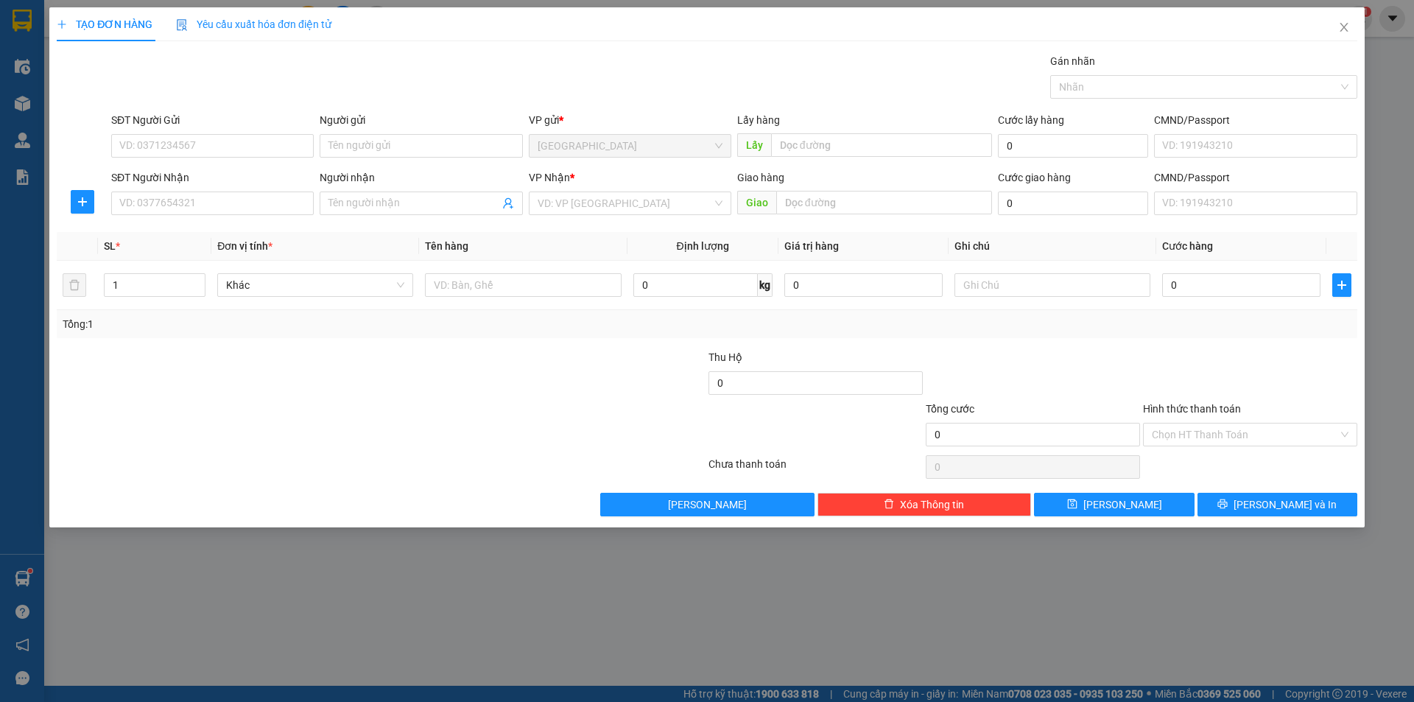
click at [353, 191] on div "Người nhận" at bounding box center [421, 180] width 202 height 22
click at [356, 197] on input "Người nhận" at bounding box center [413, 203] width 170 height 16
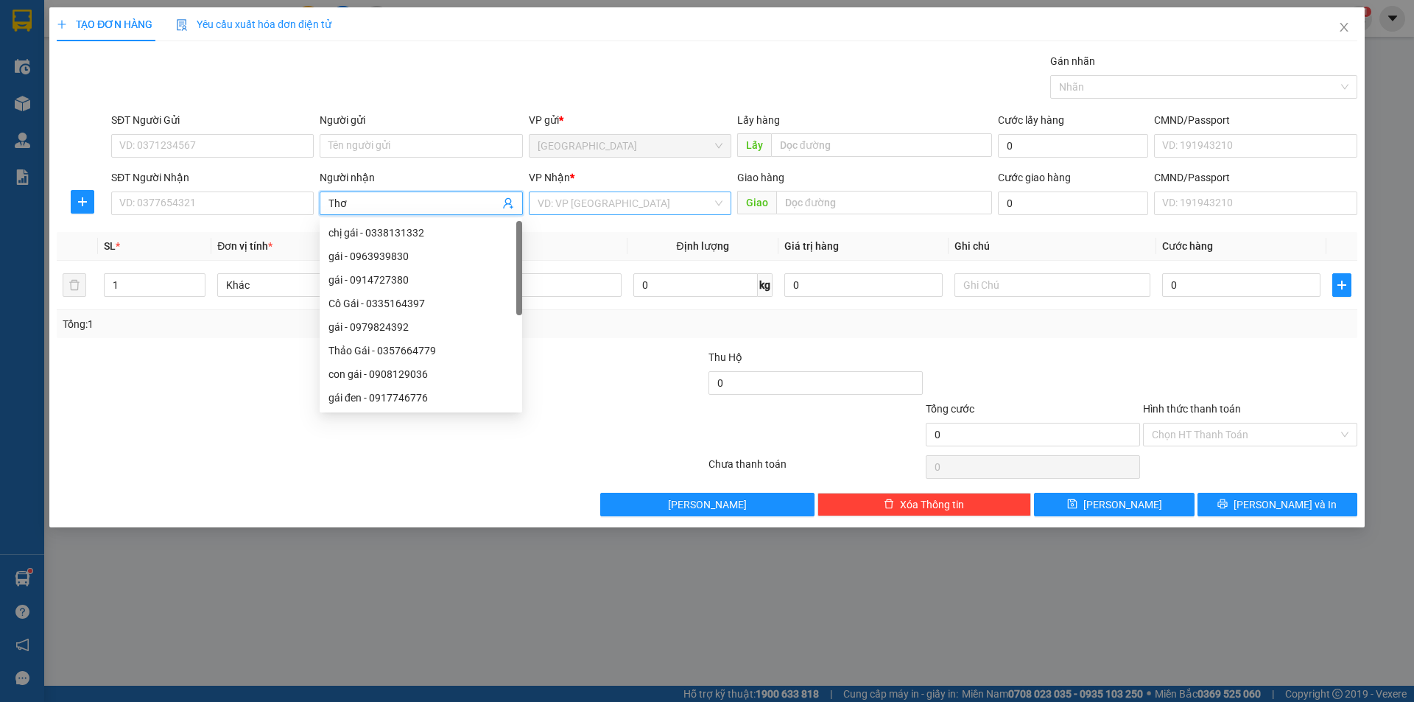
type input "Thơ"
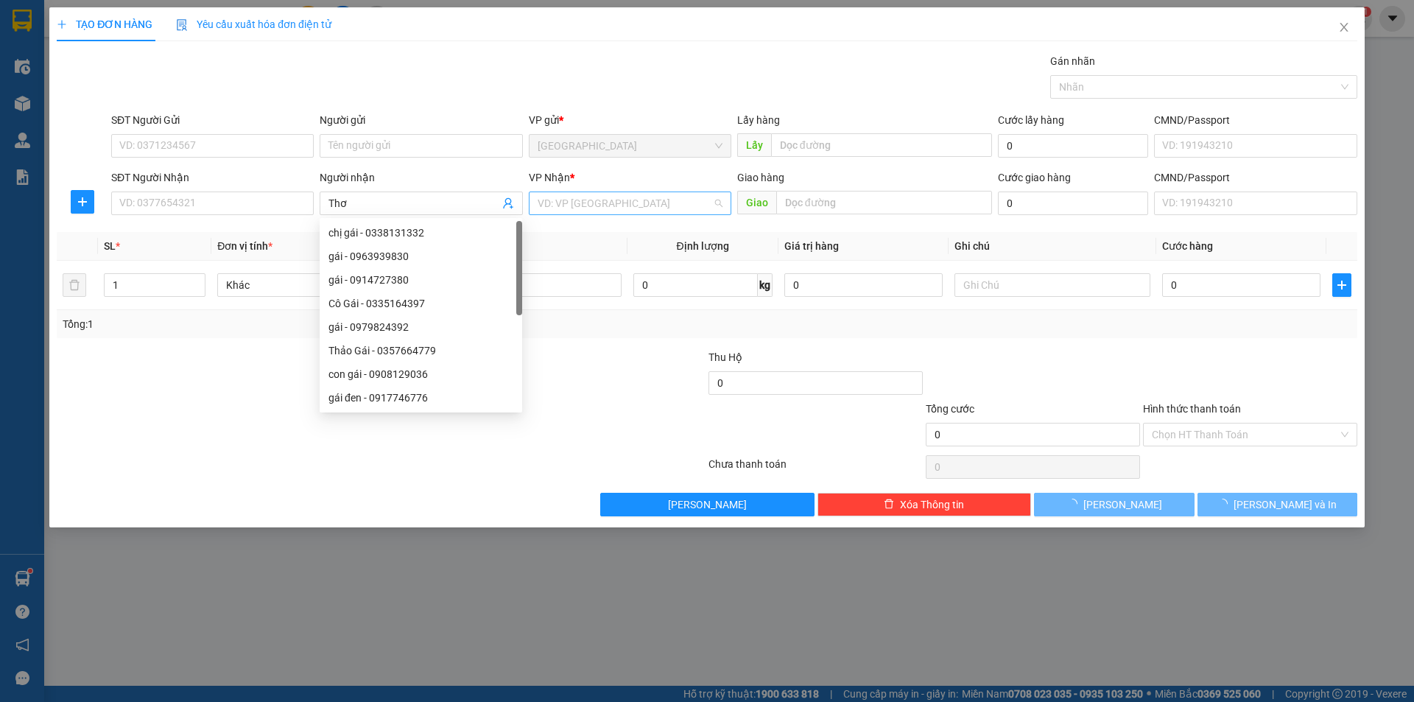
click at [649, 210] on input "search" at bounding box center [624, 203] width 174 height 22
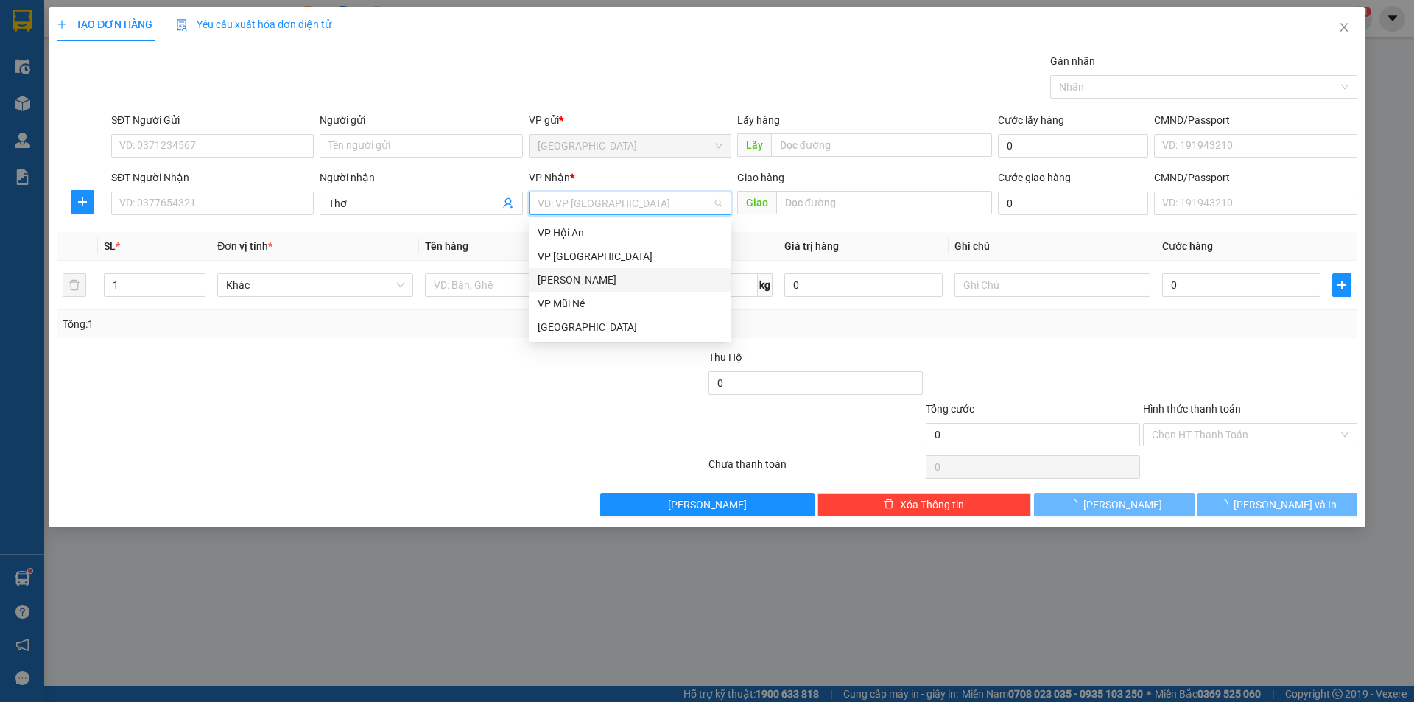
click at [571, 279] on div "[PERSON_NAME]" at bounding box center [629, 280] width 185 height 16
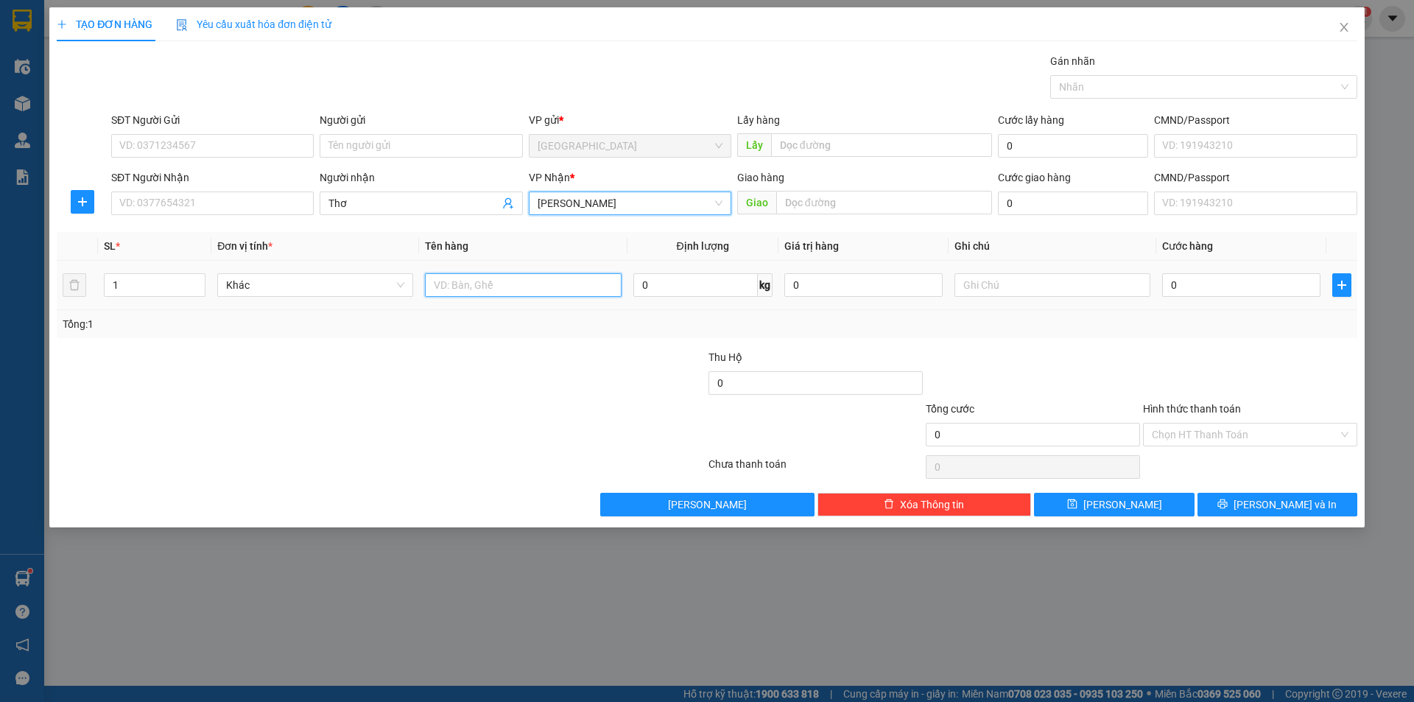
click at [540, 281] on input "text" at bounding box center [523, 285] width 196 height 24
type input "dâu"
click at [699, 295] on input "0" at bounding box center [695, 285] width 124 height 24
type input "8"
click at [1218, 295] on input "0" at bounding box center [1241, 285] width 158 height 24
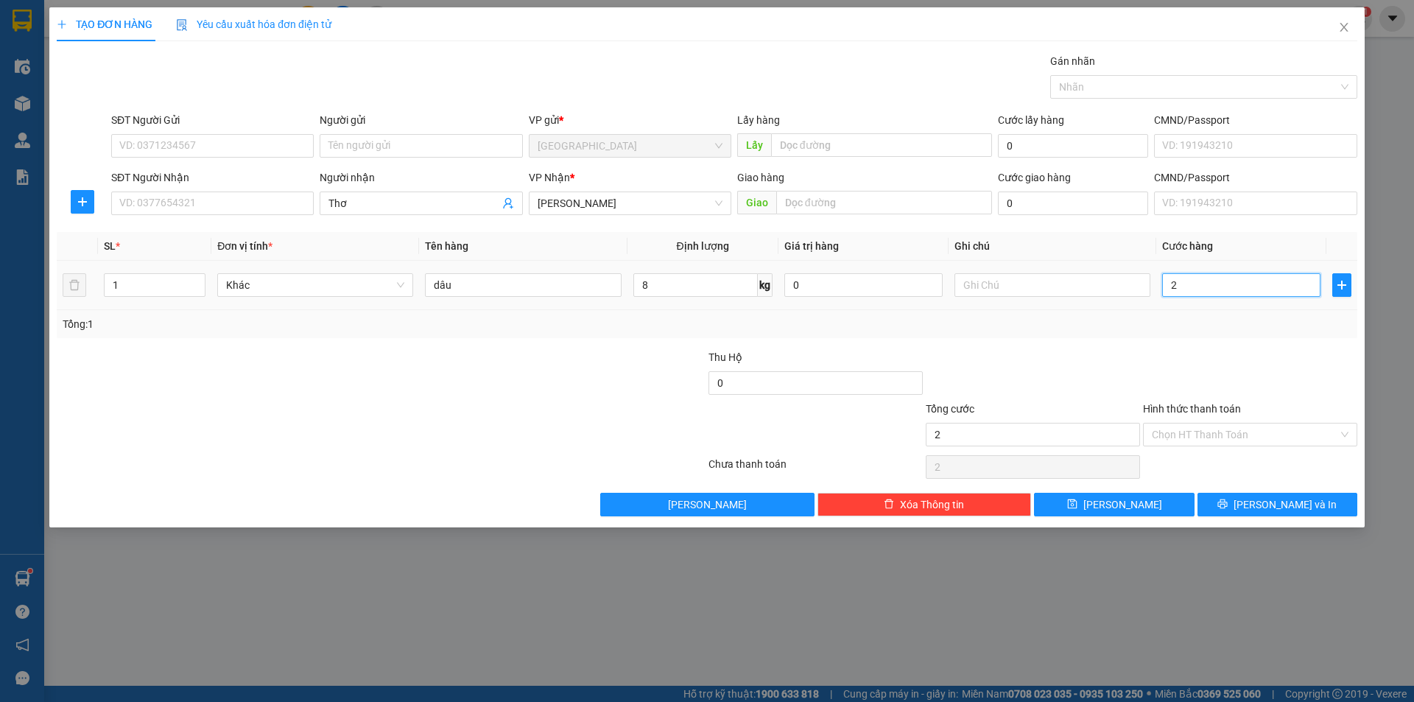
type input "2"
type input "24"
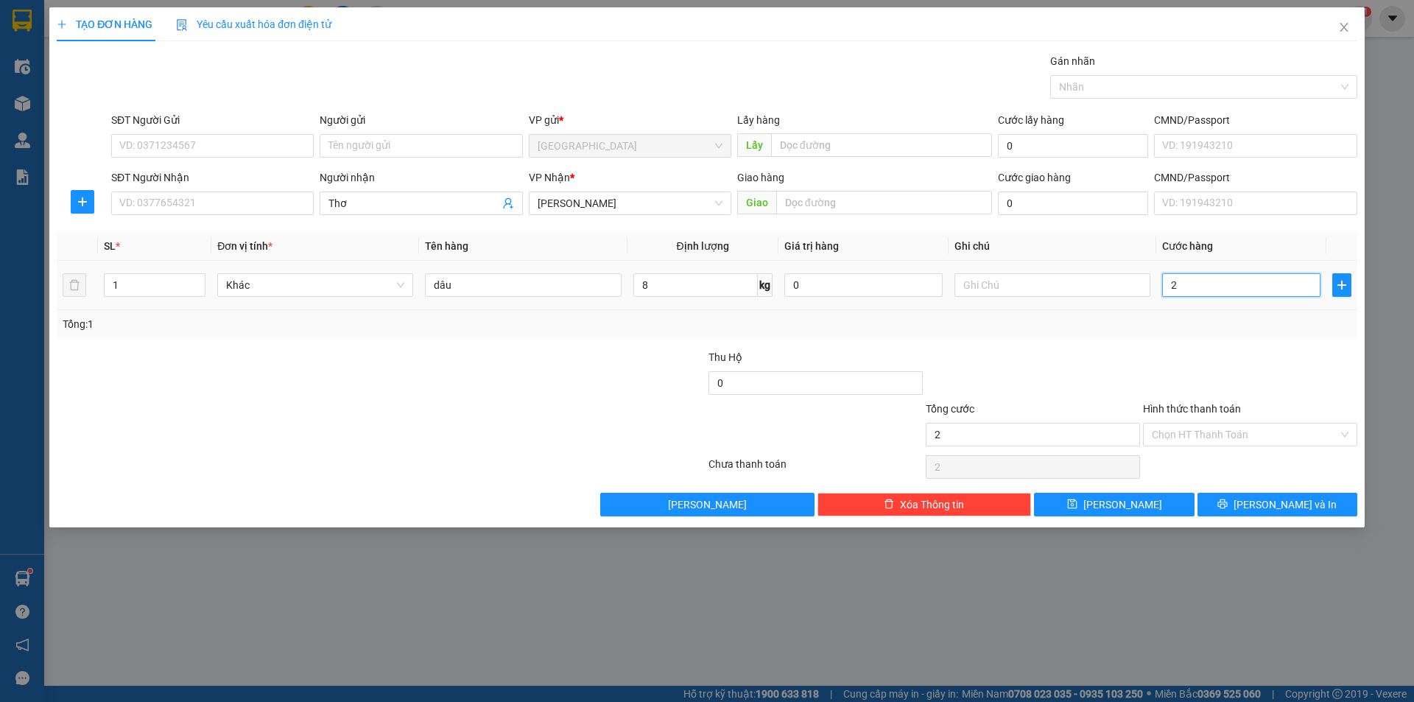
type input "24"
click at [1115, 501] on span "[PERSON_NAME]" at bounding box center [1122, 504] width 79 height 16
type input "24.000"
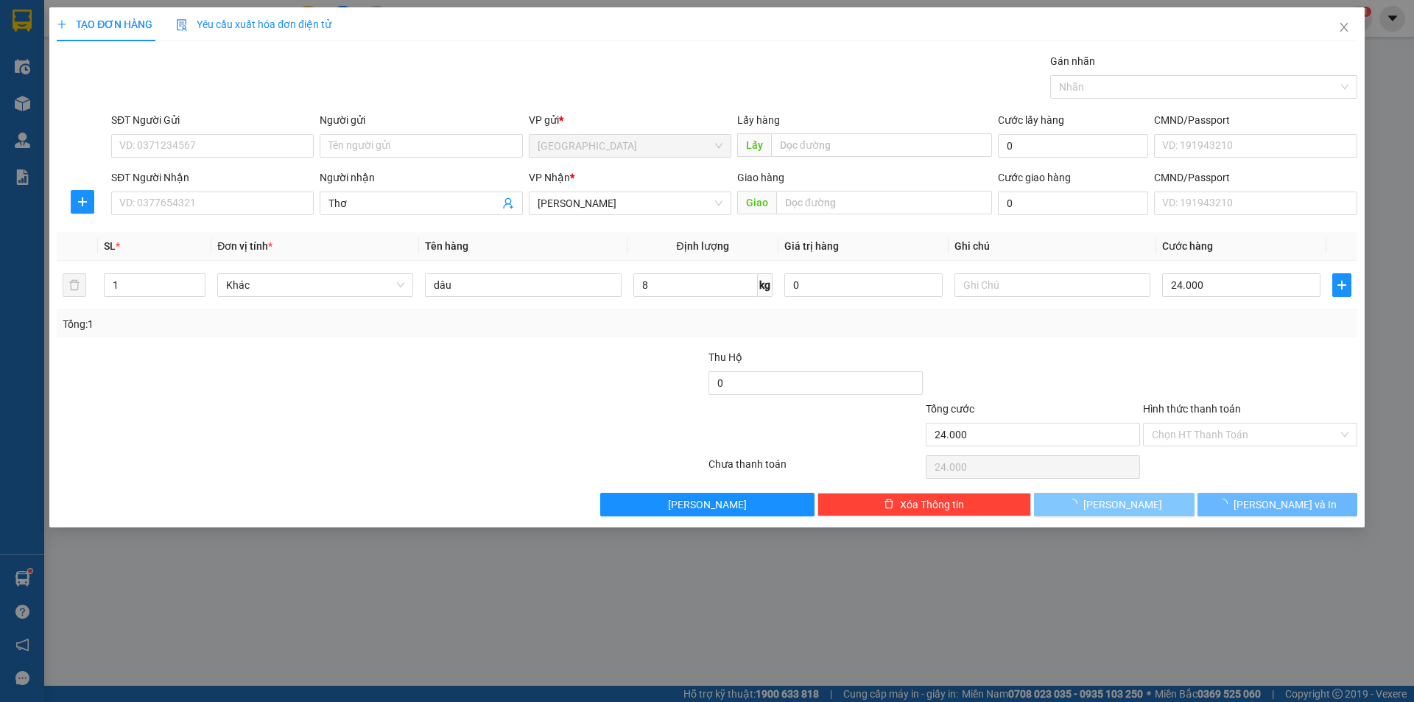
type input "0"
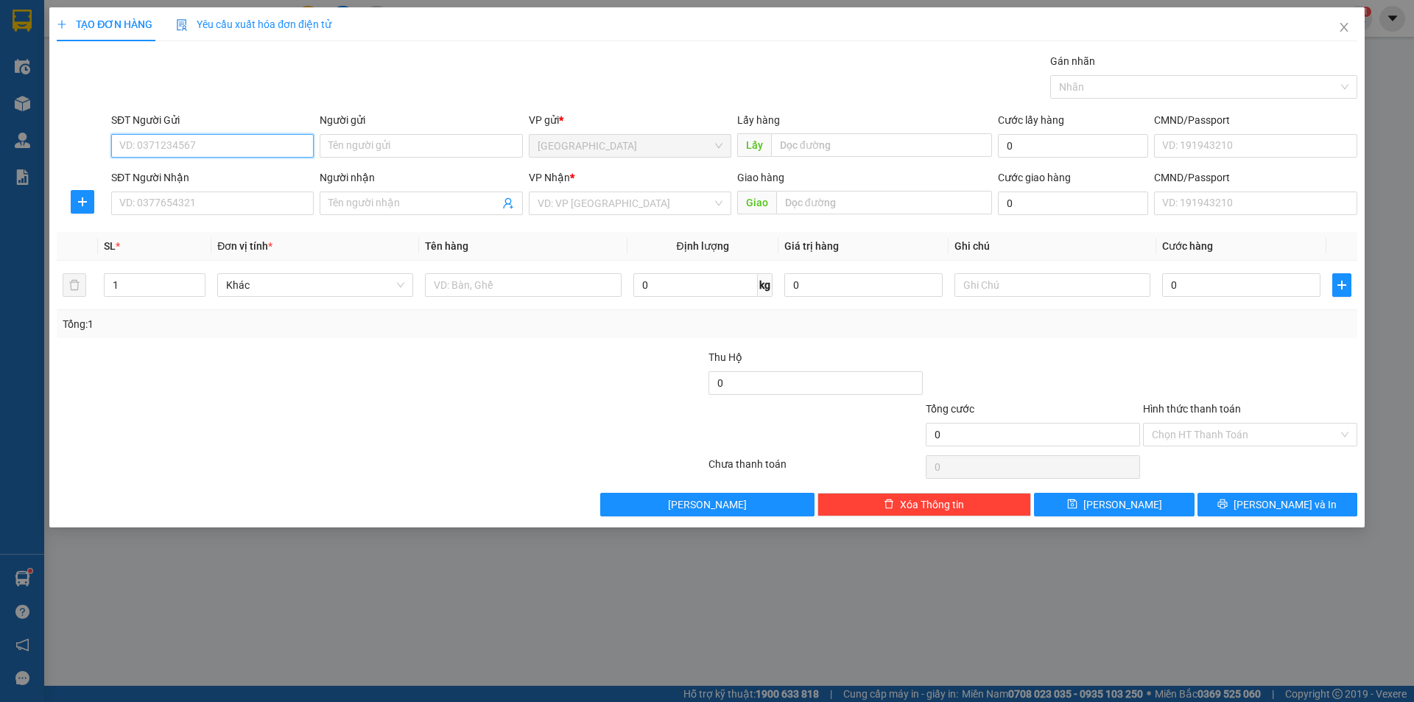
click at [215, 146] on input "SĐT Người Gửi" at bounding box center [212, 146] width 202 height 24
click at [213, 170] on div "0332607732" at bounding box center [212, 175] width 185 height 16
type input "0332607732"
type input "cf Trang"
type input "1.000"
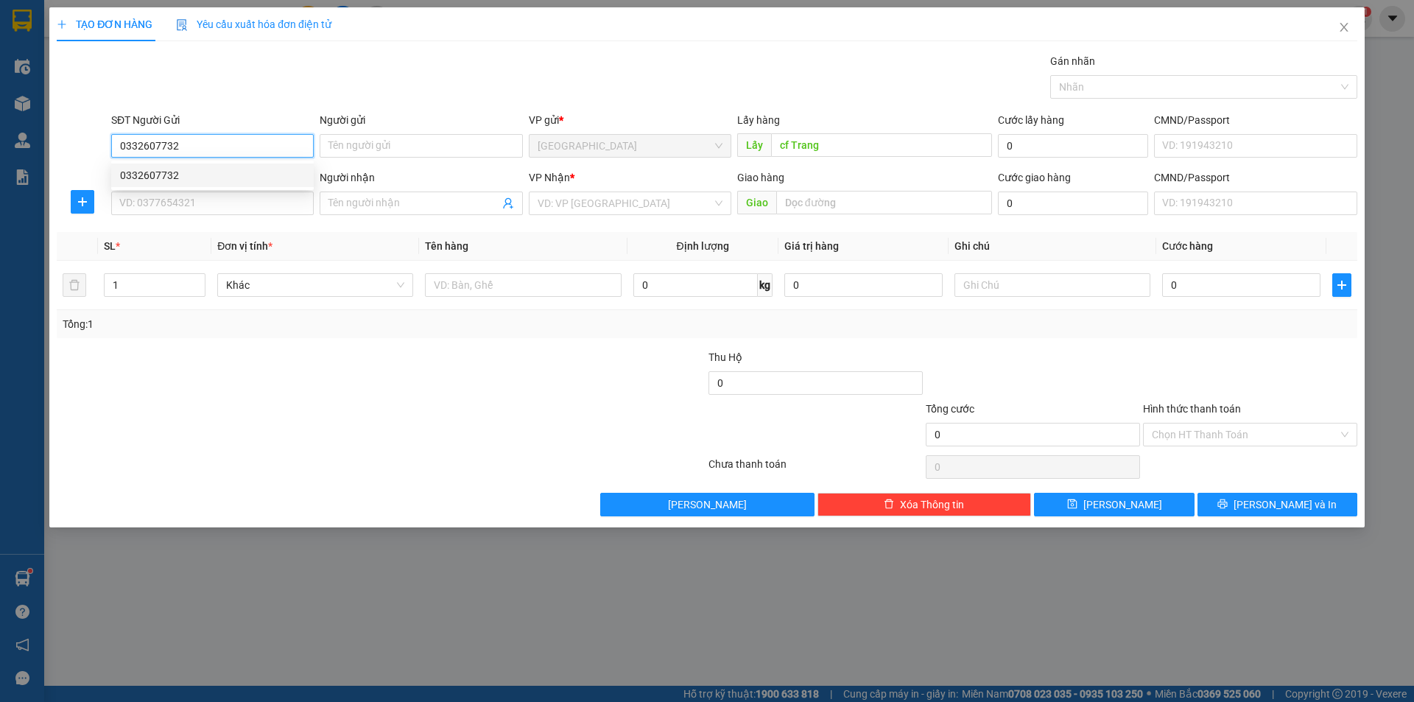
type input "1.000"
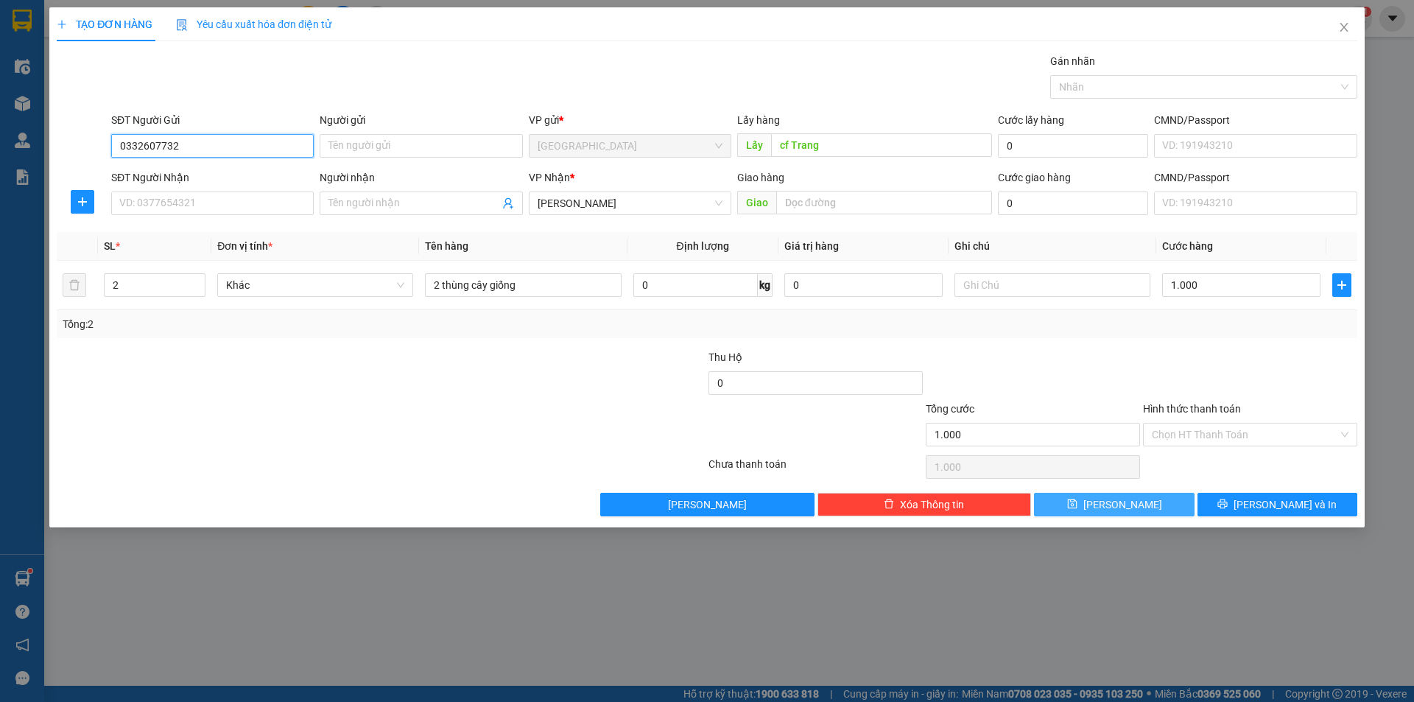
type input "0332607732"
click at [1093, 504] on button "[PERSON_NAME]" at bounding box center [1114, 505] width 160 height 24
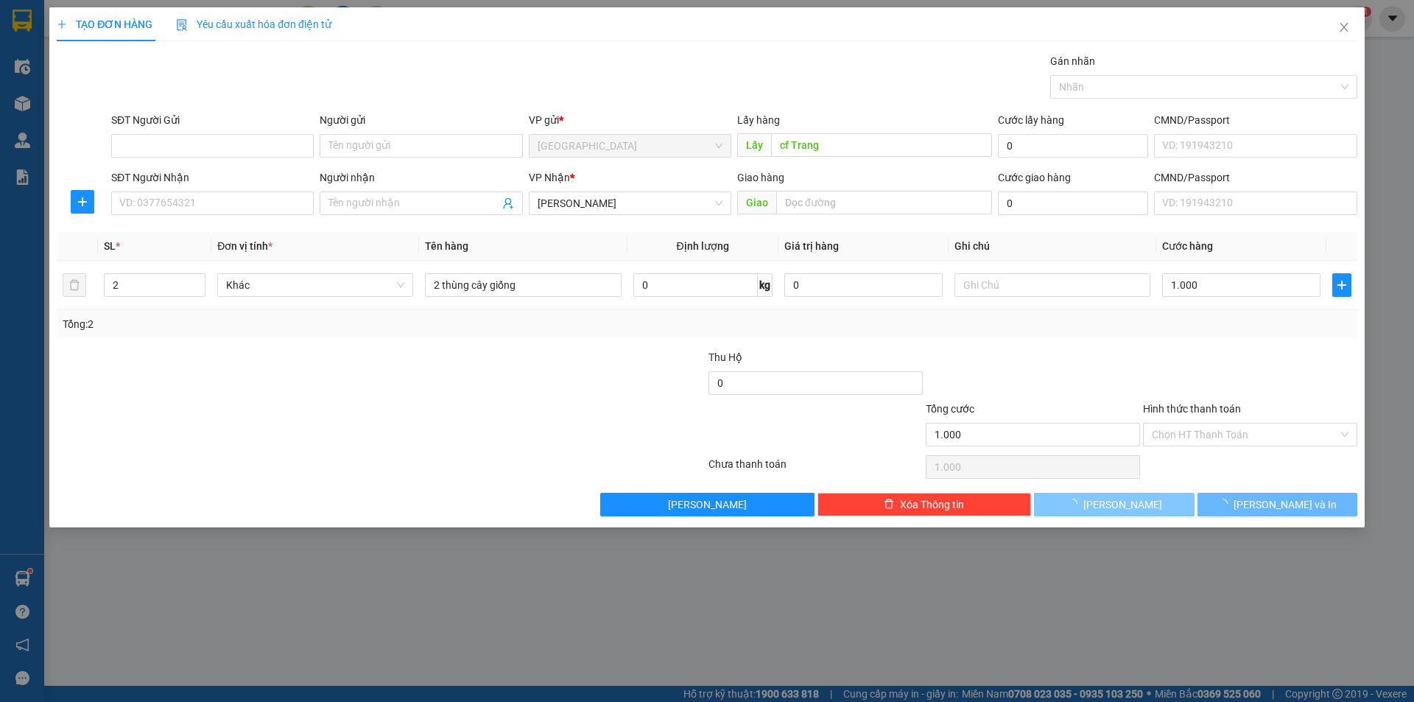
type input "0"
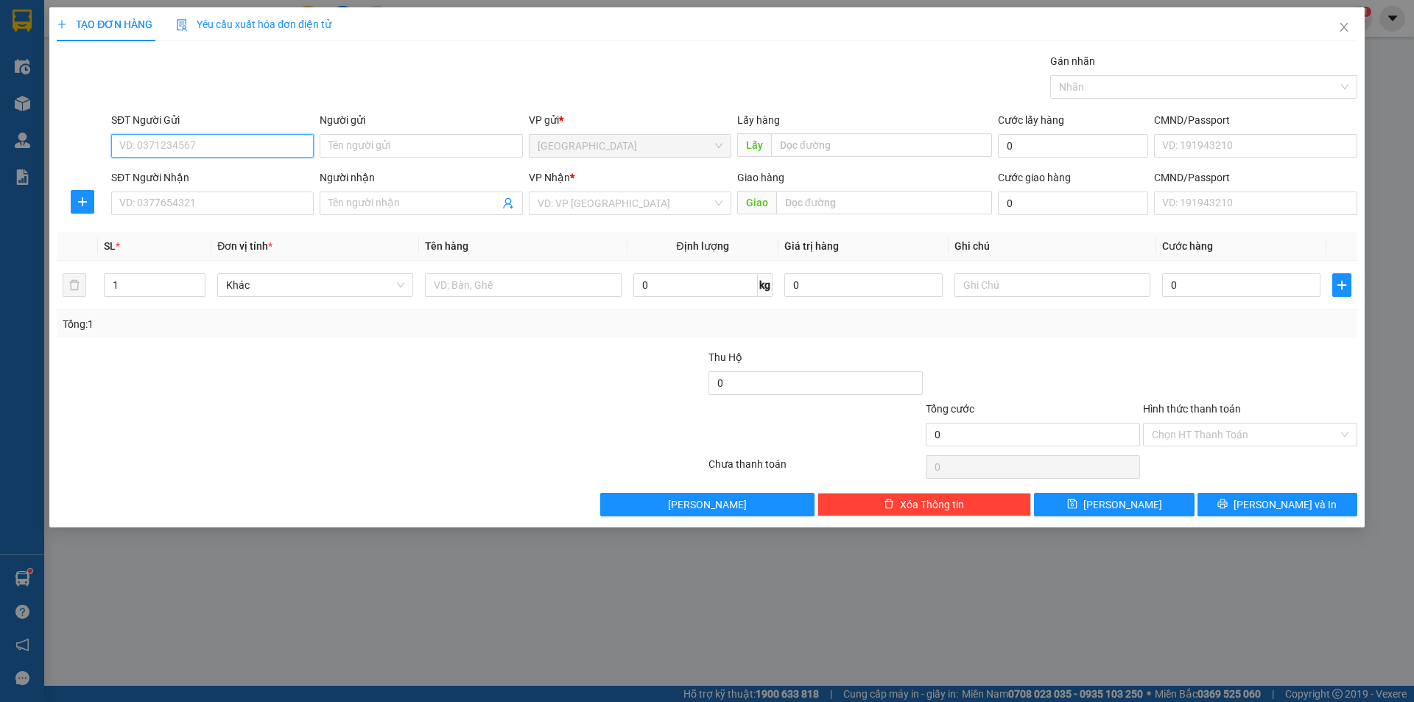
click at [219, 157] on input "SĐT Người Gửi" at bounding box center [212, 146] width 202 height 24
type input "0981493919"
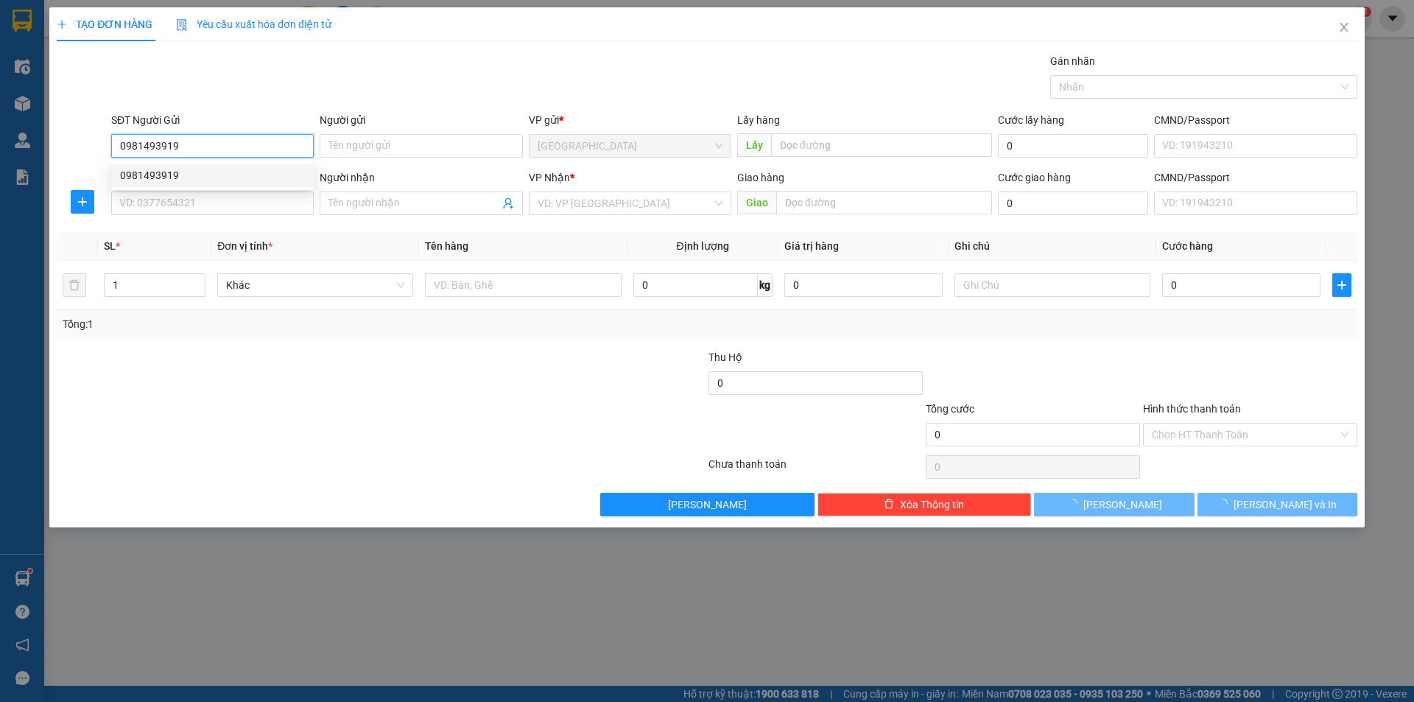
click at [168, 169] on div "0981493919" at bounding box center [212, 175] width 185 height 16
type input "0372282324"
type input "70.000"
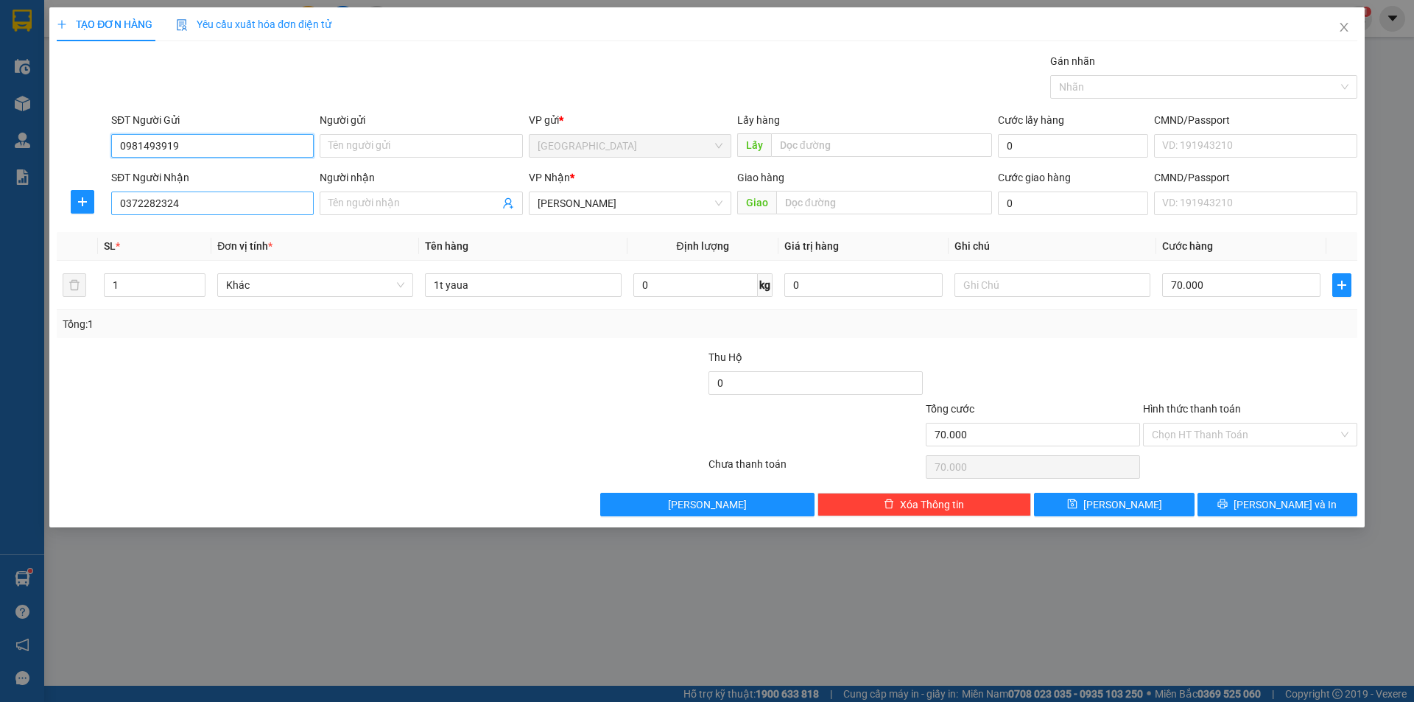
type input "0981493919"
click at [190, 197] on input "0372282324" at bounding box center [212, 203] width 202 height 24
click at [618, 209] on span "[PERSON_NAME]" at bounding box center [629, 203] width 185 height 22
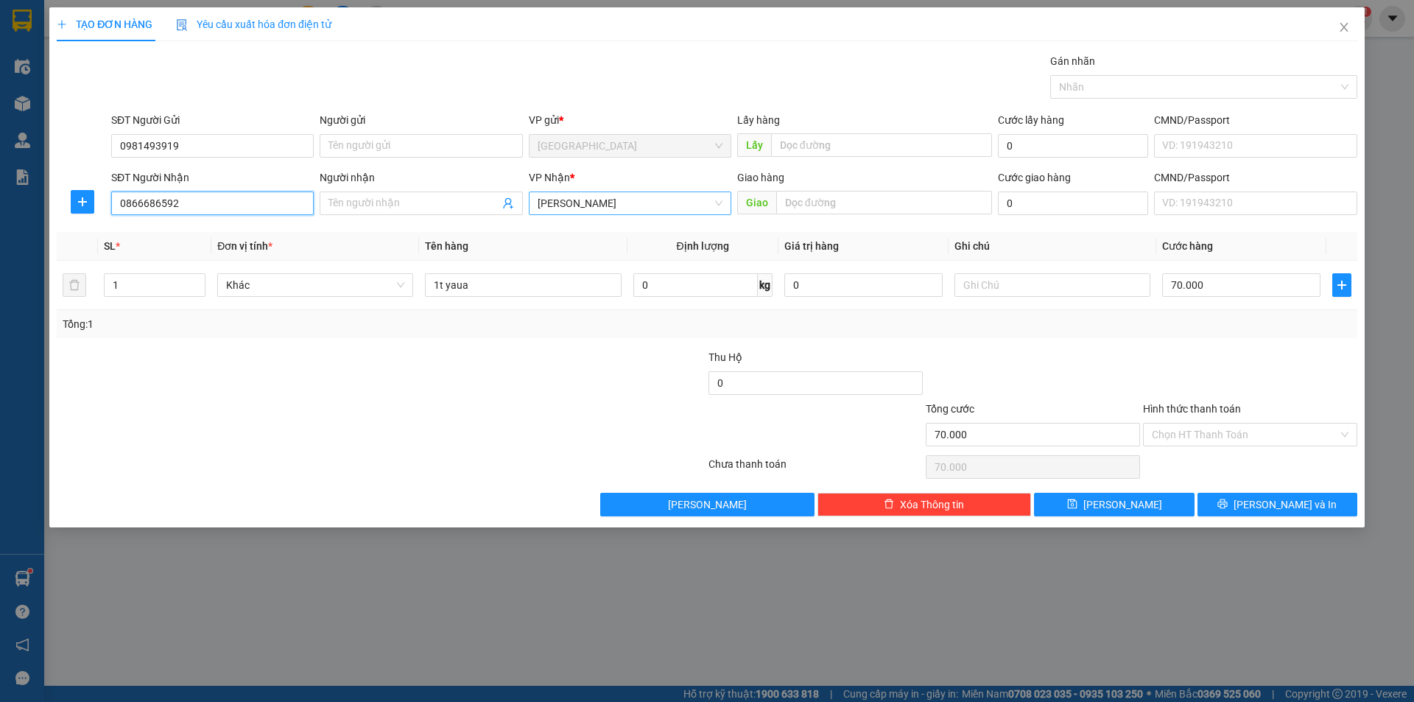
type input "0866686592"
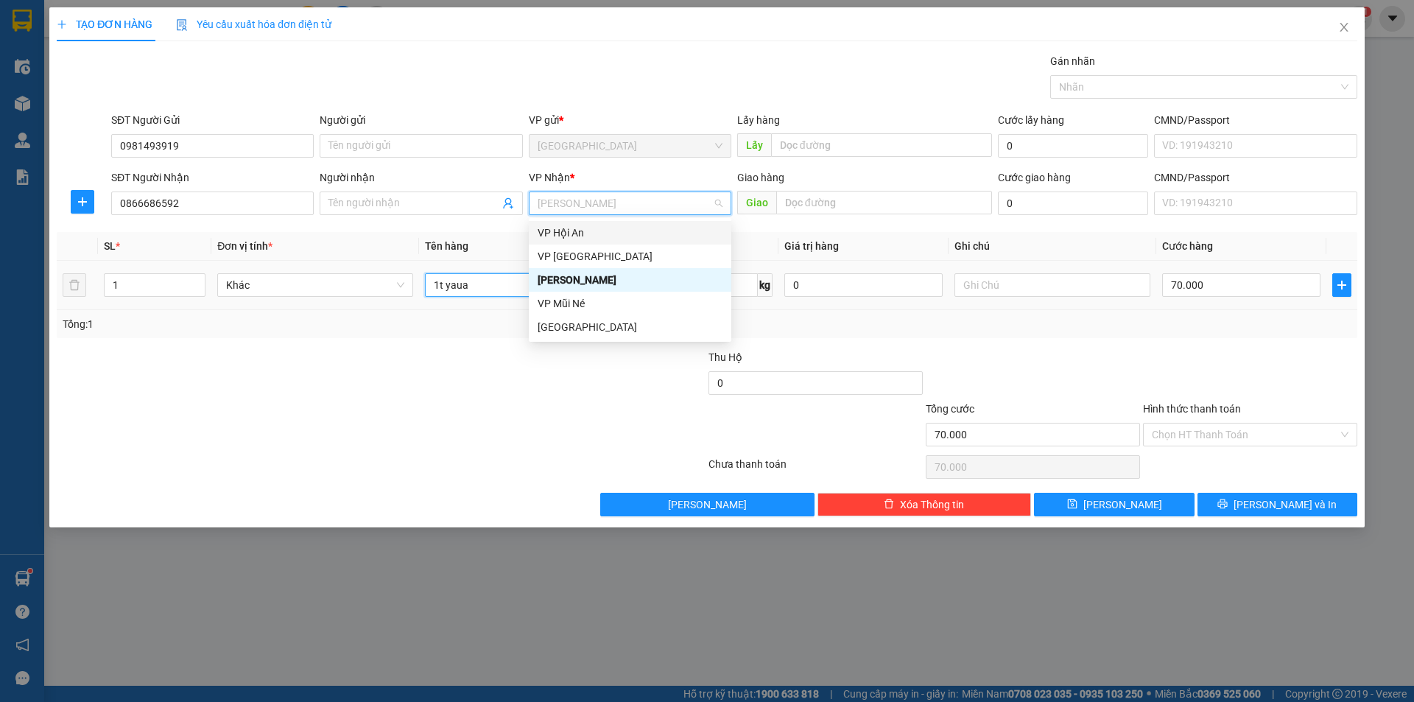
click at [492, 292] on input "1t yaua" at bounding box center [523, 285] width 196 height 24
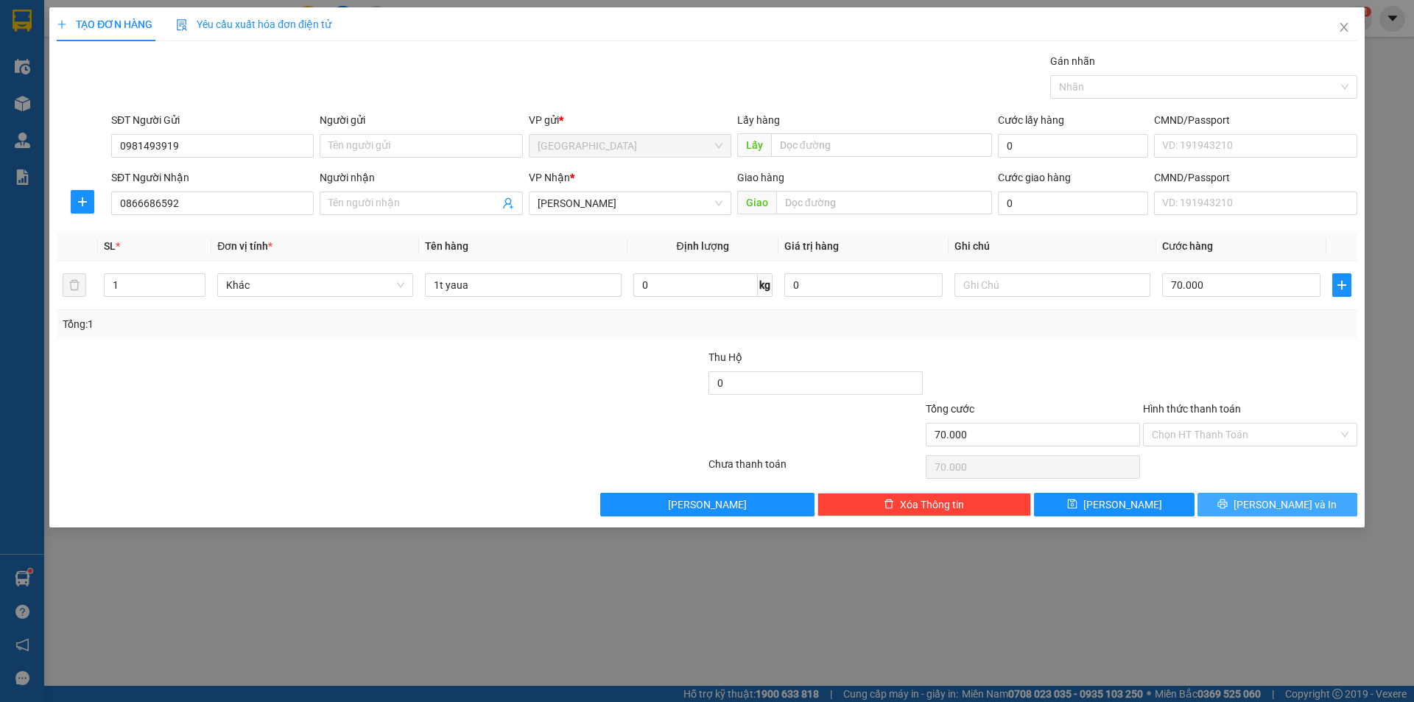
click at [1276, 500] on span "[PERSON_NAME] và In" at bounding box center [1284, 504] width 103 height 16
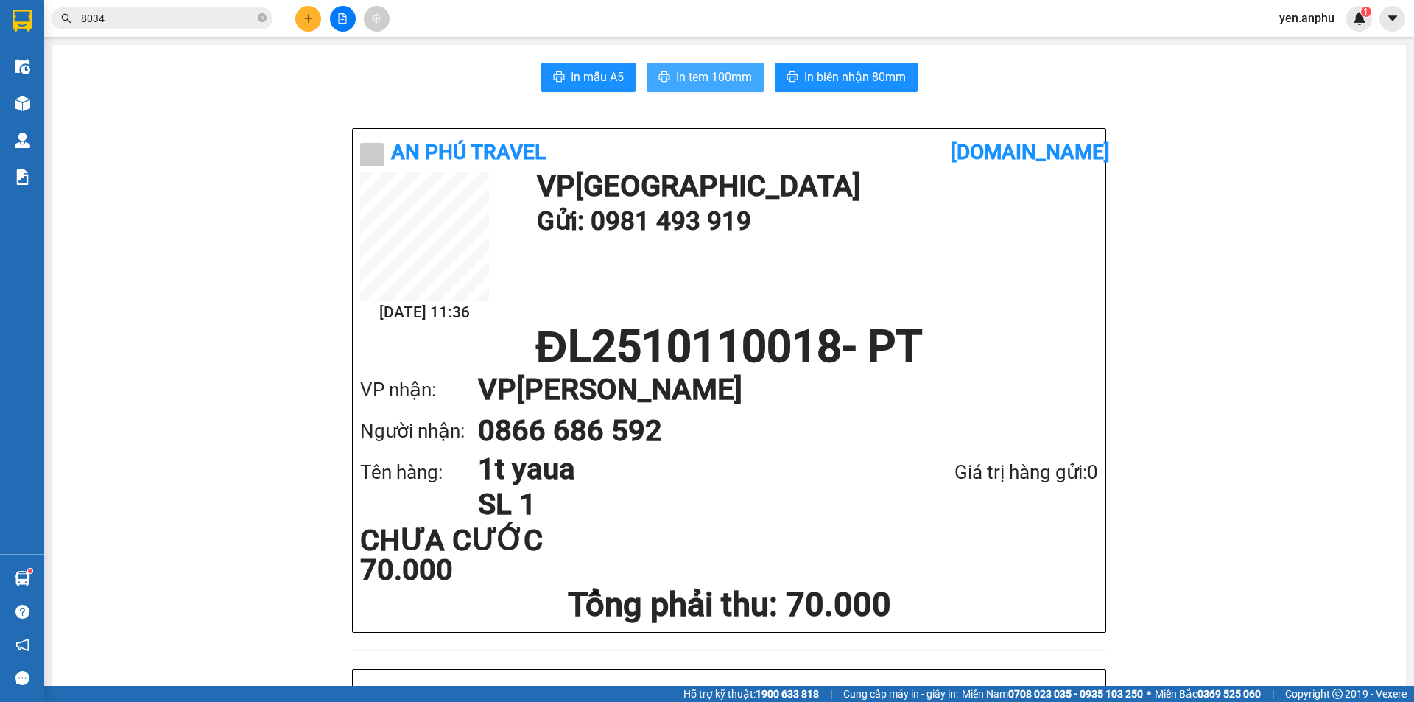
click at [700, 68] on span "In tem 100mm" at bounding box center [714, 77] width 76 height 18
click at [49, 99] on main "In mẫu A5 In tem 100mm In biên nhận 80mm An Phú Travel vexere.com 11/10 11:36 V…" at bounding box center [707, 342] width 1414 height 685
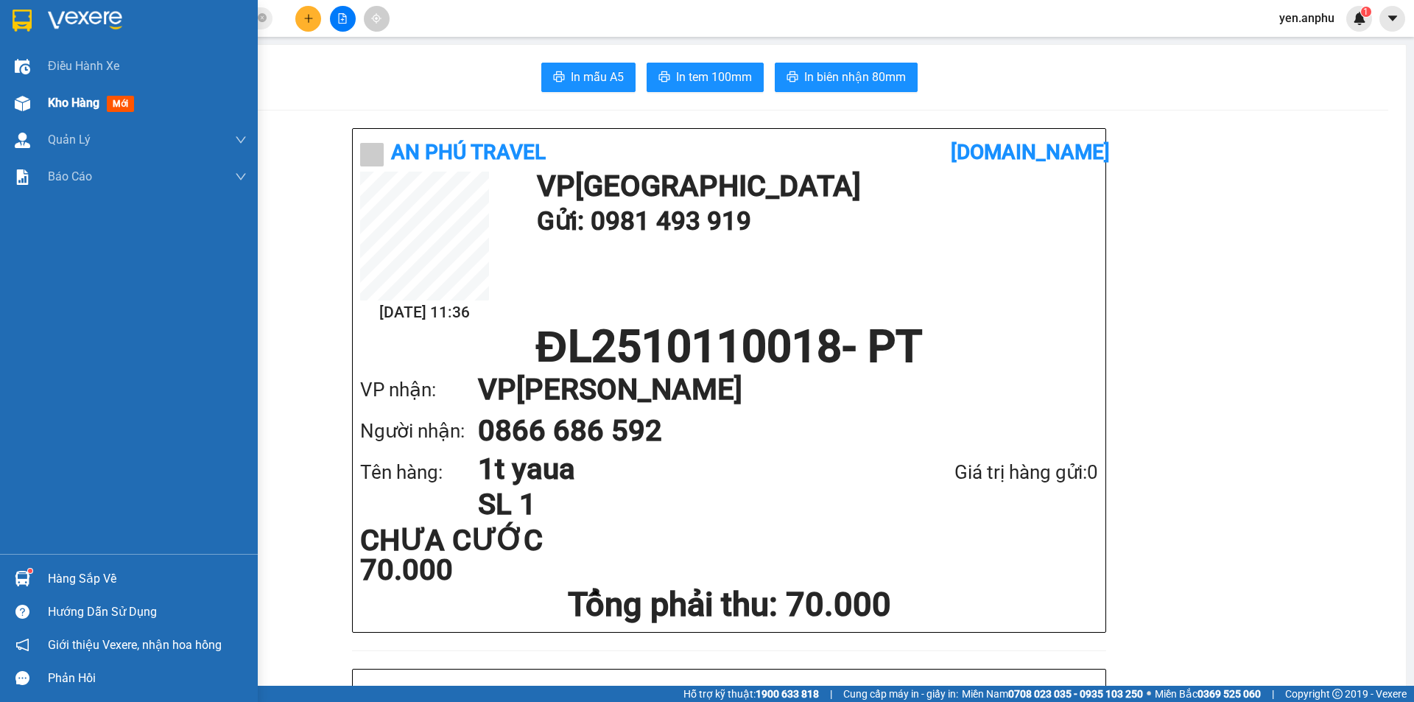
click at [38, 100] on div "Kho hàng mới" at bounding box center [129, 103] width 258 height 37
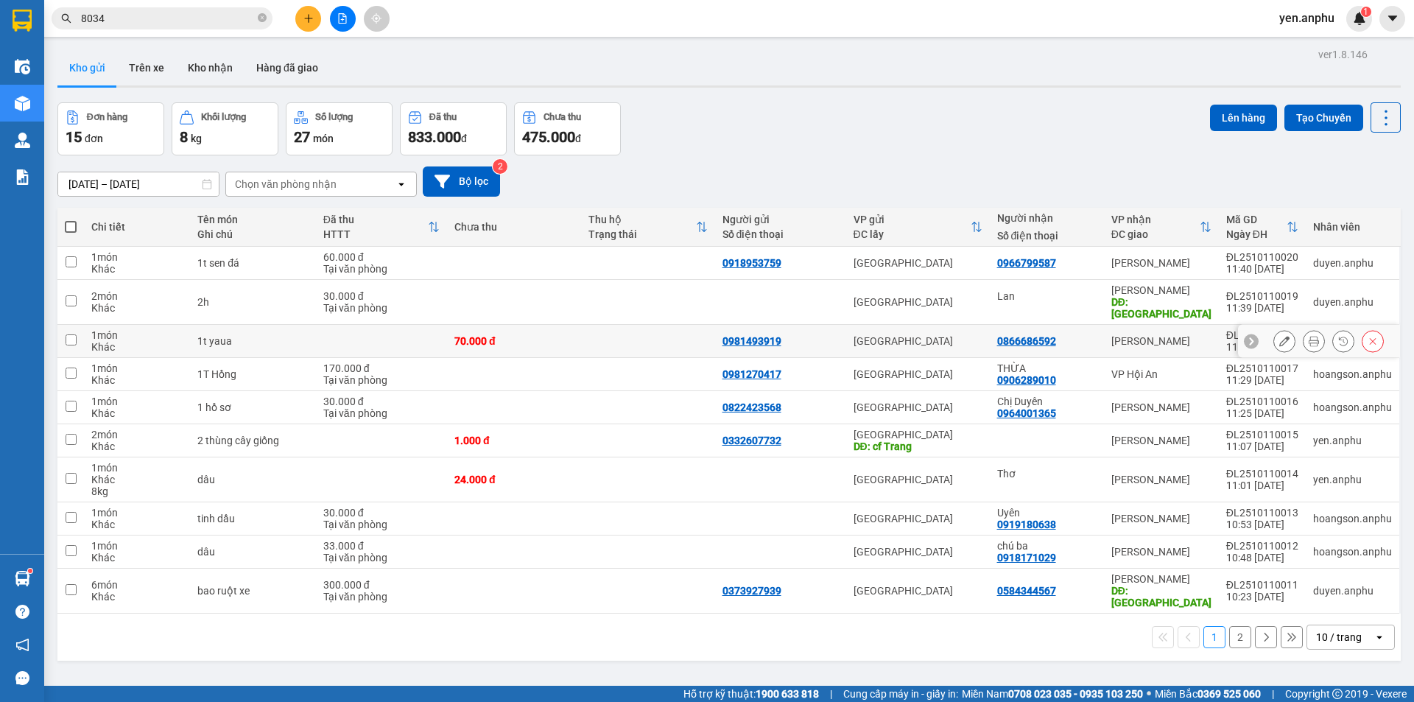
click at [1274, 332] on button at bounding box center [1284, 341] width 21 height 26
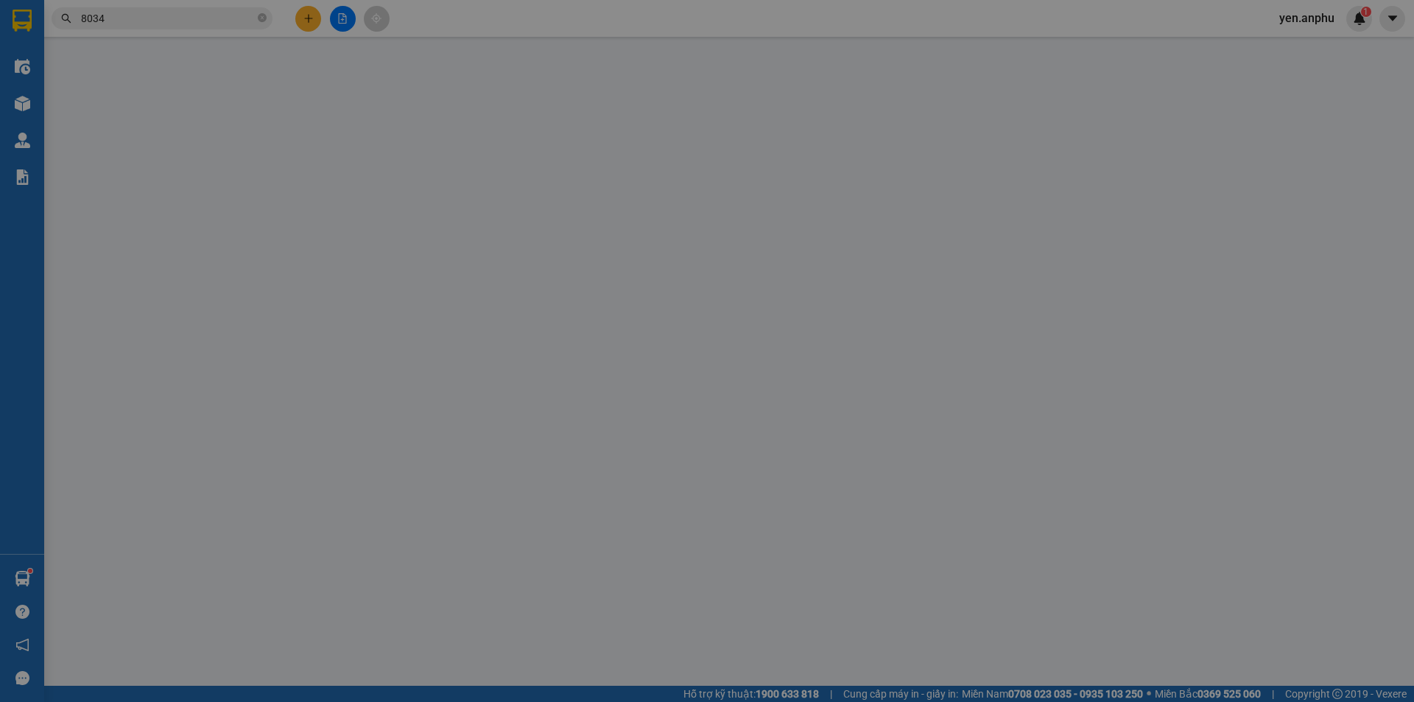
type input "0981493919"
type input "0866686592"
type input "70.000"
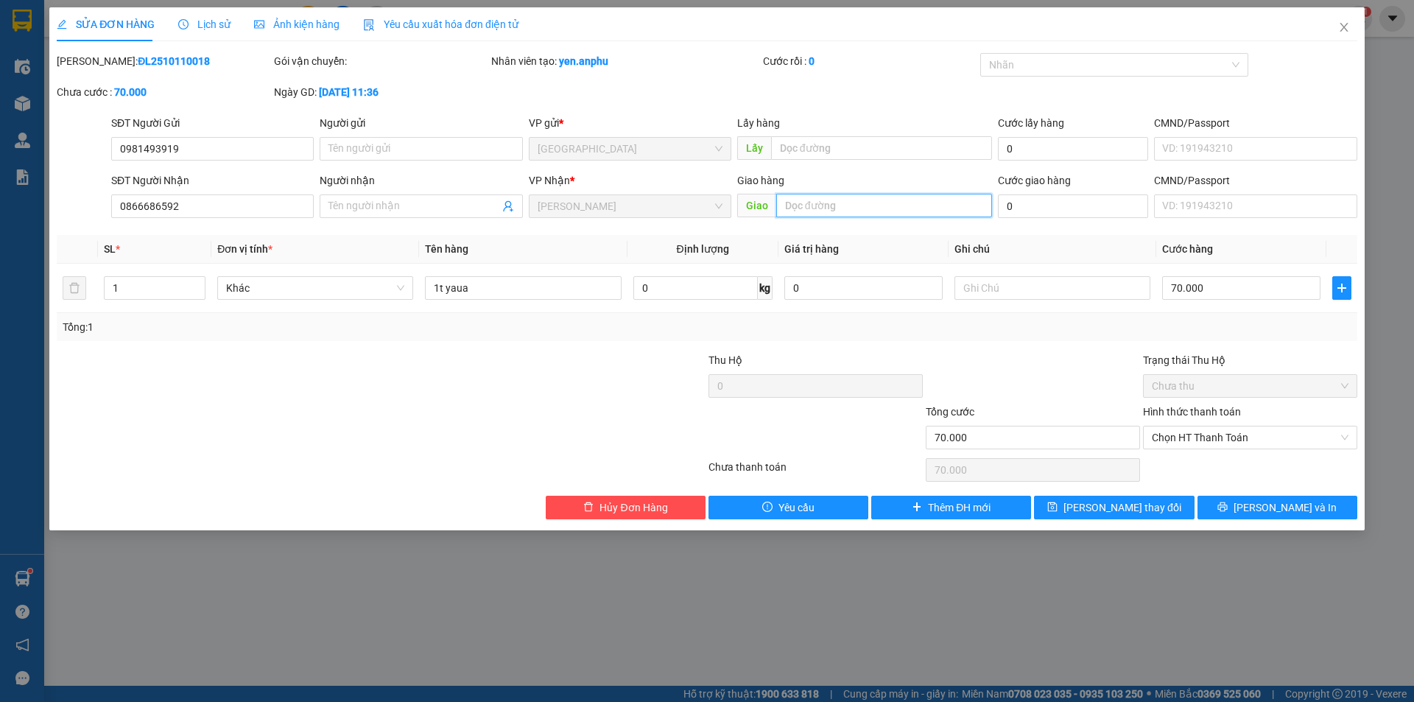
click at [889, 203] on input "text" at bounding box center [884, 206] width 216 height 24
type input "H"
type input "Huỳnh Thúc Kháng"
click at [1140, 502] on span "[PERSON_NAME] đổi" at bounding box center [1122, 507] width 118 height 16
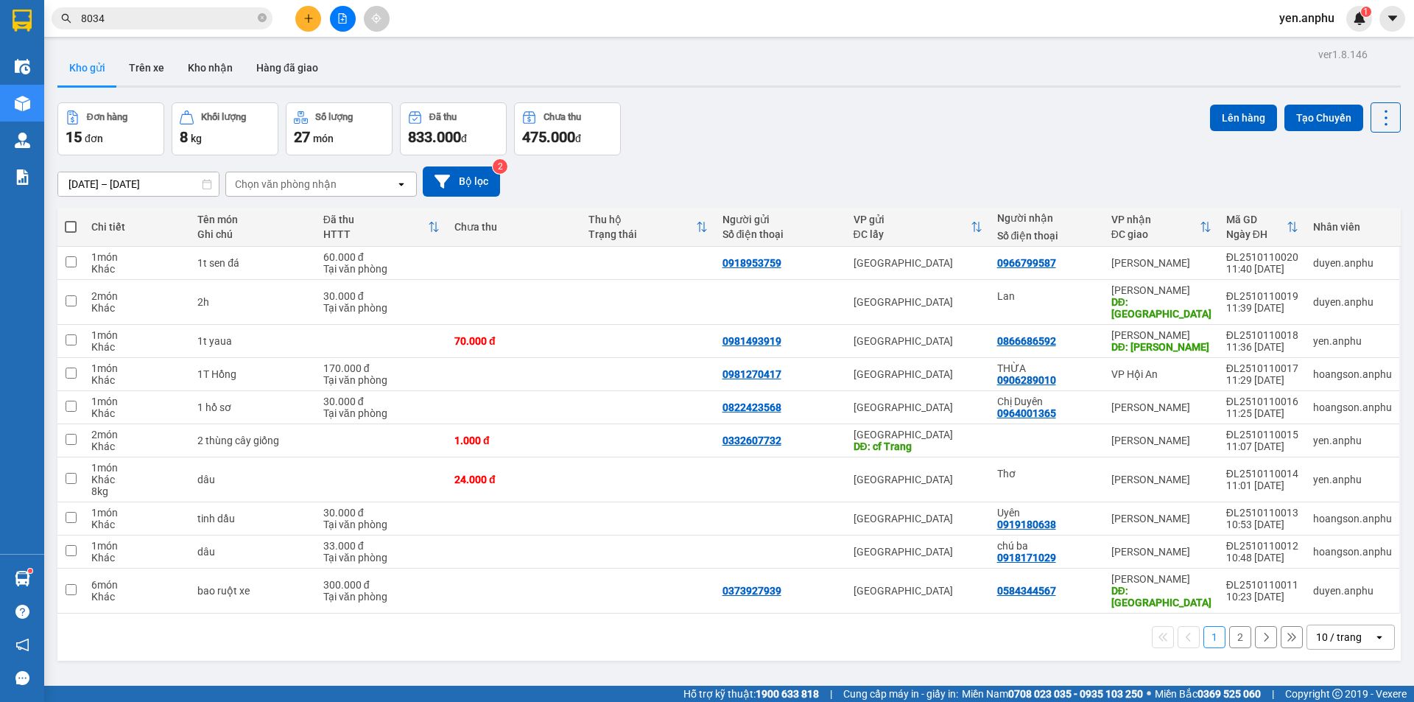
click at [154, 30] on div "Kết quả tìm kiếm ( 9 ) Bộ lọc Mã ĐH Trạng thái Món hàng Thu hộ Tổng cước Chưa c…" at bounding box center [143, 19] width 287 height 26
click at [152, 22] on input "8034" at bounding box center [168, 18] width 174 height 16
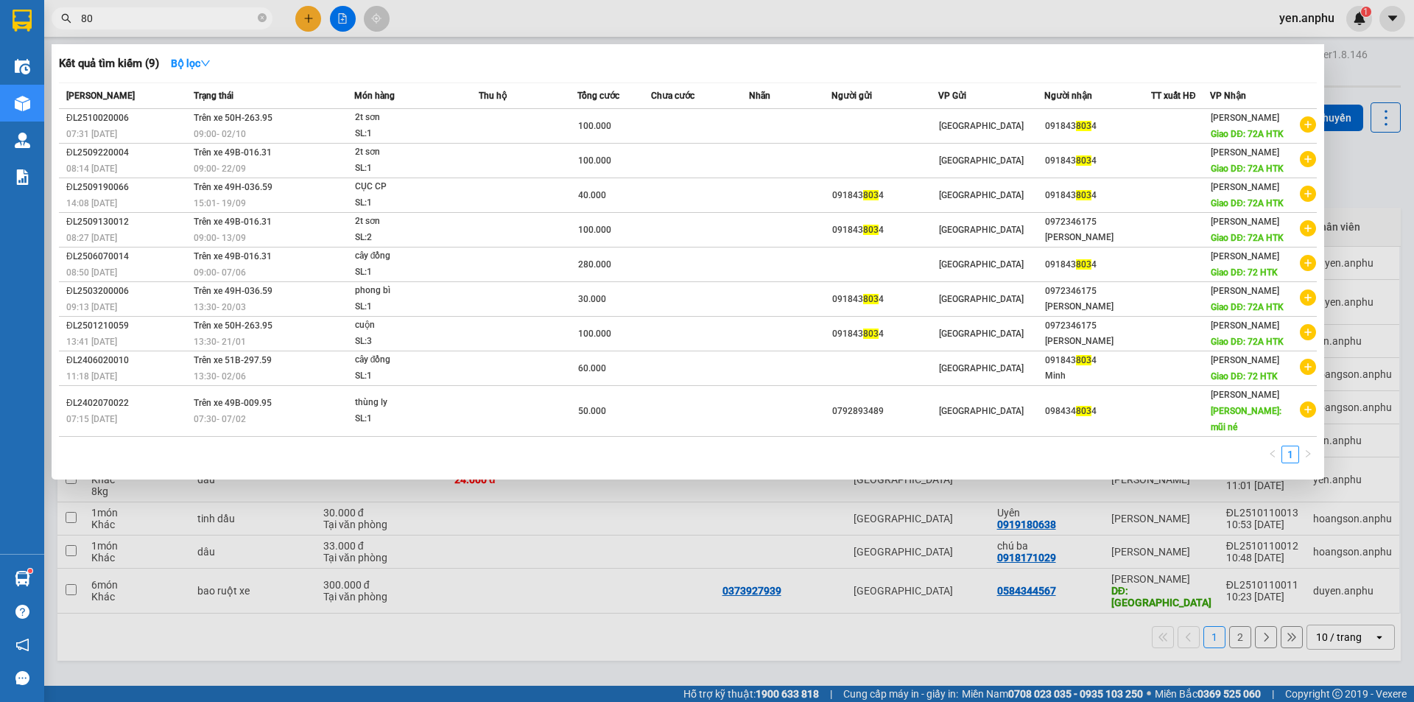
type input "8"
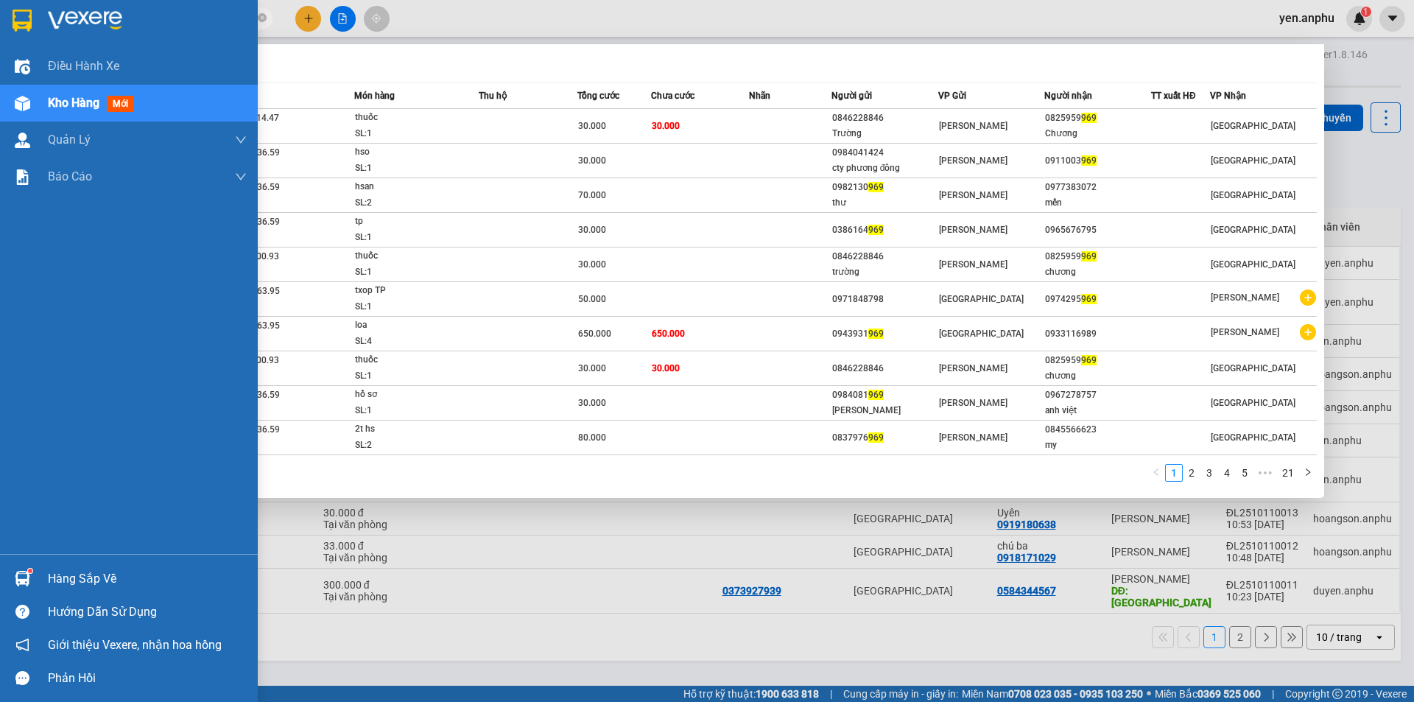
type input "969"
click at [64, 110] on span "Kho hàng" at bounding box center [74, 103] width 52 height 14
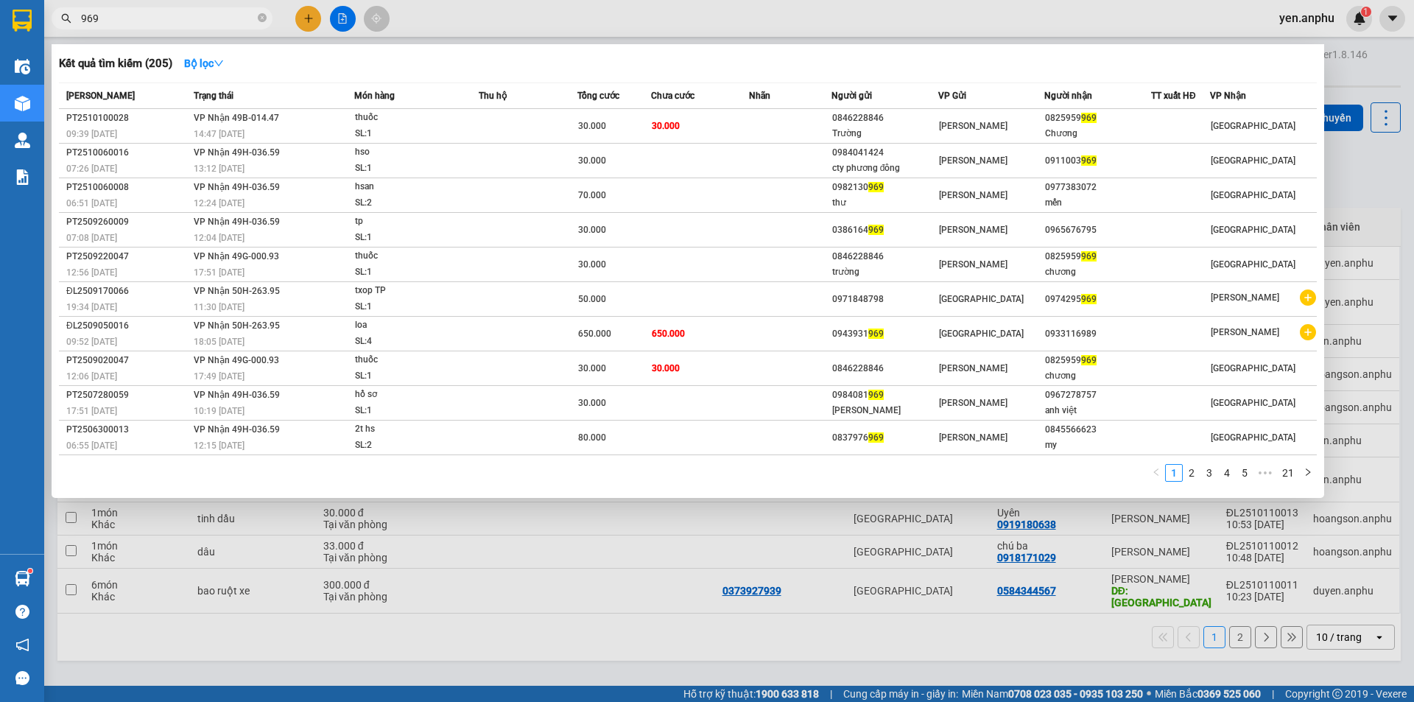
click at [574, 28] on div at bounding box center [707, 351] width 1414 height 702
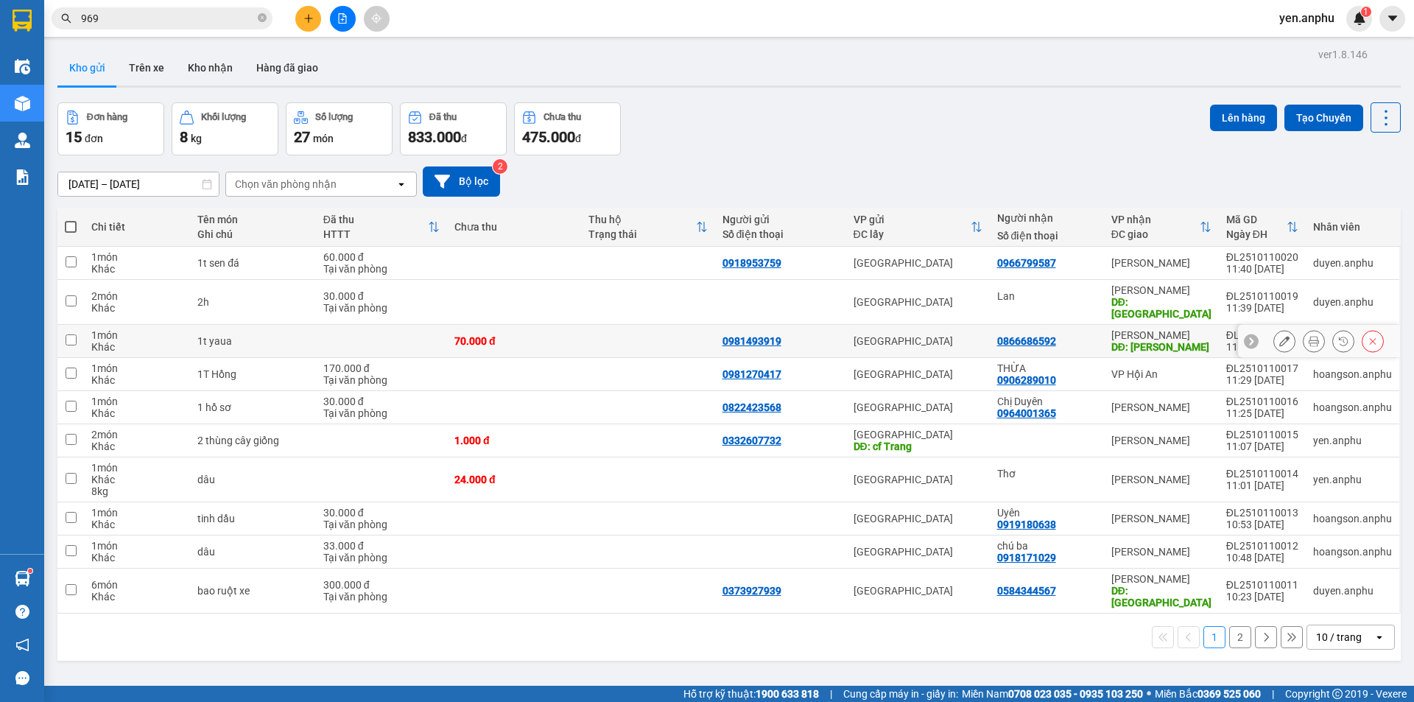
click at [1248, 334] on div at bounding box center [1319, 341] width 162 height 33
click at [1279, 336] on icon at bounding box center [1284, 341] width 10 height 10
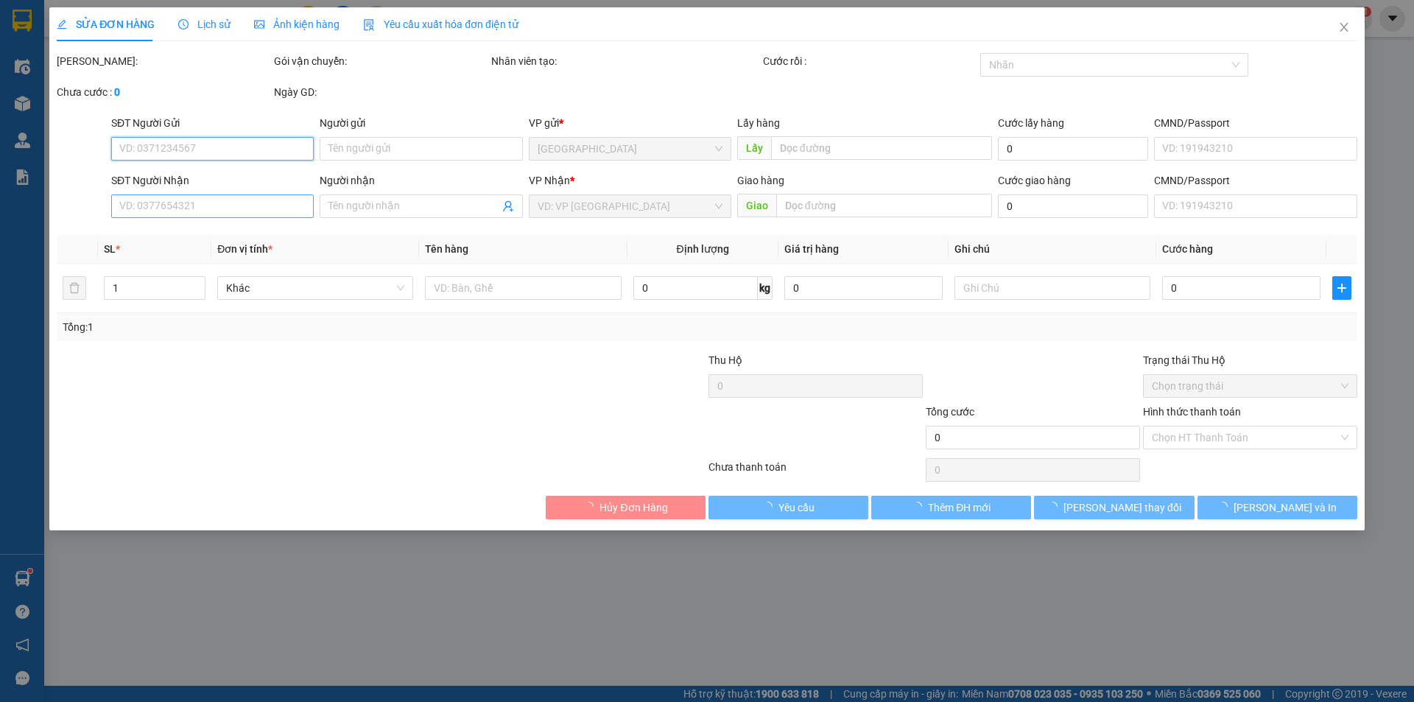
type input "0981493919"
type input "0866686592"
type input "Huỳnh Thúc Kháng"
type input "70.000"
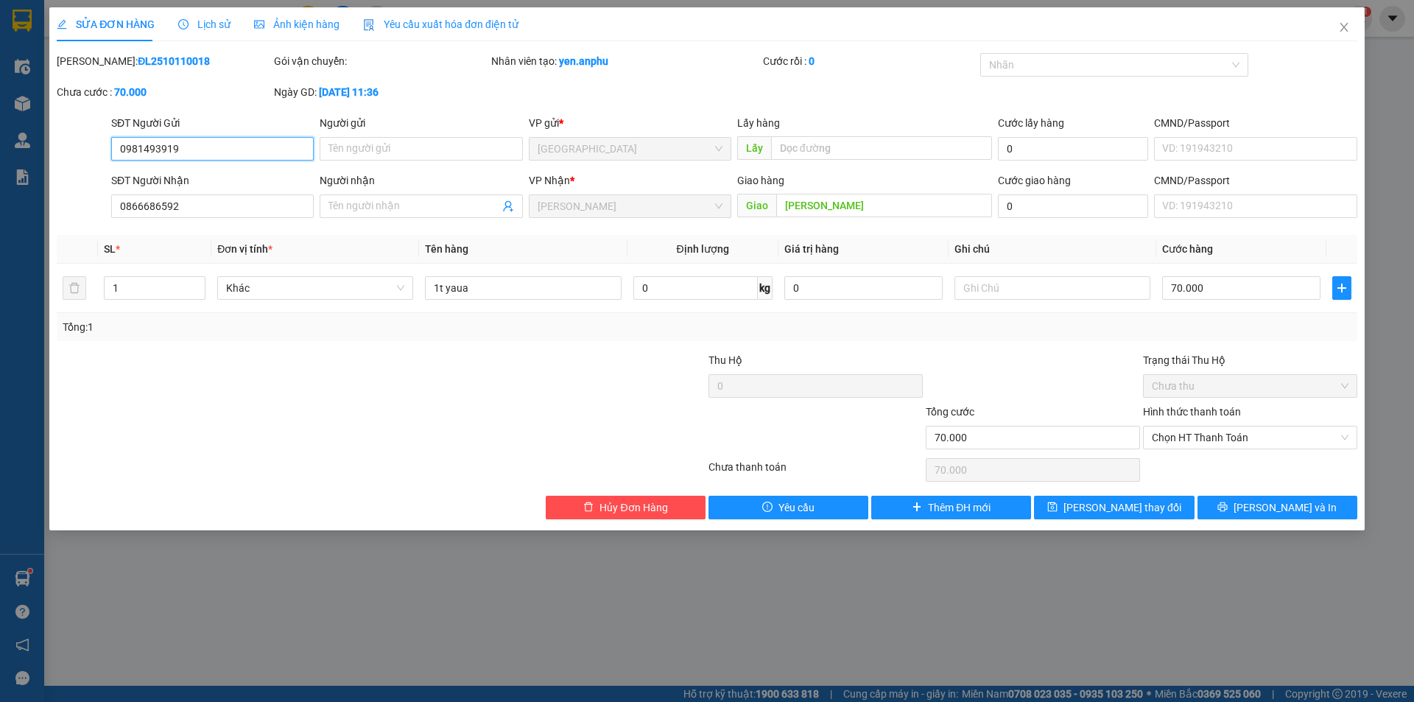
click at [208, 147] on input "0981493919" at bounding box center [212, 149] width 202 height 24
click at [1246, 504] on button "[PERSON_NAME] và In" at bounding box center [1277, 508] width 160 height 24
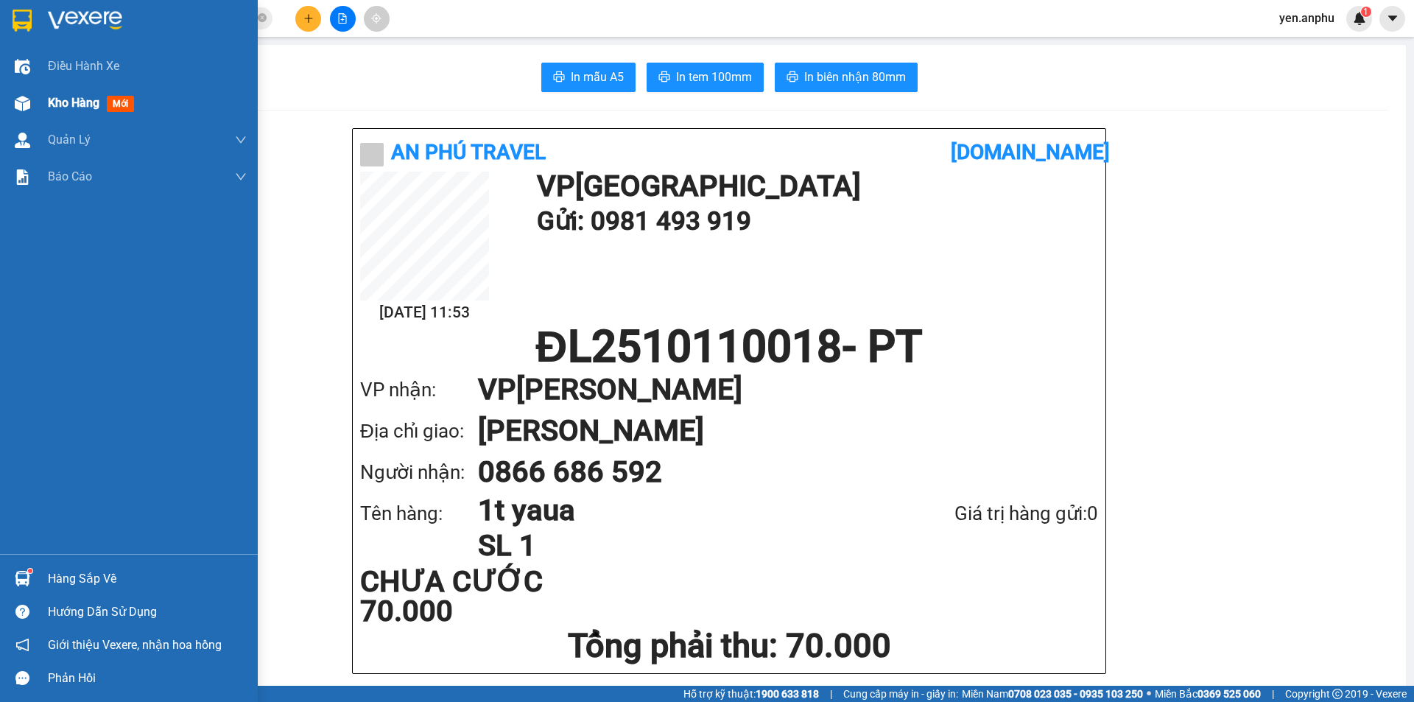
click at [18, 101] on img at bounding box center [22, 103] width 15 height 15
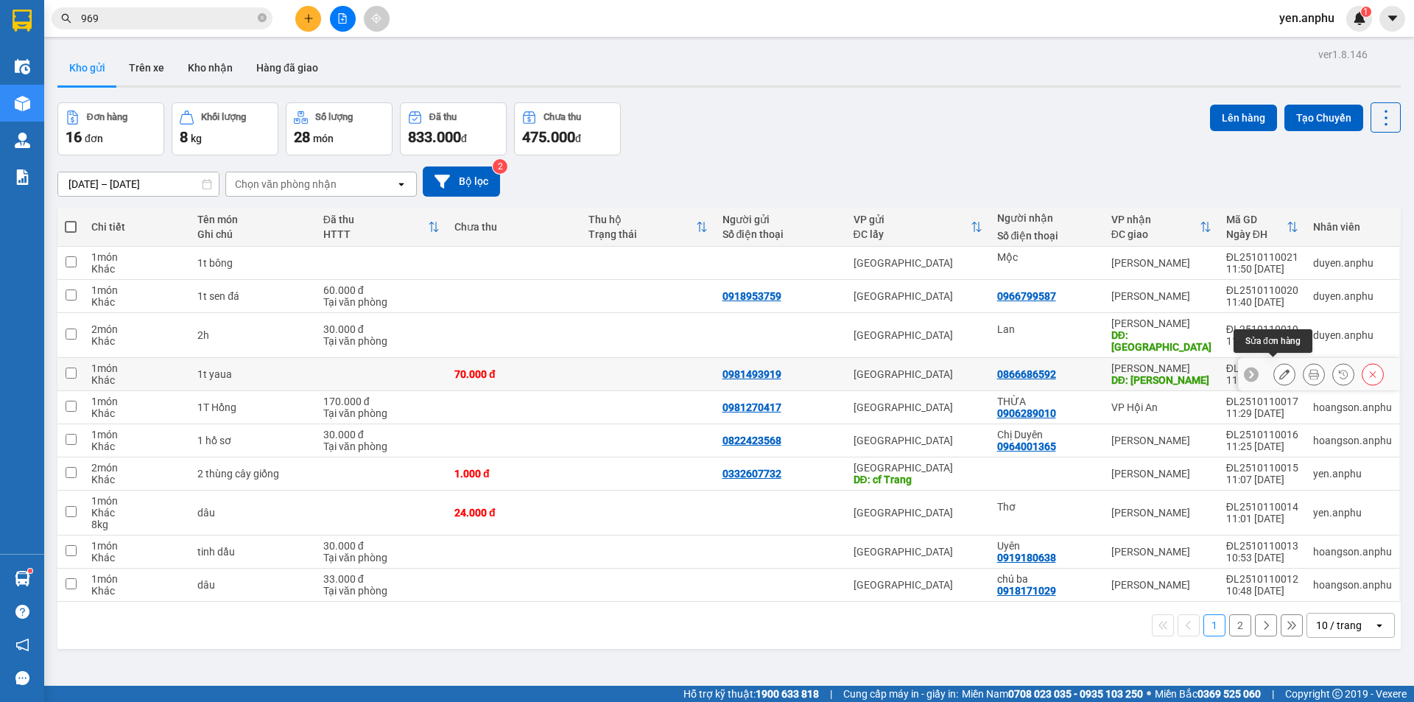
click at [1280, 370] on button at bounding box center [1284, 375] width 21 height 26
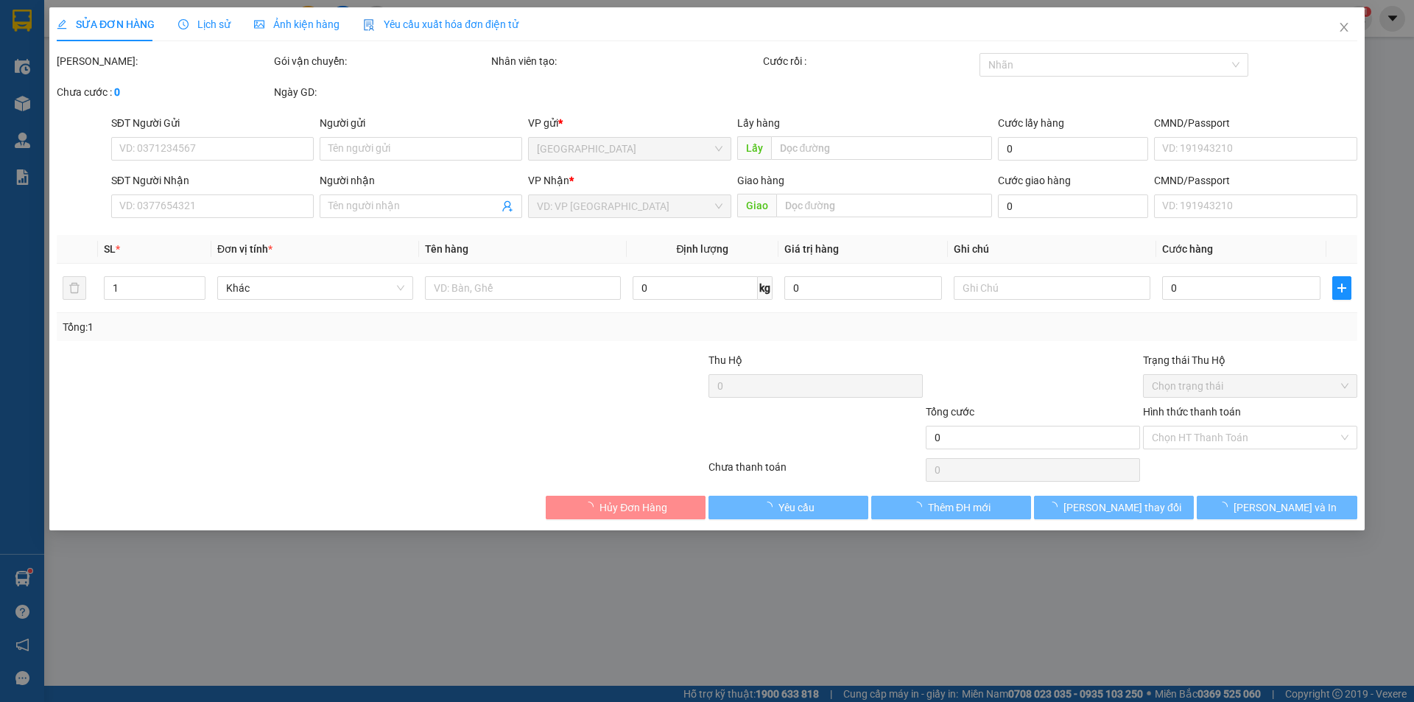
type input "0981493919"
type input "0866686592"
type input "Huỳnh Thúc Kháng"
type input "70.000"
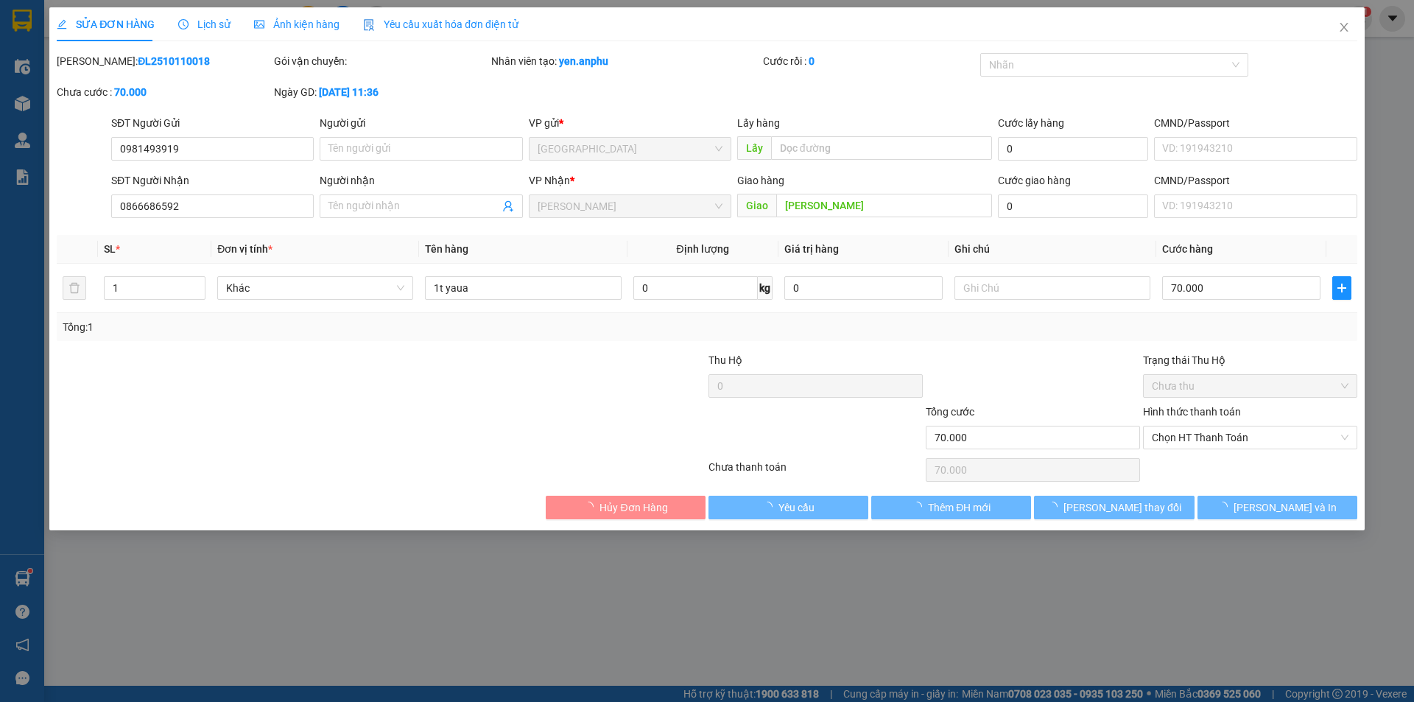
click at [1173, 449] on div "Hình thức thanh toán Chọn HT Thanh Toán" at bounding box center [1250, 429] width 214 height 52
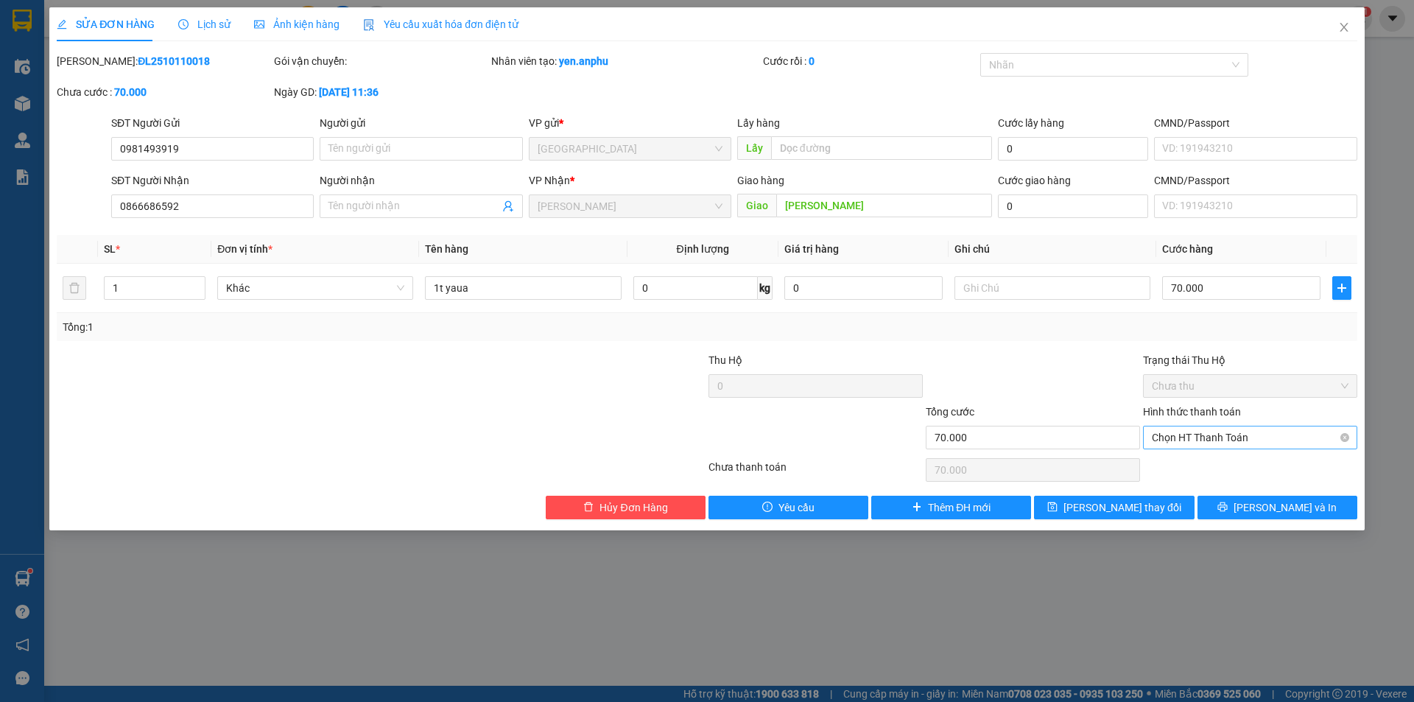
click at [1168, 426] on span "Chọn HT Thanh Toán" at bounding box center [1250, 437] width 197 height 22
click at [1176, 473] on div "Tại văn phòng" at bounding box center [1250, 467] width 197 height 16
type input "0"
click at [1267, 511] on span "[PERSON_NAME] và In" at bounding box center [1284, 507] width 103 height 16
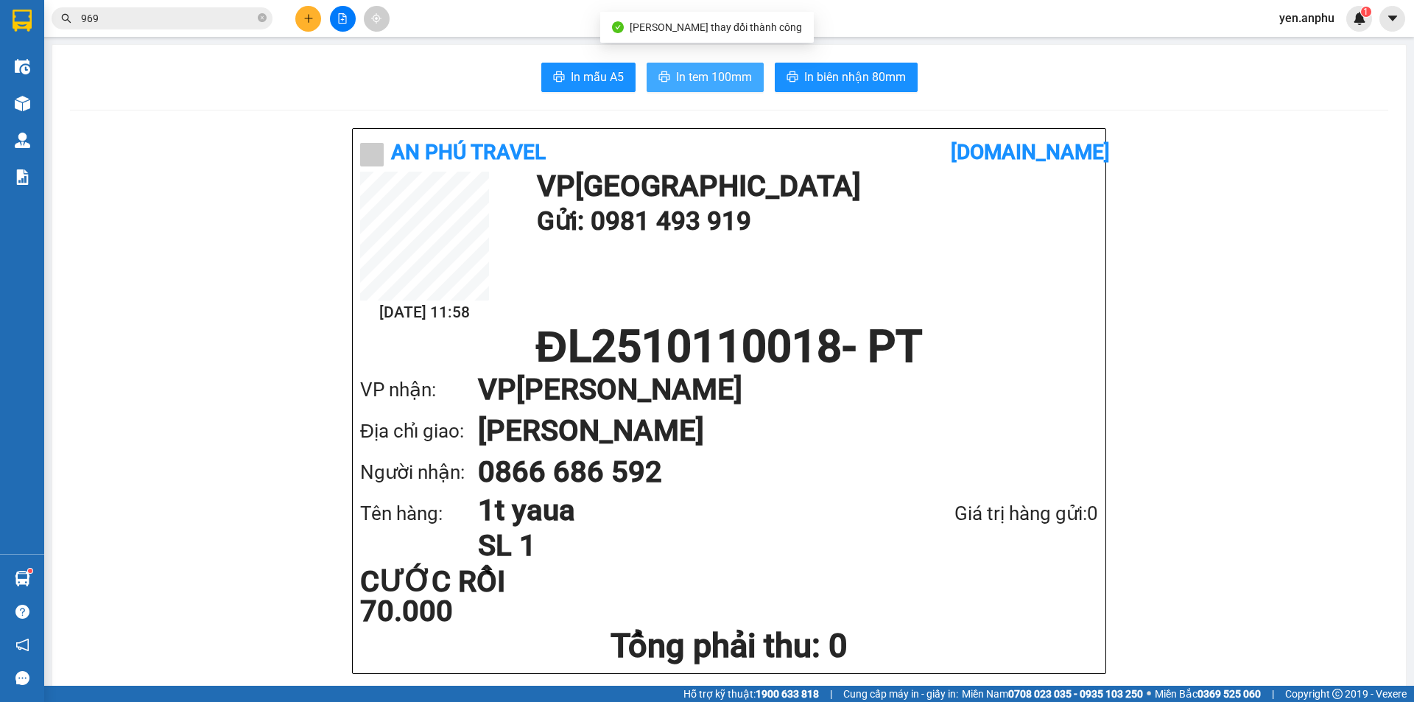
click at [668, 80] on button "In tem 100mm" at bounding box center [704, 77] width 117 height 29
click at [337, 18] on icon "file-add" at bounding box center [342, 18] width 10 height 10
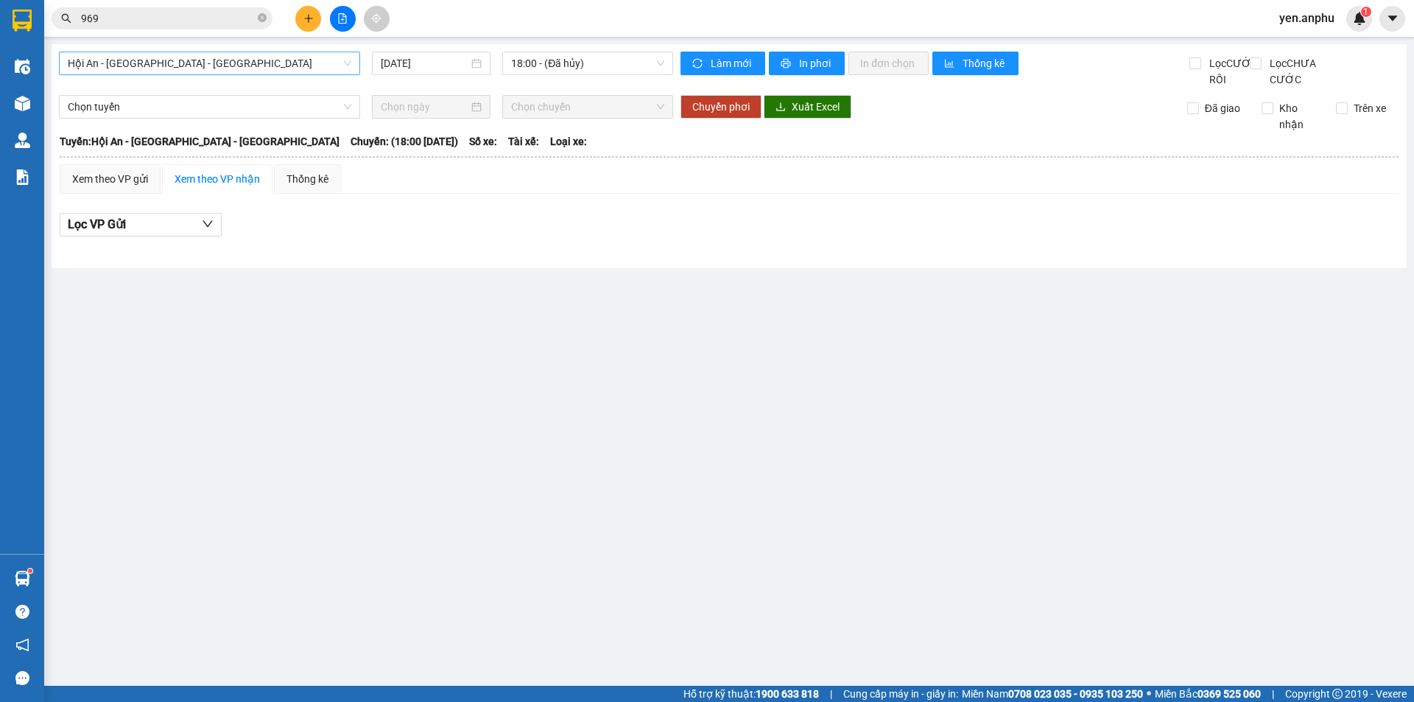
click at [274, 64] on span "Hội An - [GEOGRAPHIC_DATA] - [GEOGRAPHIC_DATA]" at bounding box center [209, 63] width 283 height 22
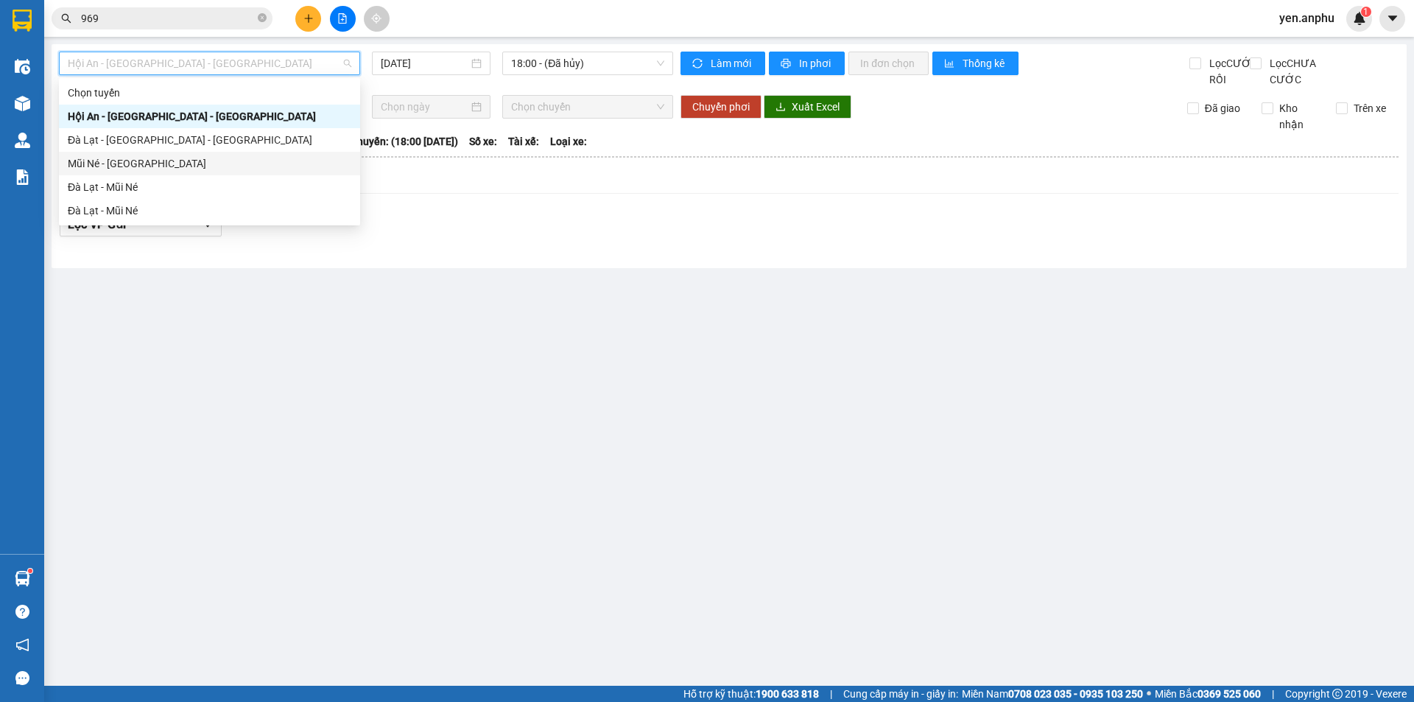
click at [96, 164] on div "Mũi Né - [GEOGRAPHIC_DATA]" at bounding box center [209, 163] width 283 height 16
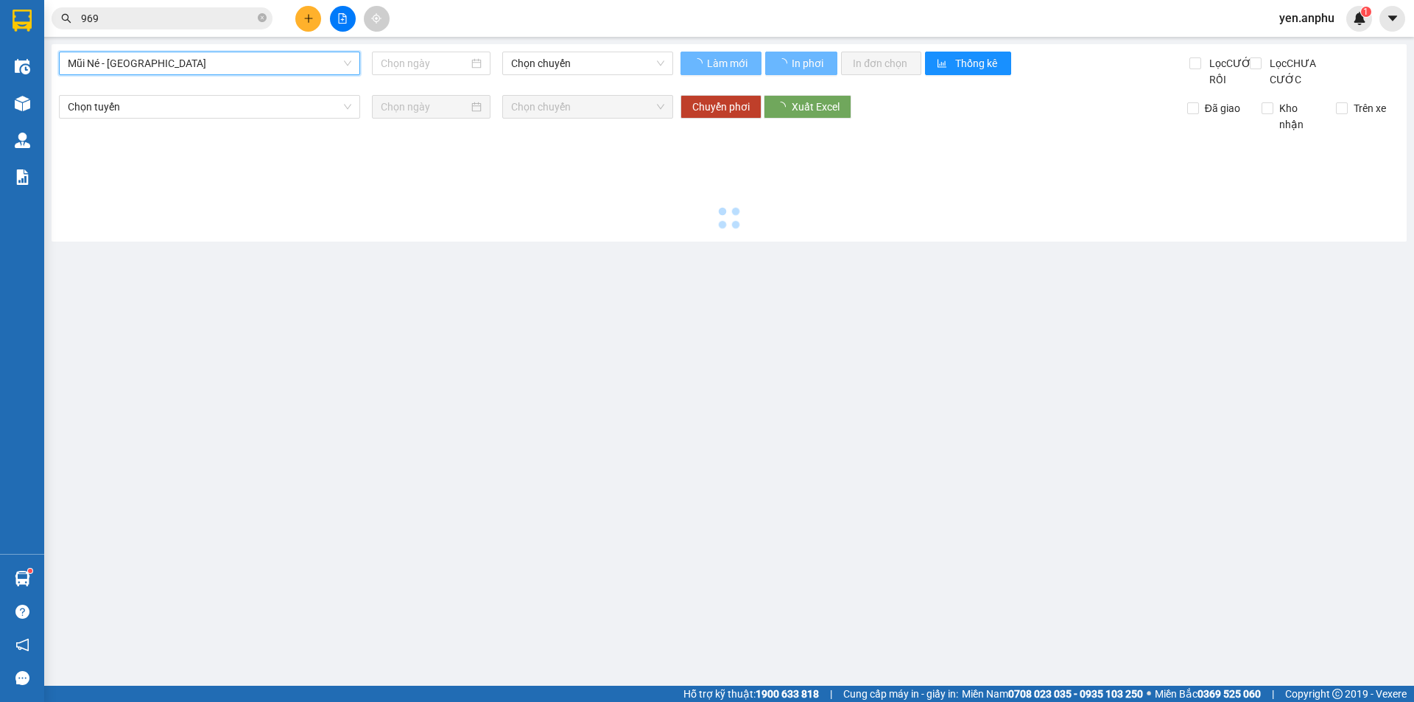
type input "[DATE]"
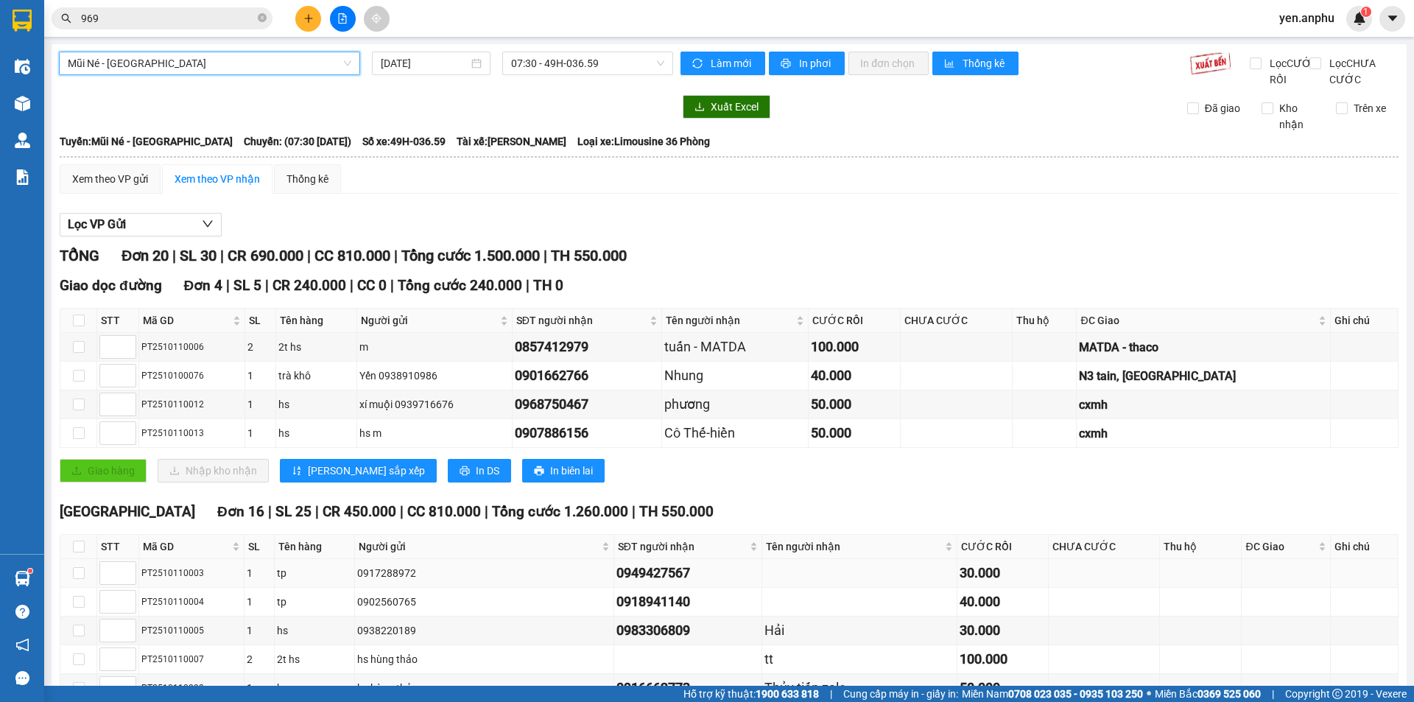
scroll to position [425, 0]
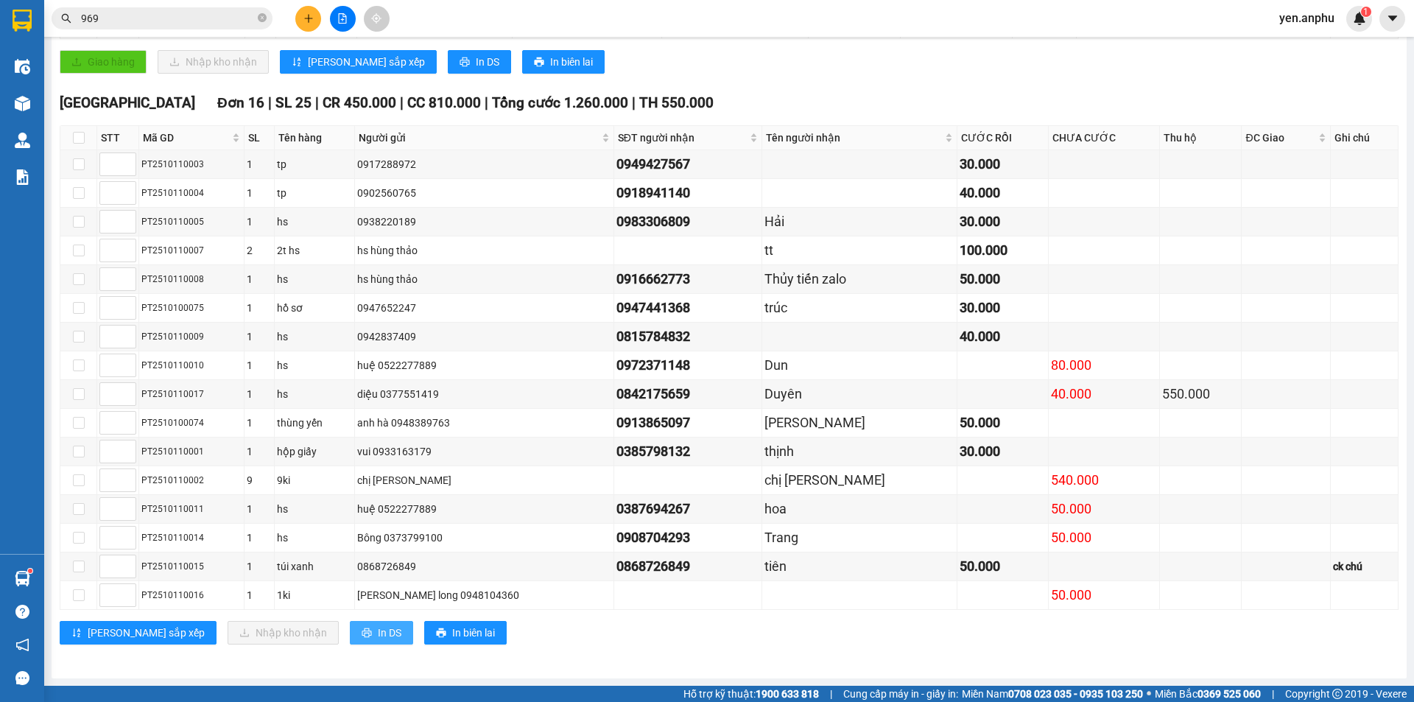
click at [362, 632] on icon "printer" at bounding box center [367, 633] width 10 height 10
click at [313, 23] on icon "plus" at bounding box center [308, 18] width 10 height 10
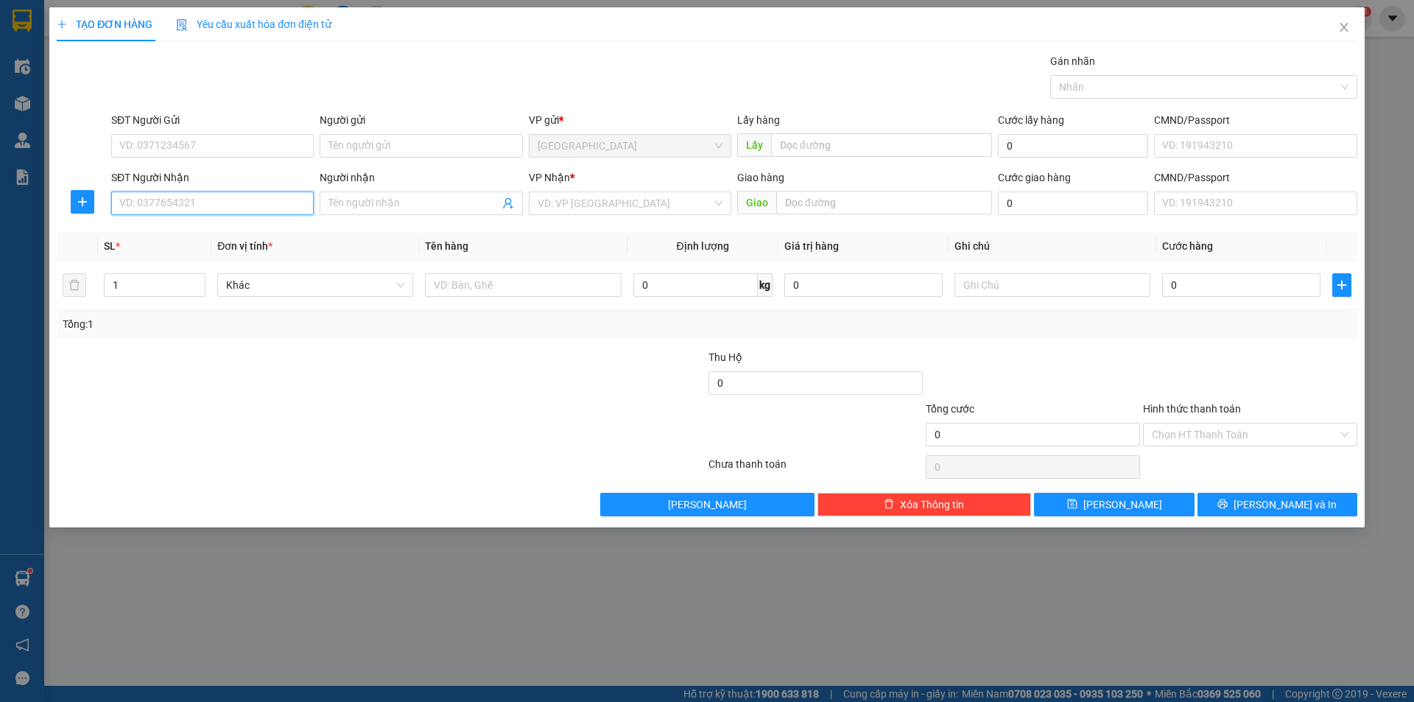
click at [215, 208] on input "SĐT Người Nhận" at bounding box center [212, 203] width 202 height 24
type input "0901501901"
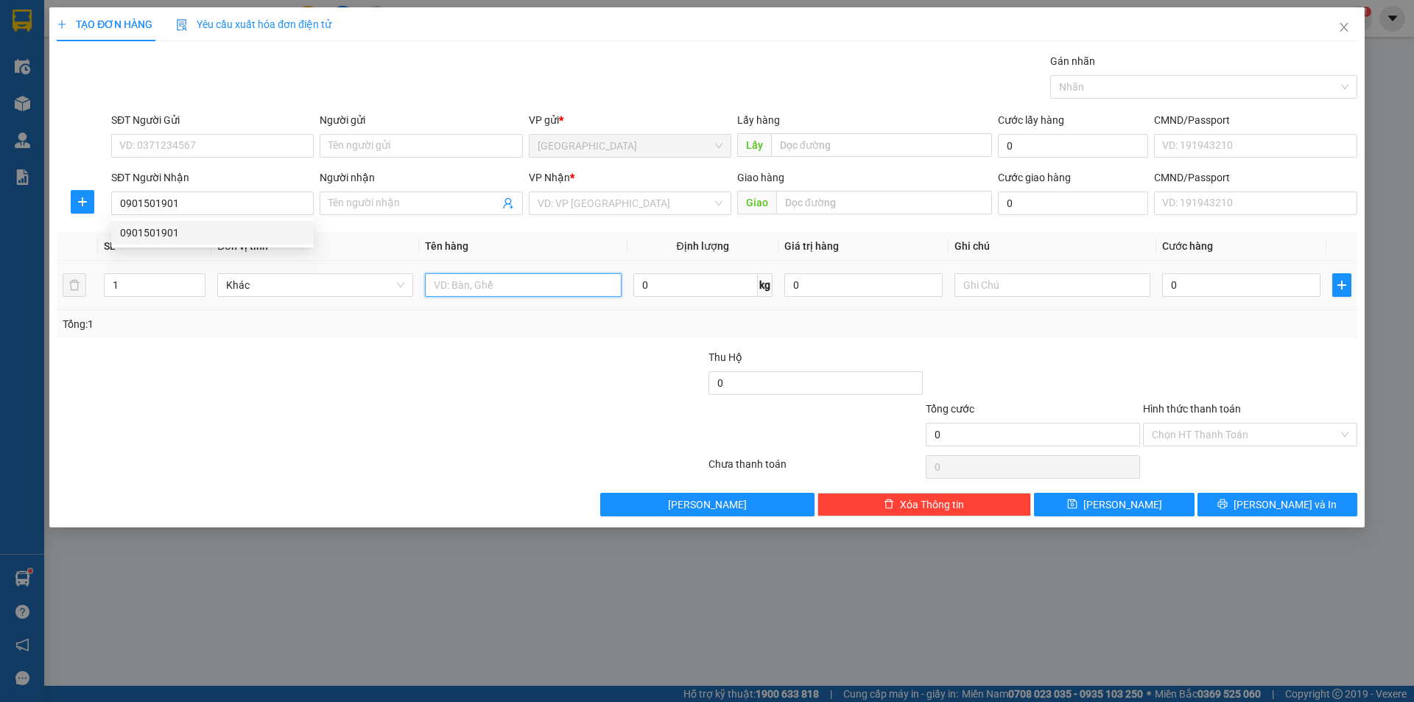
click at [470, 286] on input "text" at bounding box center [523, 285] width 196 height 24
click at [214, 204] on input "0901501901" at bounding box center [212, 203] width 202 height 24
click at [200, 229] on div "0901501901" at bounding box center [212, 233] width 185 height 16
type input "240.000"
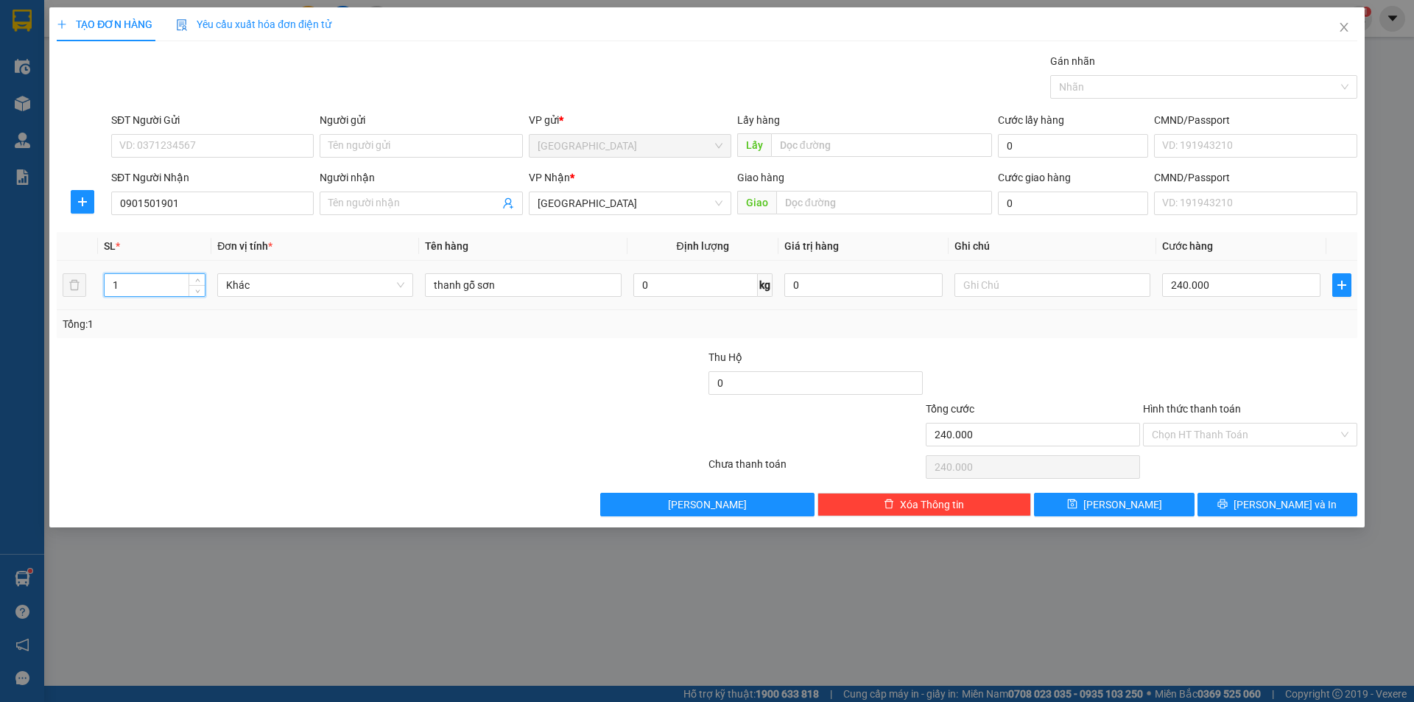
click at [174, 284] on input "1" at bounding box center [155, 285] width 100 height 22
type input "4"
click at [529, 288] on input "thanh gỗ sơn" at bounding box center [523, 285] width 196 height 24
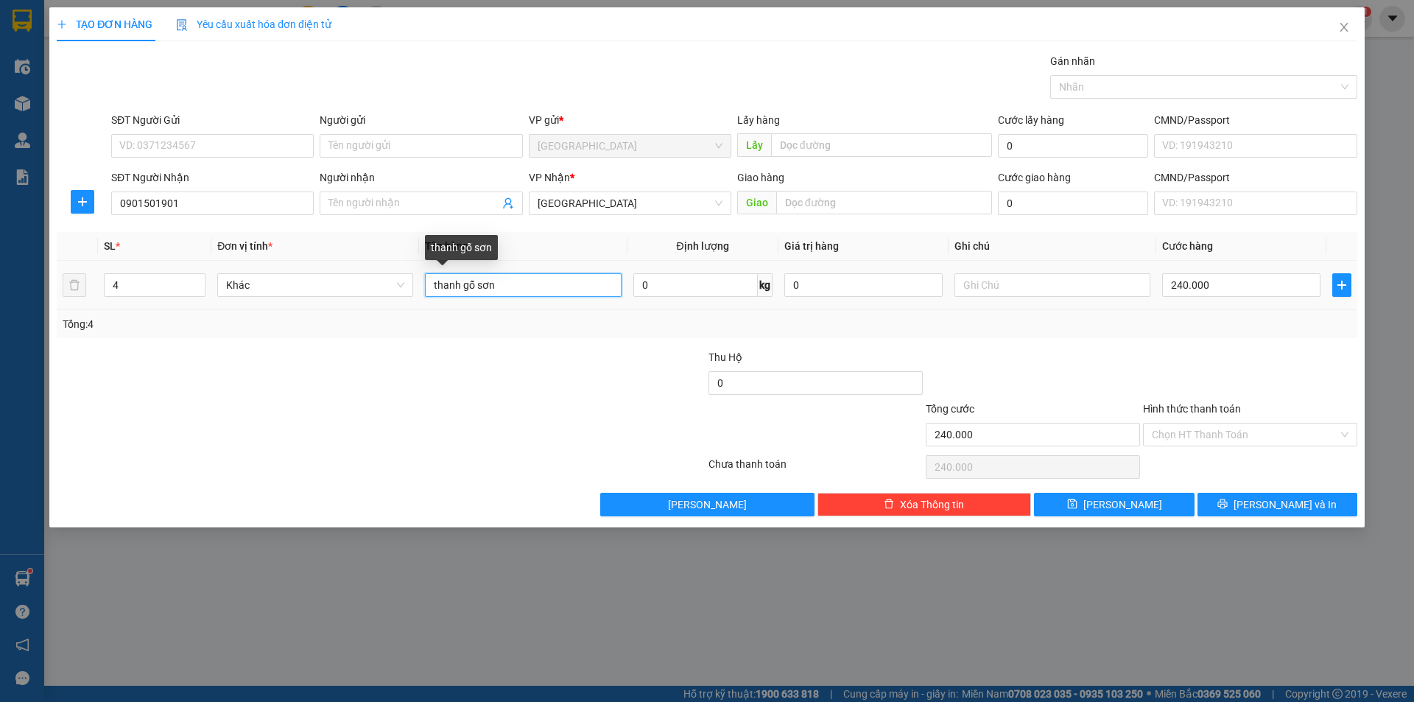
click at [529, 288] on input "thanh gỗ sơn" at bounding box center [523, 285] width 196 height 24
type input "y"
type input "thùng sơn"
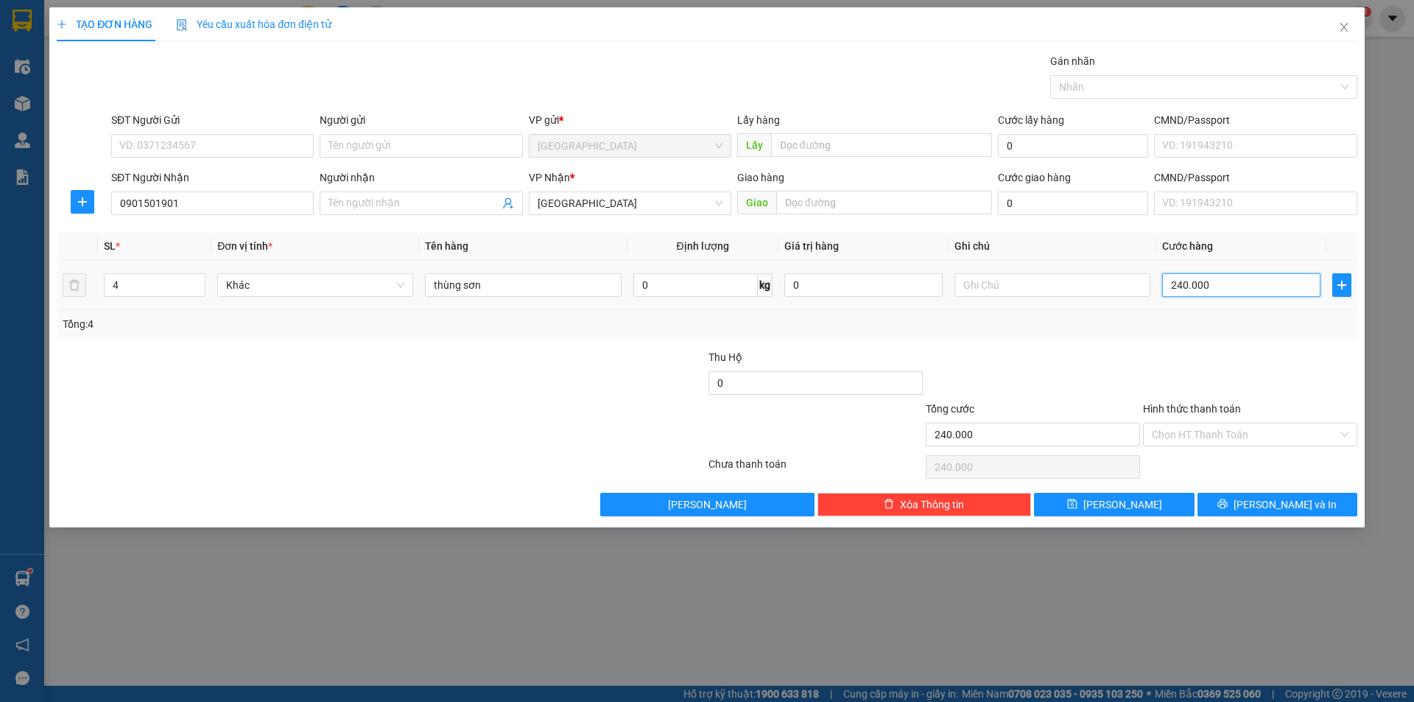
click at [1271, 283] on input "240.000" at bounding box center [1241, 285] width 158 height 24
type input "8"
type input "80"
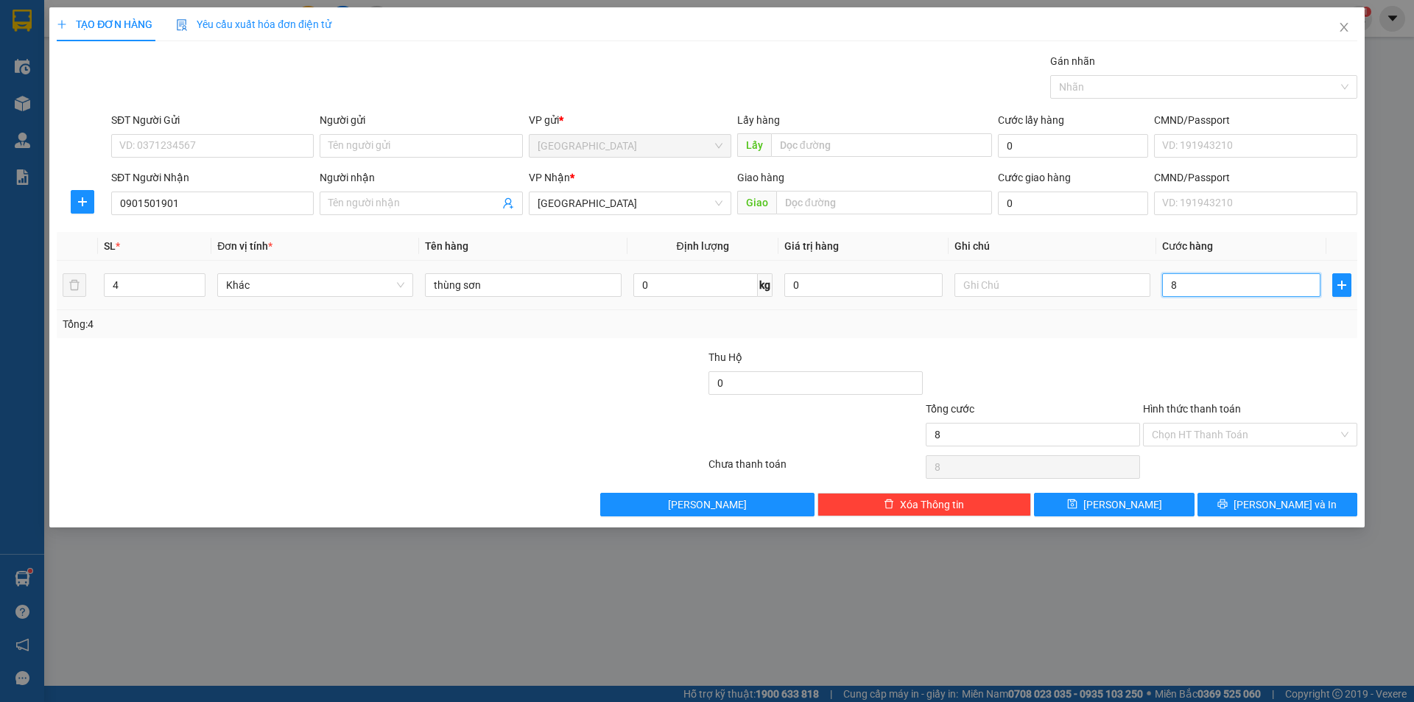
type input "80"
type input "80.000"
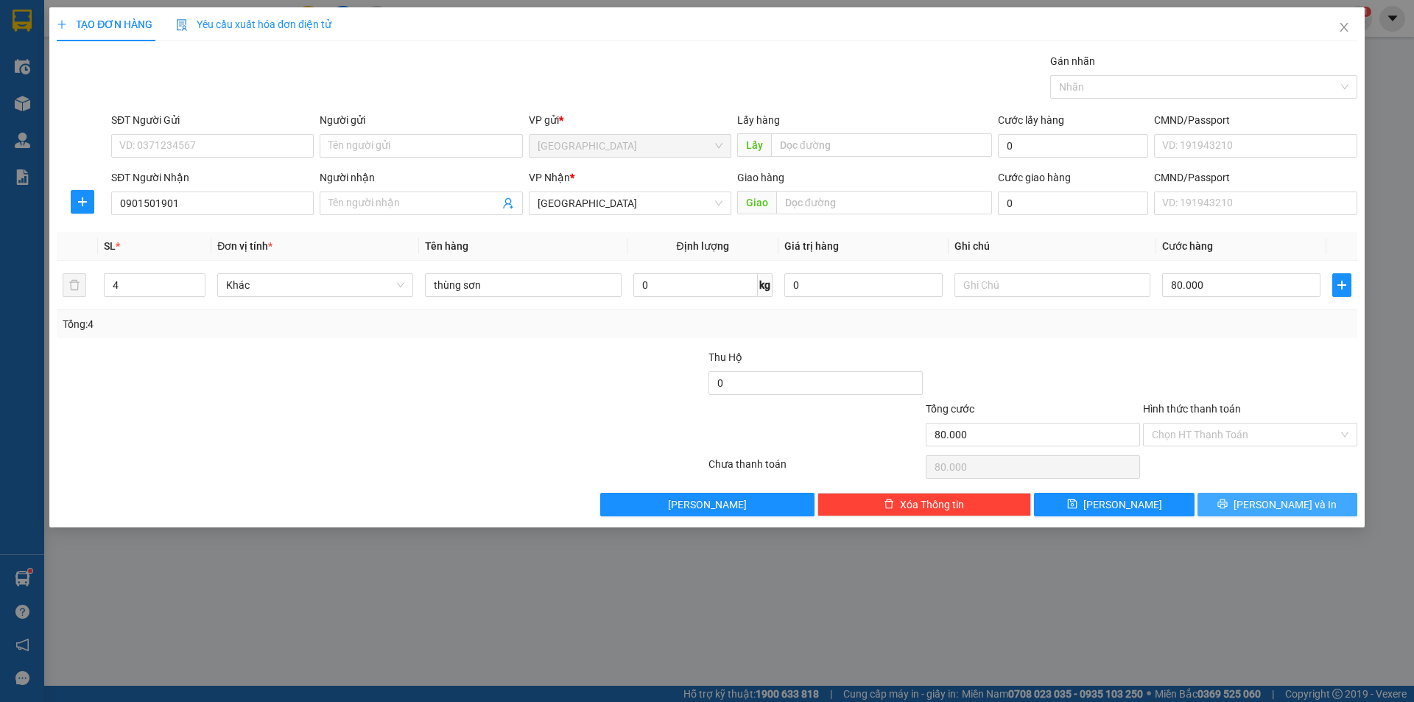
click at [1243, 509] on button "[PERSON_NAME] và In" at bounding box center [1277, 505] width 160 height 24
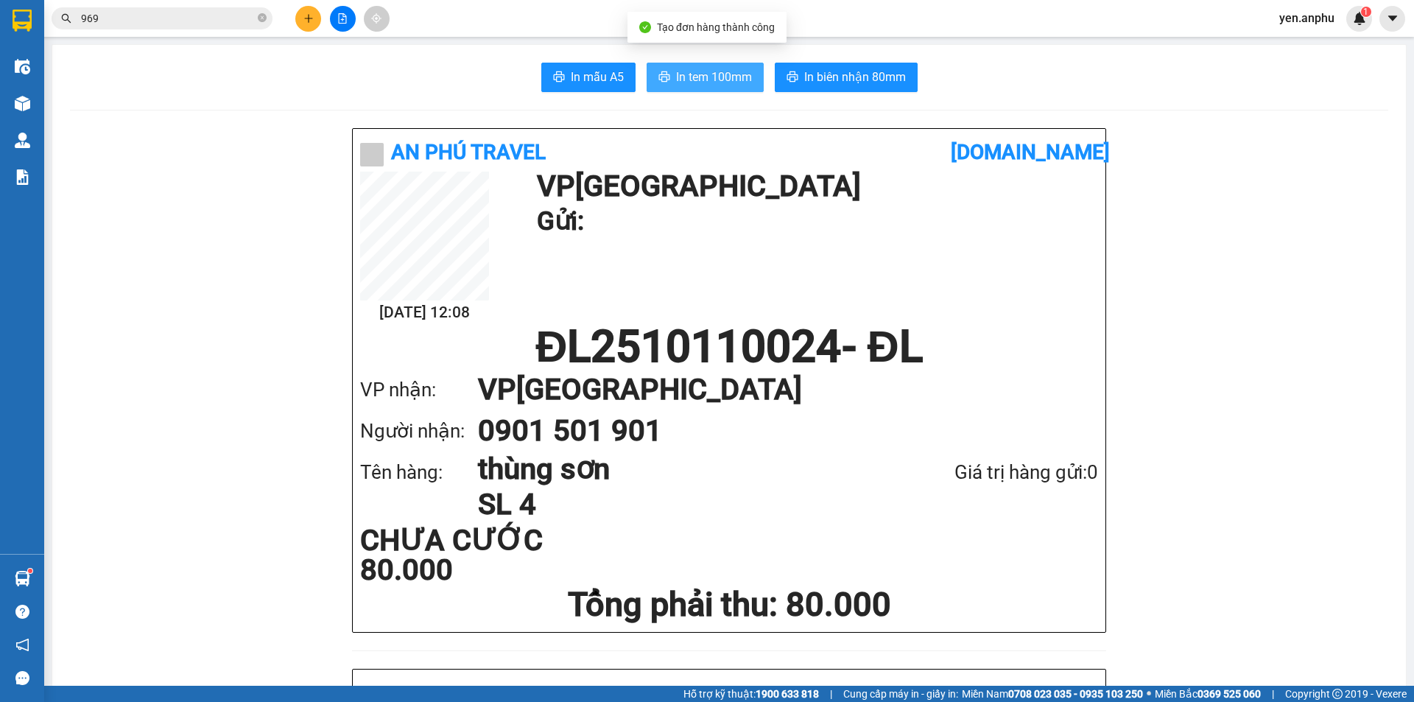
click at [734, 67] on button "In tem 100mm" at bounding box center [704, 77] width 117 height 29
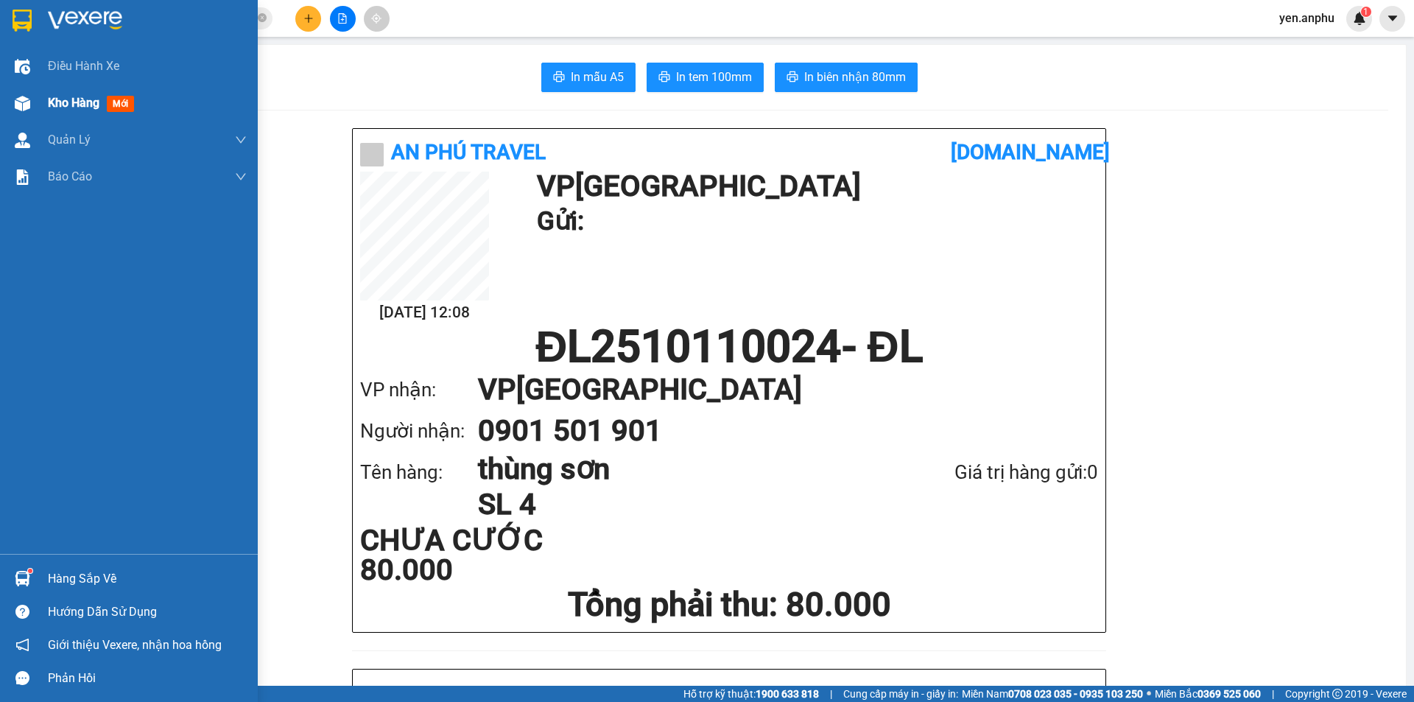
click at [34, 89] on div "Kho hàng mới" at bounding box center [129, 103] width 258 height 37
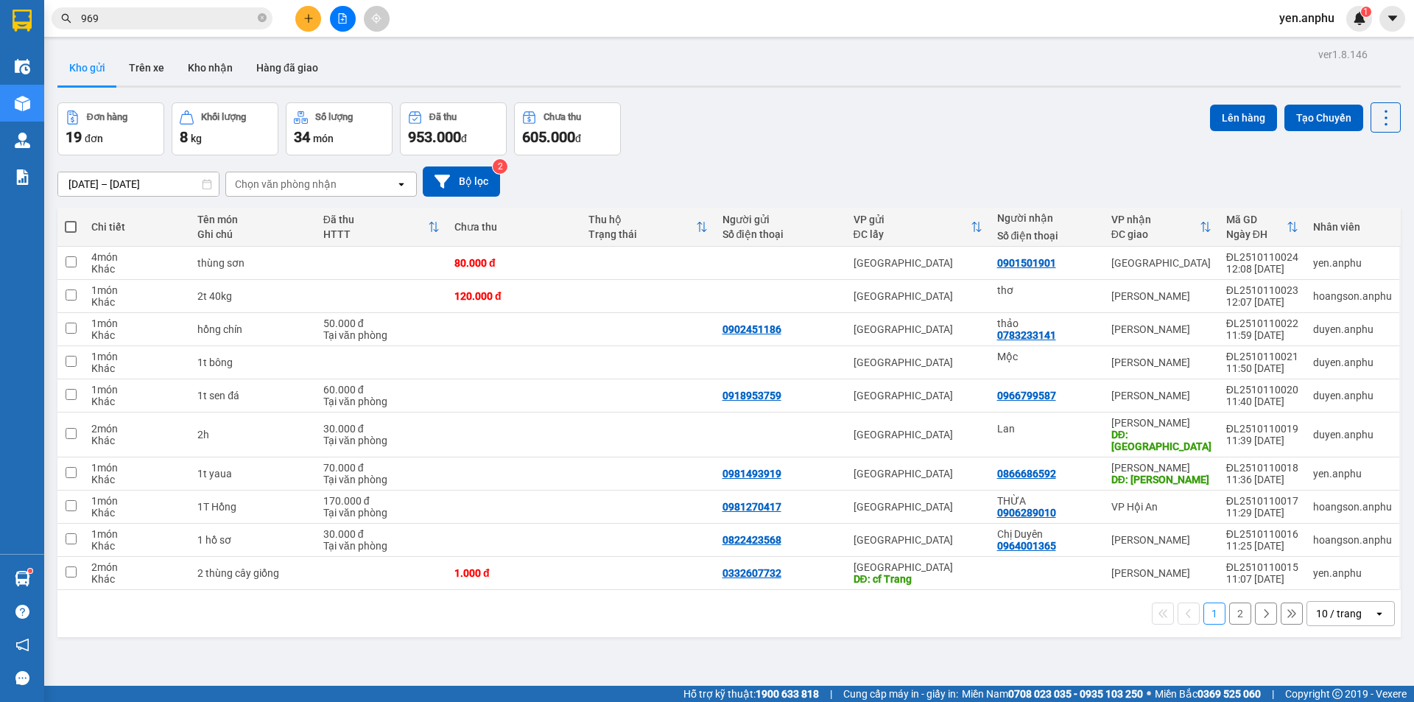
click at [783, 238] on div "Số điện thoại" at bounding box center [780, 234] width 116 height 12
click at [1362, 262] on button at bounding box center [1372, 263] width 21 height 26
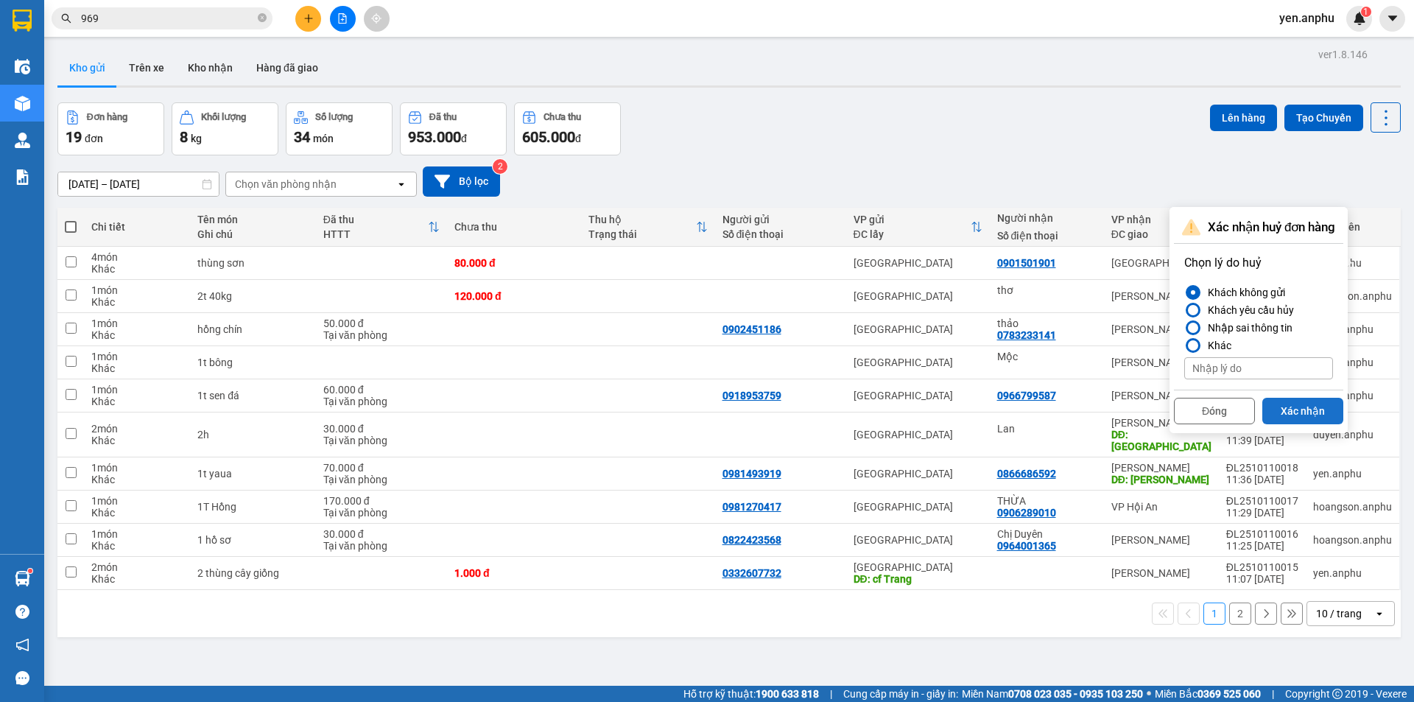
click at [1314, 406] on button "Xác nhận" at bounding box center [1302, 411] width 81 height 27
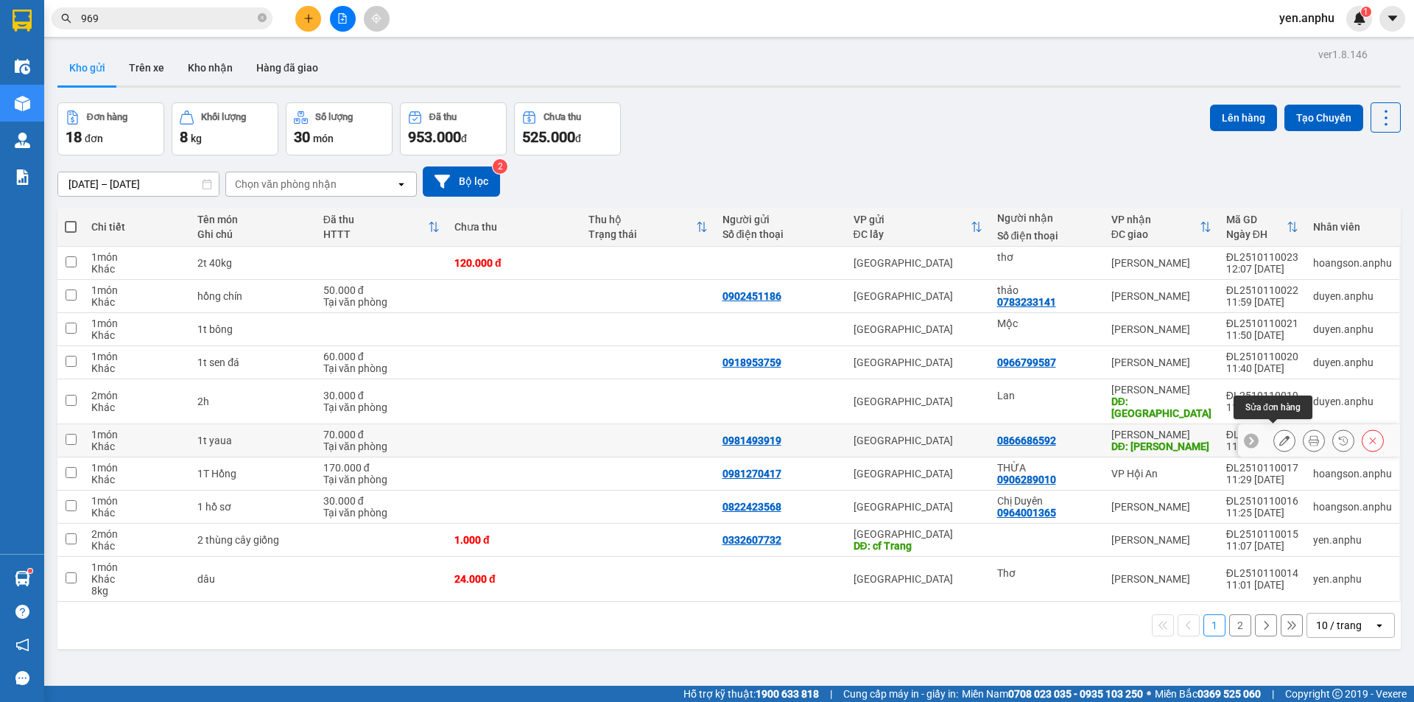
click at [1279, 435] on icon at bounding box center [1284, 440] width 10 height 10
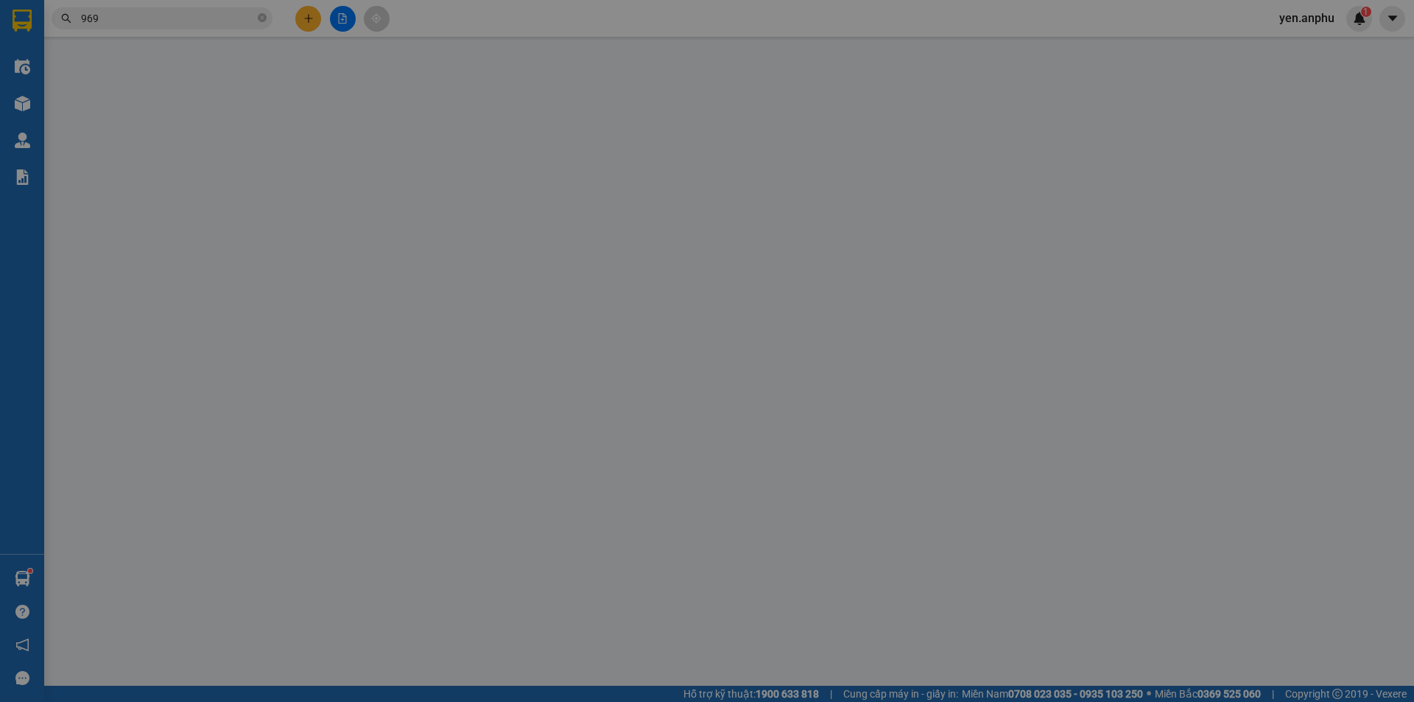
type input "0981493919"
type input "0866686592"
type input "Huỳnh Thúc Kháng"
type input "70.000"
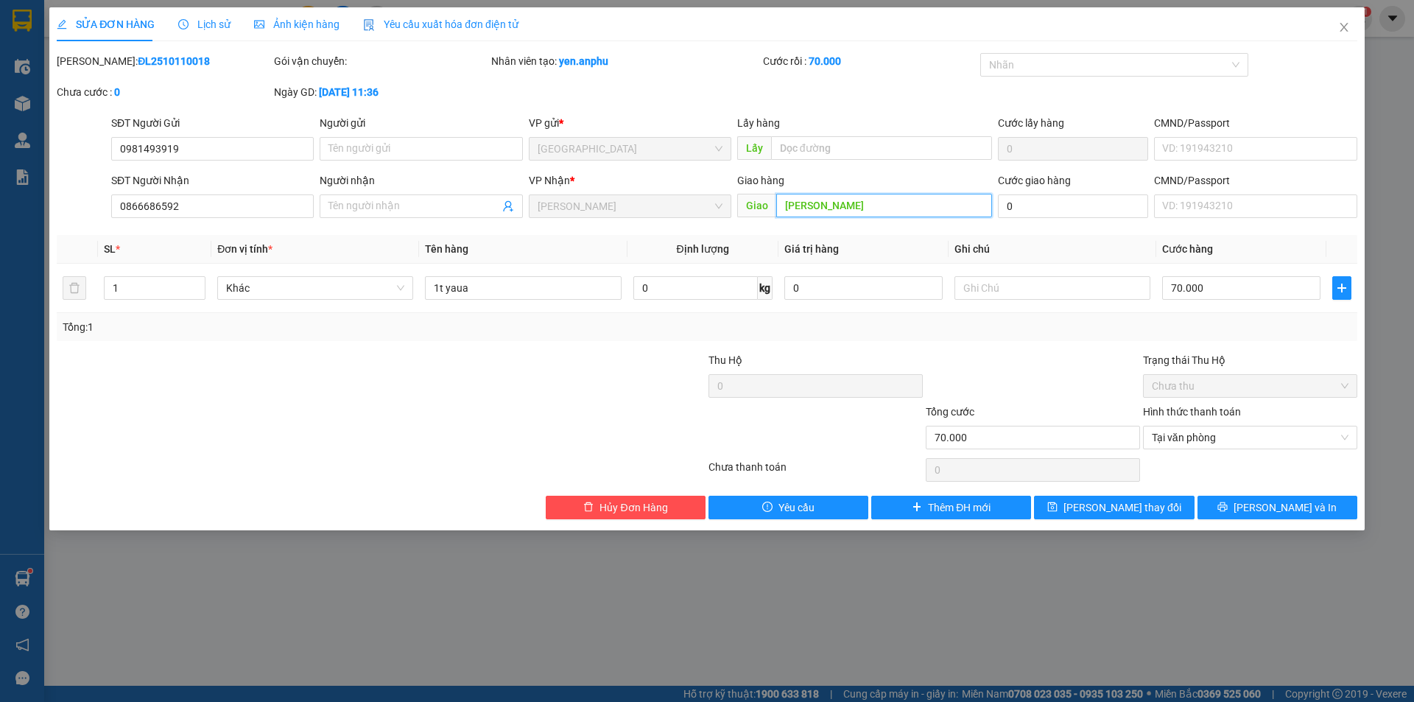
click at [786, 204] on input "Huỳnh Thúc Kháng" at bounding box center [884, 206] width 216 height 24
drag, startPoint x: 786, startPoint y: 204, endPoint x: 800, endPoint y: 202, distance: 14.1
click at [801, 199] on input "311Huỳnh Thúc Kháng" at bounding box center [884, 206] width 216 height 24
click at [800, 205] on input "311Huỳnh Thúc Kháng" at bounding box center [884, 206] width 216 height 24
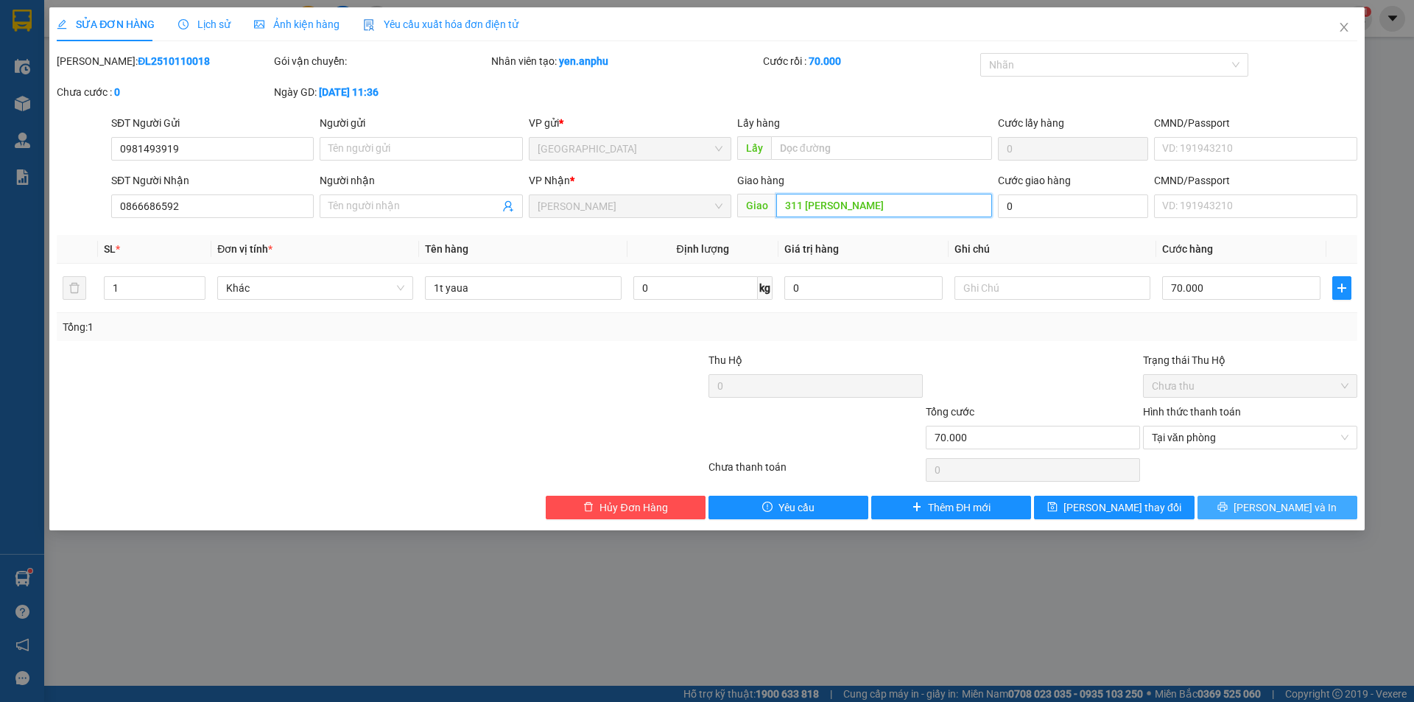
type input "311 [PERSON_NAME] [PERSON_NAME]"
click at [1233, 503] on button "[PERSON_NAME] và In" at bounding box center [1277, 508] width 160 height 24
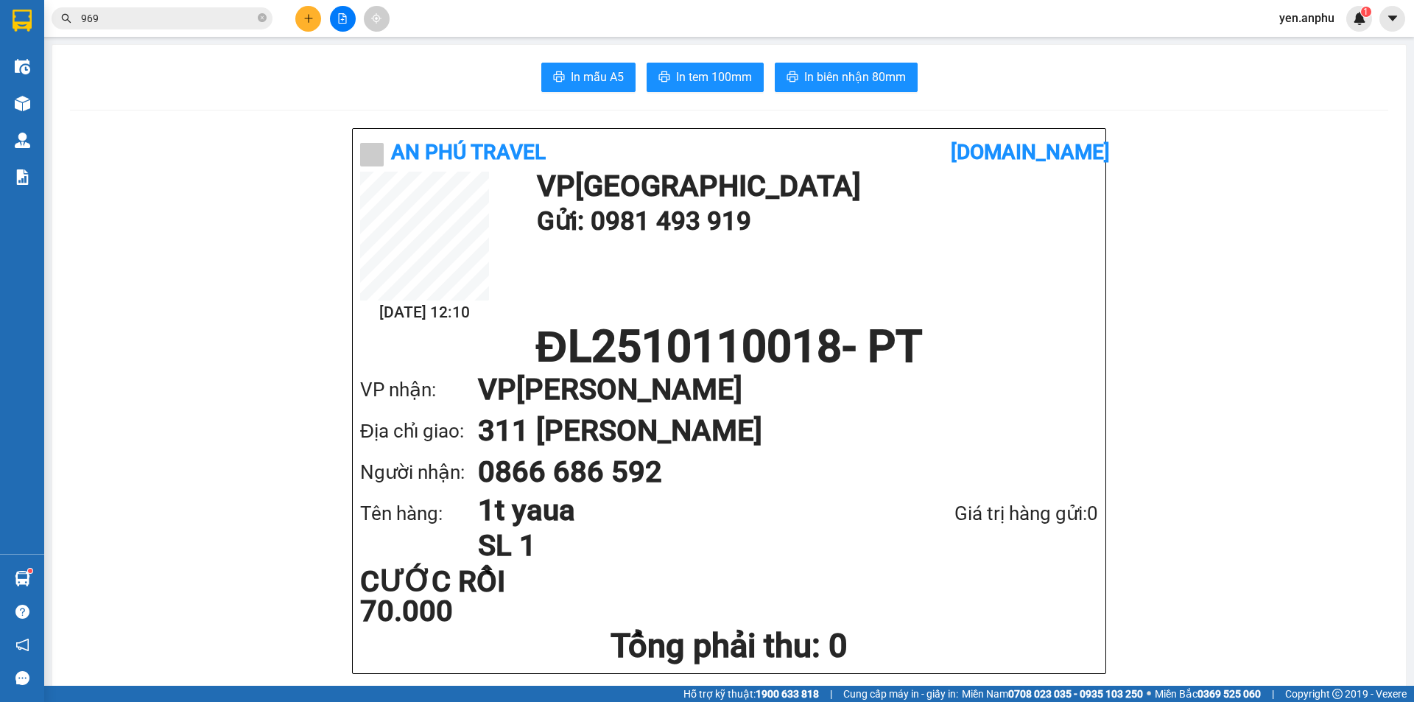
click at [235, 20] on input "969" at bounding box center [168, 18] width 174 height 16
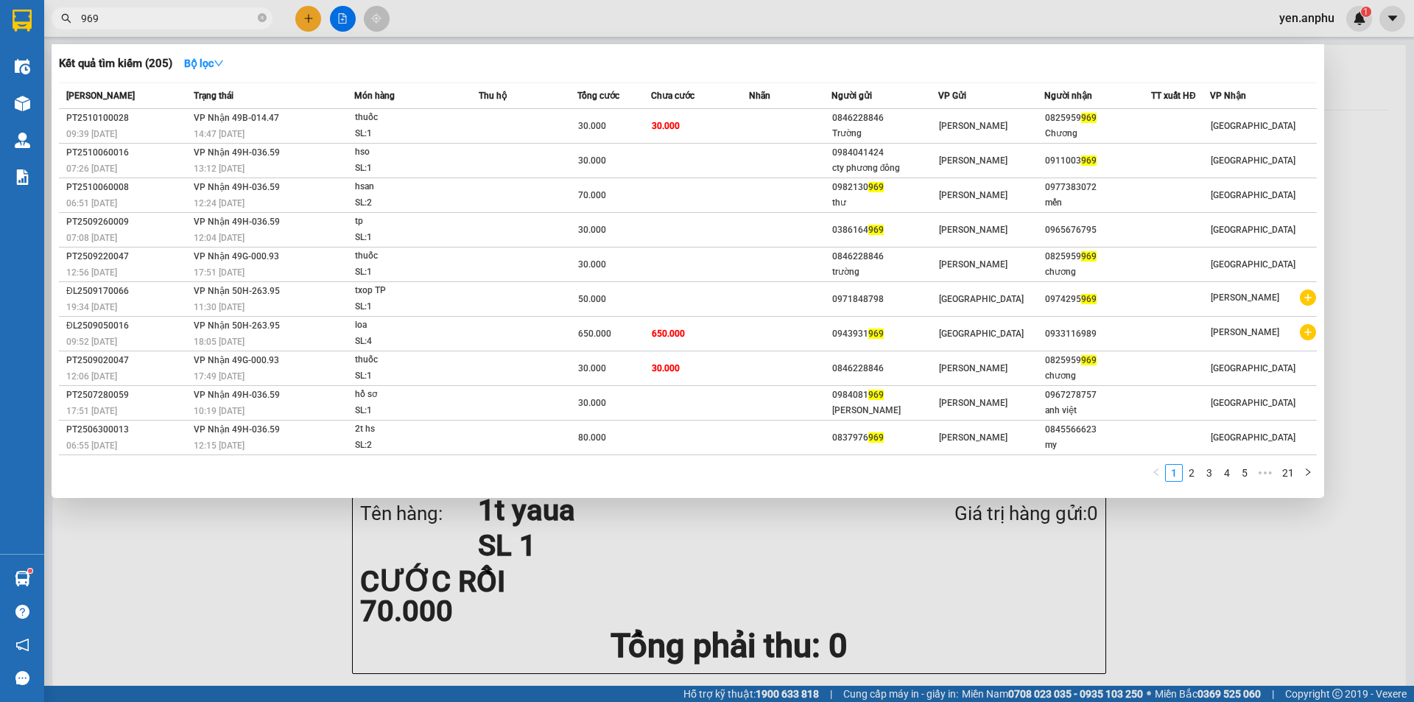
click at [235, 20] on input "969" at bounding box center [168, 18] width 174 height 16
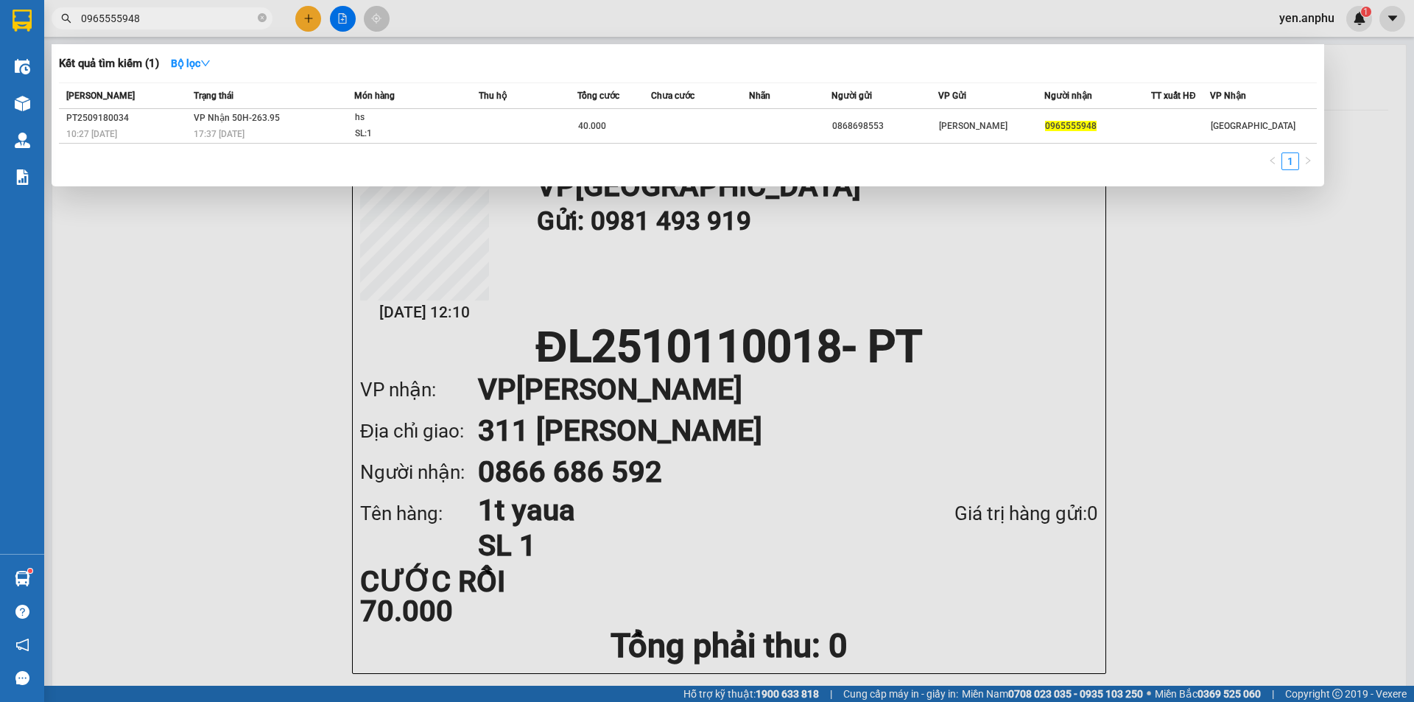
click at [165, 13] on input "0965555948" at bounding box center [168, 18] width 174 height 16
type input "0965555948"
click at [500, 15] on div at bounding box center [707, 351] width 1414 height 702
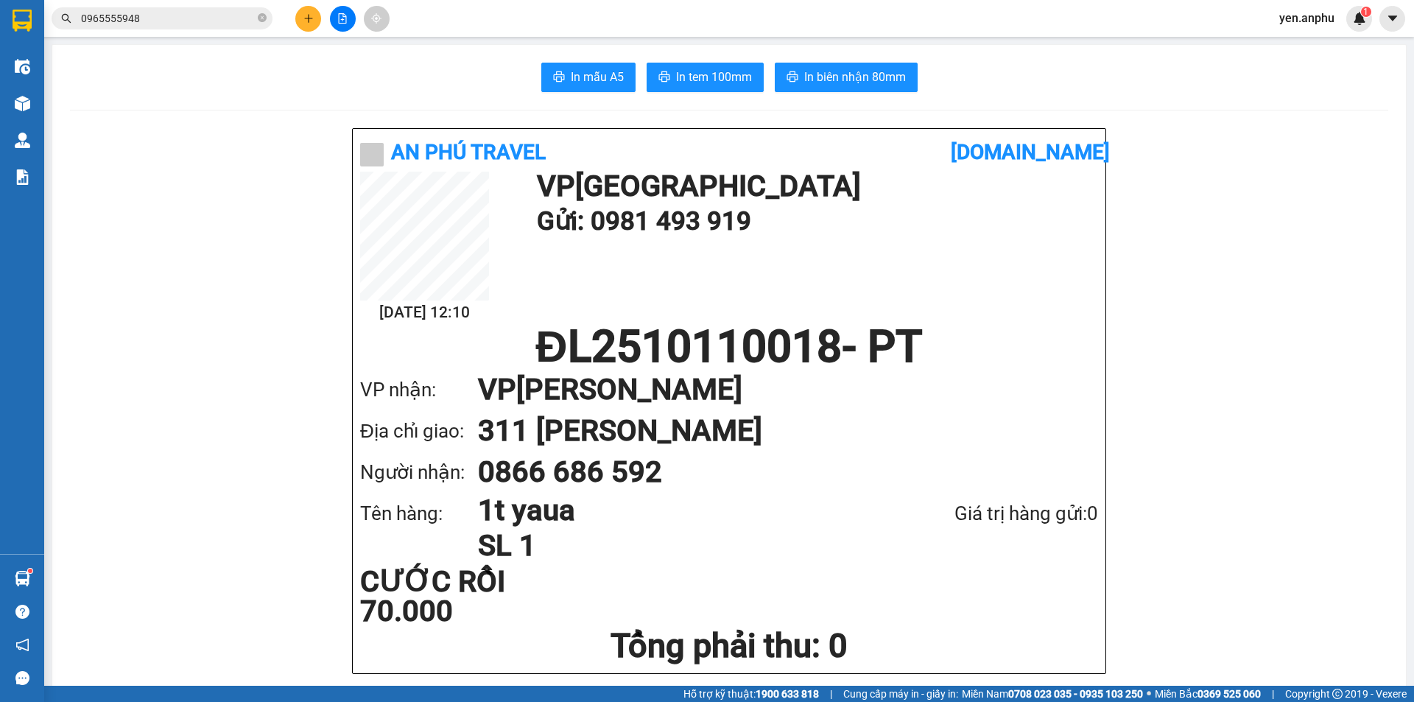
click at [339, 24] on button at bounding box center [343, 19] width 26 height 26
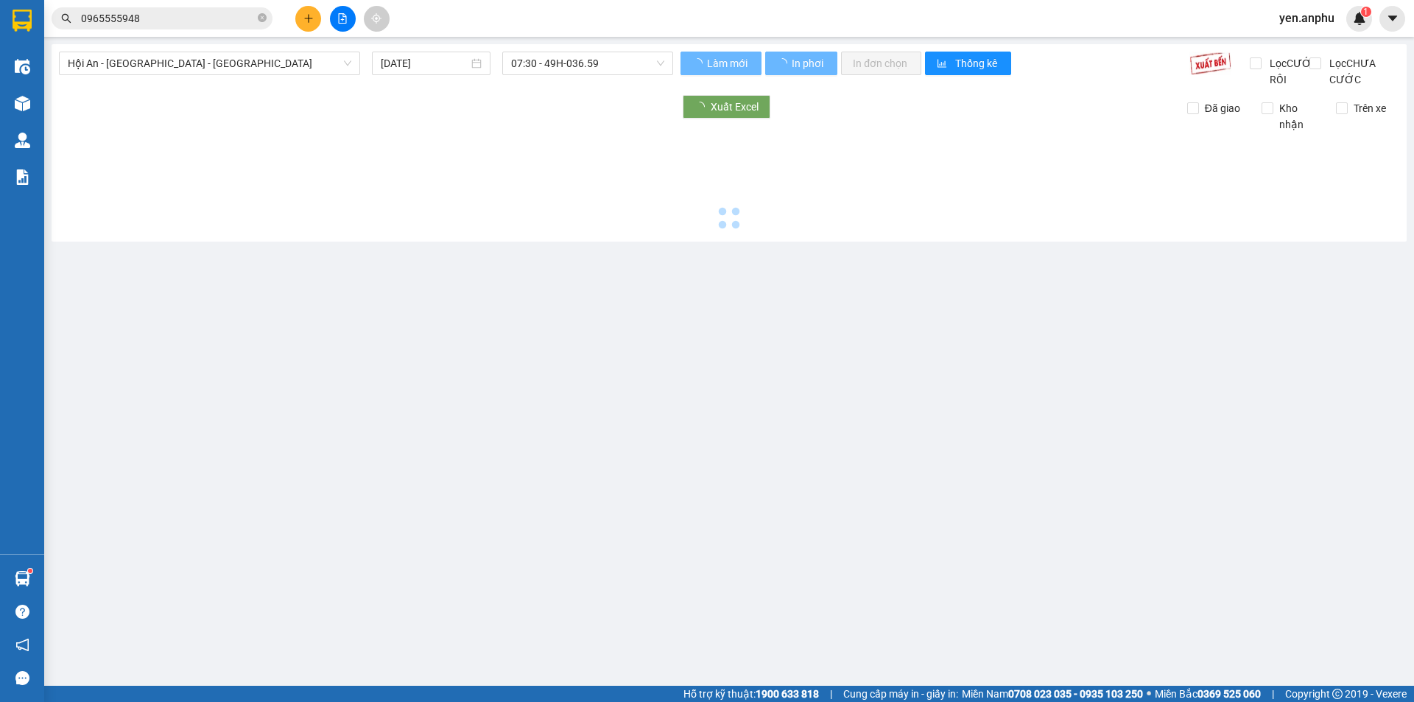
click at [150, 76] on div "Hội An - Nha Trang - Đà Lạt 11/10/2025 07:30 - 49H-036.59" at bounding box center [366, 70] width 614 height 36
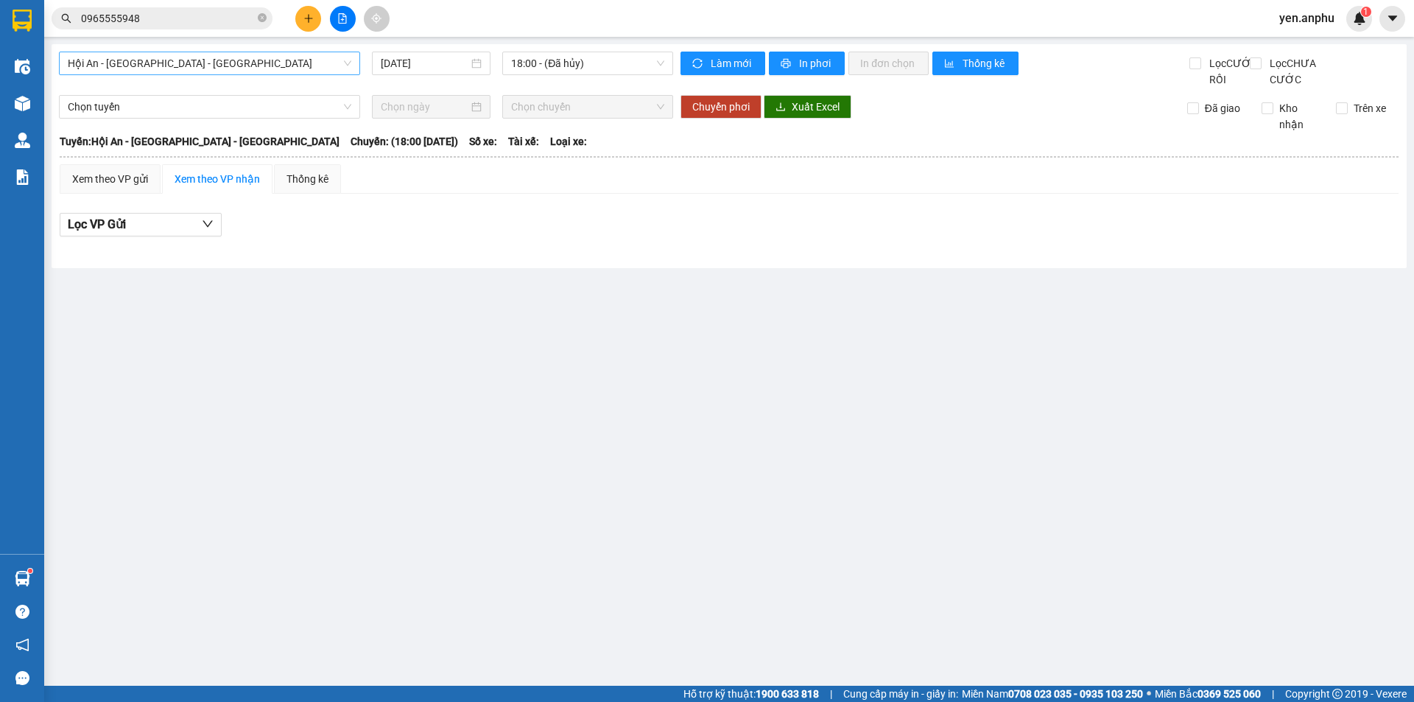
click at [158, 69] on span "Hội An - [GEOGRAPHIC_DATA] - [GEOGRAPHIC_DATA]" at bounding box center [209, 63] width 283 height 22
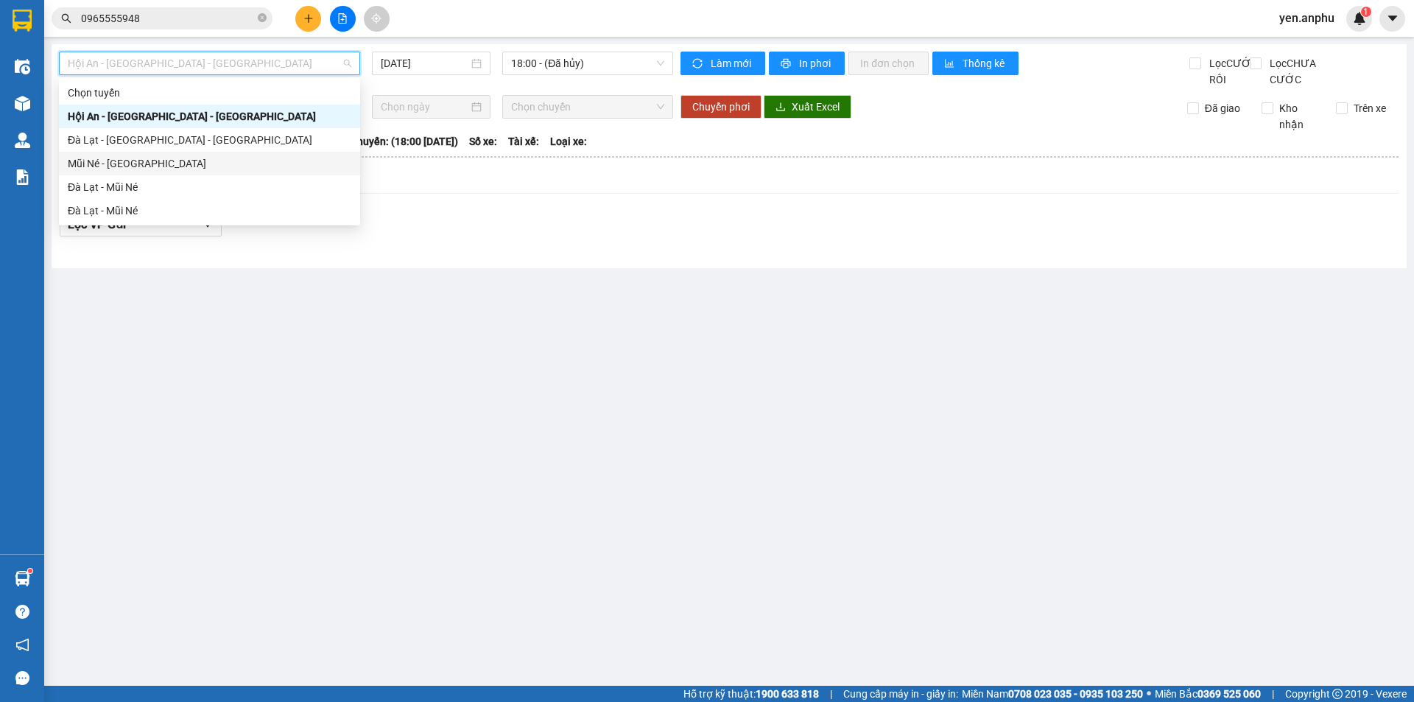
click at [133, 163] on div "Mũi Né - [GEOGRAPHIC_DATA]" at bounding box center [209, 163] width 283 height 16
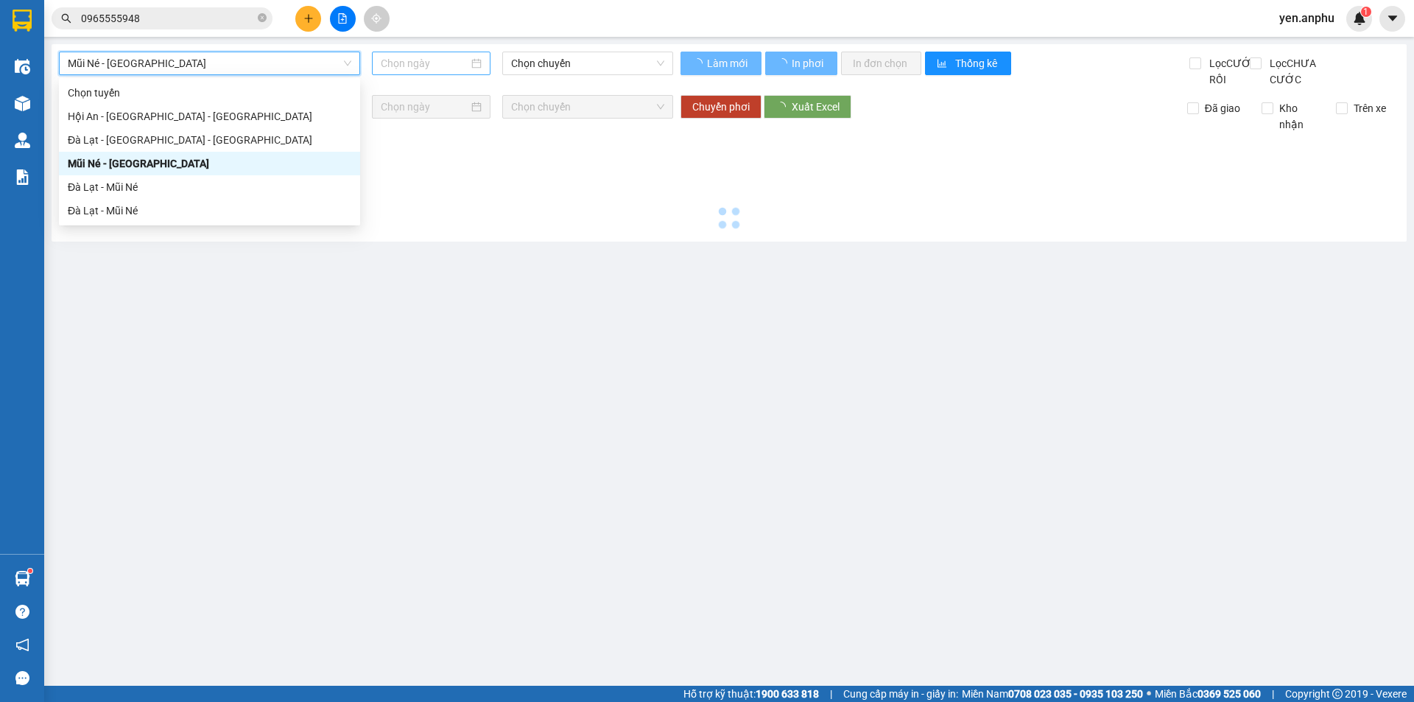
type input "[DATE]"
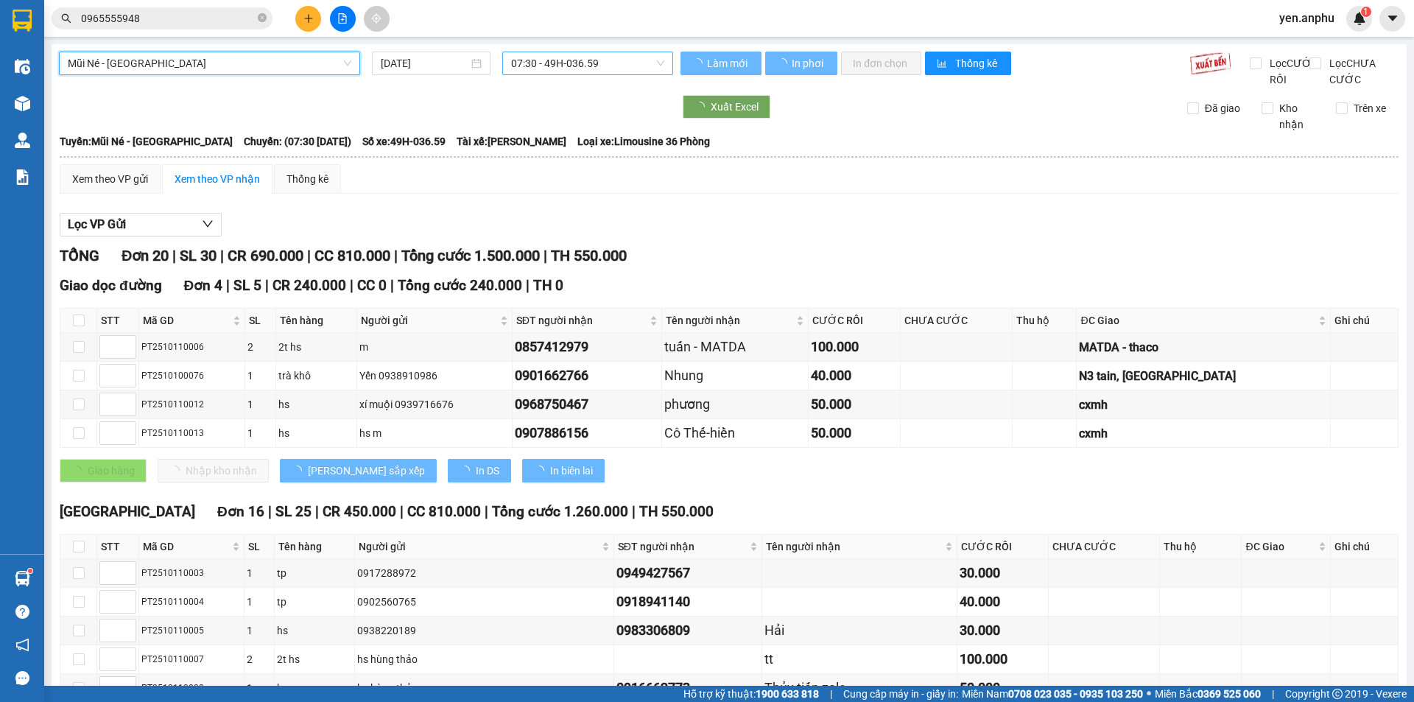
click at [558, 62] on span "07:30 - 49H-036.59" at bounding box center [587, 63] width 153 height 22
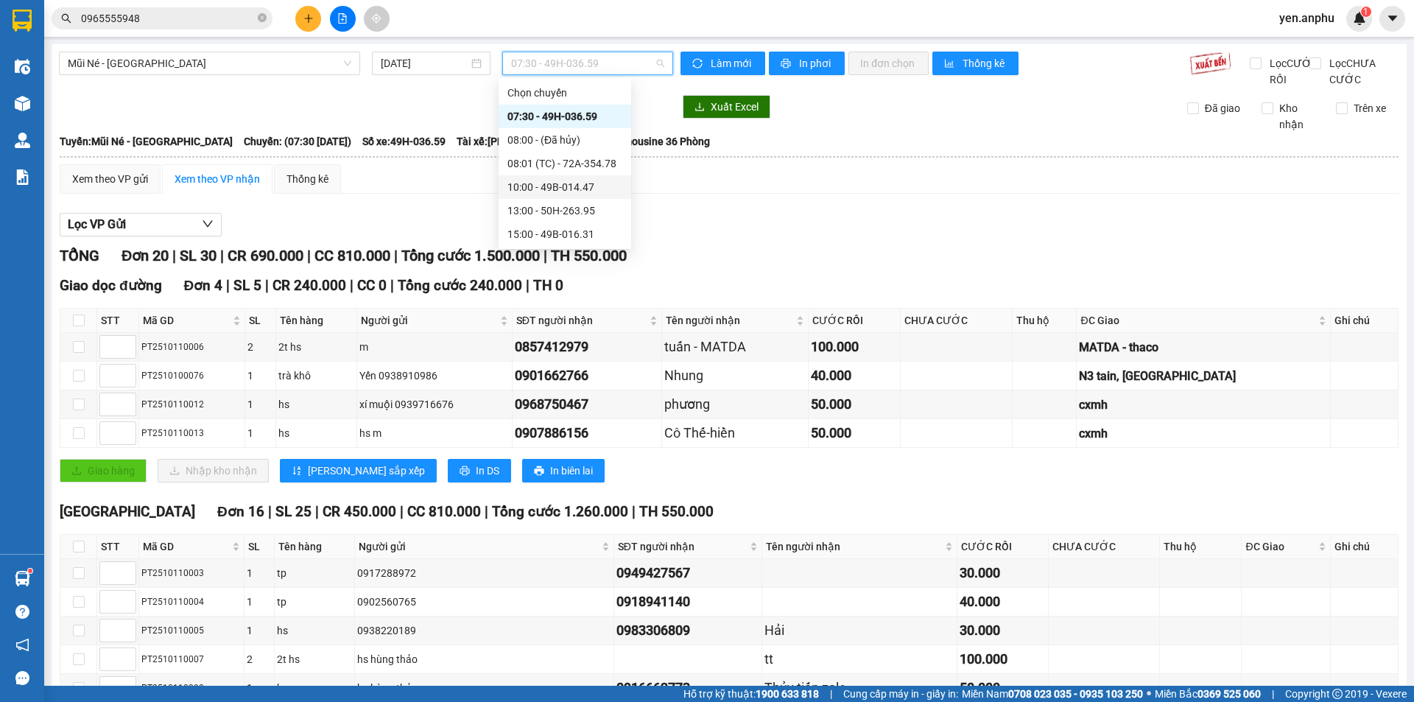
scroll to position [368, 0]
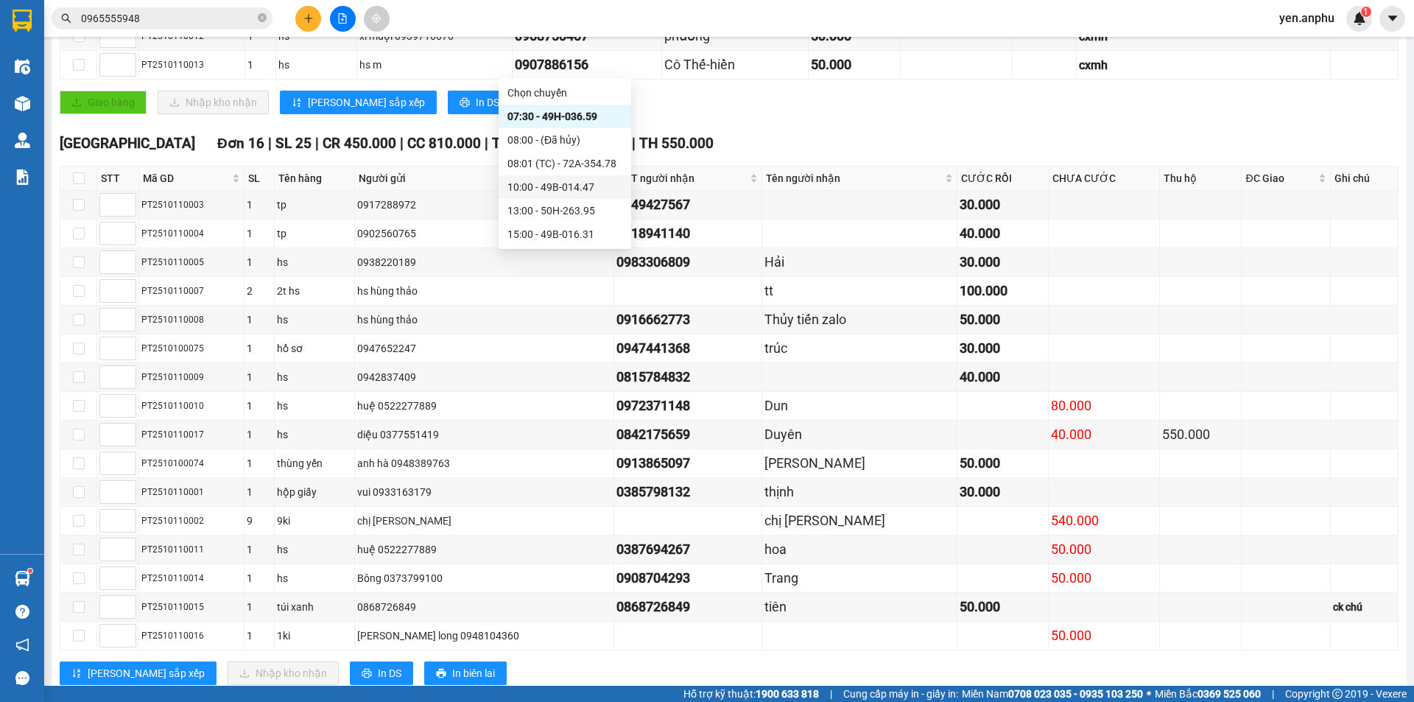
click at [802, 114] on div "Giao hàng Nhập kho nhận Lưu sắp xếp In DS In biên lai" at bounding box center [729, 103] width 1339 height 24
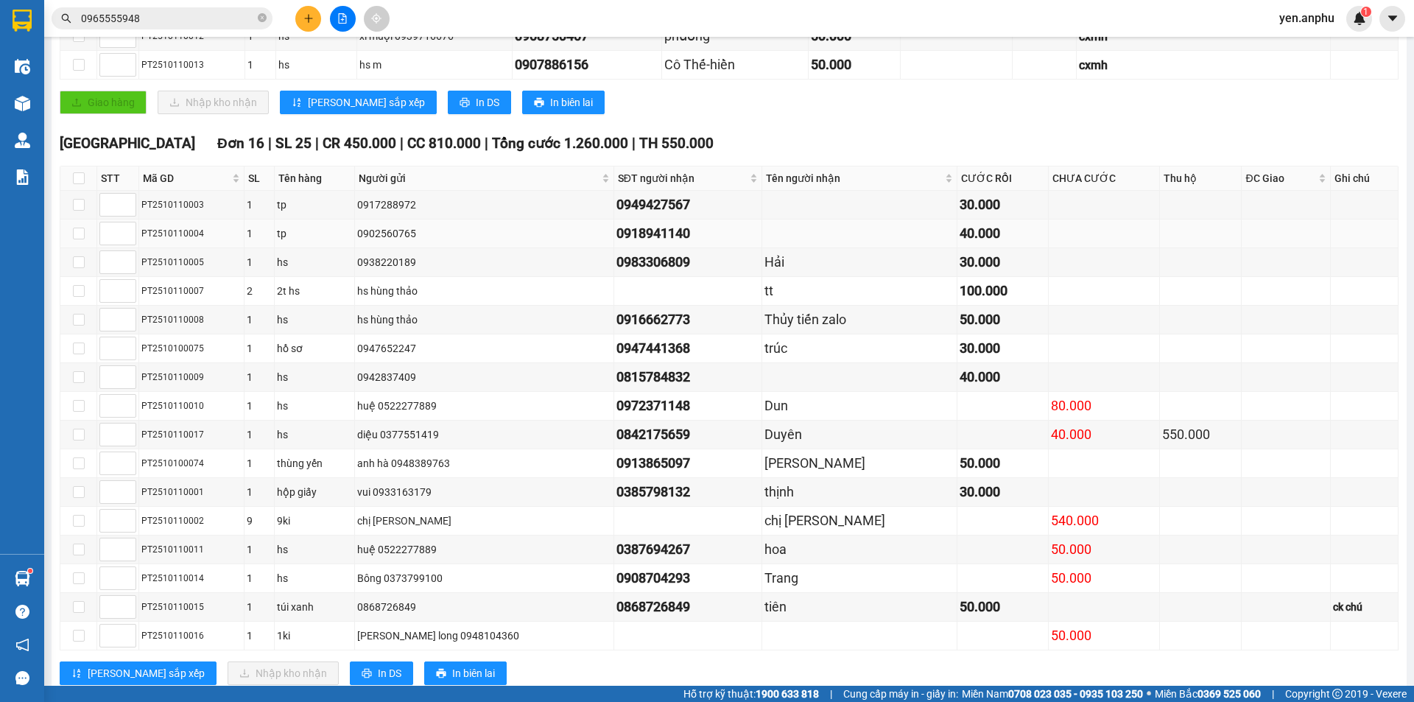
scroll to position [425, 0]
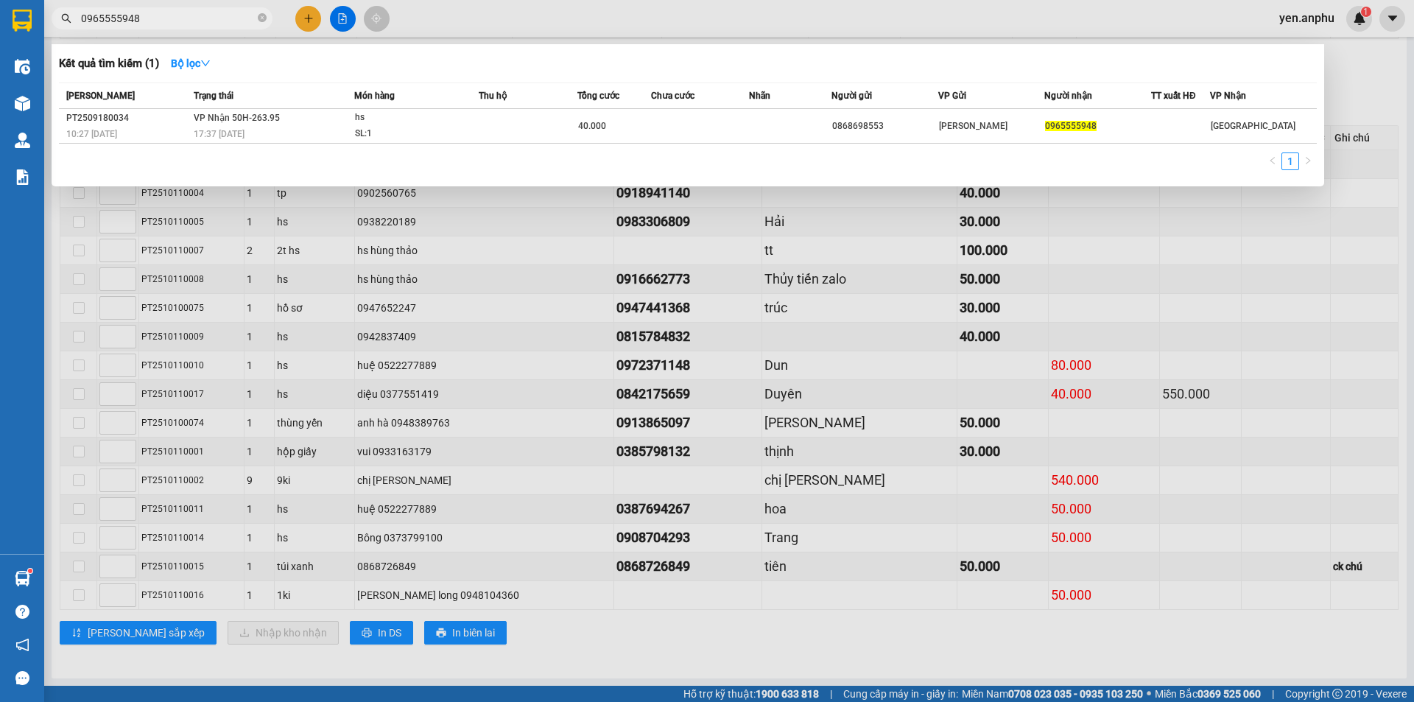
click at [197, 16] on input "0965555948" at bounding box center [168, 18] width 174 height 16
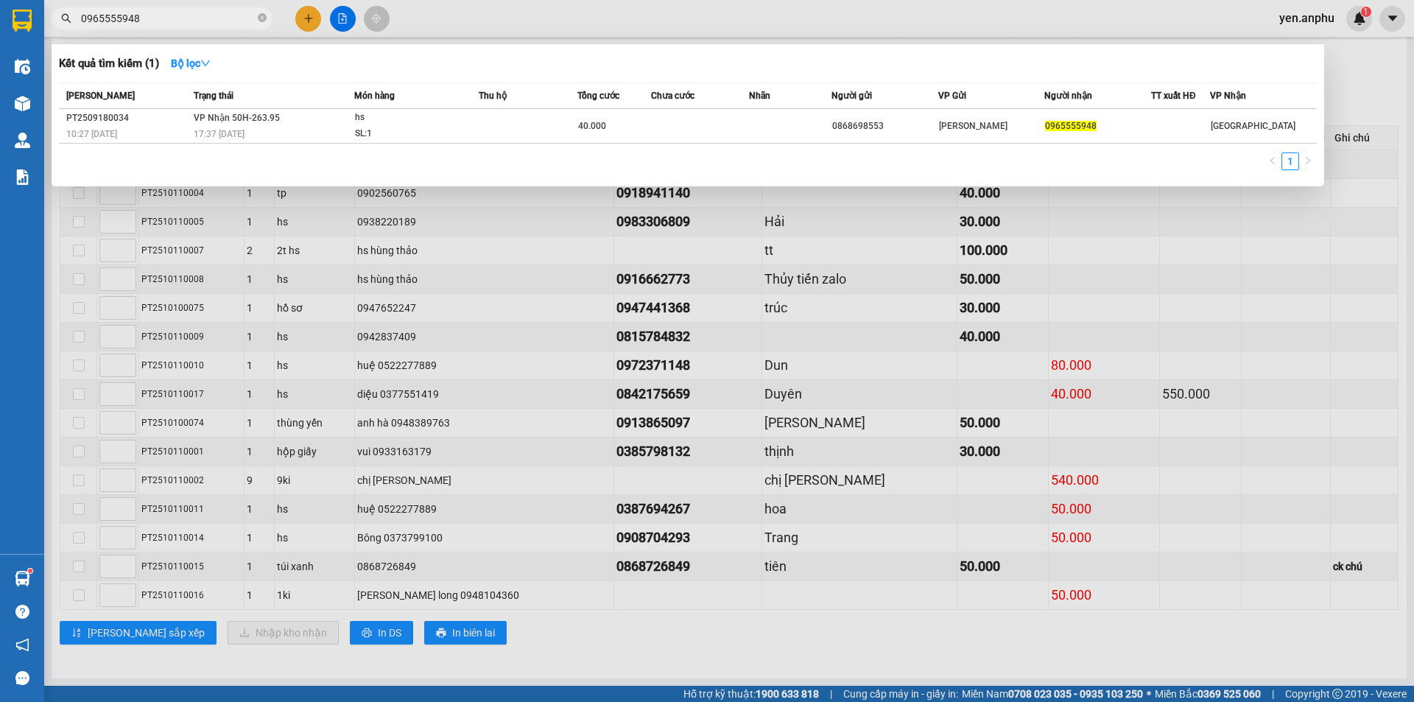
click at [197, 16] on input "0965555948" at bounding box center [168, 18] width 174 height 16
click at [476, 26] on div at bounding box center [707, 351] width 1414 height 702
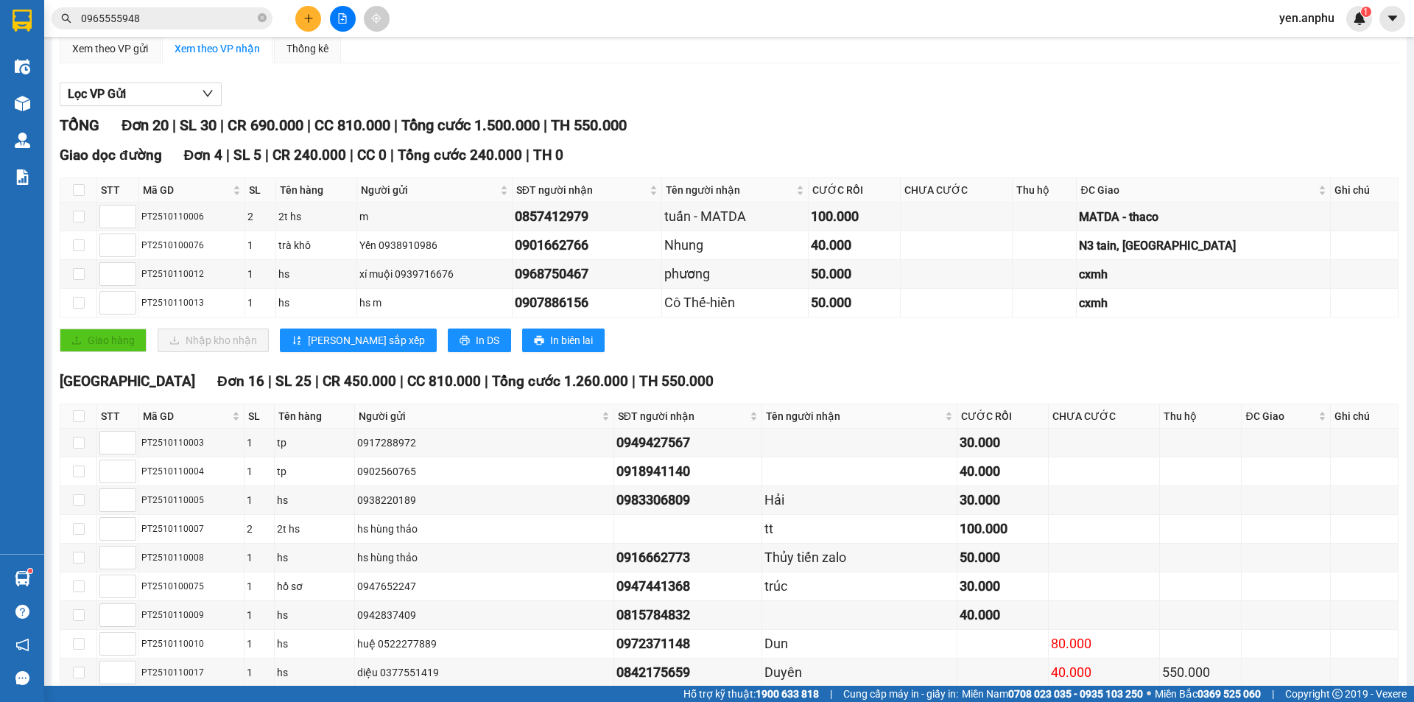
scroll to position [0, 0]
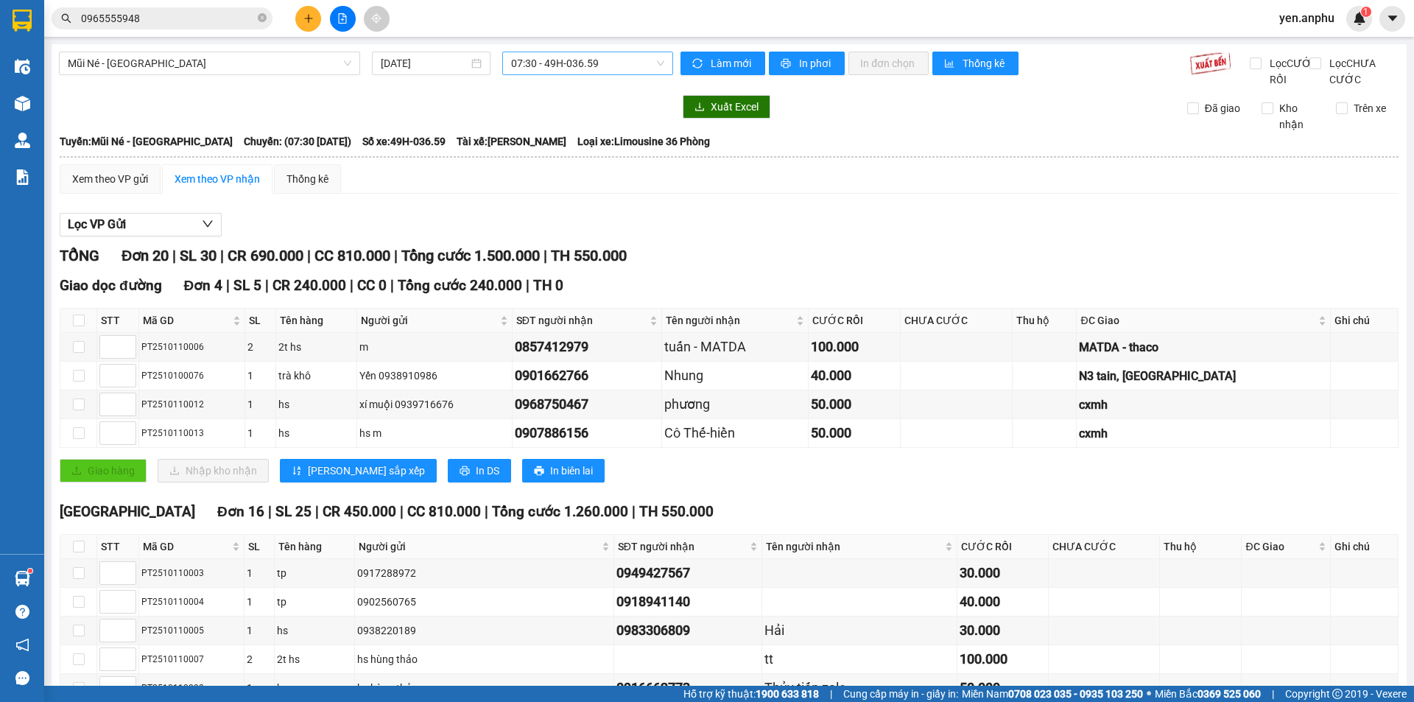
click at [539, 63] on span "07:30 - 49H-036.59" at bounding box center [587, 63] width 153 height 22
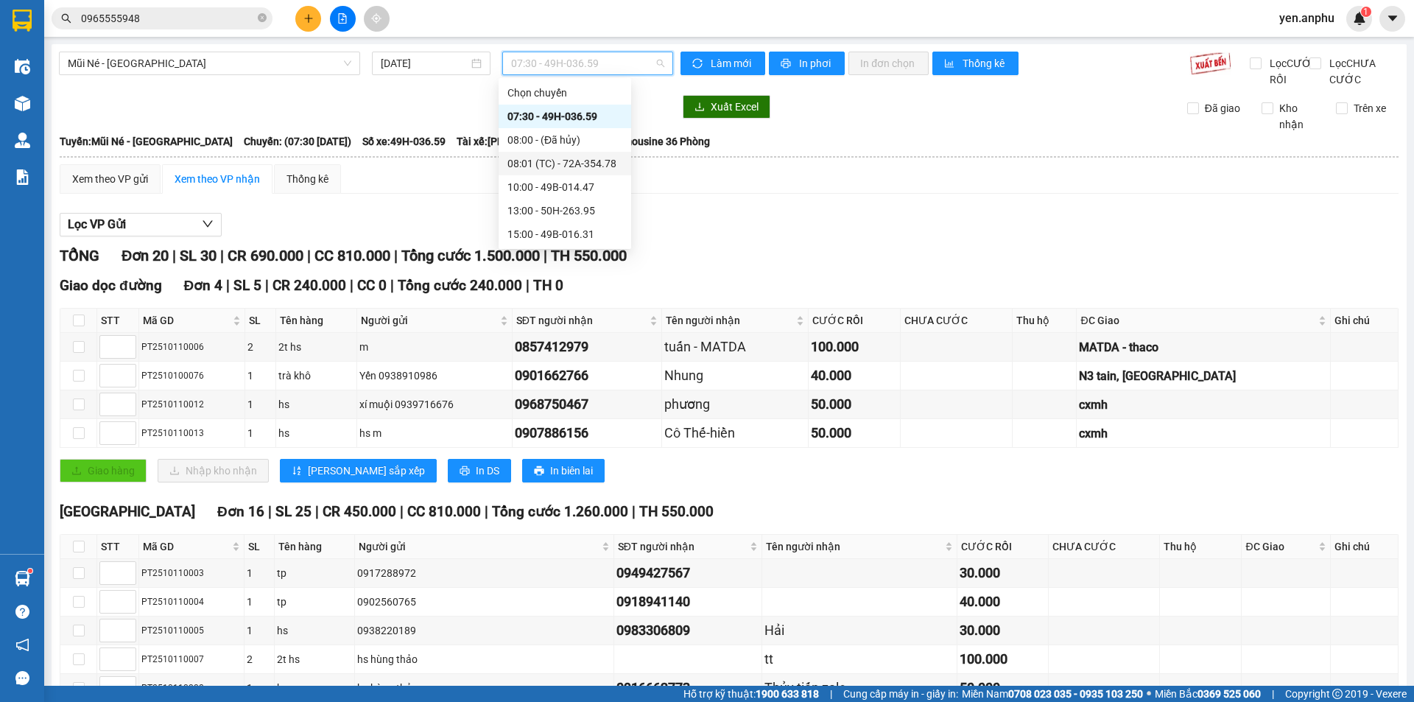
click at [557, 158] on div "08:01 (TC) - 72A-354.78" at bounding box center [564, 163] width 115 height 16
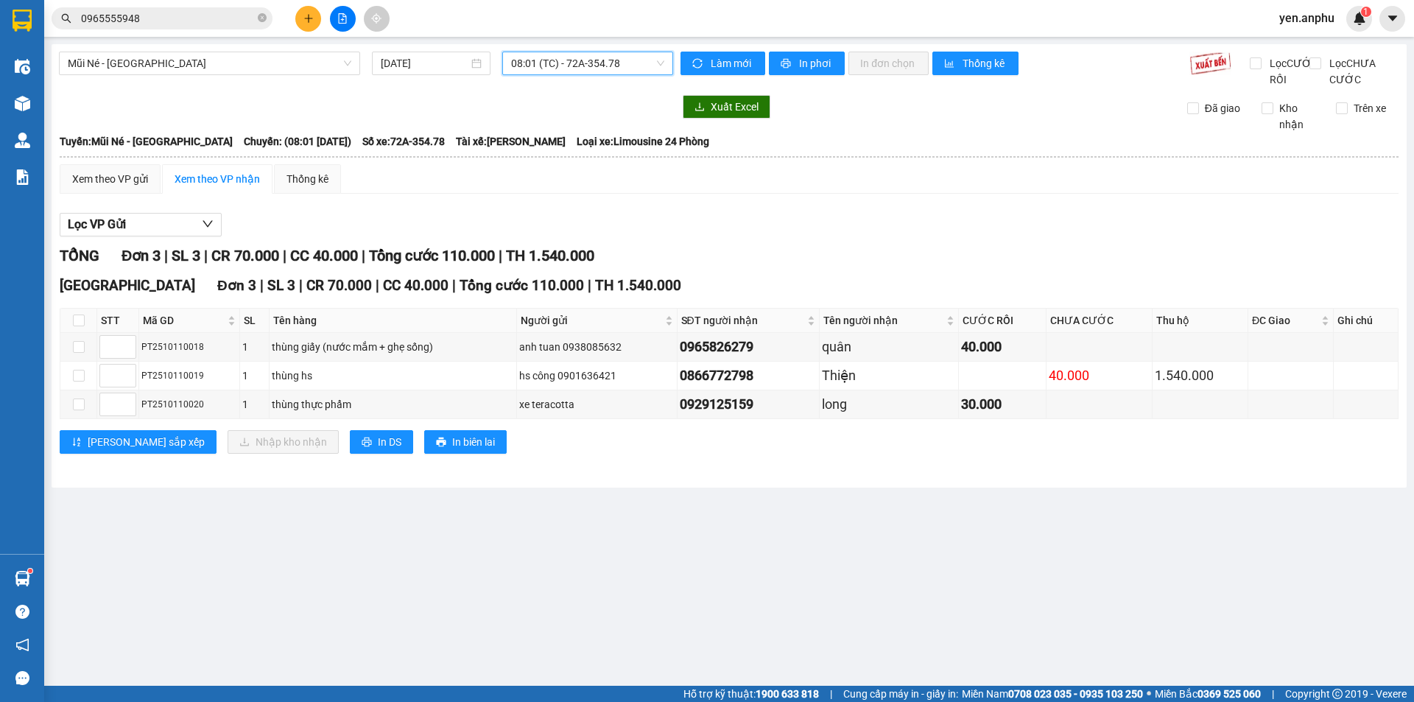
click at [604, 66] on span "08:01 (TC) - 72A-354.78" at bounding box center [587, 63] width 153 height 22
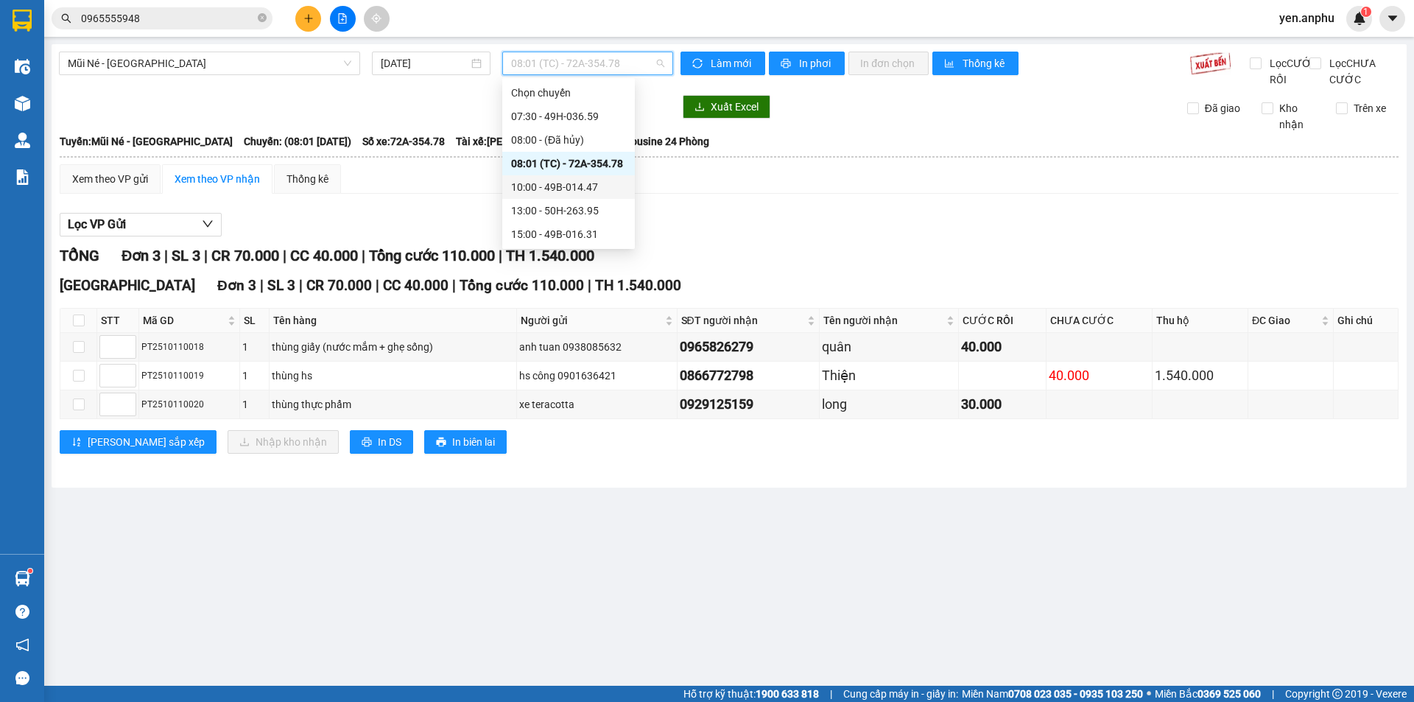
click at [586, 187] on div "10:00 - 49B-014.47" at bounding box center [568, 187] width 115 height 16
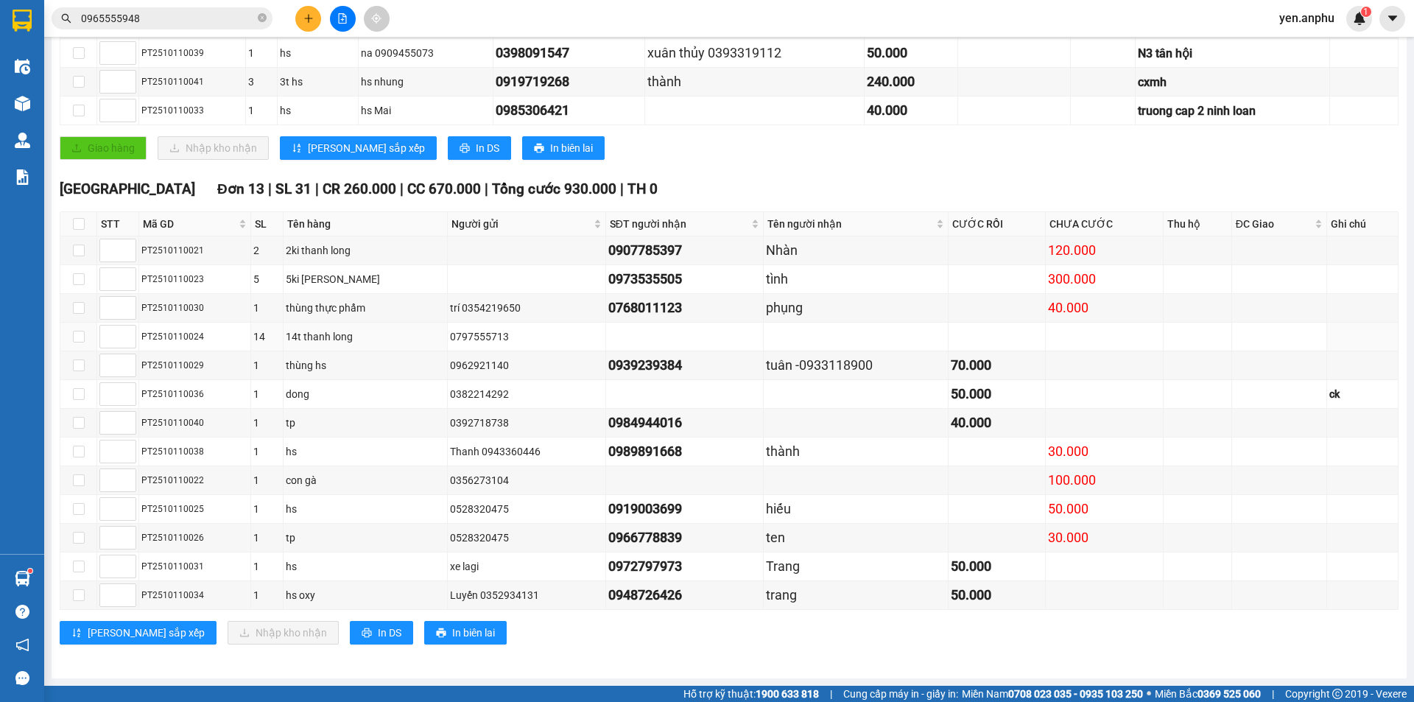
scroll to position [85, 0]
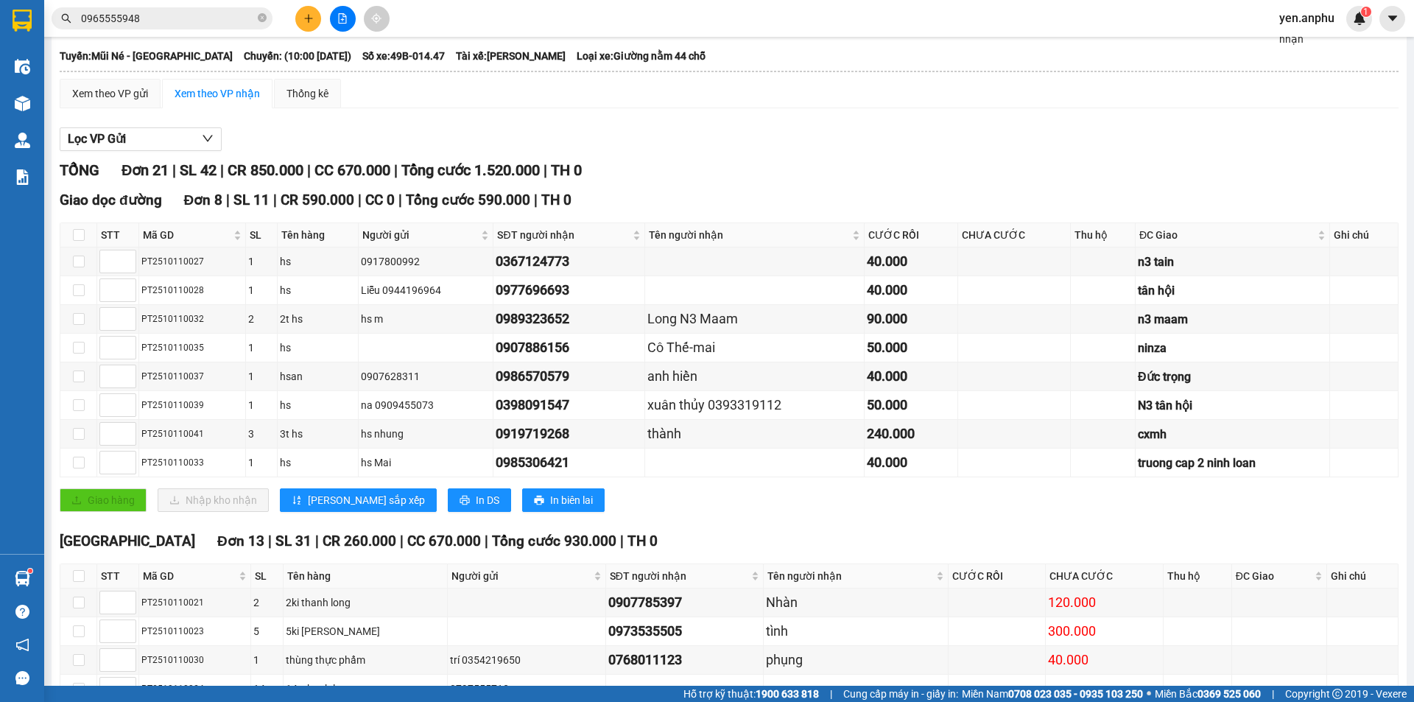
click at [230, 18] on input "0965555948" at bounding box center [168, 18] width 174 height 16
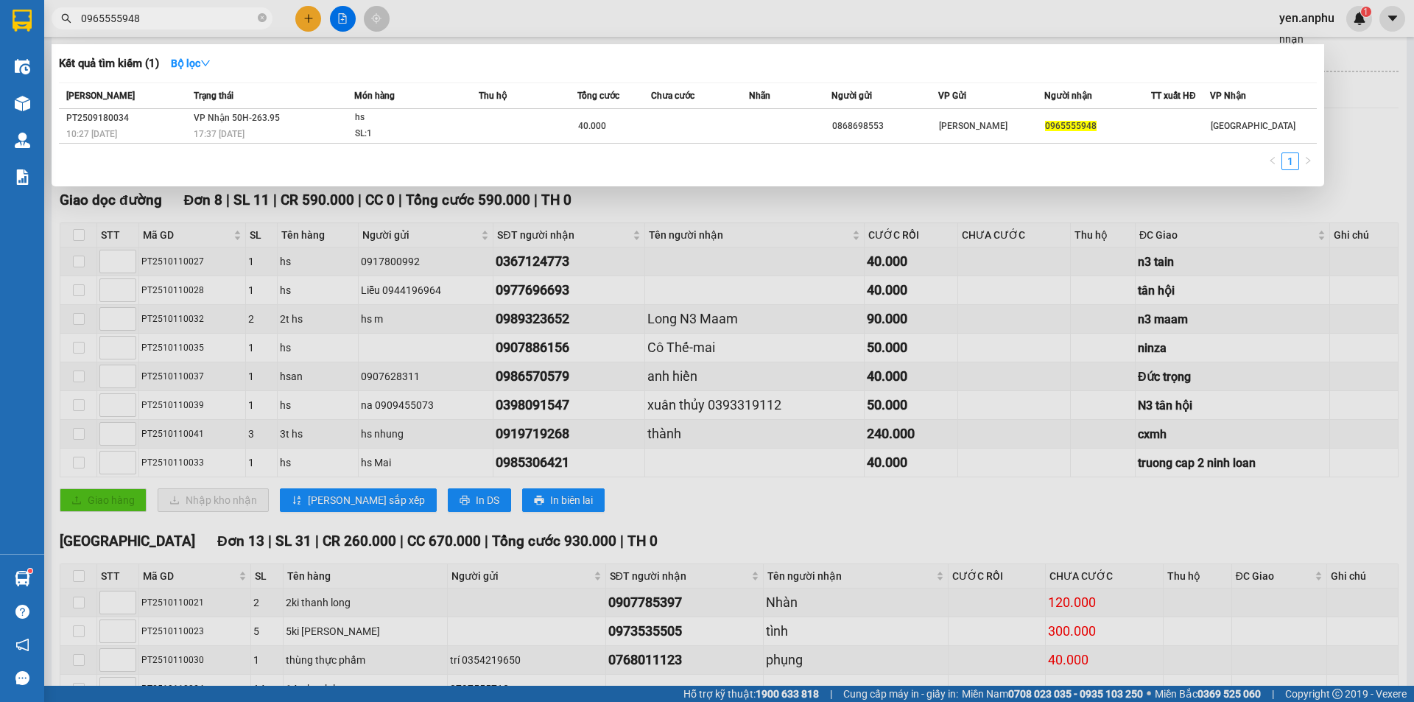
click at [230, 18] on input "0965555948" at bounding box center [168, 18] width 174 height 16
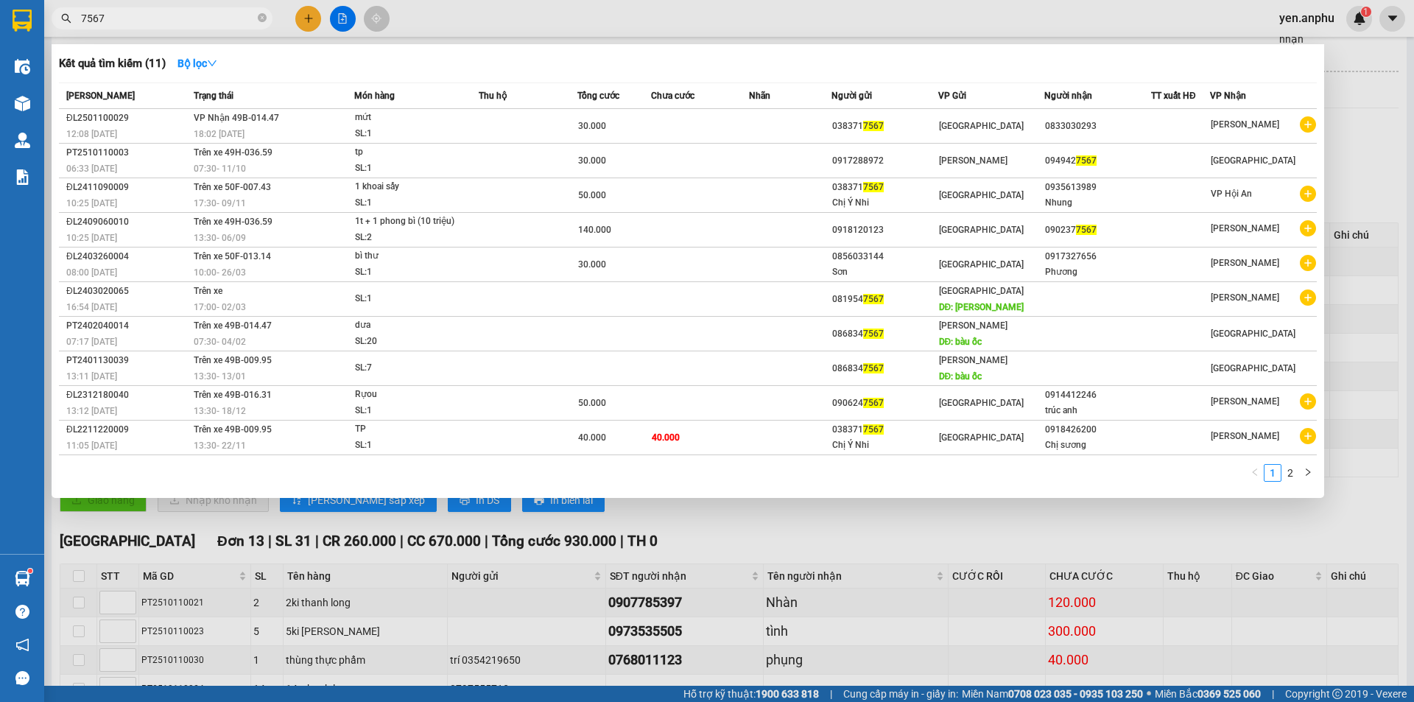
type input "7567"
click at [662, 13] on div at bounding box center [707, 351] width 1414 height 702
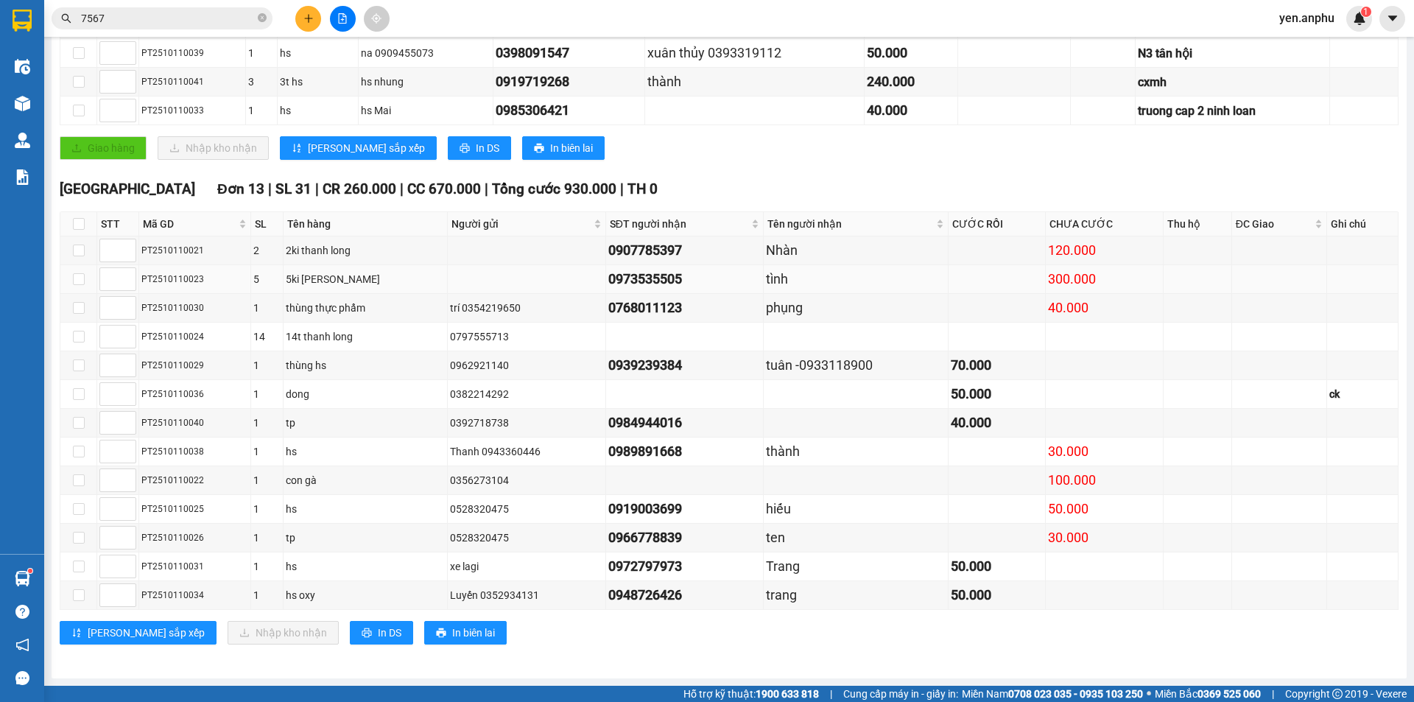
scroll to position [12, 0]
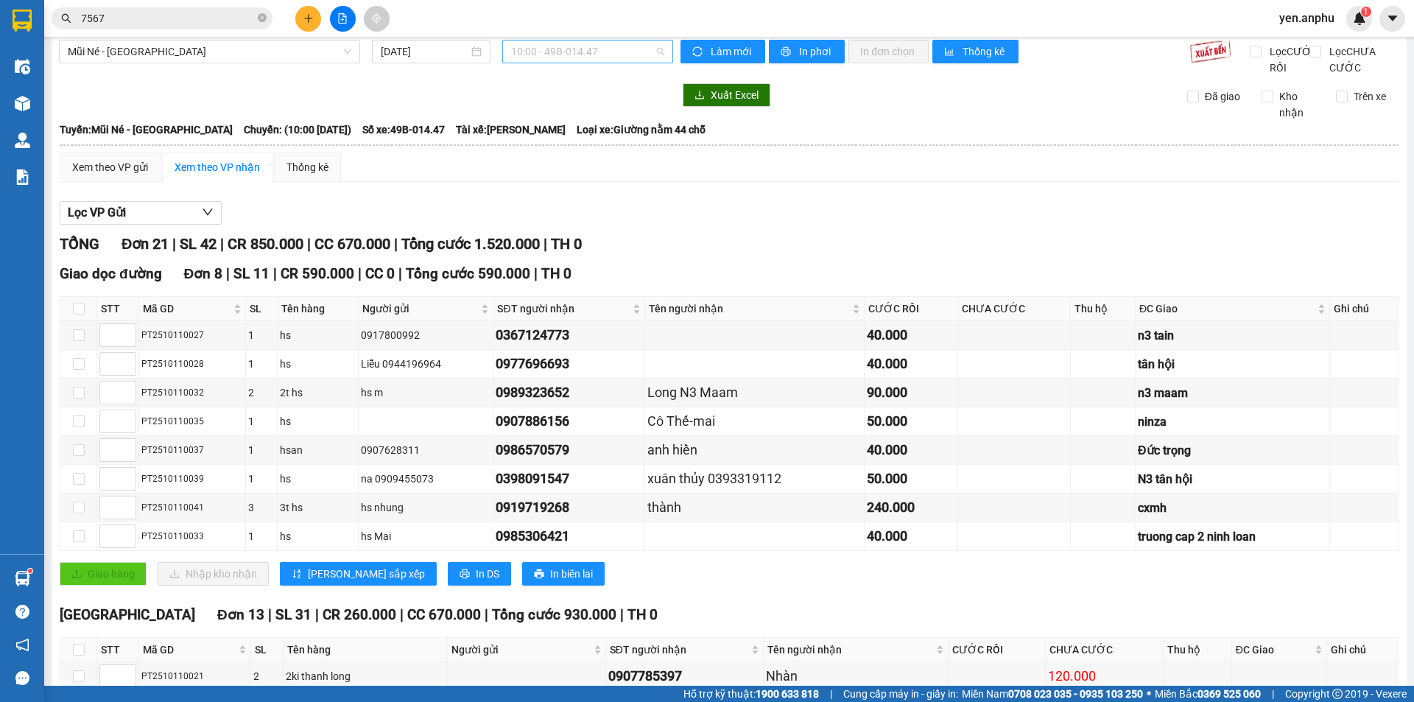
click at [546, 59] on span "10:00 - 49B-014.47" at bounding box center [587, 51] width 153 height 22
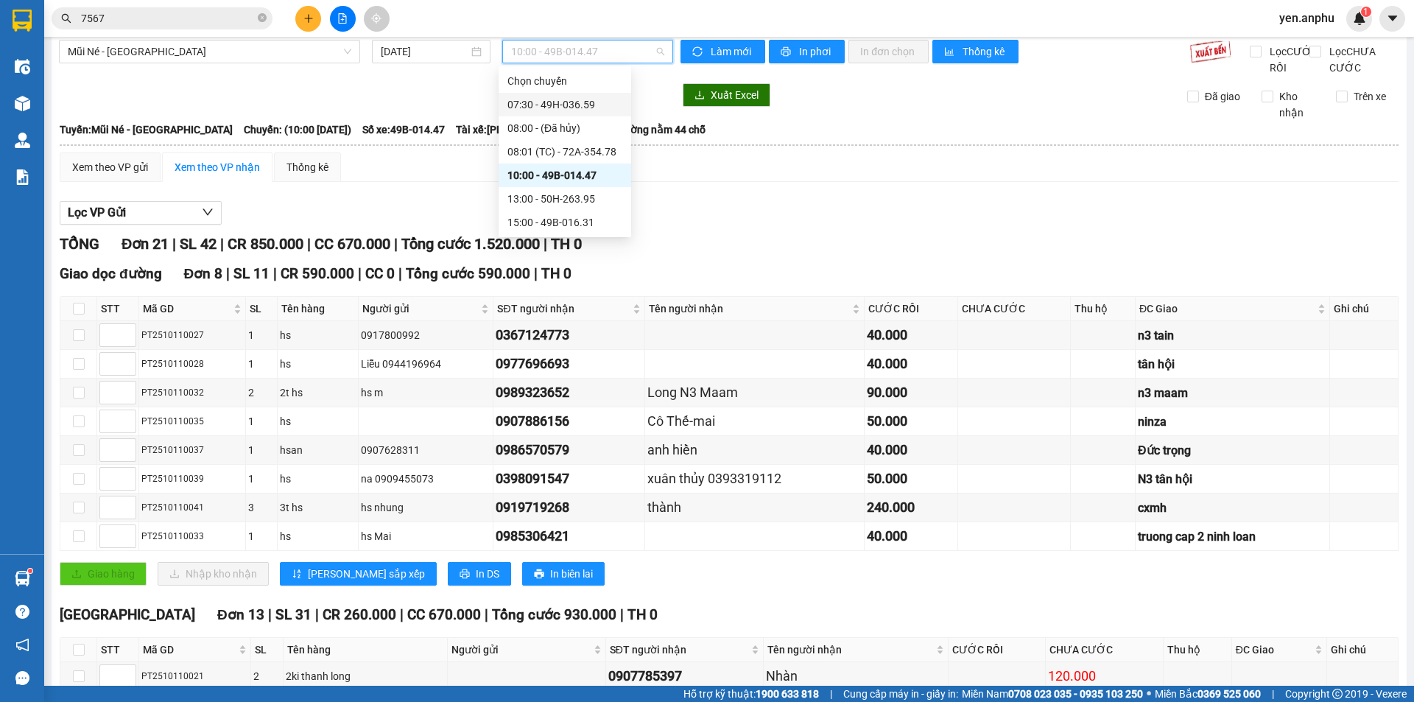
click at [537, 100] on div "07:30 - 49H-036.59" at bounding box center [564, 104] width 115 height 16
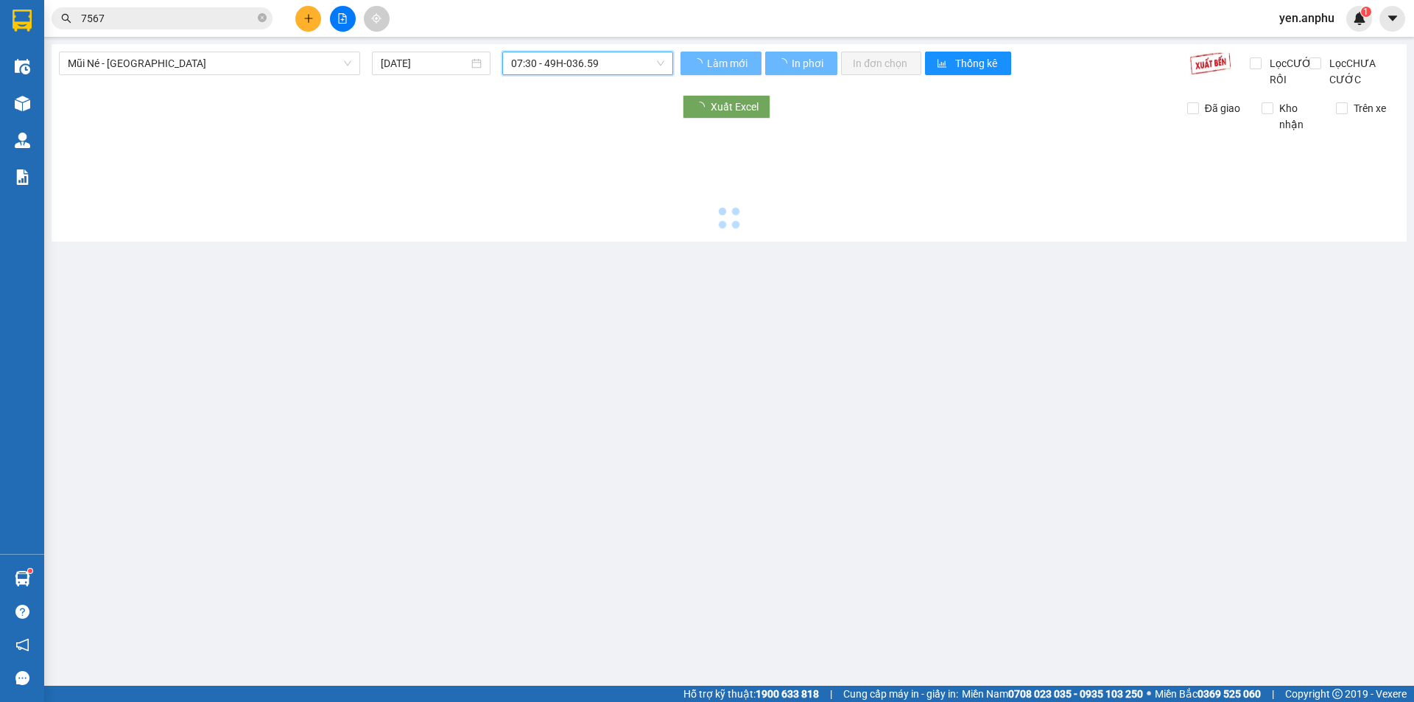
scroll to position [0, 0]
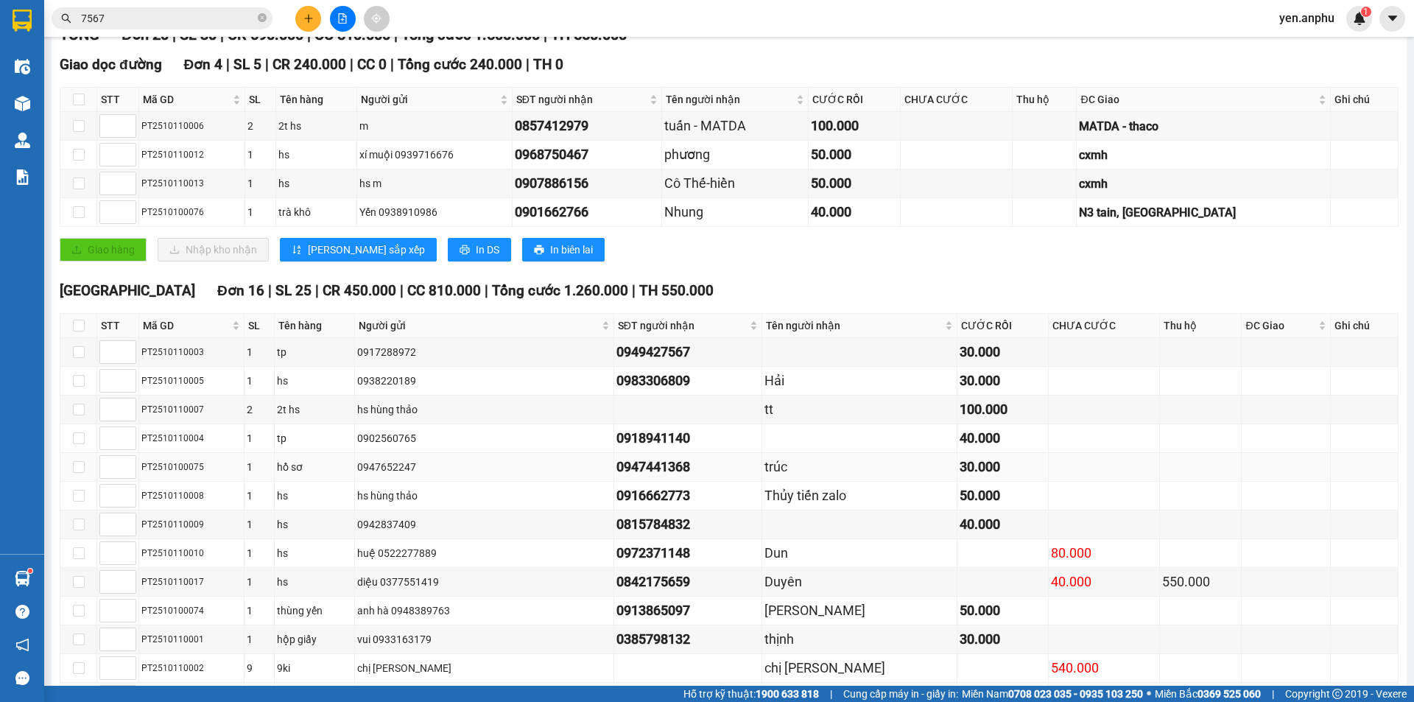
scroll to position [425, 0]
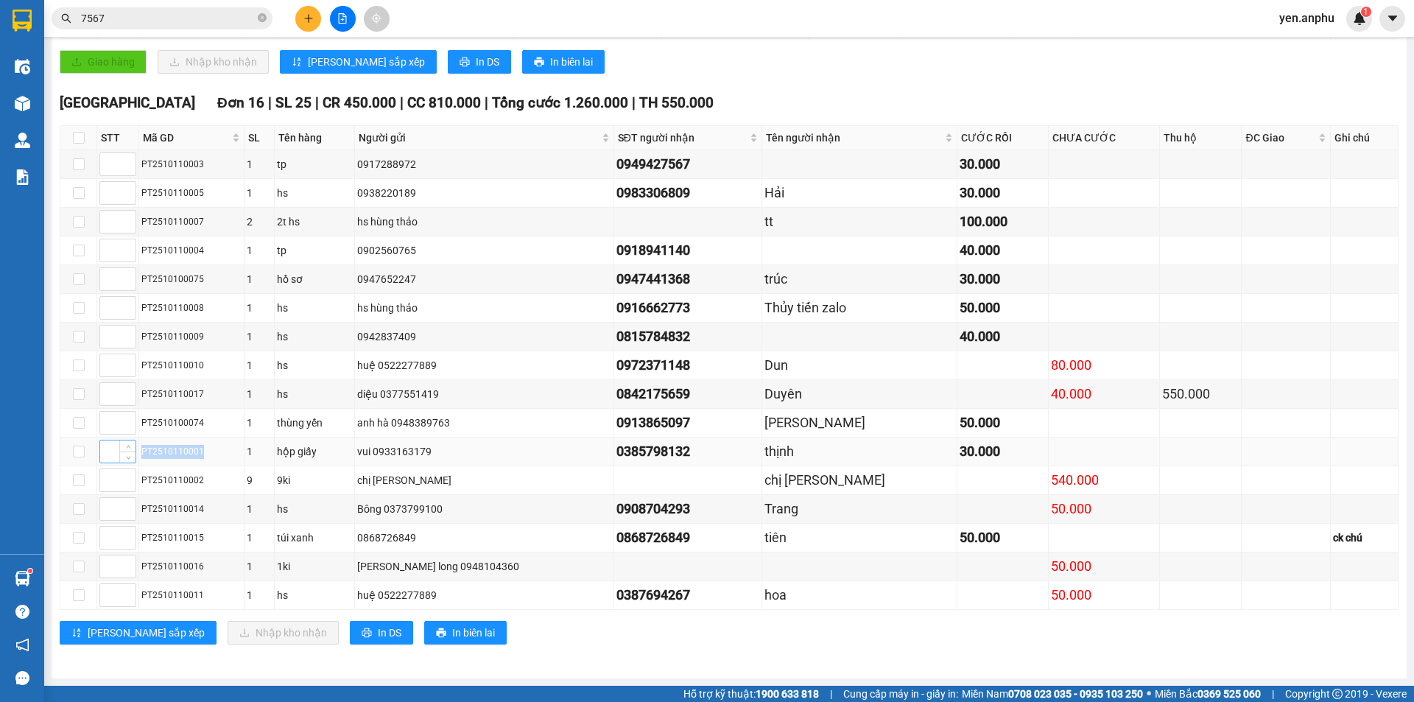
drag, startPoint x: 202, startPoint y: 453, endPoint x: 102, endPoint y: 441, distance: 100.1
click at [102, 441] on tr "PT2510110001 1 hộp giấy vui 0933163179 0385798132 thịnh 30.000" at bounding box center [729, 451] width 1338 height 29
copy tr "PT2510110001"
click at [307, 18] on icon "plus" at bounding box center [308, 18] width 10 height 10
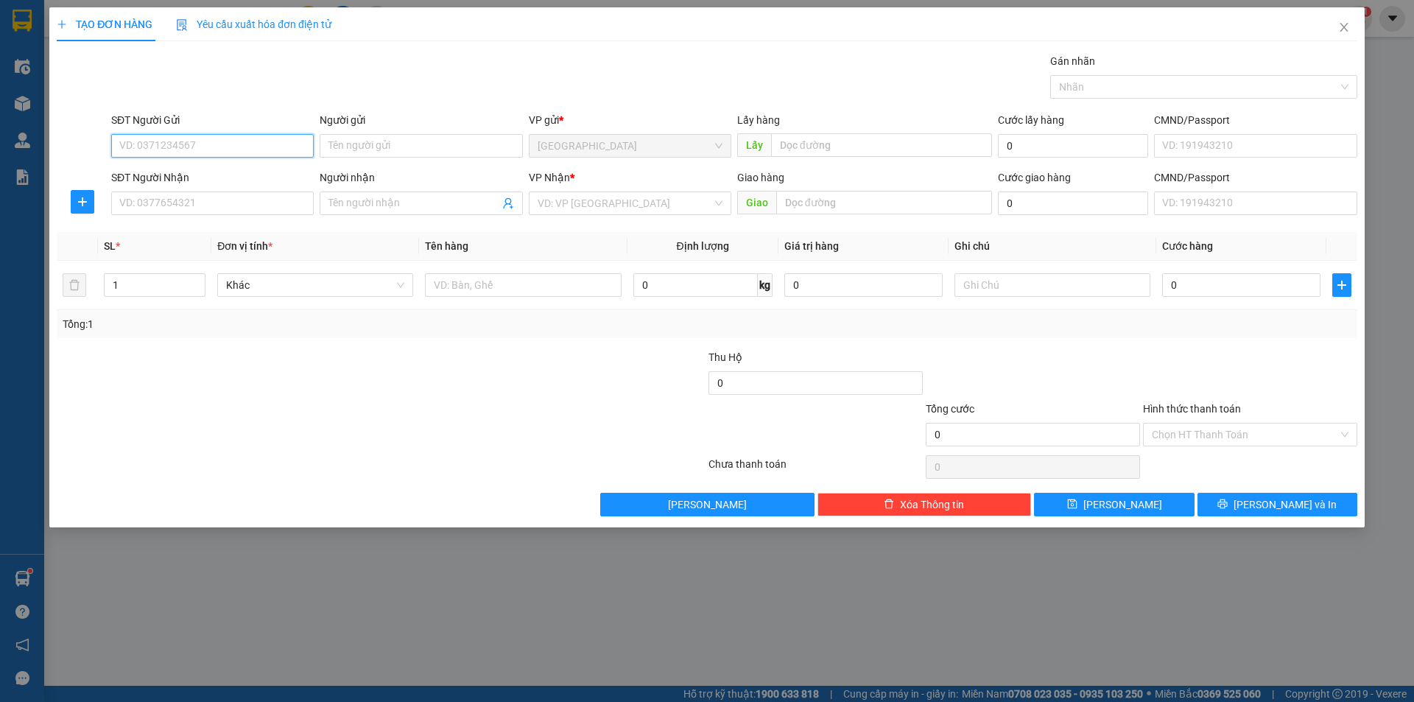
click at [205, 153] on input "SĐT Người Gửi" at bounding box center [212, 146] width 202 height 24
click at [211, 169] on div "0917658169" at bounding box center [212, 175] width 185 height 16
type input "0917658169"
type input "N3 BỒNG LAI"
type input "0917658169"
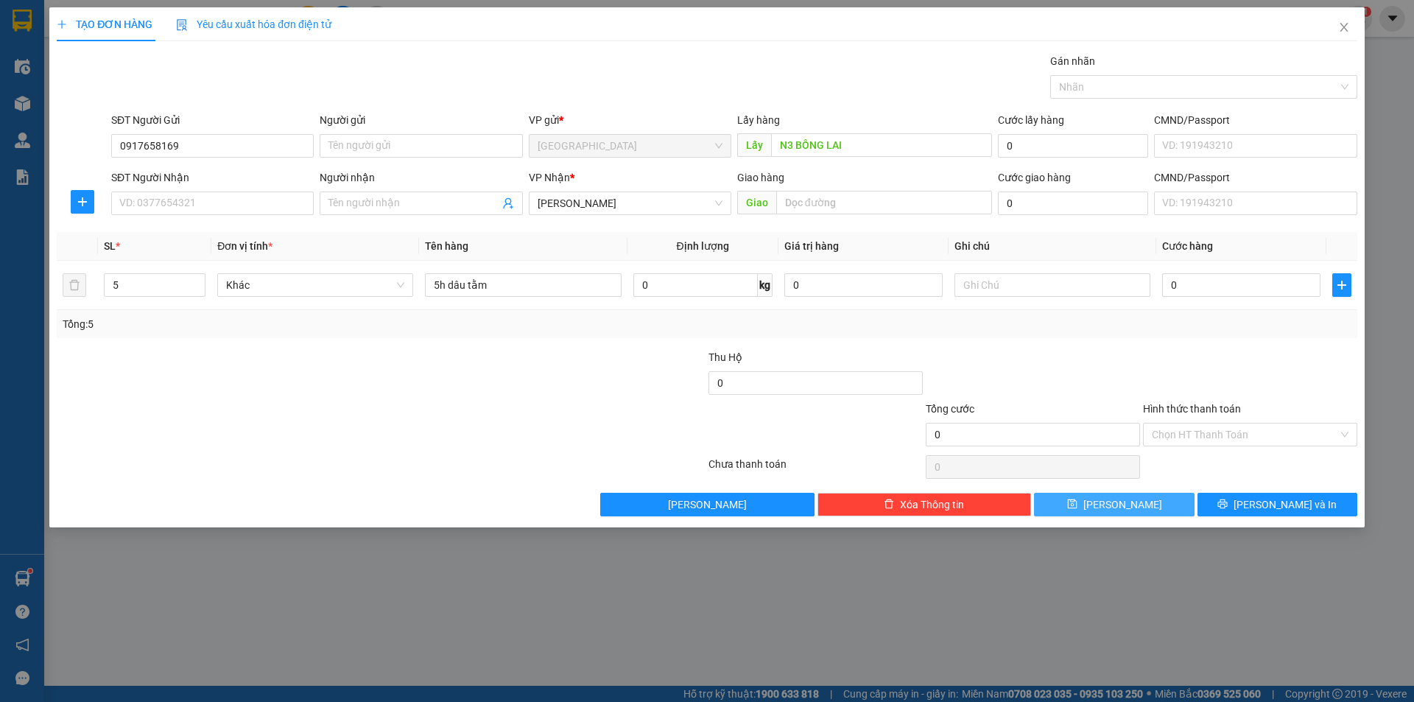
click at [1147, 508] on button "[PERSON_NAME]" at bounding box center [1114, 505] width 160 height 24
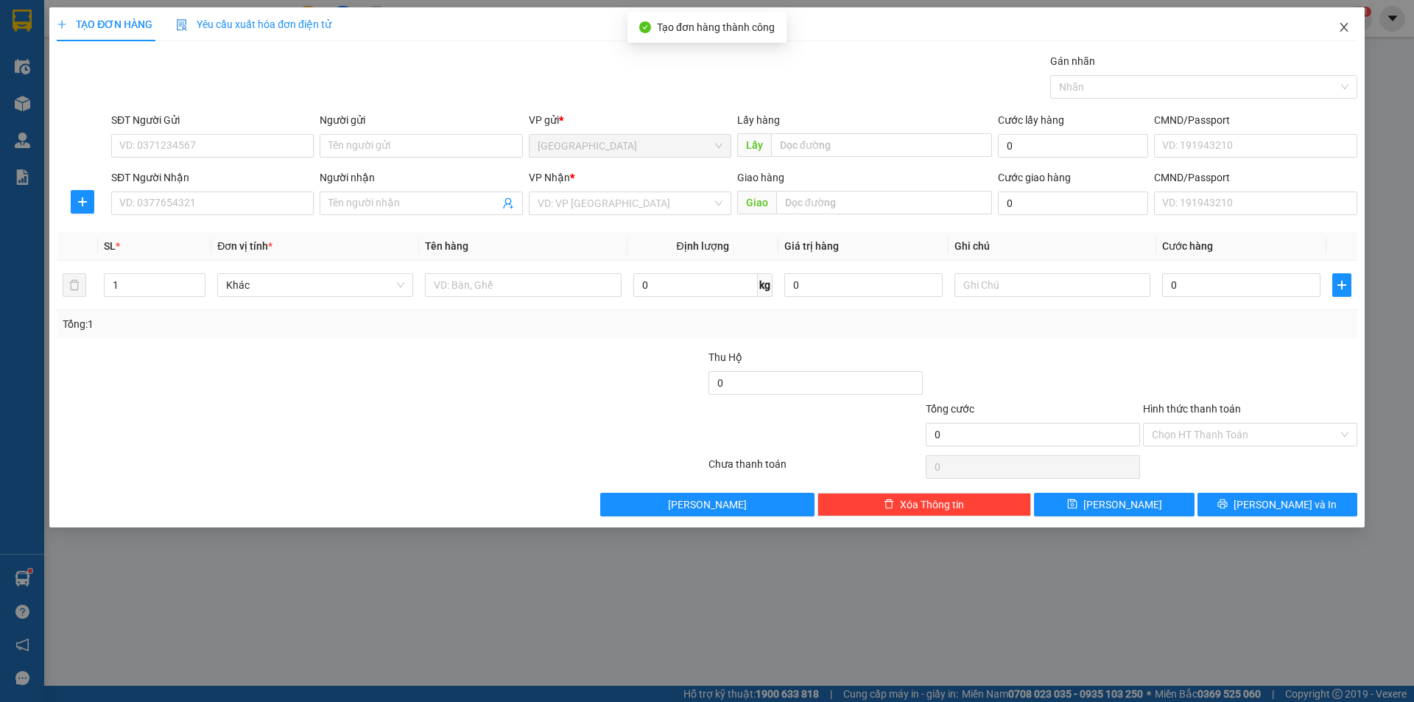
click at [1343, 27] on icon "close" at bounding box center [1343, 27] width 8 height 9
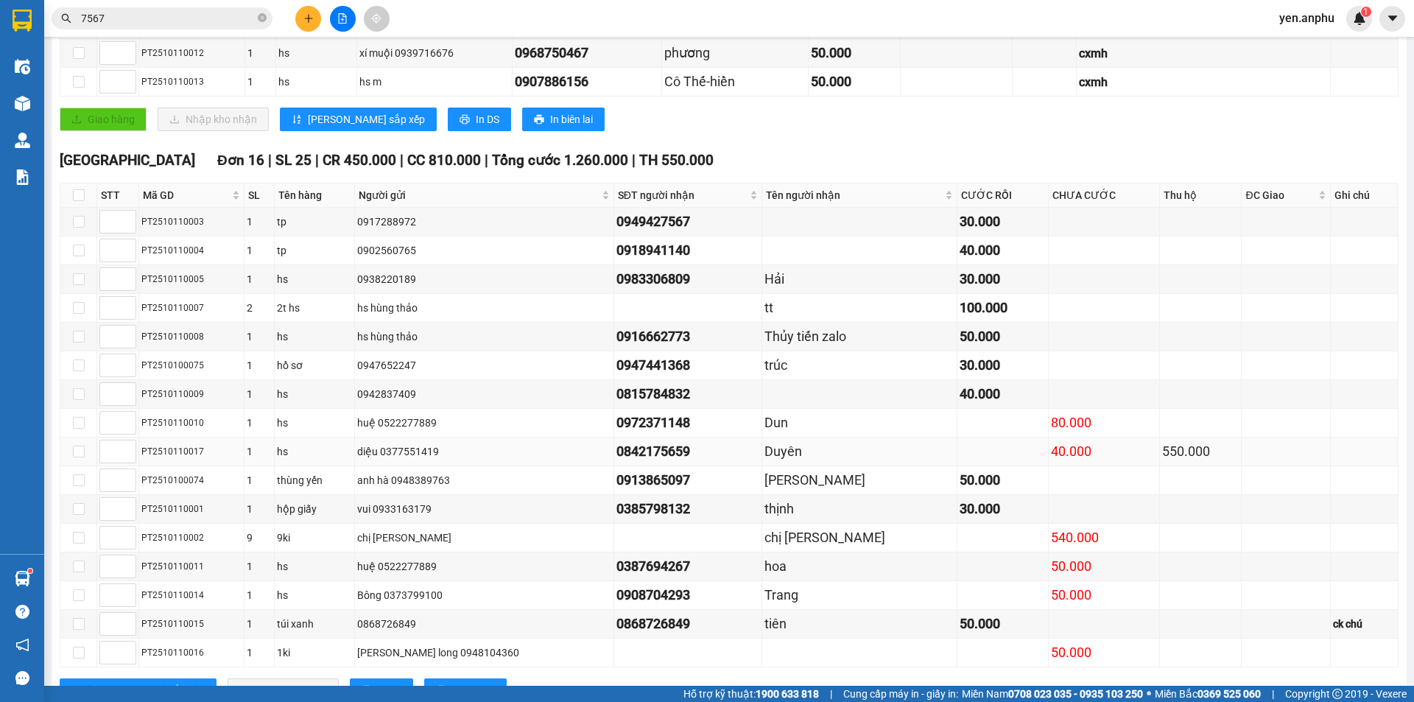
scroll to position [425, 0]
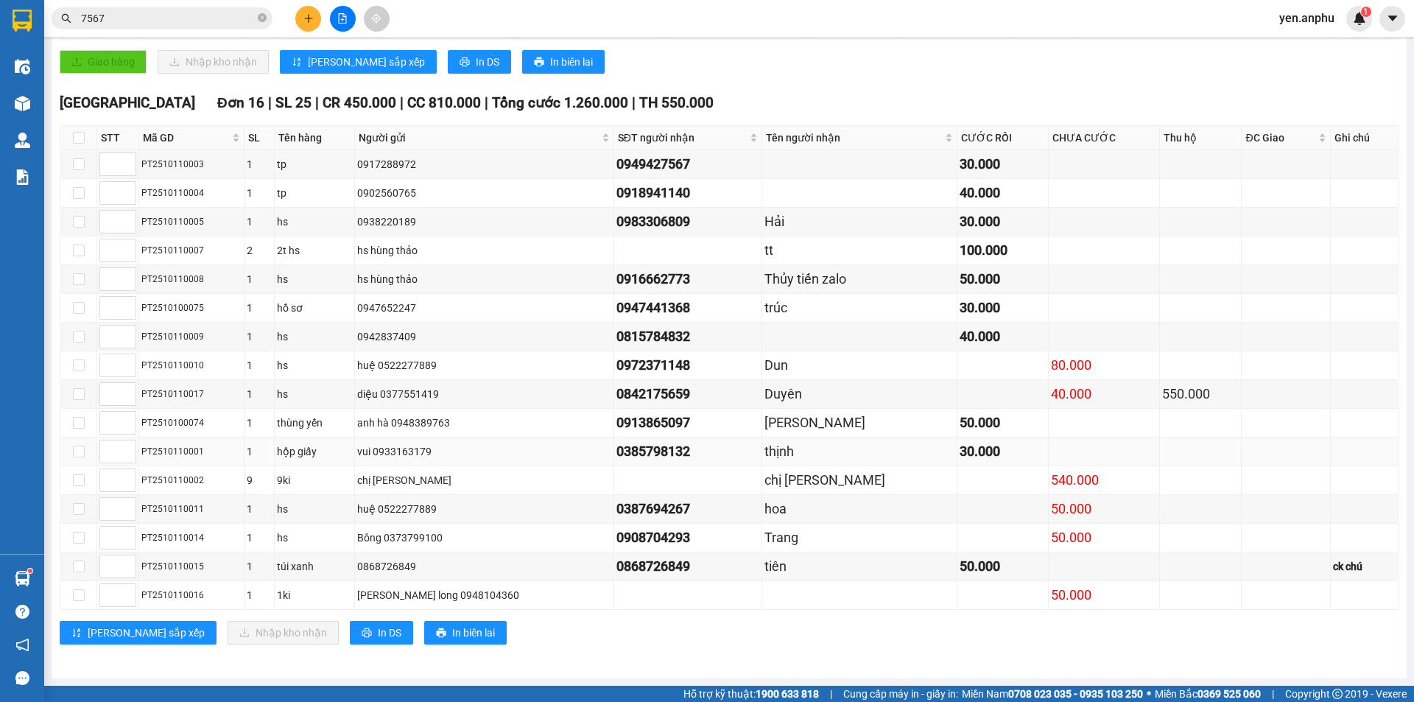
drag, startPoint x: 703, startPoint y: 456, endPoint x: 687, endPoint y: 456, distance: 16.2
click at [687, 456] on div "0385798132" at bounding box center [688, 451] width 144 height 21
drag, startPoint x: 221, startPoint y: 452, endPoint x: 111, endPoint y: 444, distance: 110.0
click at [111, 444] on tr "PT2510110001 1 hộp giấy vui 0933163179 0385798132 thịnh 30.000" at bounding box center [729, 451] width 1338 height 29
copy tr "PT2510110001"
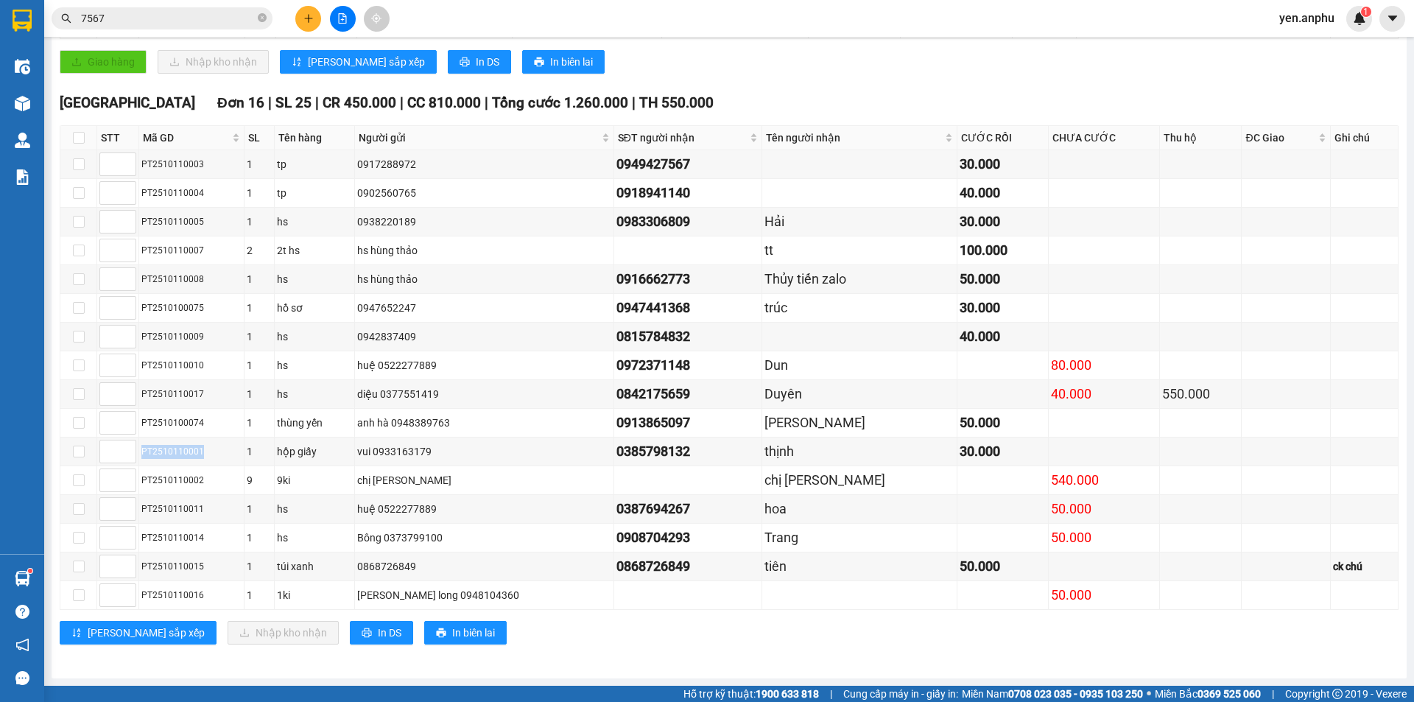
click at [128, 21] on input "7567" at bounding box center [168, 18] width 174 height 16
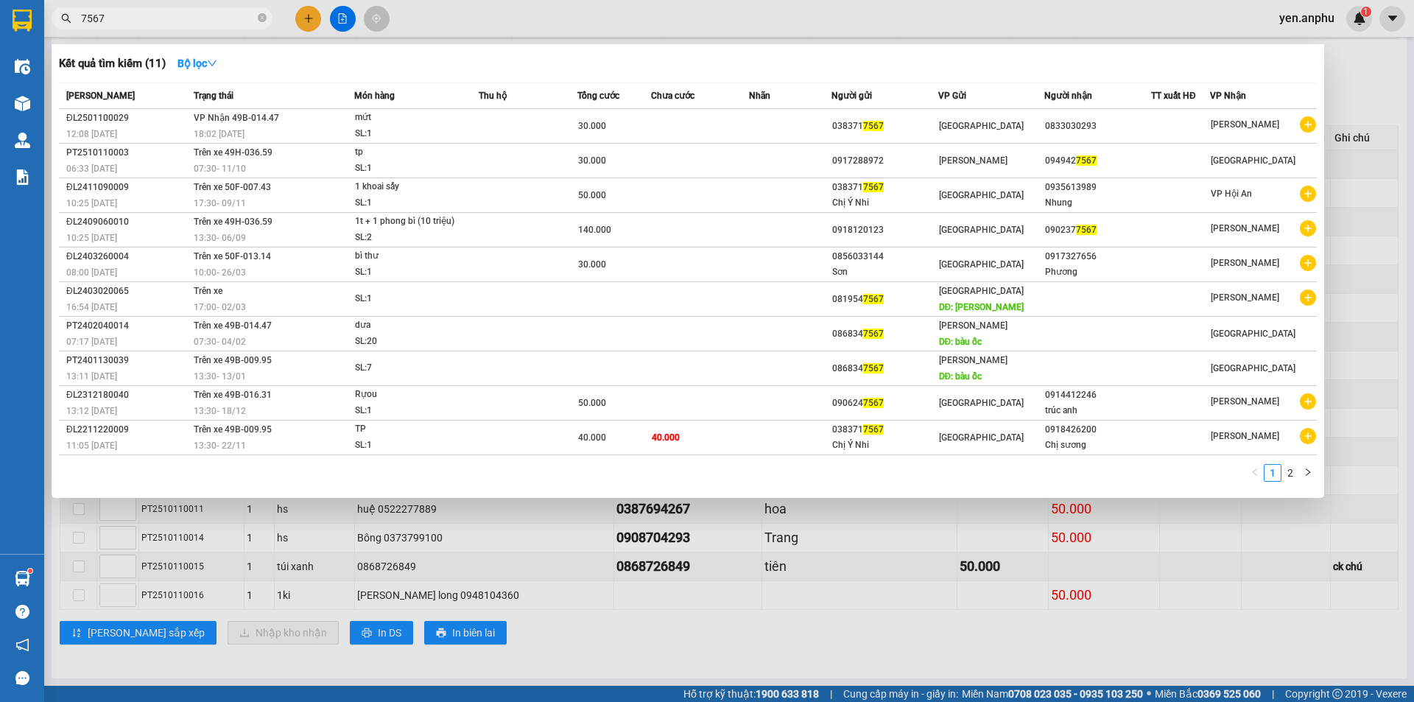
click at [128, 21] on input "7567" at bounding box center [168, 18] width 174 height 16
paste input "PT2510110001"
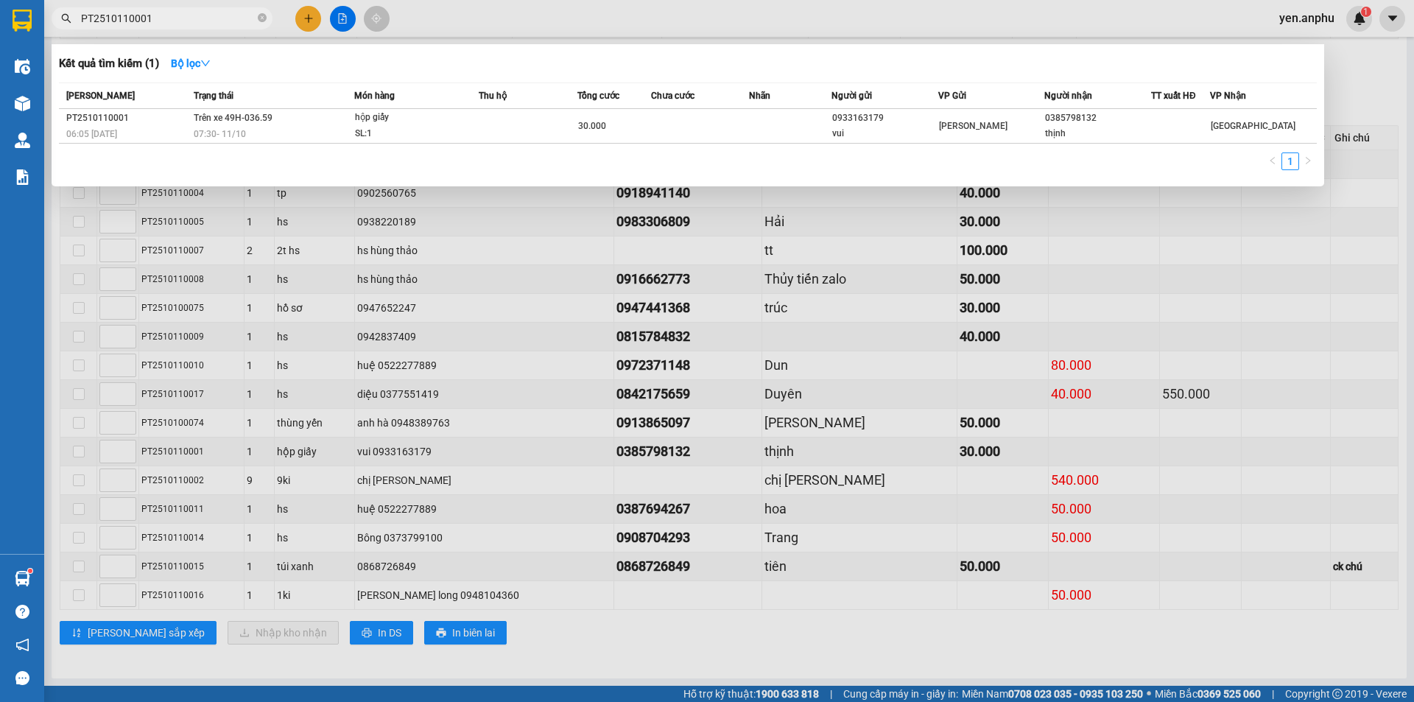
type input "PT2510110001"
click at [734, 132] on td at bounding box center [700, 126] width 99 height 35
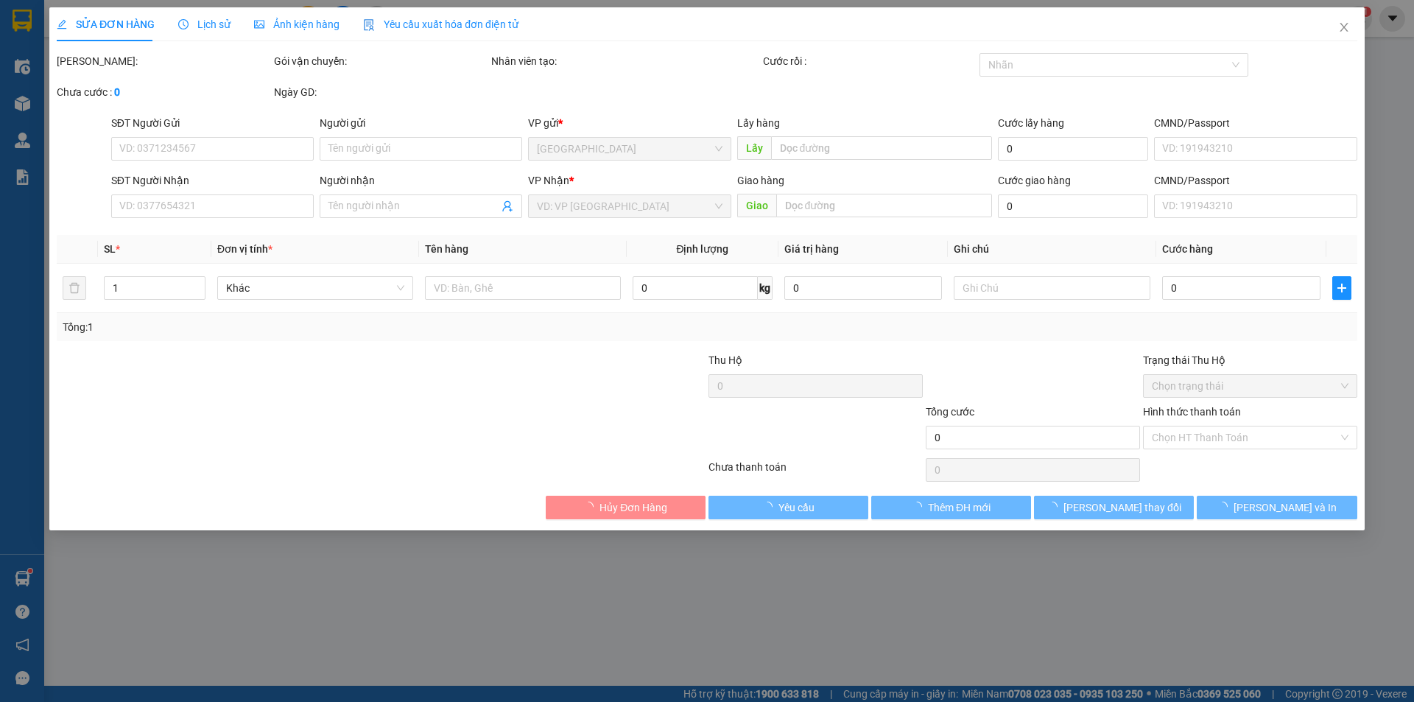
type input "0933163179"
type input "vui"
type input "0385798132"
type input "thịnh"
type input "30.000"
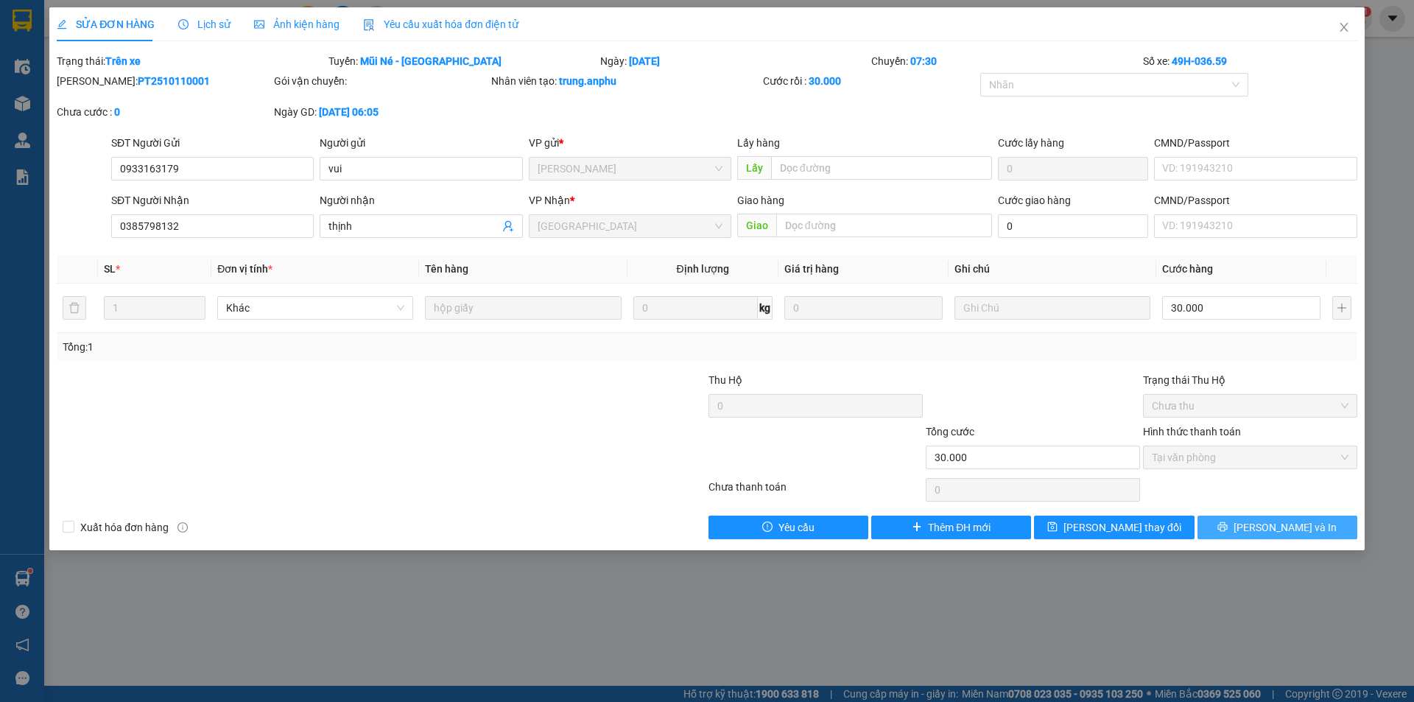
click at [1314, 528] on button "[PERSON_NAME] và In" at bounding box center [1277, 527] width 160 height 24
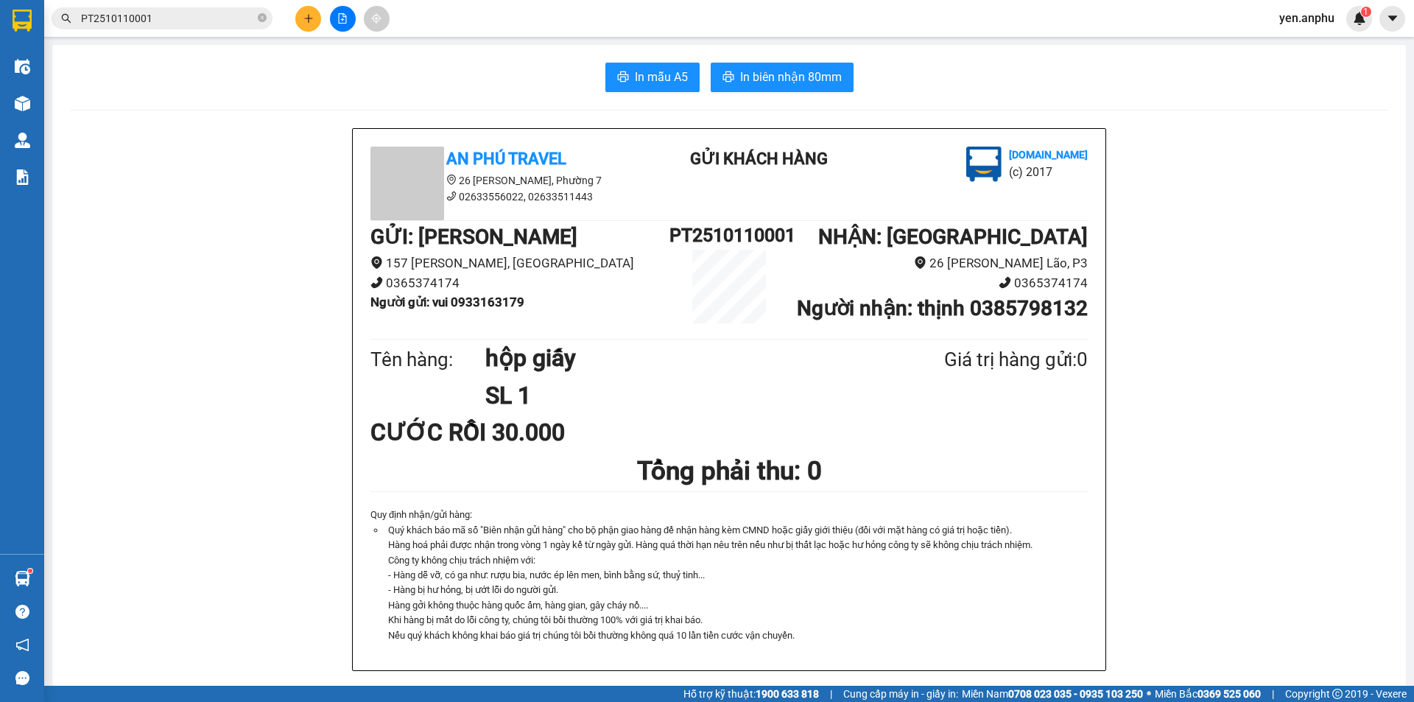
click at [547, 177] on li "26 [PERSON_NAME] [PERSON_NAME] 7" at bounding box center [502, 180] width 265 height 16
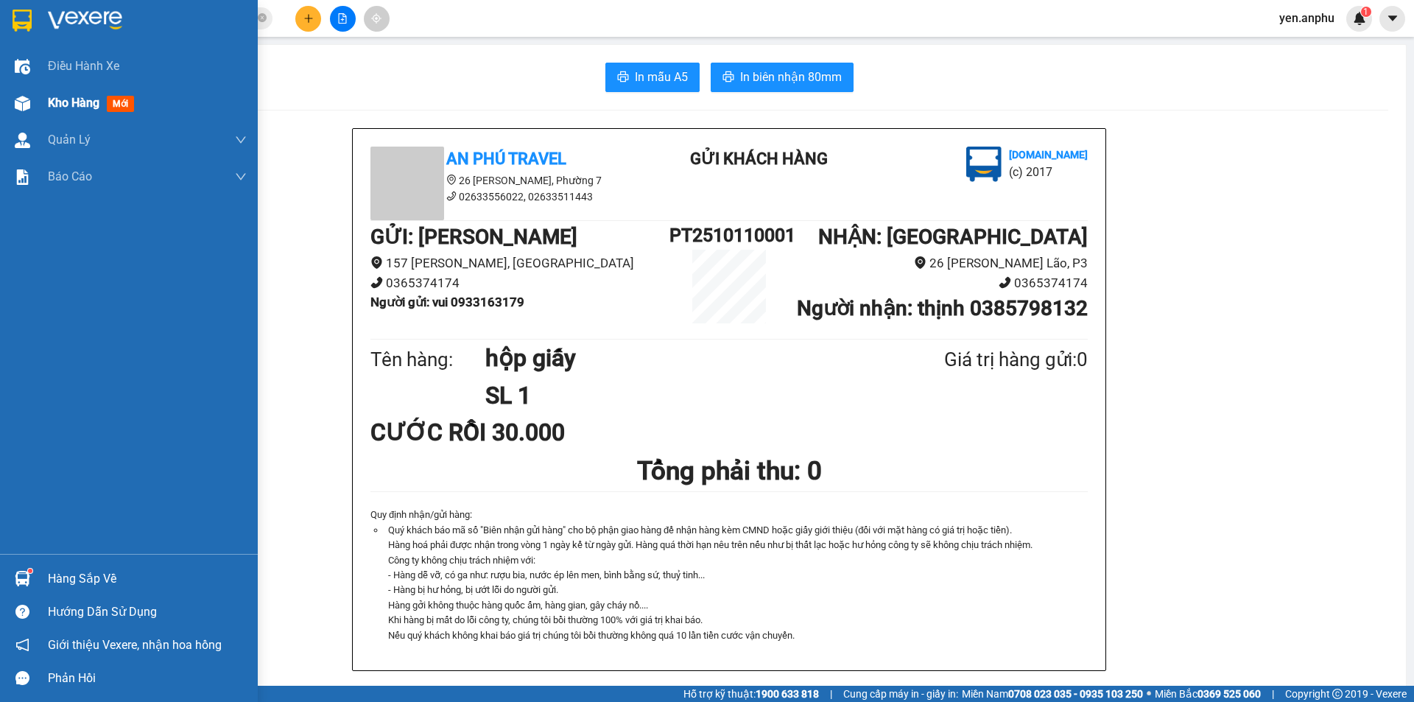
click at [27, 105] on img at bounding box center [22, 103] width 15 height 15
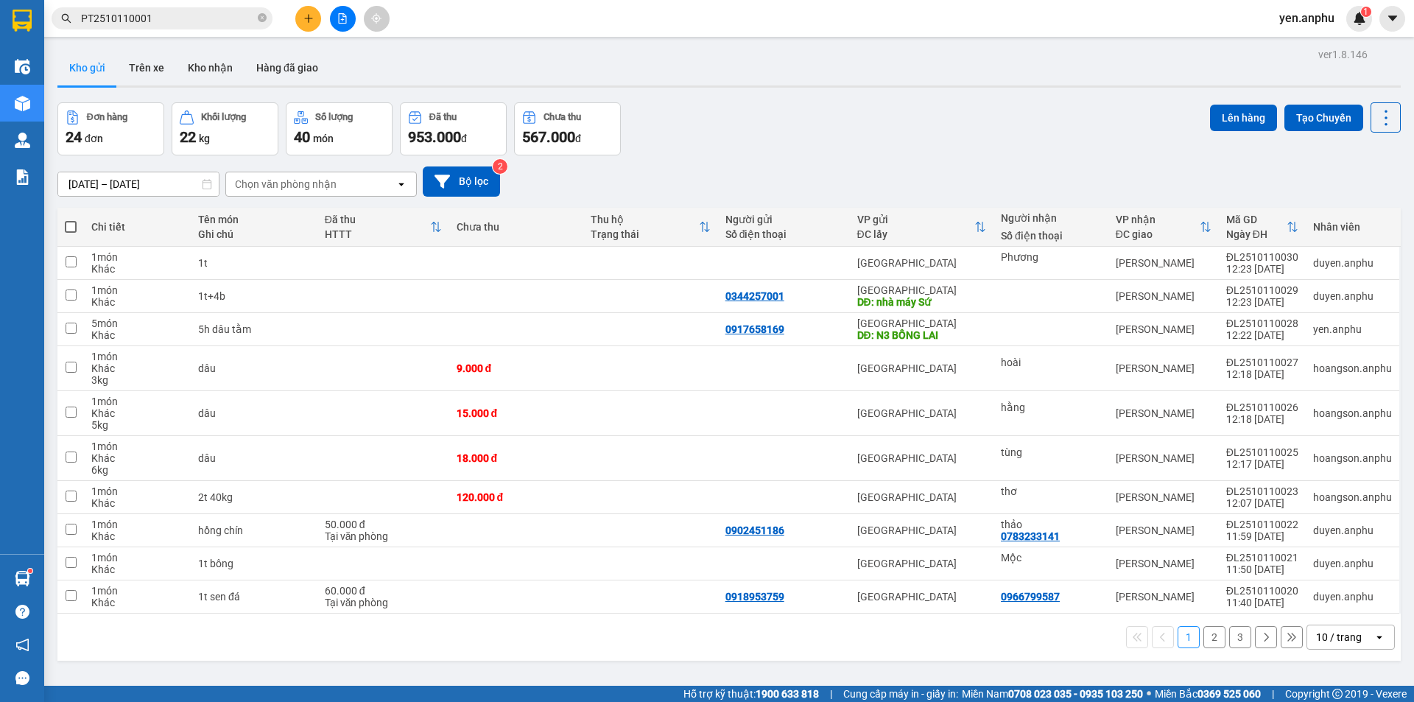
click at [219, 29] on span "PT2510110001" at bounding box center [162, 18] width 221 height 22
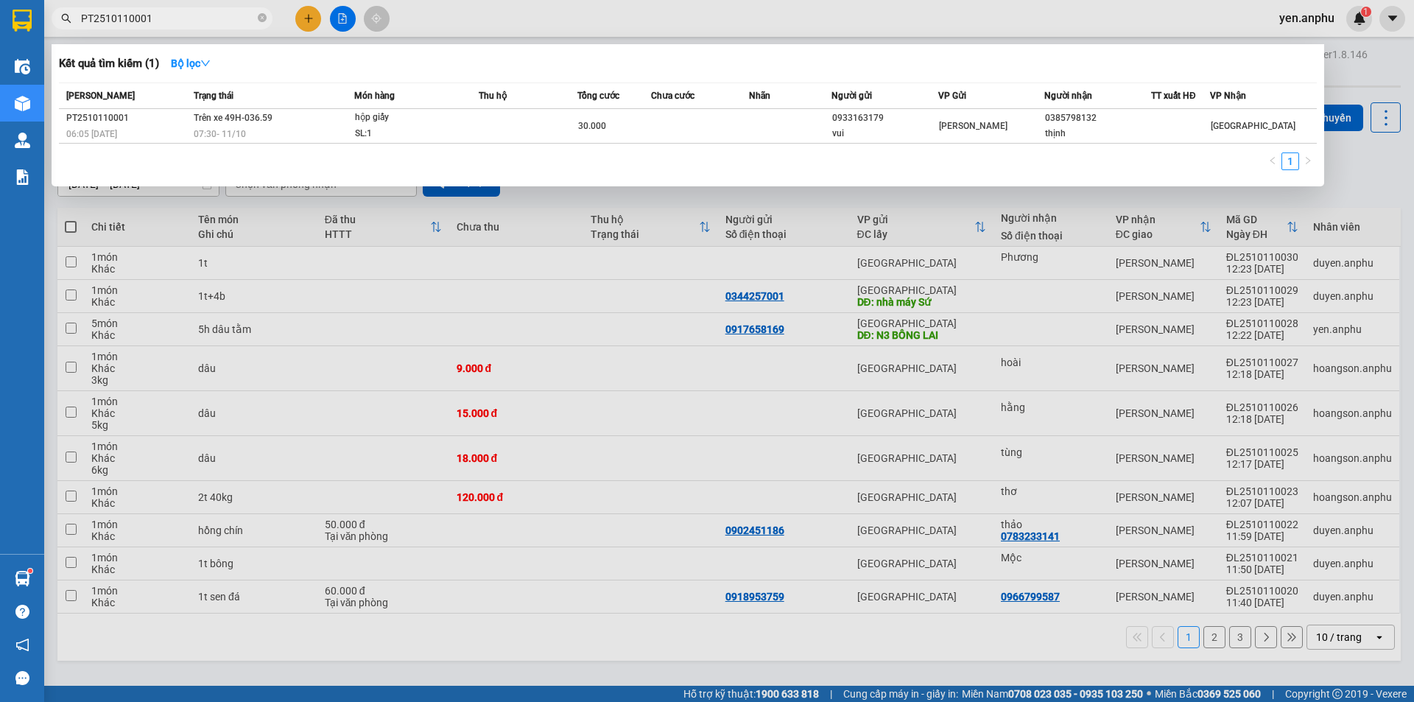
click at [215, 21] on input "PT2510110001" at bounding box center [168, 18] width 174 height 16
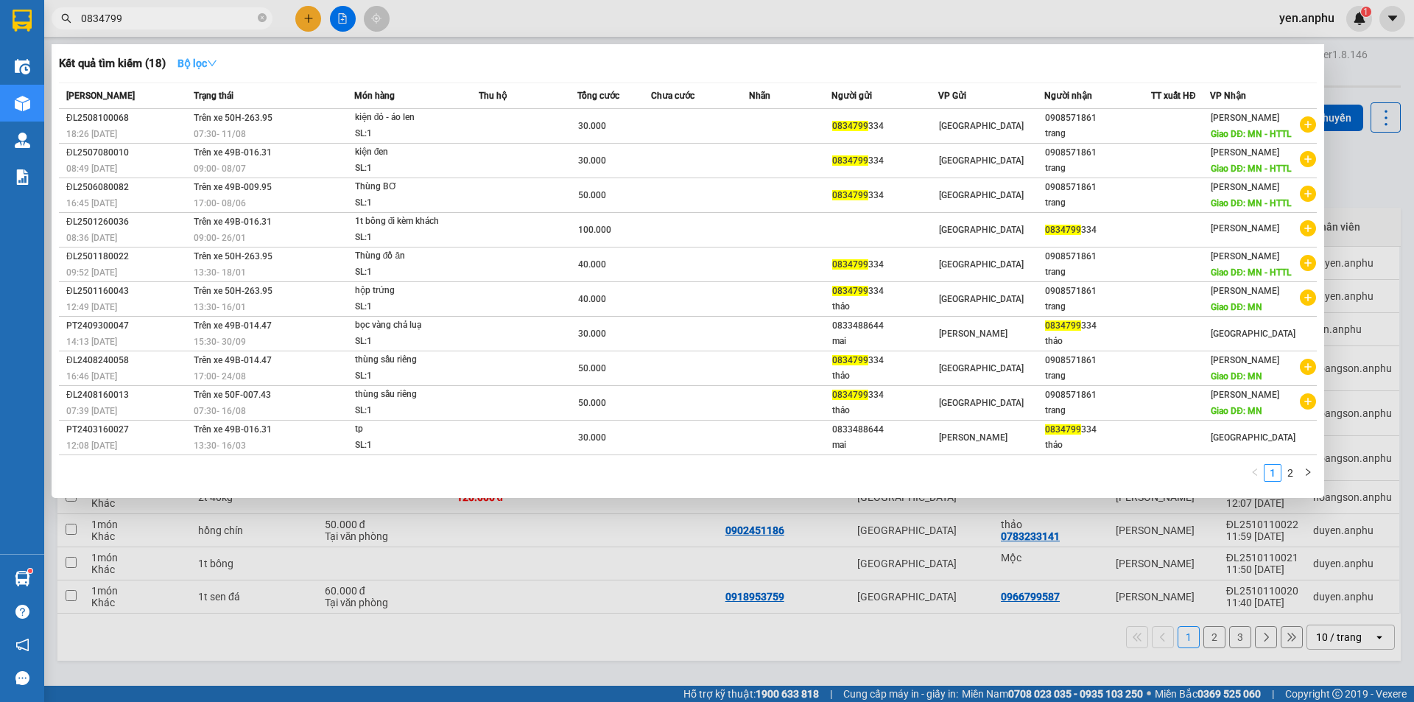
type input "0834799"
click at [191, 62] on strong "Bộ lọc" at bounding box center [197, 63] width 40 height 12
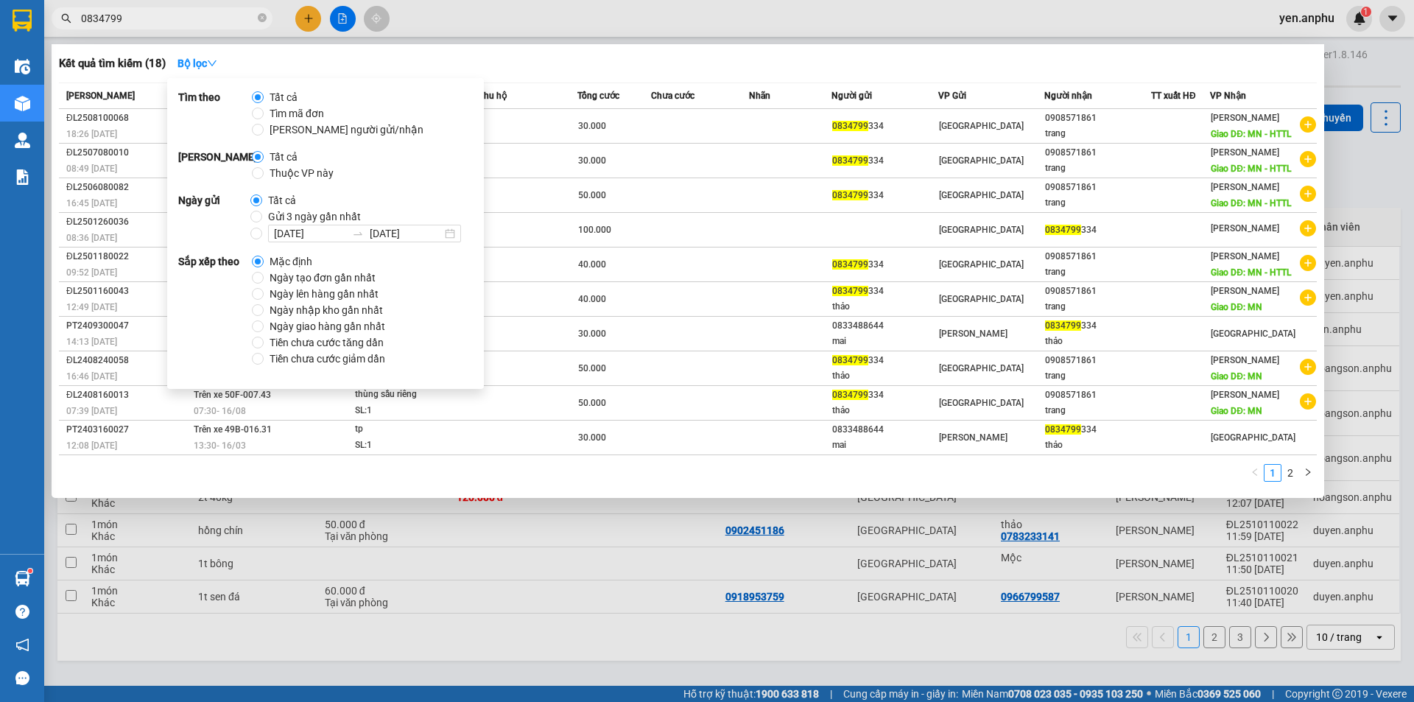
click at [274, 219] on span "Gửi 3 ngày gần nhất" at bounding box center [314, 216] width 105 height 16
click at [262, 219] on input "Gửi 3 ngày gần nhất" at bounding box center [256, 217] width 12 height 12
radio input "true"
radio input "false"
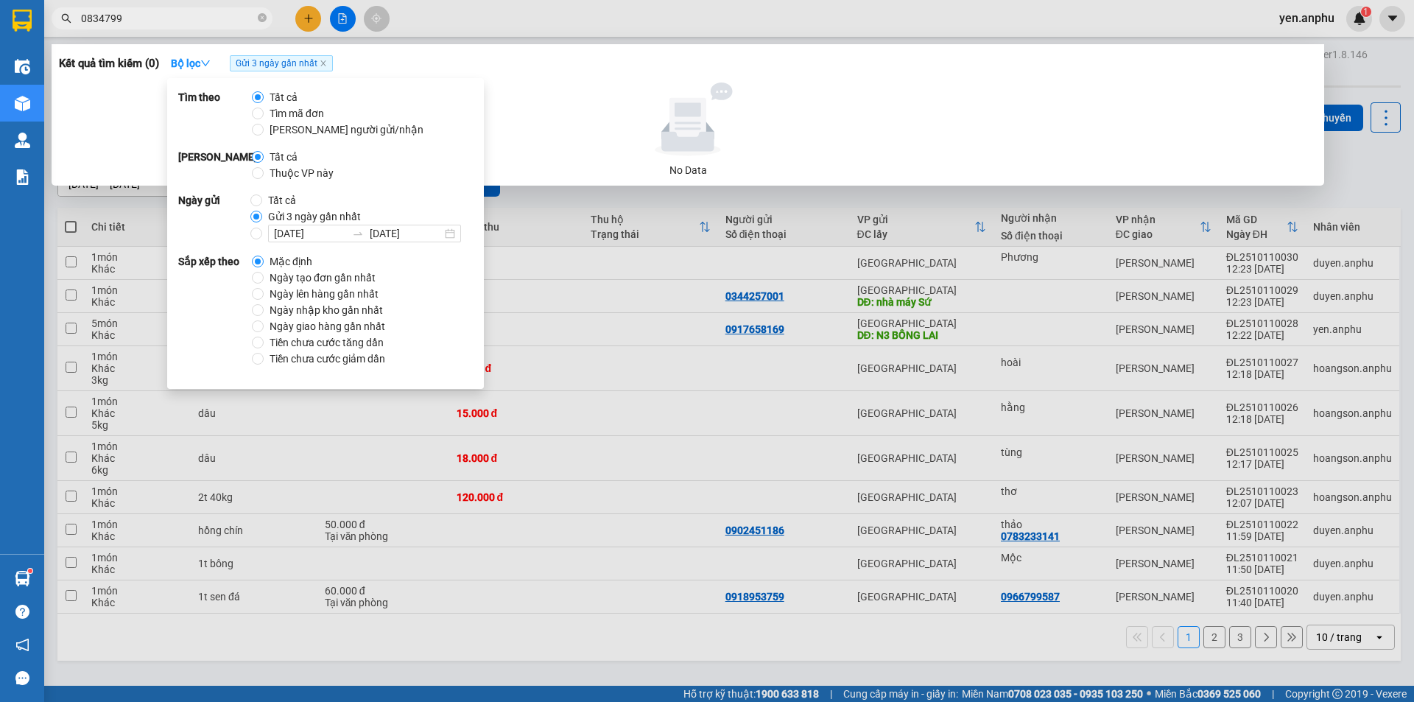
click at [783, 27] on div at bounding box center [707, 351] width 1414 height 702
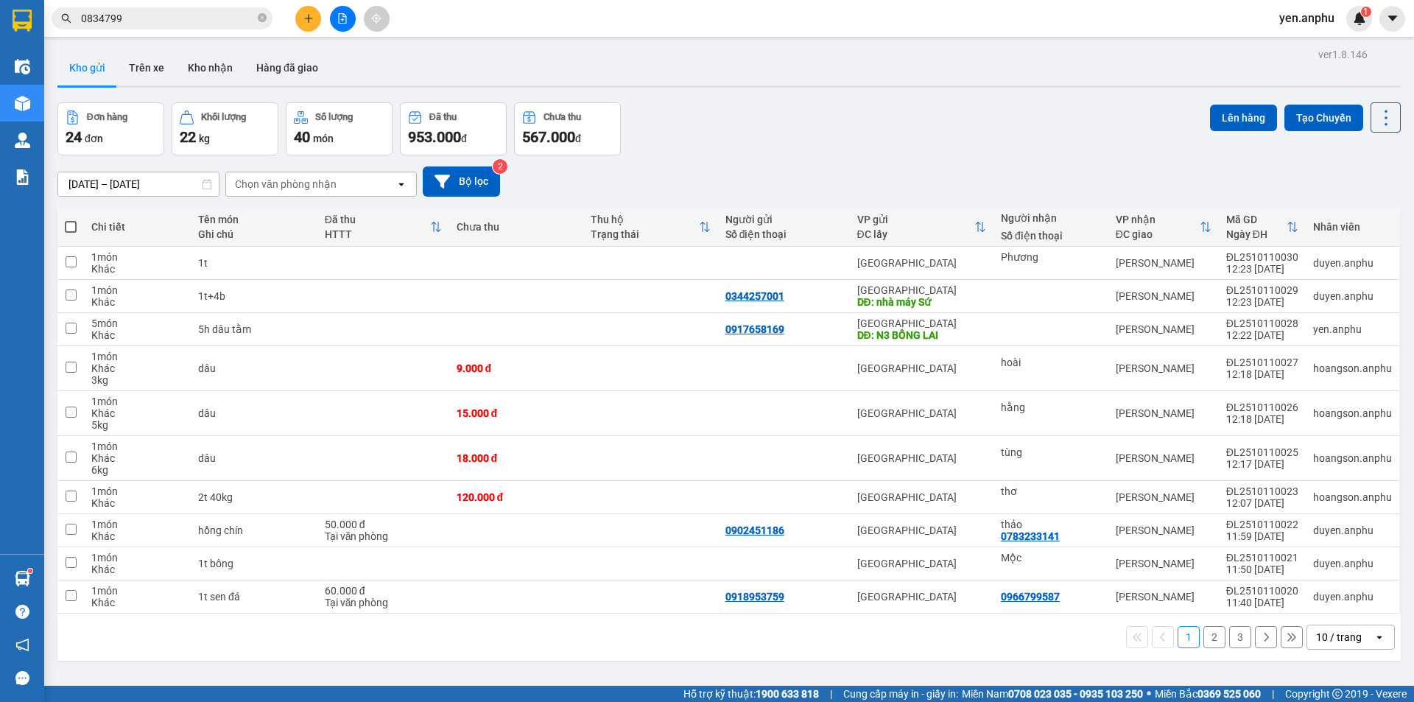
click at [339, 21] on icon "file-add" at bounding box center [342, 18] width 10 height 10
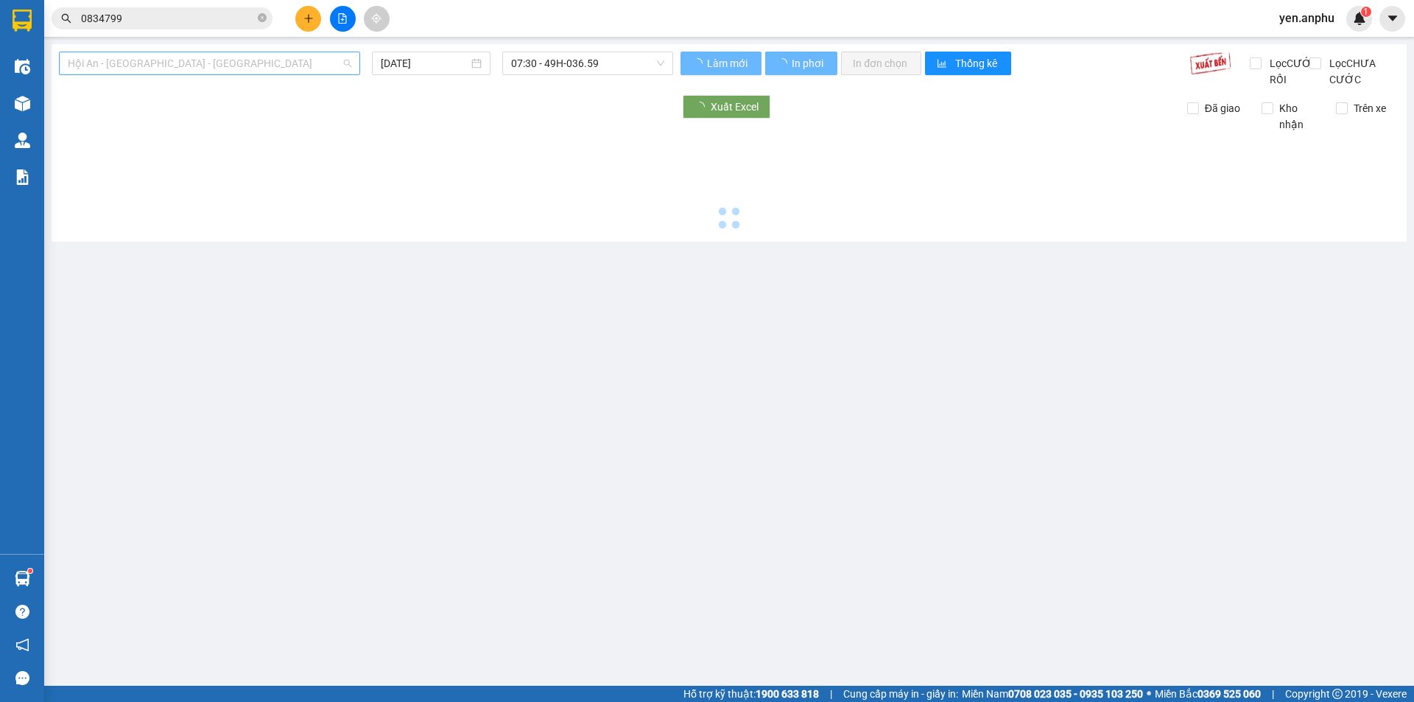
click at [193, 59] on span "Hội An - [GEOGRAPHIC_DATA] - [GEOGRAPHIC_DATA]" at bounding box center [209, 63] width 283 height 22
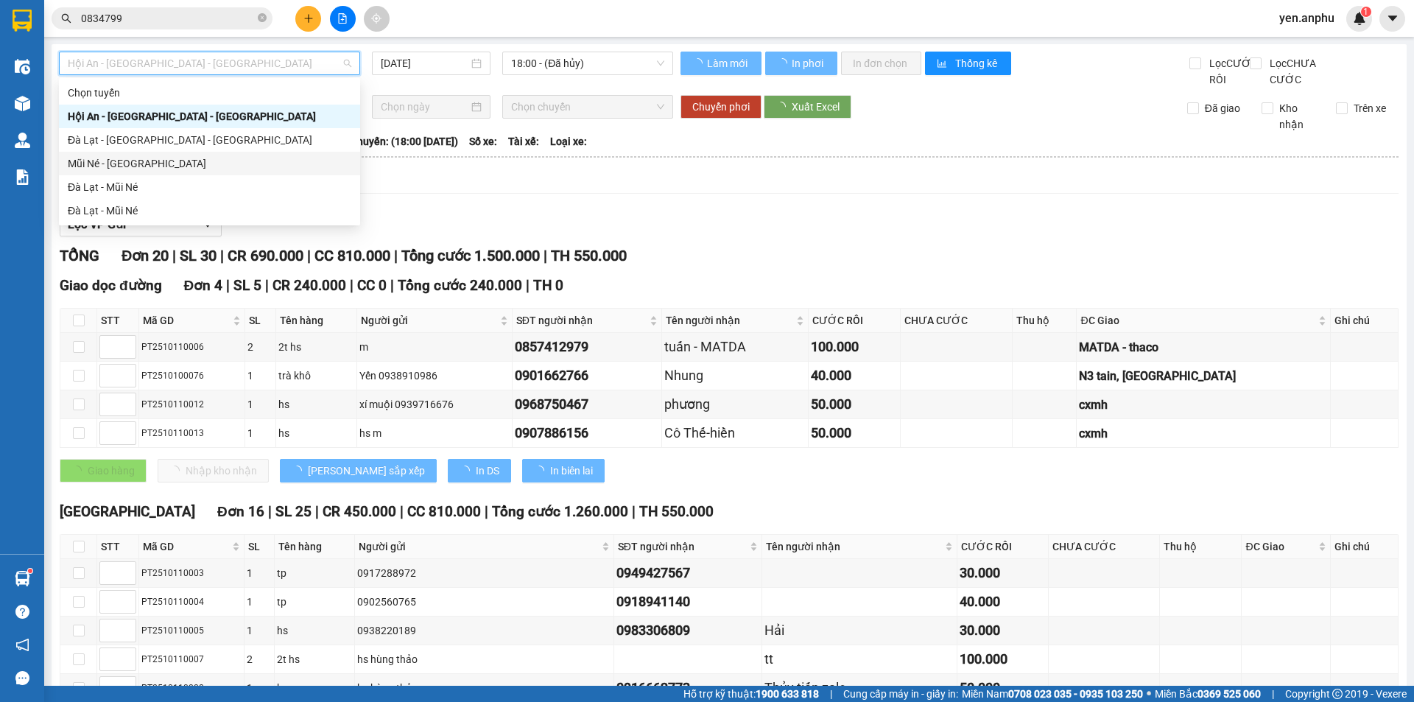
click at [101, 160] on div "Mũi Né - [GEOGRAPHIC_DATA]" at bounding box center [209, 163] width 283 height 16
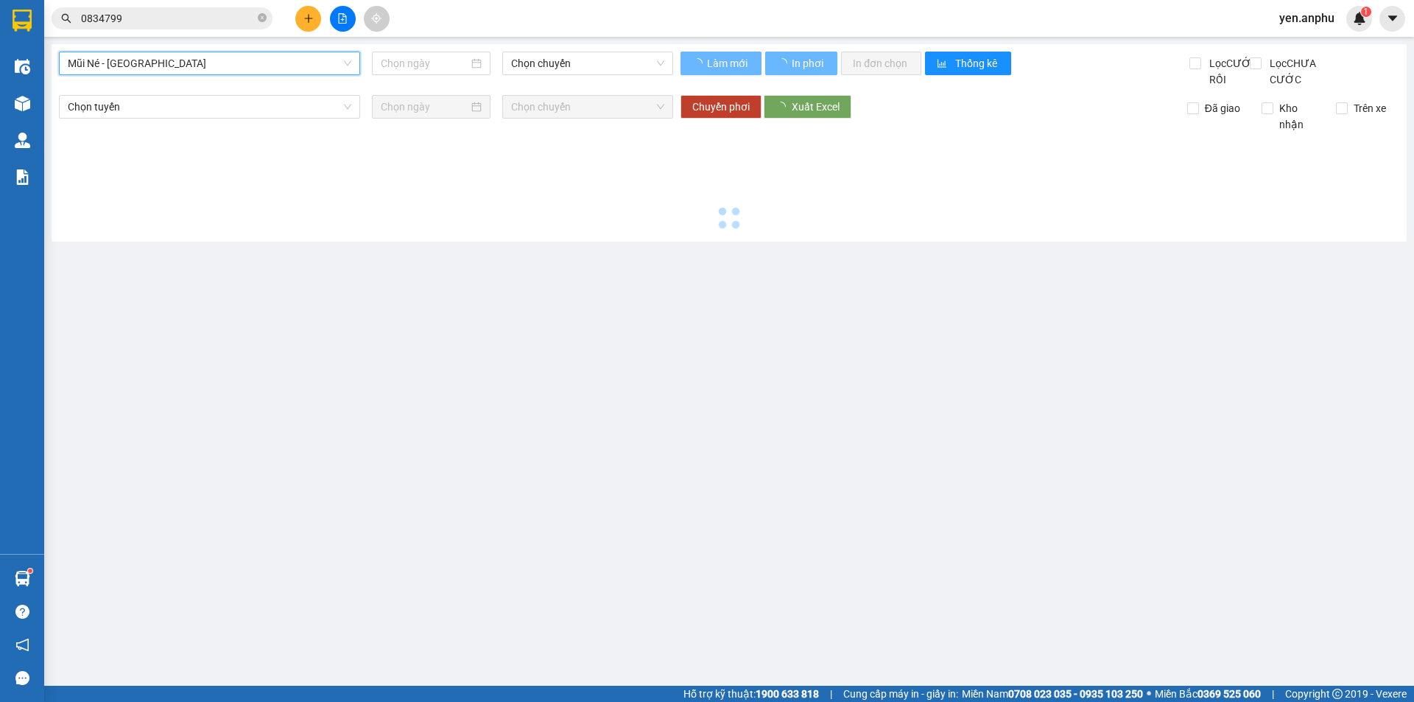
type input "[DATE]"
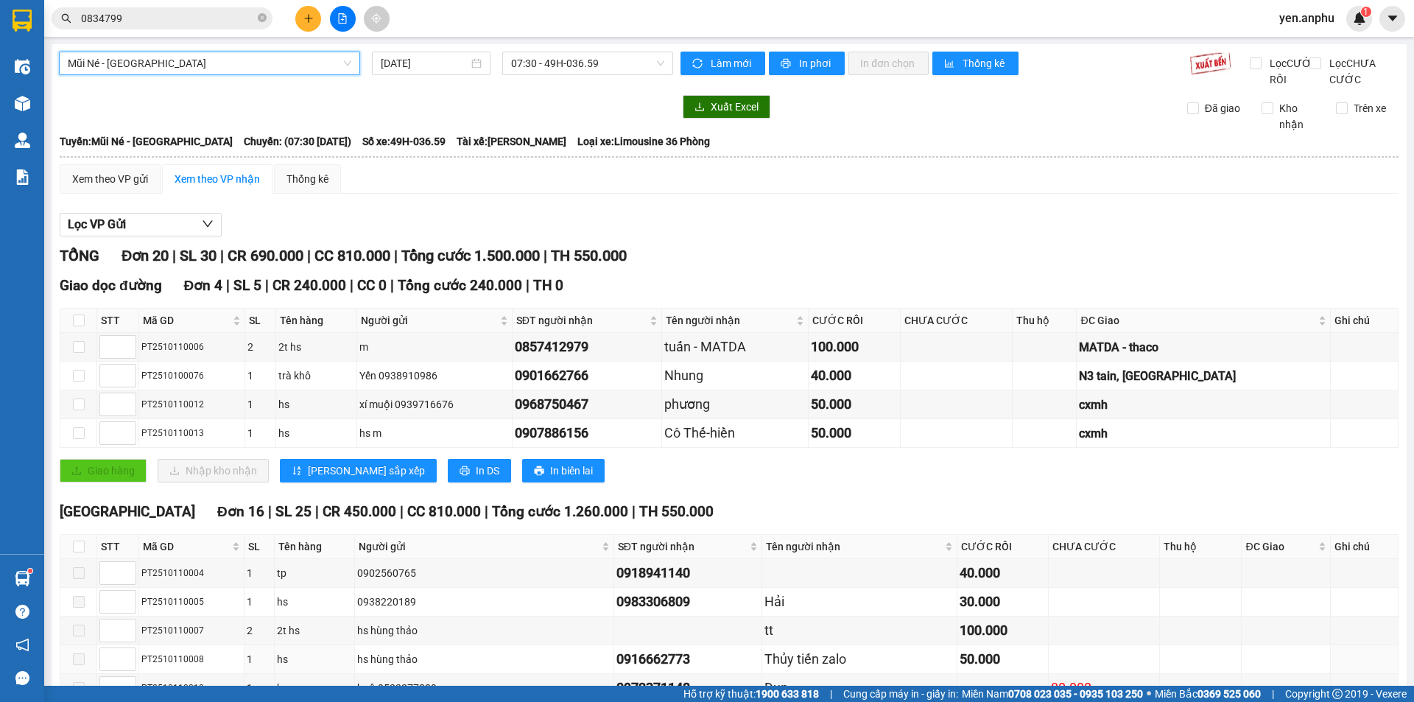
scroll to position [425, 0]
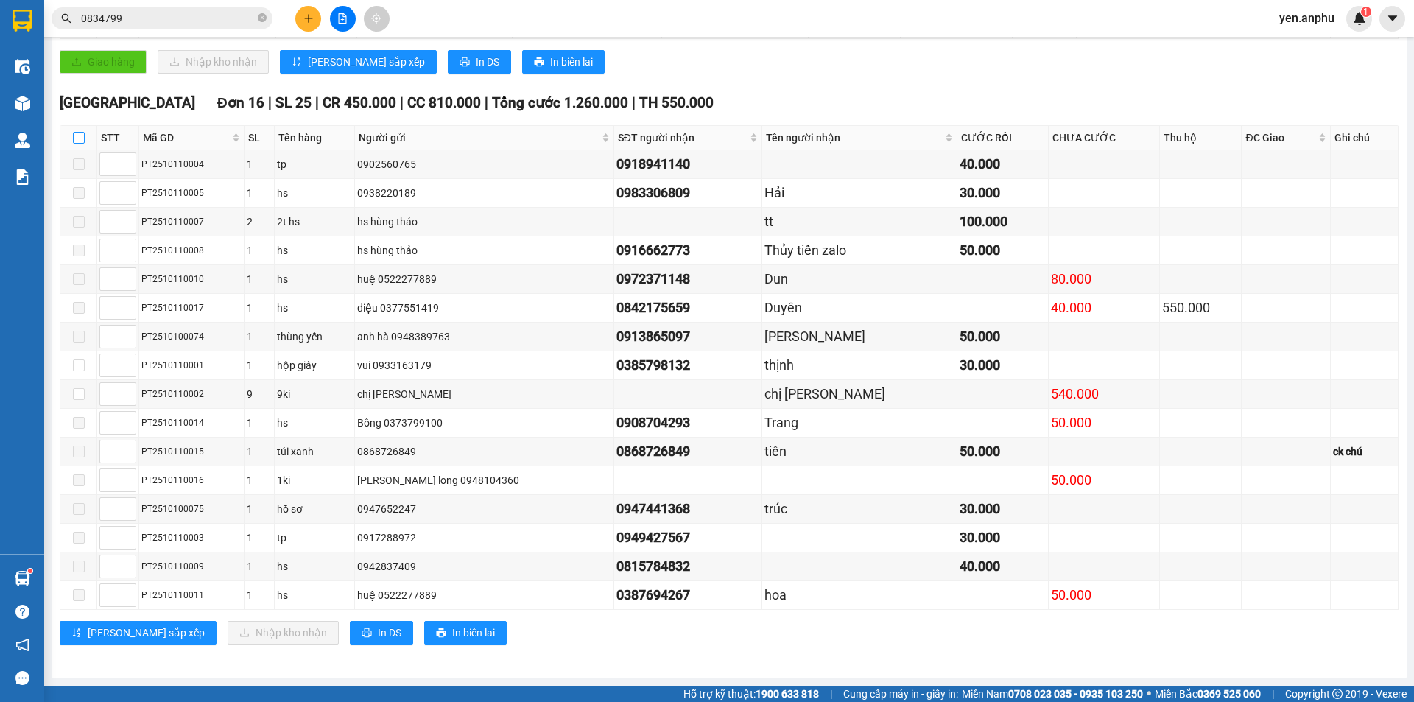
click at [78, 141] on input "checkbox" at bounding box center [79, 138] width 12 height 12
checkbox input "true"
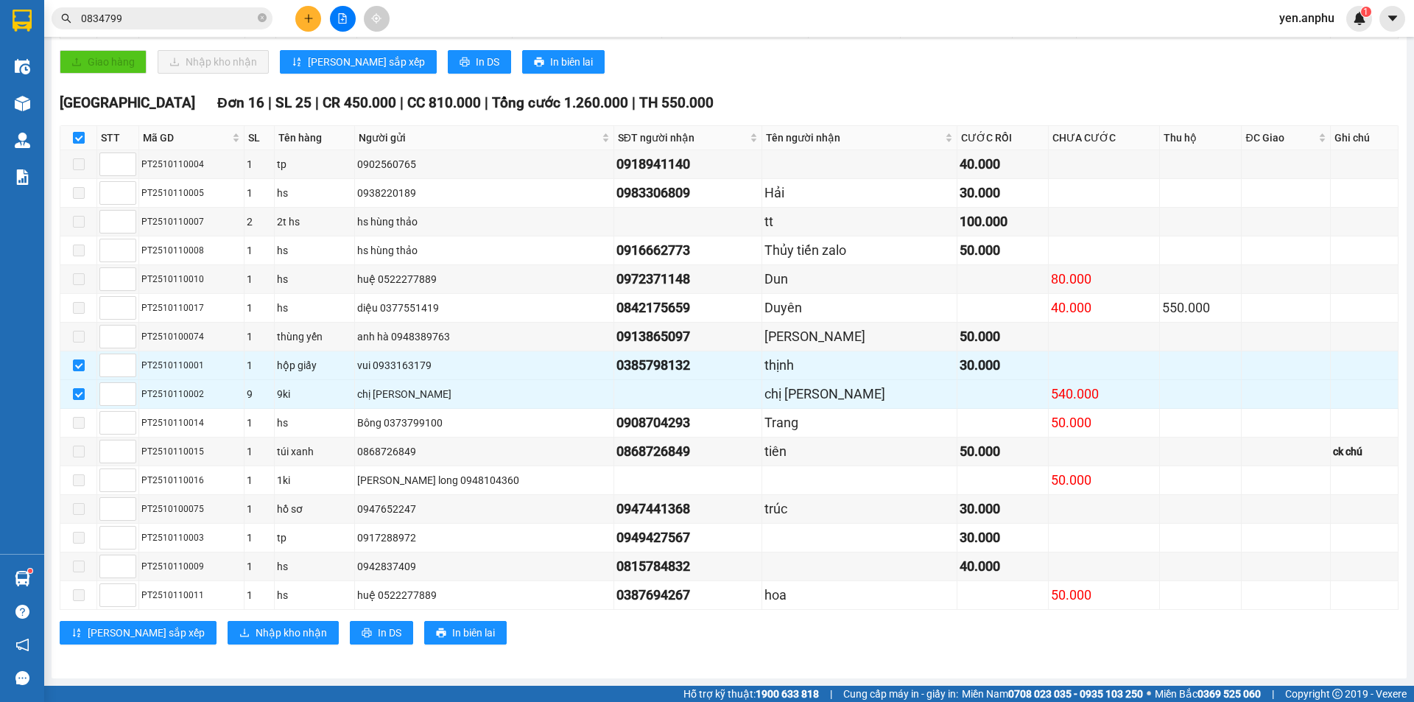
click at [78, 141] on input "checkbox" at bounding box center [79, 138] width 12 height 12
checkbox input "false"
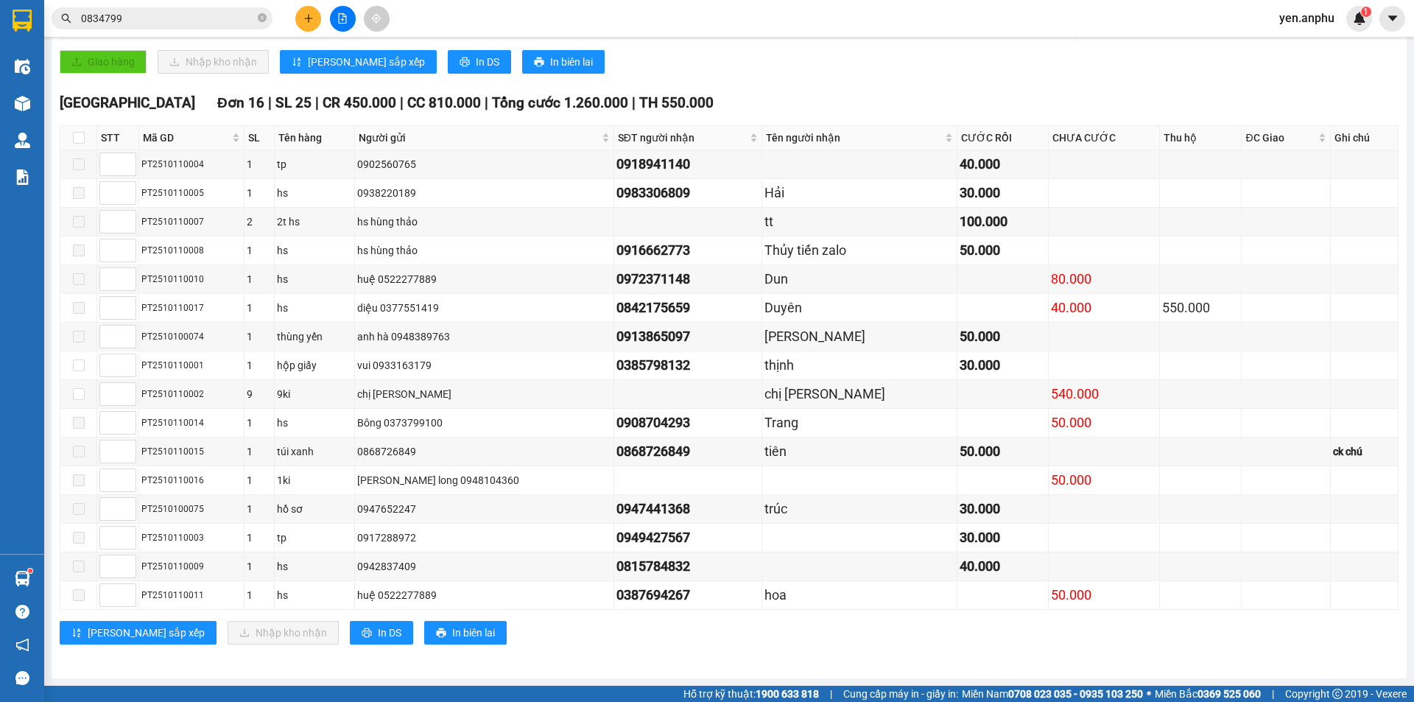
click at [795, 60] on div "Giao hàng Nhập kho nhận Lưu sắp xếp In DS In biên lai" at bounding box center [729, 62] width 1339 height 24
click at [311, 23] on icon "plus" at bounding box center [308, 18] width 10 height 10
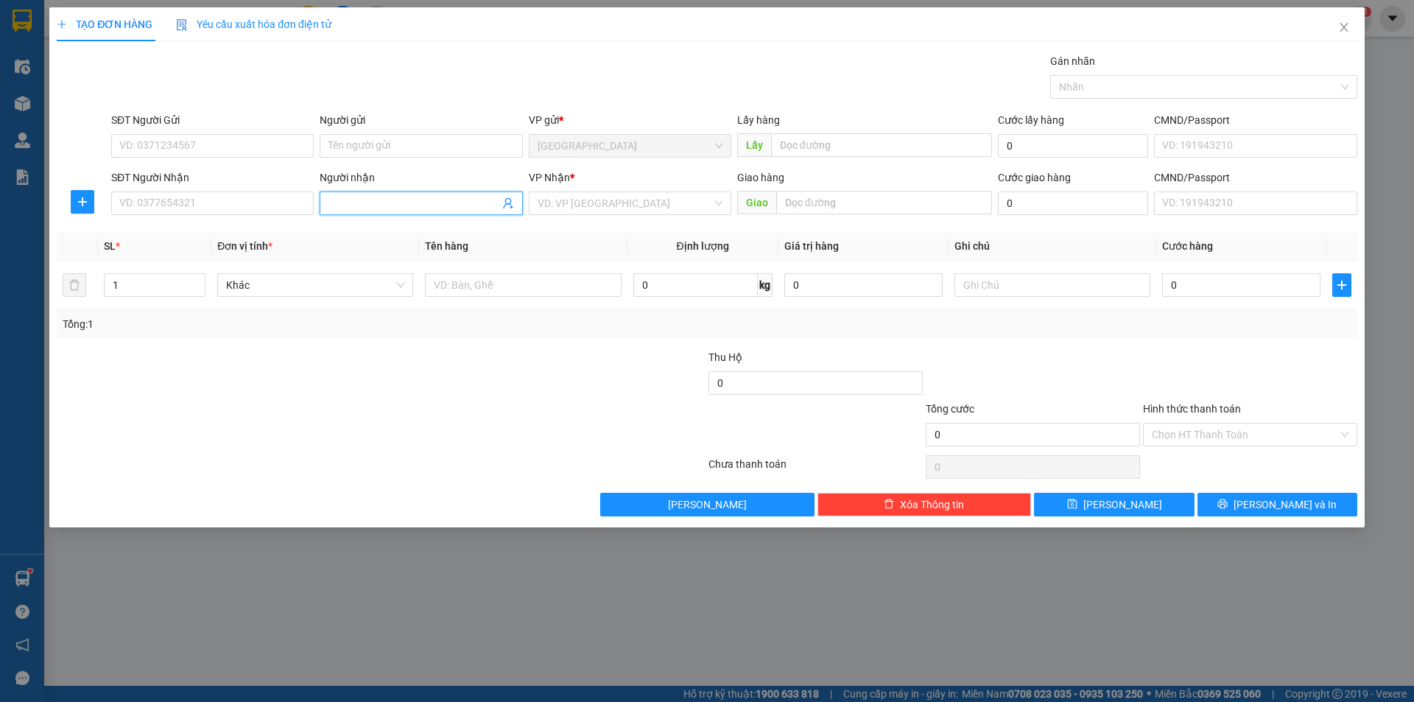
click at [379, 199] on input "Người nhận" at bounding box center [413, 203] width 170 height 16
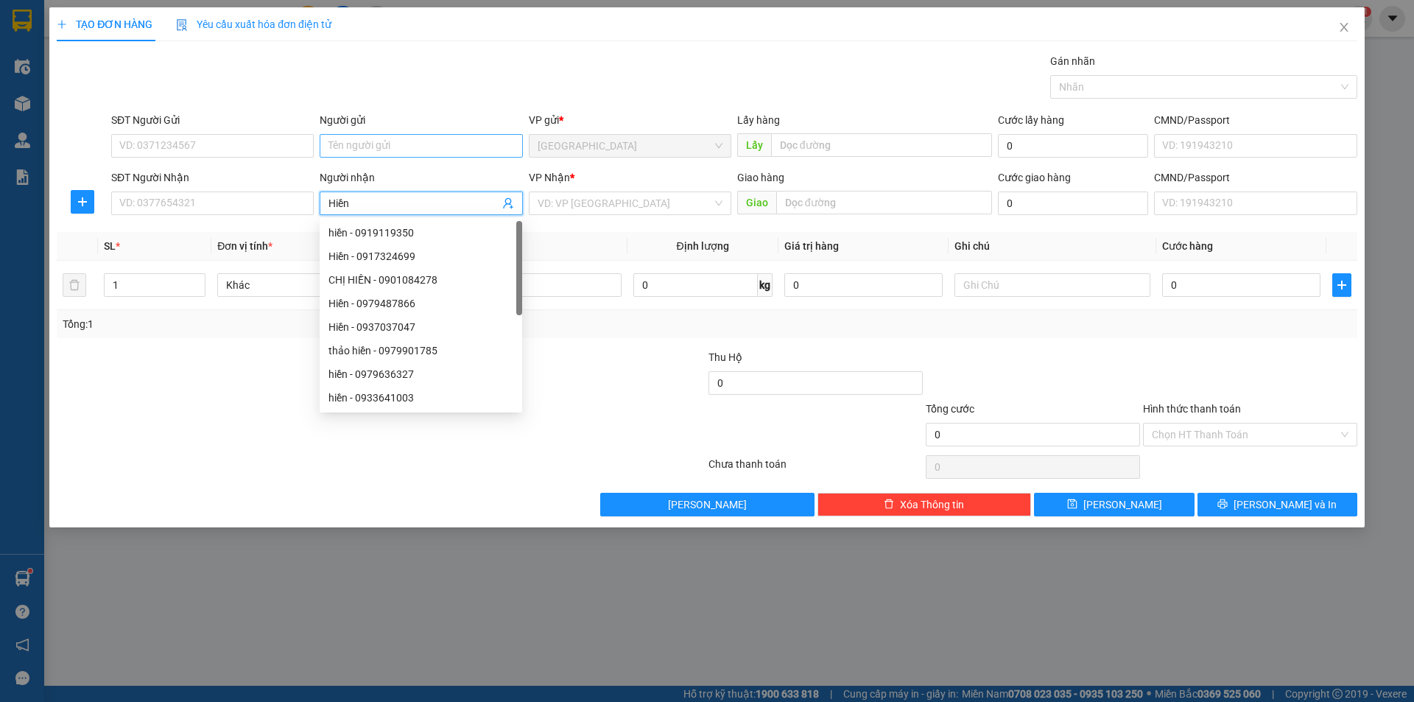
type input "Hiền"
click at [366, 143] on input "Người gửi" at bounding box center [421, 146] width 202 height 24
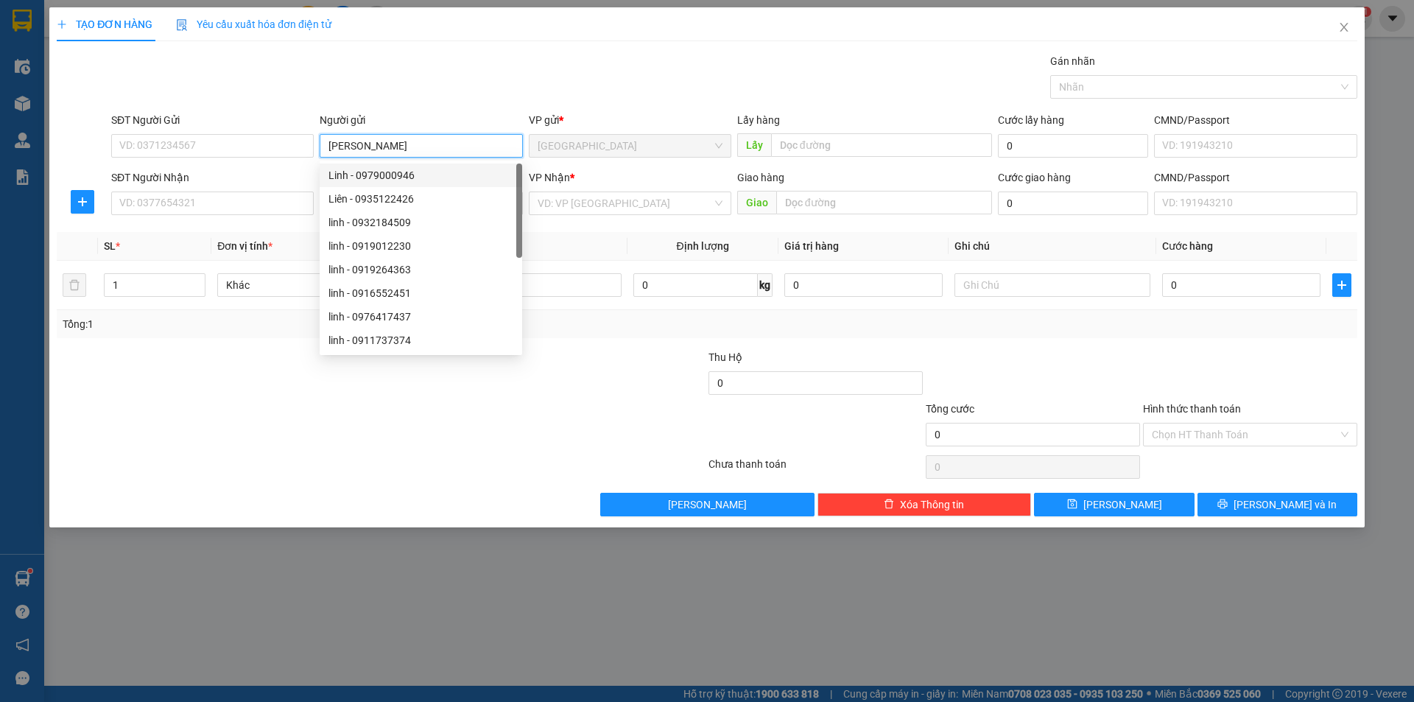
type input "[PERSON_NAME]"
drag, startPoint x: 627, startPoint y: 177, endPoint x: 630, endPoint y: 202, distance: 24.5
click at [628, 178] on div "VP Nhận *" at bounding box center [630, 177] width 202 height 16
click at [630, 204] on input "search" at bounding box center [624, 203] width 174 height 22
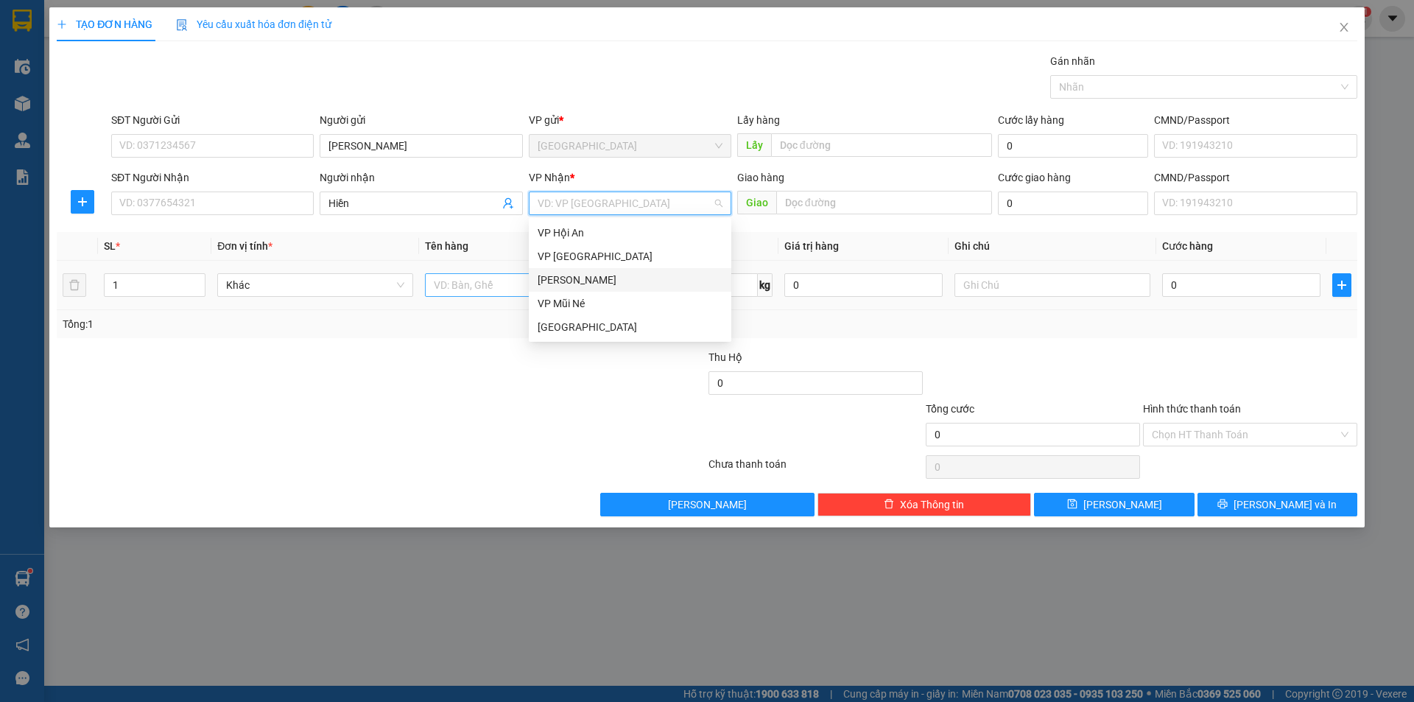
drag, startPoint x: 571, startPoint y: 284, endPoint x: 522, endPoint y: 287, distance: 48.7
click at [569, 284] on div "[PERSON_NAME]" at bounding box center [629, 280] width 185 height 16
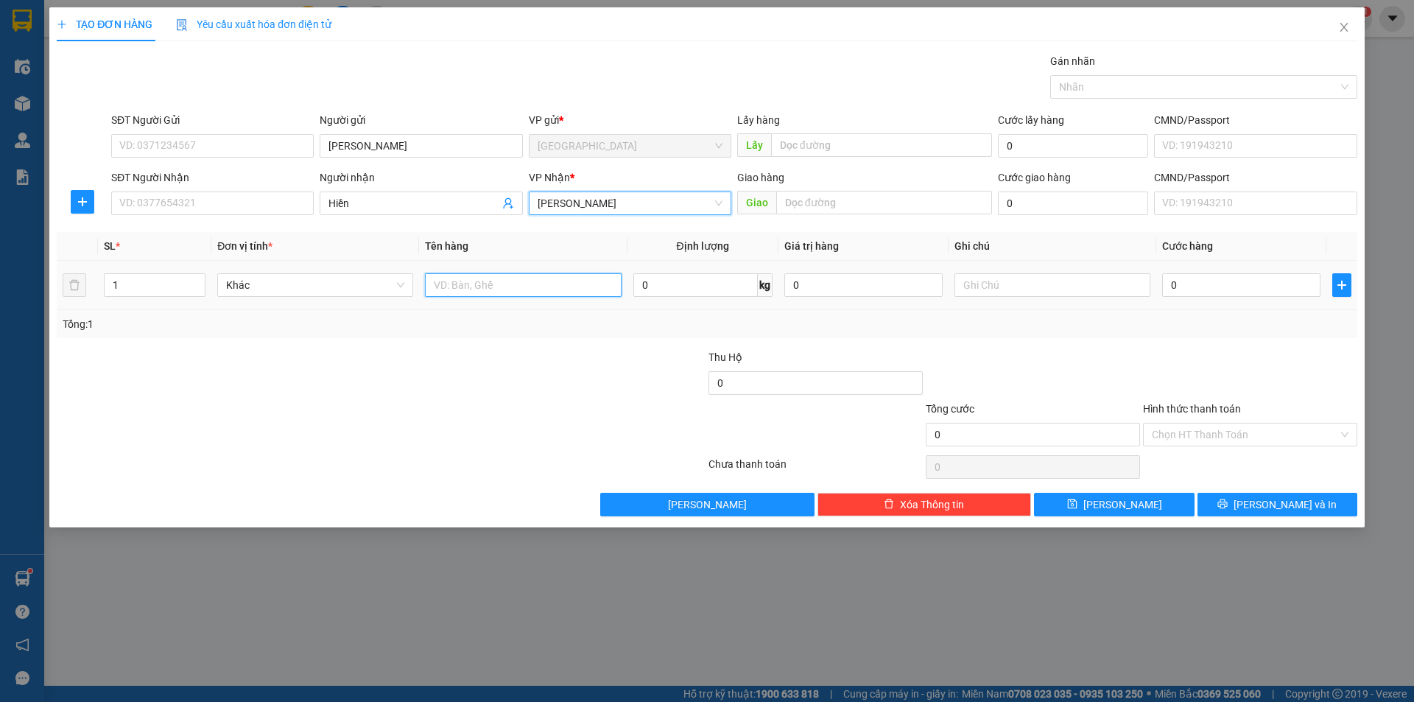
click at [522, 287] on input "text" at bounding box center [523, 285] width 196 height 24
type input "cục"
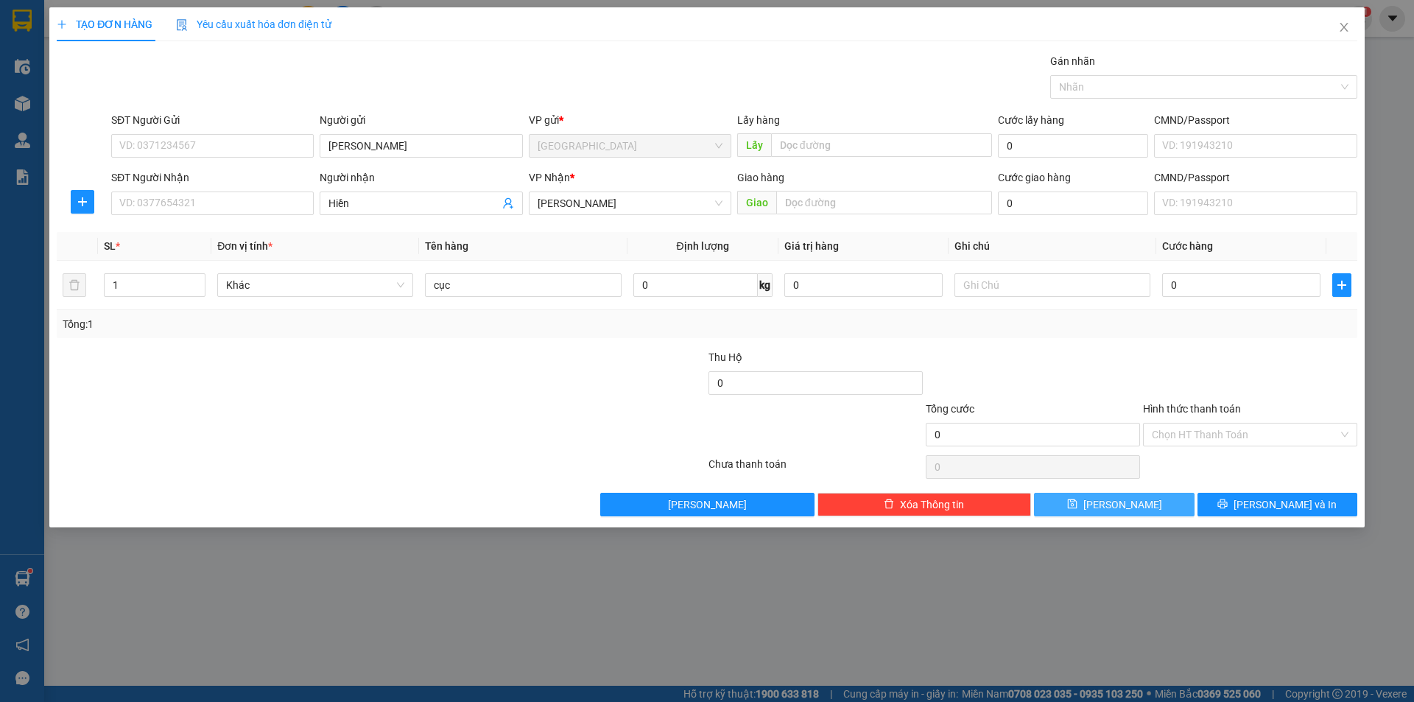
click at [1096, 512] on button "[PERSON_NAME]" at bounding box center [1114, 505] width 160 height 24
click at [1349, 24] on icon "close" at bounding box center [1344, 27] width 12 height 12
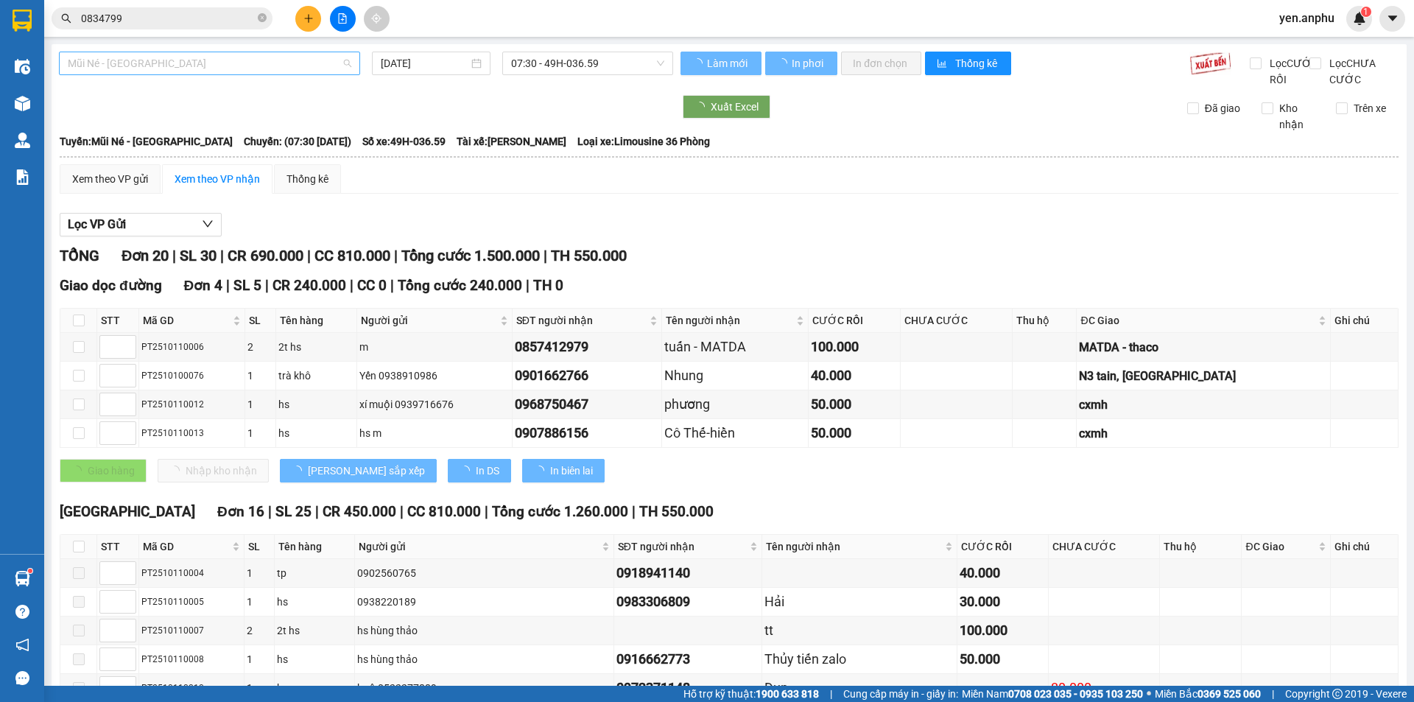
click at [250, 58] on span "Mũi Né - [GEOGRAPHIC_DATA]" at bounding box center [209, 63] width 283 height 22
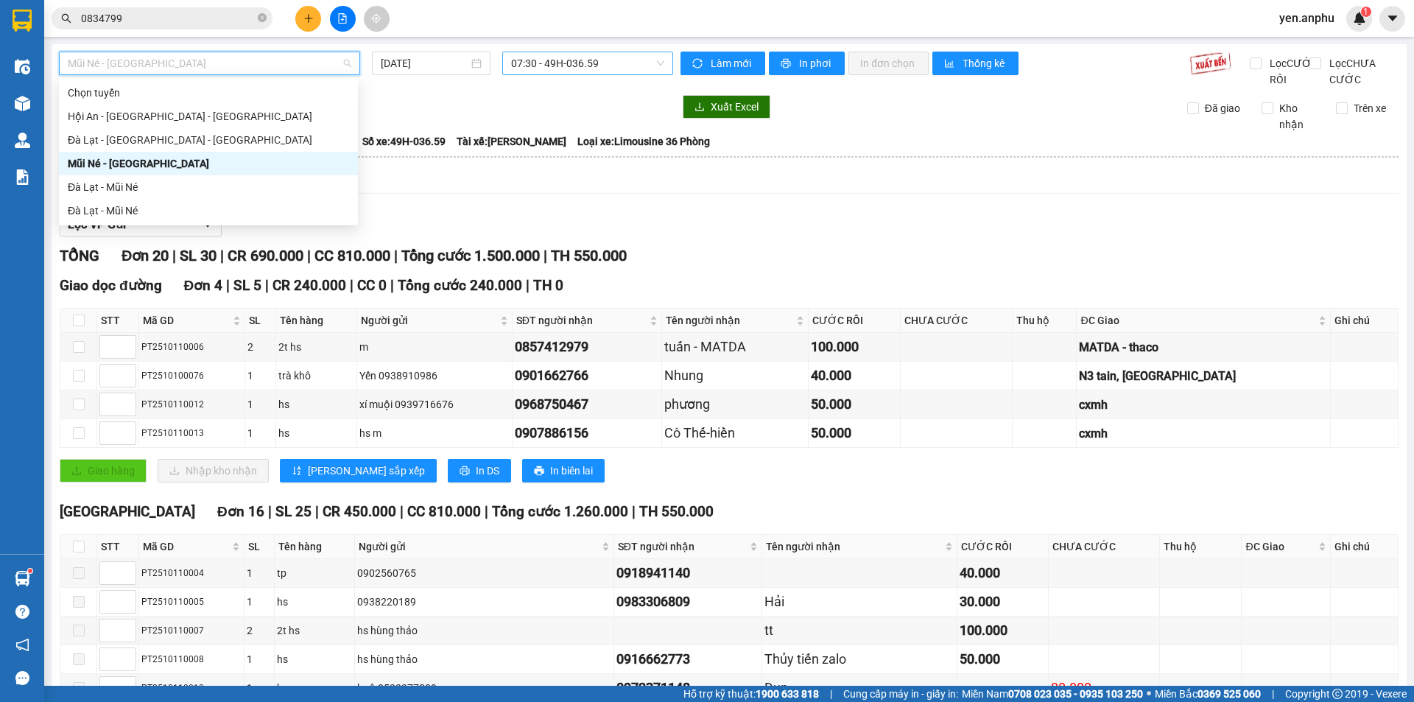
click at [605, 74] on span "07:30 - 49H-036.59" at bounding box center [587, 63] width 153 height 22
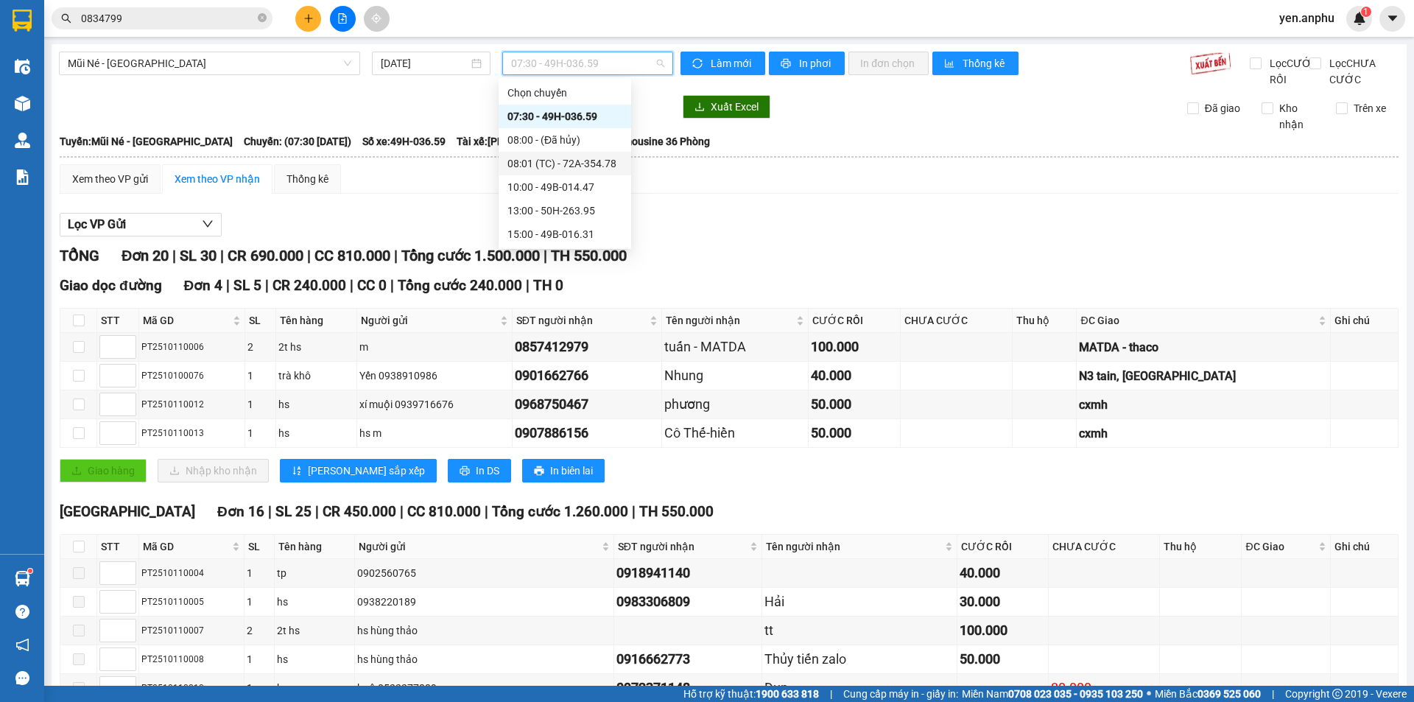
click at [543, 158] on div "08:01 (TC) - 72A-354.78" at bounding box center [564, 163] width 115 height 16
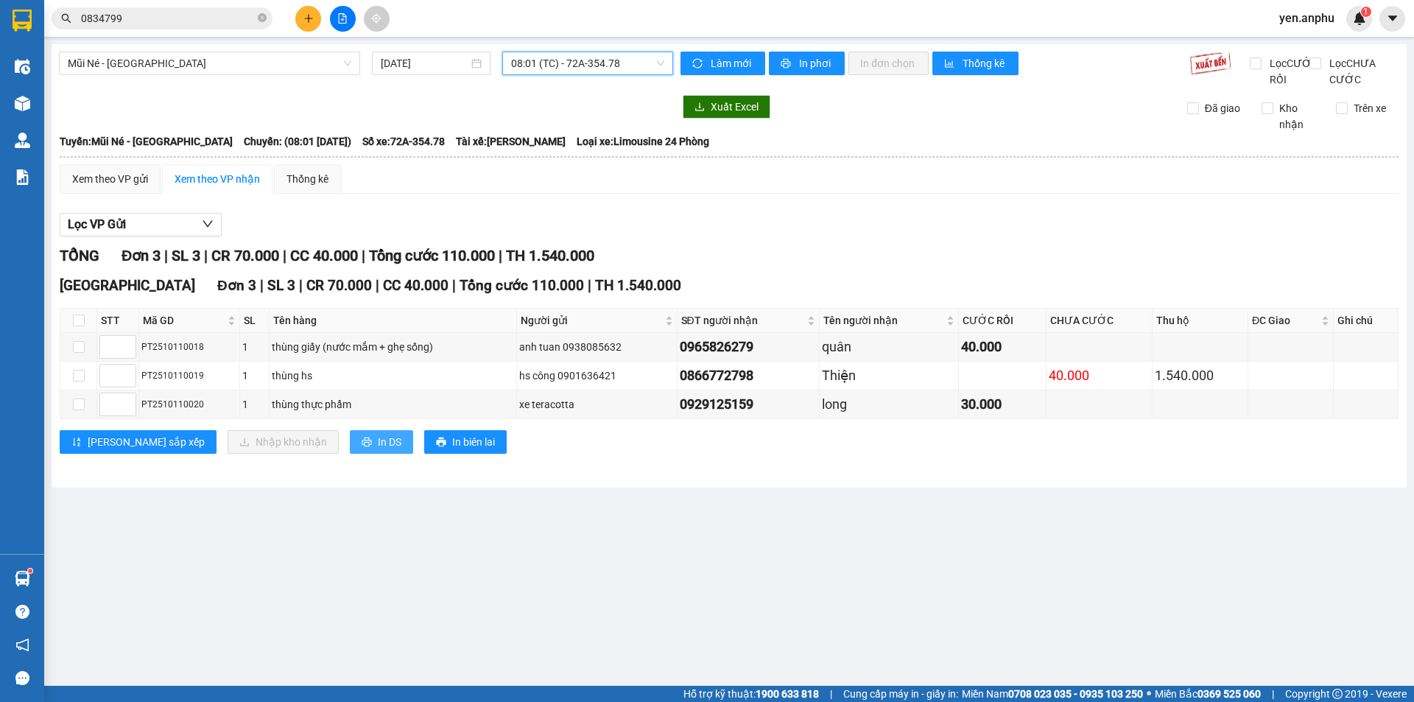
click at [378, 450] on span "In DS" at bounding box center [390, 442] width 24 height 16
click at [436, 69] on input "[DATE]" at bounding box center [425, 63] width 88 height 16
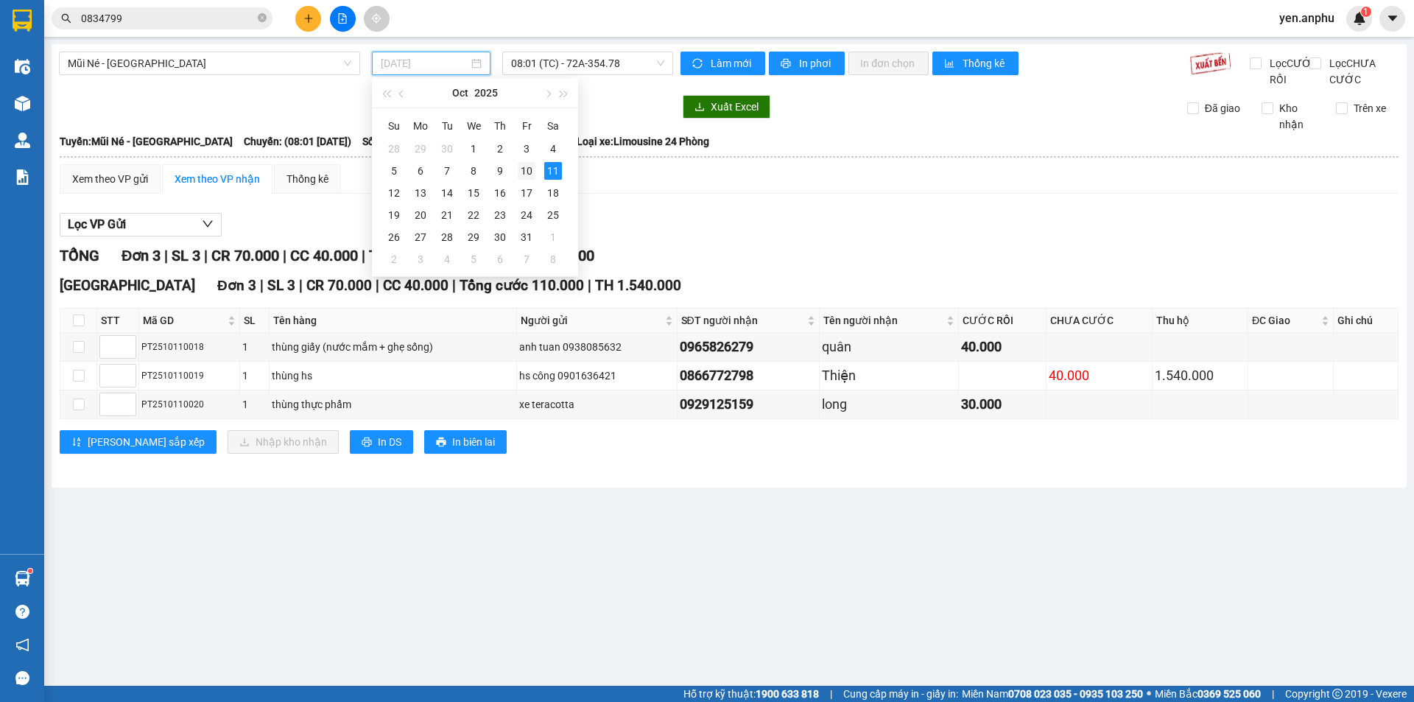
click at [515, 172] on td "10" at bounding box center [526, 171] width 27 height 22
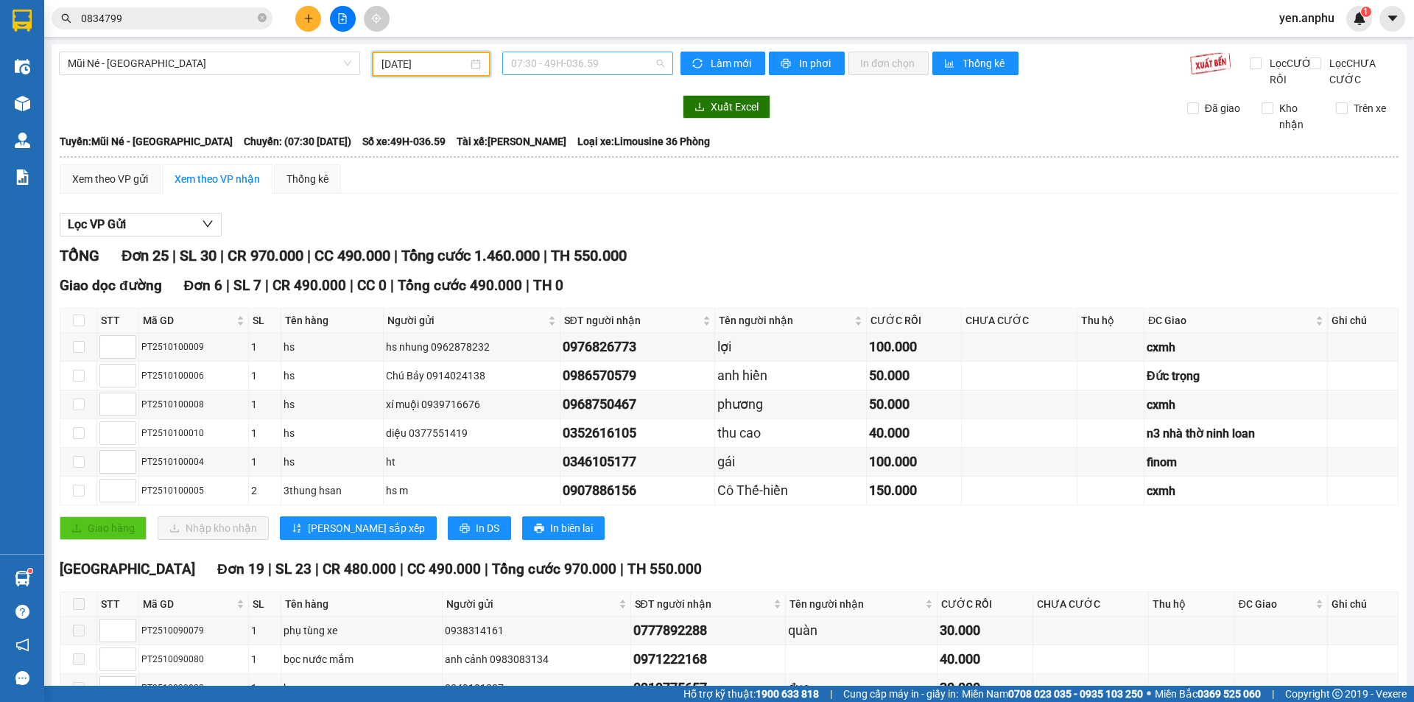
click at [552, 66] on span "07:30 - 49H-036.59" at bounding box center [587, 63] width 153 height 22
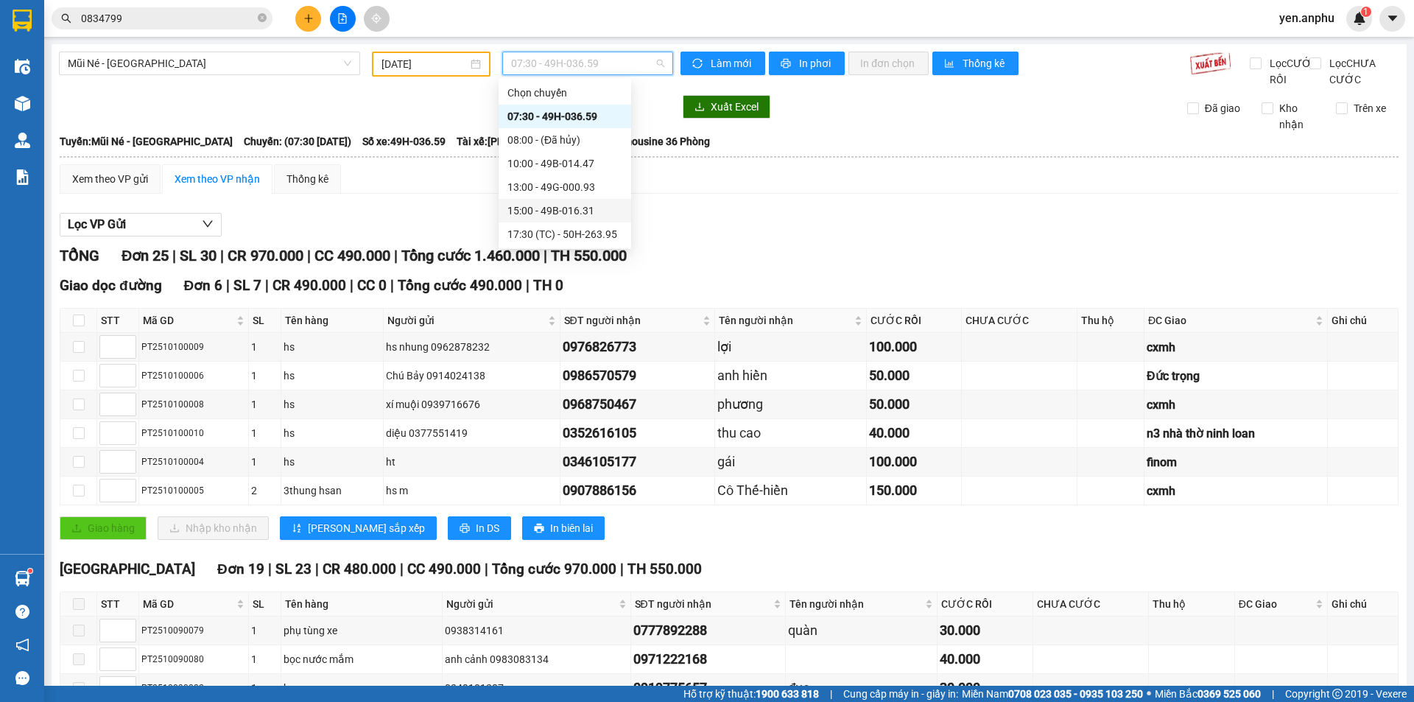
click at [528, 214] on div "15:00 - 49B-016.31" at bounding box center [564, 210] width 115 height 16
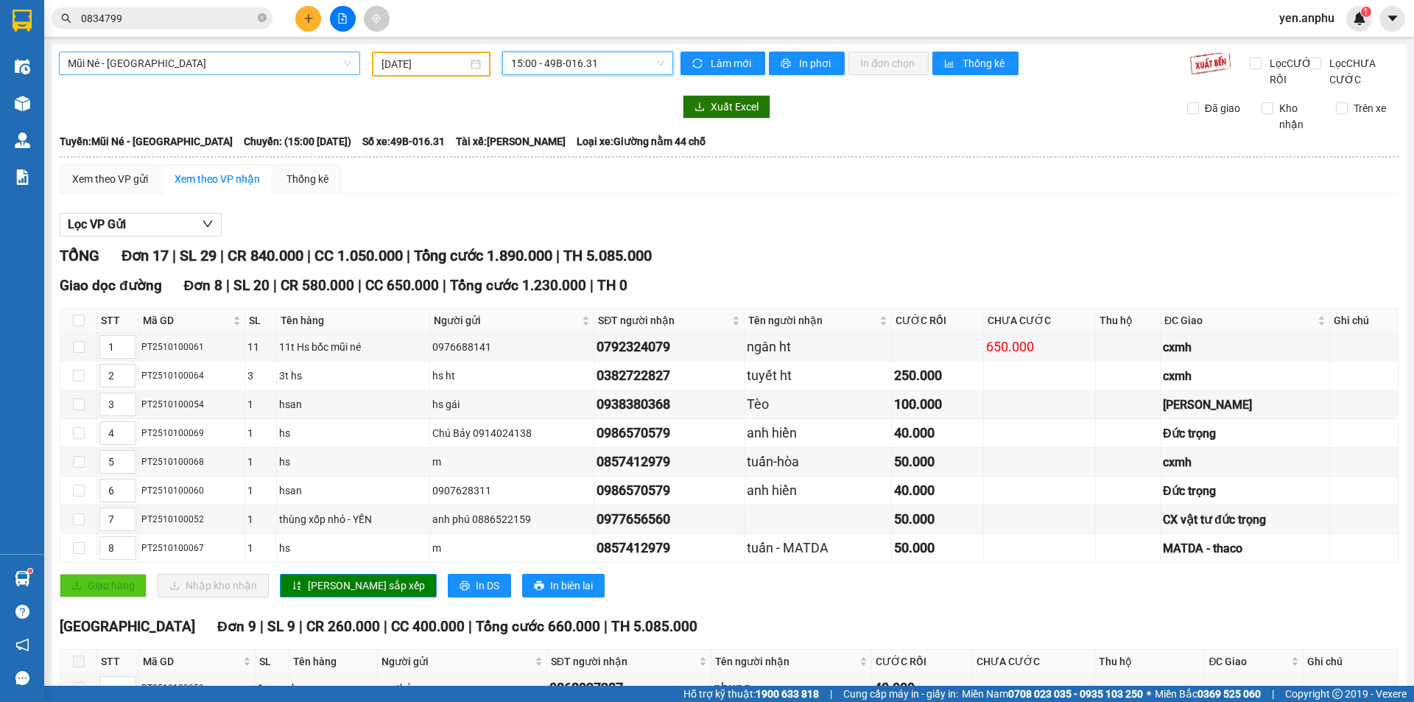
click at [254, 62] on span "Mũi Né - [GEOGRAPHIC_DATA]" at bounding box center [209, 63] width 283 height 22
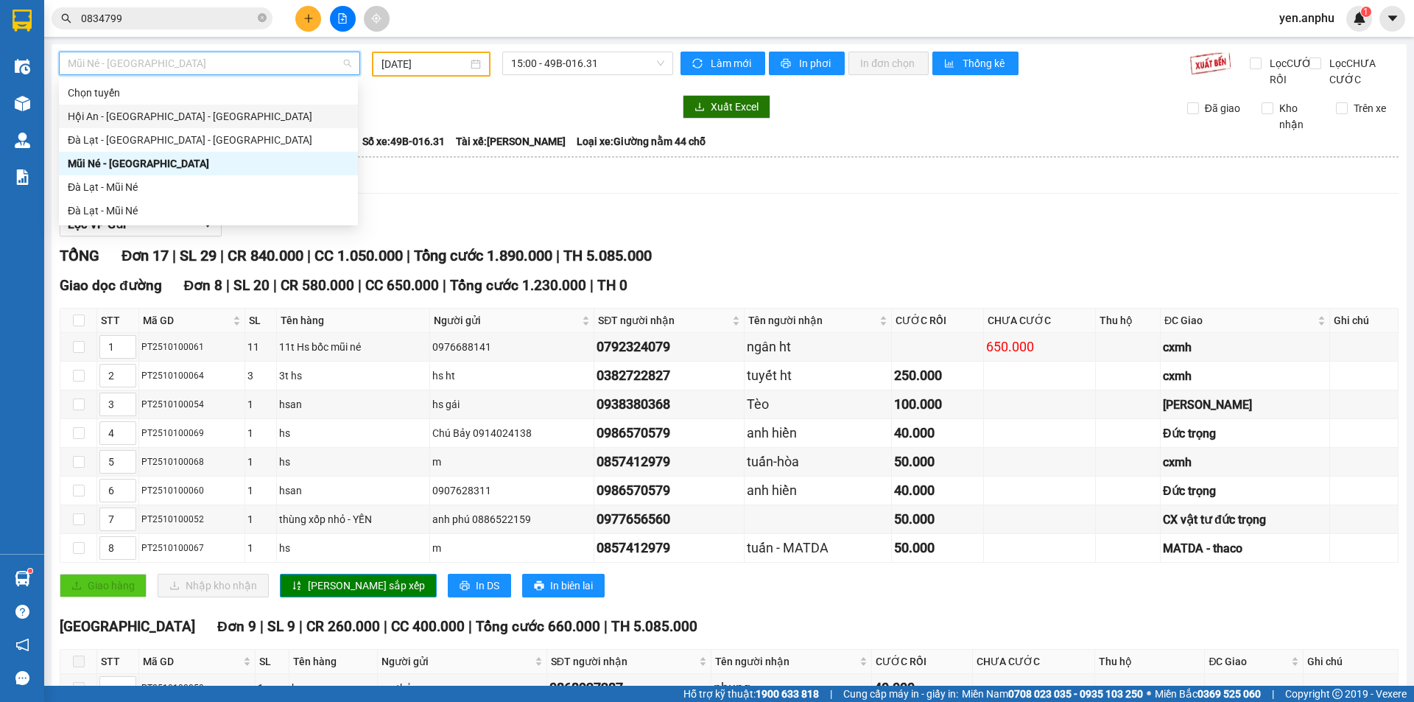
click at [444, 60] on input "[DATE]" at bounding box center [424, 64] width 86 height 16
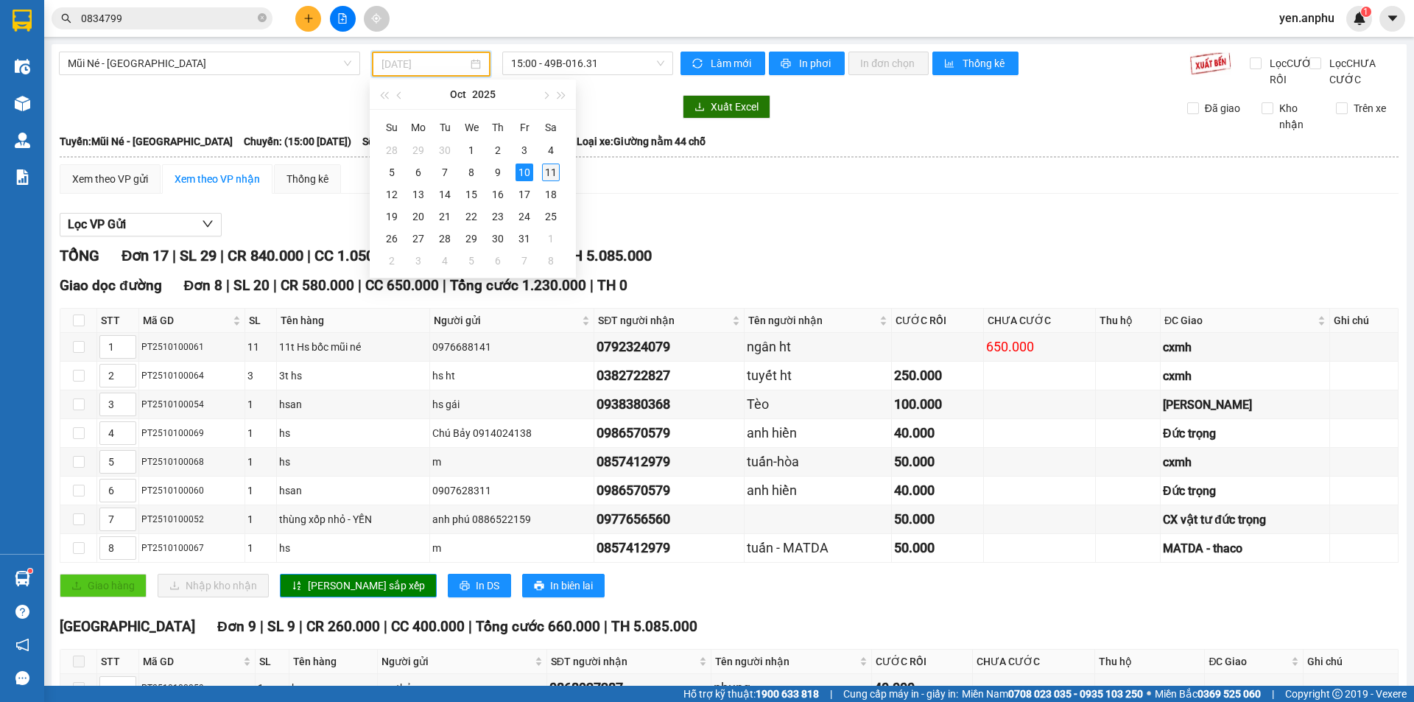
click at [551, 163] on td "11" at bounding box center [550, 172] width 27 height 22
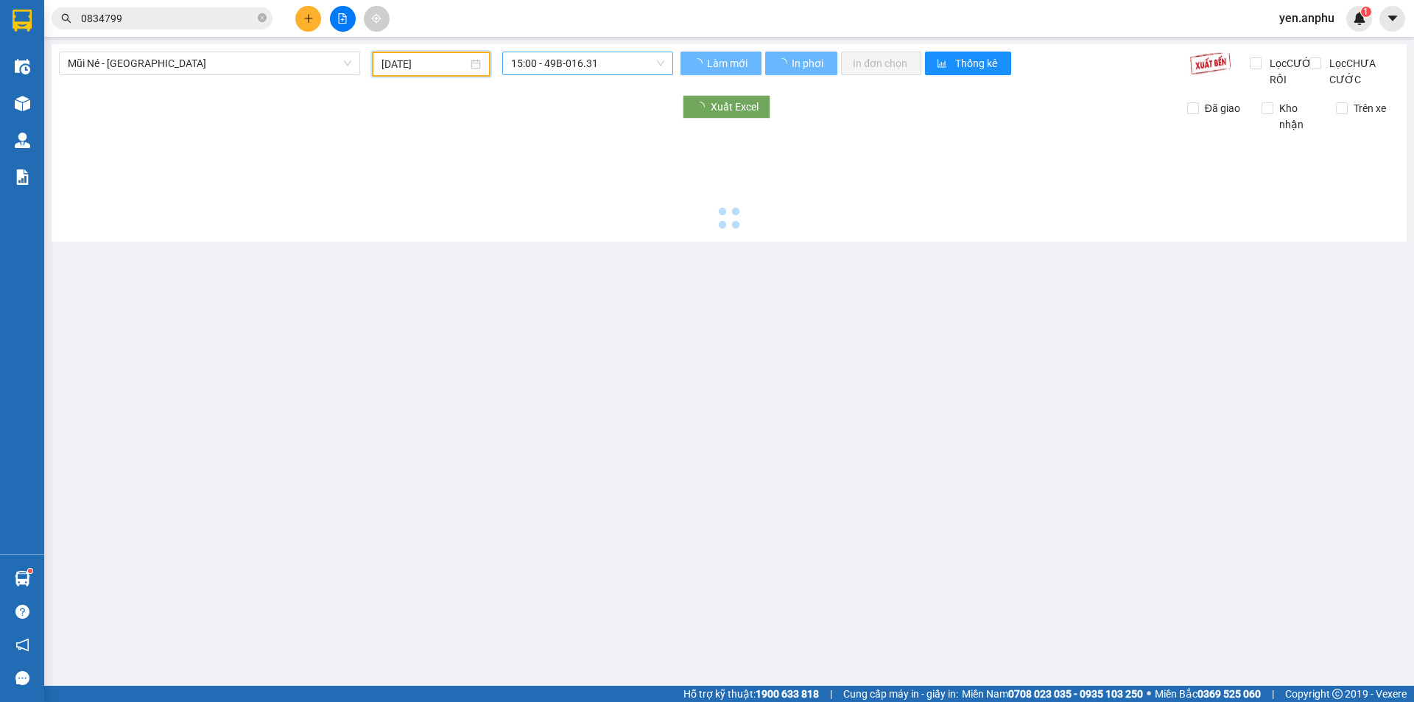
click at [565, 69] on span "15:00 - 49B-016.31" at bounding box center [587, 63] width 153 height 22
type input "[DATE]"
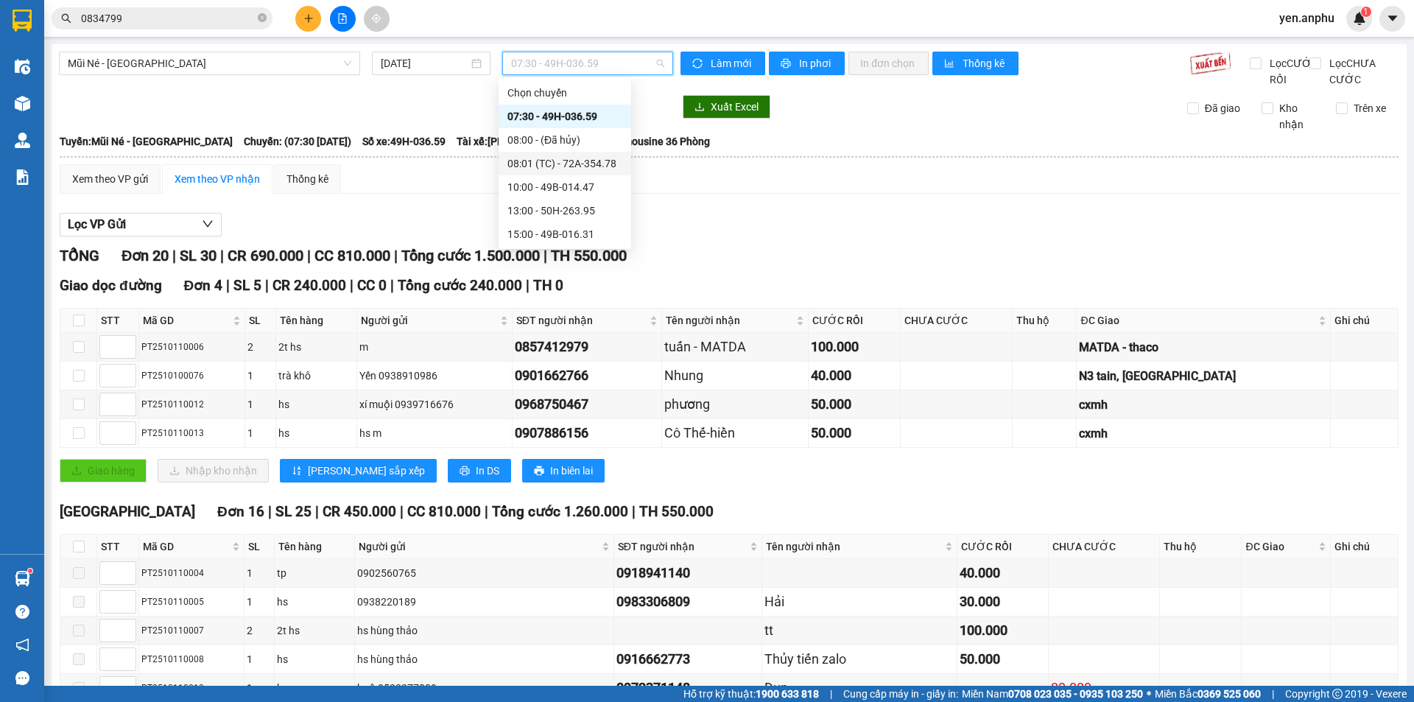
click at [546, 166] on div "08:01 (TC) - 72A-354.78" at bounding box center [564, 163] width 115 height 16
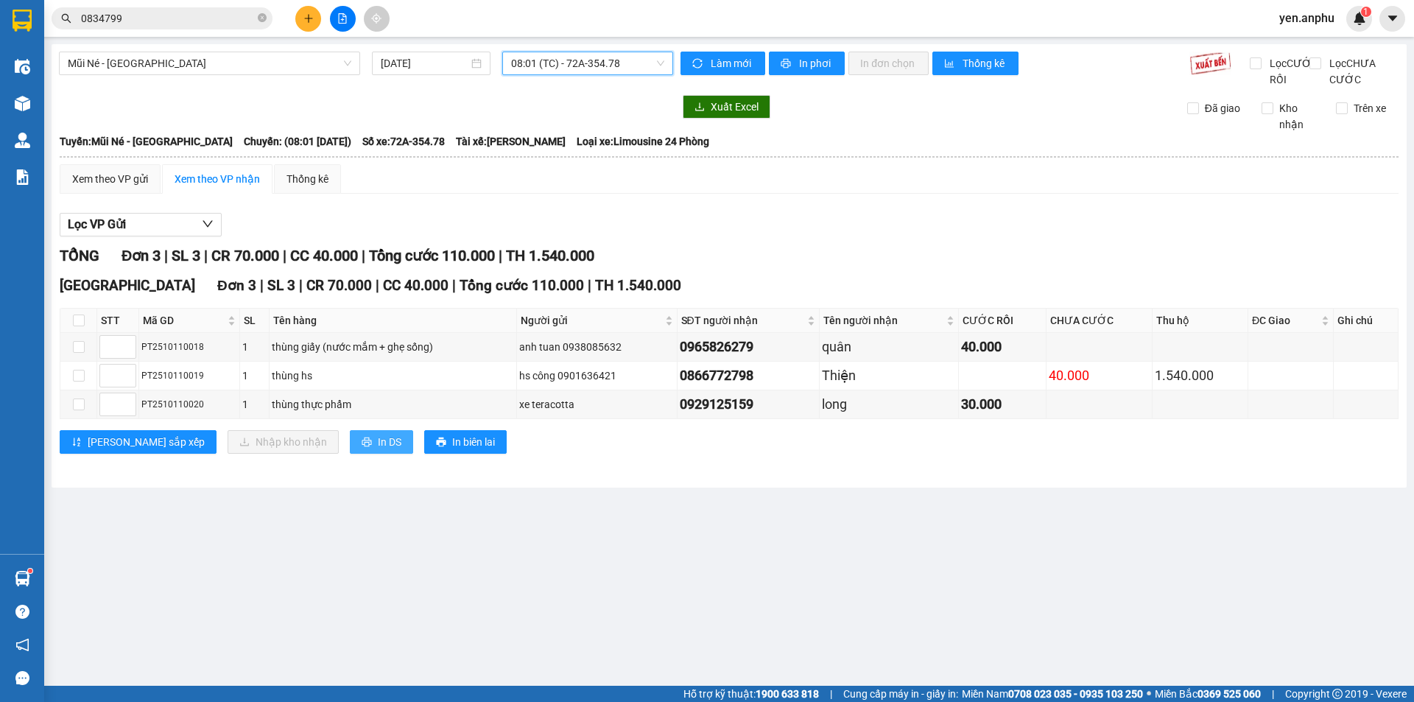
click at [378, 450] on span "In DS" at bounding box center [390, 442] width 24 height 16
drag, startPoint x: 153, startPoint y: 27, endPoint x: 152, endPoint y: 16, distance: 11.1
click at [153, 27] on span "0834799" at bounding box center [162, 18] width 221 height 22
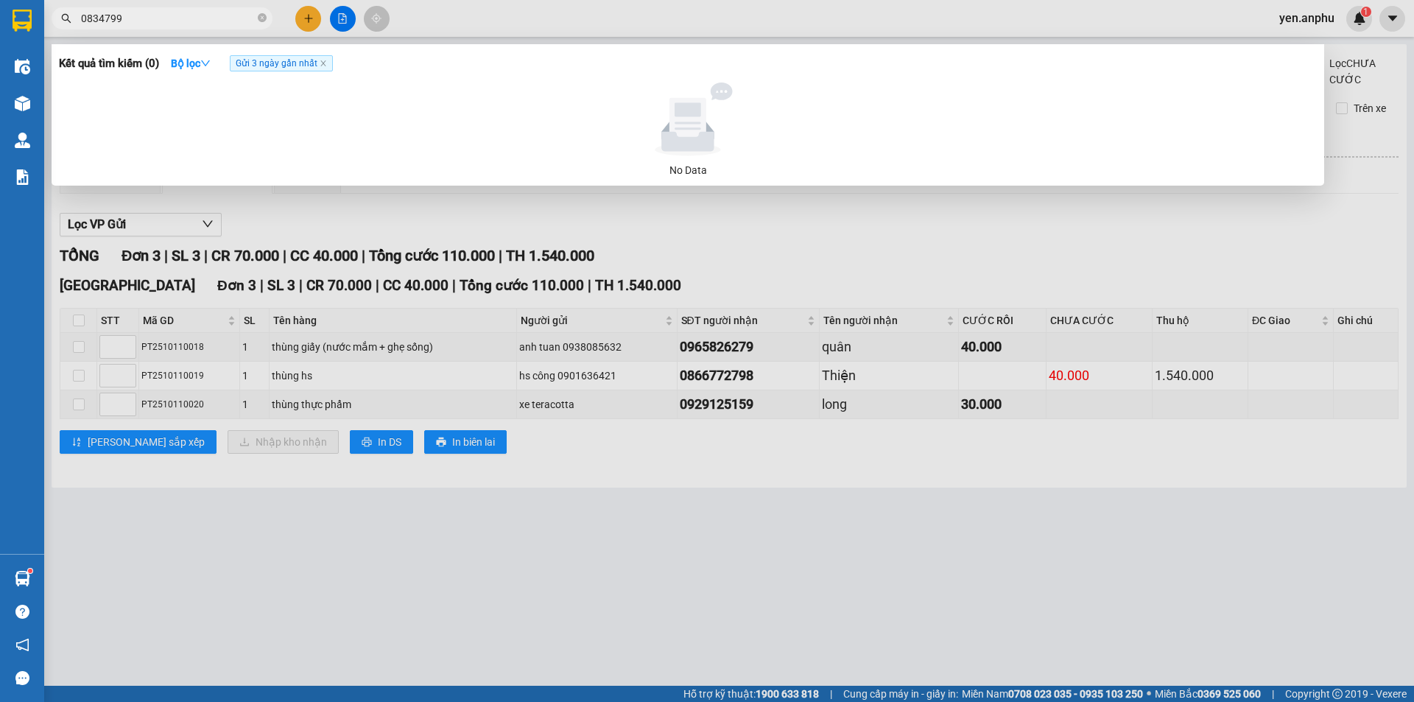
click at [152, 8] on span "0834799" at bounding box center [162, 18] width 221 height 22
click at [152, 17] on input "0834799" at bounding box center [168, 18] width 174 height 16
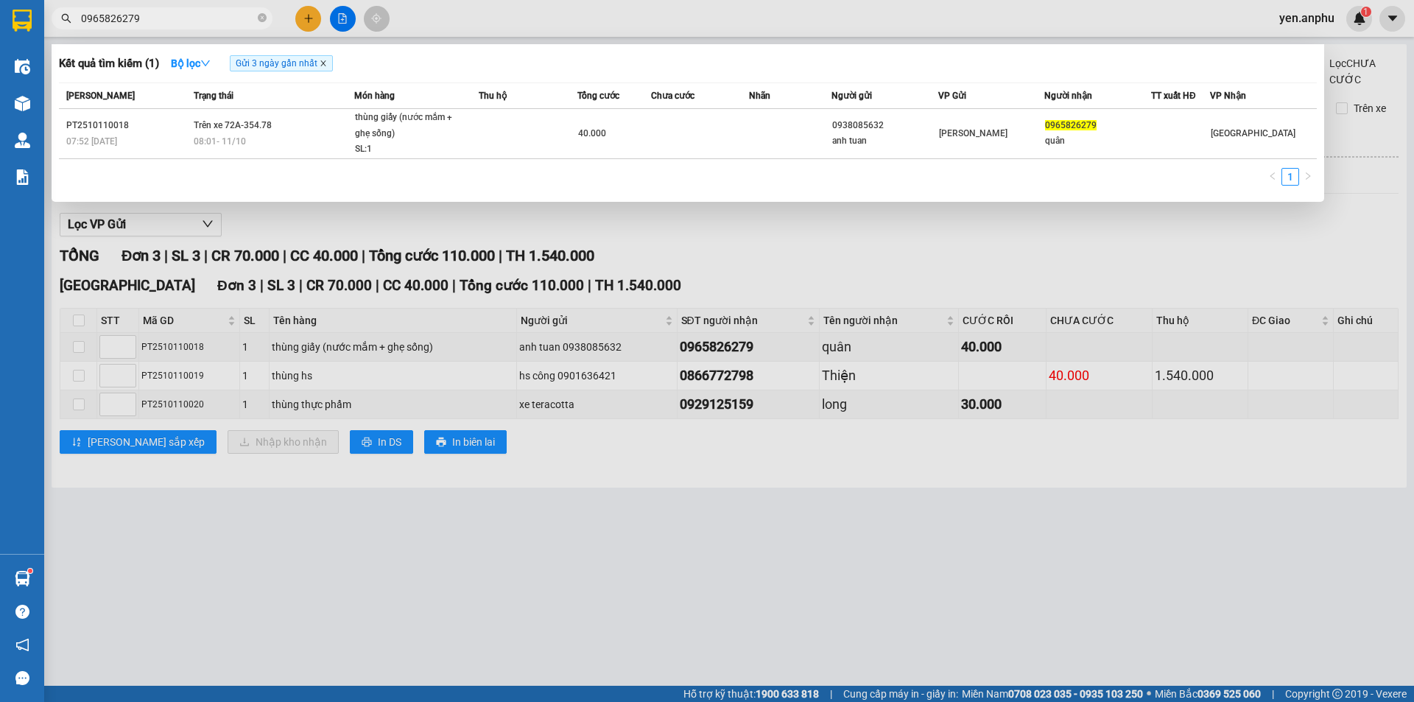
type input "0965826279"
click at [325, 63] on icon "close" at bounding box center [322, 63] width 5 height 5
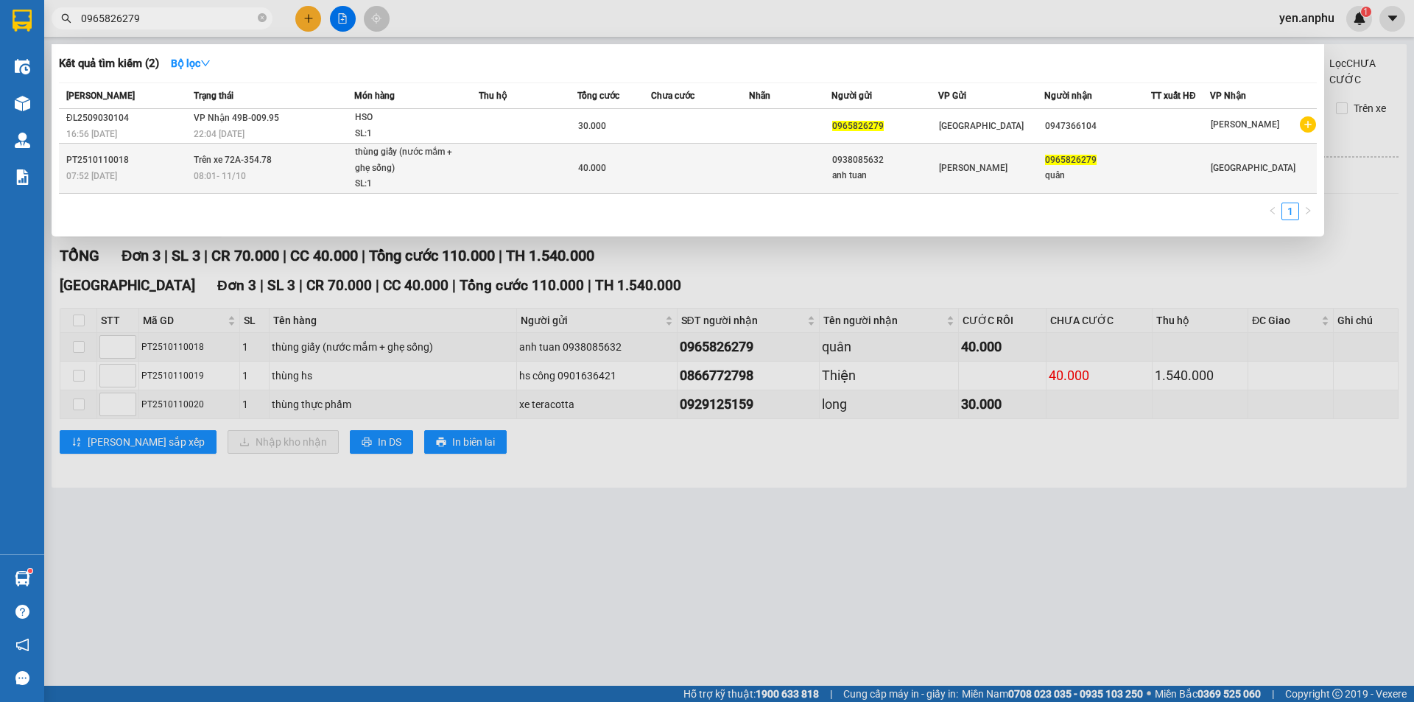
click at [373, 175] on div "thùng giấy (nước mắm + ghẹ sống)" at bounding box center [410, 160] width 110 height 32
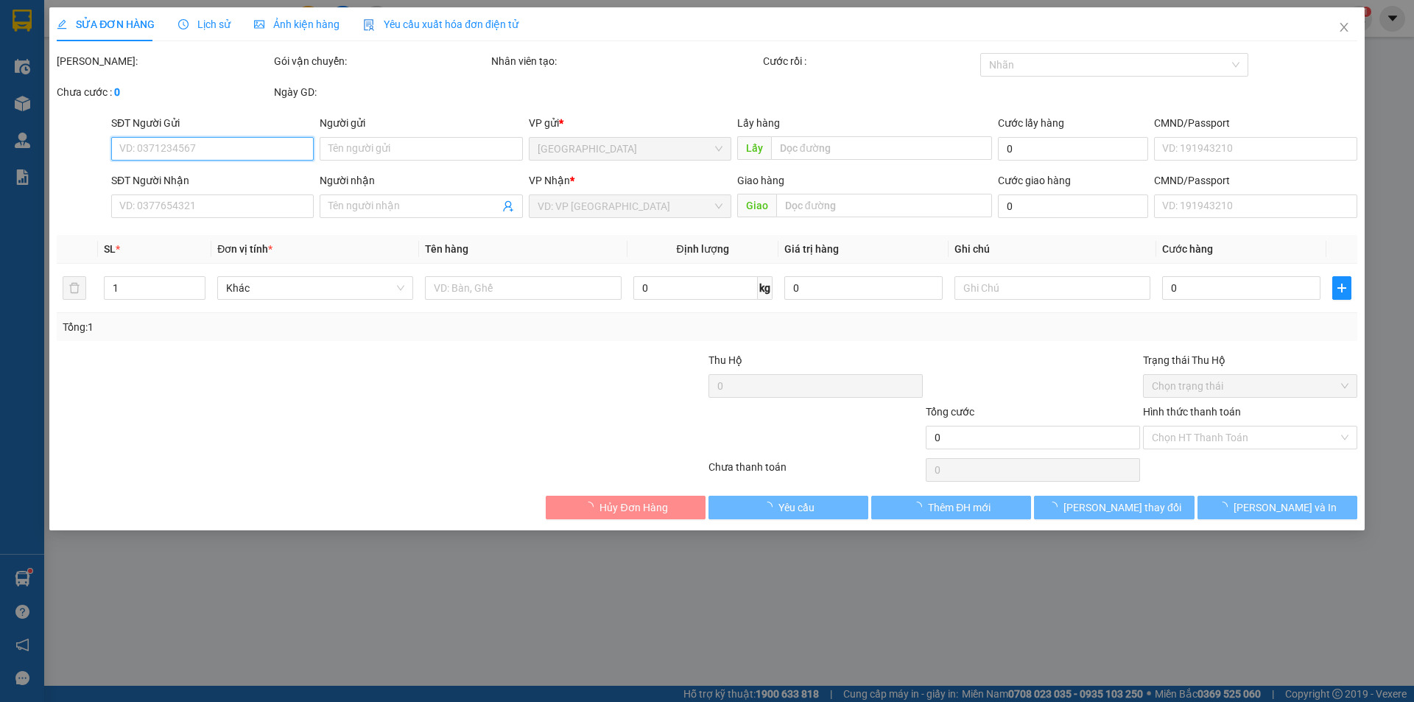
type input "0938085632"
type input "anh tuan"
type input "0965826279"
type input "quân"
type input "40.000"
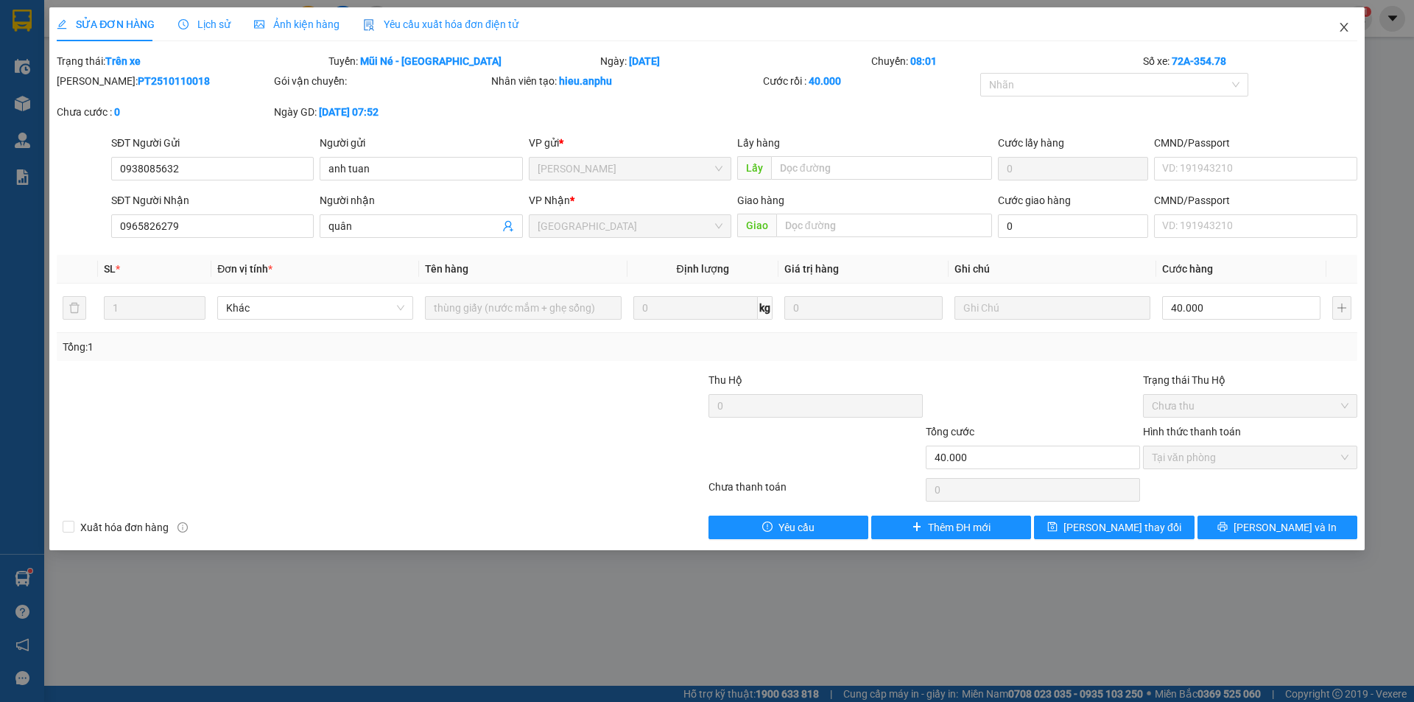
click at [1353, 32] on span "Close" at bounding box center [1343, 27] width 41 height 41
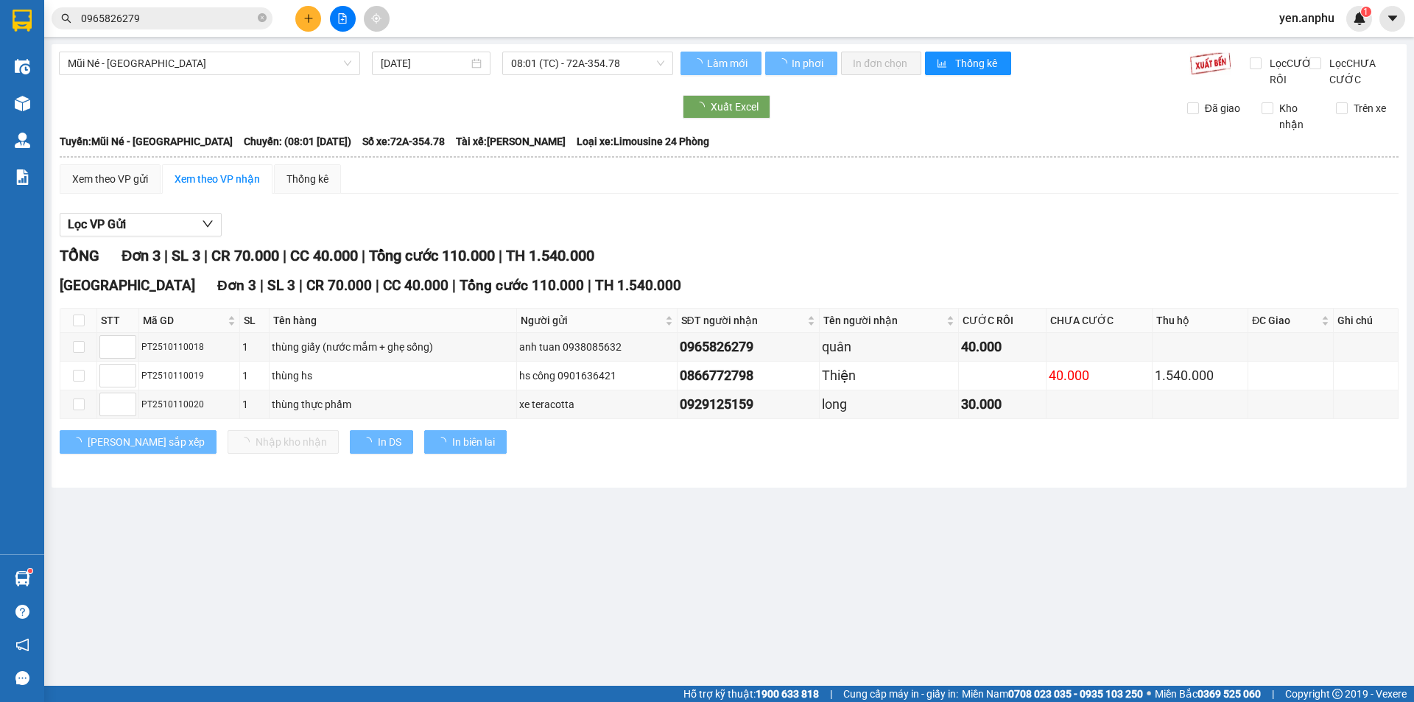
click at [136, 10] on span "0965826279" at bounding box center [162, 18] width 221 height 22
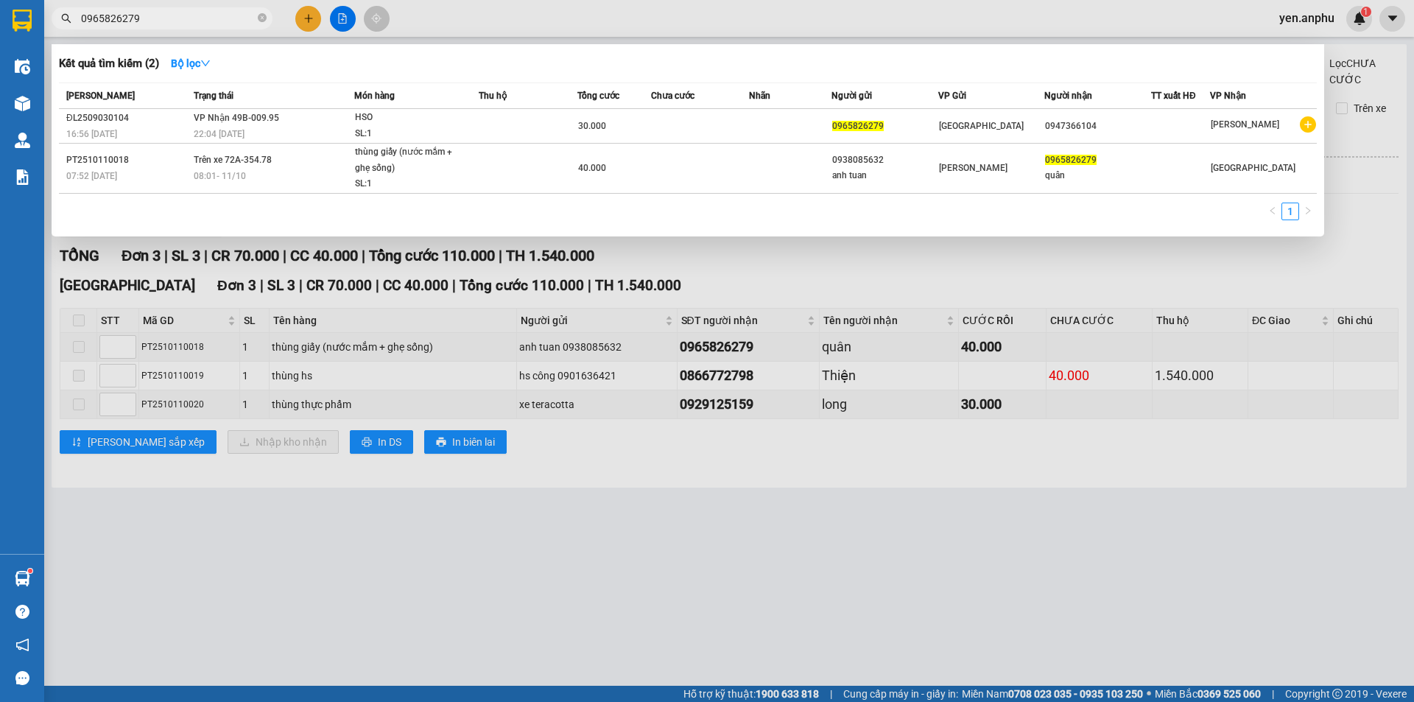
click at [142, 19] on input "0965826279" at bounding box center [168, 18] width 174 height 16
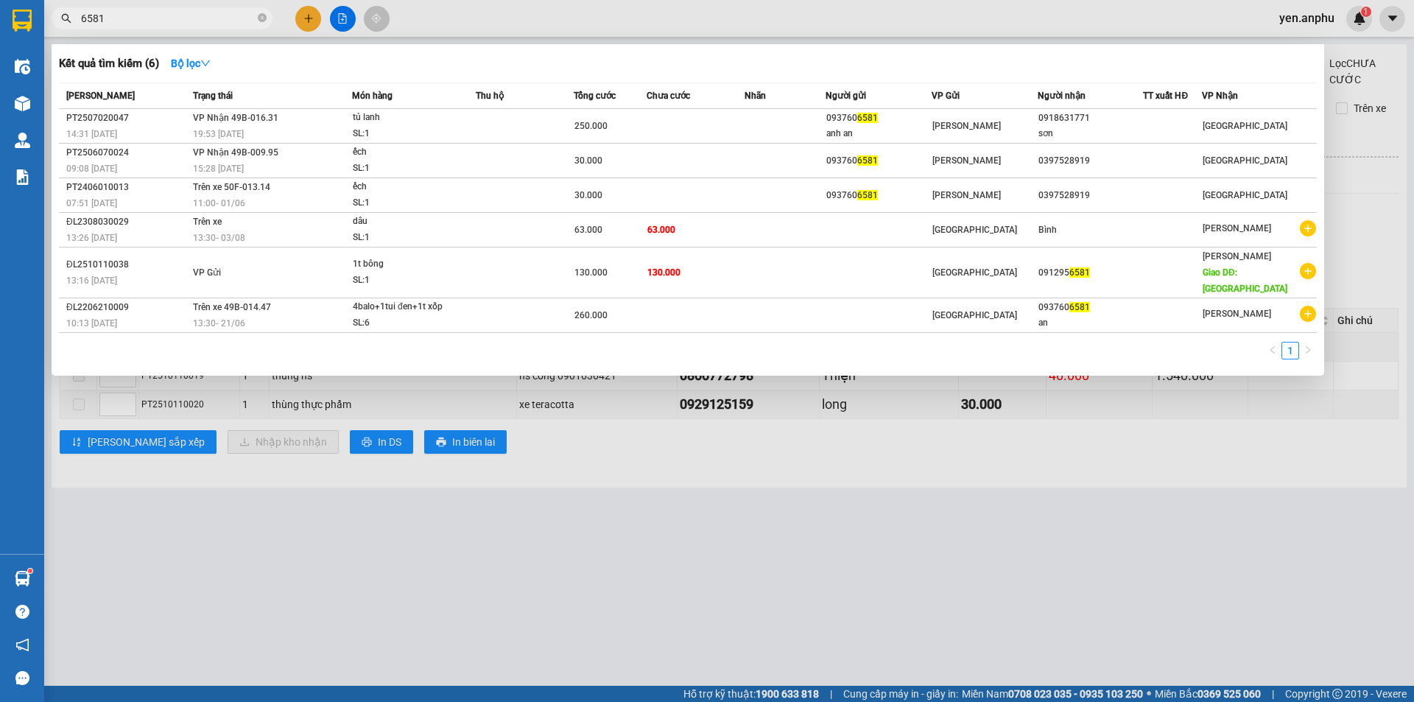
type input "6581"
click at [311, 9] on div at bounding box center [707, 351] width 1414 height 702
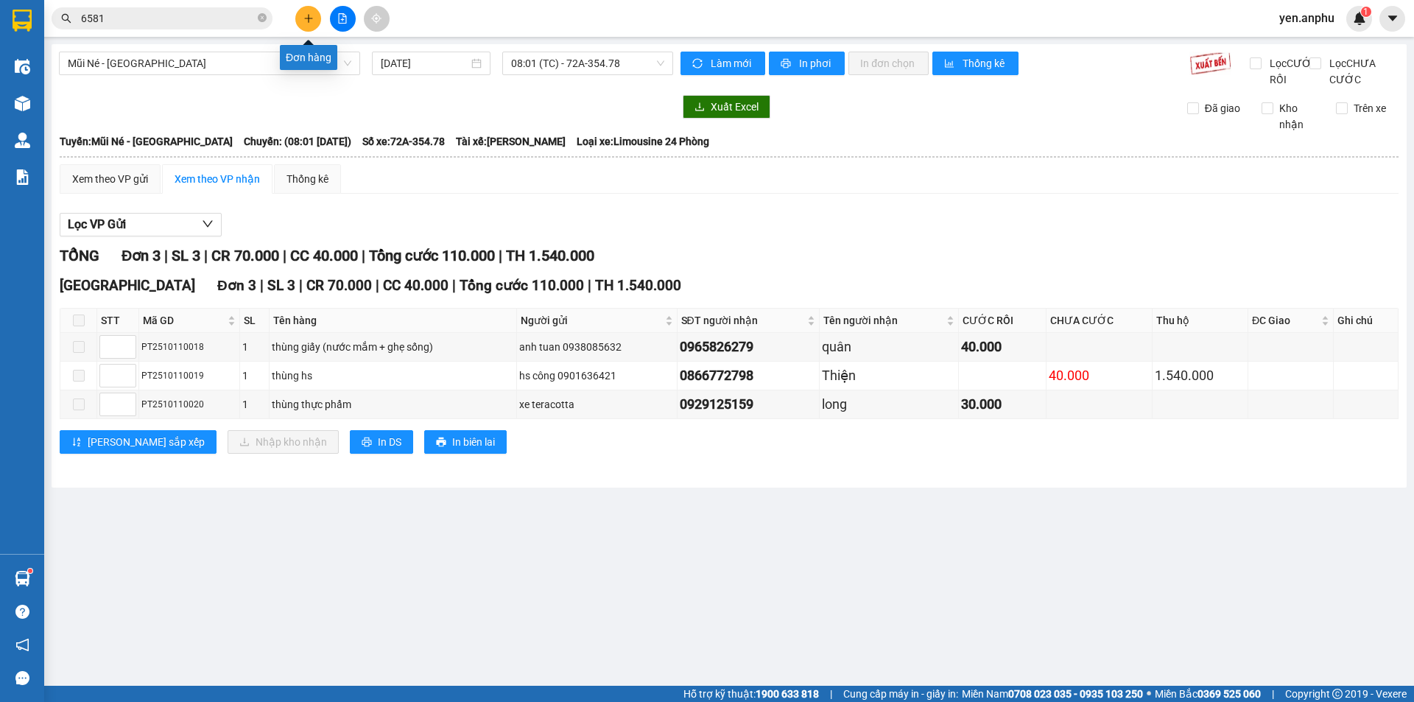
click at [306, 18] on icon "plus" at bounding box center [308, 18] width 8 height 1
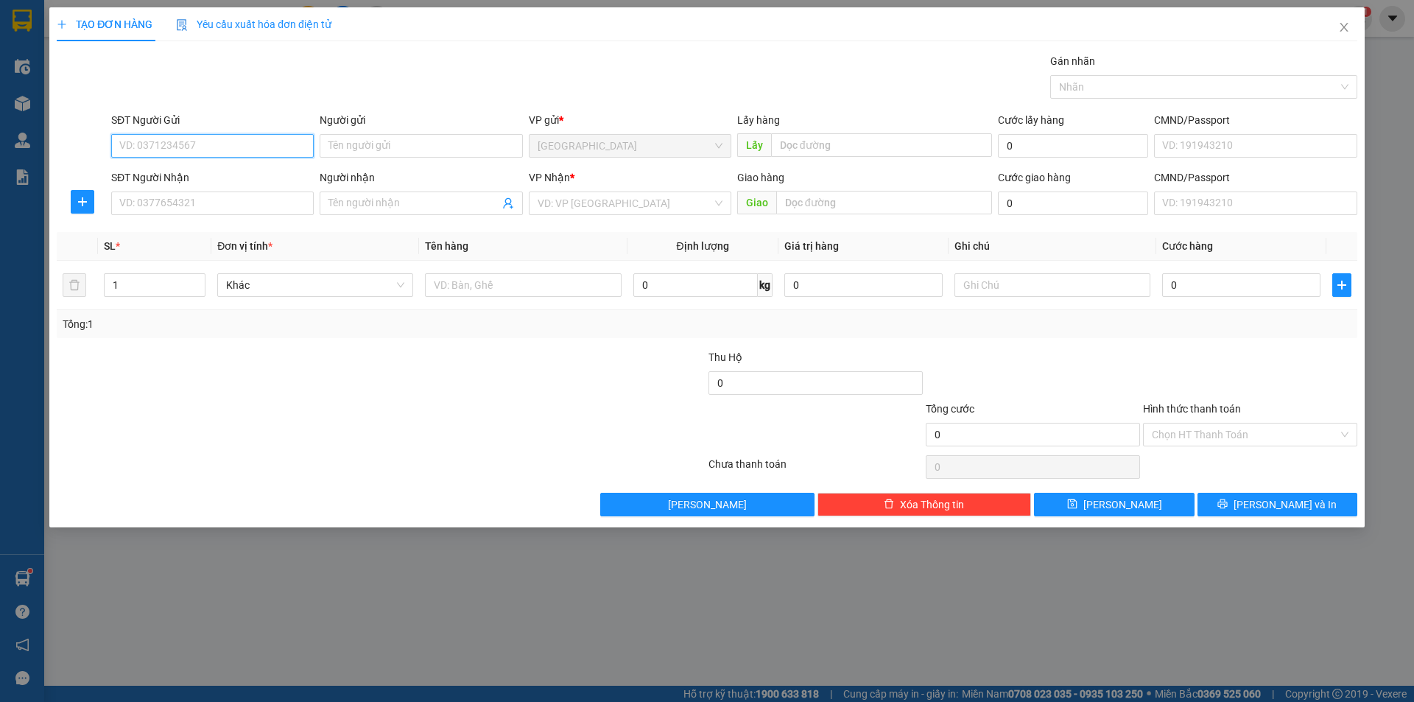
click at [230, 147] on input "SĐT Người Gửi" at bounding box center [212, 146] width 202 height 24
click at [154, 184] on div "0866823868" at bounding box center [212, 175] width 202 height 24
type input "0866823868"
type input "0837590268"
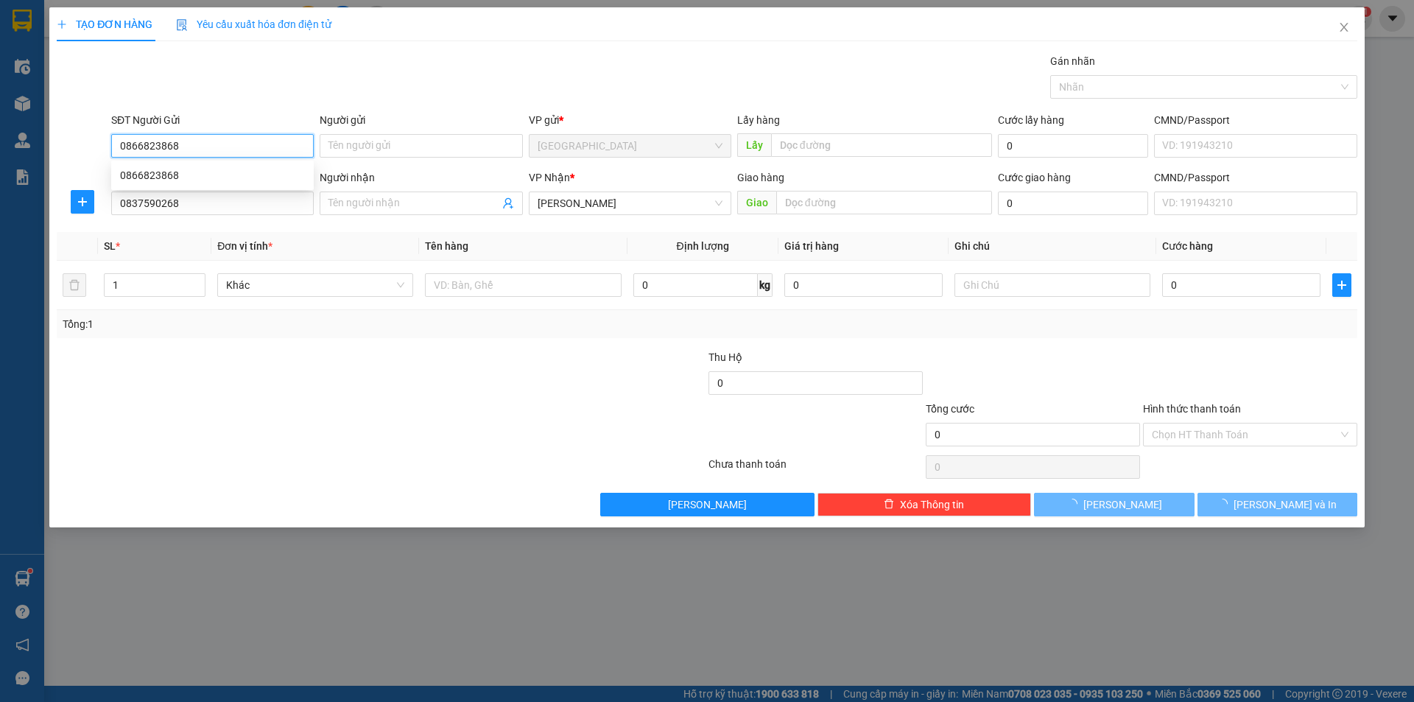
type input "40.000"
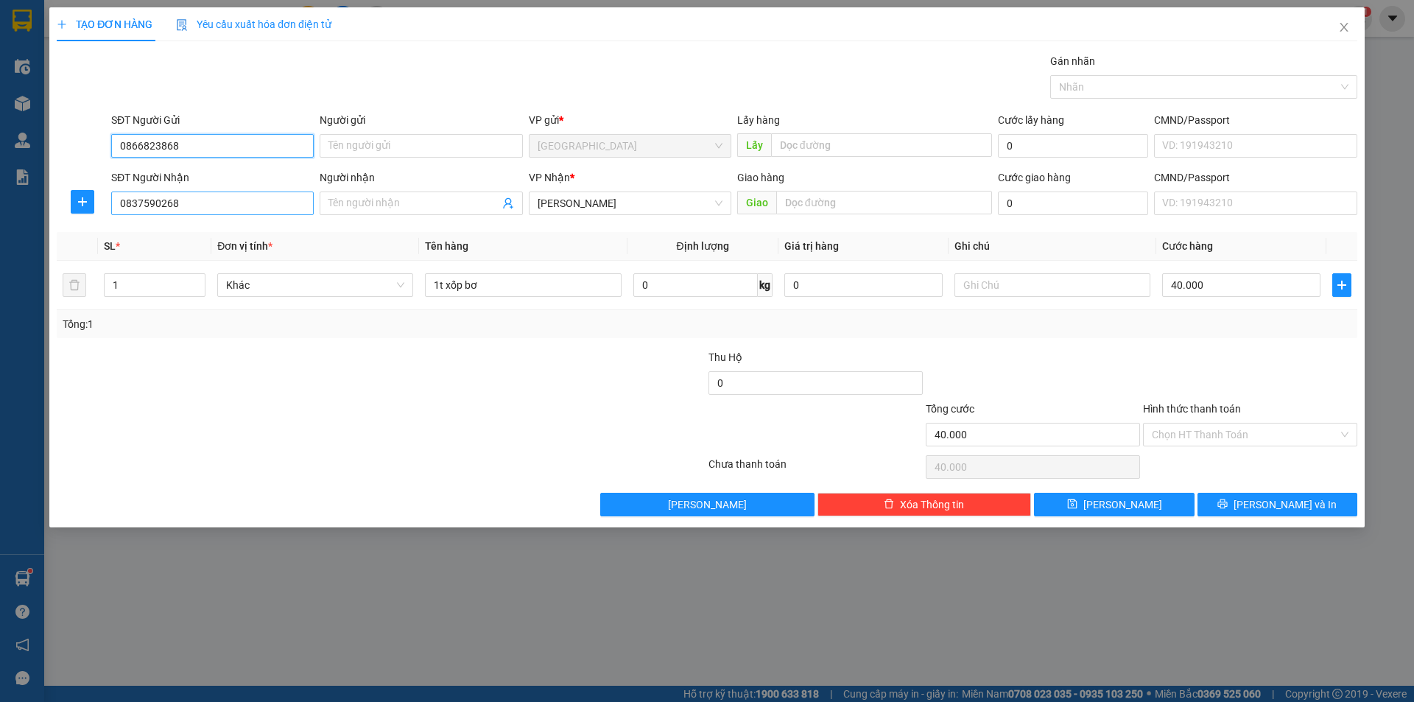
type input "0866823868"
click at [230, 203] on input "0837590268" at bounding box center [212, 203] width 202 height 24
click at [557, 331] on div "Tổng: 1" at bounding box center [707, 324] width 1288 height 16
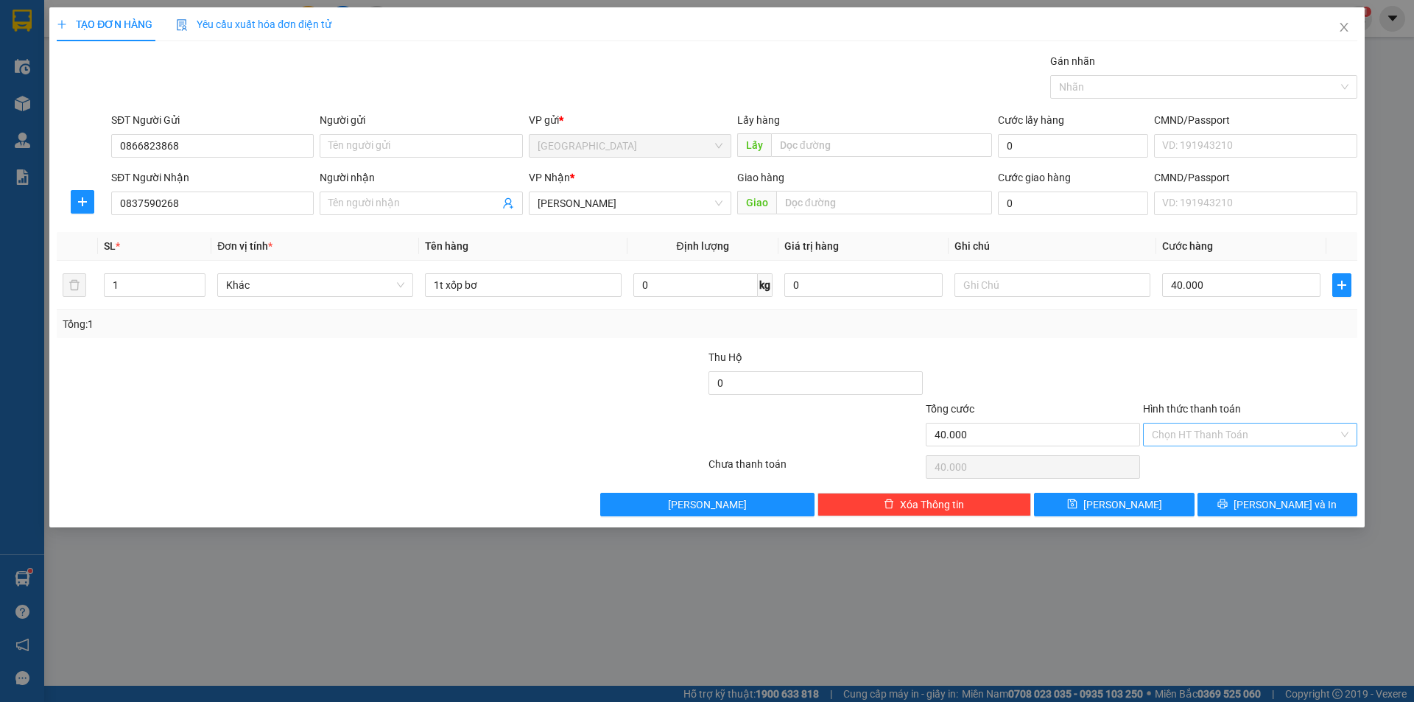
click at [1219, 437] on input "Hình thức thanh toán" at bounding box center [1245, 434] width 186 height 22
click at [1199, 459] on div "Tại văn phòng" at bounding box center [1250, 464] width 197 height 16
click at [1272, 431] on span "Tại văn phòng" at bounding box center [1250, 434] width 197 height 22
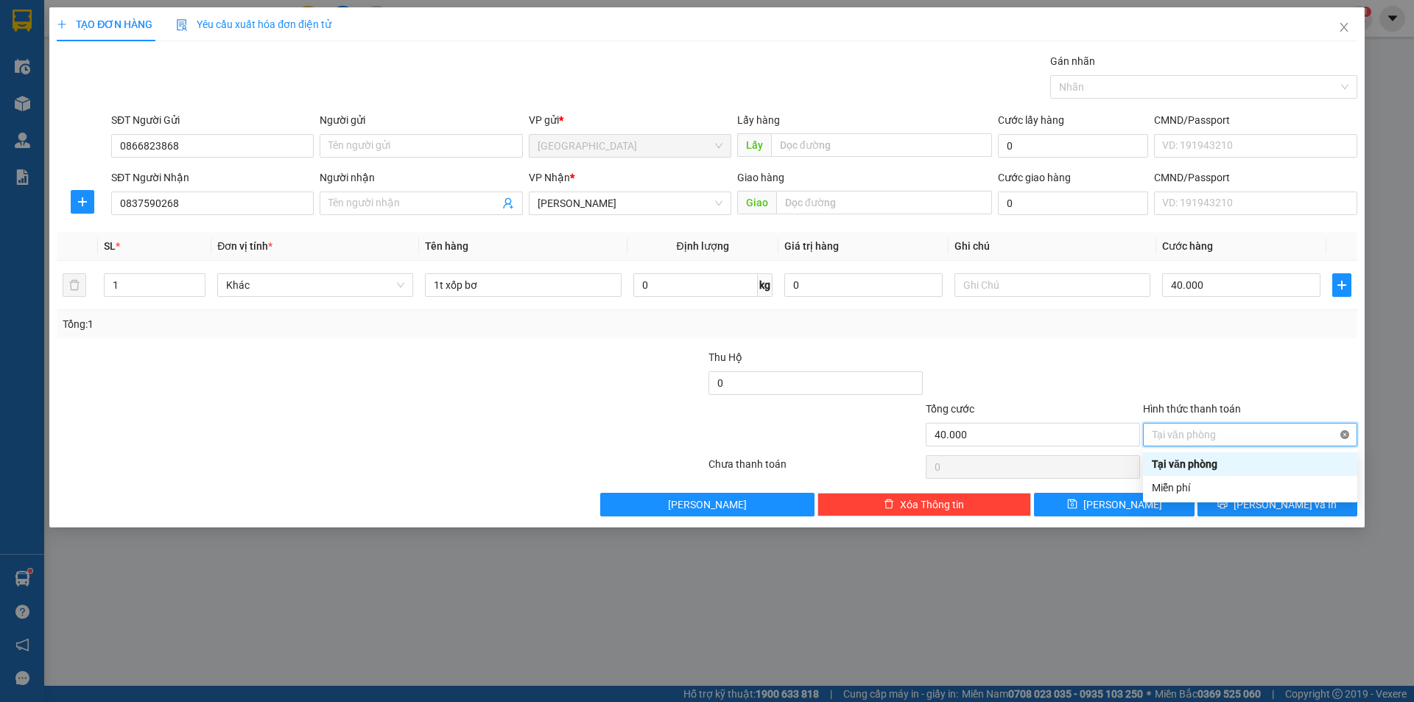
type input "40.000"
click at [1324, 389] on div at bounding box center [1249, 375] width 217 height 52
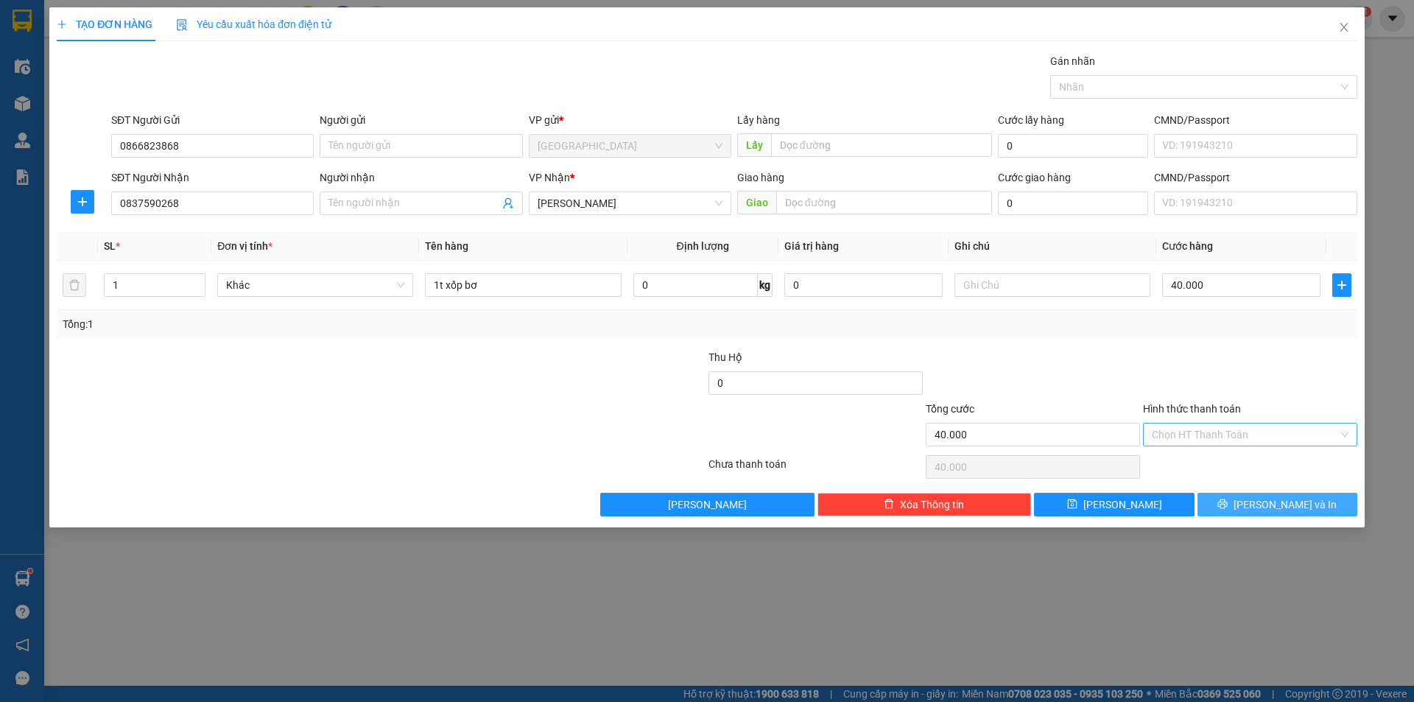
click at [1300, 500] on span "[PERSON_NAME] và In" at bounding box center [1284, 504] width 103 height 16
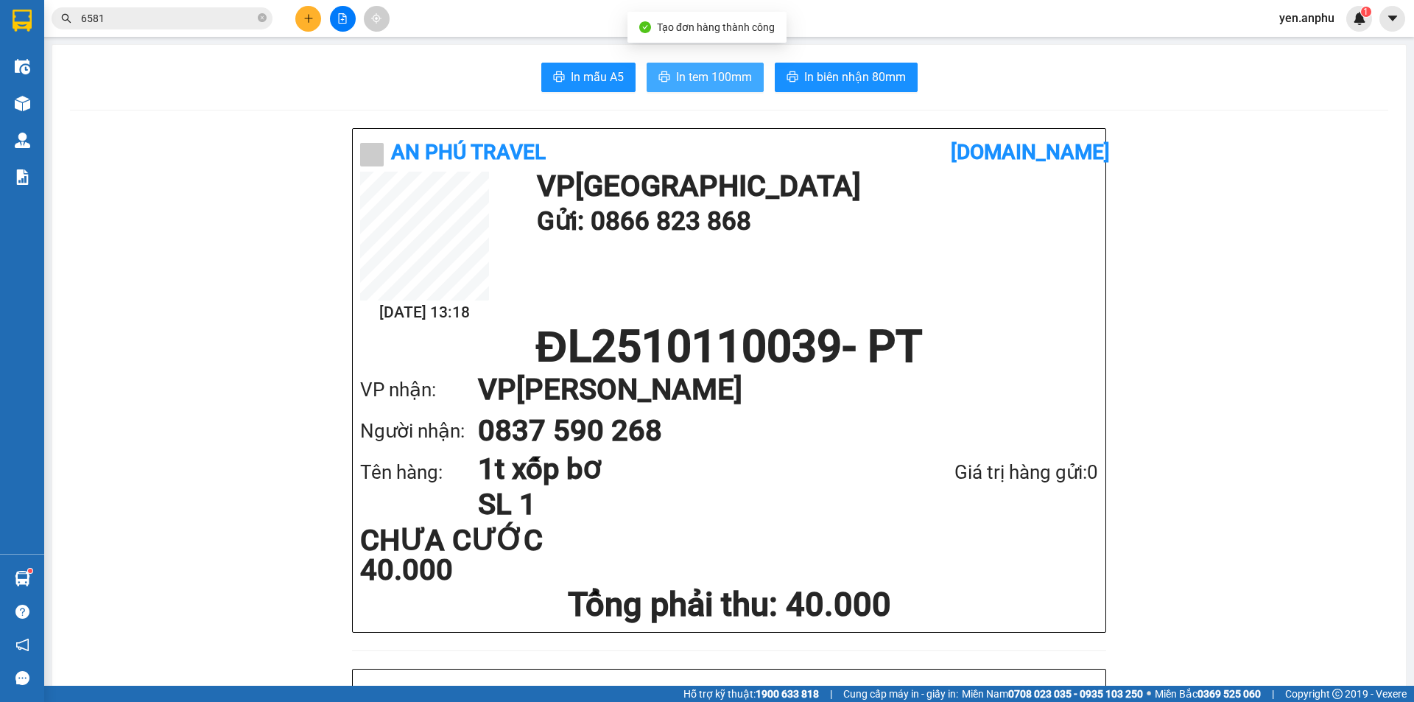
click at [729, 63] on button "In tem 100mm" at bounding box center [704, 77] width 117 height 29
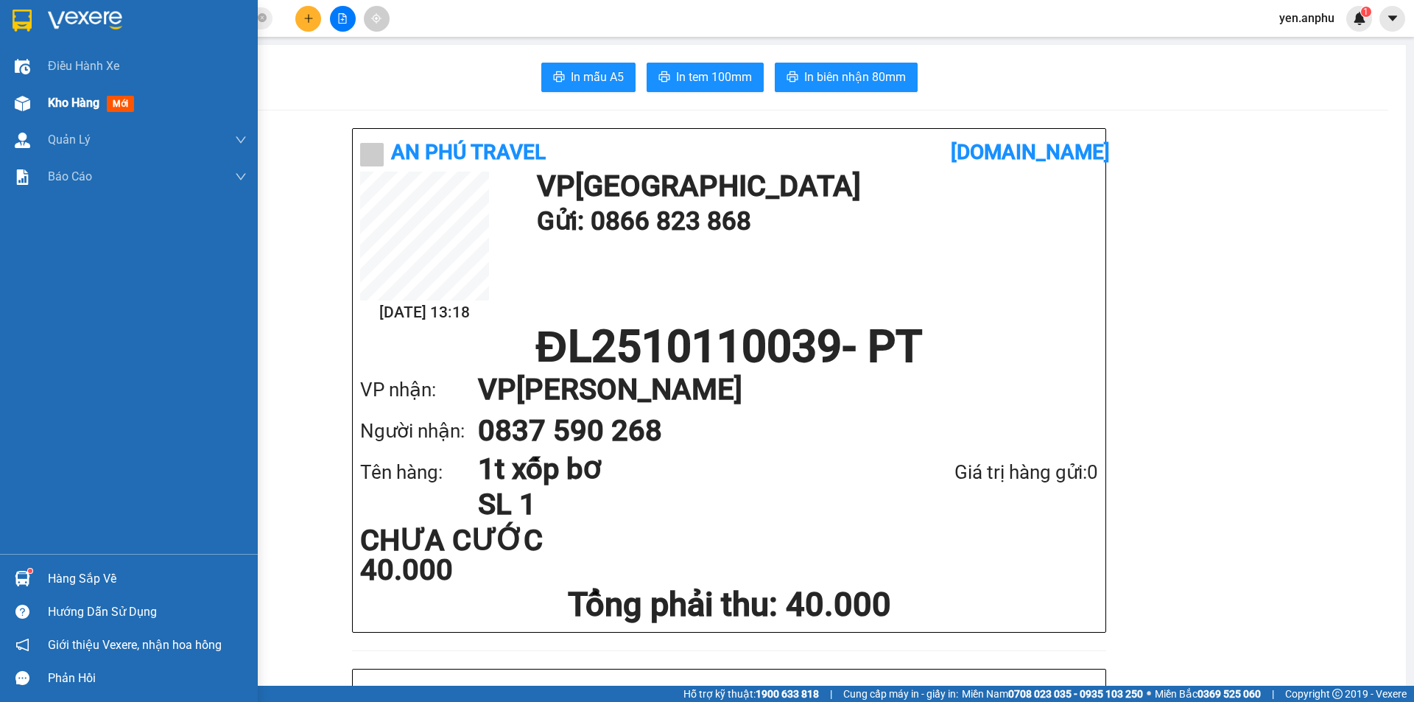
click at [25, 107] on img at bounding box center [22, 103] width 15 height 15
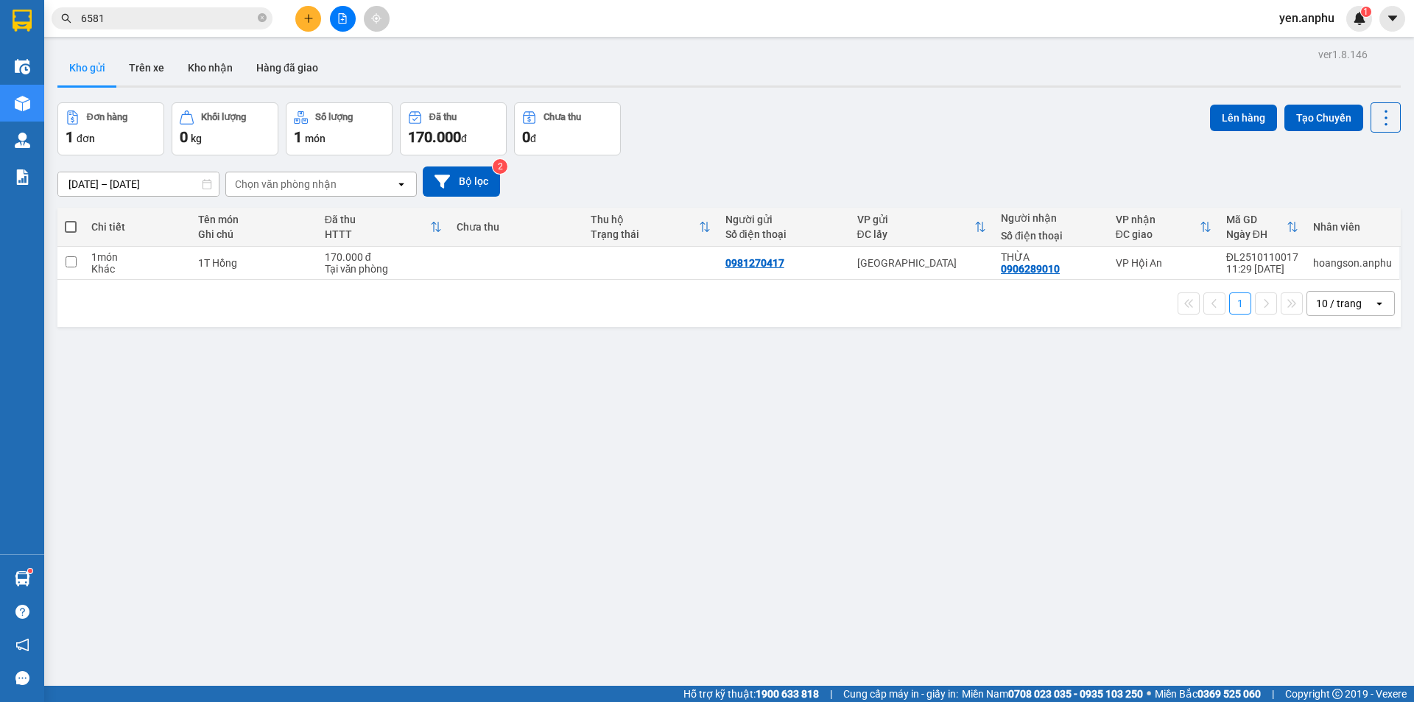
click at [344, 25] on button at bounding box center [343, 19] width 26 height 26
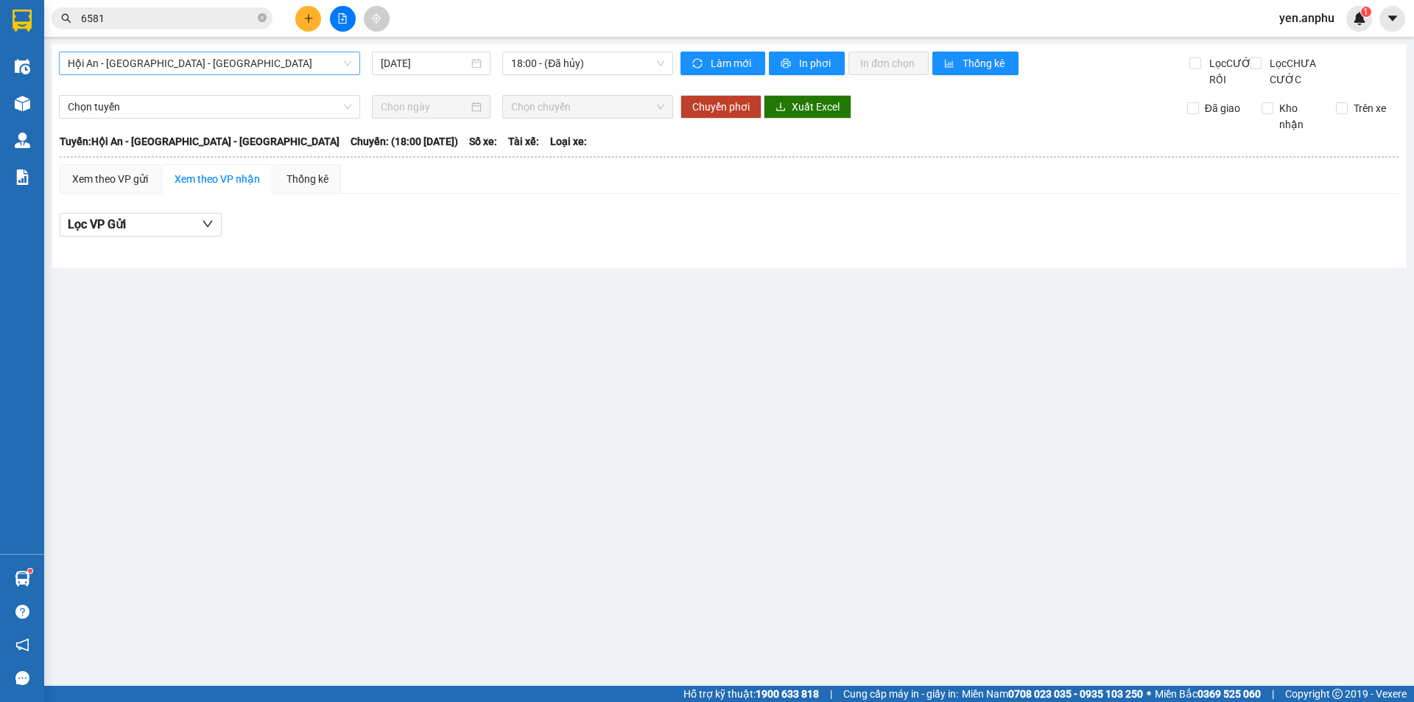
click at [191, 70] on span "Hội An - [GEOGRAPHIC_DATA] - [GEOGRAPHIC_DATA]" at bounding box center [209, 63] width 283 height 22
click at [295, 20] on div at bounding box center [342, 19] width 110 height 26
click at [299, 20] on button at bounding box center [308, 19] width 26 height 26
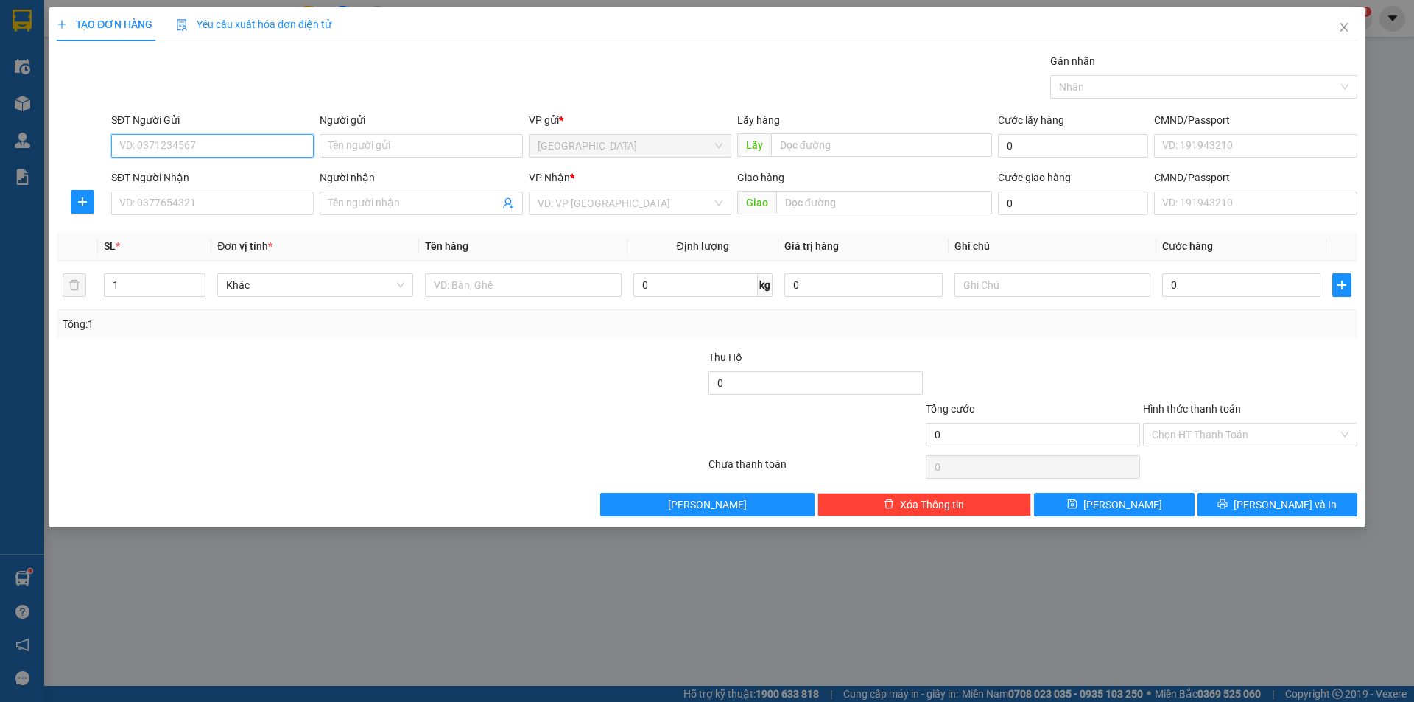
click at [209, 147] on input "SĐT Người Gửi" at bounding box center [212, 146] width 202 height 24
click at [214, 166] on div "0385663470 - Thảo Chuối" at bounding box center [212, 175] width 202 height 24
type input "0385663470"
type input "Thảo Chuối"
type input "trường C2 Ninh Loan"
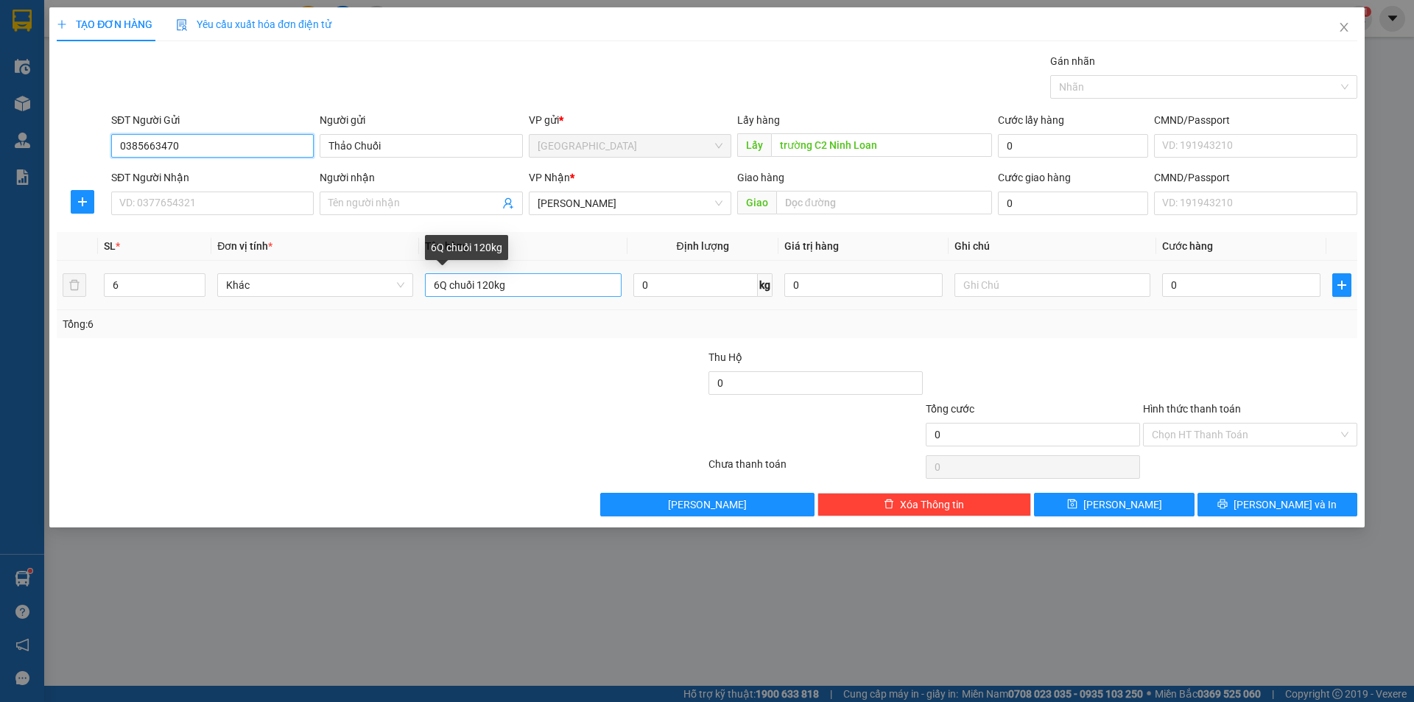
type input "0385663470"
click at [491, 283] on input "6Q chuối 120kg" at bounding box center [523, 285] width 196 height 24
click at [436, 288] on input "6Q chuối 70kg" at bounding box center [523, 285] width 196 height 24
type input "4Q chuối 70kg"
click at [233, 138] on input "0385663470" at bounding box center [212, 146] width 202 height 24
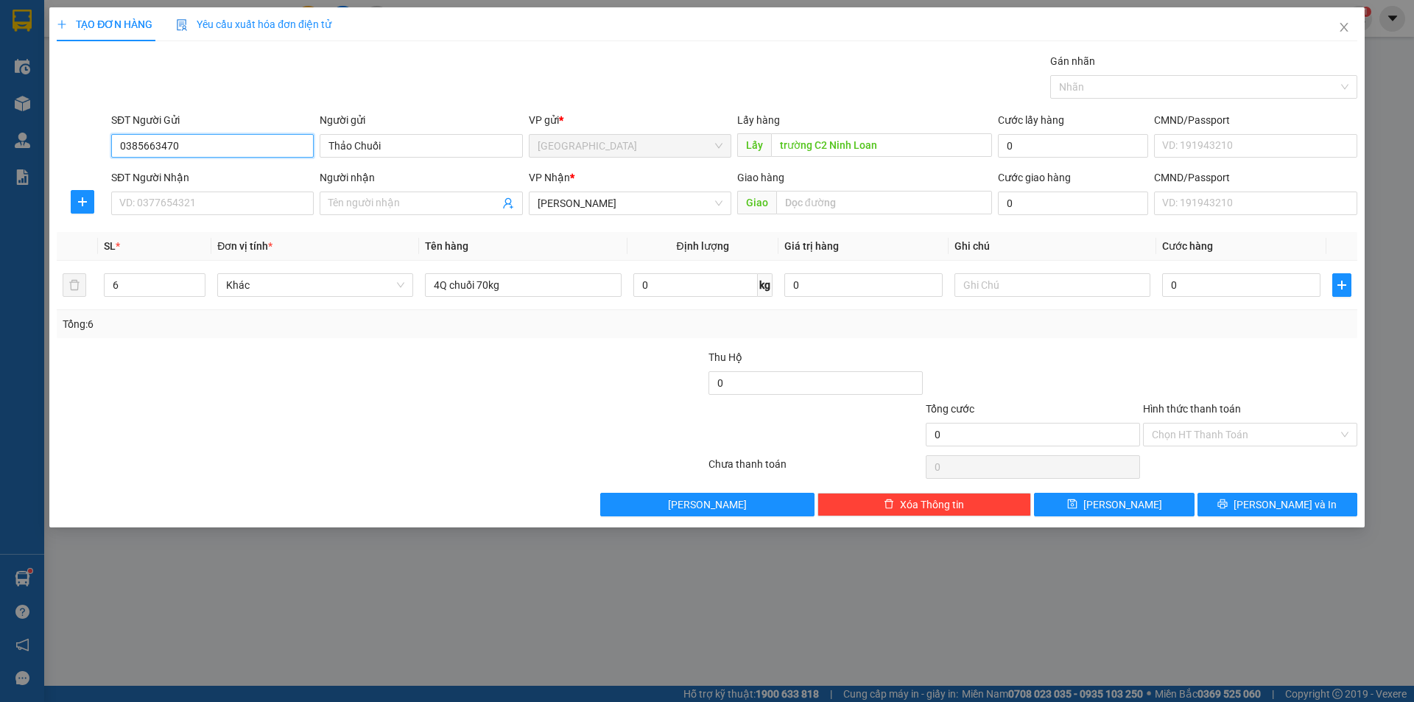
click at [233, 138] on input "0385663470" at bounding box center [212, 146] width 202 height 24
click at [1063, 519] on div "TẠO ĐƠN HÀNG Yêu cầu xuất hóa đơn điện tử Transit Pickup Surcharge Ids Transit …" at bounding box center [706, 267] width 1315 height 520
click at [1066, 507] on button "[PERSON_NAME]" at bounding box center [1114, 505] width 160 height 24
click at [1347, 27] on icon "close" at bounding box center [1344, 27] width 12 height 12
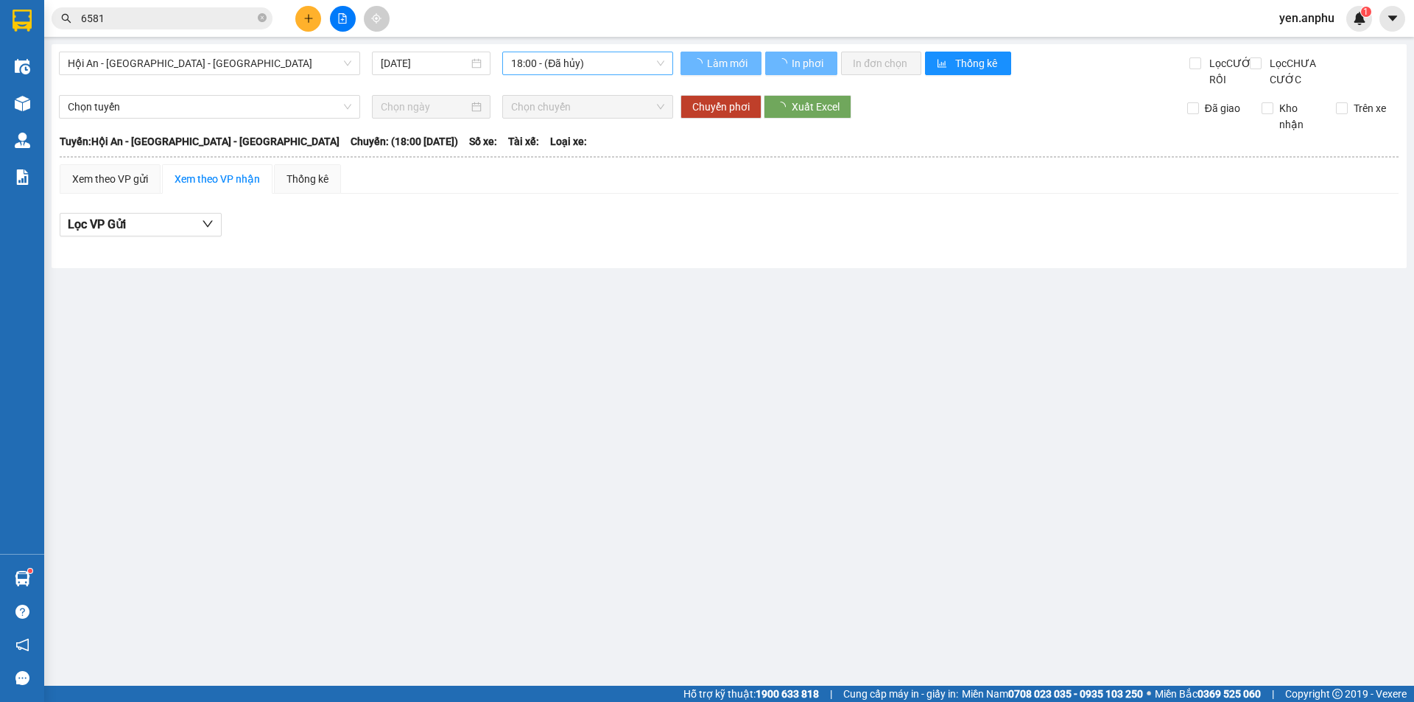
click at [526, 62] on span "18:00 - (Đã hủy)" at bounding box center [587, 63] width 153 height 22
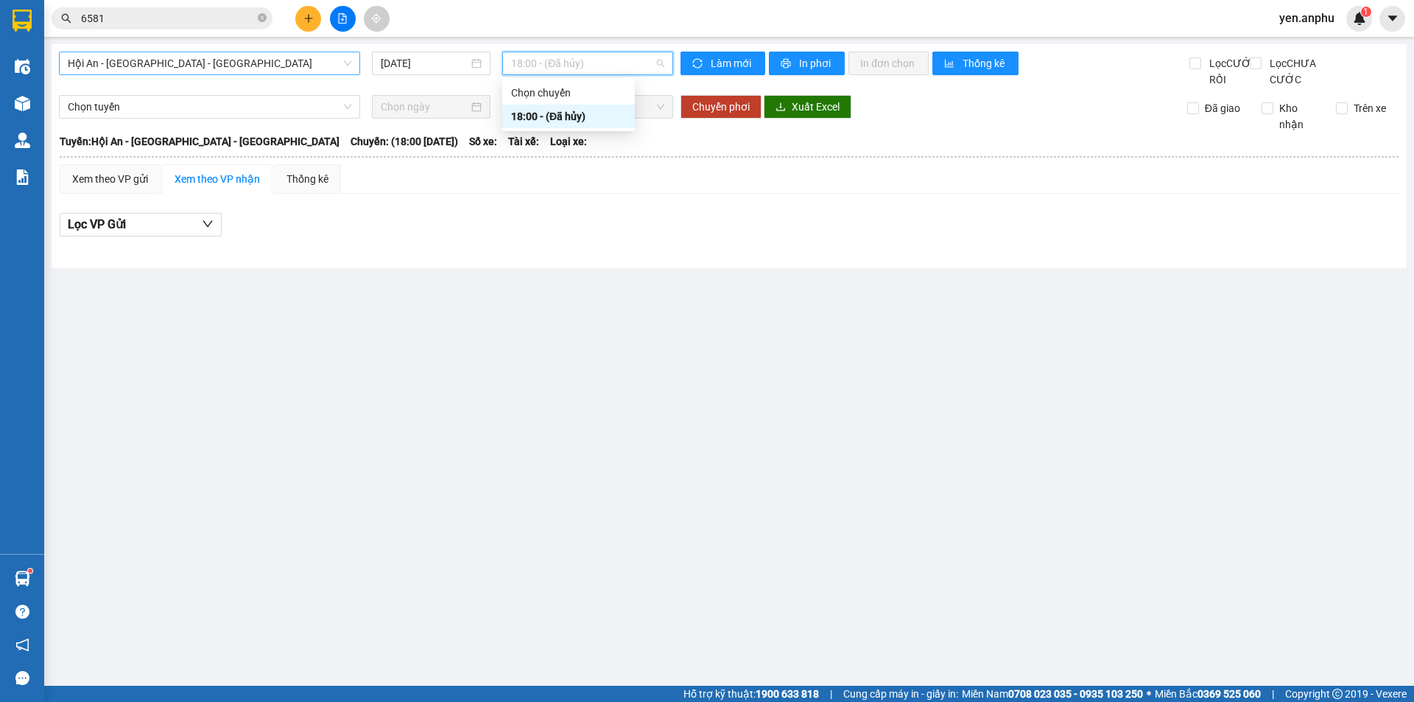
click at [220, 68] on span "Hội An - [GEOGRAPHIC_DATA] - [GEOGRAPHIC_DATA]" at bounding box center [209, 63] width 283 height 22
click at [283, 66] on span "Hội An - [GEOGRAPHIC_DATA] - [GEOGRAPHIC_DATA]" at bounding box center [209, 63] width 283 height 22
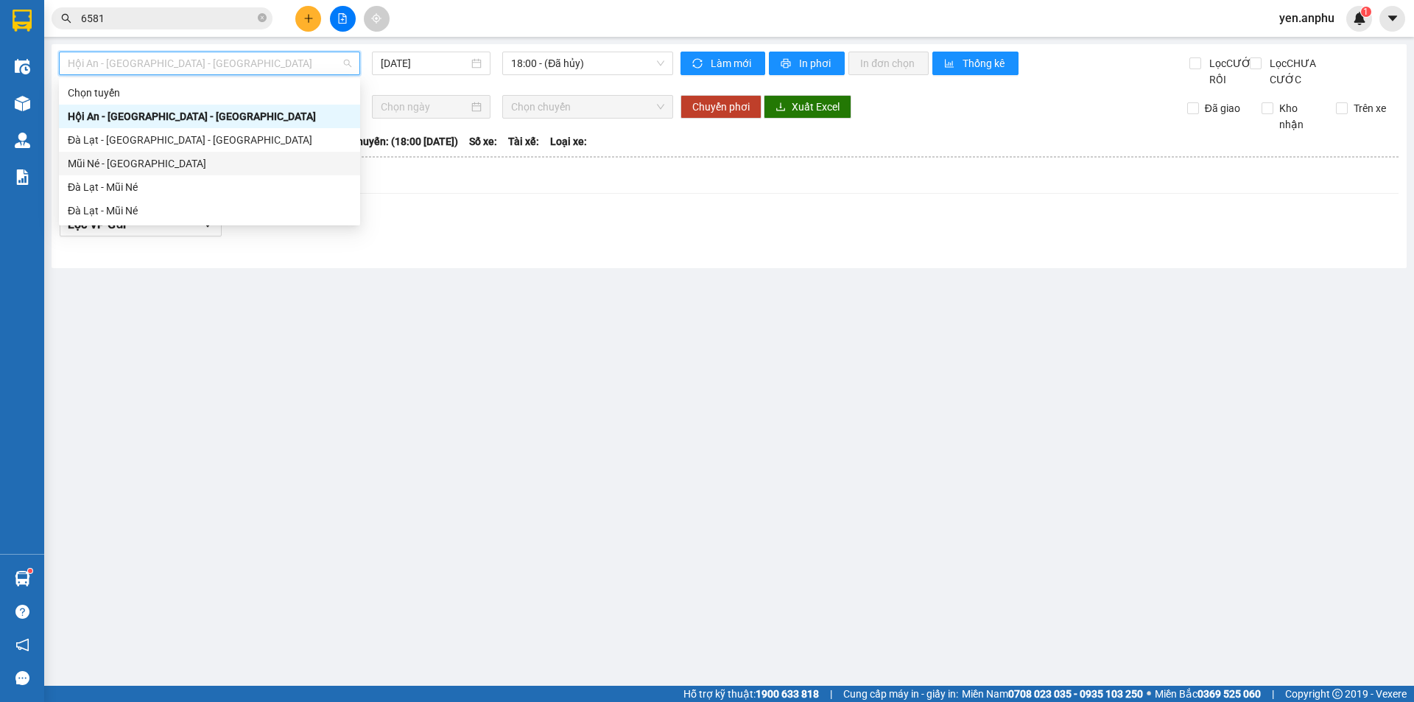
click at [173, 158] on div "Mũi Né - [GEOGRAPHIC_DATA]" at bounding box center [209, 163] width 283 height 16
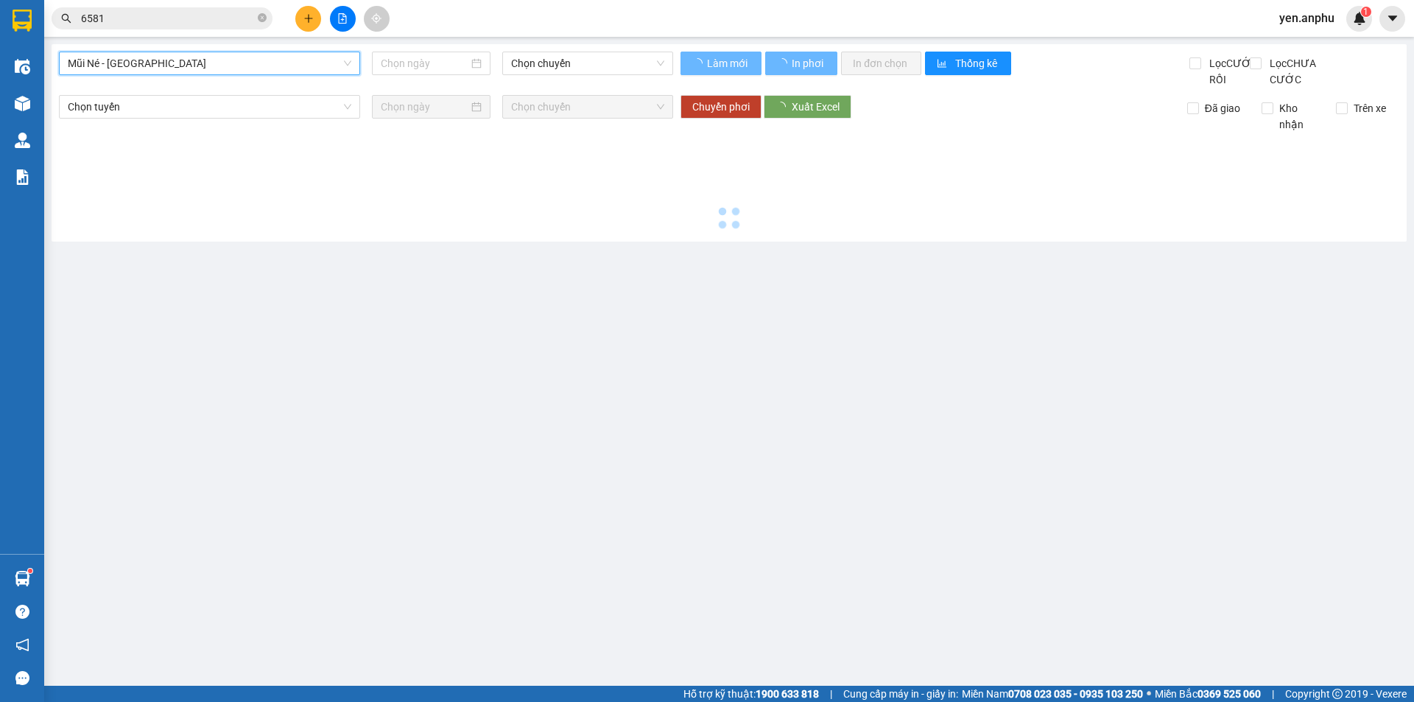
type input "[DATE]"
click at [546, 61] on span "Chọn chuyến" at bounding box center [587, 63] width 153 height 22
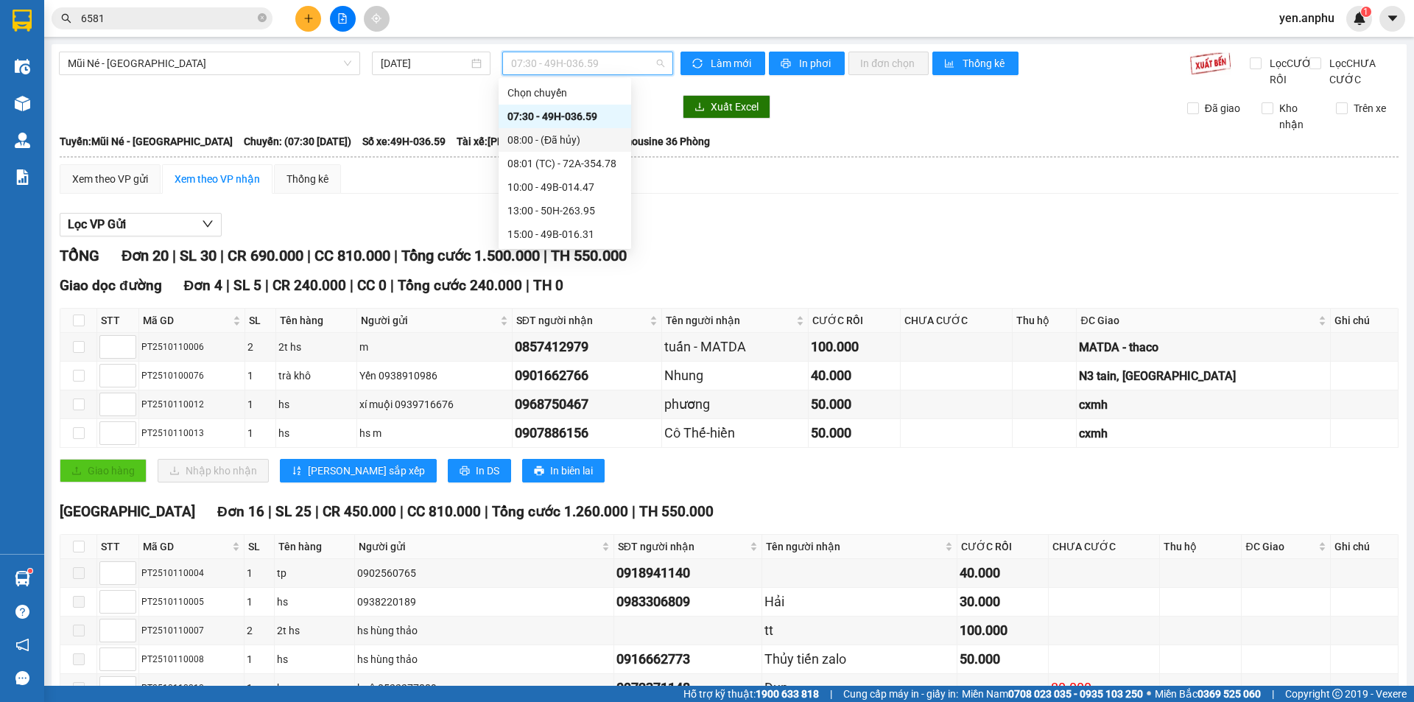
click at [553, 142] on div "08:00 - (Đã hủy)" at bounding box center [564, 140] width 115 height 16
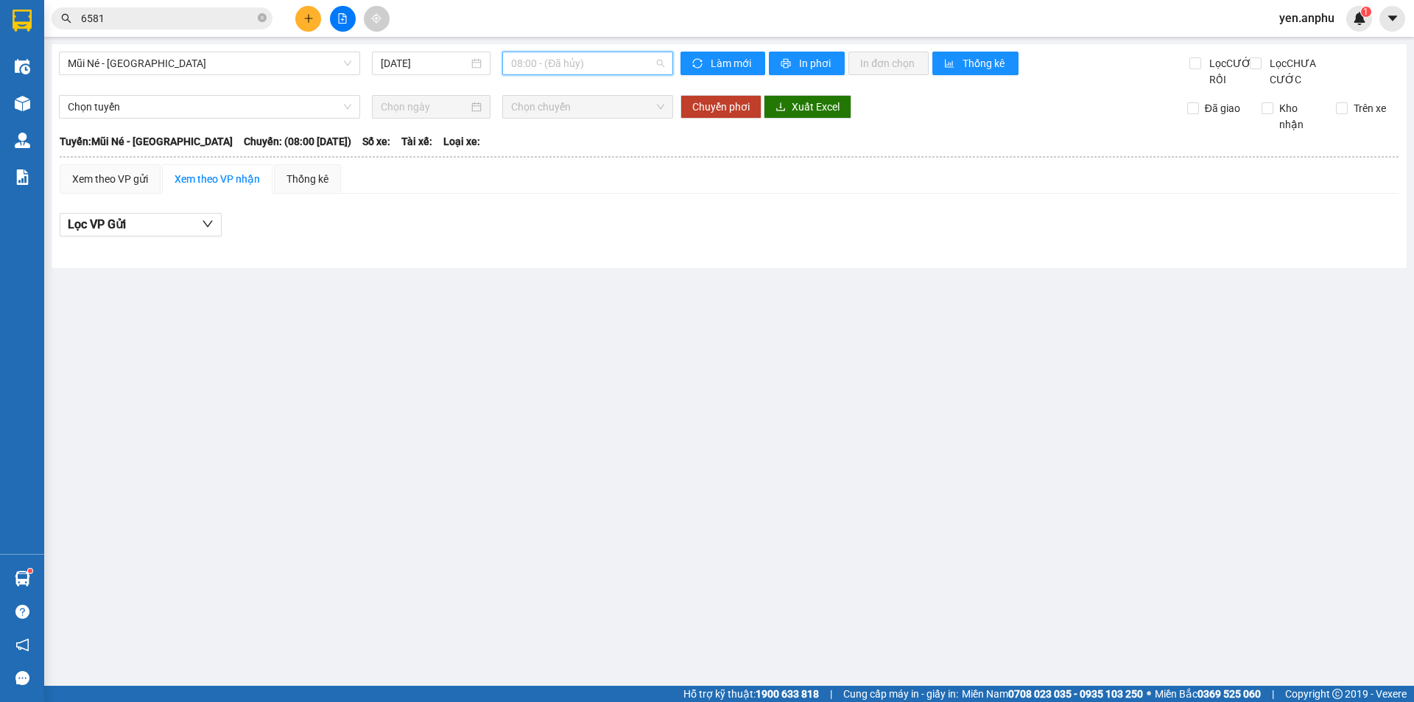
click at [565, 68] on span "08:00 - (Đã hủy)" at bounding box center [587, 63] width 153 height 22
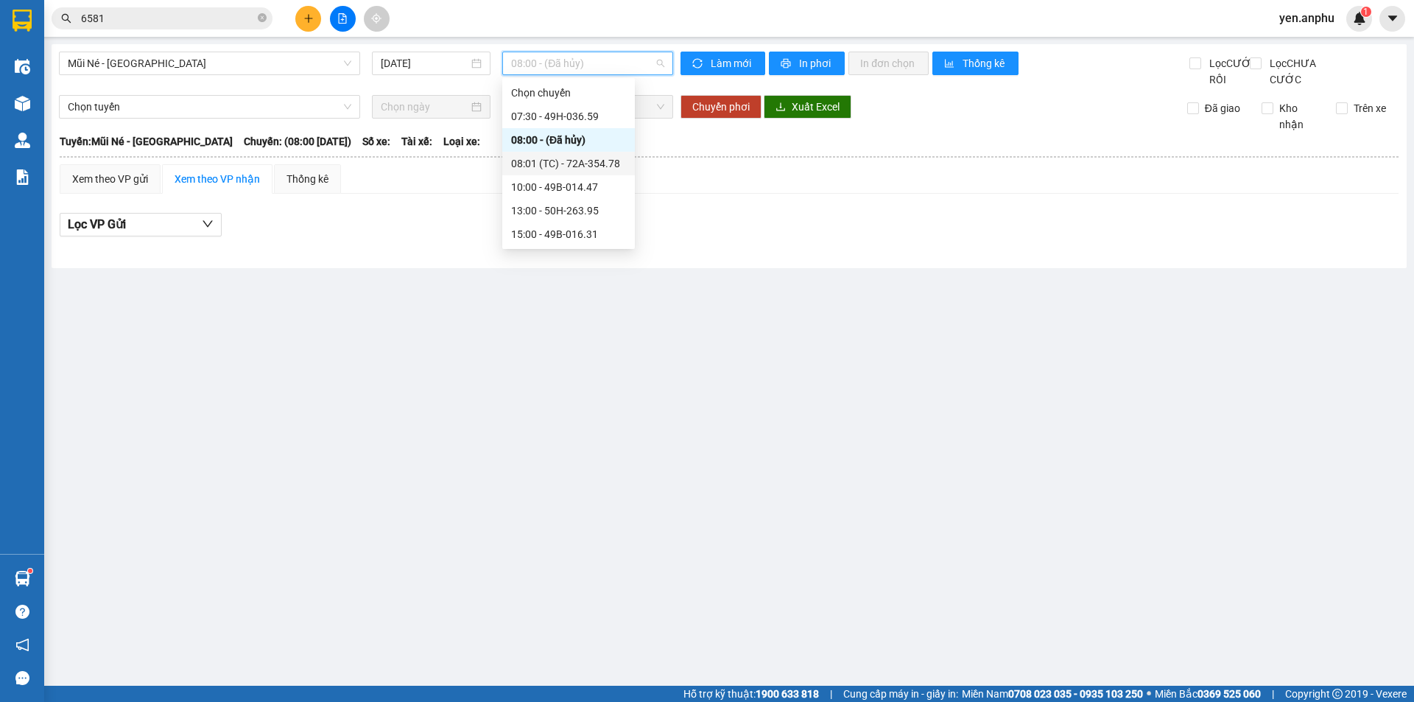
click at [558, 163] on div "08:01 (TC) - 72A-354.78" at bounding box center [568, 163] width 115 height 16
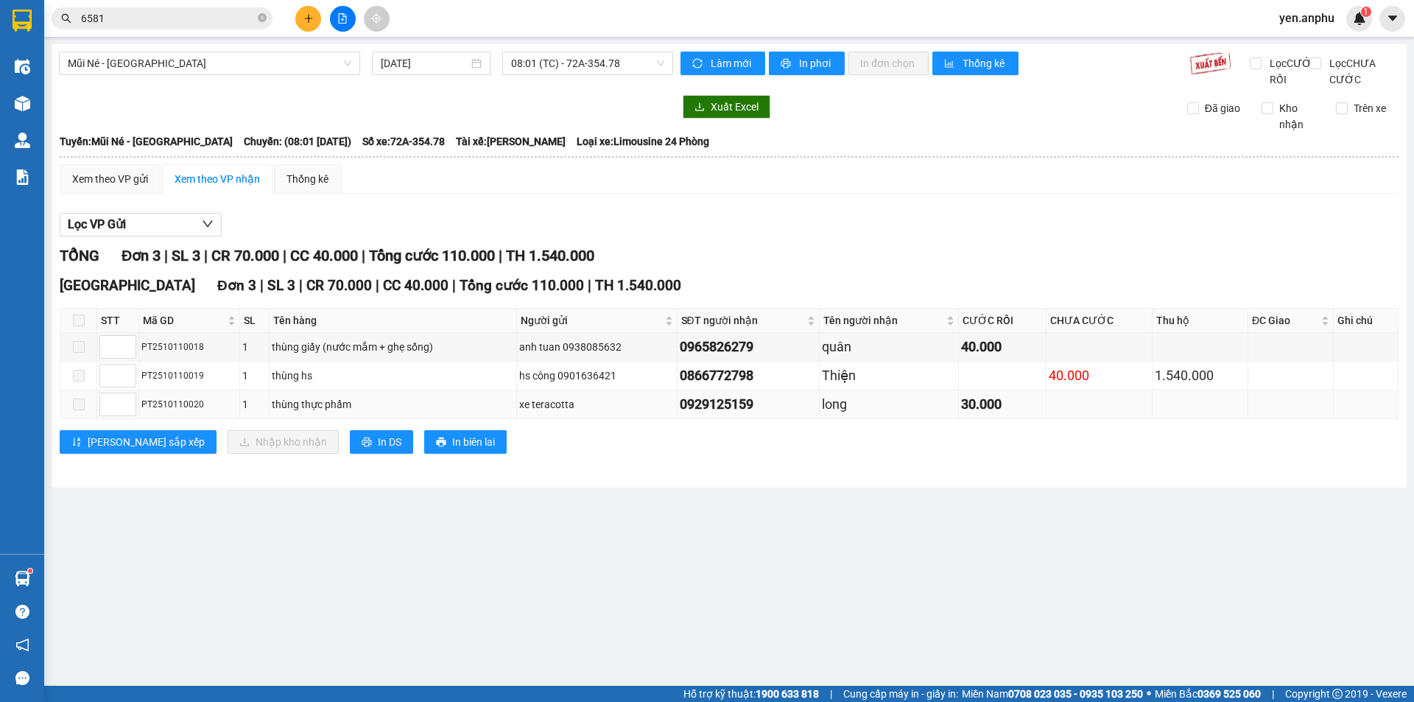
drag, startPoint x: 787, startPoint y: 428, endPoint x: 622, endPoint y: 418, distance: 165.2
click at [622, 418] on tr "PT2510110020 1 thùng thực phẩm xe teracotta 0929125159 long 30.000" at bounding box center [729, 404] width 1338 height 29
copy tr "0929125159"
click at [304, 21] on button at bounding box center [308, 19] width 26 height 26
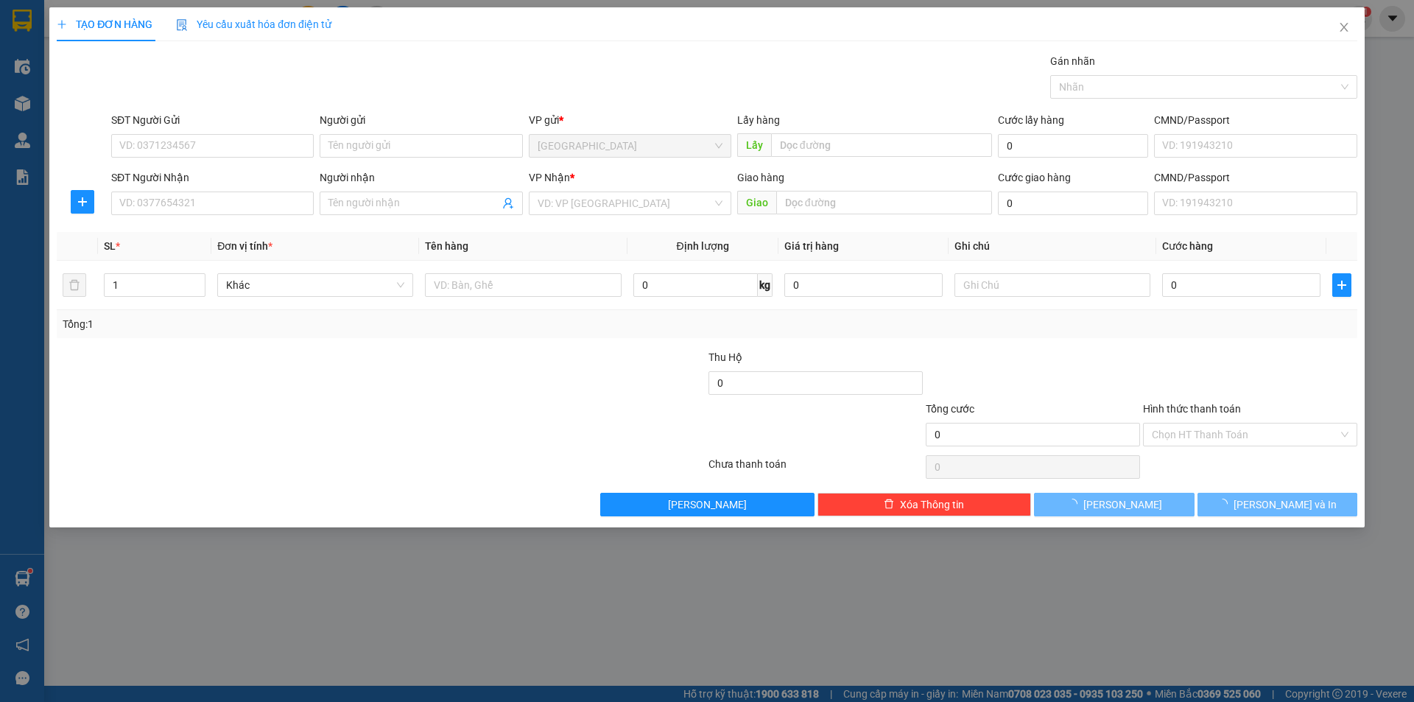
click at [251, 128] on div "SĐT Người Gửi" at bounding box center [212, 123] width 202 height 22
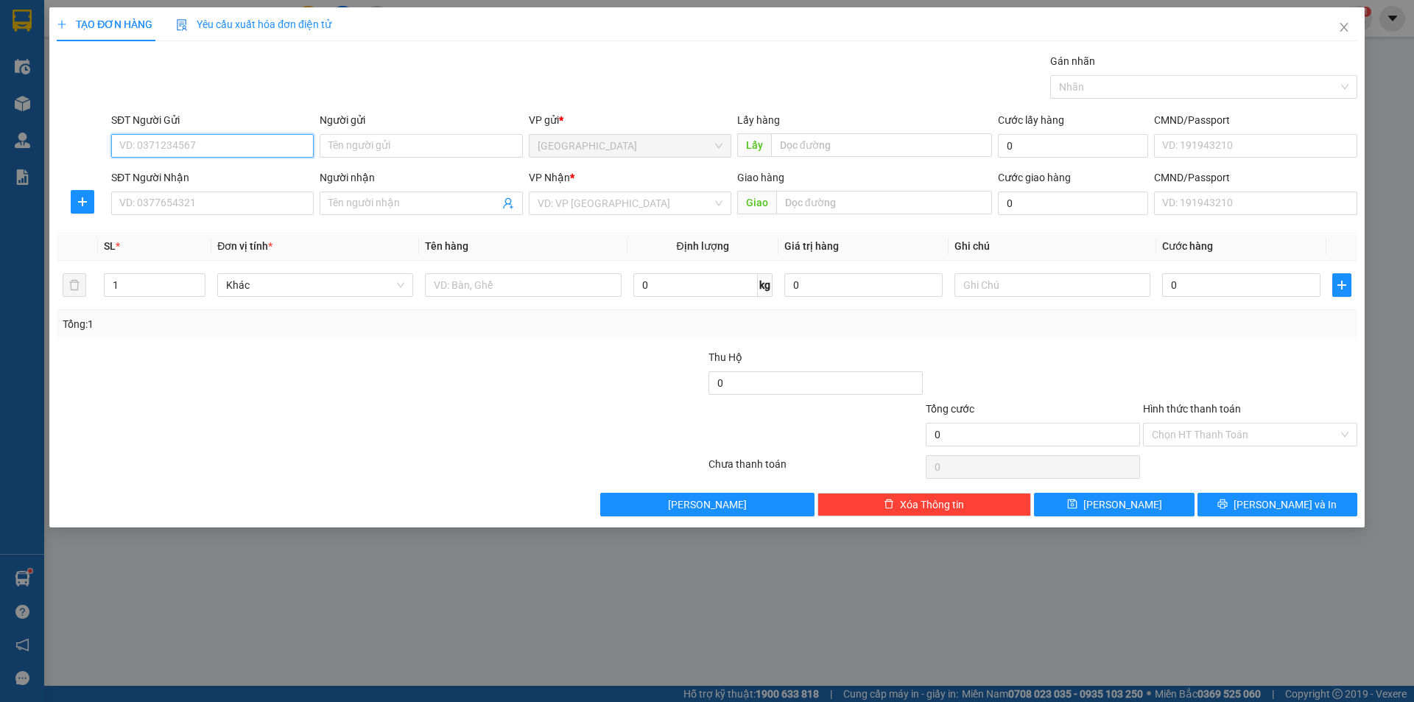
click at [188, 138] on input "SĐT Người Gửi" at bounding box center [212, 146] width 202 height 24
click at [202, 169] on div "0916680152" at bounding box center [212, 175] width 185 height 16
type input "0916680152"
type input "Định an"
type input "LOAN"
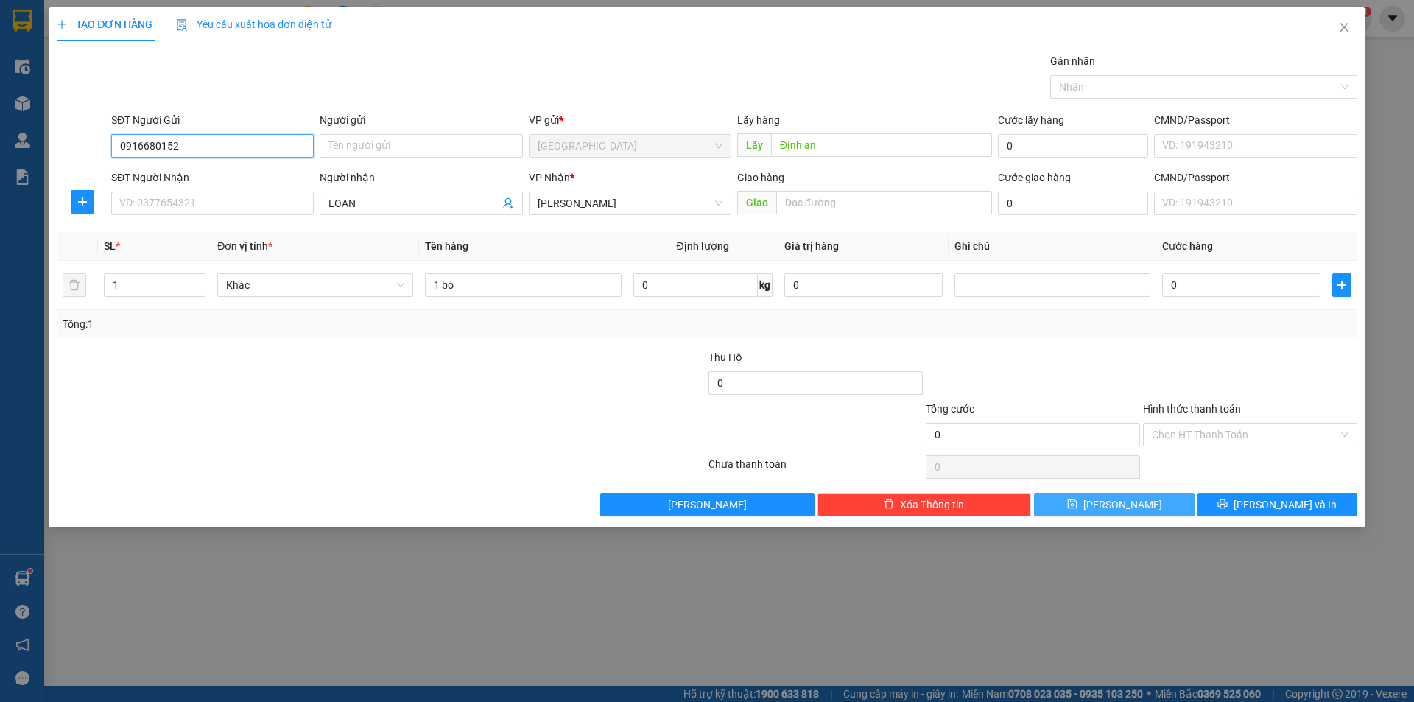
type input "0916680152"
click at [1057, 503] on button "[PERSON_NAME]" at bounding box center [1114, 505] width 160 height 24
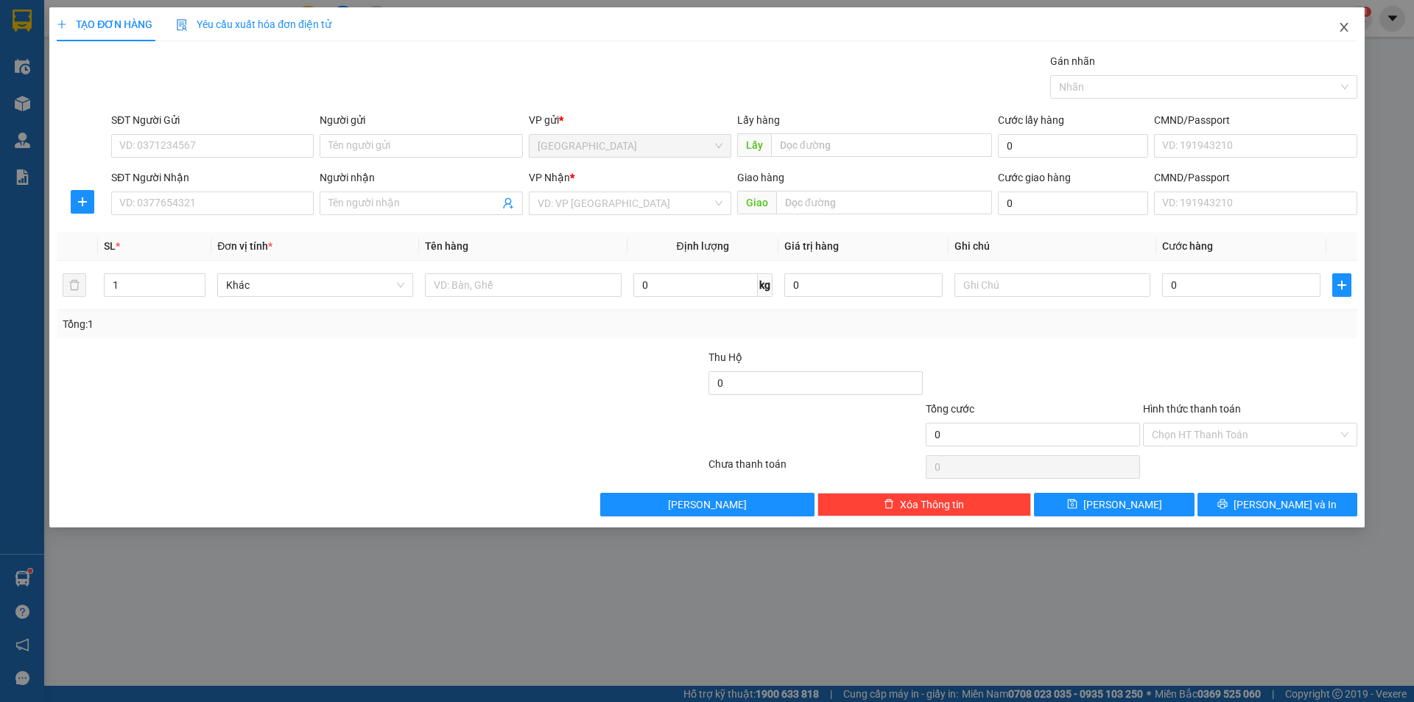
click at [1345, 27] on icon "close" at bounding box center [1343, 27] width 8 height 9
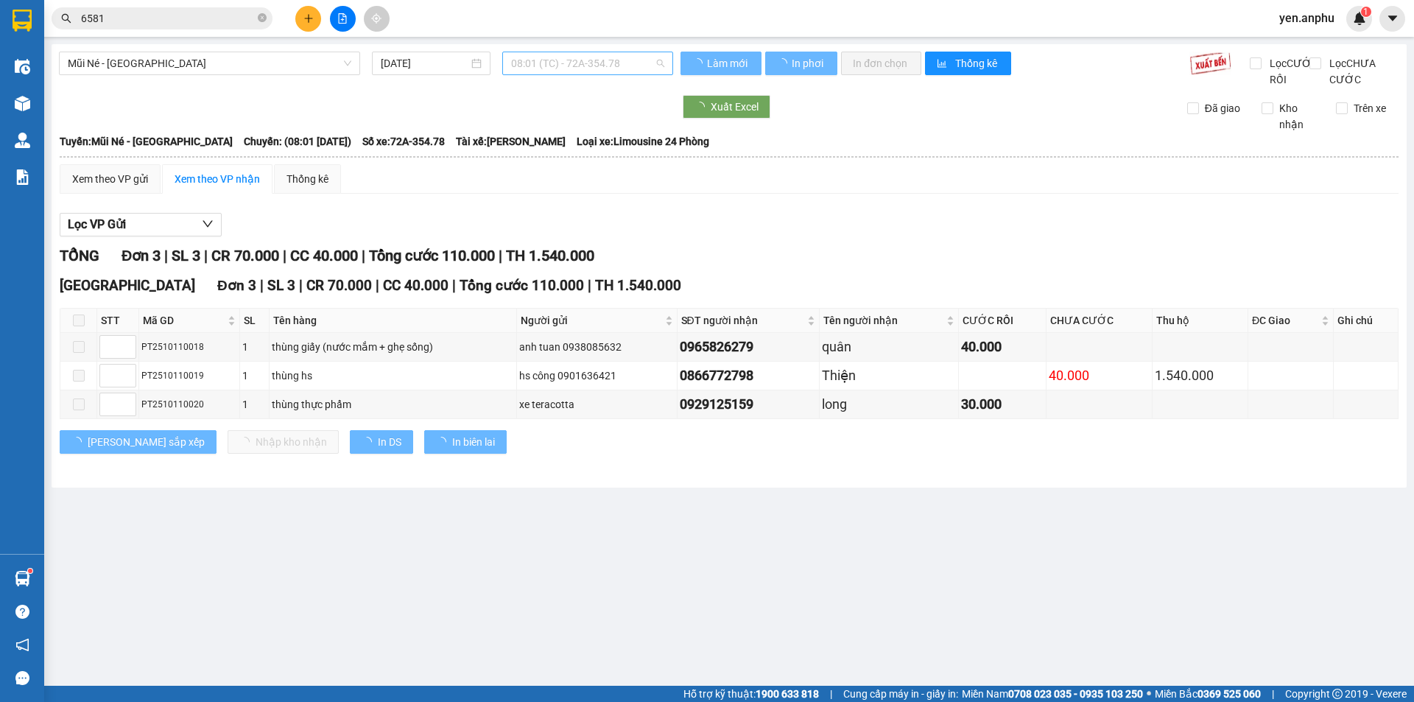
click at [559, 57] on span "08:01 (TC) - 72A-354.78" at bounding box center [587, 63] width 153 height 22
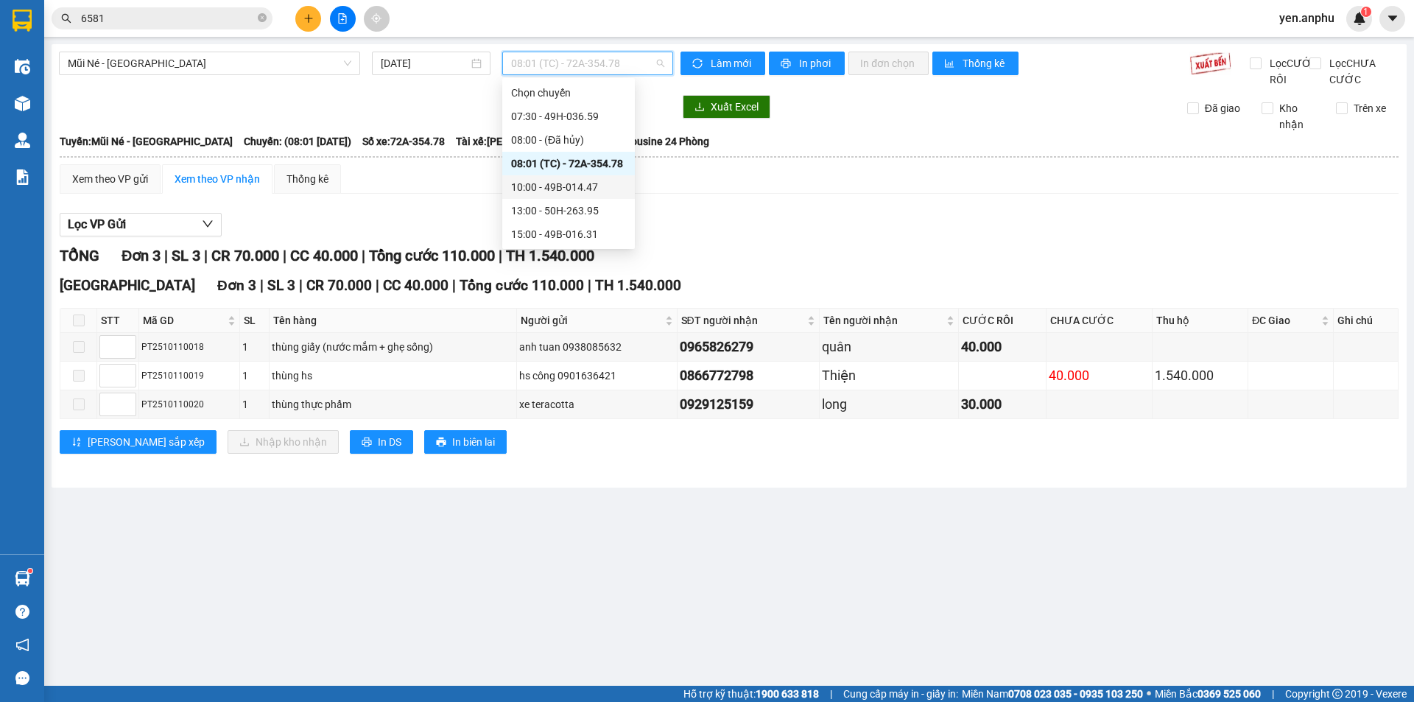
click at [576, 186] on div "10:00 - 49B-014.47" at bounding box center [568, 187] width 115 height 16
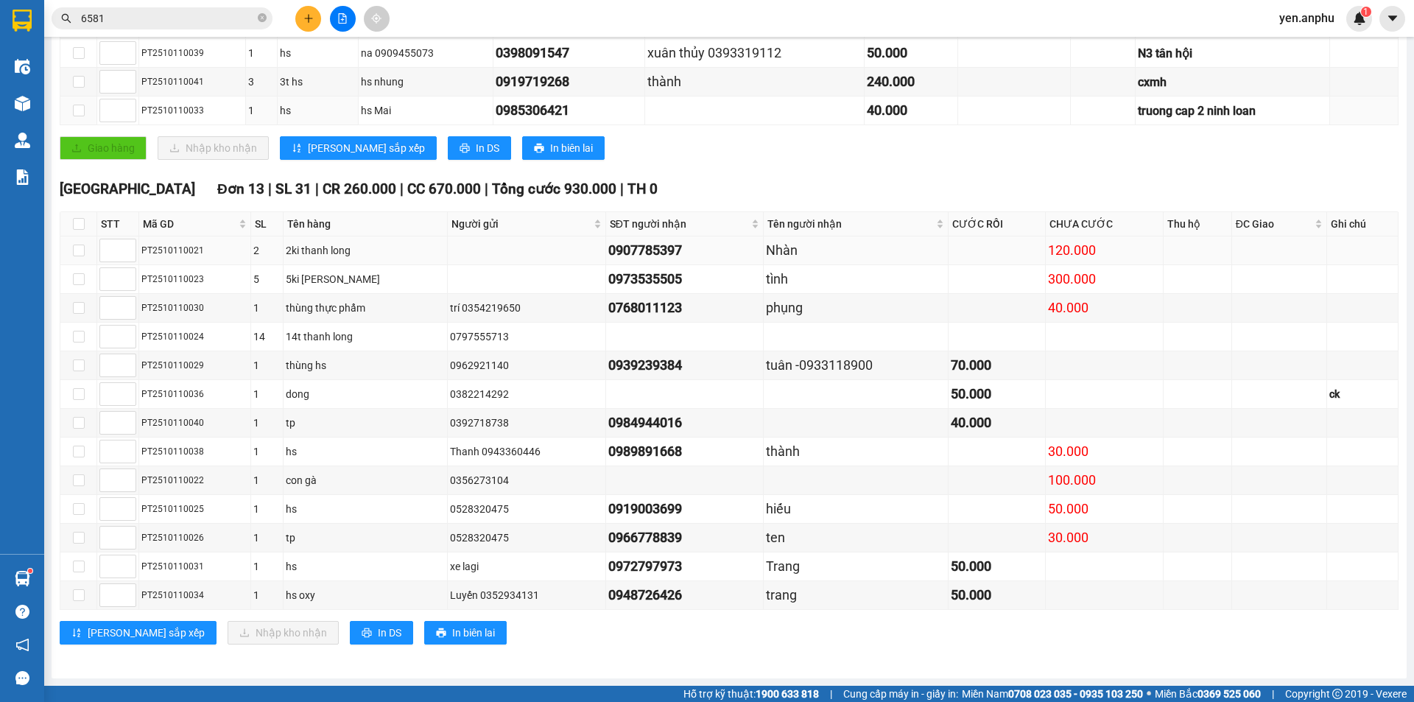
scroll to position [295, 0]
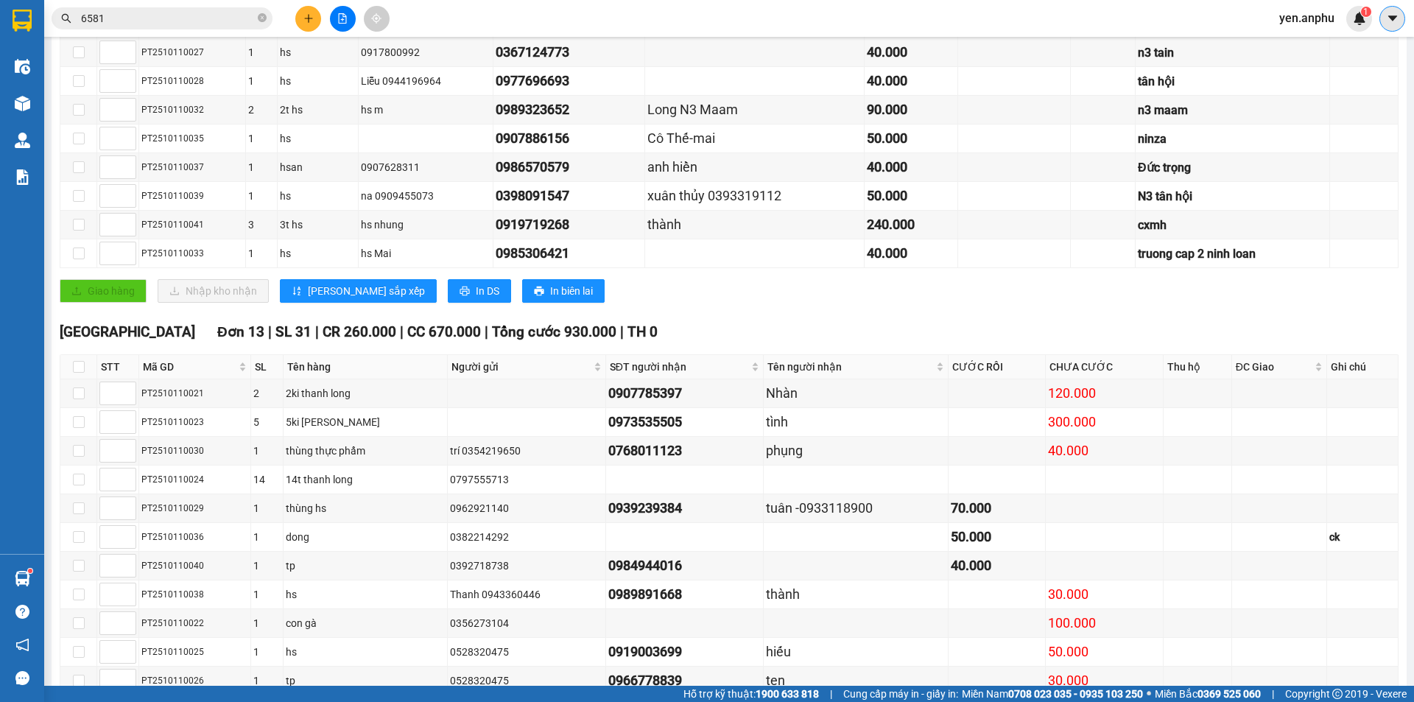
click at [1381, 20] on button at bounding box center [1392, 19] width 26 height 26
click at [1303, 19] on span "yen.anphu" at bounding box center [1306, 18] width 79 height 18
click at [1287, 52] on li "Đăng xuất" at bounding box center [1313, 46] width 94 height 24
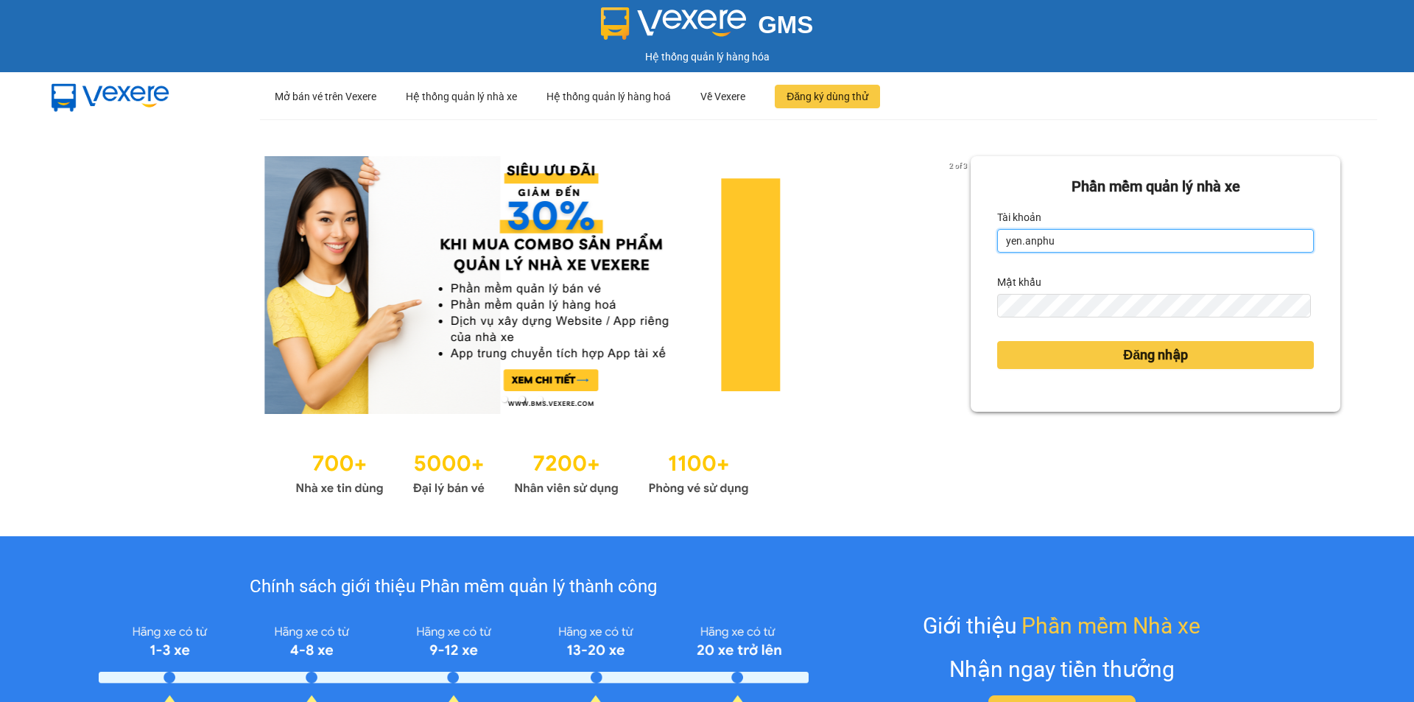
drag, startPoint x: 1155, startPoint y: 247, endPoint x: 1138, endPoint y: 278, distance: 35.6
click at [1155, 247] on input "yen.anphu" at bounding box center [1155, 241] width 317 height 24
type input "khanh.anphu"
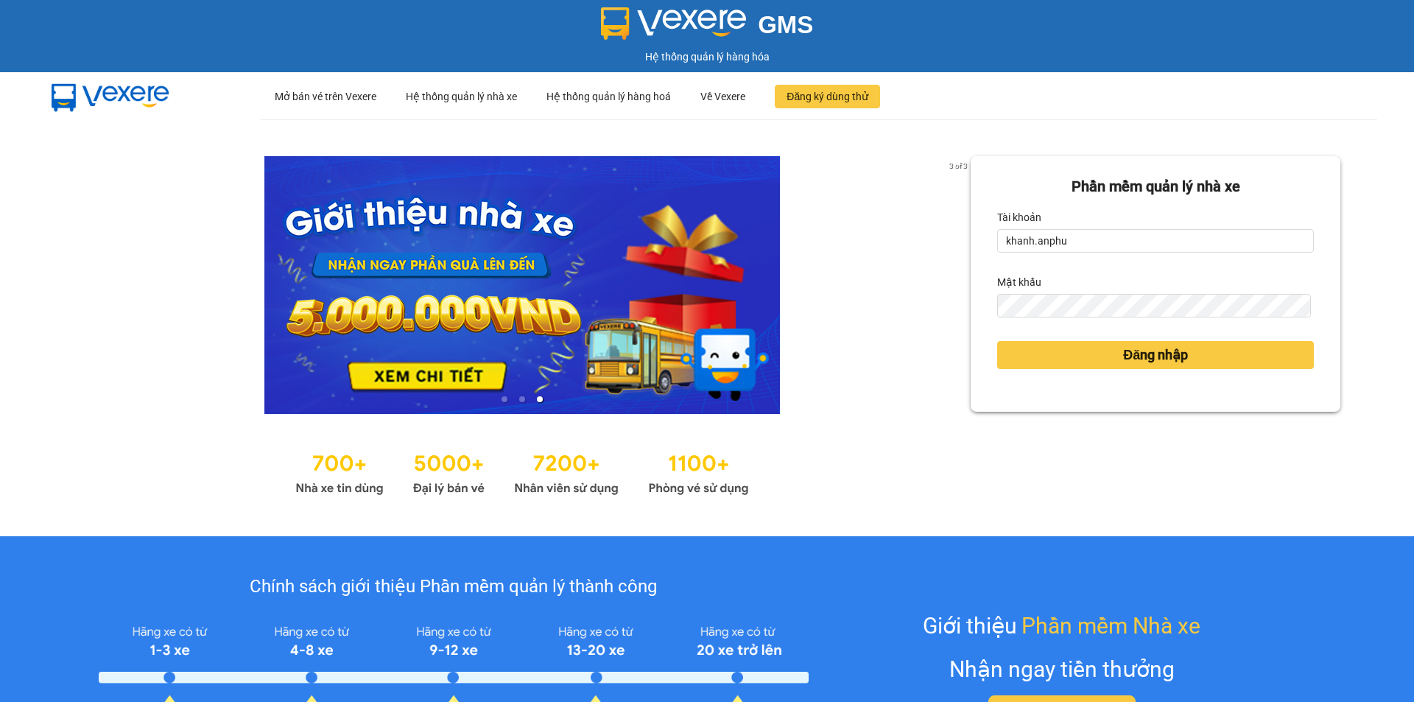
click at [1121, 337] on div "Đăng nhập" at bounding box center [1155, 355] width 317 height 40
click at [1123, 359] on span "Đăng nhập" at bounding box center [1155, 355] width 65 height 21
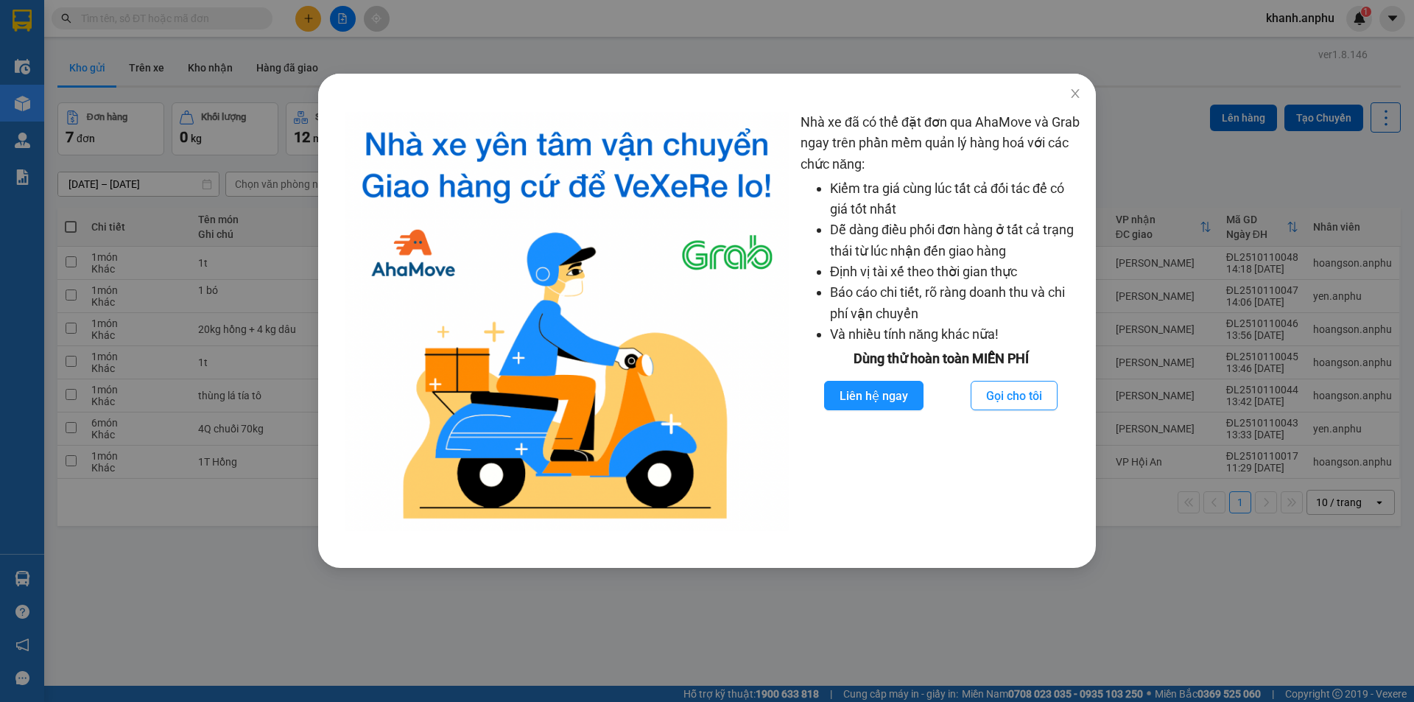
click at [1117, 48] on div "Nhà xe đã có thể đặt đơn qua AhaMove và Grab ngay trên phần mềm quản lý hàng ho…" at bounding box center [707, 351] width 1414 height 702
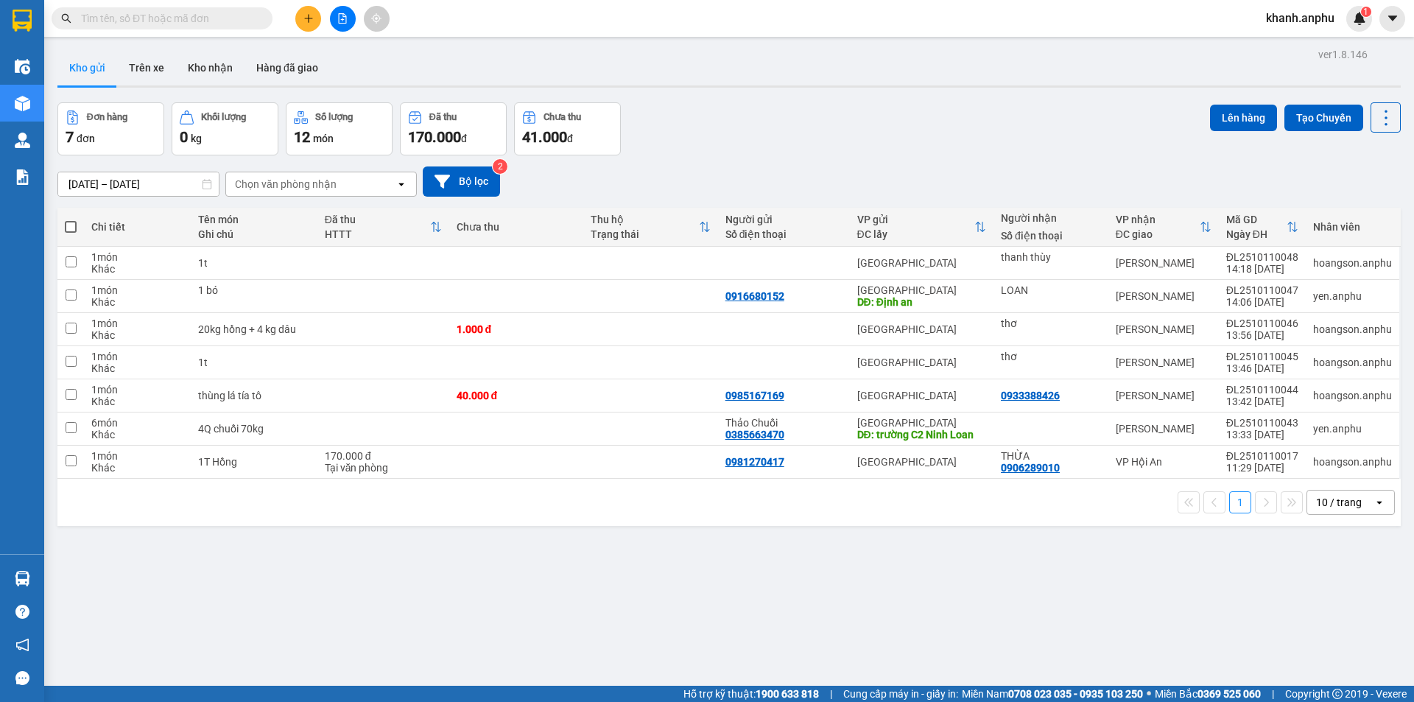
click at [294, 26] on div at bounding box center [342, 19] width 110 height 26
click at [301, 22] on button at bounding box center [308, 19] width 26 height 26
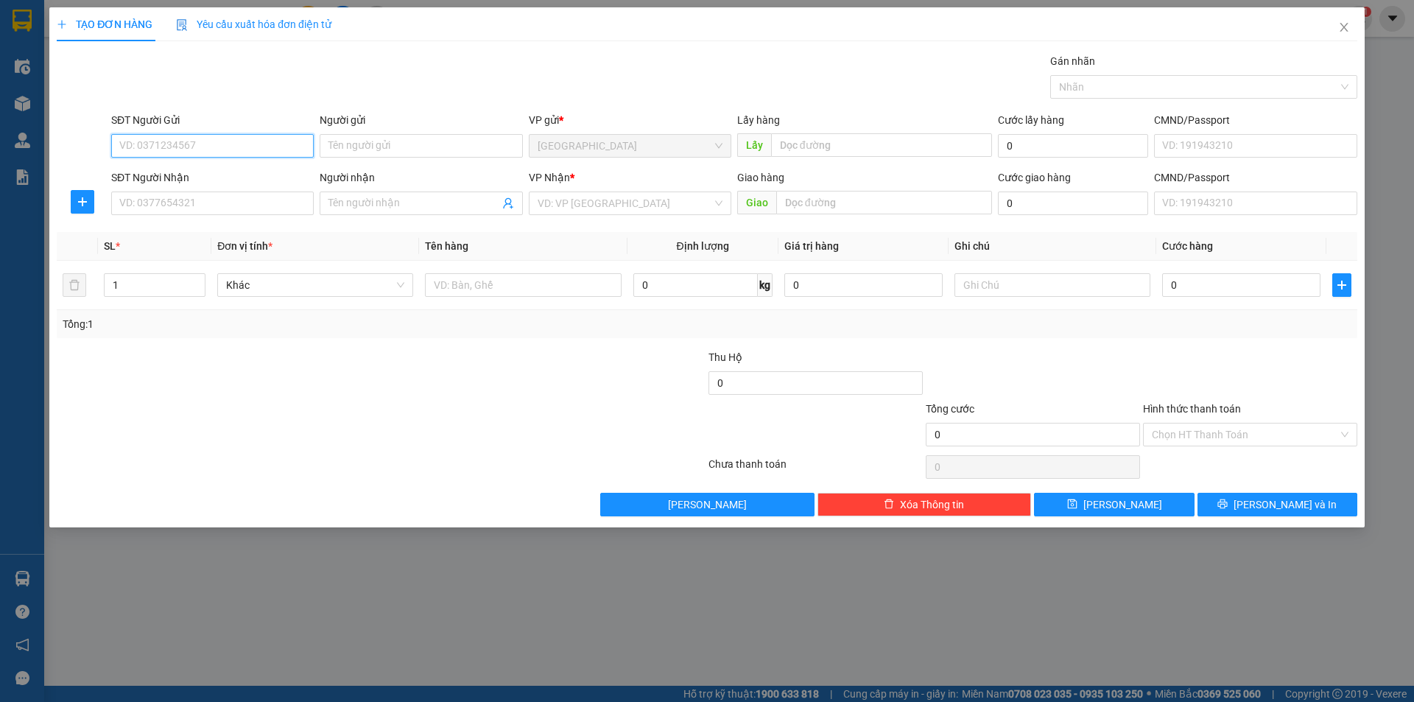
click at [199, 147] on input "SĐT Người Gửi" at bounding box center [212, 146] width 202 height 24
click at [180, 167] on div "0886826944" at bounding box center [212, 175] width 185 height 16
type input "0886826944"
type input "bí nụ ĐT"
type input "0886826944"
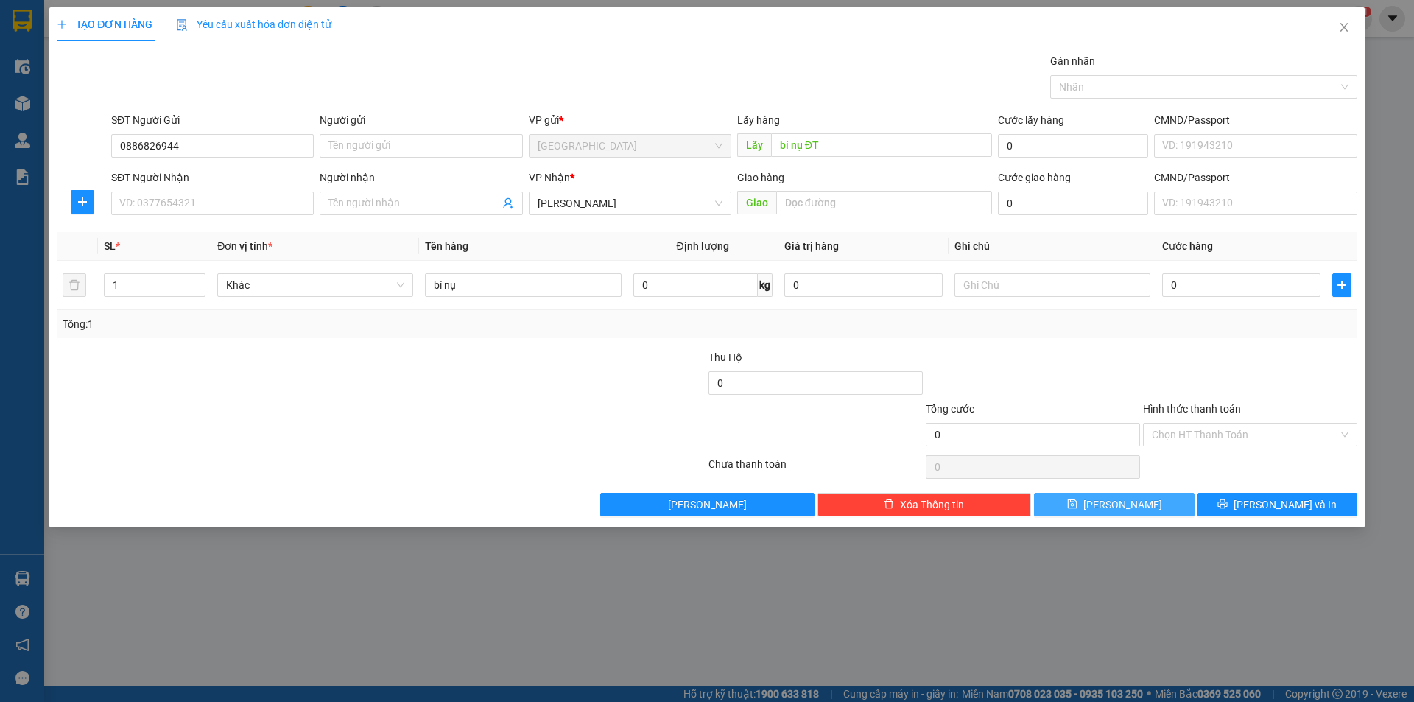
click at [1109, 505] on button "[PERSON_NAME]" at bounding box center [1114, 505] width 160 height 24
click at [1037, 610] on div "TẠO ĐƠN HÀNG Yêu cầu xuất [PERSON_NAME] điện tử Transit Pickup Surcharge Ids Tr…" at bounding box center [707, 351] width 1414 height 702
click at [1386, 592] on div "TẠO ĐƠN HÀNG Yêu cầu xuất [PERSON_NAME] điện tử Transit Pickup Surcharge Ids Tr…" at bounding box center [707, 351] width 1414 height 702
click at [1345, 23] on icon "close" at bounding box center [1344, 27] width 12 height 12
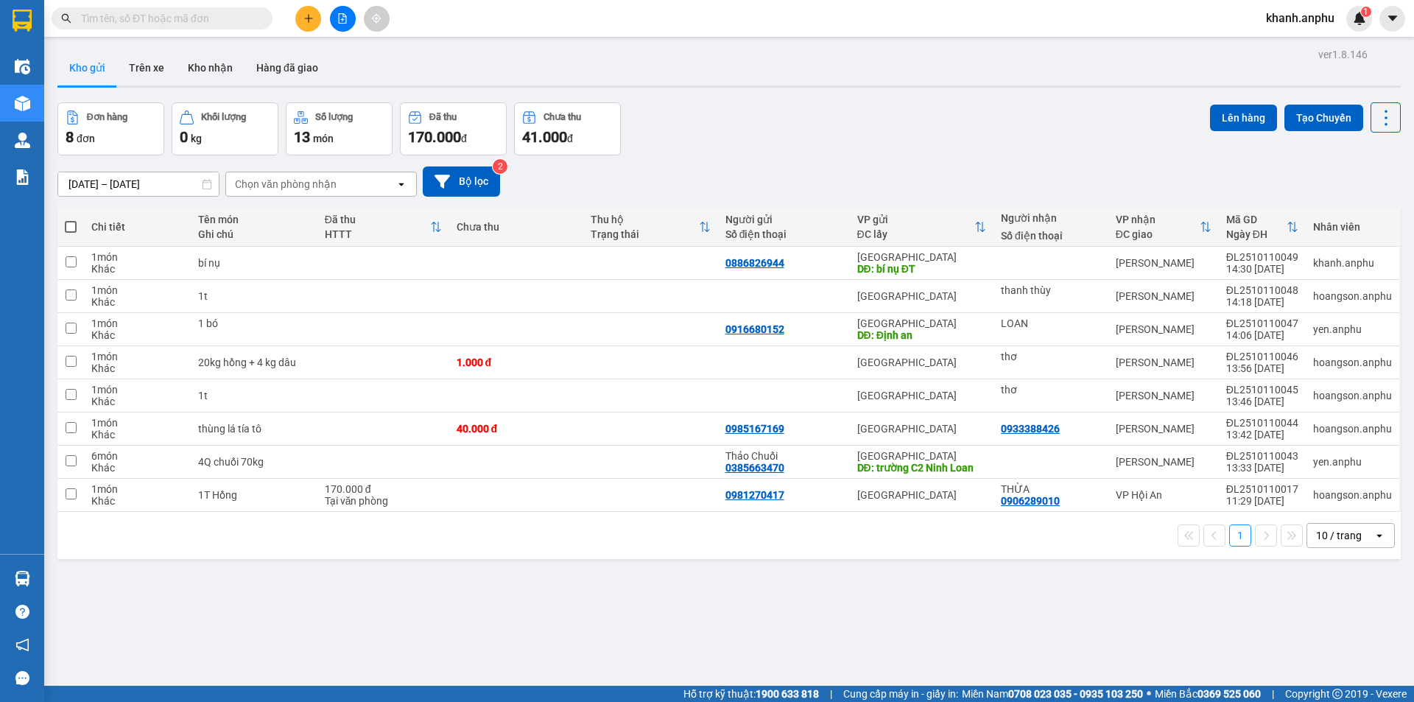
click at [1325, 538] on div "10 / trang" at bounding box center [1339, 535] width 46 height 15
click at [1367, 507] on div "100 / trang" at bounding box center [1339, 503] width 88 height 27
click at [334, 21] on button at bounding box center [343, 19] width 26 height 26
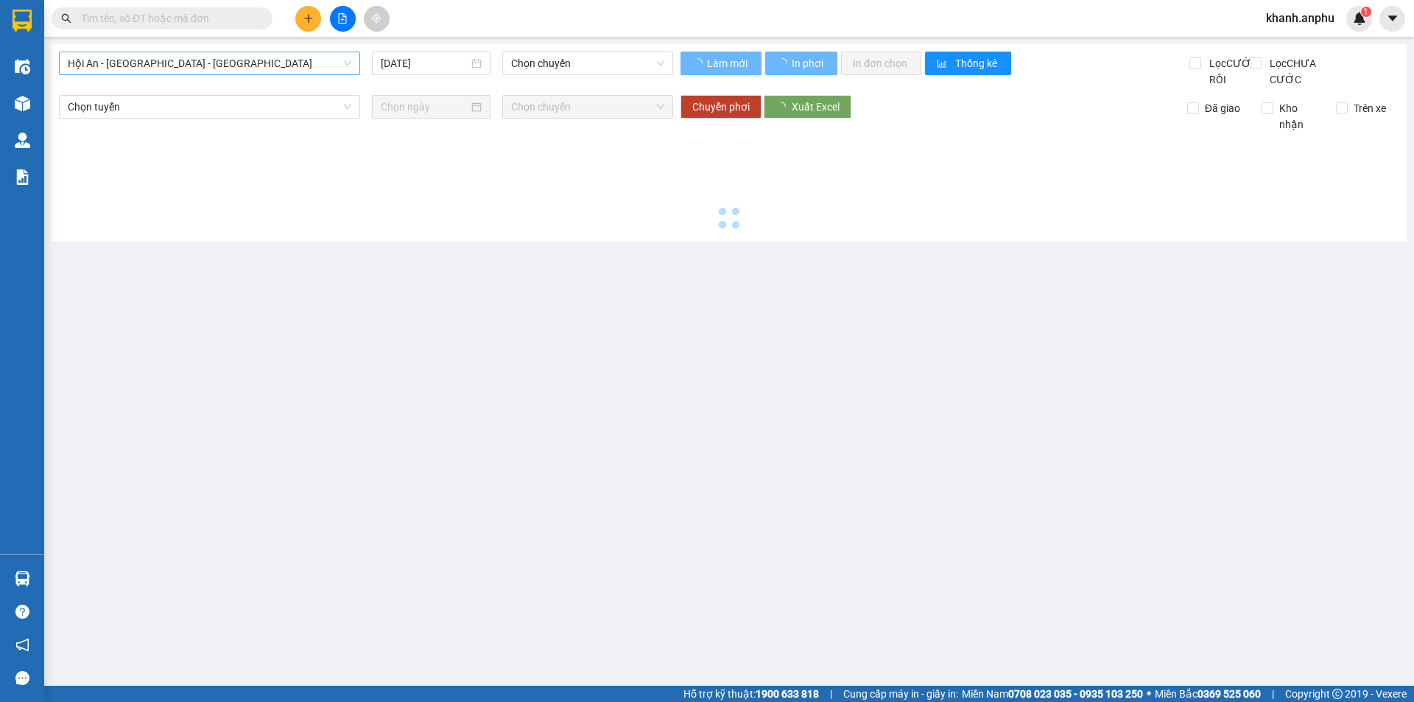
click at [182, 68] on span "Hội An - [GEOGRAPHIC_DATA] - [GEOGRAPHIC_DATA]" at bounding box center [209, 63] width 283 height 22
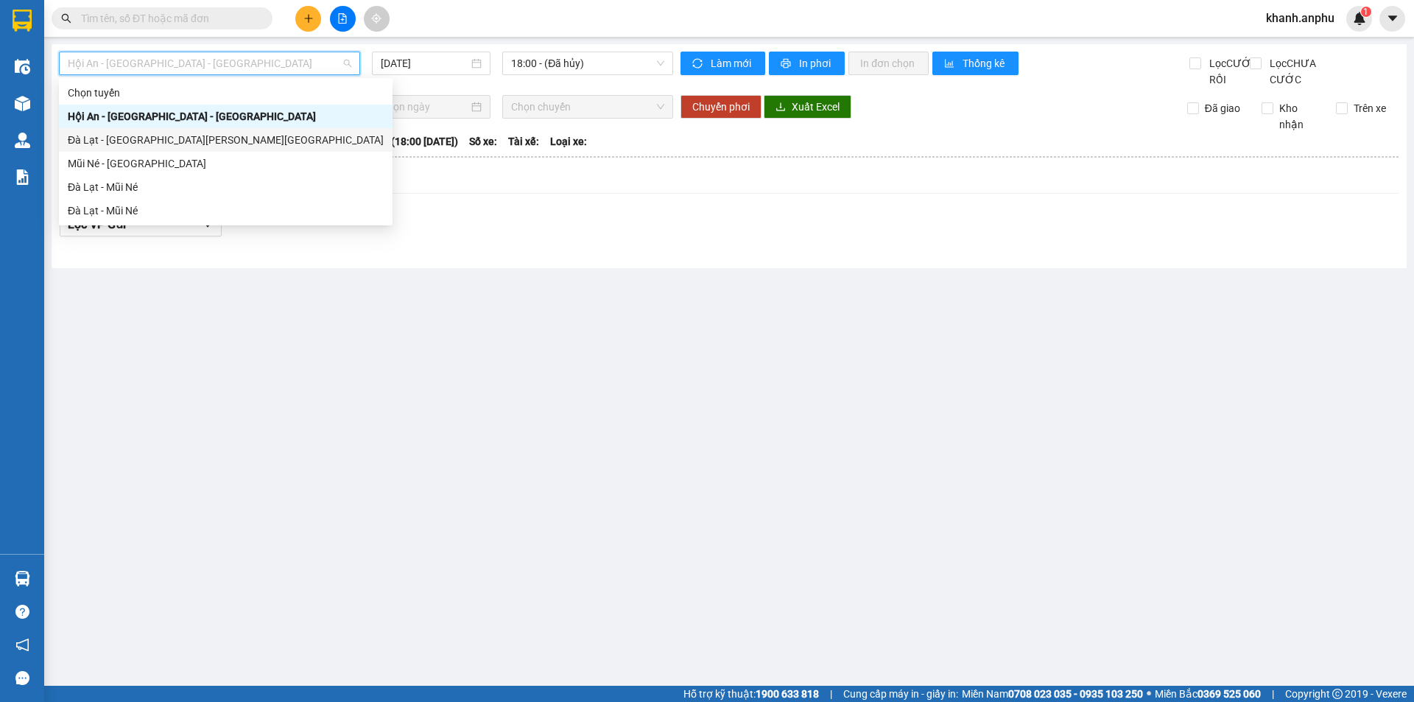
click at [147, 159] on div "Mũi Né - [GEOGRAPHIC_DATA]" at bounding box center [226, 163] width 316 height 16
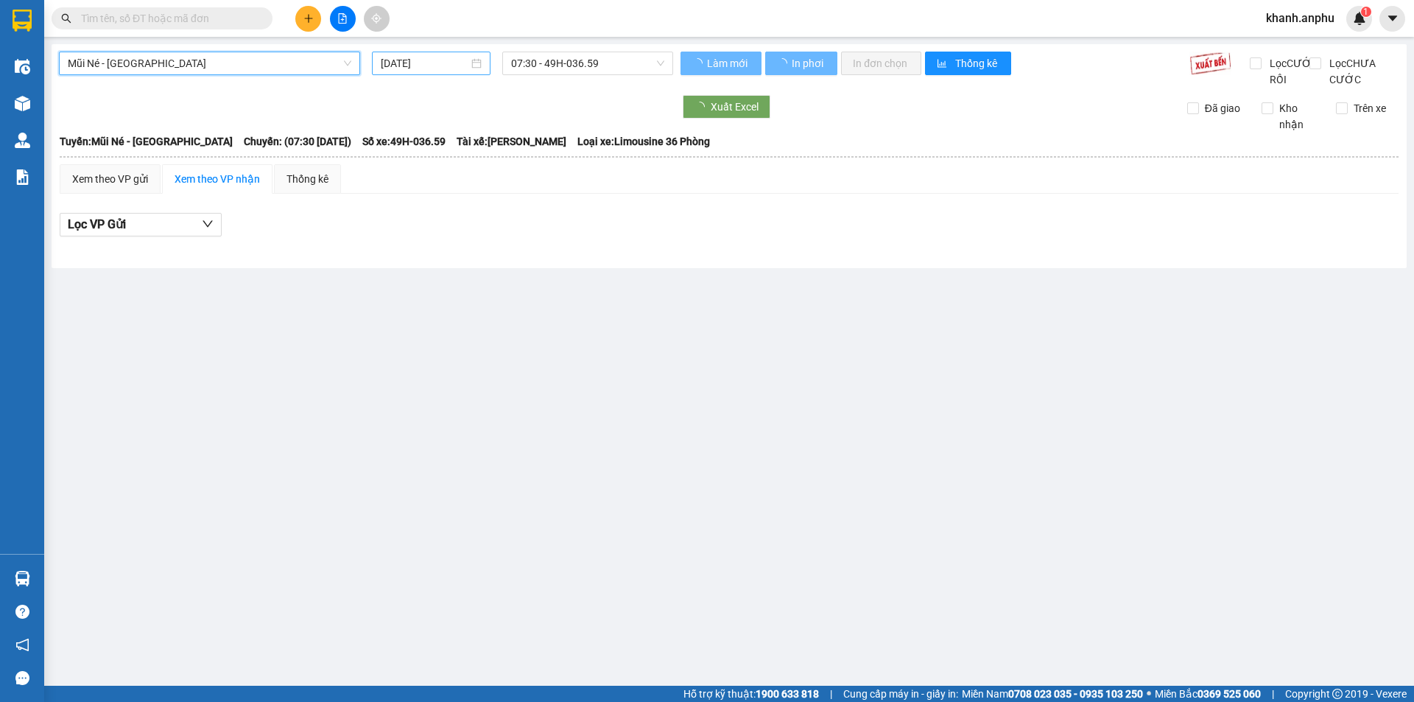
click at [415, 66] on input "[DATE]" at bounding box center [425, 63] width 88 height 16
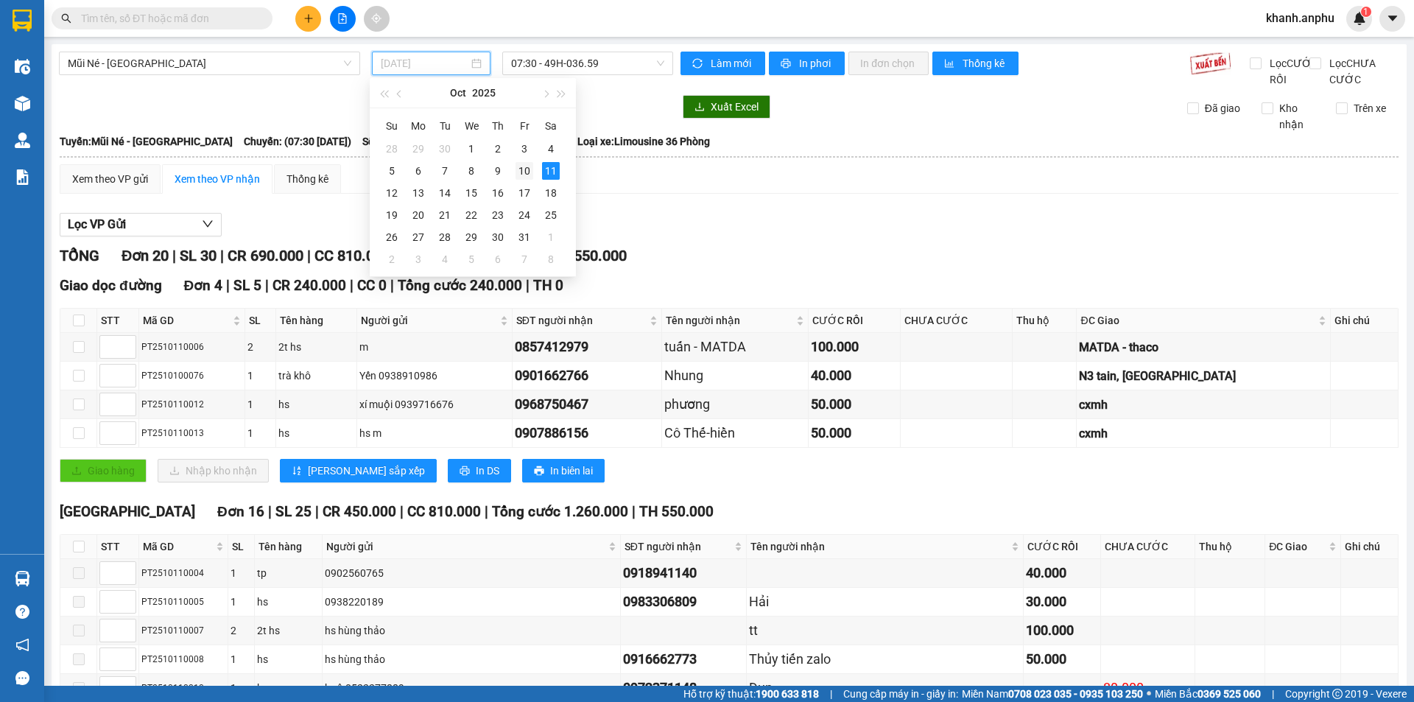
click at [526, 171] on div "10" at bounding box center [524, 171] width 18 height 18
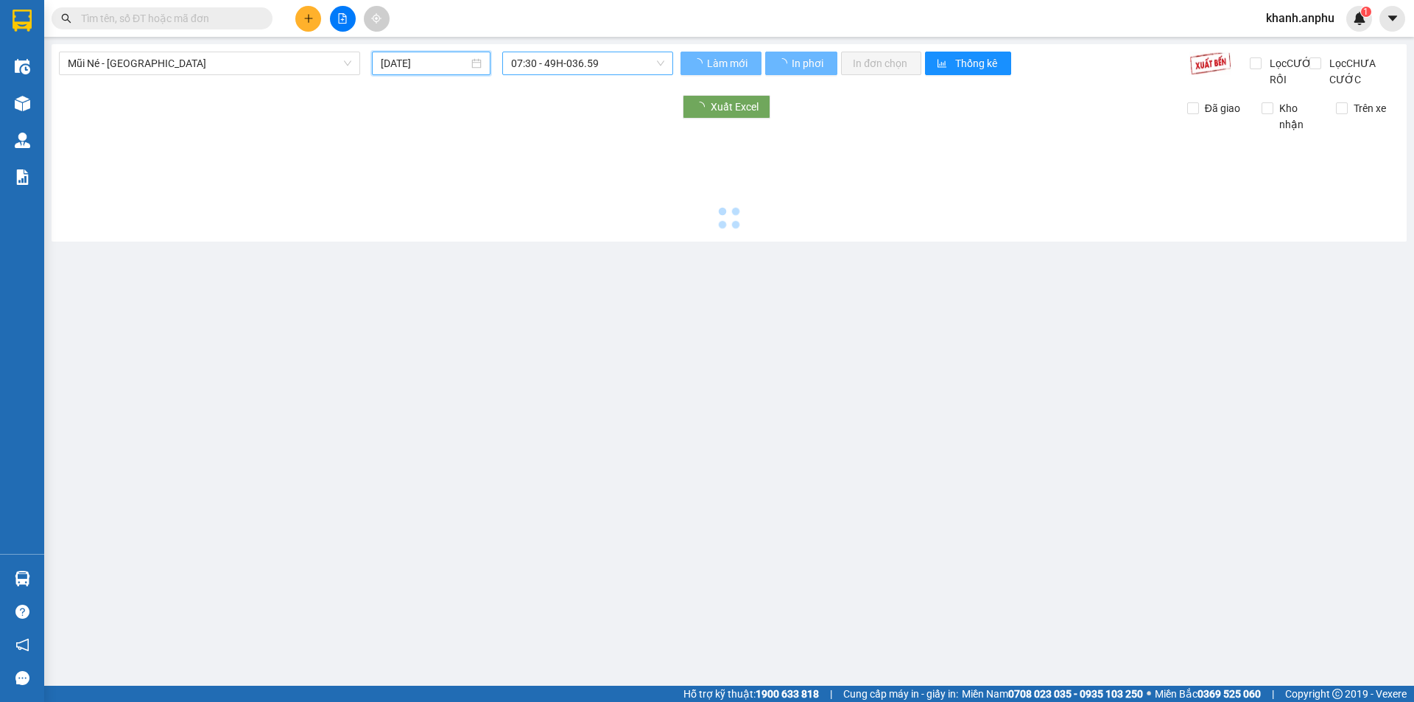
type input "[DATE]"
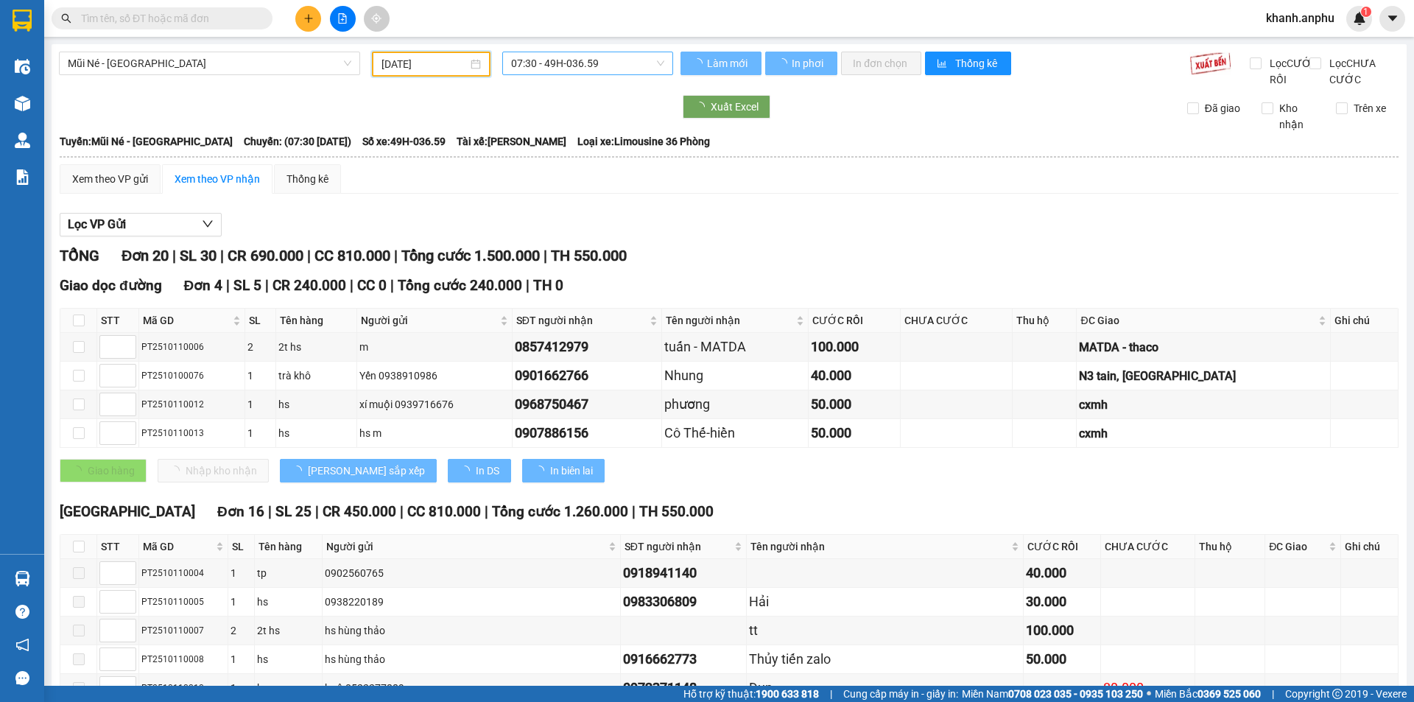
click at [596, 66] on span "07:30 - 49H-036.59" at bounding box center [587, 63] width 153 height 22
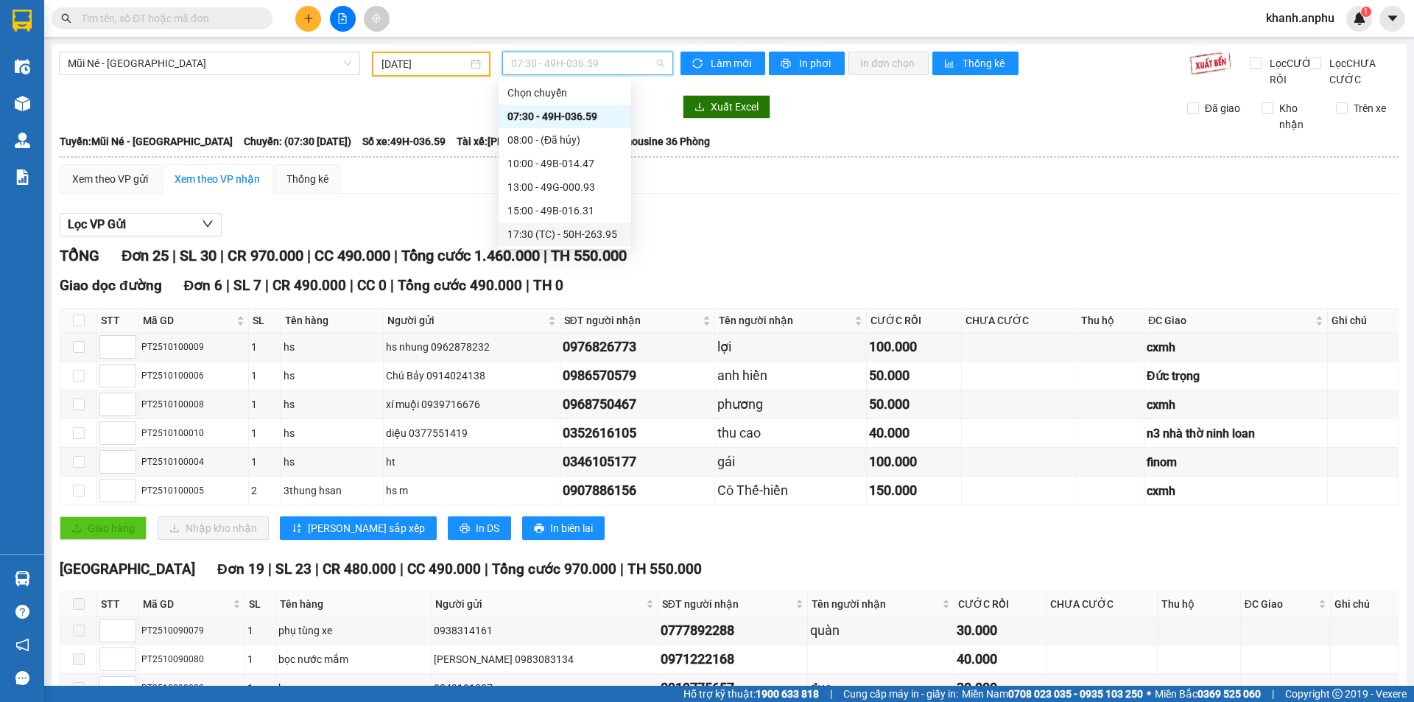
click at [546, 233] on div "17:30 (TC) - 50H-263.95" at bounding box center [564, 234] width 115 height 16
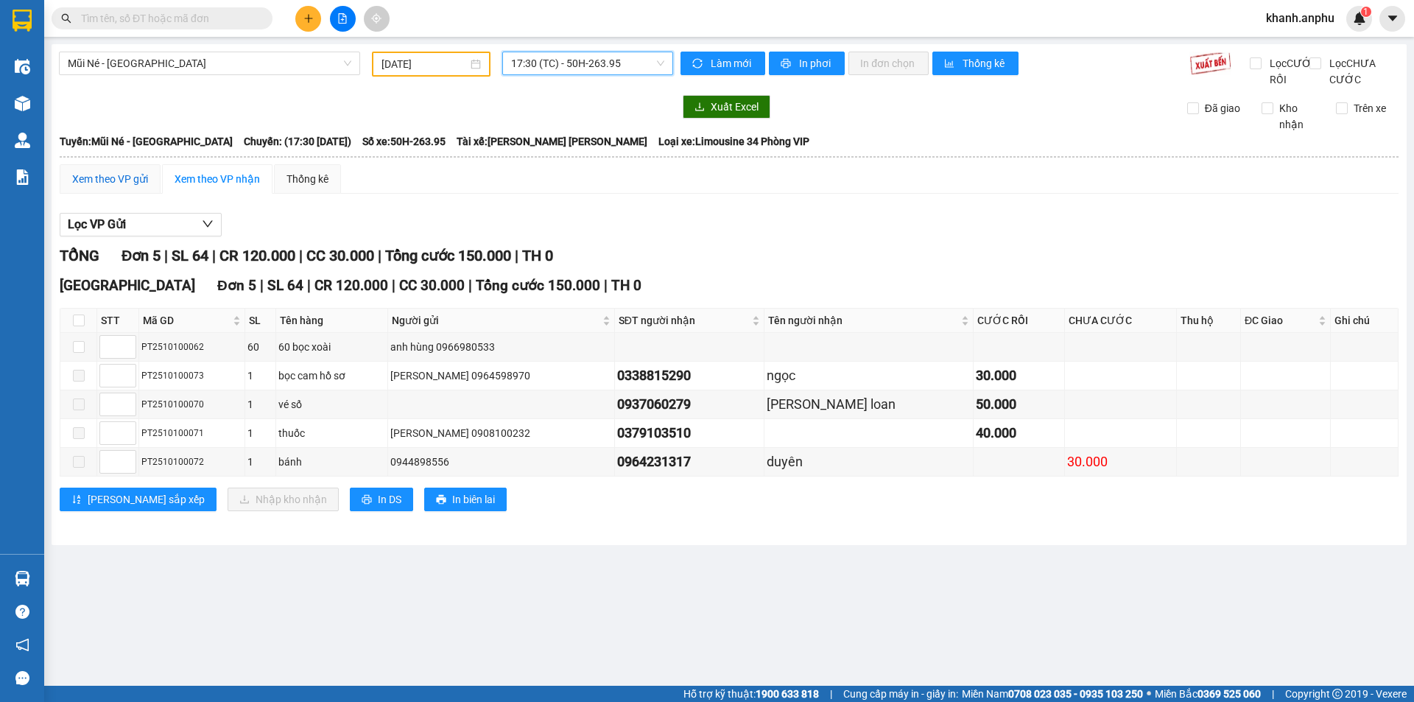
click at [102, 187] on div "Xem theo VP gửi" at bounding box center [110, 179] width 76 height 16
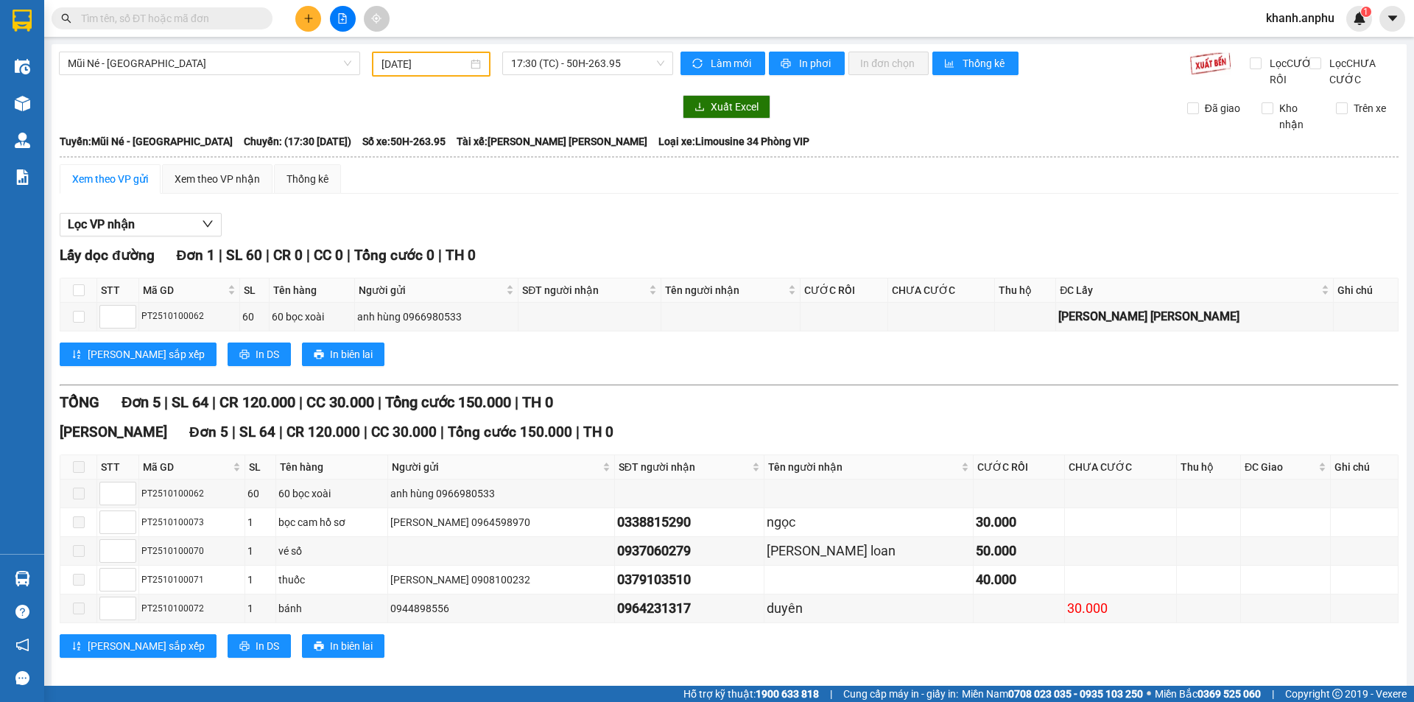
click at [157, 21] on input "text" at bounding box center [168, 18] width 174 height 16
click at [307, 24] on button at bounding box center [308, 19] width 26 height 26
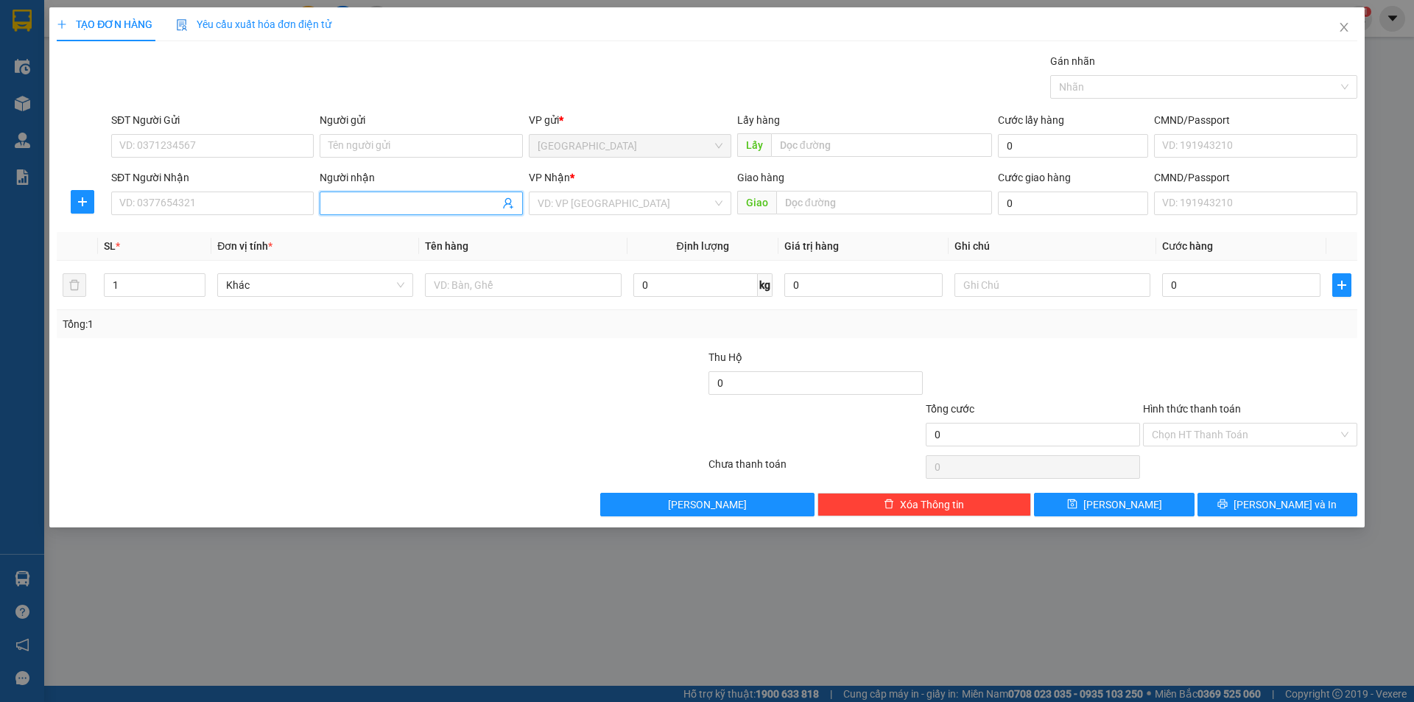
click at [366, 205] on input "Người nhận" at bounding box center [413, 203] width 170 height 16
type input "CHÂU HA"
click at [344, 147] on input "Người gửi" at bounding box center [421, 146] width 202 height 24
type input "Y"
type input "Ý"
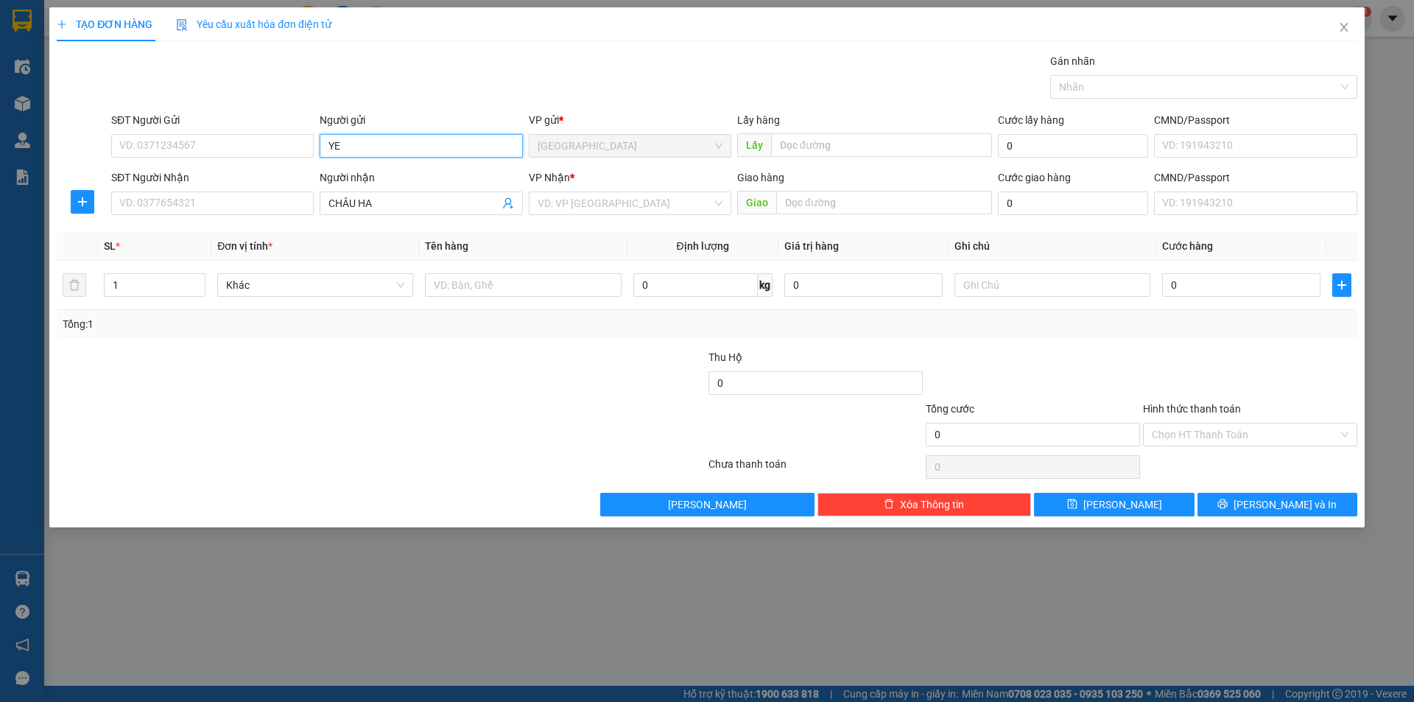
type input "Y"
type input "y"
type input "Yến Nhi"
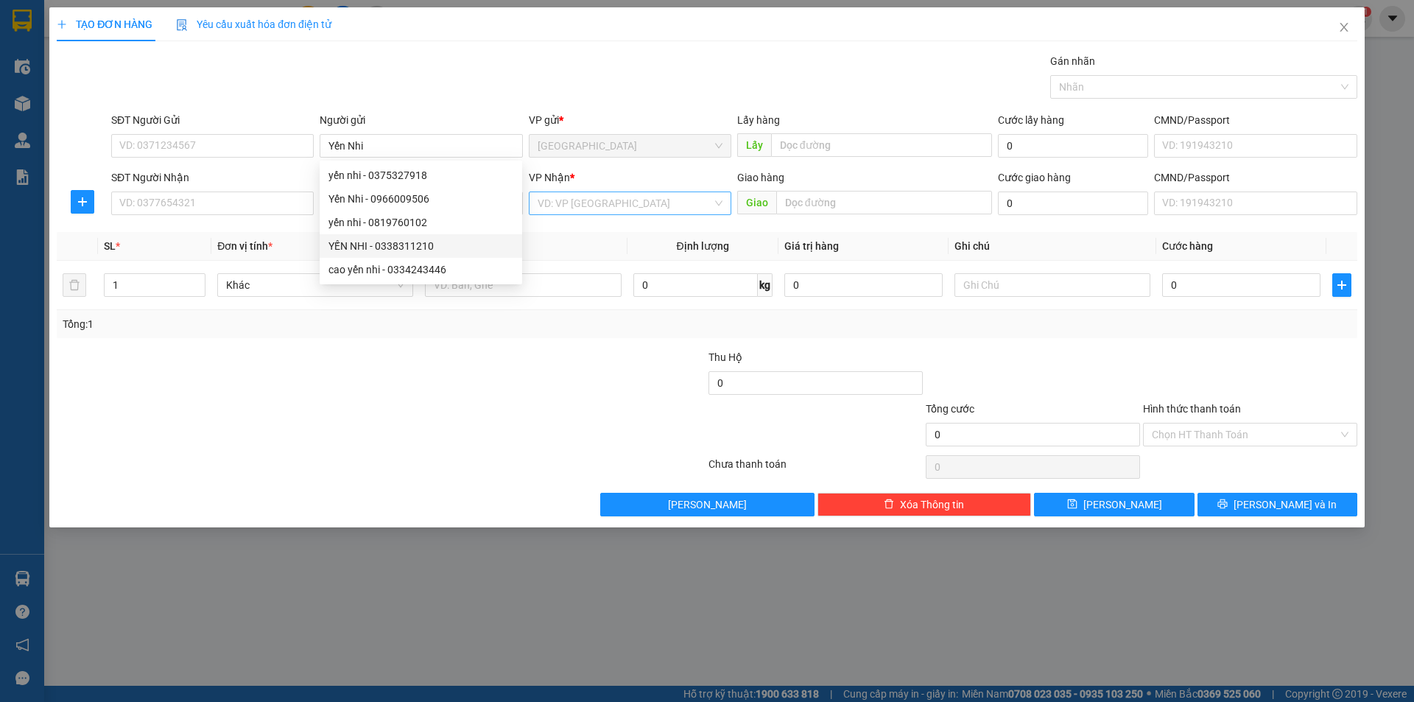
click at [566, 212] on input "search" at bounding box center [624, 203] width 174 height 22
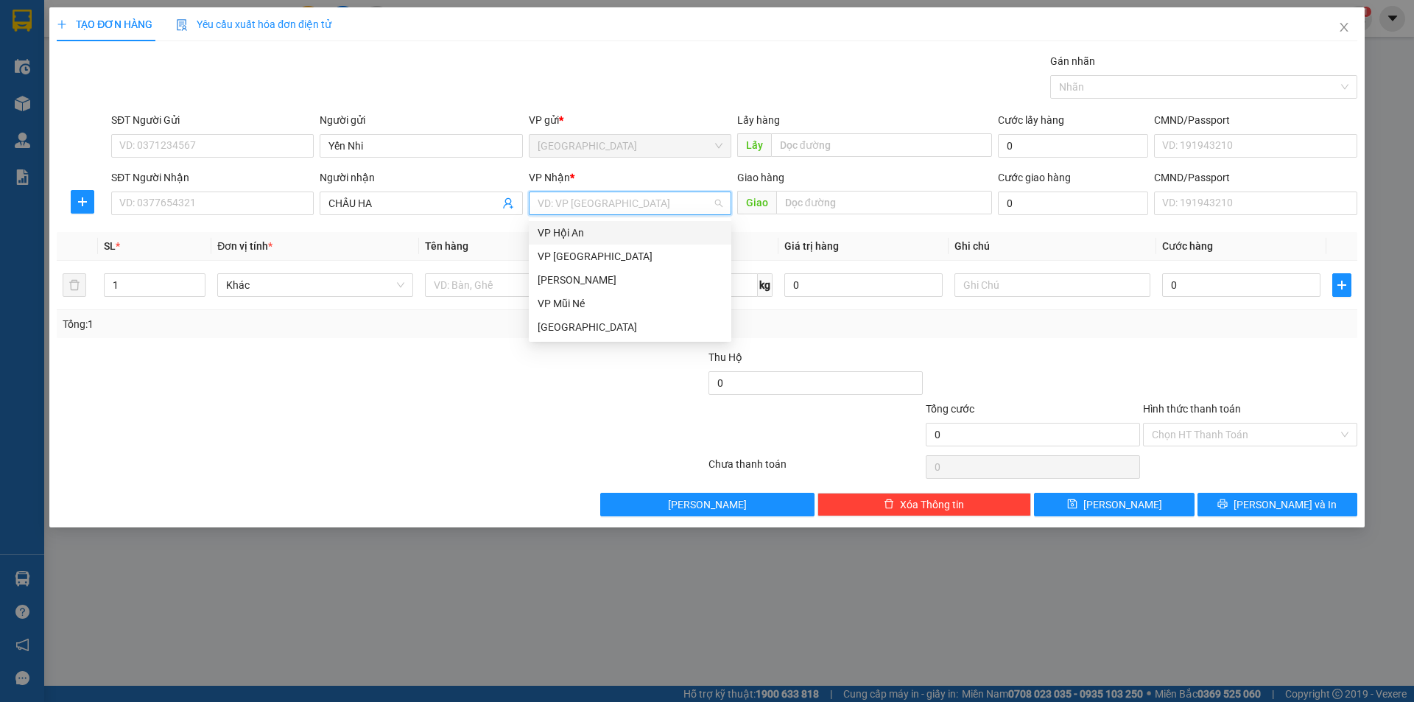
click at [586, 230] on div "VP Hội An" at bounding box center [629, 233] width 185 height 16
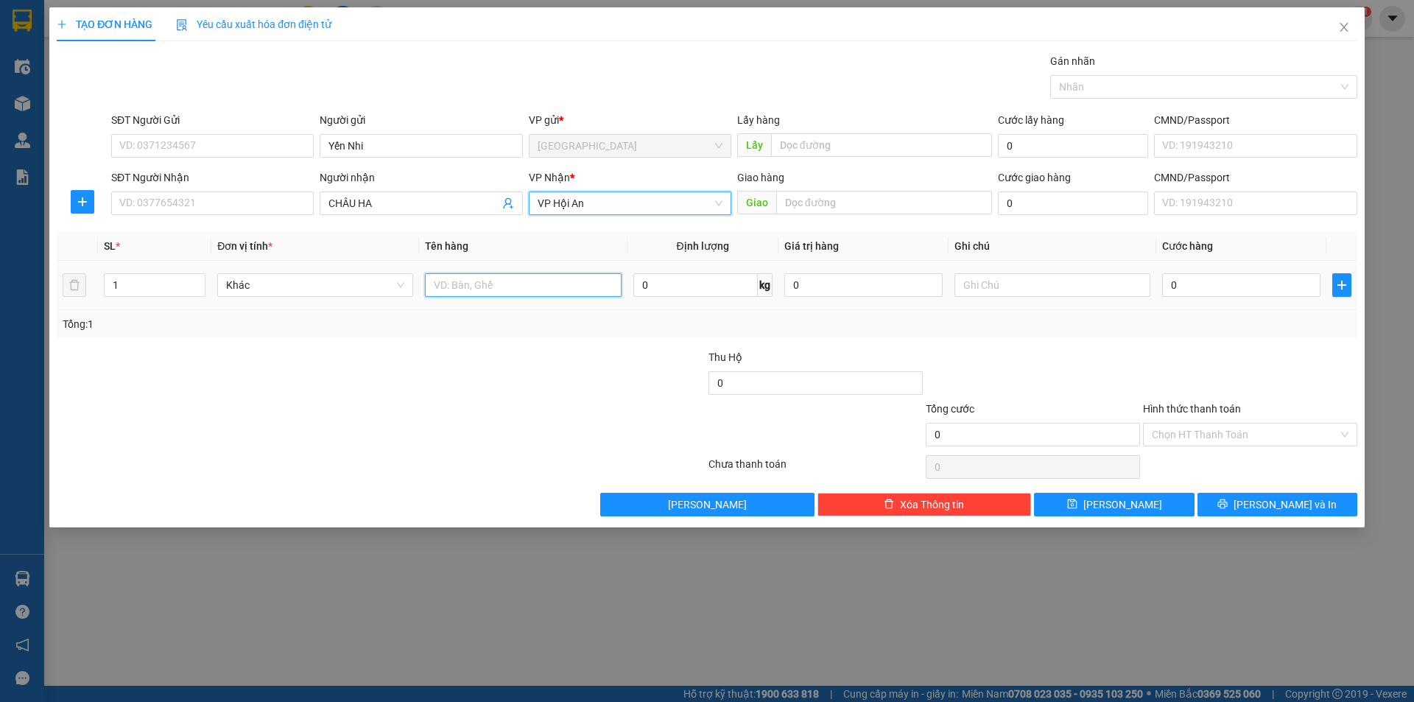
click at [511, 286] on input "text" at bounding box center [523, 285] width 196 height 24
type input "bông"
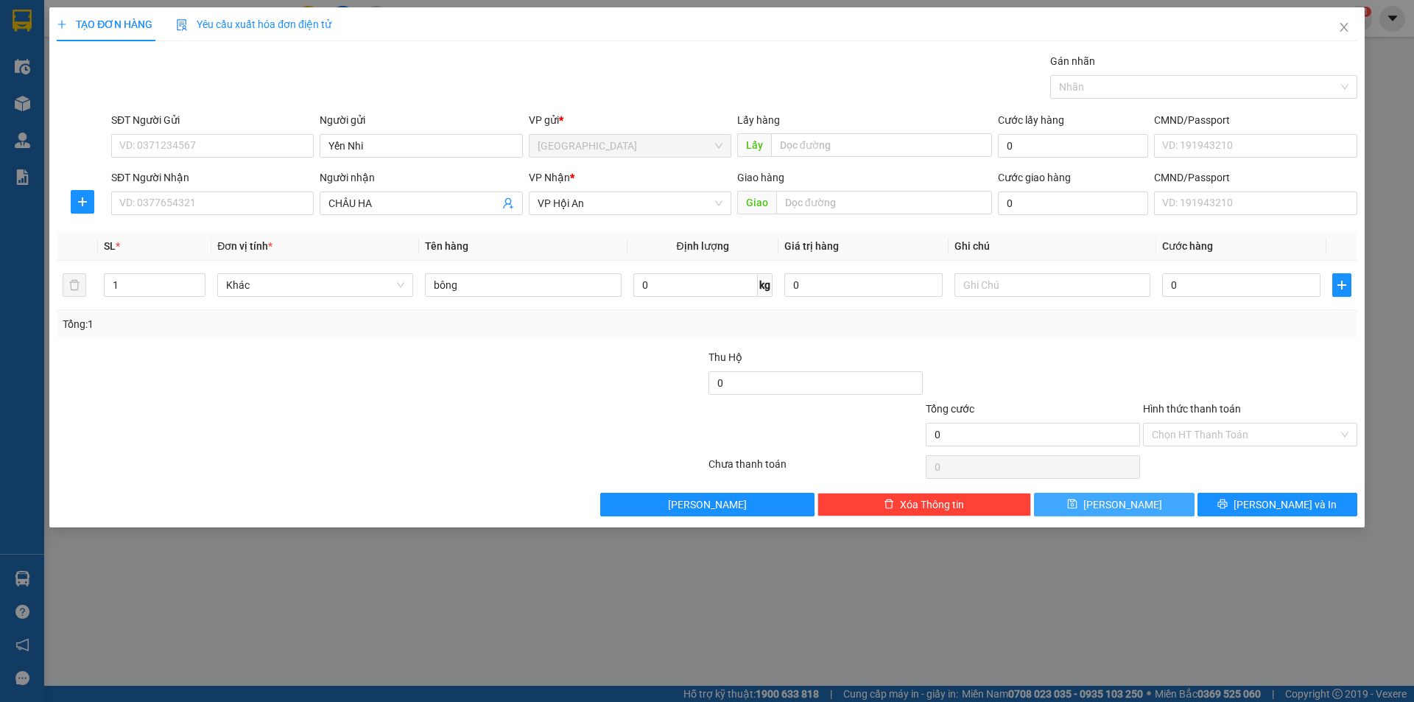
click at [1124, 494] on button "[PERSON_NAME]" at bounding box center [1114, 505] width 160 height 24
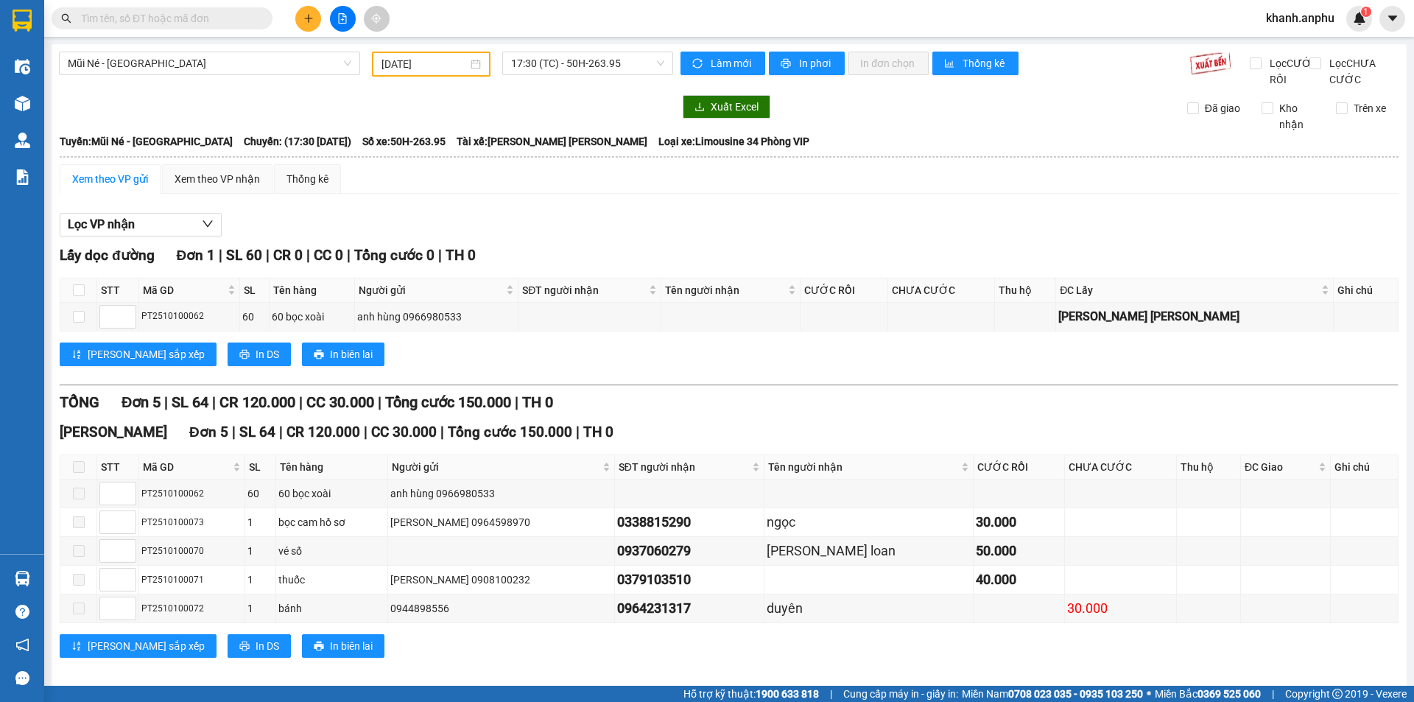
click at [420, 63] on input "[DATE]" at bounding box center [424, 64] width 86 height 16
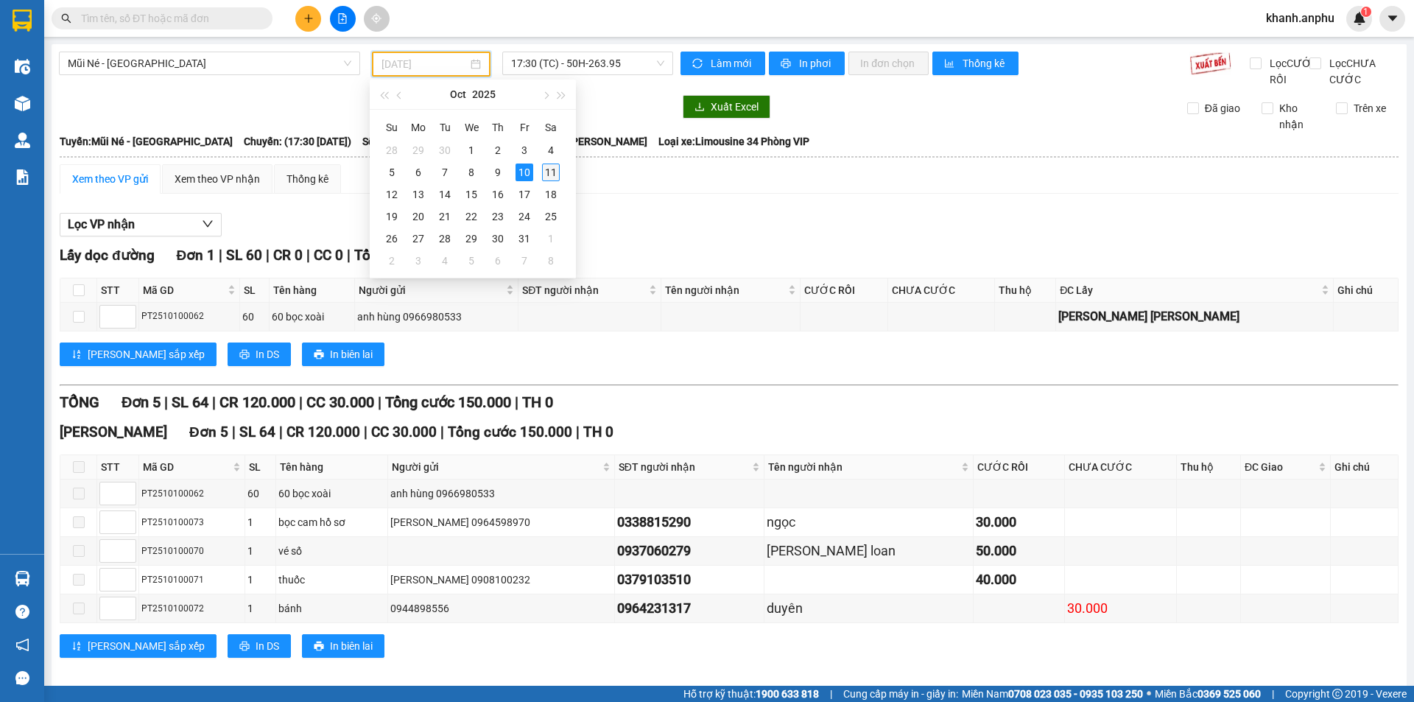
click at [549, 169] on div "11" at bounding box center [551, 172] width 18 height 18
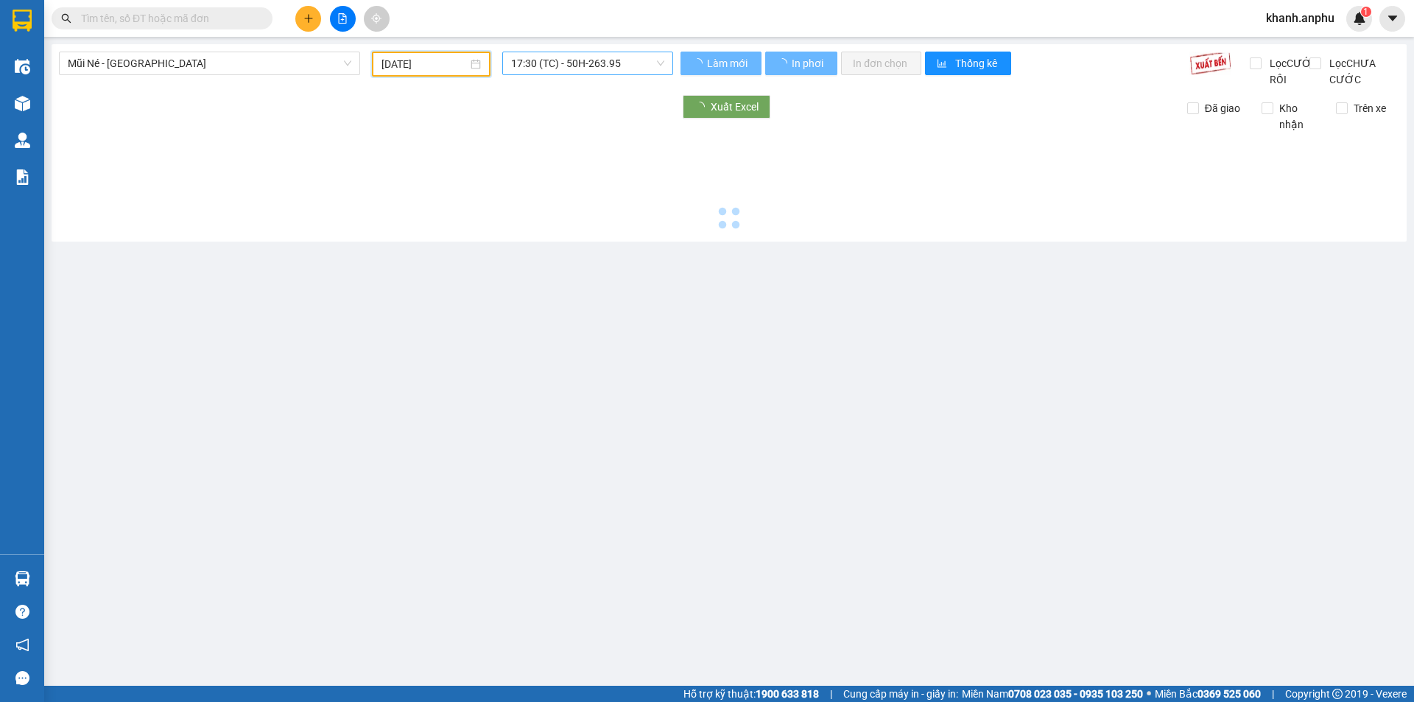
click at [583, 65] on span "17:30 (TC) - 50H-263.95" at bounding box center [587, 63] width 153 height 22
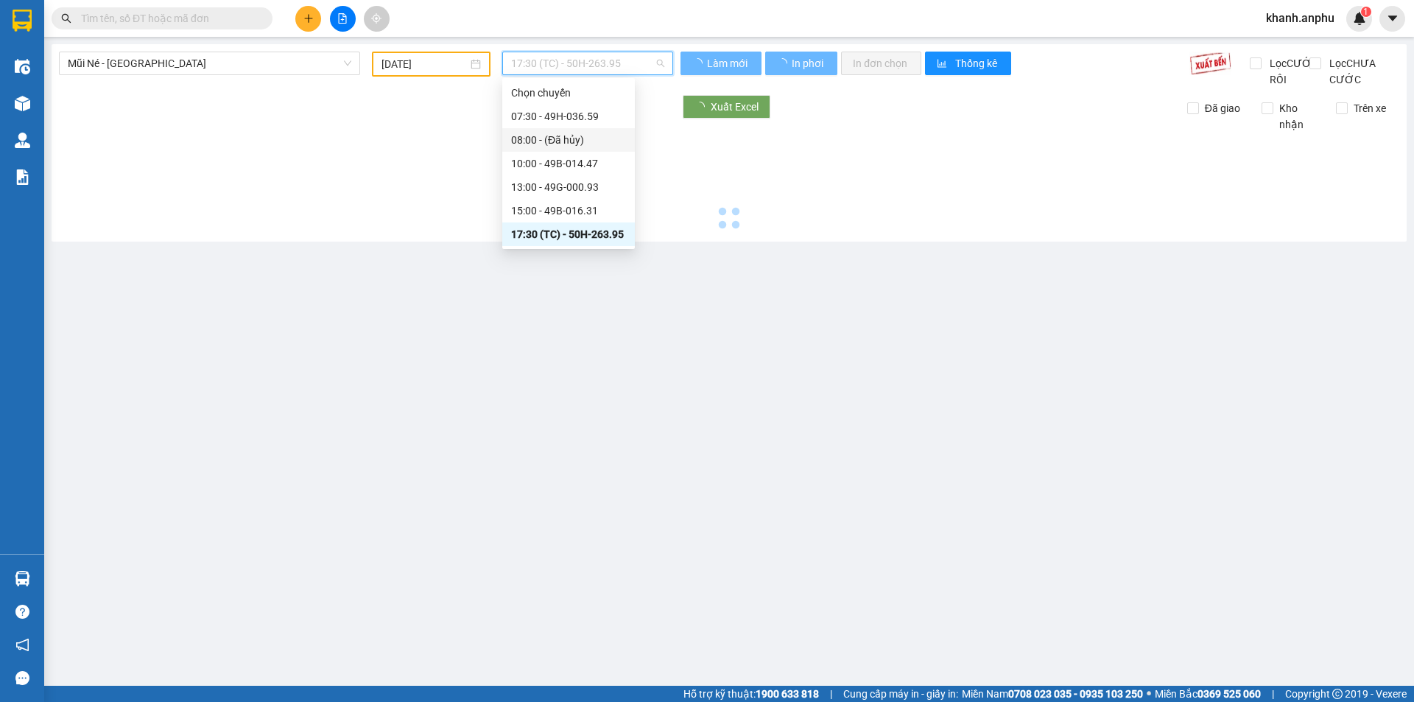
click at [575, 144] on div "08:00 - (Đã hủy)" at bounding box center [568, 140] width 115 height 16
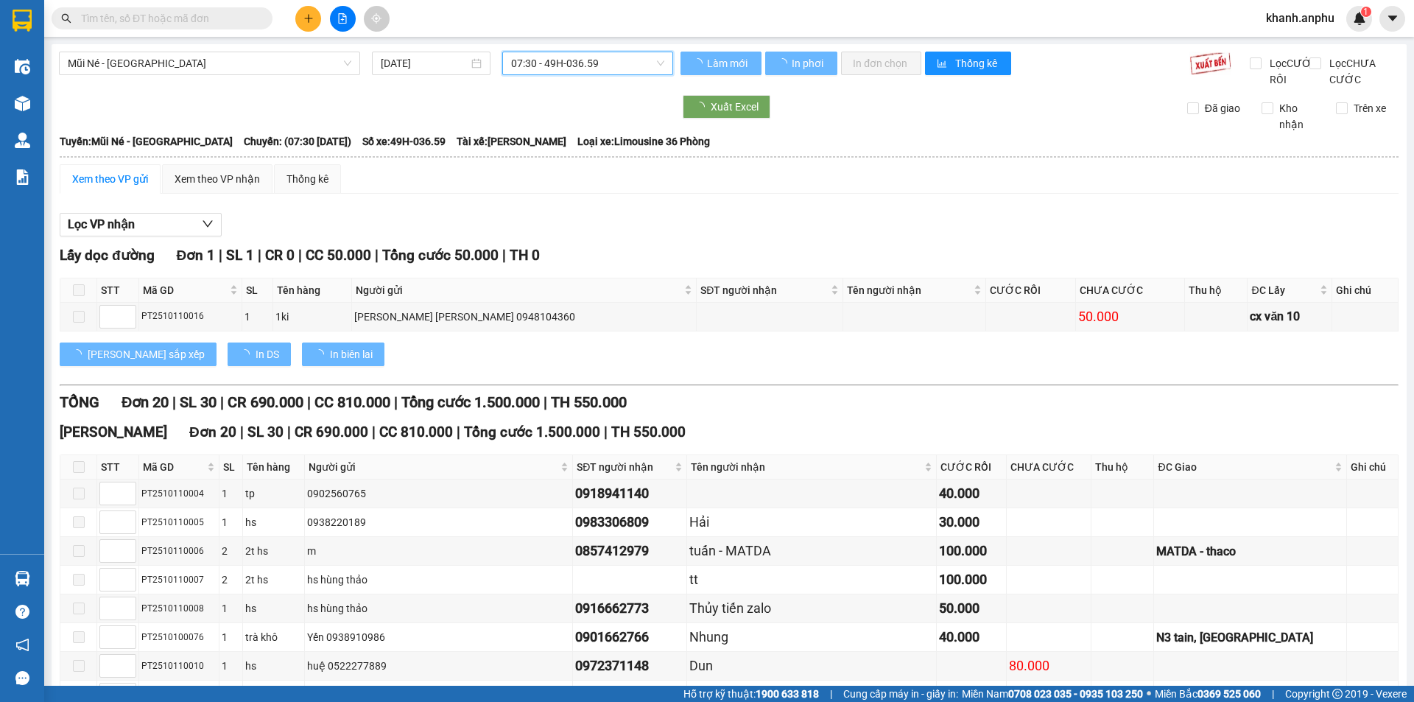
click at [576, 61] on span "07:30 - 49H-036.59" at bounding box center [587, 63] width 153 height 22
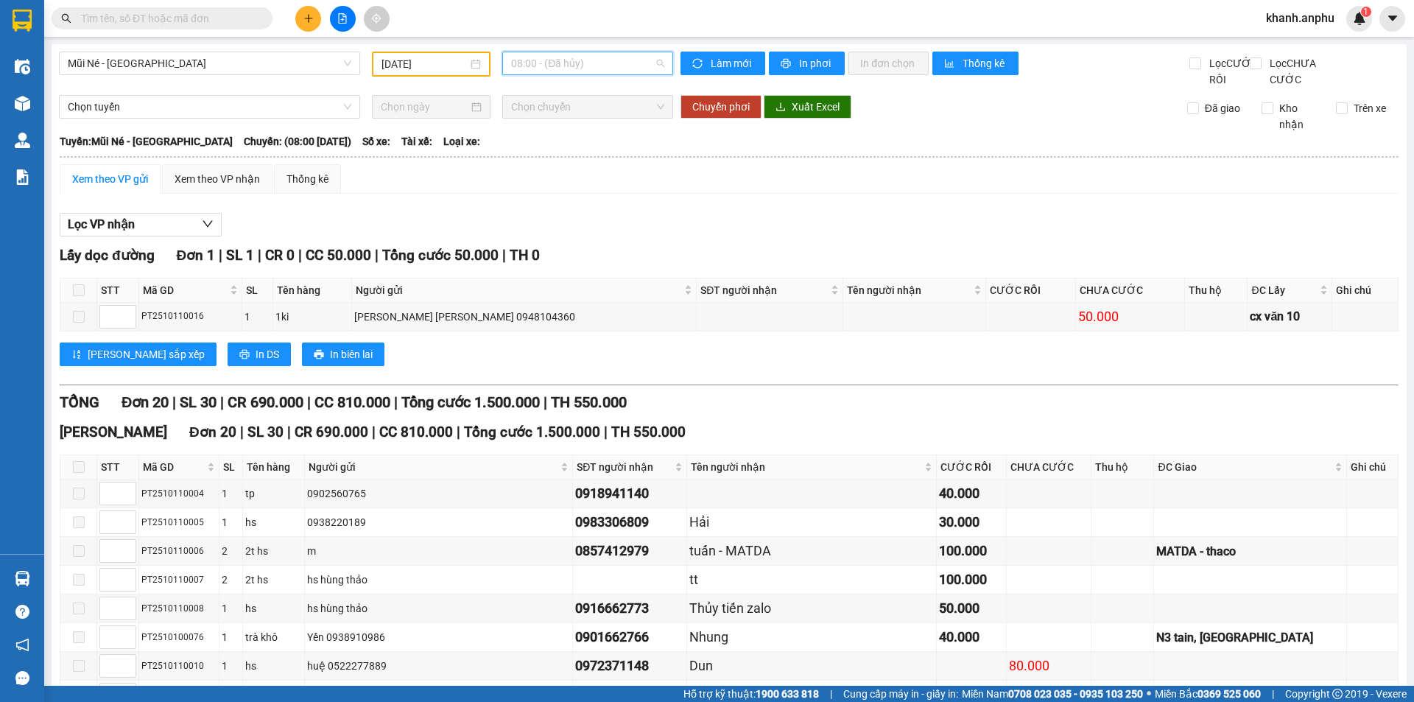
type input "[DATE]"
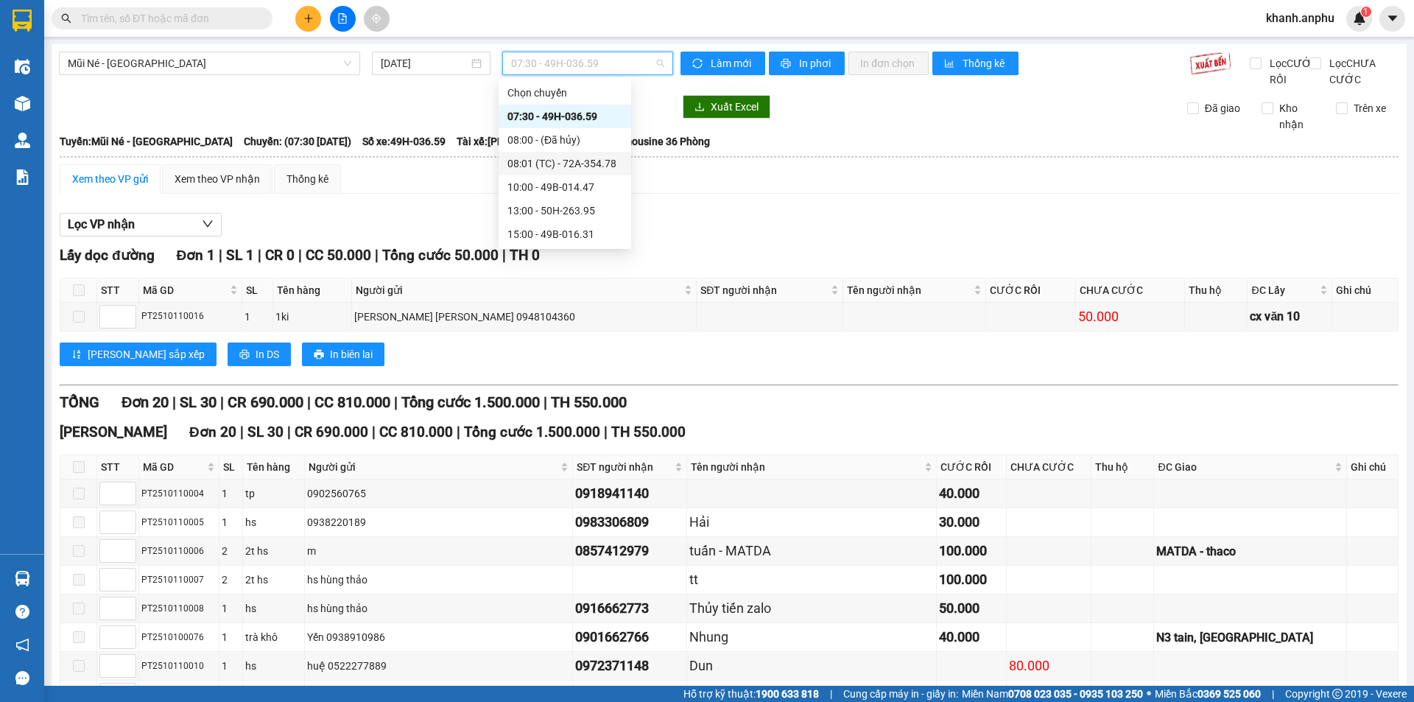
click at [565, 169] on div "08:01 (TC) - 72A-354.78" at bounding box center [564, 163] width 115 height 16
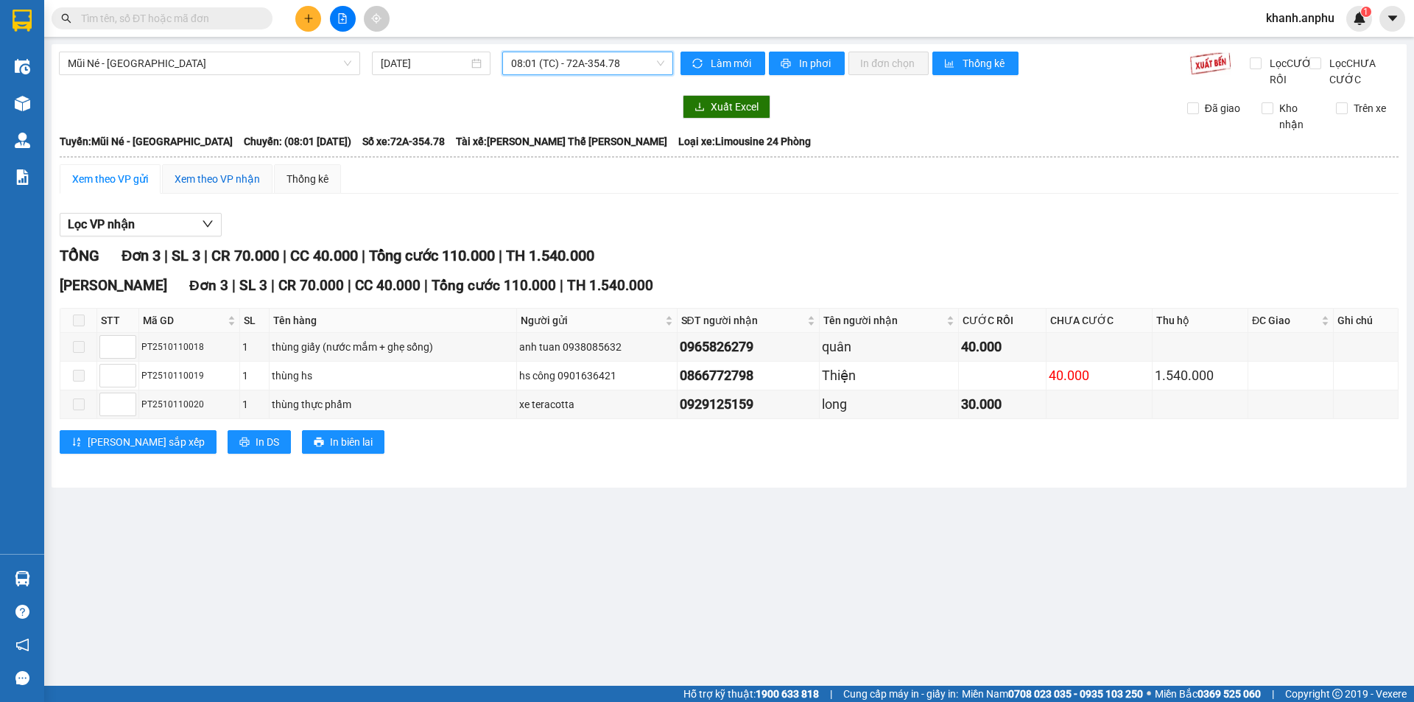
click at [244, 187] on div "Xem theo VP nhận" at bounding box center [216, 179] width 85 height 16
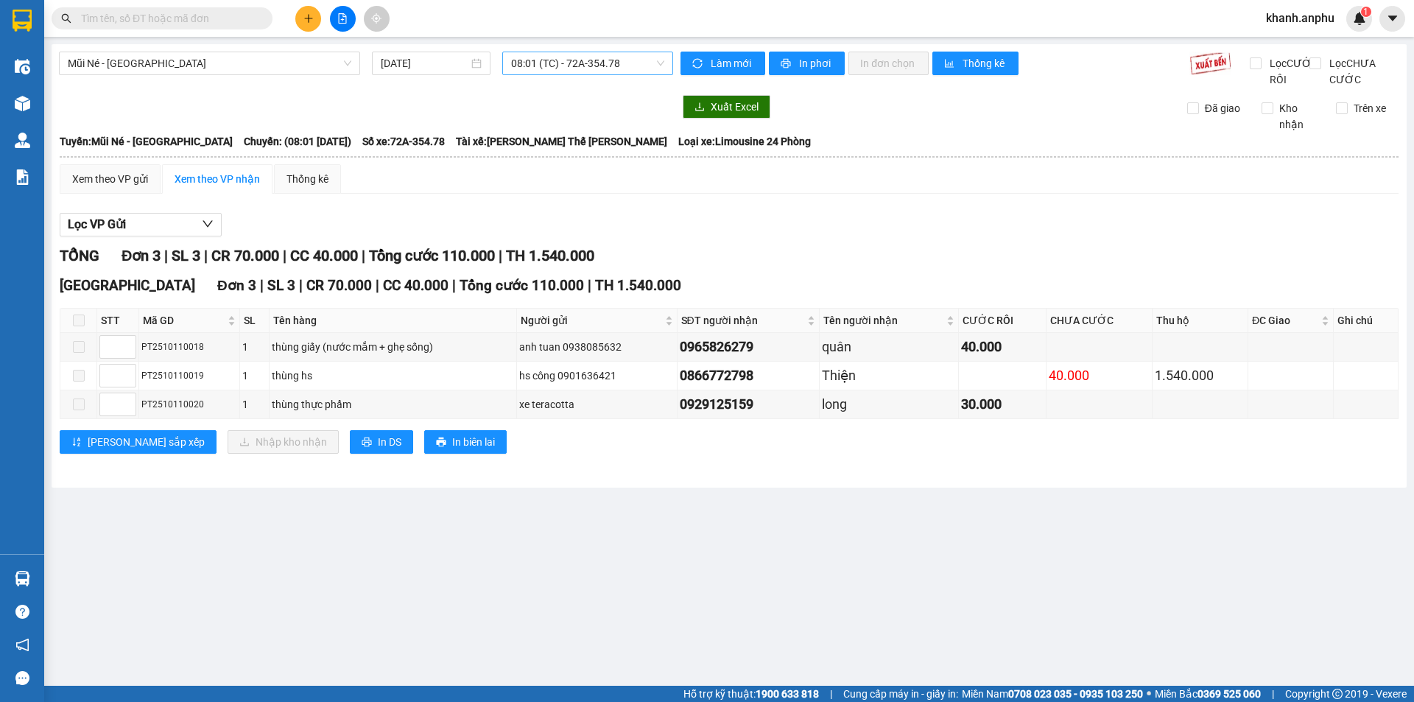
click at [573, 71] on span "08:01 (TC) - 72A-354.78" at bounding box center [587, 63] width 153 height 22
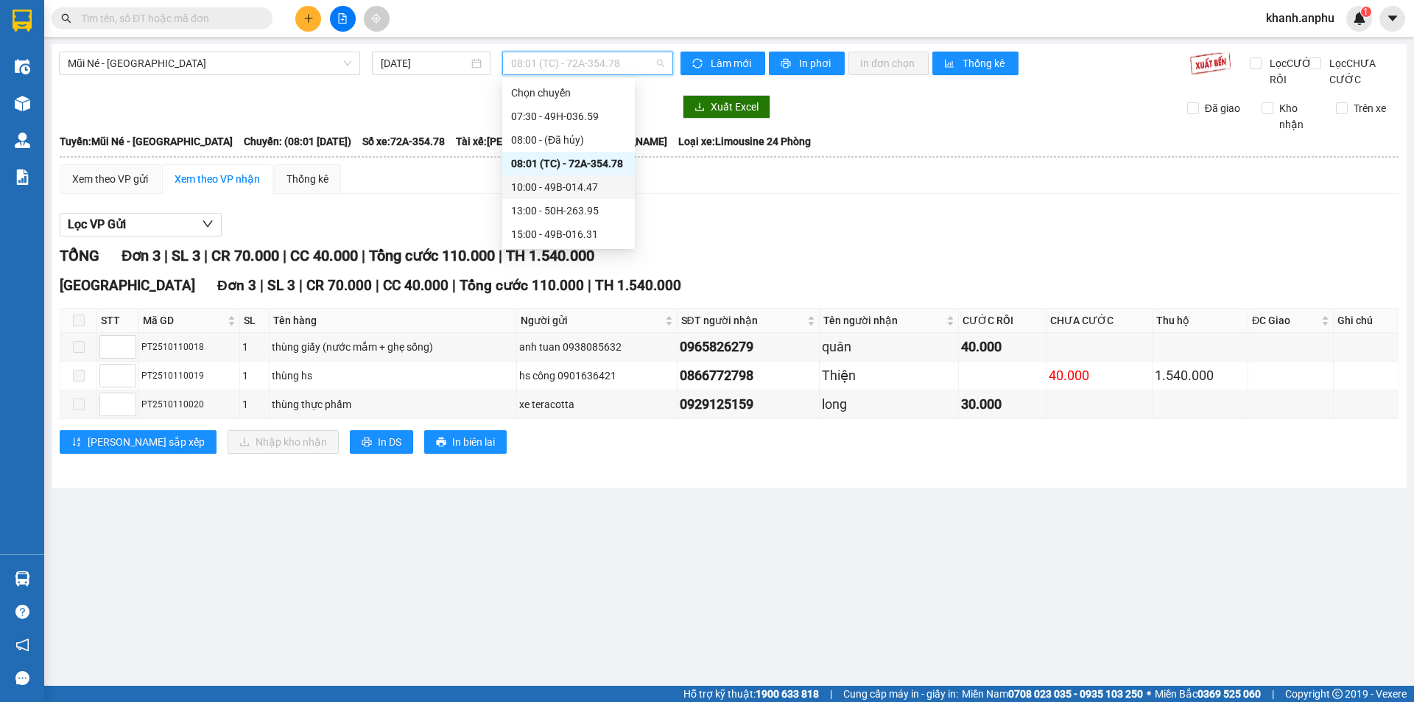
click at [566, 191] on div "10:00 - 49B-014.47" at bounding box center [568, 187] width 115 height 16
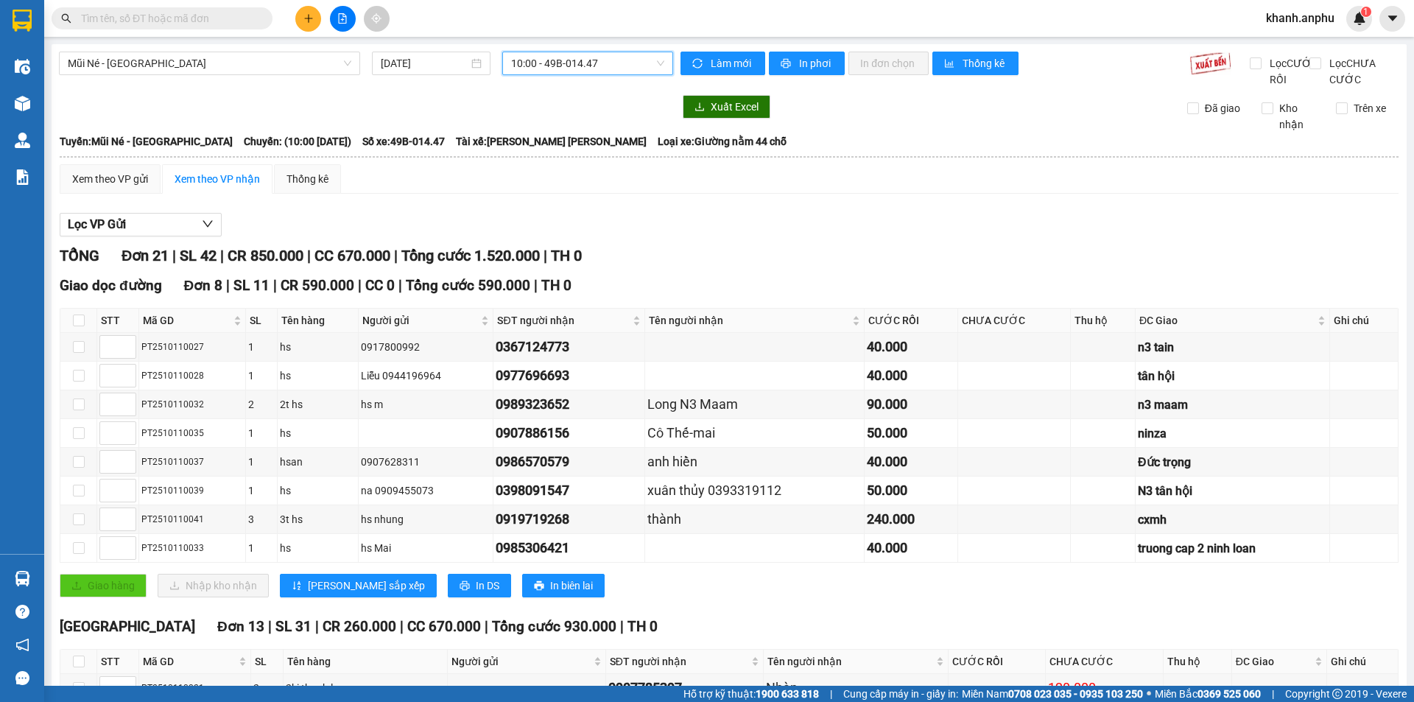
scroll to position [368, 0]
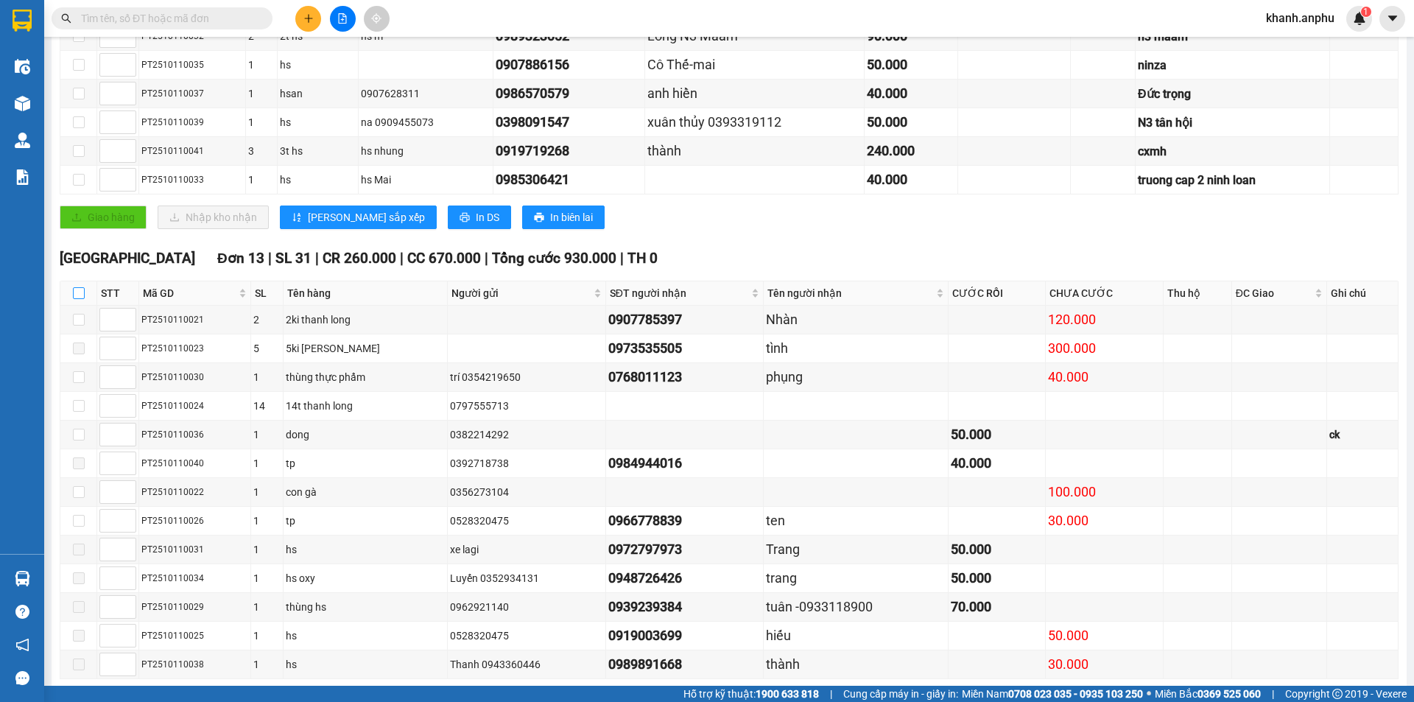
click at [84, 301] on label at bounding box center [79, 293] width 12 height 16
click at [84, 299] on input "checkbox" at bounding box center [79, 293] width 12 height 12
checkbox input "true"
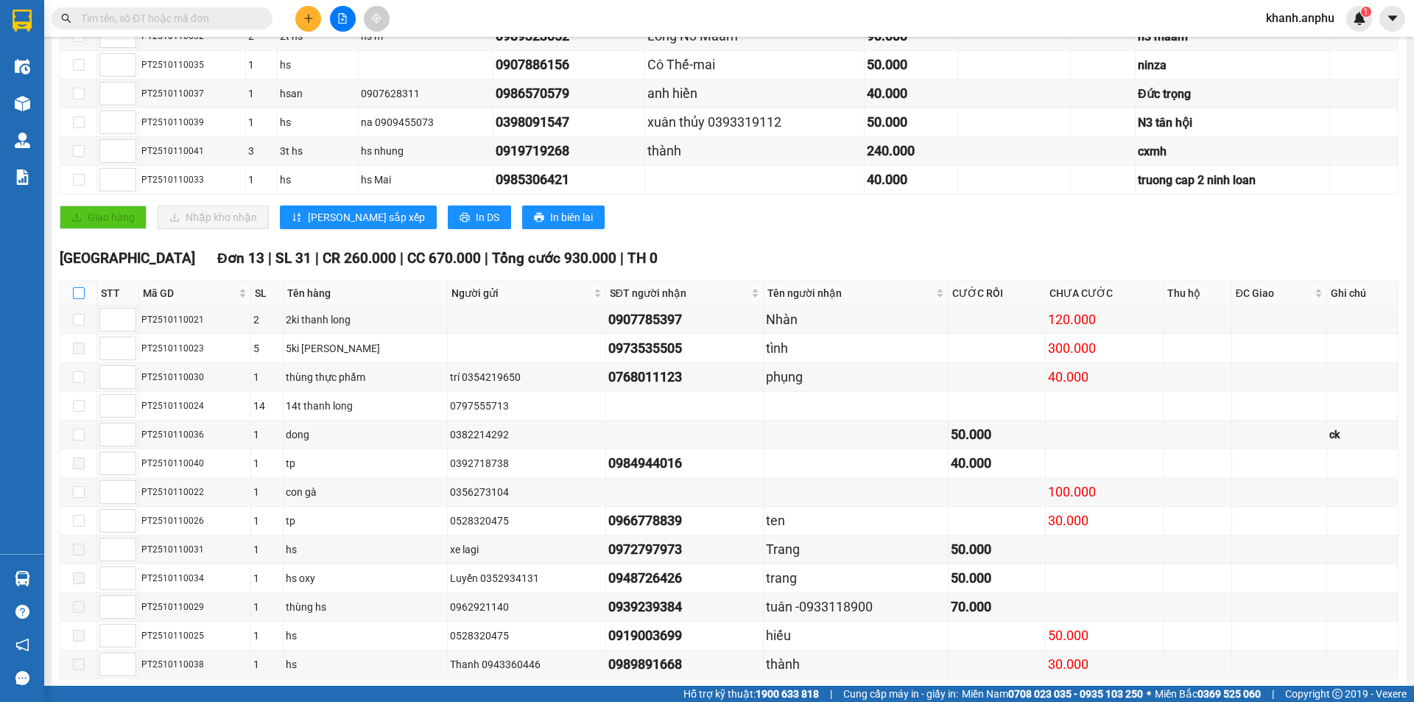
checkbox input "true"
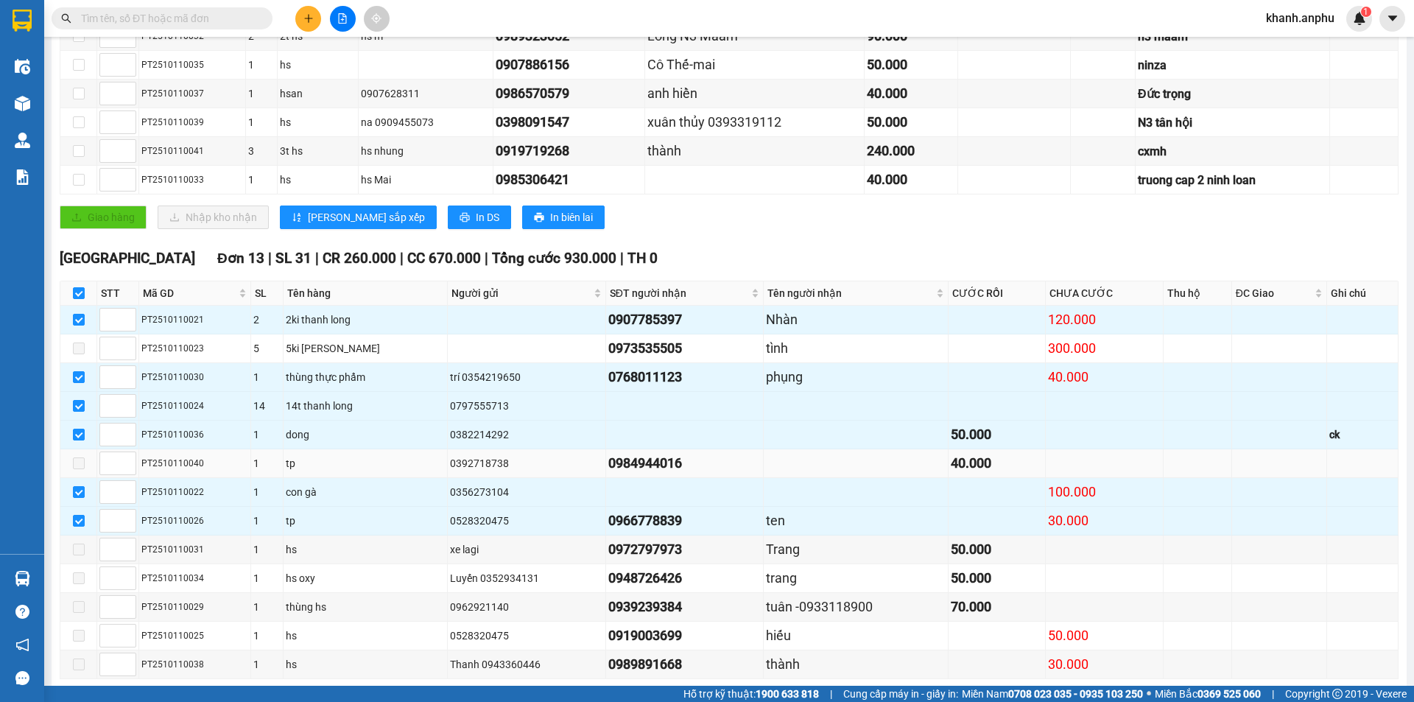
scroll to position [454, 0]
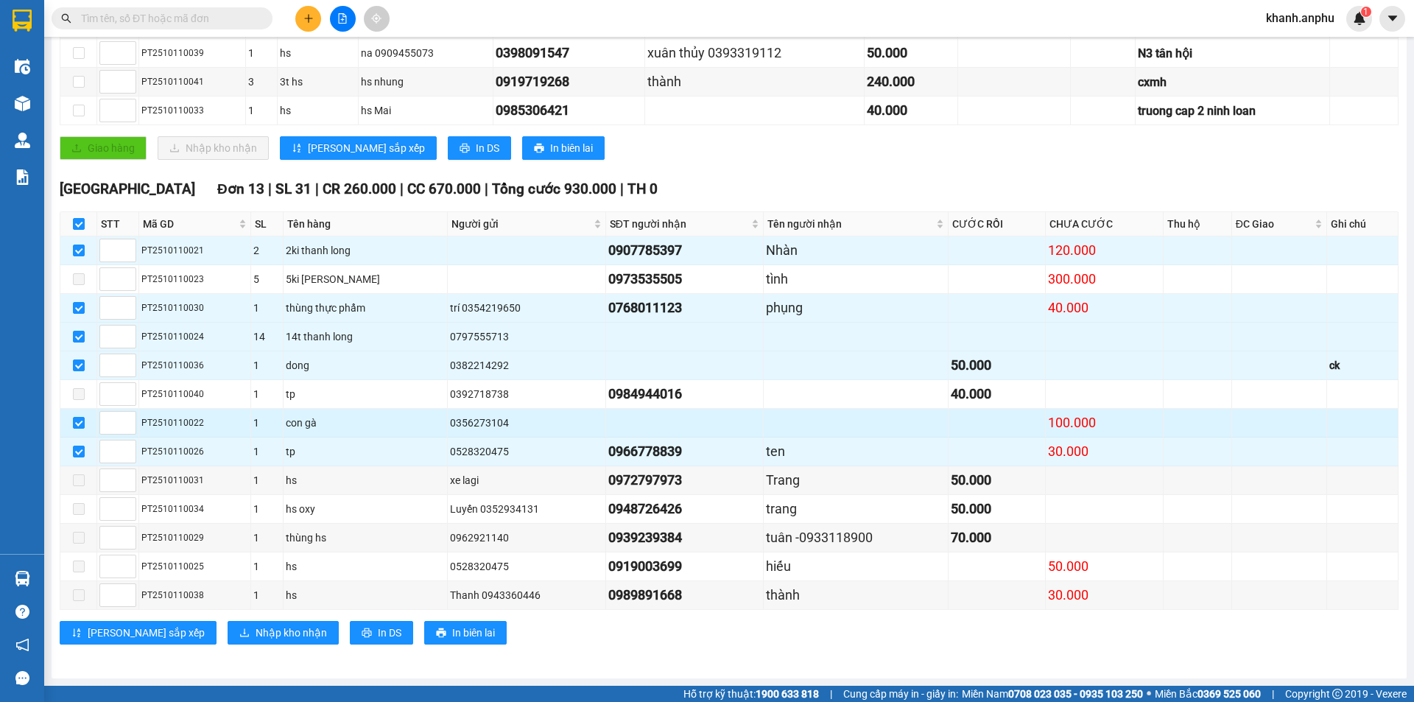
click at [687, 423] on td at bounding box center [685, 423] width 158 height 29
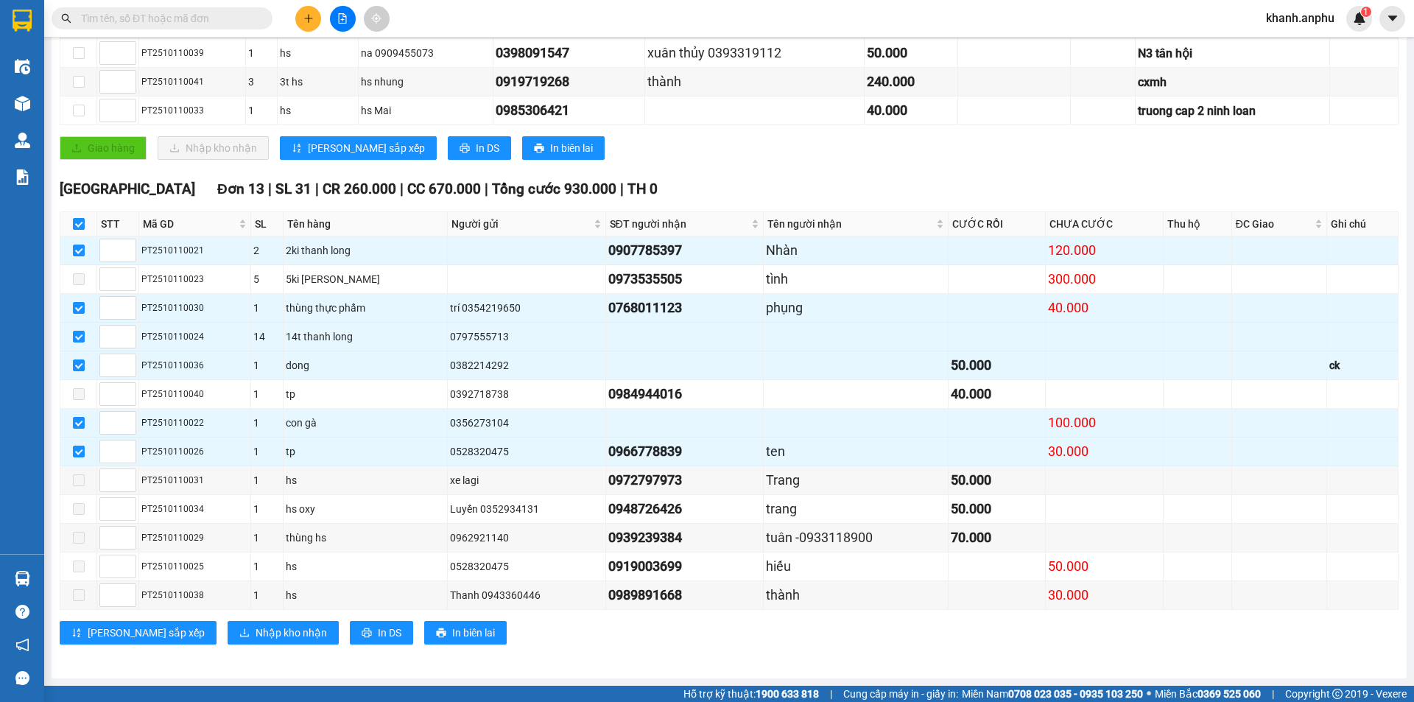
click at [81, 226] on input "checkbox" at bounding box center [79, 224] width 12 height 12
checkbox input "false"
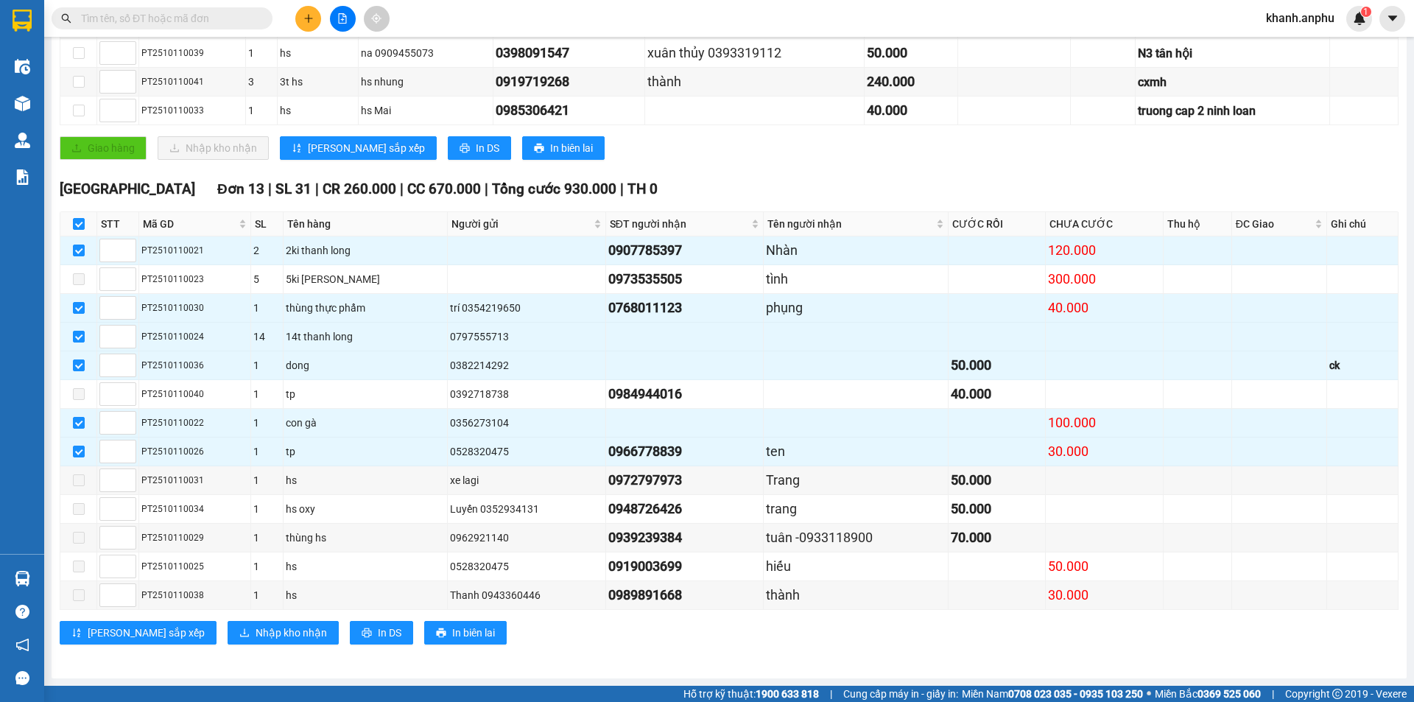
checkbox input "false"
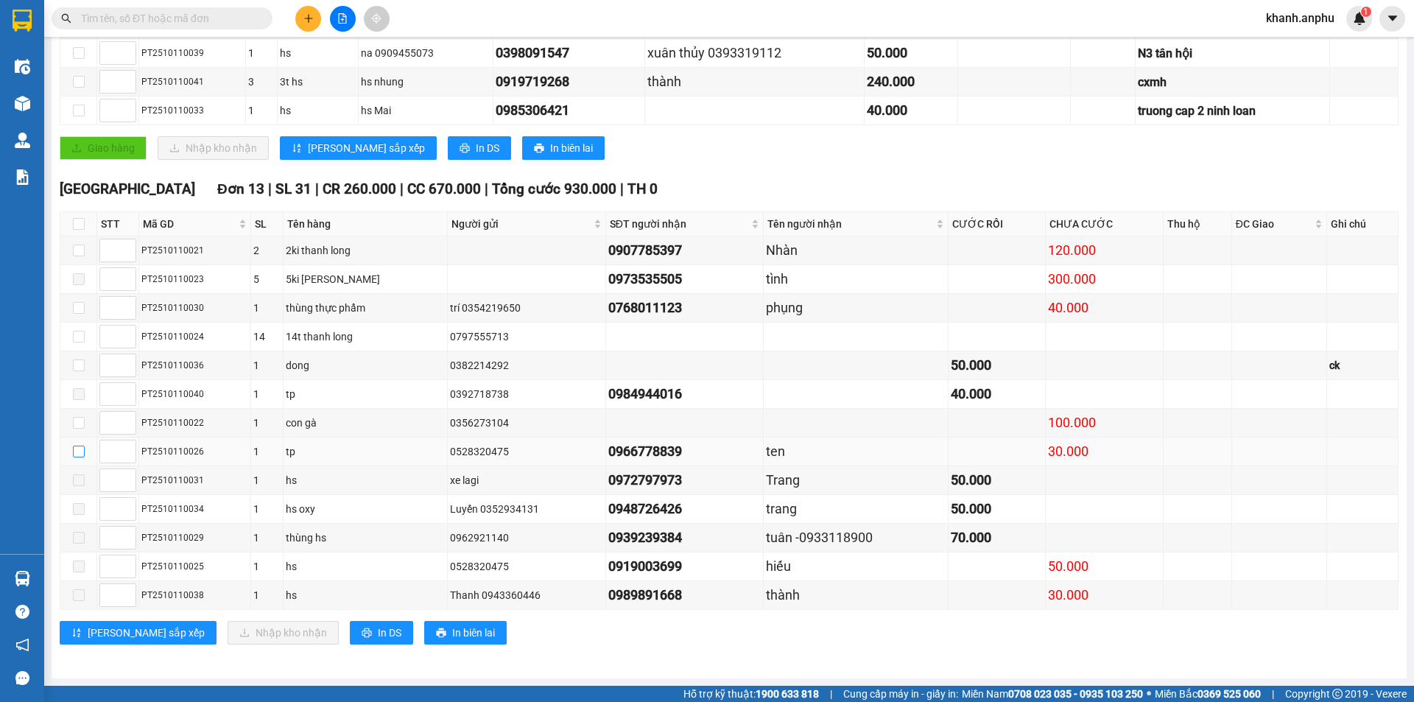
click at [77, 447] on input "checkbox" at bounding box center [79, 451] width 12 height 12
checkbox input "true"
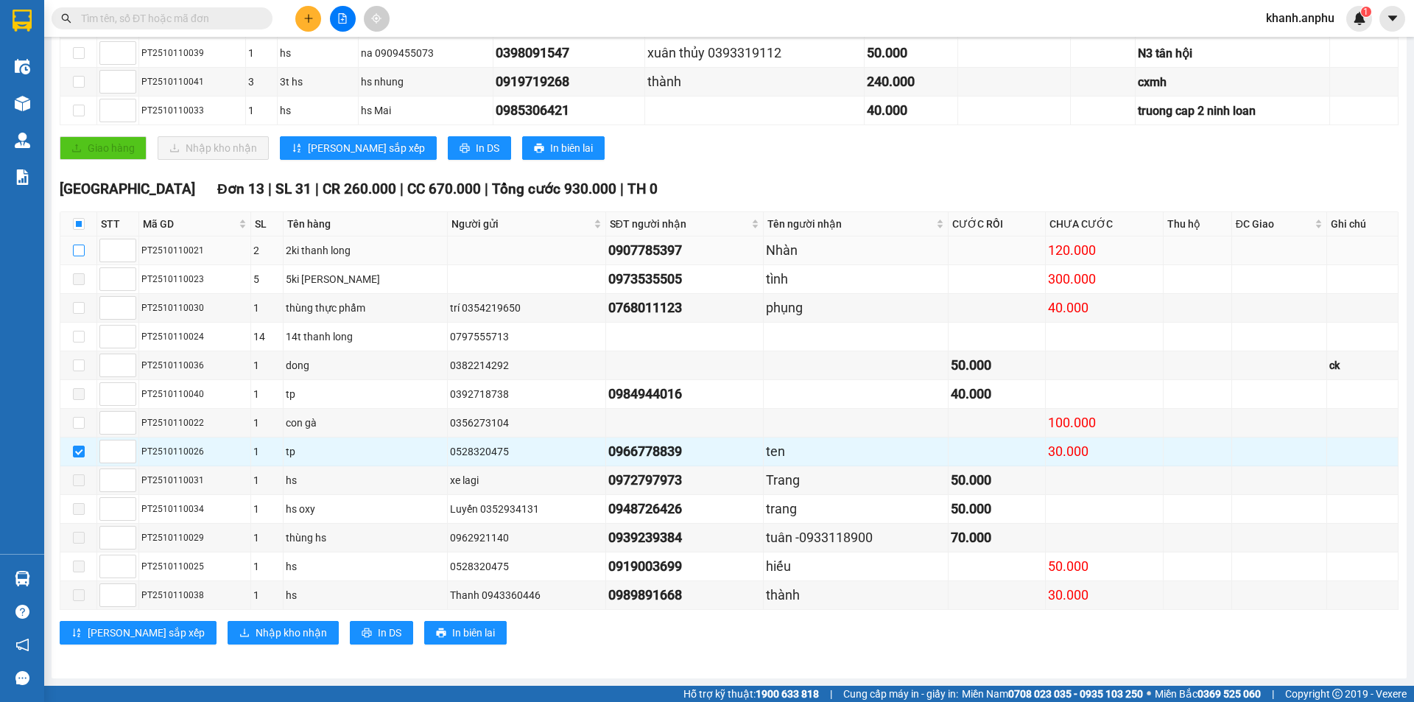
click at [77, 249] on input "checkbox" at bounding box center [79, 250] width 12 height 12
checkbox input "true"
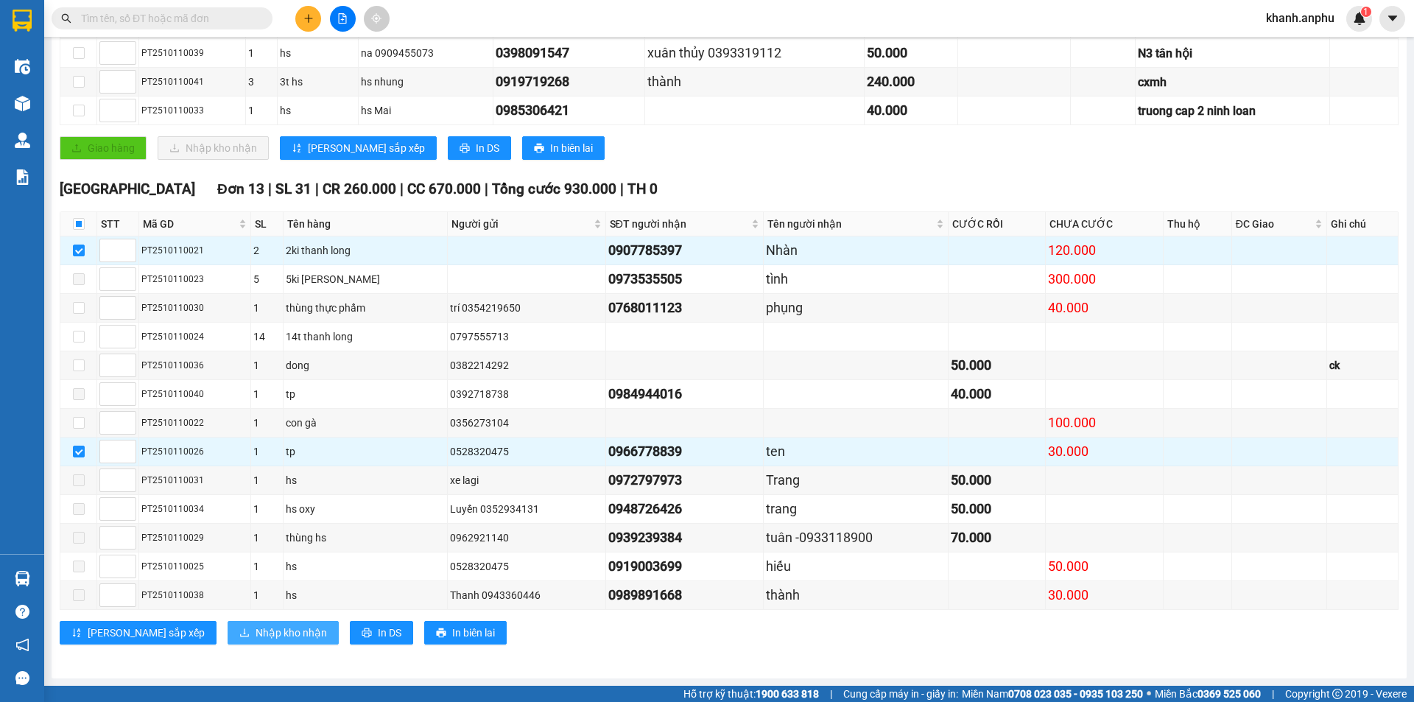
click at [255, 636] on span "Nhập kho nhận" at bounding box center [290, 632] width 71 height 16
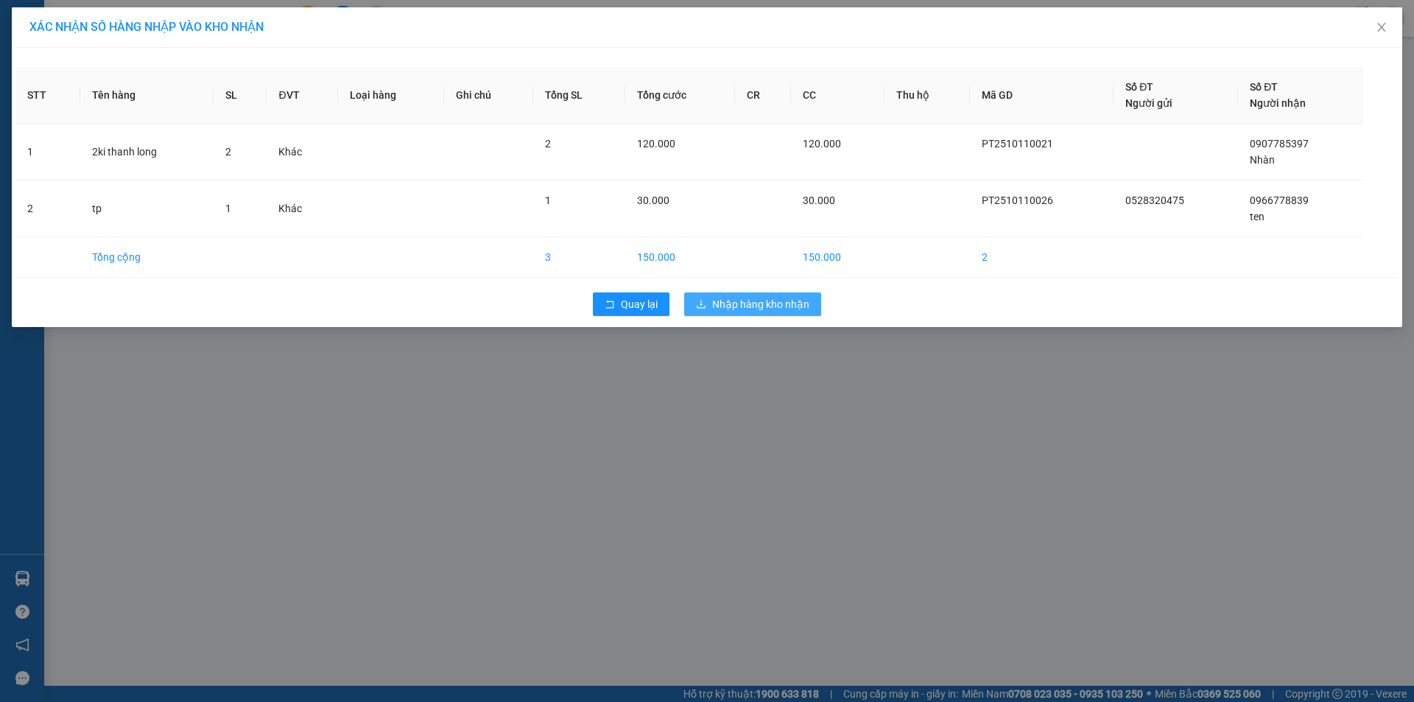
click at [764, 309] on span "Nhập hàng kho nhận" at bounding box center [760, 304] width 97 height 16
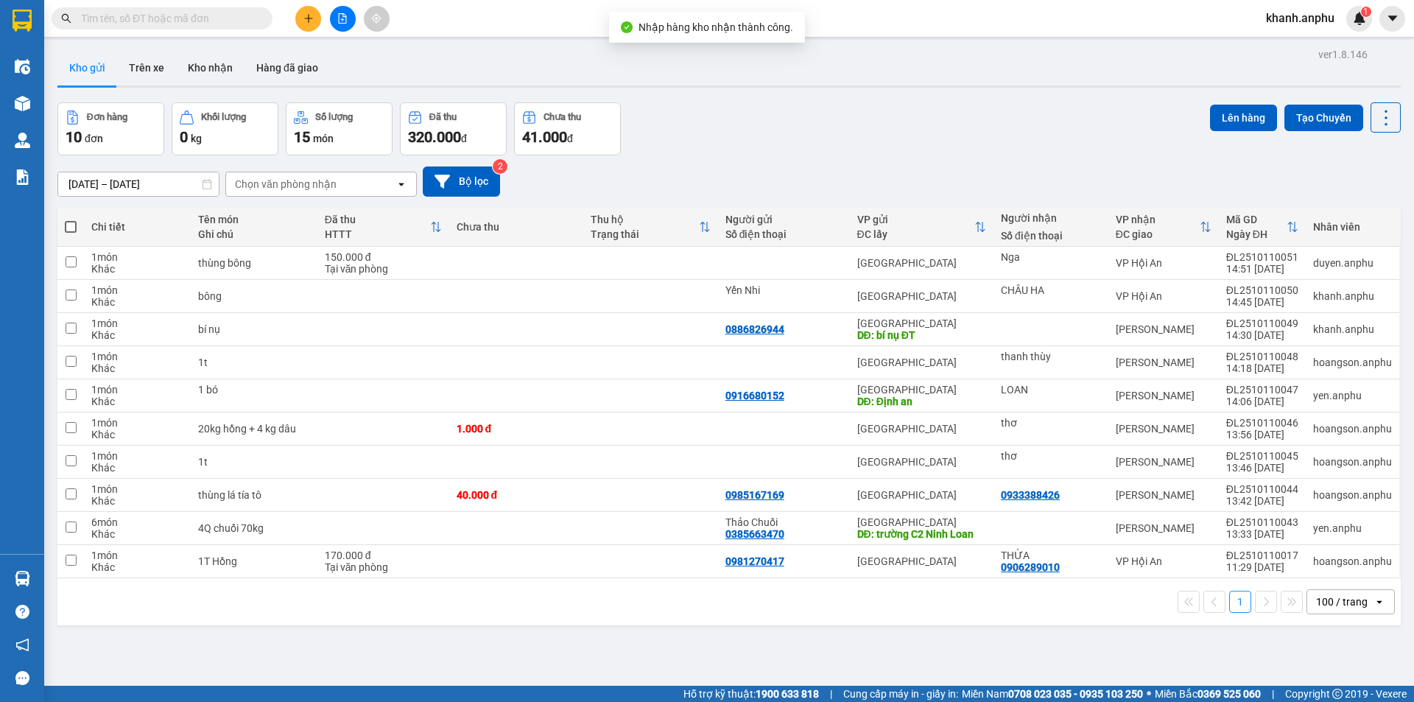
click at [342, 18] on icon "file-add" at bounding box center [342, 18] width 10 height 10
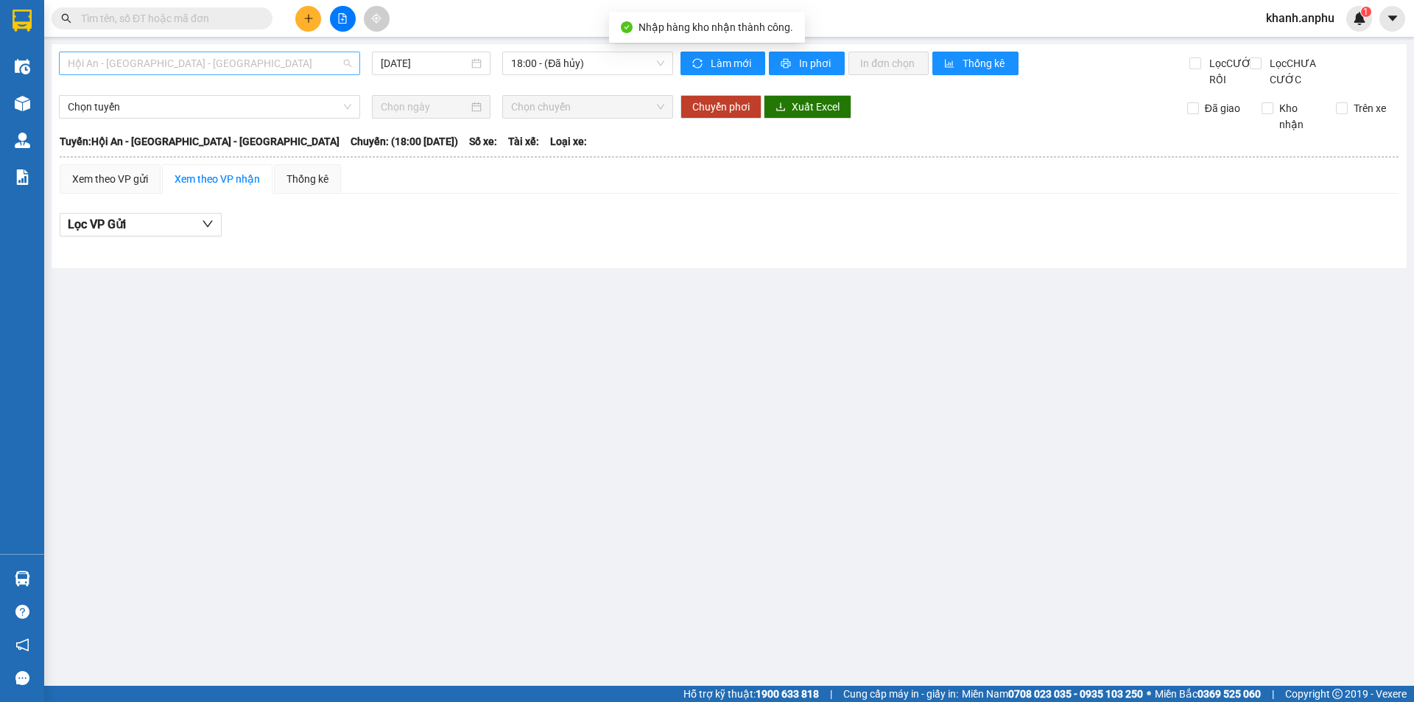
click at [152, 66] on span "Hội An - [GEOGRAPHIC_DATA] - [GEOGRAPHIC_DATA]" at bounding box center [209, 63] width 283 height 22
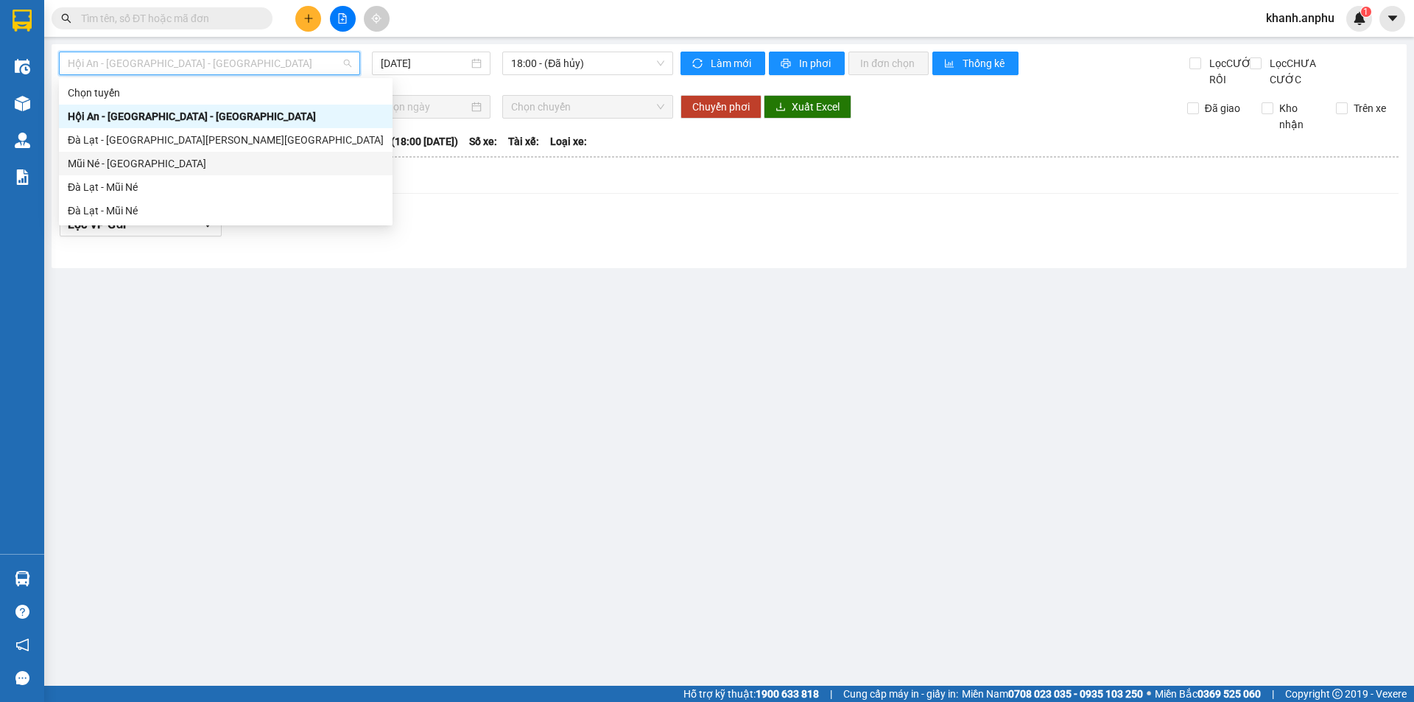
click at [150, 163] on div "Mũi Né - [GEOGRAPHIC_DATA]" at bounding box center [226, 163] width 316 height 16
type input "[DATE]"
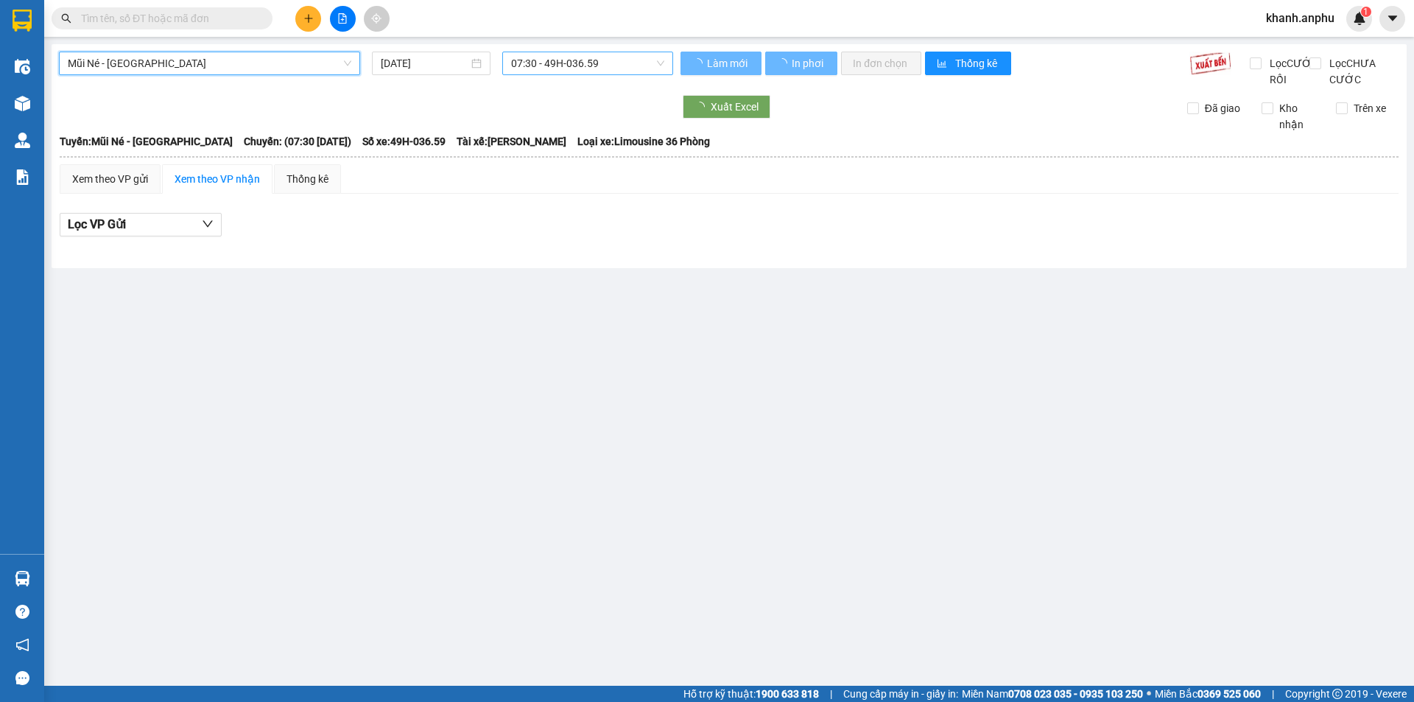
click at [543, 67] on span "07:30 - 49H-036.59" at bounding box center [587, 63] width 153 height 22
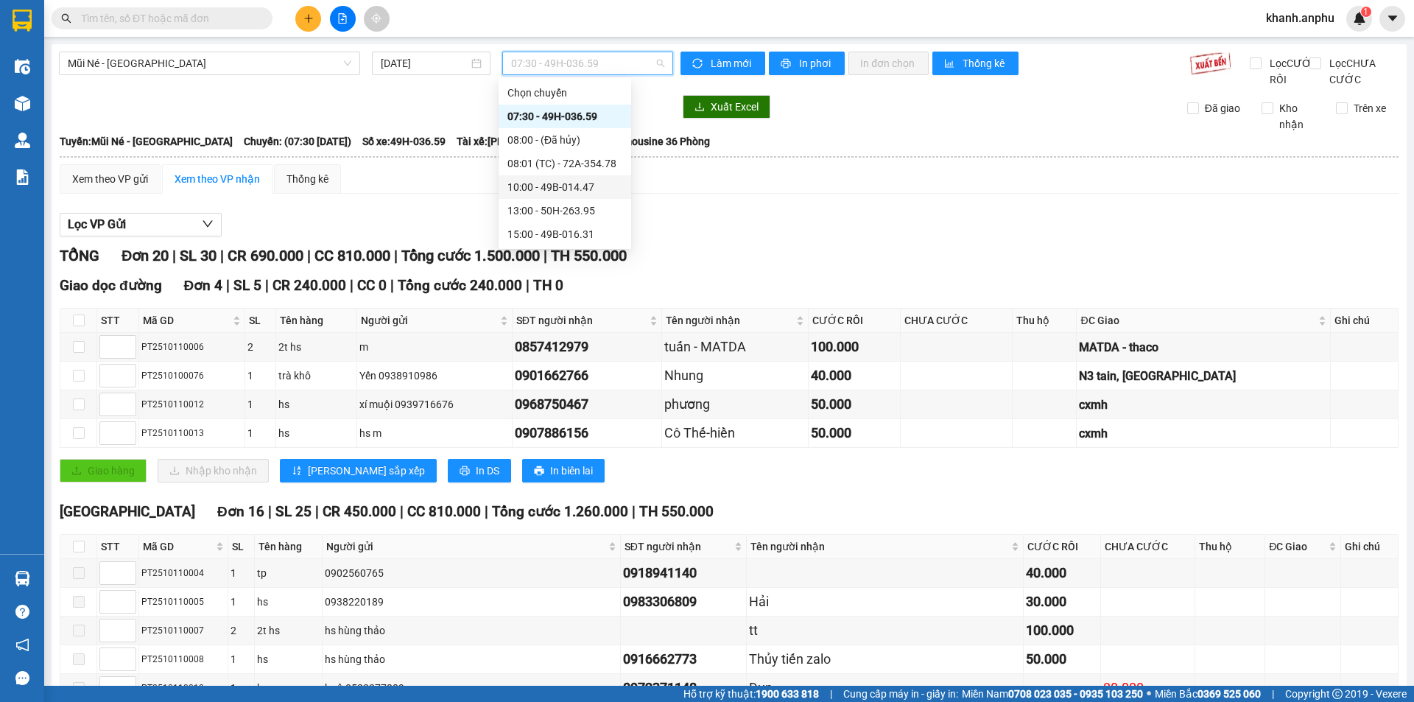
click at [538, 188] on div "10:00 - 49B-014.47" at bounding box center [564, 187] width 115 height 16
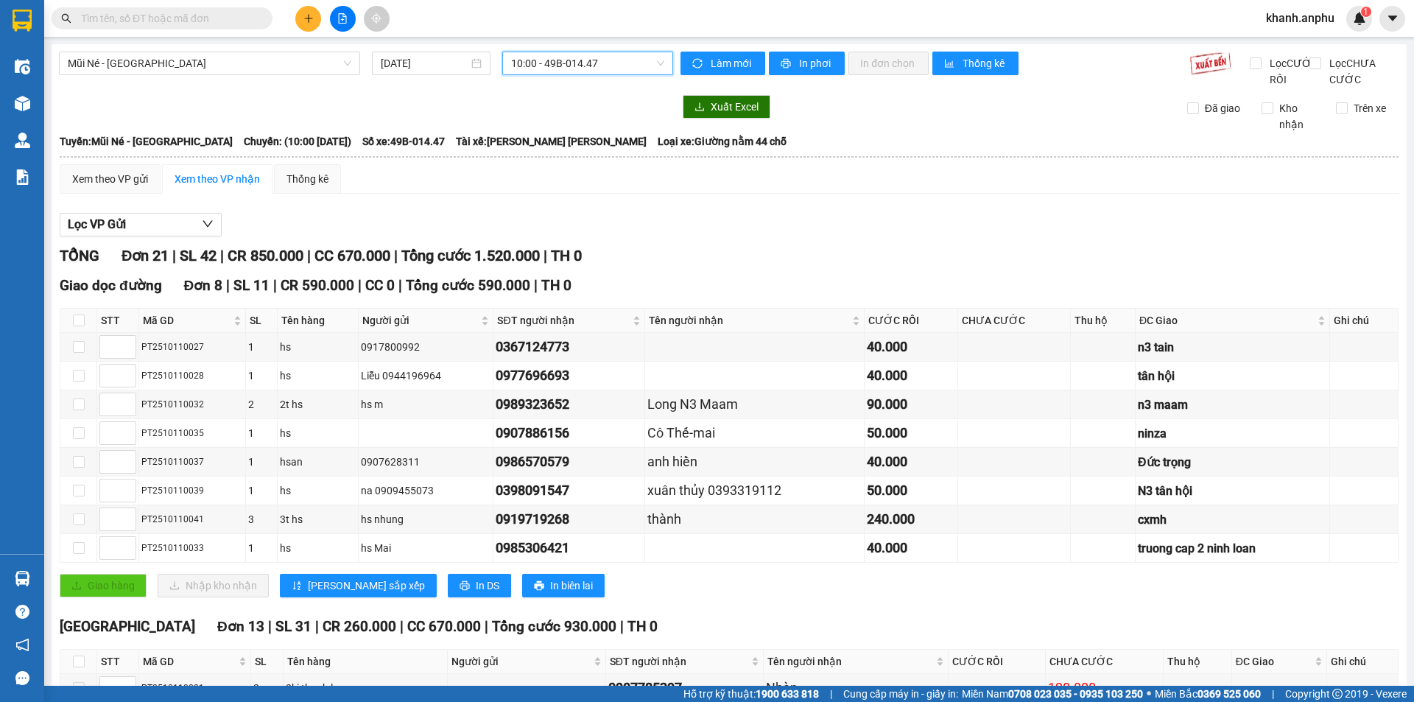
click at [811, 237] on div "Lọc VP Gửi" at bounding box center [729, 225] width 1339 height 24
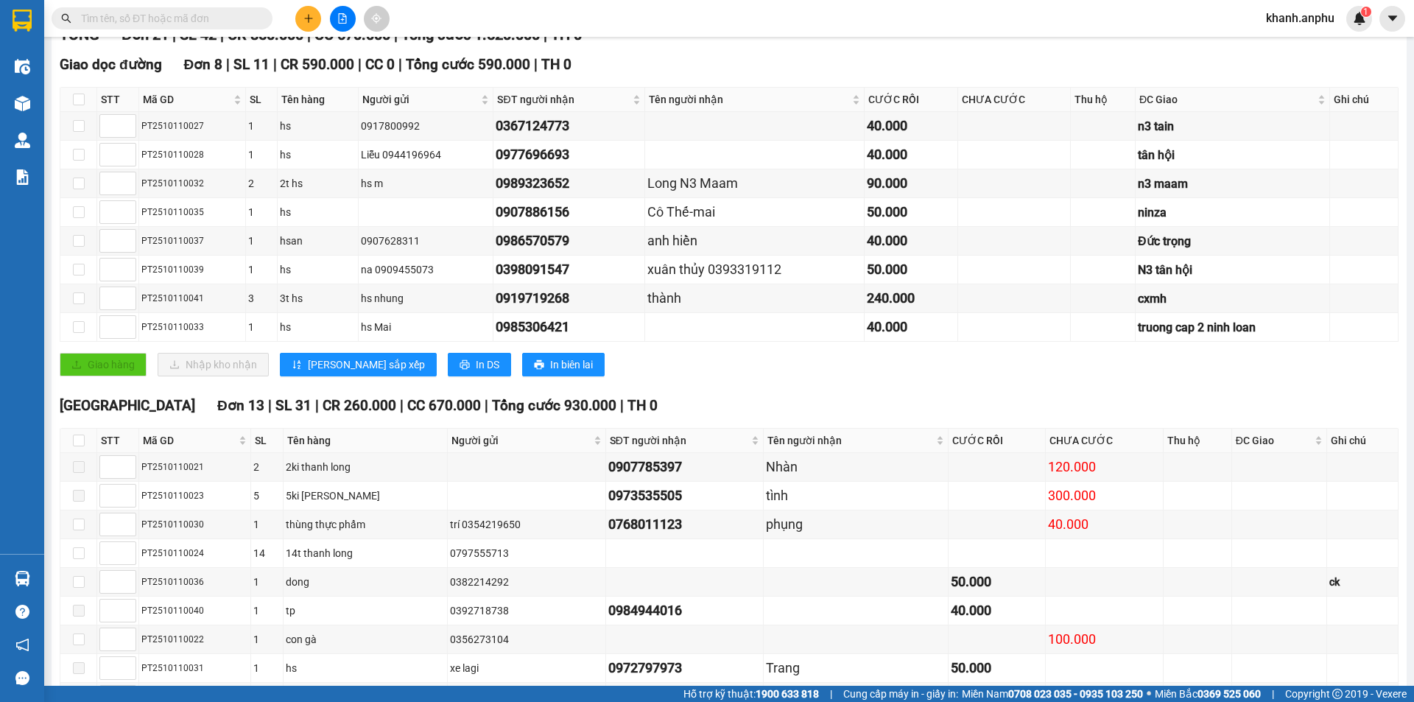
scroll to position [454, 0]
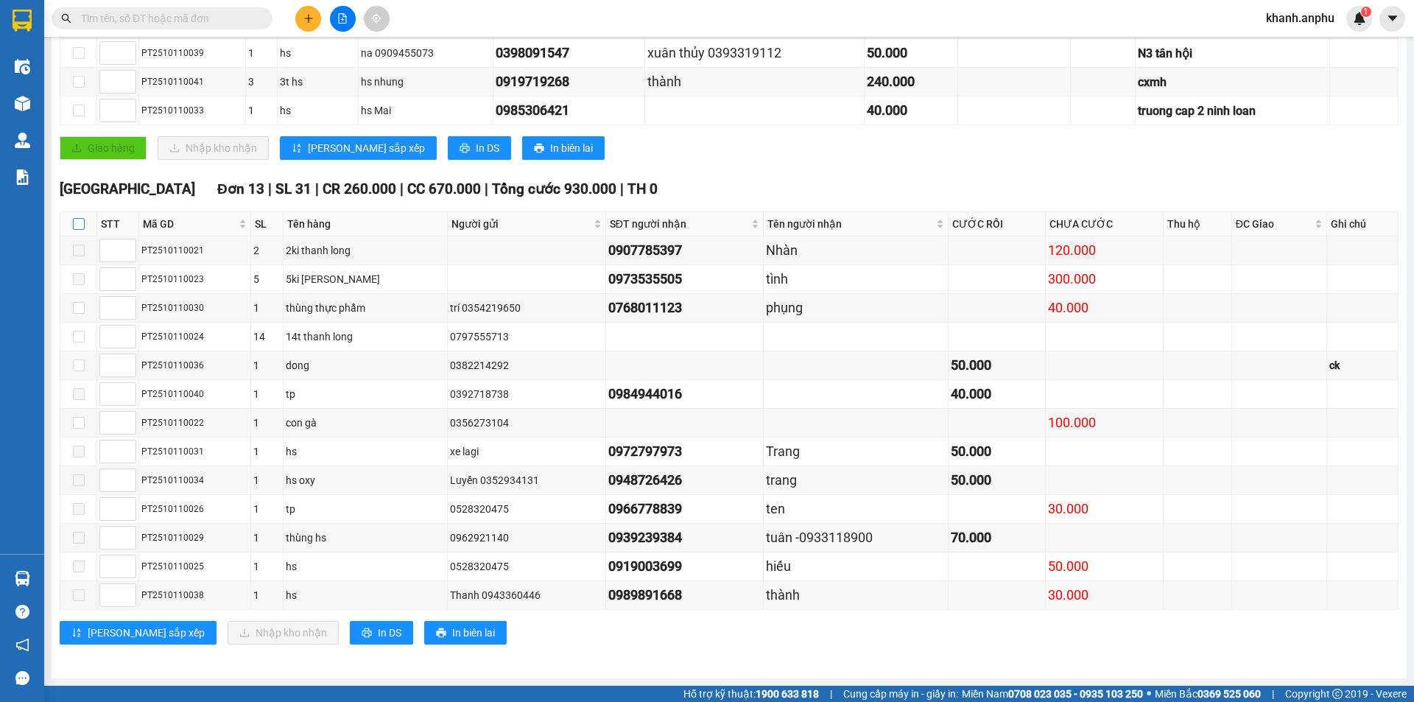
click at [81, 225] on input "checkbox" at bounding box center [79, 224] width 12 height 12
checkbox input "true"
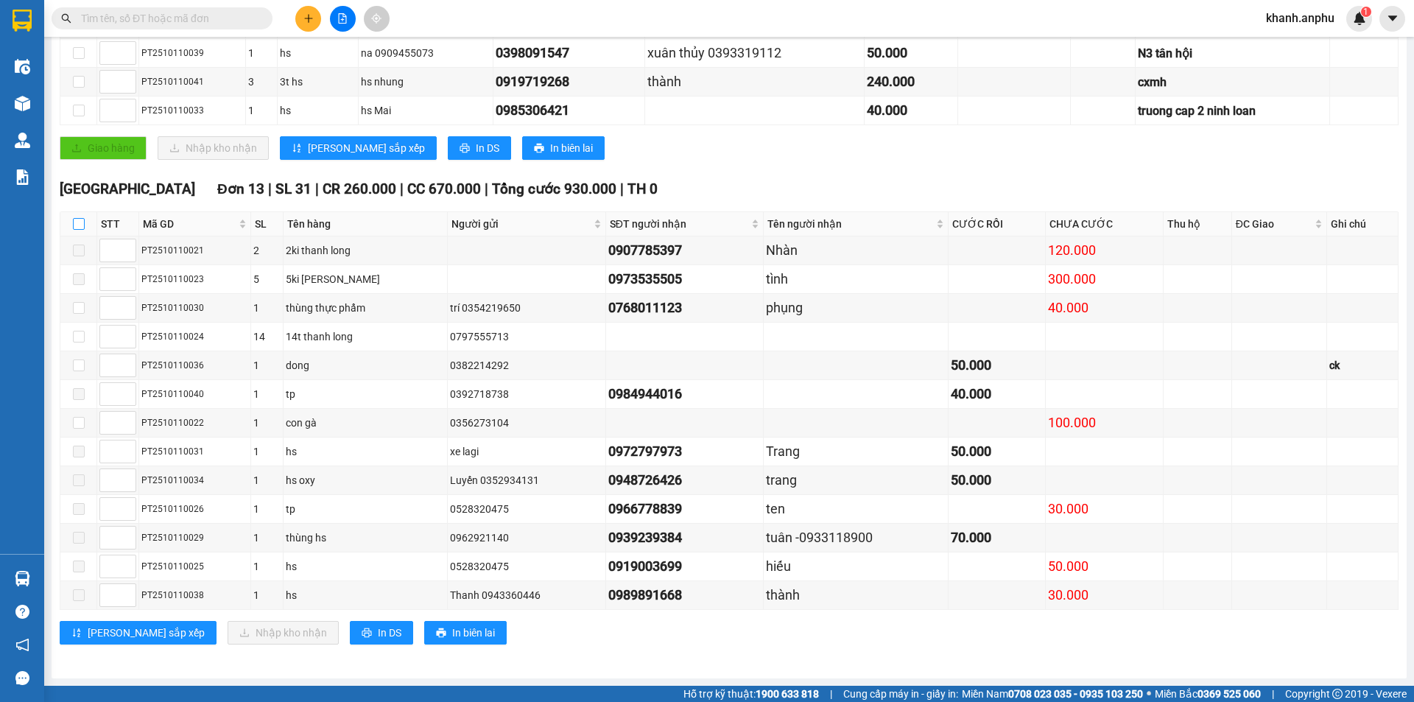
checkbox input "true"
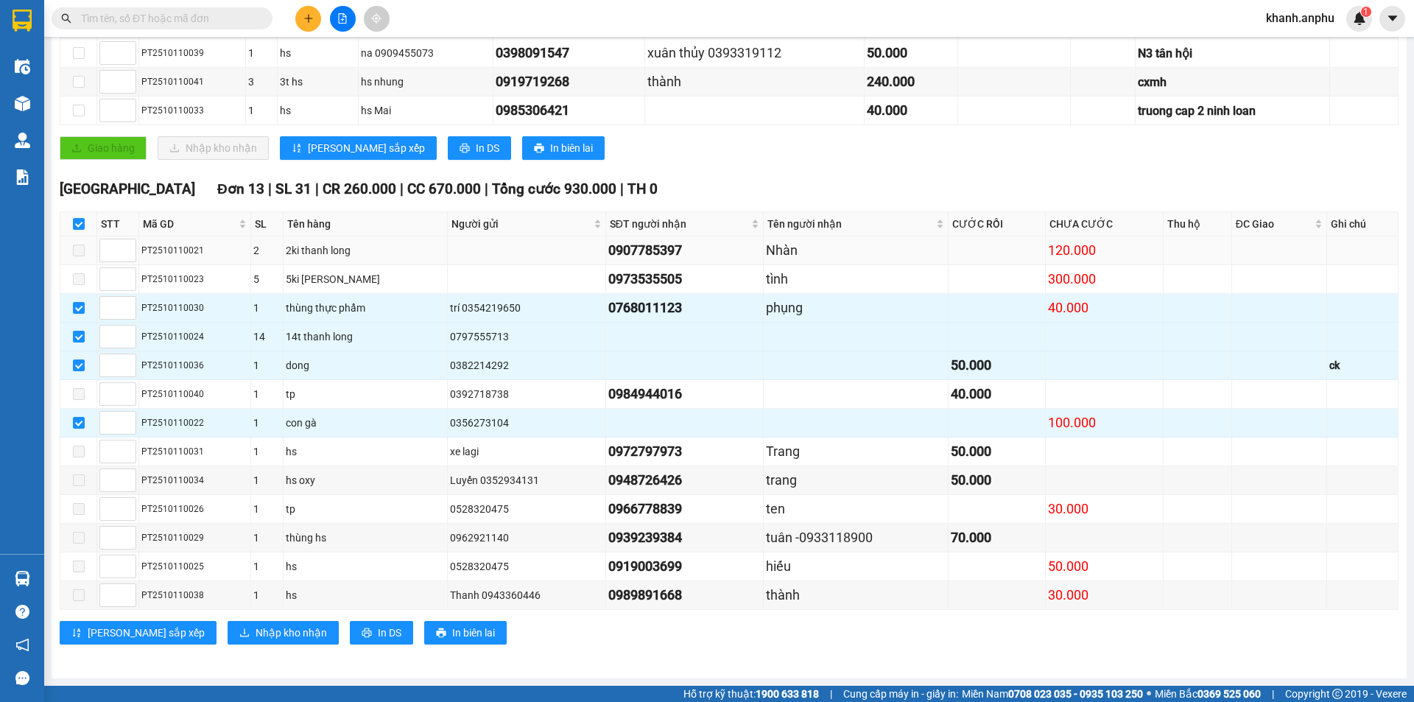
click at [80, 222] on input "checkbox" at bounding box center [79, 224] width 12 height 12
checkbox input "false"
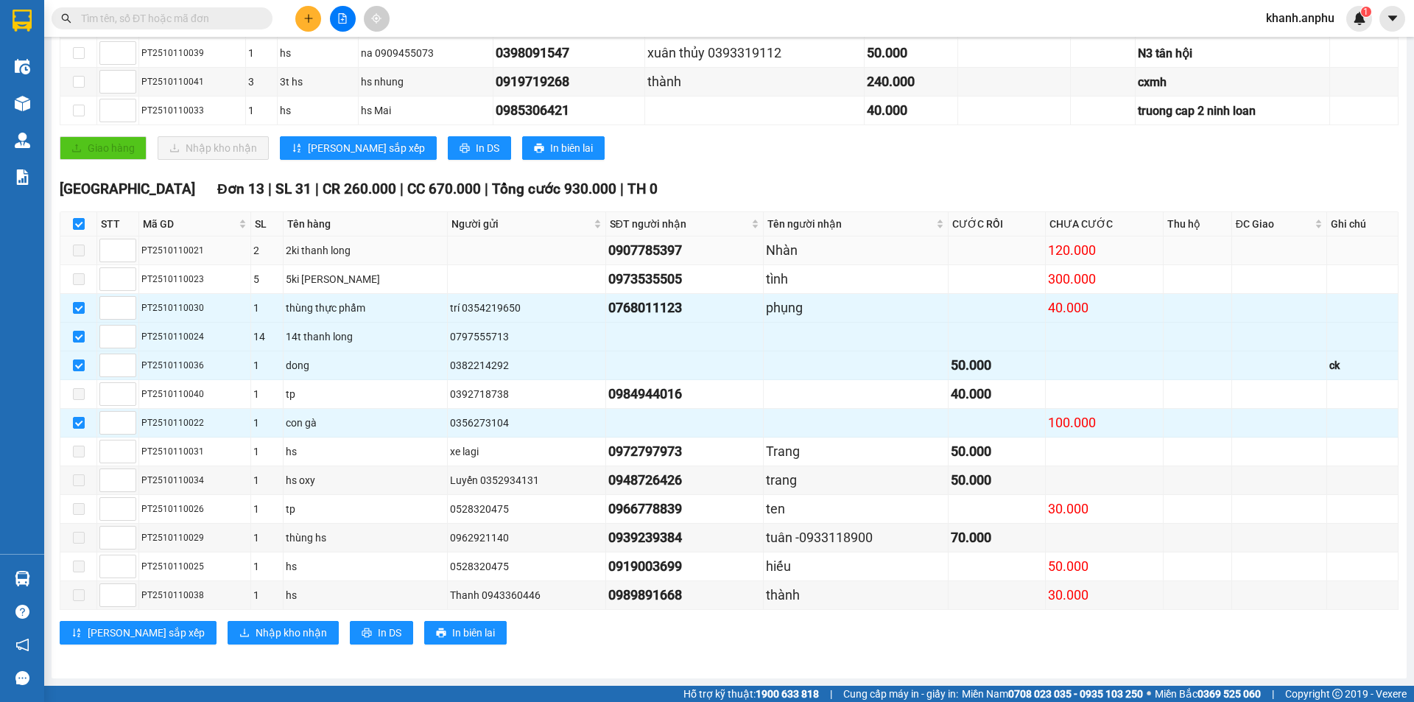
checkbox input "false"
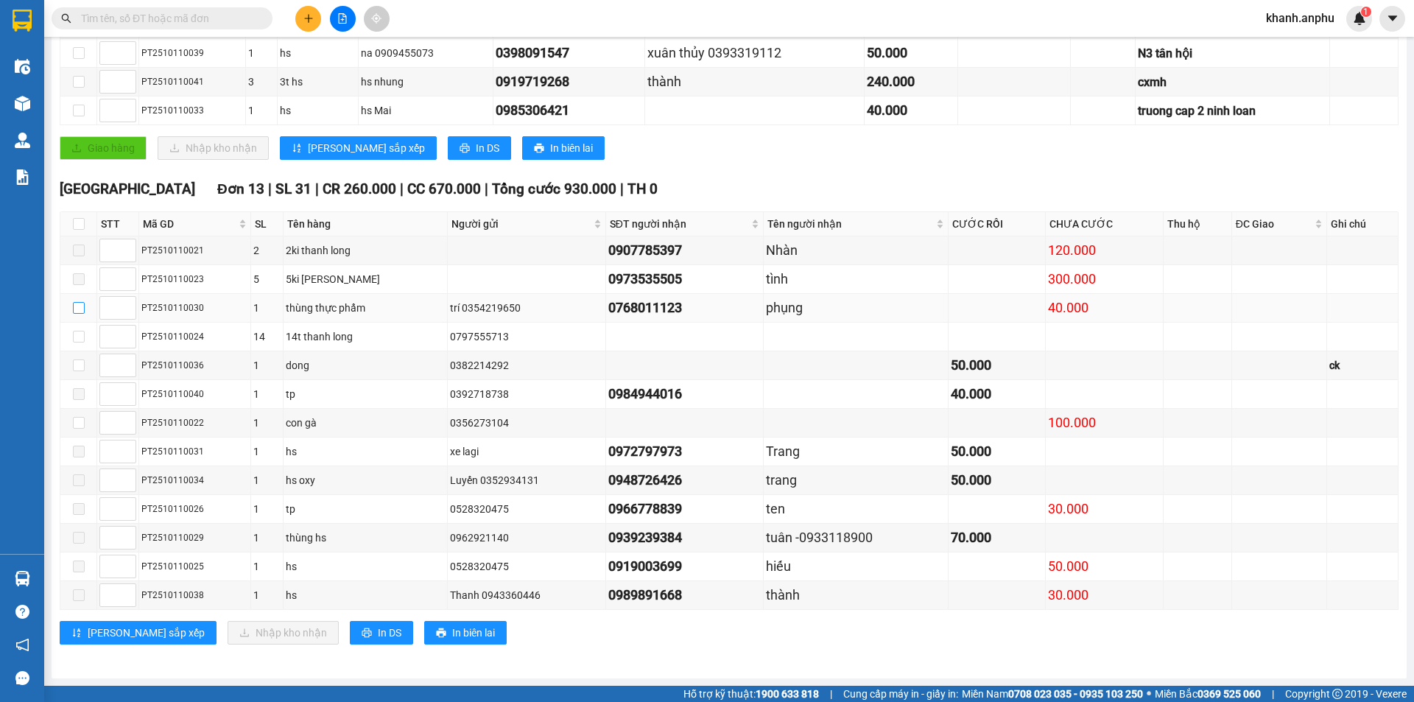
click at [82, 314] on label at bounding box center [79, 308] width 12 height 16
click at [82, 314] on input "checkbox" at bounding box center [79, 308] width 12 height 12
checkbox input "true"
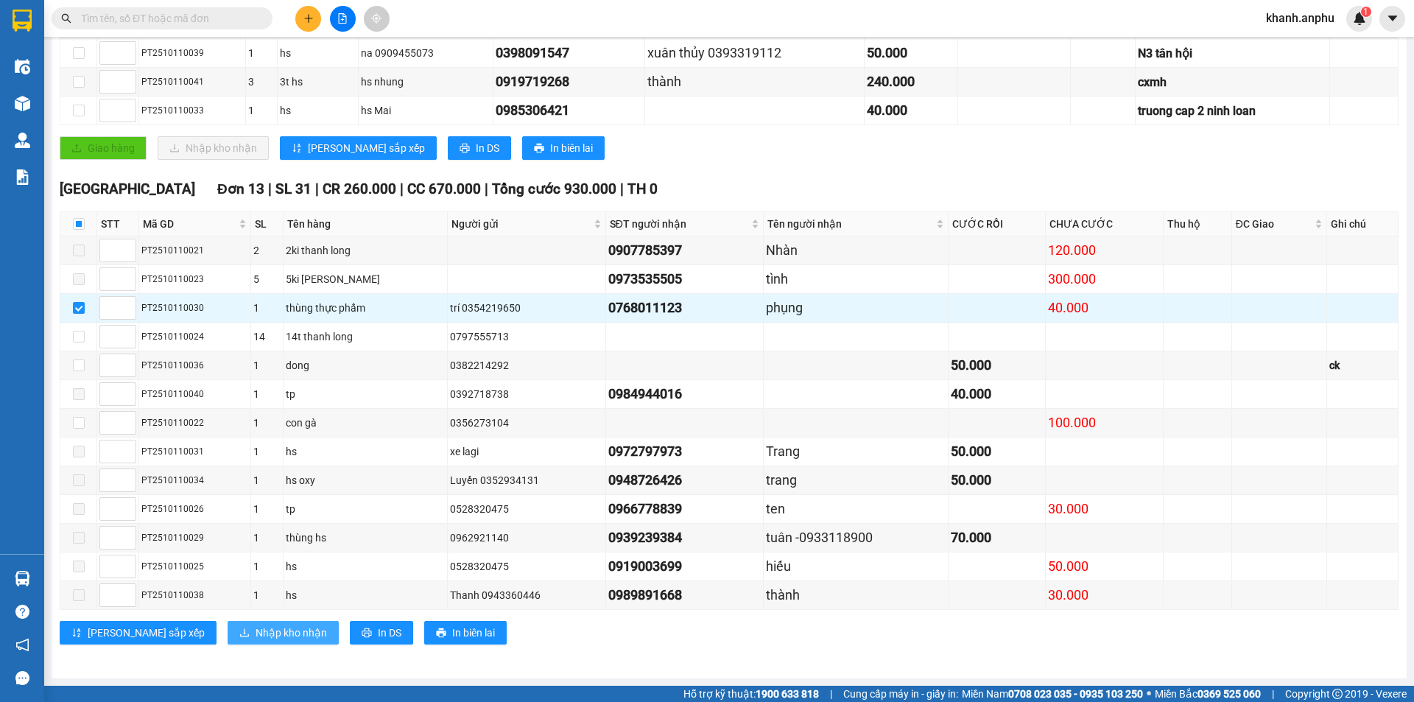
click at [255, 637] on span "Nhập kho nhận" at bounding box center [290, 632] width 71 height 16
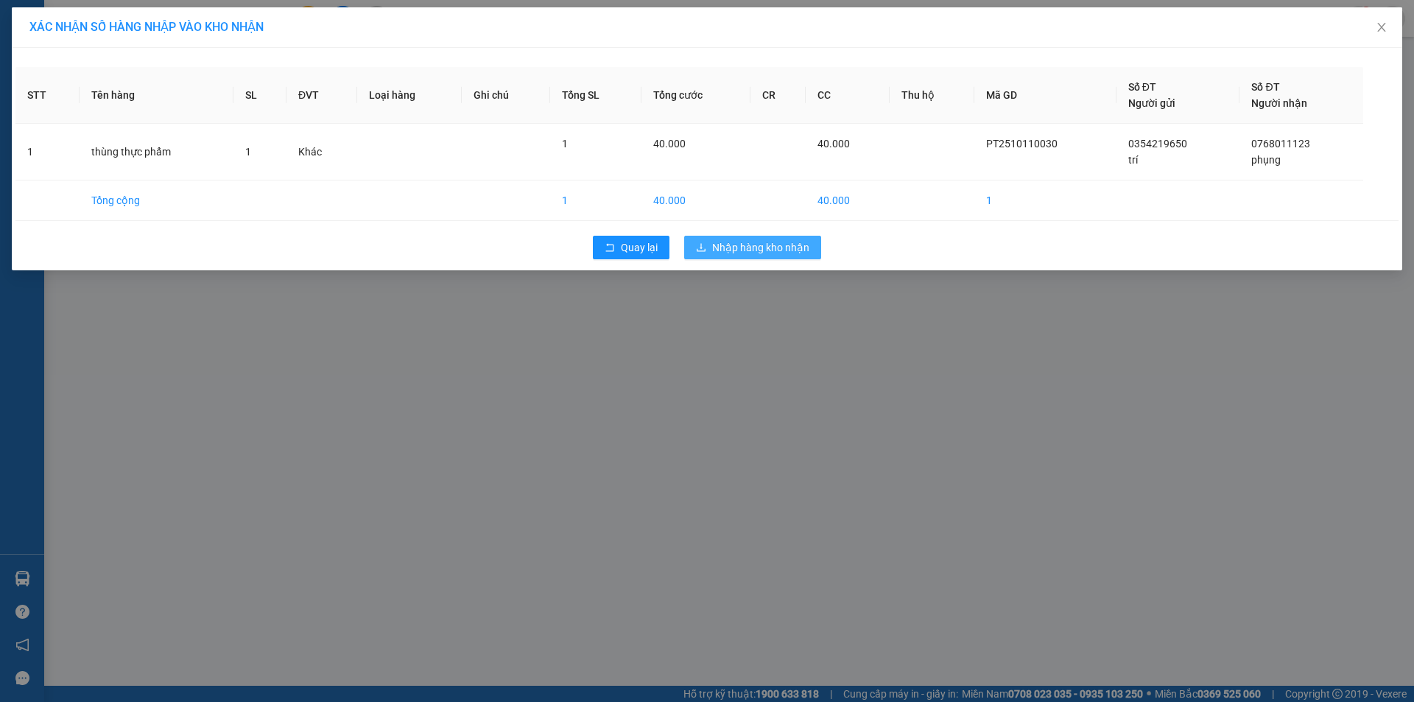
click at [769, 246] on span "Nhập hàng kho nhận" at bounding box center [760, 247] width 97 height 16
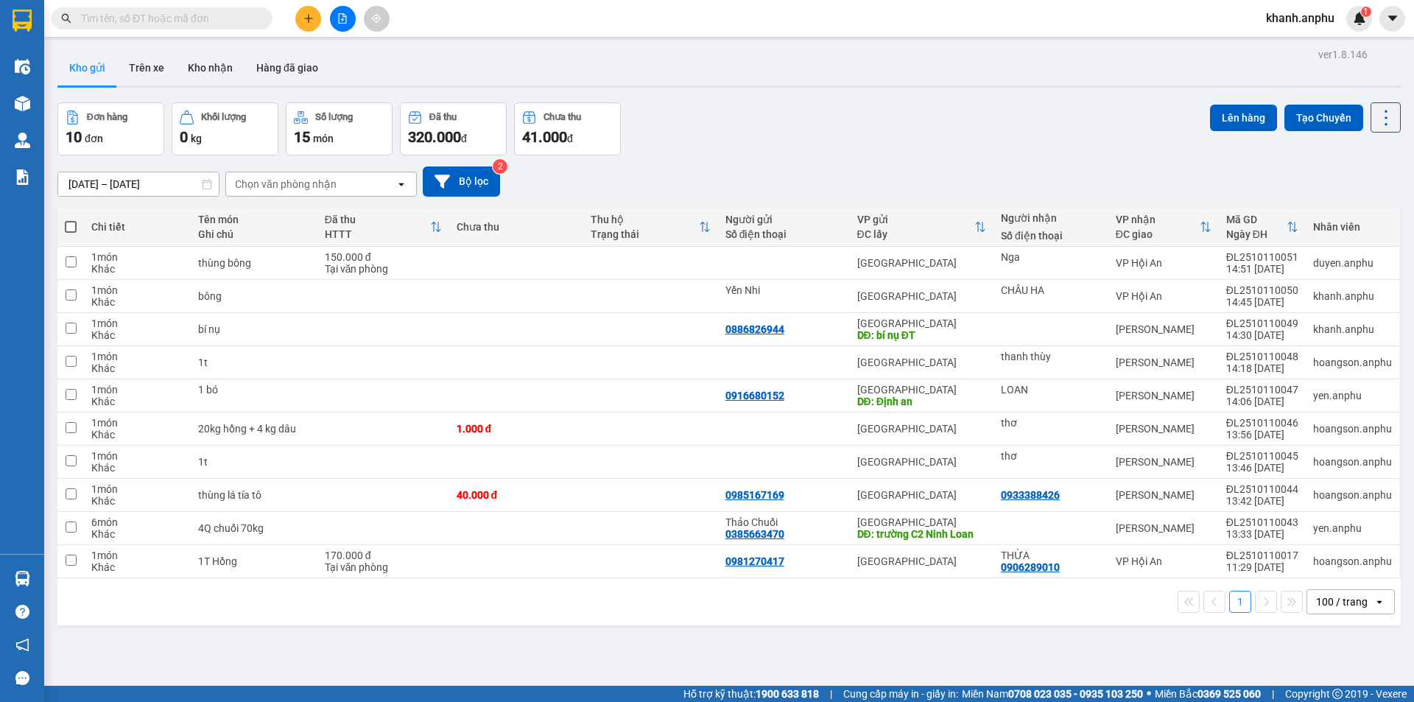
drag, startPoint x: 722, startPoint y: 172, endPoint x: 705, endPoint y: 168, distance: 17.3
click at [705, 168] on div "[DATE] – [DATE] Press the down arrow key to interact with the calendar and sele…" at bounding box center [728, 181] width 1343 height 30
click at [311, 9] on button at bounding box center [308, 19] width 26 height 26
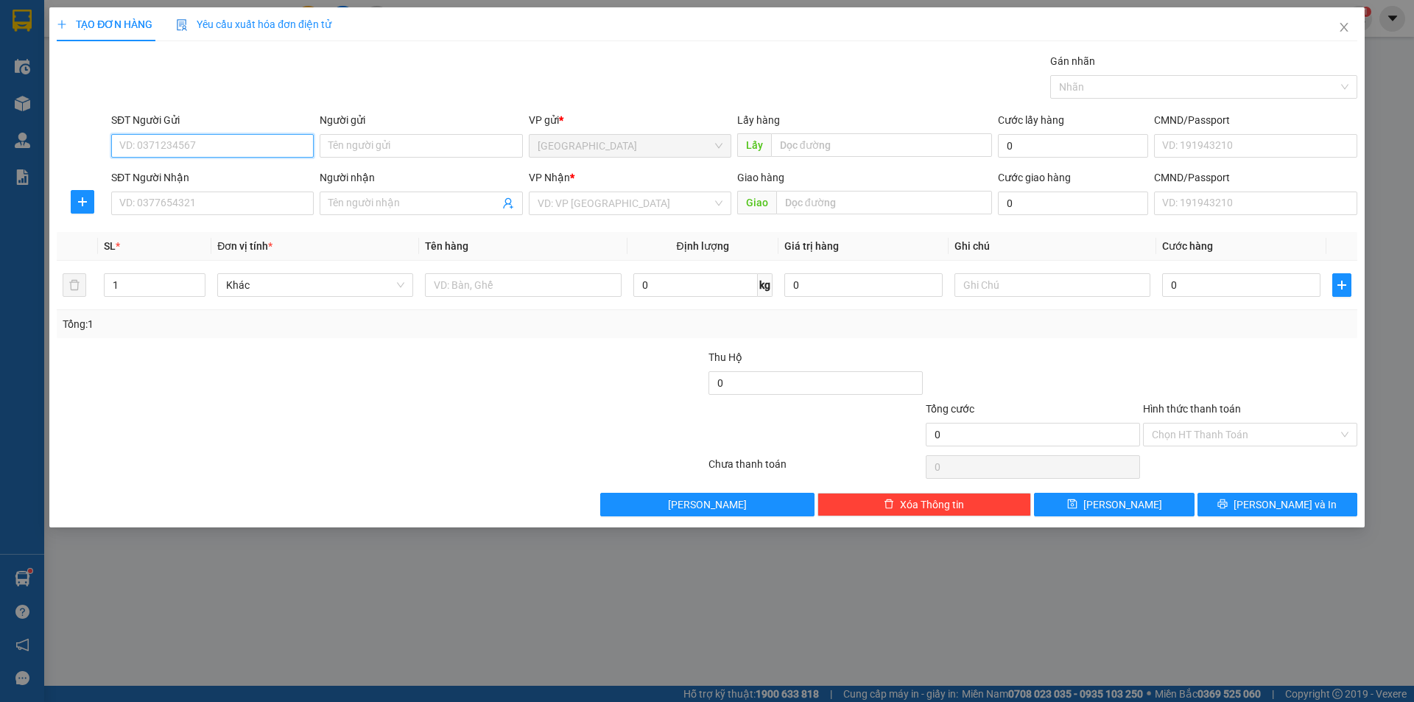
click at [183, 147] on input "SĐT Người Gửi" at bounding box center [212, 146] width 202 height 24
type input "0368370140"
click at [244, 178] on div "0368370140 - [PERSON_NAME]" at bounding box center [212, 175] width 185 height 16
type input "[PERSON_NAME]"
type input "0917522086"
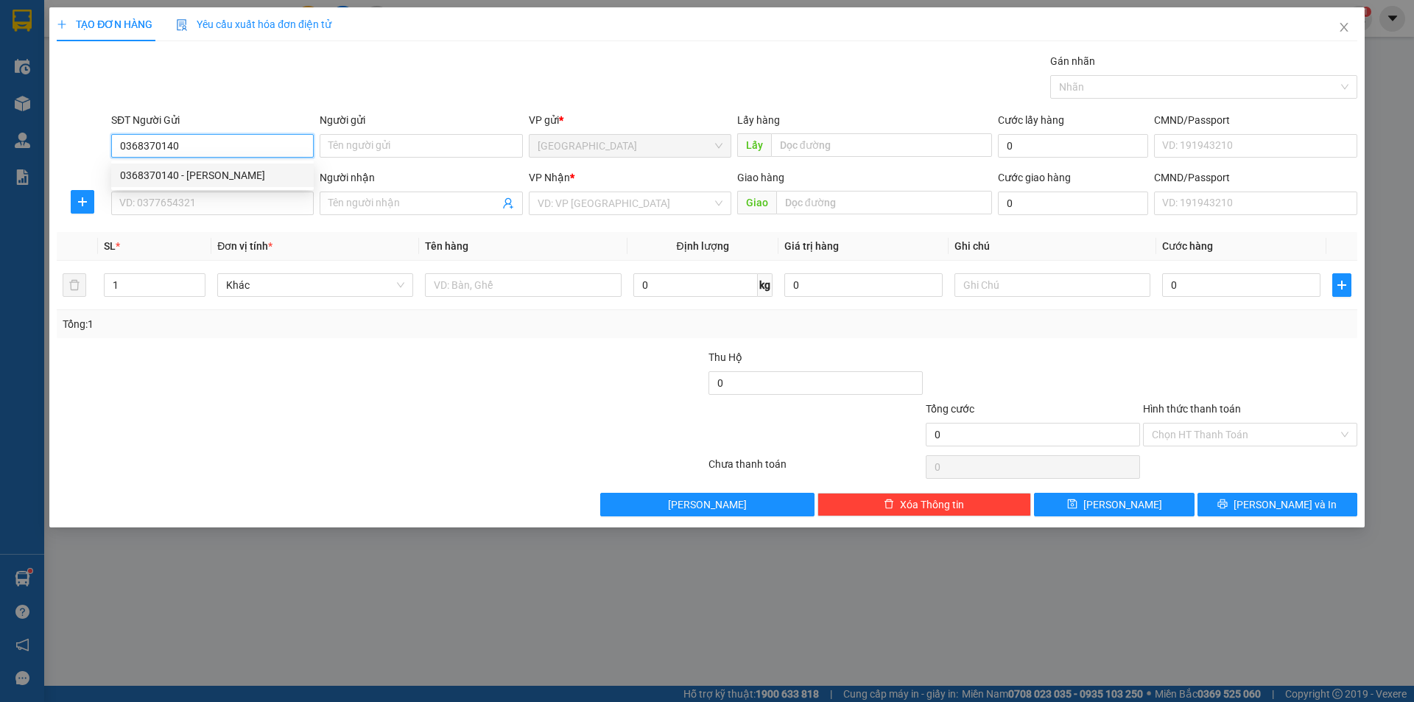
type input "Hiền"
type input "70.000"
type input "0368370140"
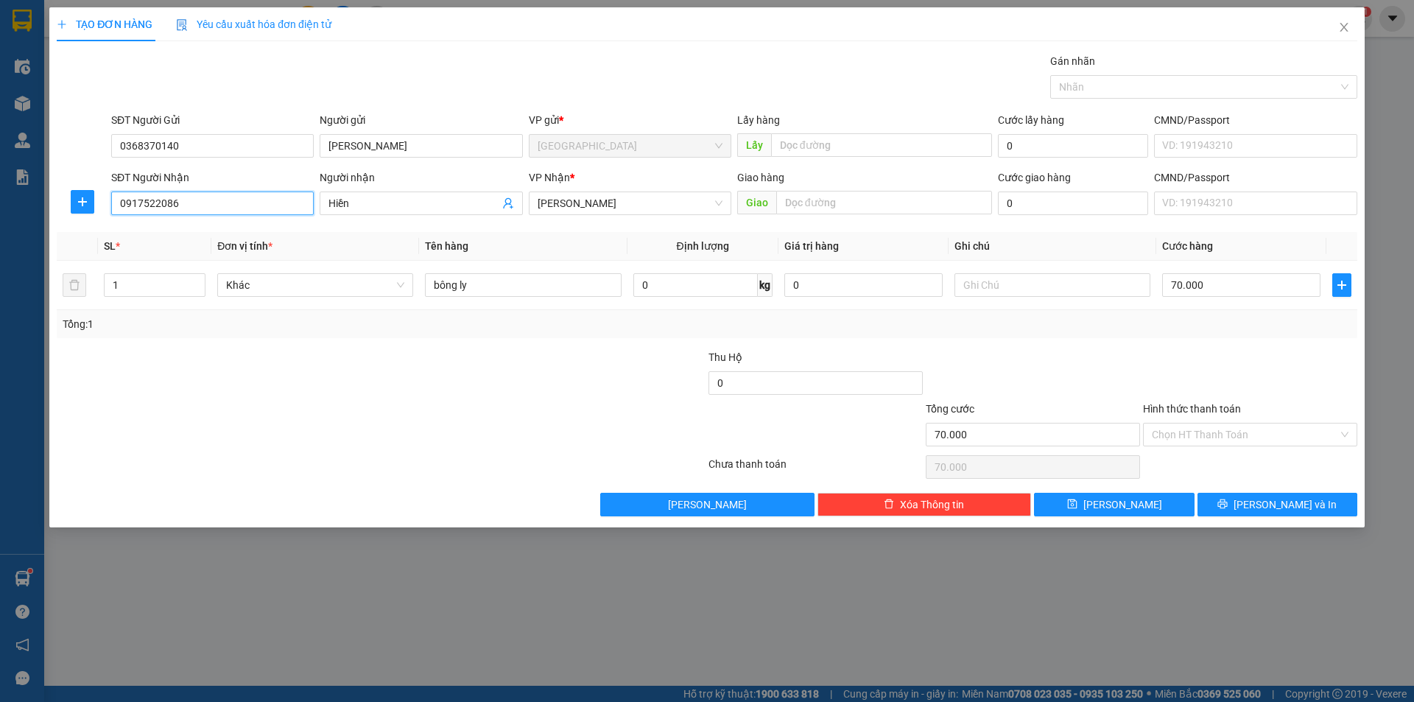
click at [248, 208] on input "0917522086" at bounding box center [212, 203] width 202 height 24
click at [247, 207] on input "0917522086" at bounding box center [212, 203] width 202 height 24
click at [238, 200] on input "0917522086" at bounding box center [212, 203] width 202 height 24
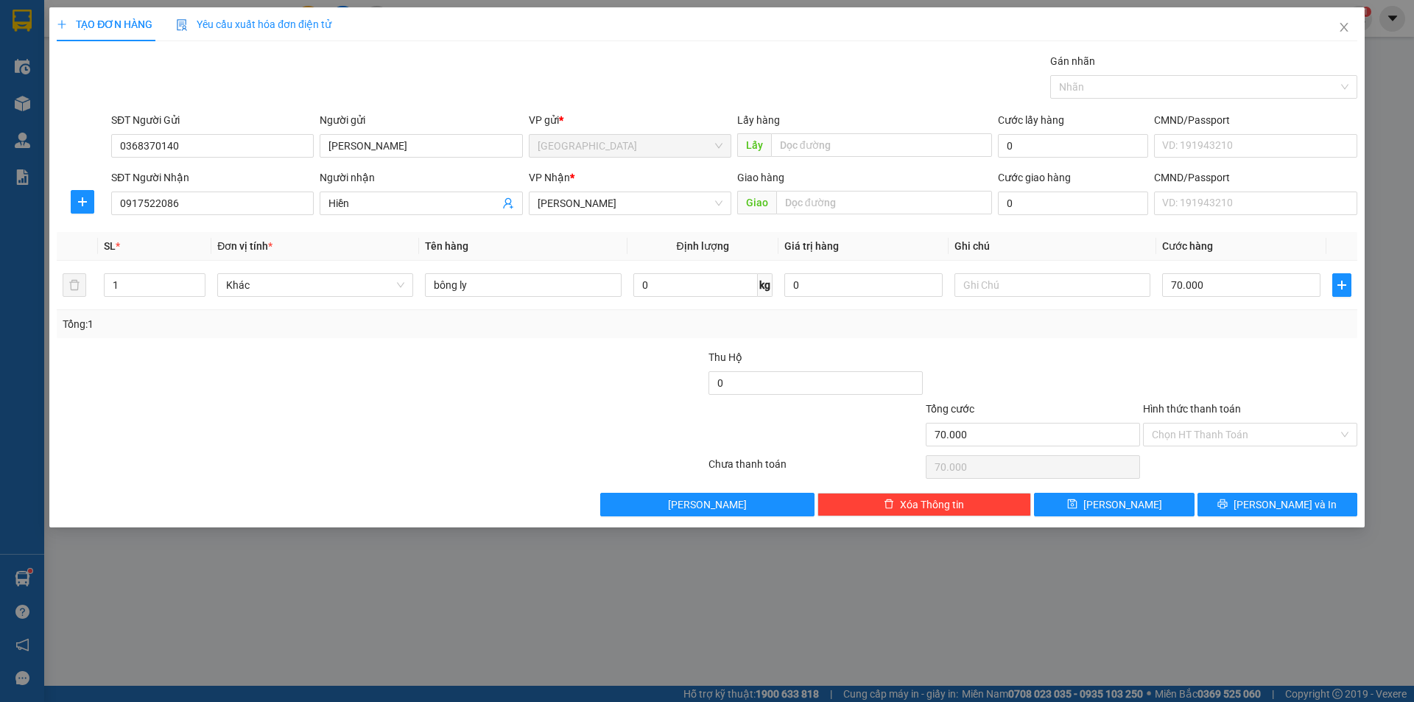
click at [403, 535] on div "TẠO ĐƠN HÀNG Yêu cầu xuất [PERSON_NAME] điện tử Transit Pickup Surcharge Ids Tr…" at bounding box center [707, 351] width 1414 height 702
click at [521, 291] on input "bông ly" at bounding box center [523, 285] width 196 height 24
type input "D"
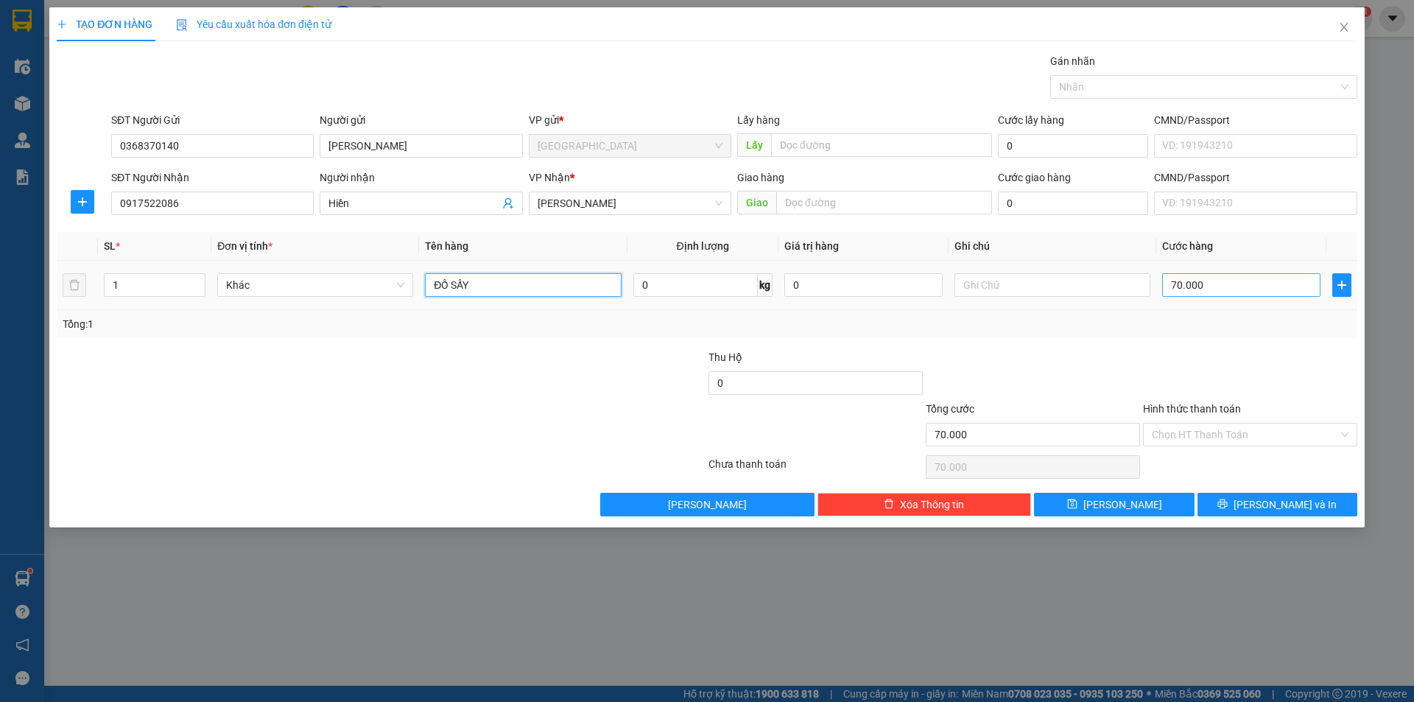
type input "ĐỒ SẤY"
click at [1215, 280] on input "70.000" at bounding box center [1241, 285] width 158 height 24
type input "4"
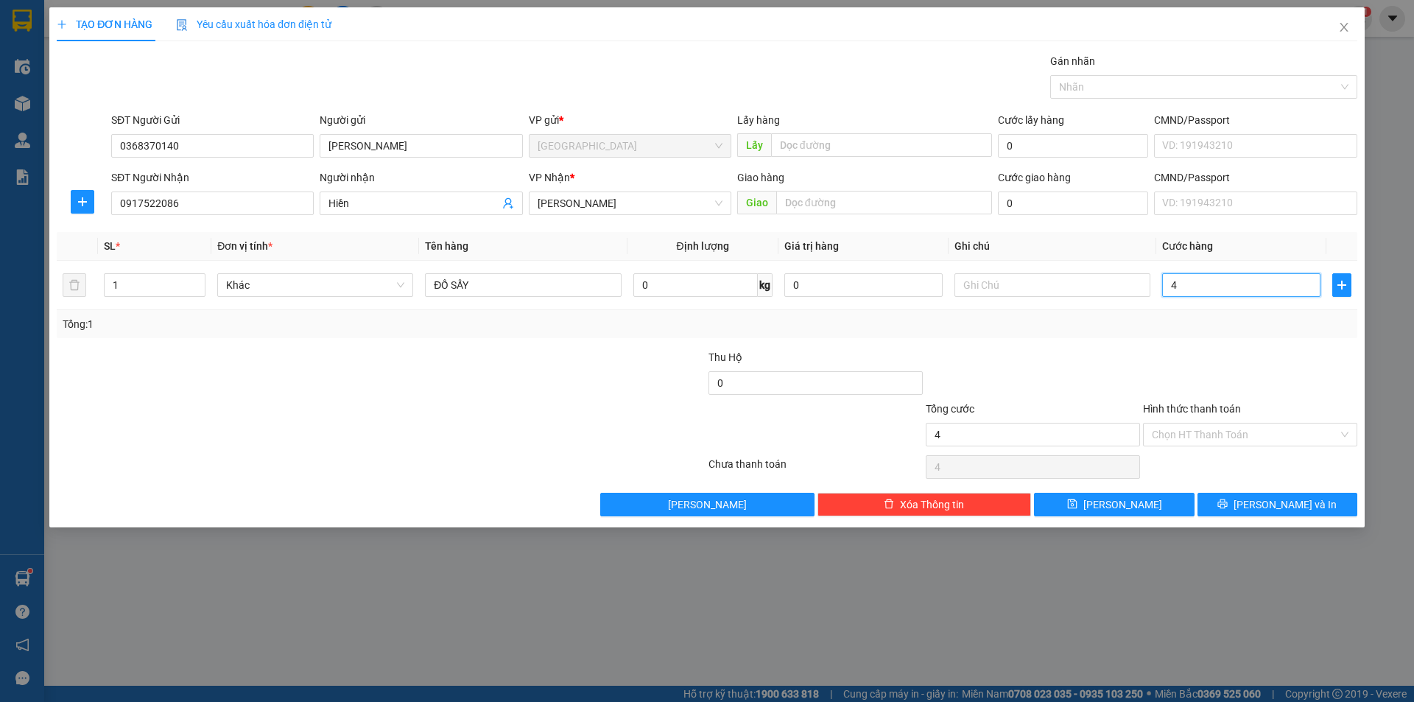
type input "40"
type input "40.000"
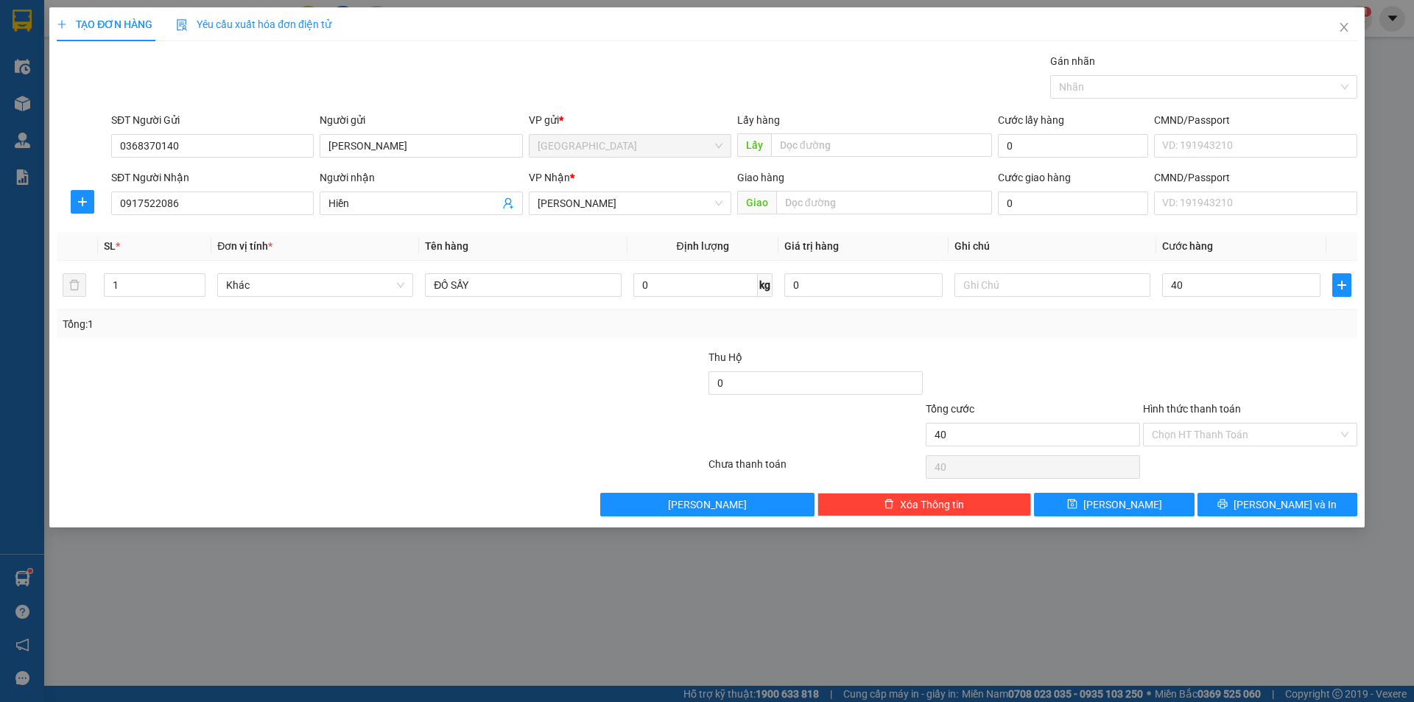
type input "40.000"
click at [1103, 376] on div at bounding box center [1032, 375] width 217 height 52
click at [1275, 449] on div "Hình thức thanh toán Chọn HT Thanh Toán" at bounding box center [1250, 427] width 214 height 52
click at [1231, 442] on input "Hình thức thanh toán" at bounding box center [1245, 434] width 186 height 22
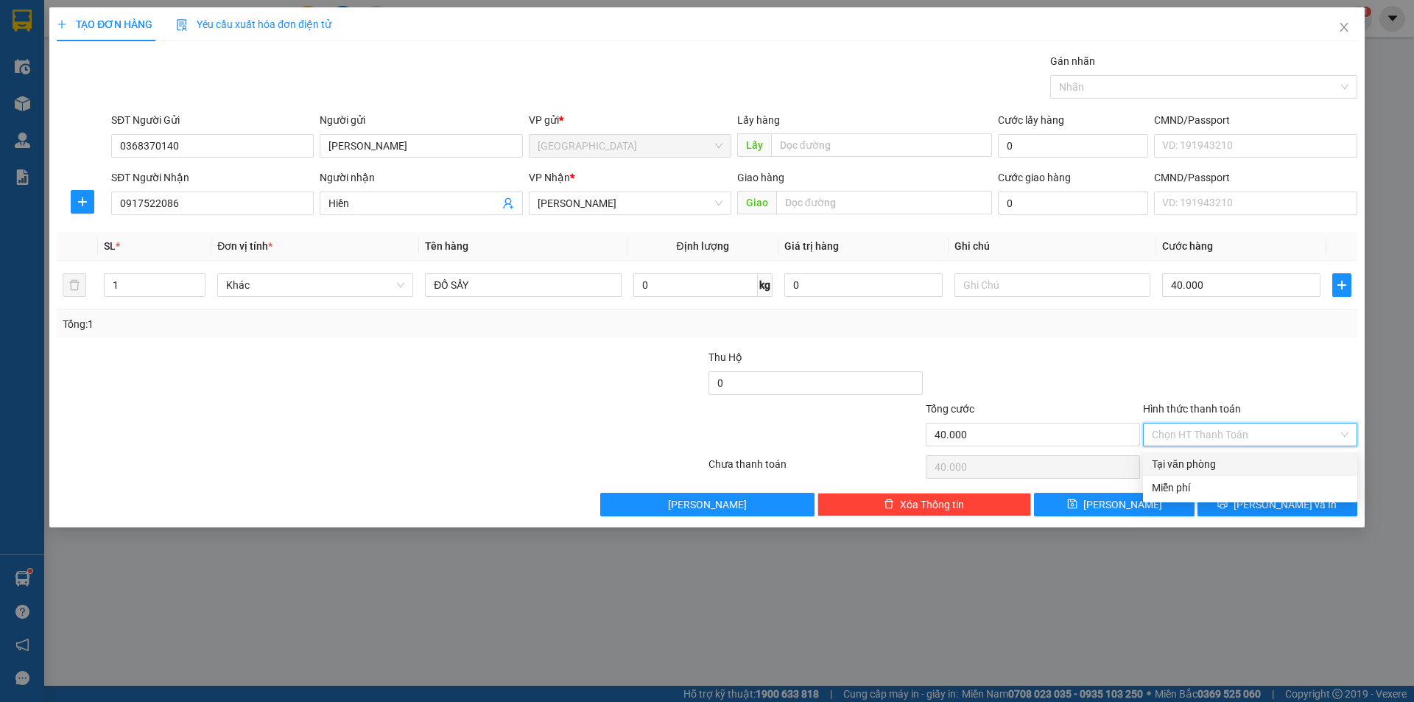
click at [1210, 465] on div "Tại văn phòng" at bounding box center [1250, 464] width 197 height 16
type input "0"
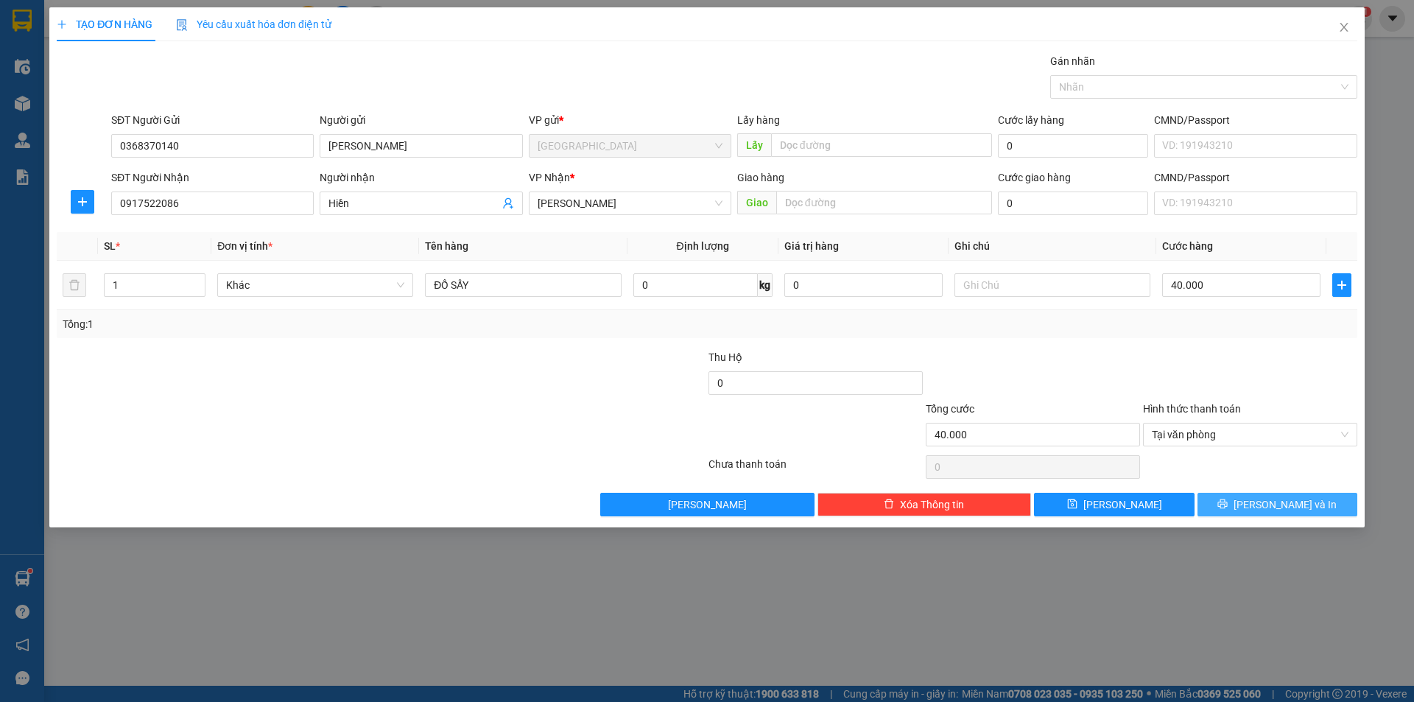
click at [1241, 508] on button "[PERSON_NAME] và In" at bounding box center [1277, 505] width 160 height 24
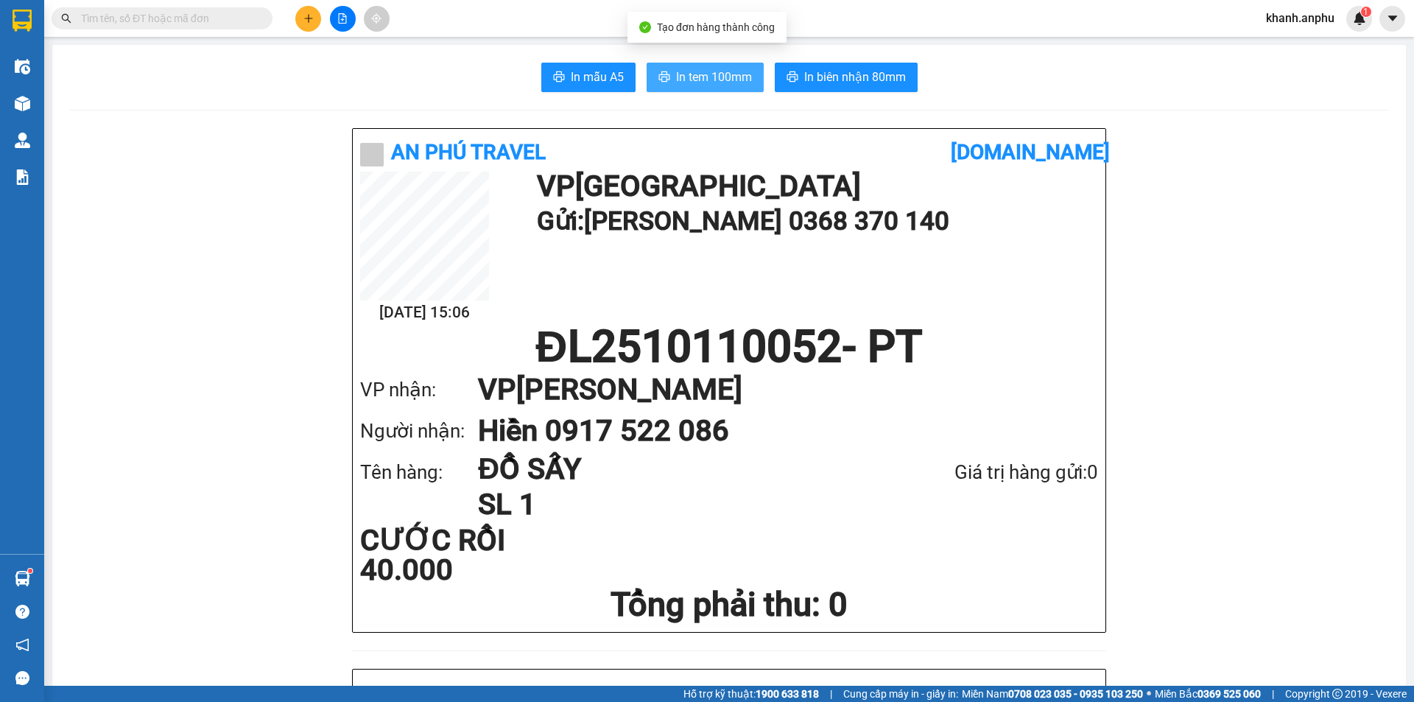
click at [680, 75] on span "In tem 100mm" at bounding box center [714, 77] width 76 height 18
click at [707, 66] on button "In tem 100mm" at bounding box center [704, 77] width 117 height 29
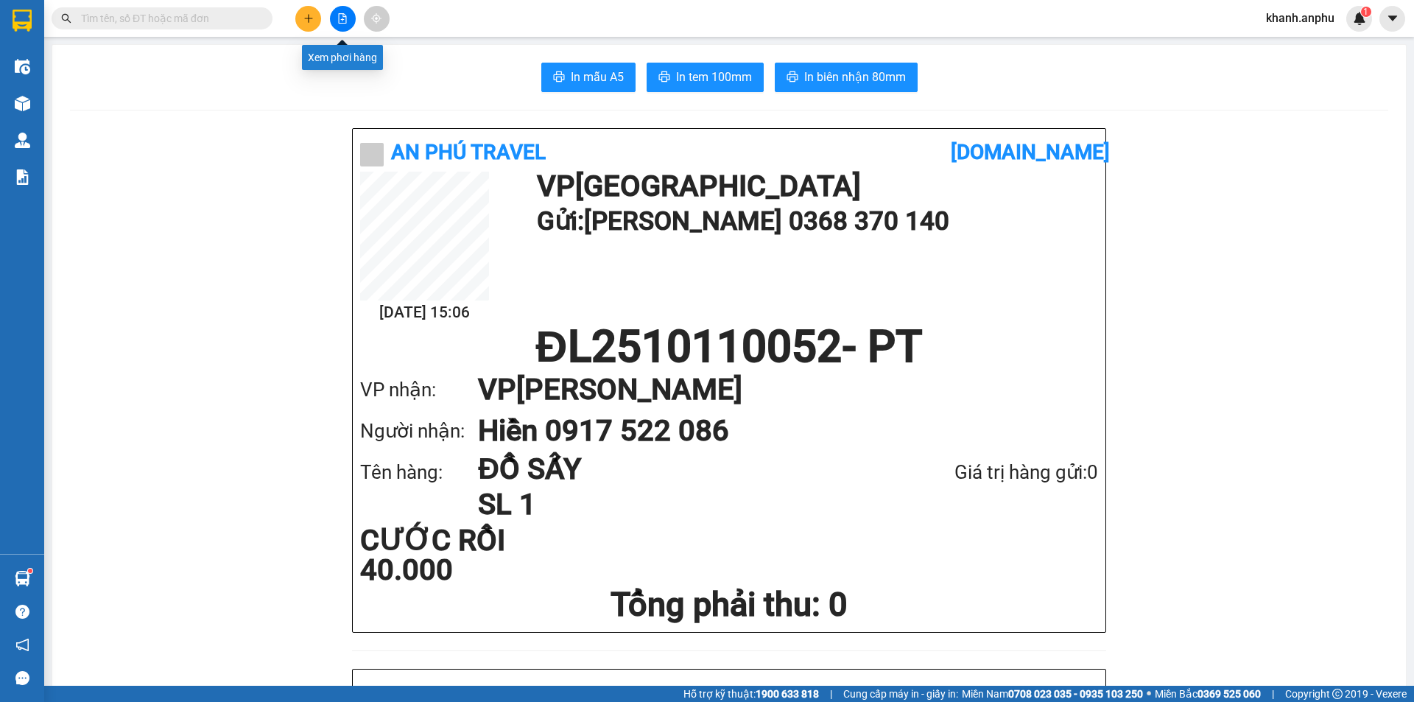
click at [336, 23] on button at bounding box center [343, 19] width 26 height 26
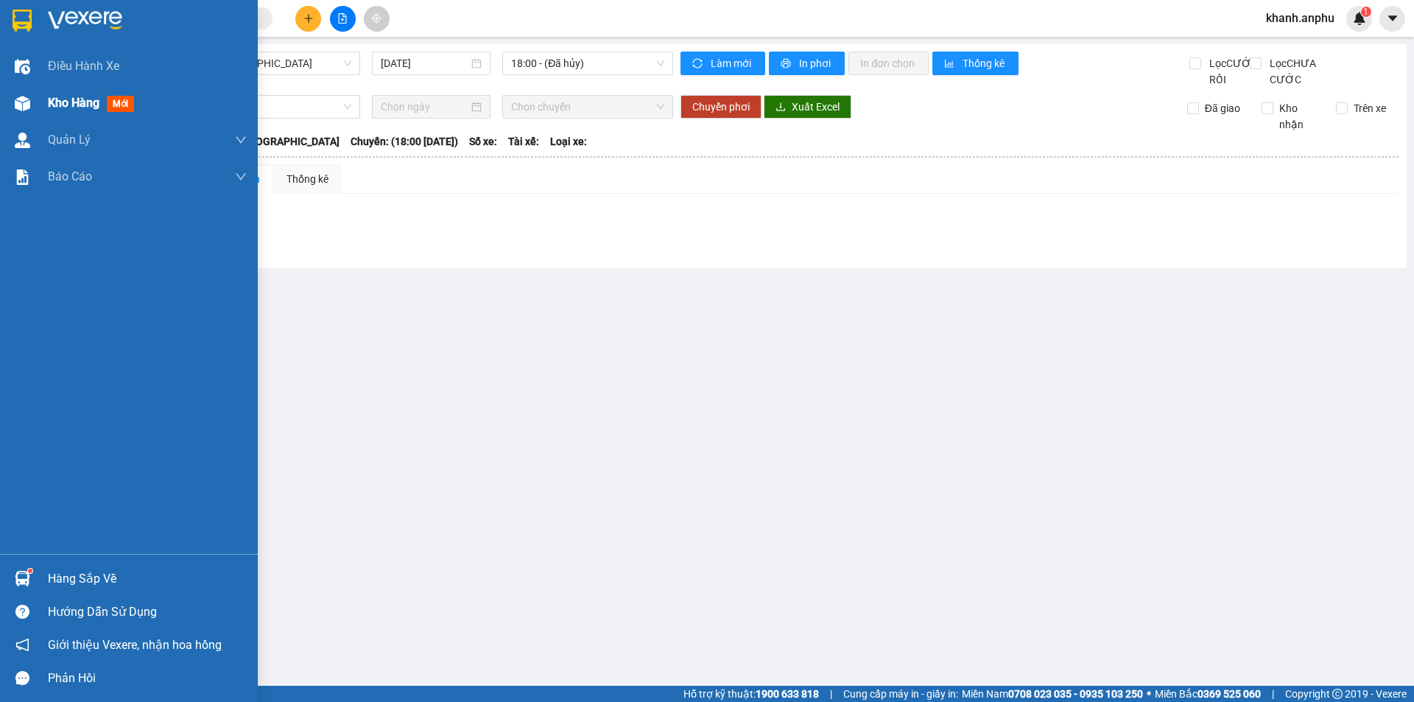
click at [79, 99] on span "Kho hàng" at bounding box center [74, 103] width 52 height 14
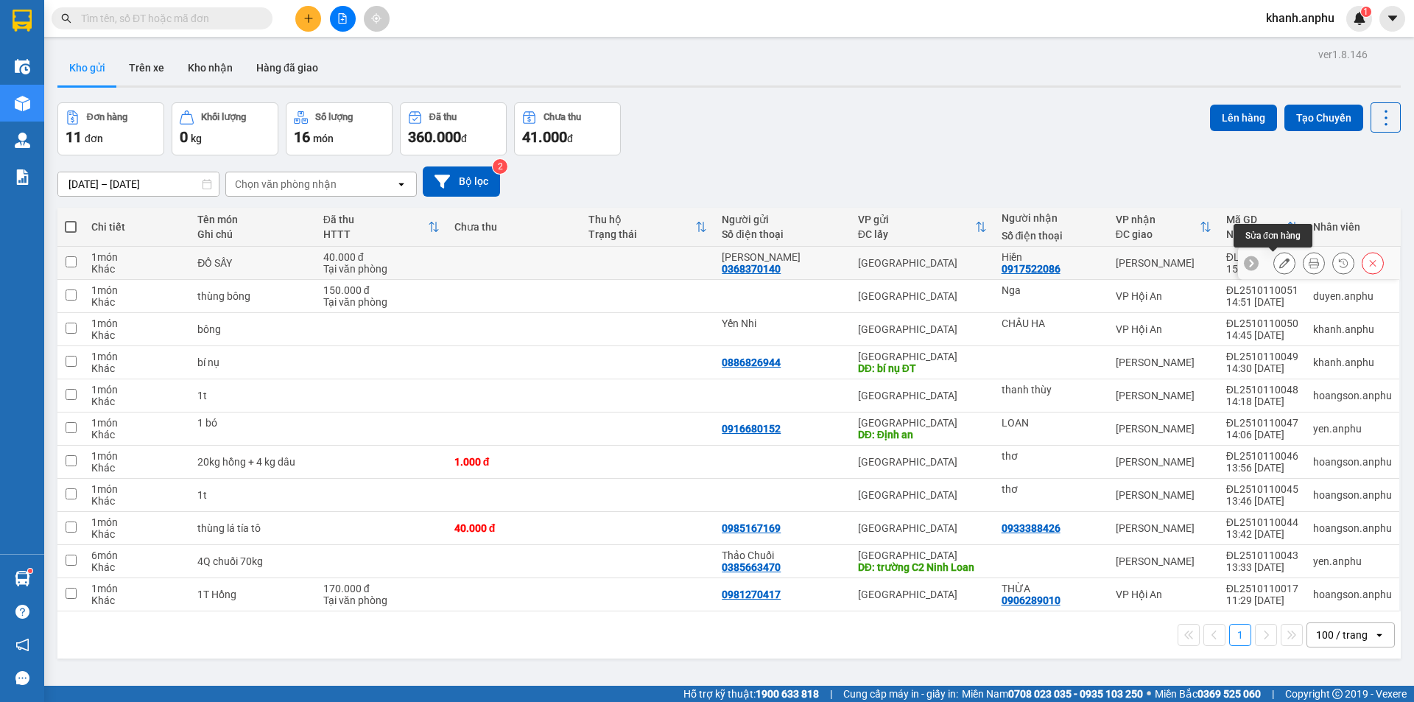
click at [1279, 266] on icon at bounding box center [1284, 263] width 10 height 10
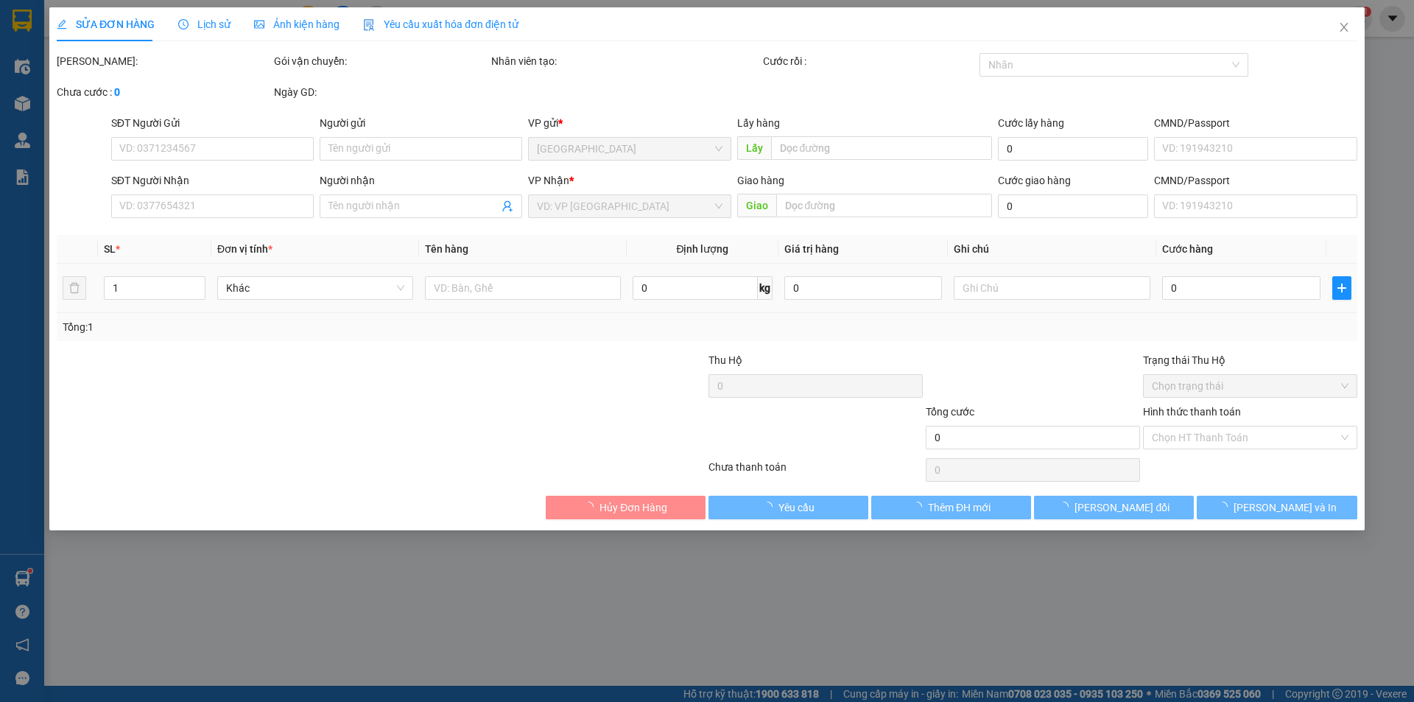
type input "0368370140"
type input "[PERSON_NAME]"
type input "0917522086"
type input "Hiền"
type input "40.000"
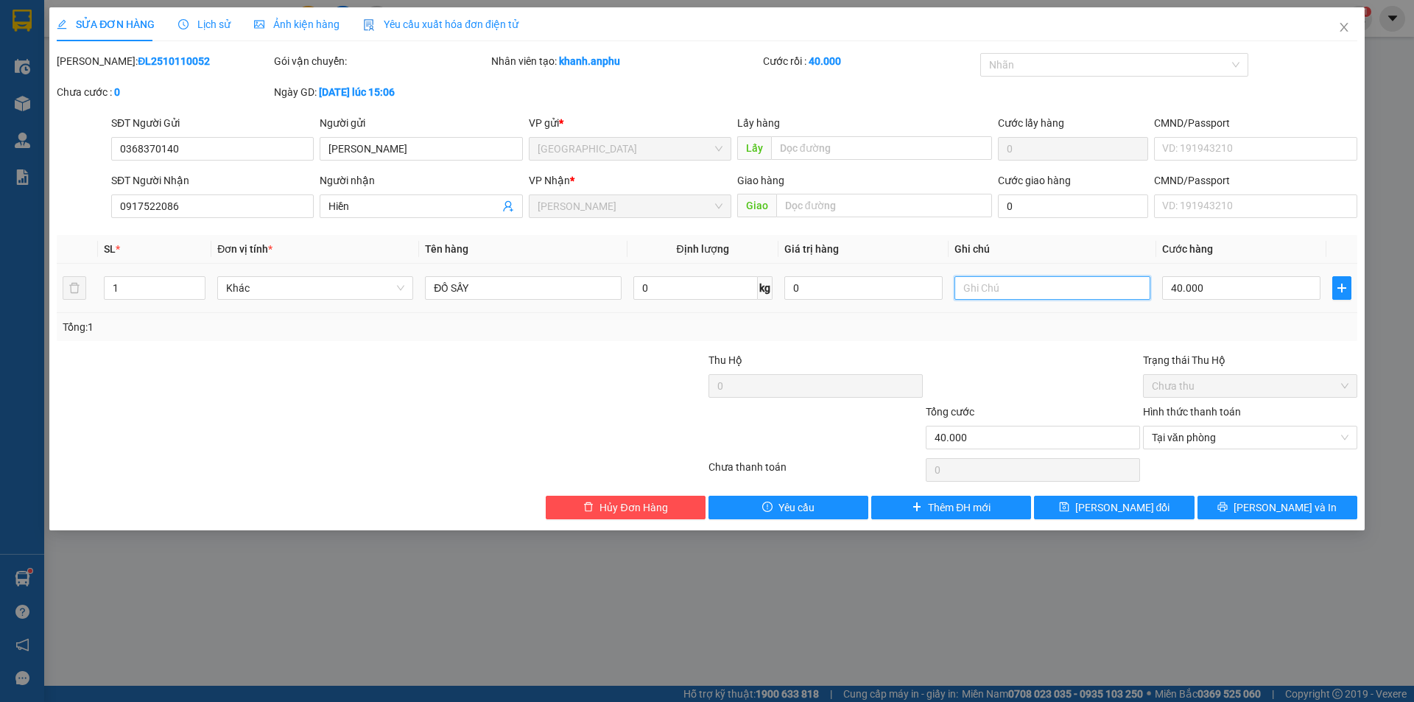
click at [1010, 294] on input "text" at bounding box center [1052, 288] width 196 height 24
type input "GOI KHÁCH"
click at [1154, 505] on button "[PERSON_NAME] đổi" at bounding box center [1114, 508] width 160 height 24
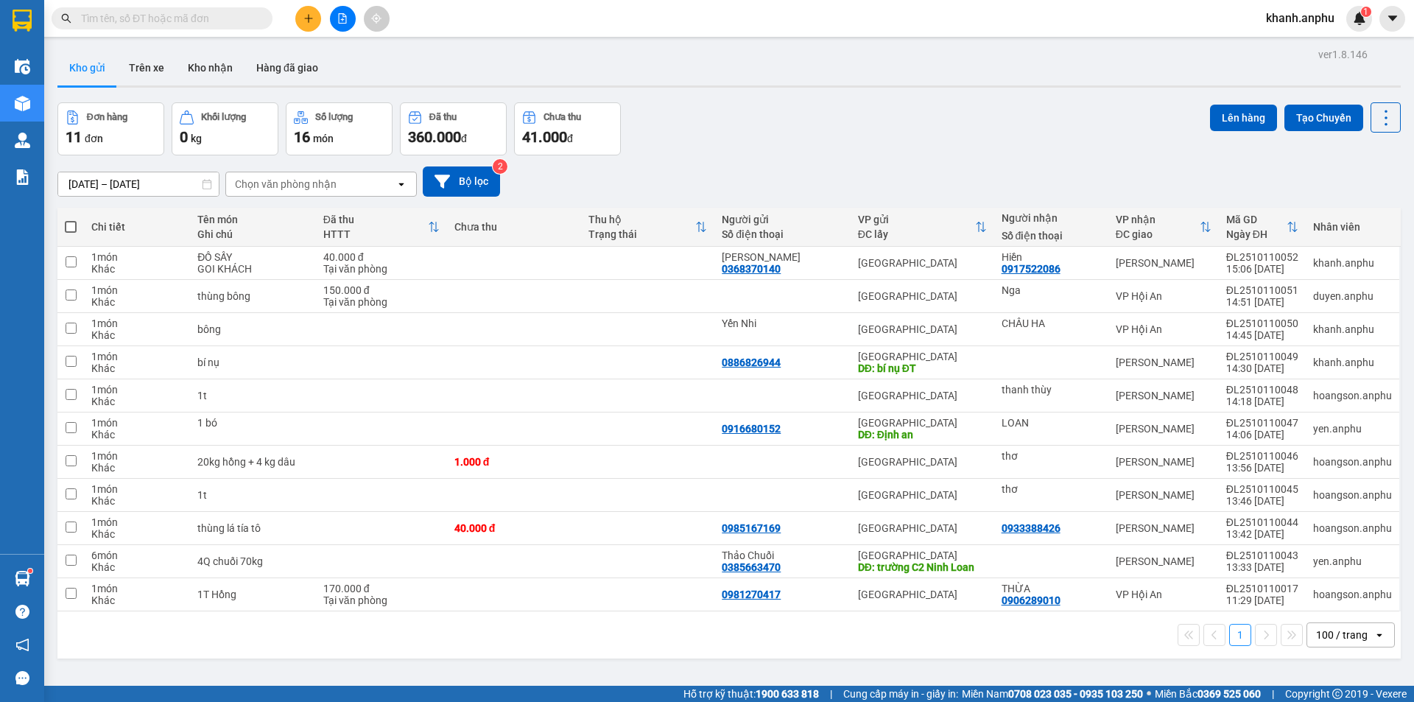
click at [306, 10] on button at bounding box center [308, 19] width 26 height 26
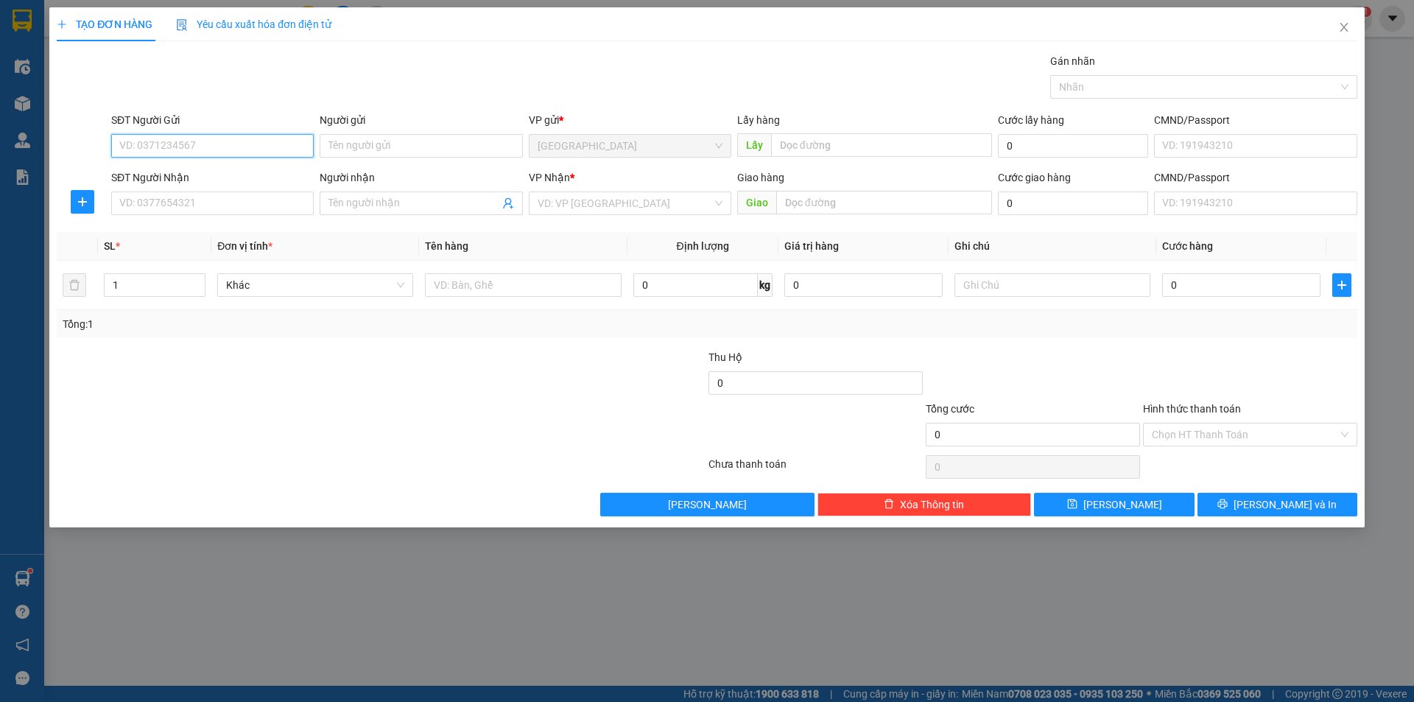
click at [161, 140] on input "SĐT Người Gửi" at bounding box center [212, 146] width 202 height 24
click at [231, 146] on input "5667" at bounding box center [212, 146] width 202 height 24
click at [206, 177] on div "0981085667" at bounding box center [212, 175] width 185 height 16
type input "0981085667"
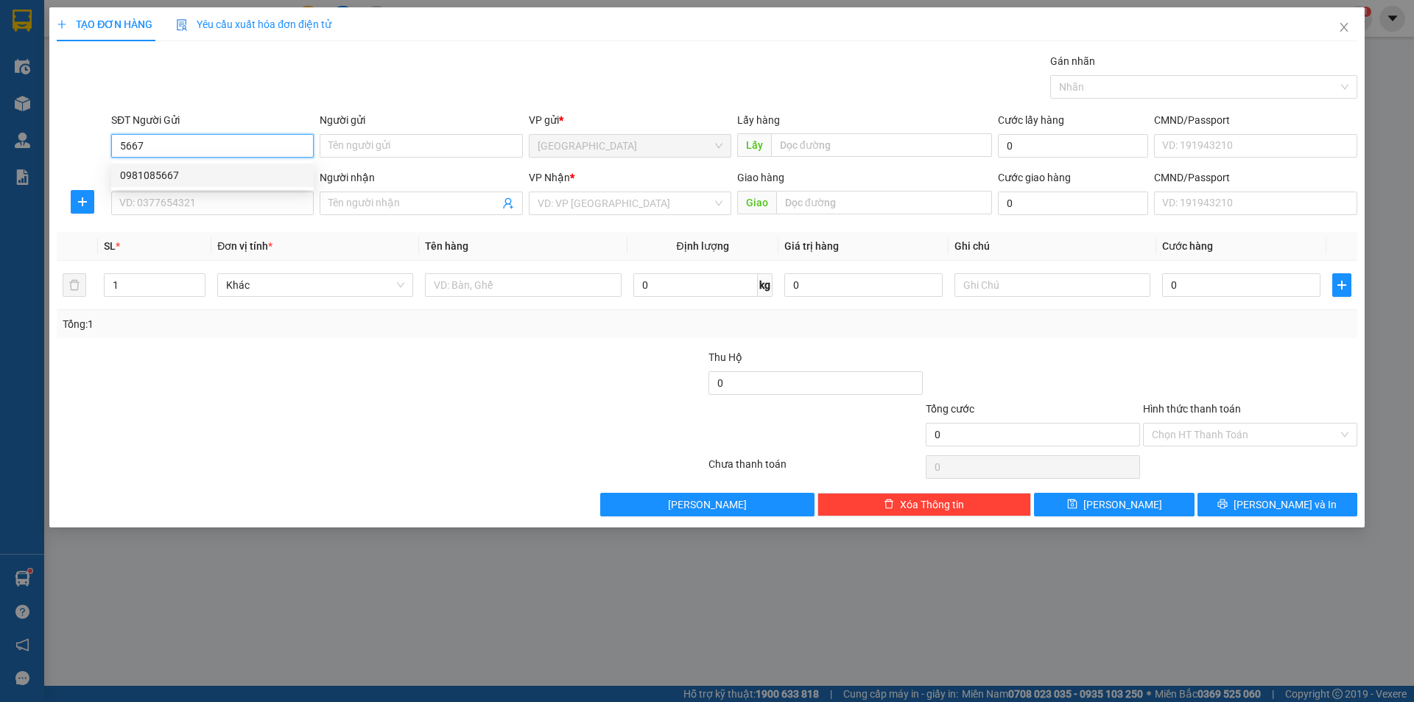
type input "[PERSON_NAME]"
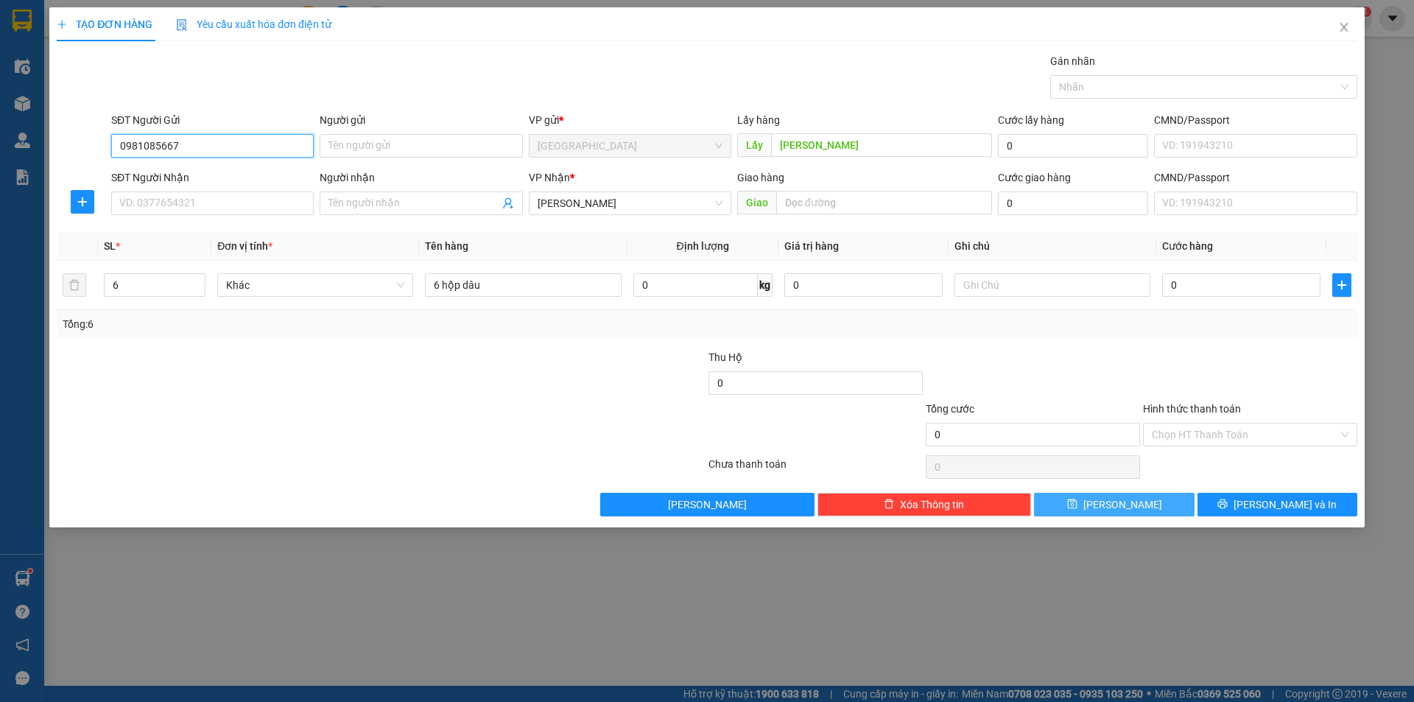
type input "0981085667"
click at [1076, 499] on icon "save" at bounding box center [1072, 504] width 10 height 10
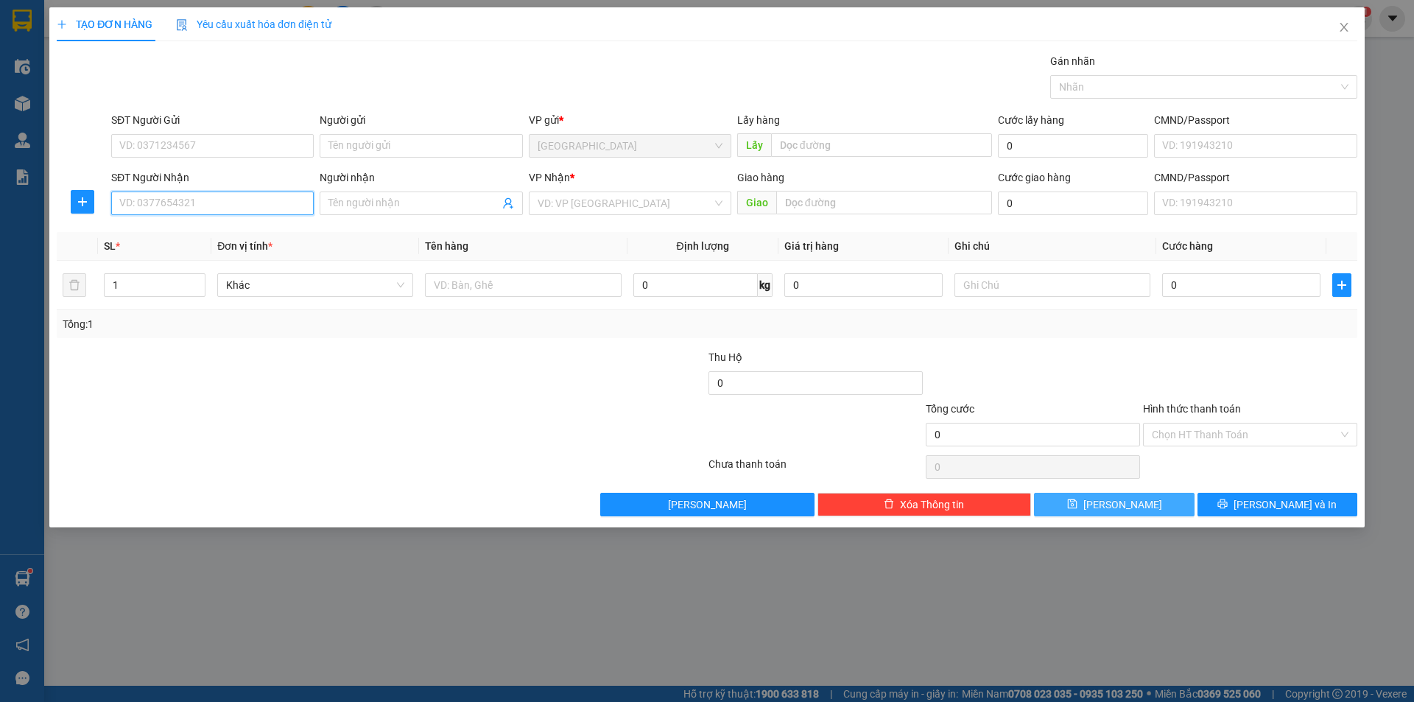
click at [155, 200] on input "SĐT Người Nhận" at bounding box center [212, 203] width 202 height 24
click at [174, 228] on div "0911607779" at bounding box center [212, 233] width 185 height 16
type input "0911607779"
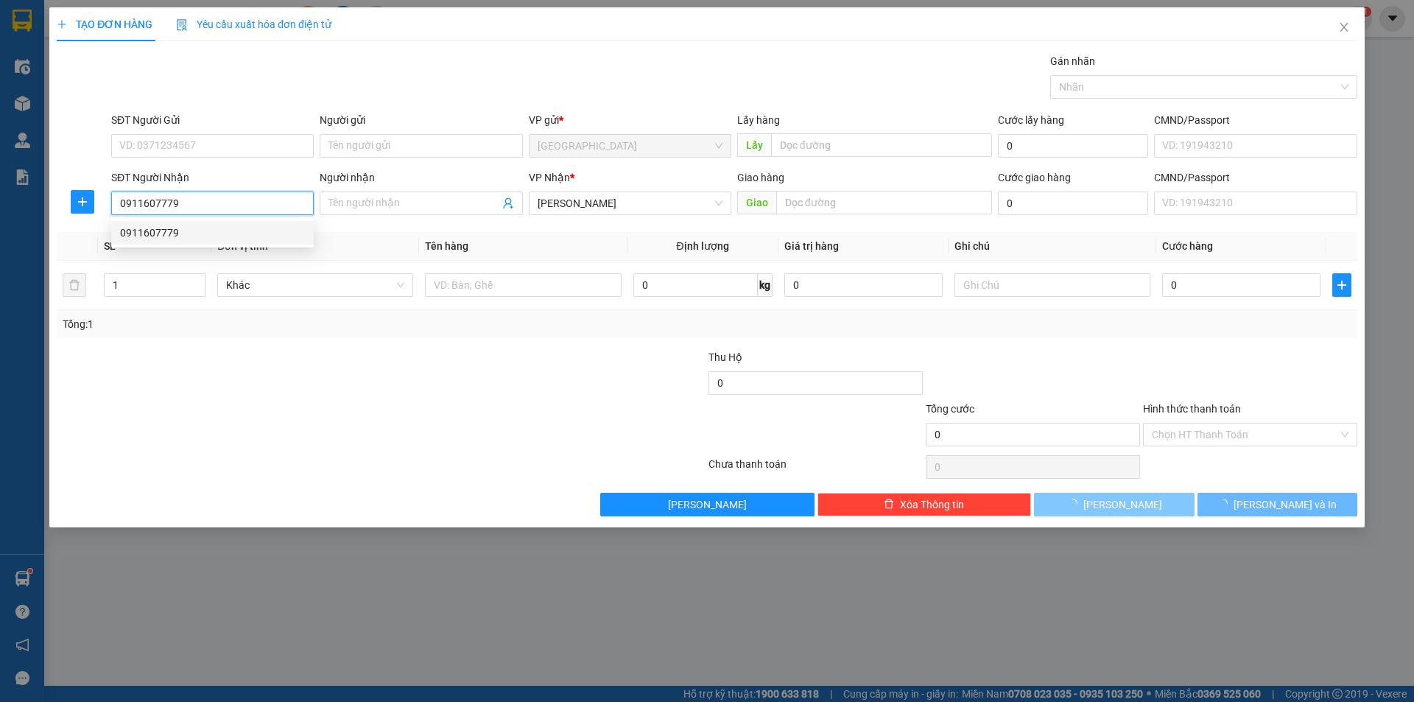
type input "30.000"
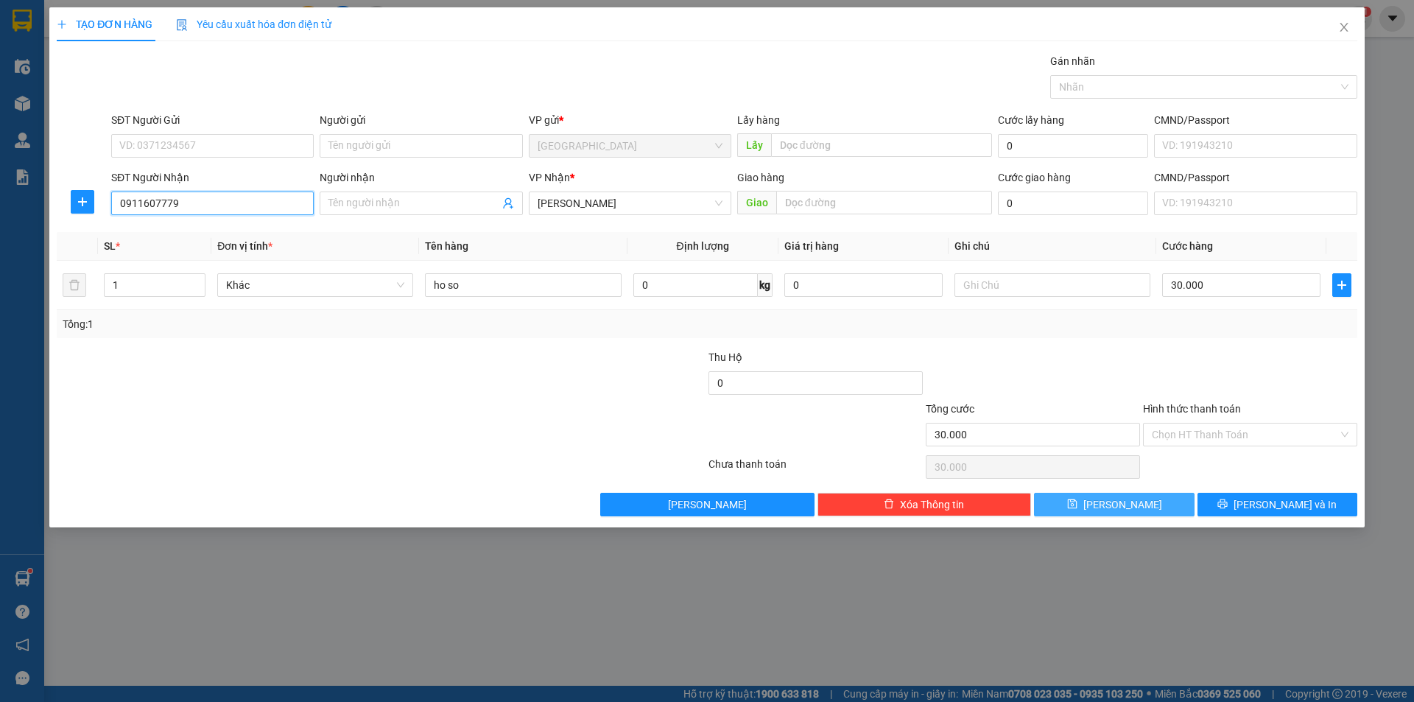
click at [204, 211] on input "0911607779" at bounding box center [212, 203] width 202 height 24
type input "0911607779"
click at [1348, 29] on icon "close" at bounding box center [1344, 27] width 12 height 12
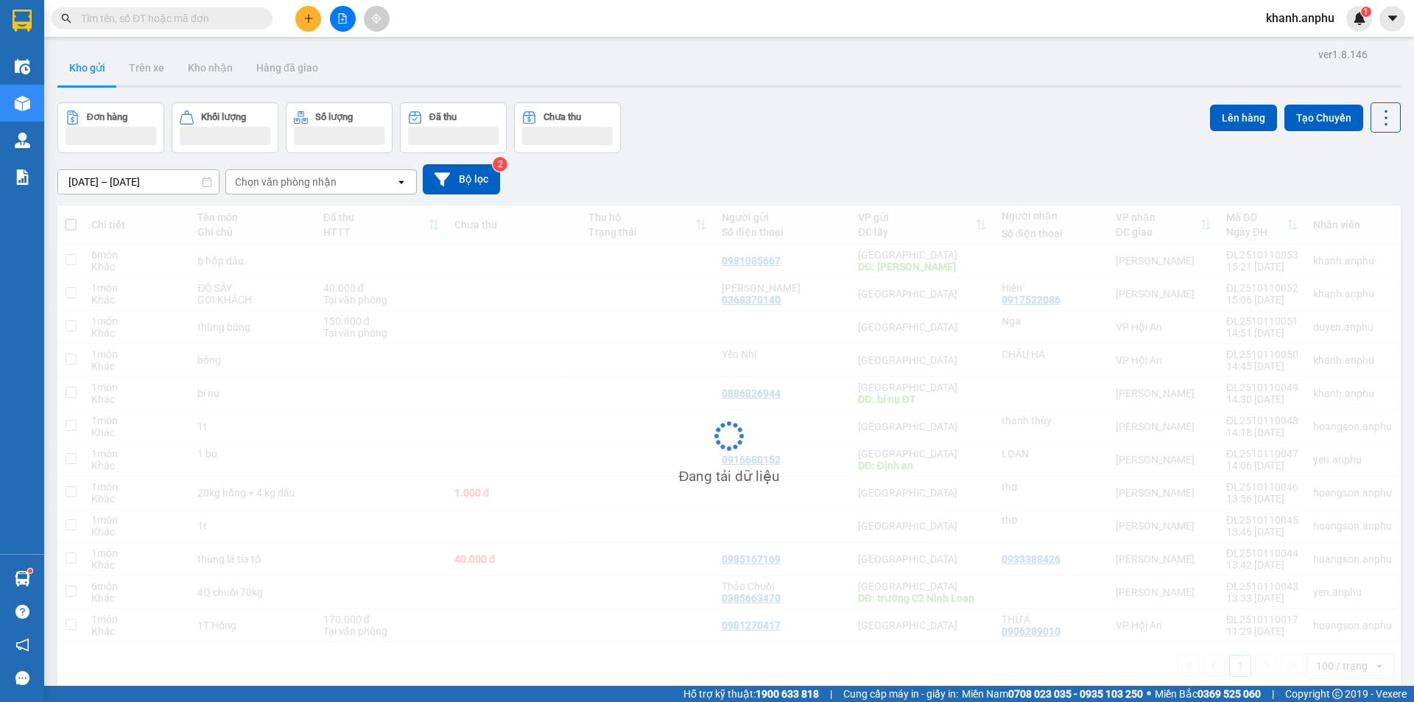
click at [143, 11] on input "text" at bounding box center [168, 18] width 174 height 16
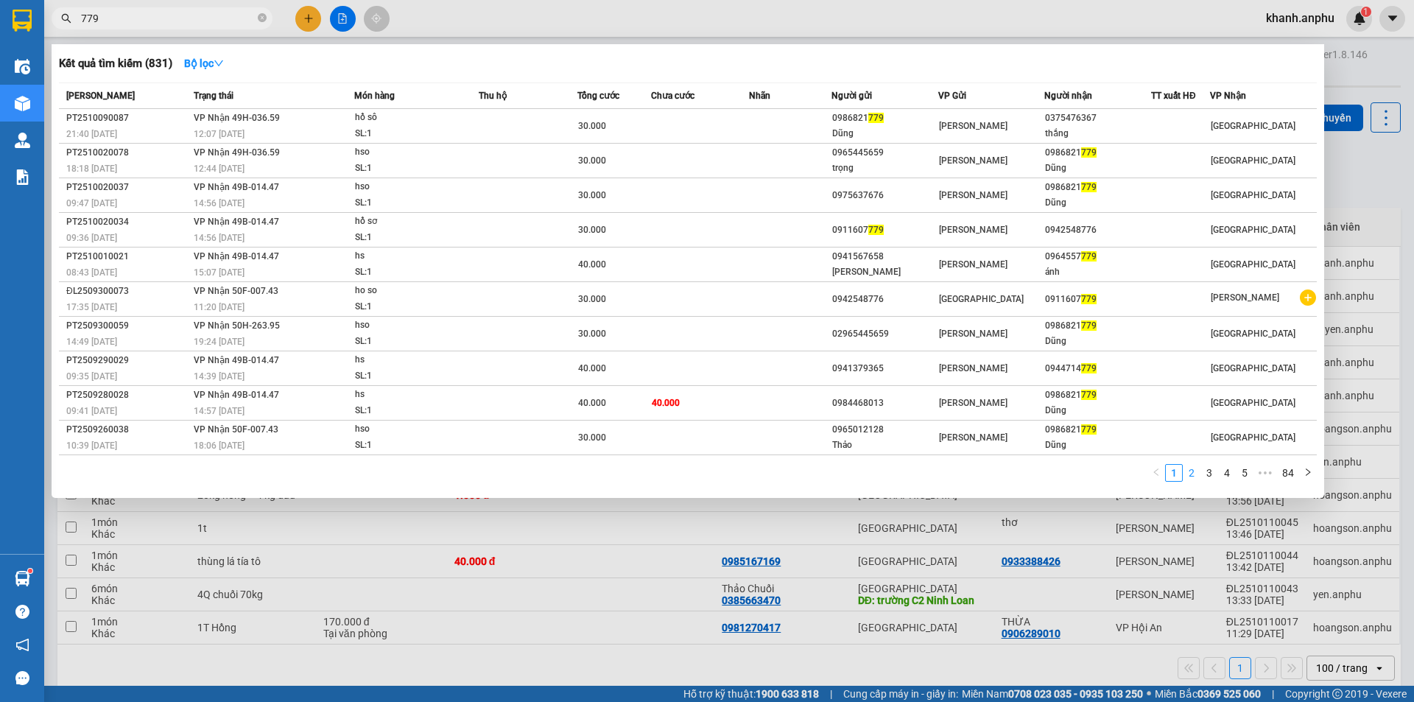
type input "779"
click at [1194, 473] on link "2" at bounding box center [1191, 473] width 16 height 16
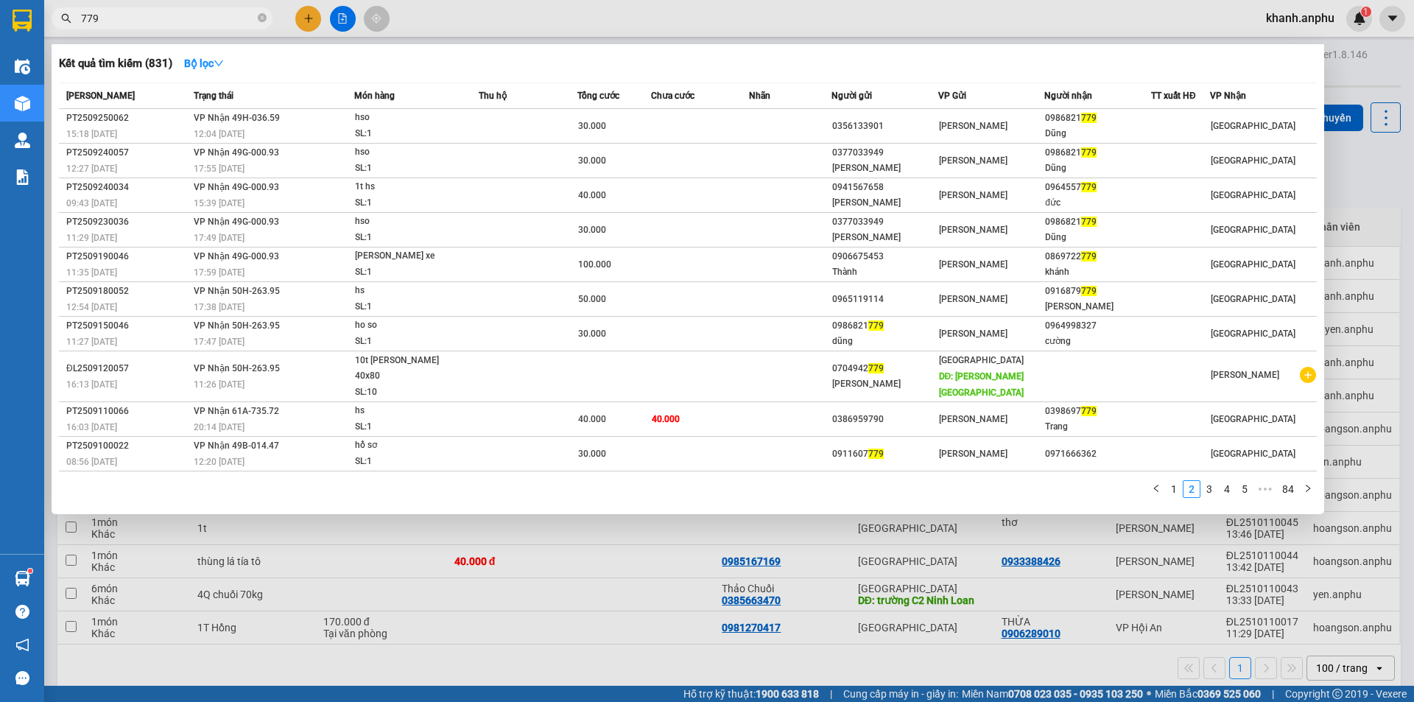
click at [134, 15] on input "779" at bounding box center [168, 18] width 174 height 16
click at [1208, 481] on link "3" at bounding box center [1209, 489] width 16 height 16
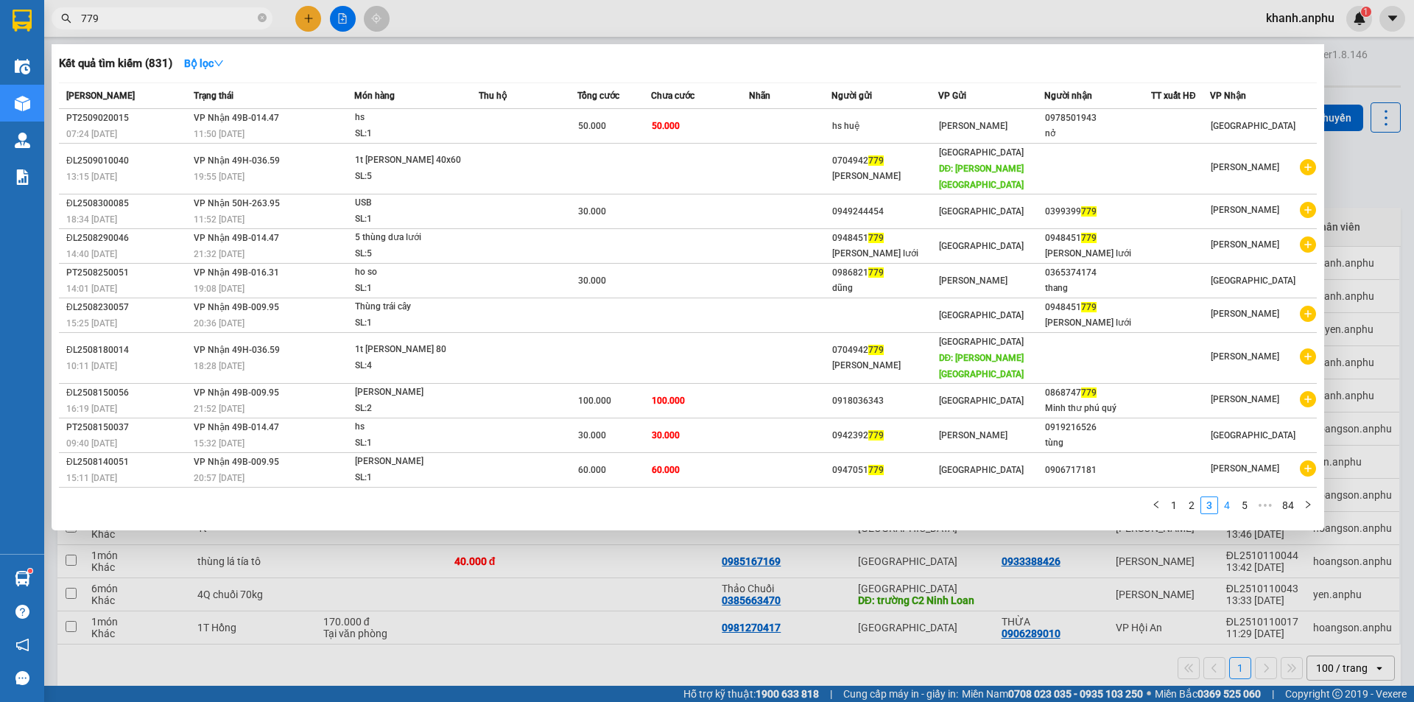
click at [1224, 497] on link "4" at bounding box center [1227, 505] width 16 height 16
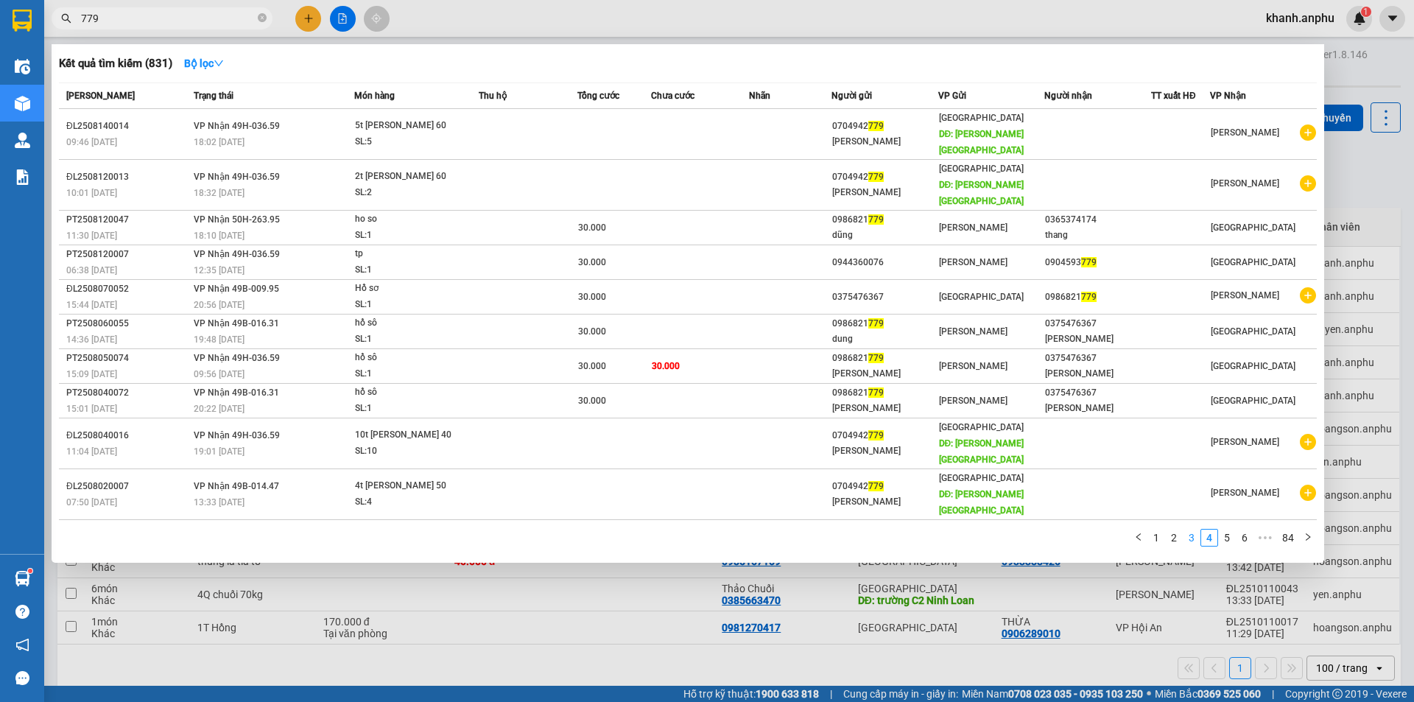
click at [1191, 529] on link "3" at bounding box center [1191, 537] width 16 height 16
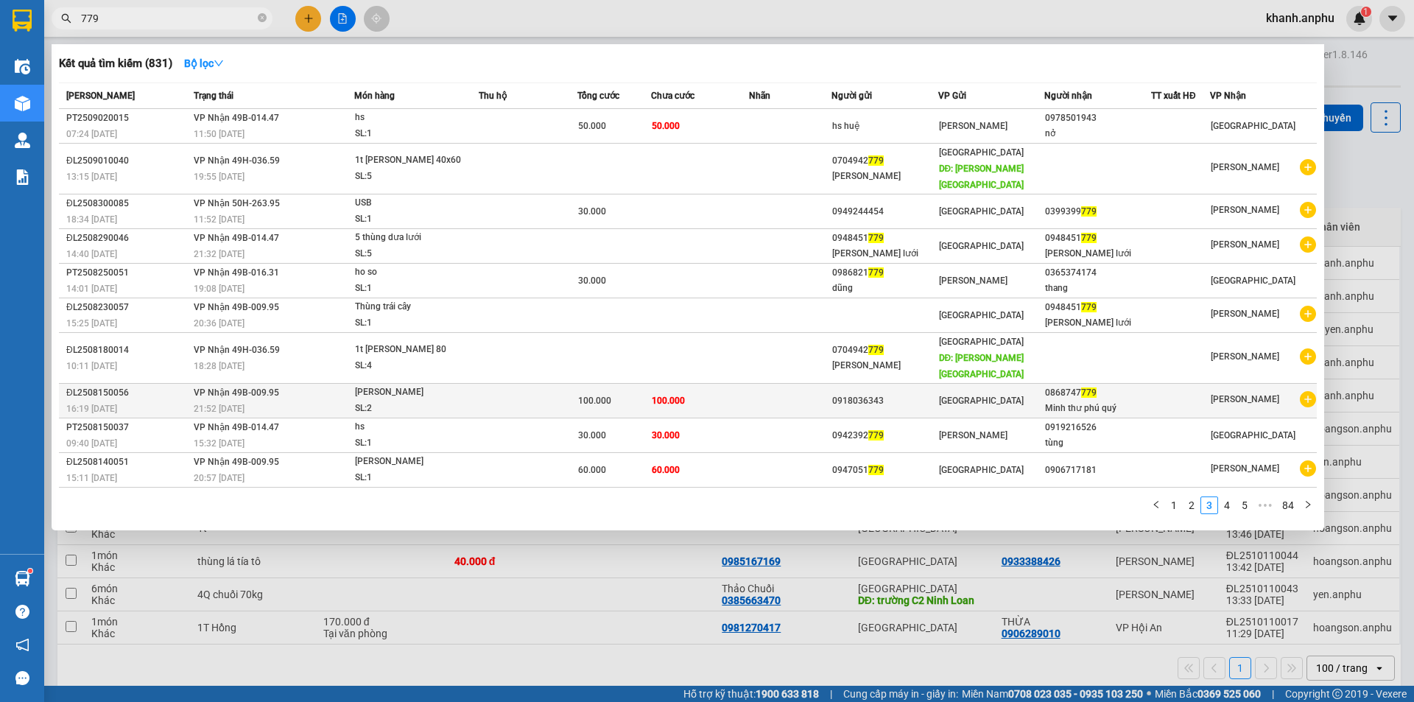
click at [1143, 401] on div "Minh thư phú quý" at bounding box center [1097, 408] width 105 height 15
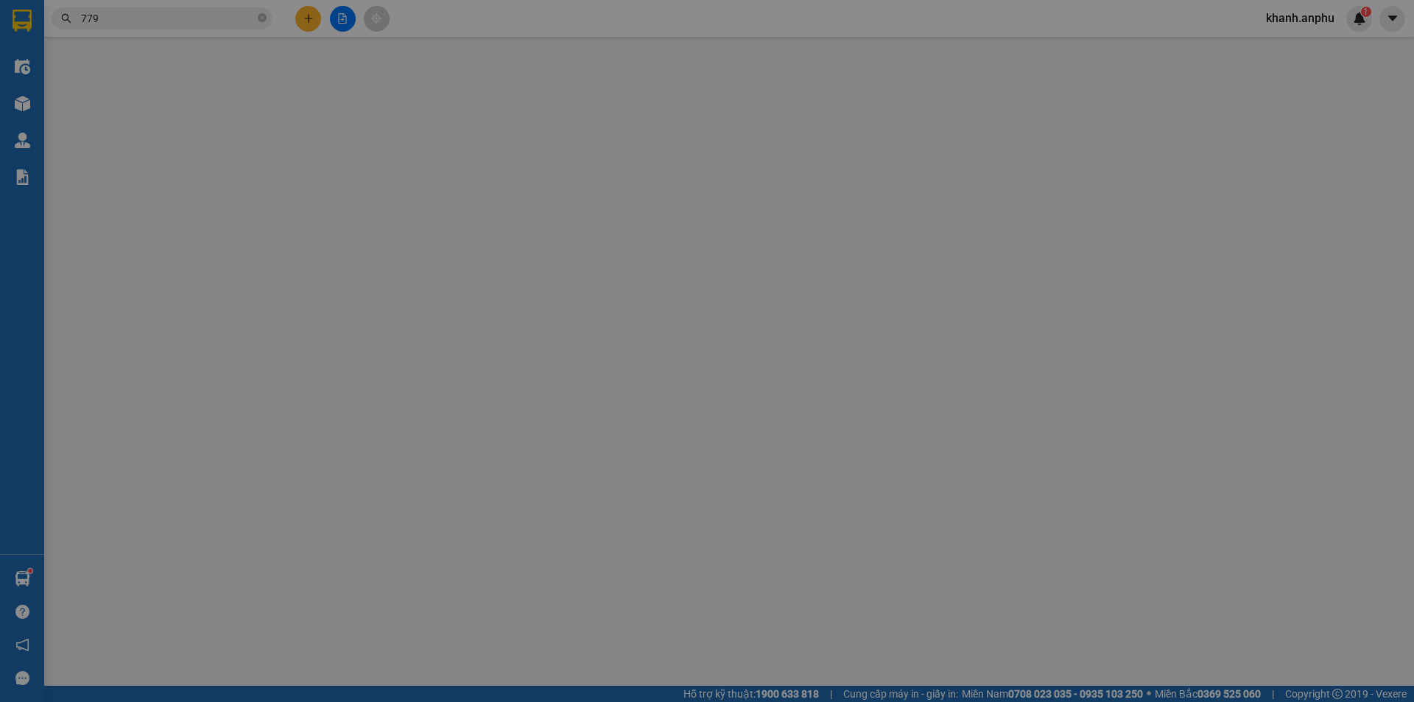
type input "0918036343"
type input "0868747779"
type input "Minh thư phú quý"
type input "100.000"
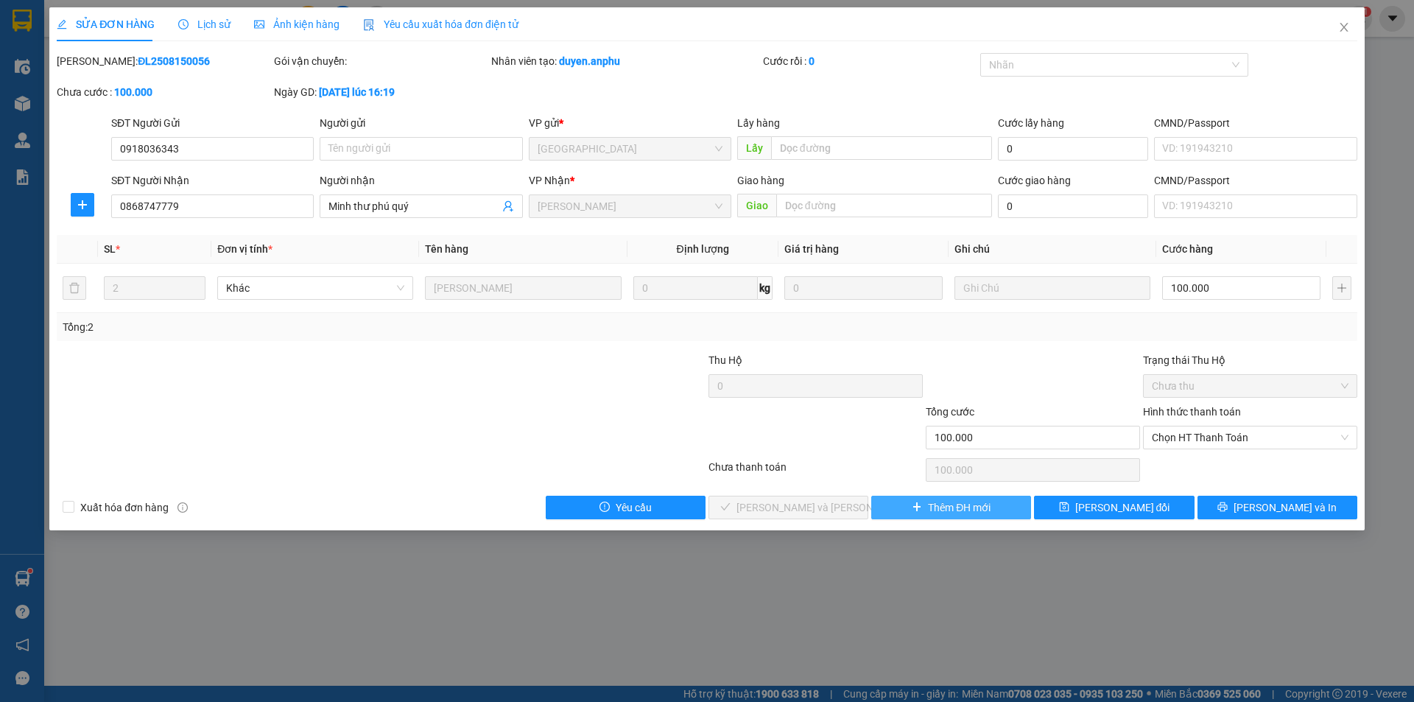
click at [952, 504] on span "Thêm ĐH mới" at bounding box center [959, 507] width 63 height 16
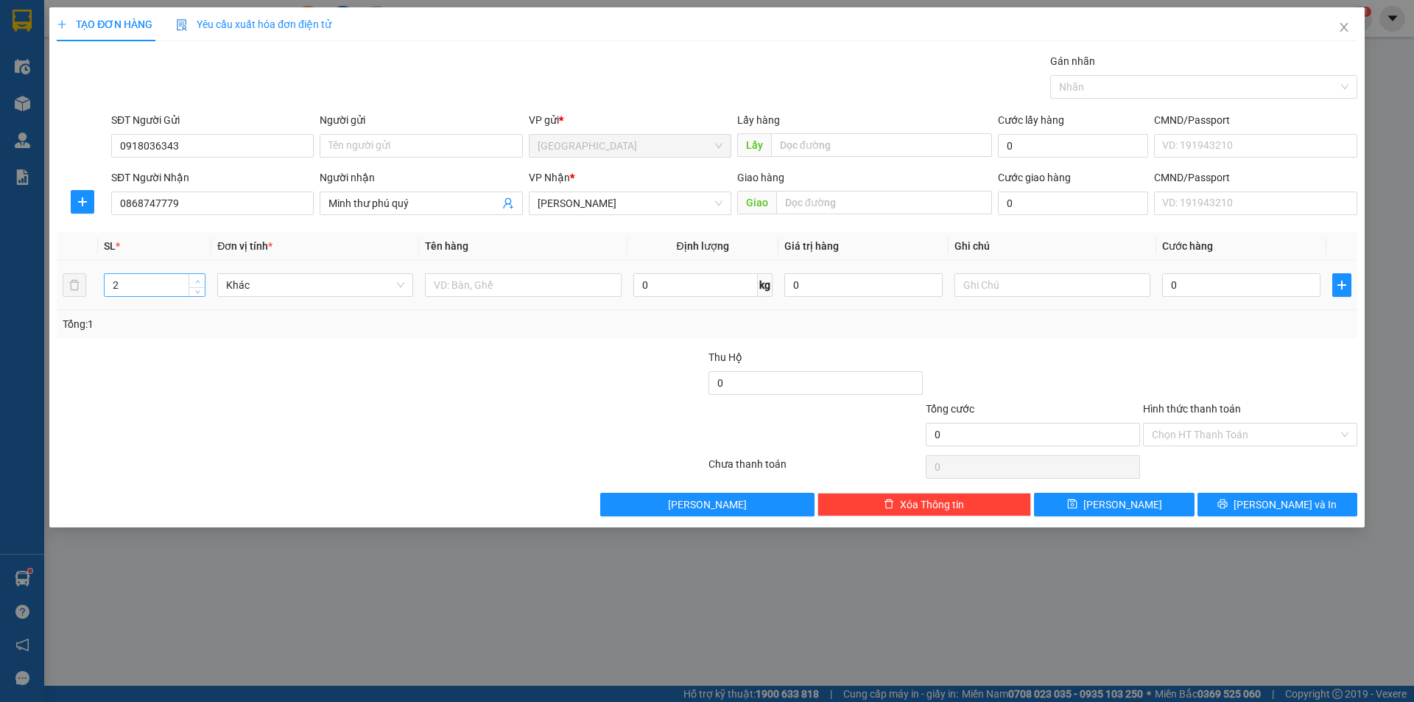
click at [191, 276] on span "Increase Value" at bounding box center [196, 280] width 16 height 13
type input "3"
click at [198, 292] on icon "down" at bounding box center [197, 289] width 5 height 5
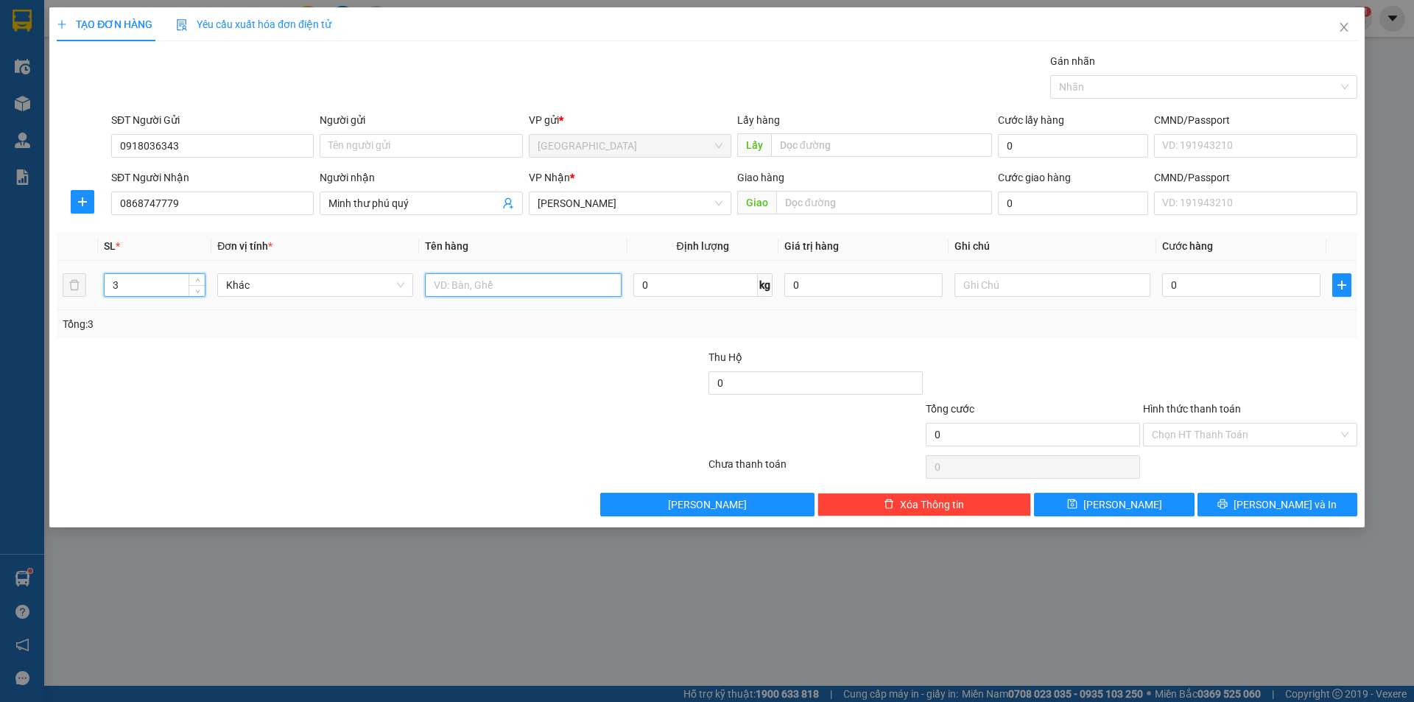
click at [557, 289] on input "text" at bounding box center [523, 285] width 196 height 24
type input "RAU"
click at [1266, 289] on input "0" at bounding box center [1241, 285] width 158 height 24
type input "1"
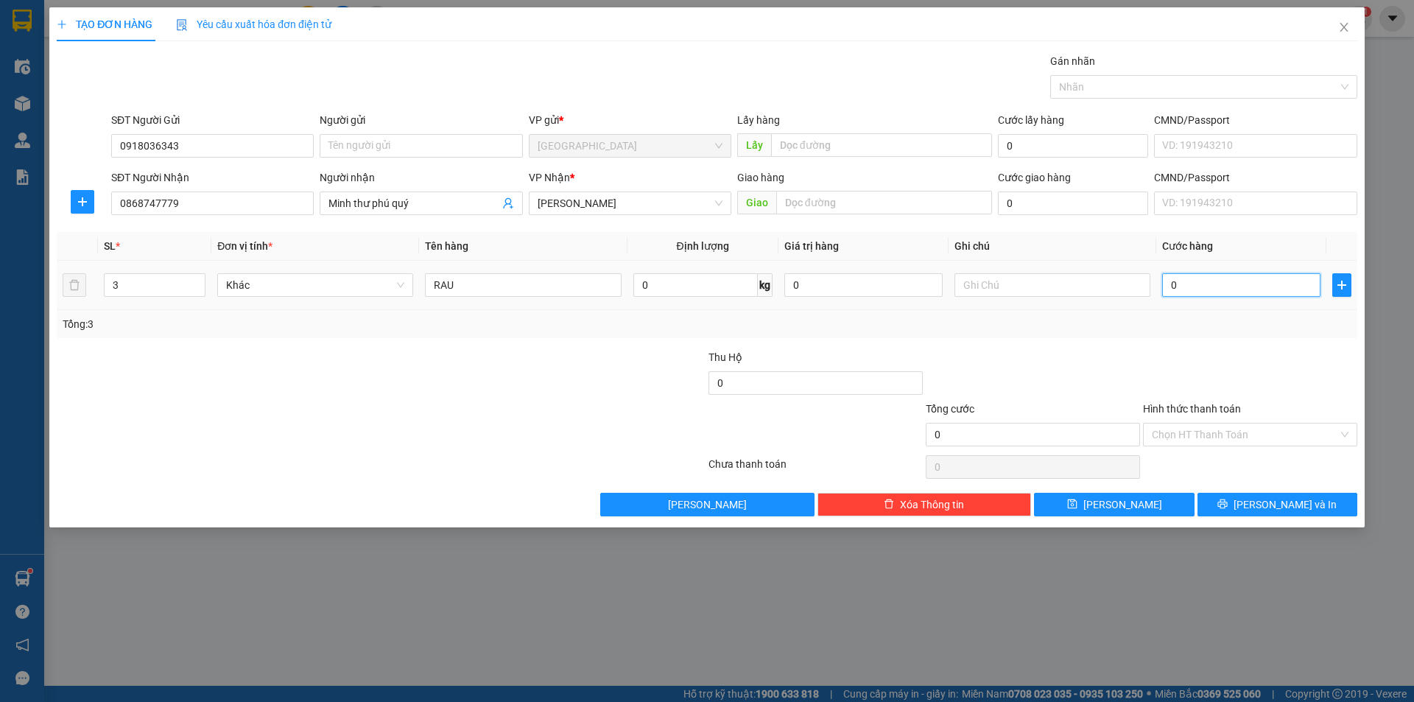
type input "1"
type input "15"
type input "150"
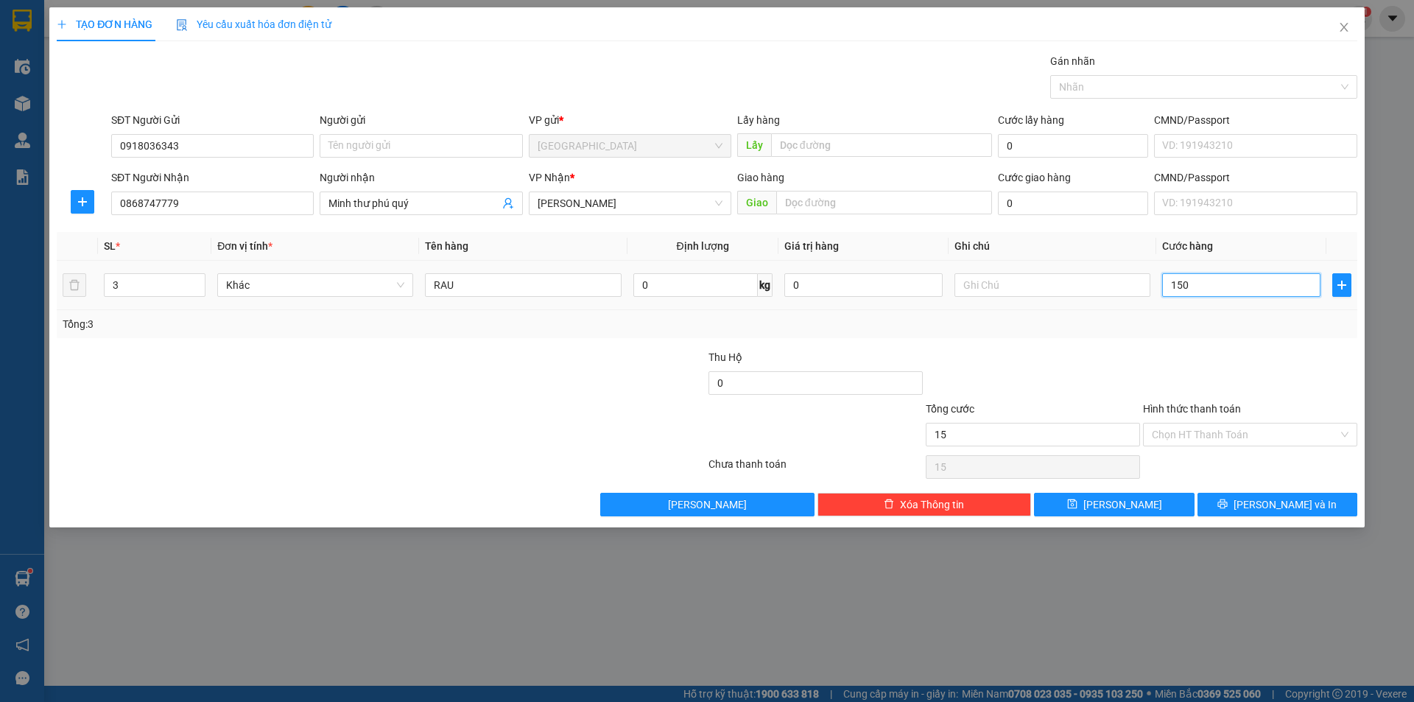
type input "150"
type input "150.000"
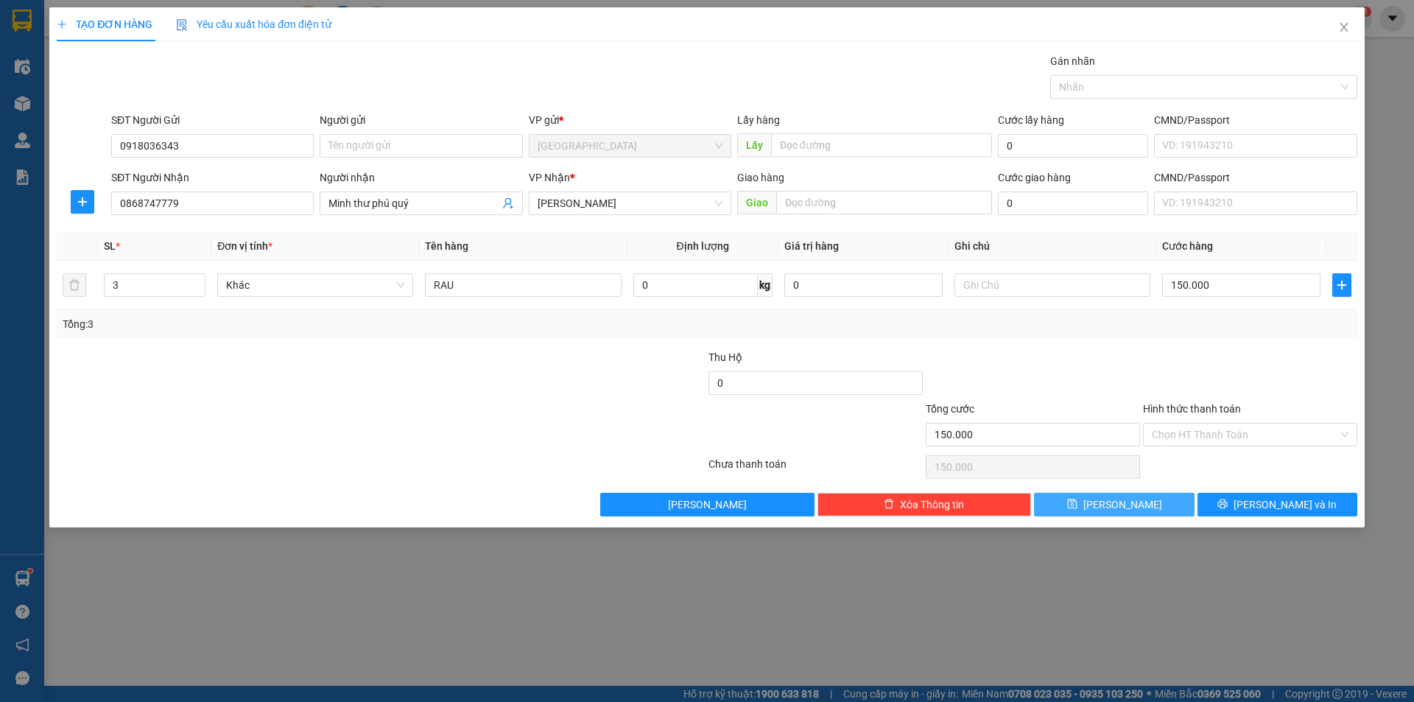
click at [1085, 507] on button "[PERSON_NAME]" at bounding box center [1114, 505] width 160 height 24
type input "1"
type input "0"
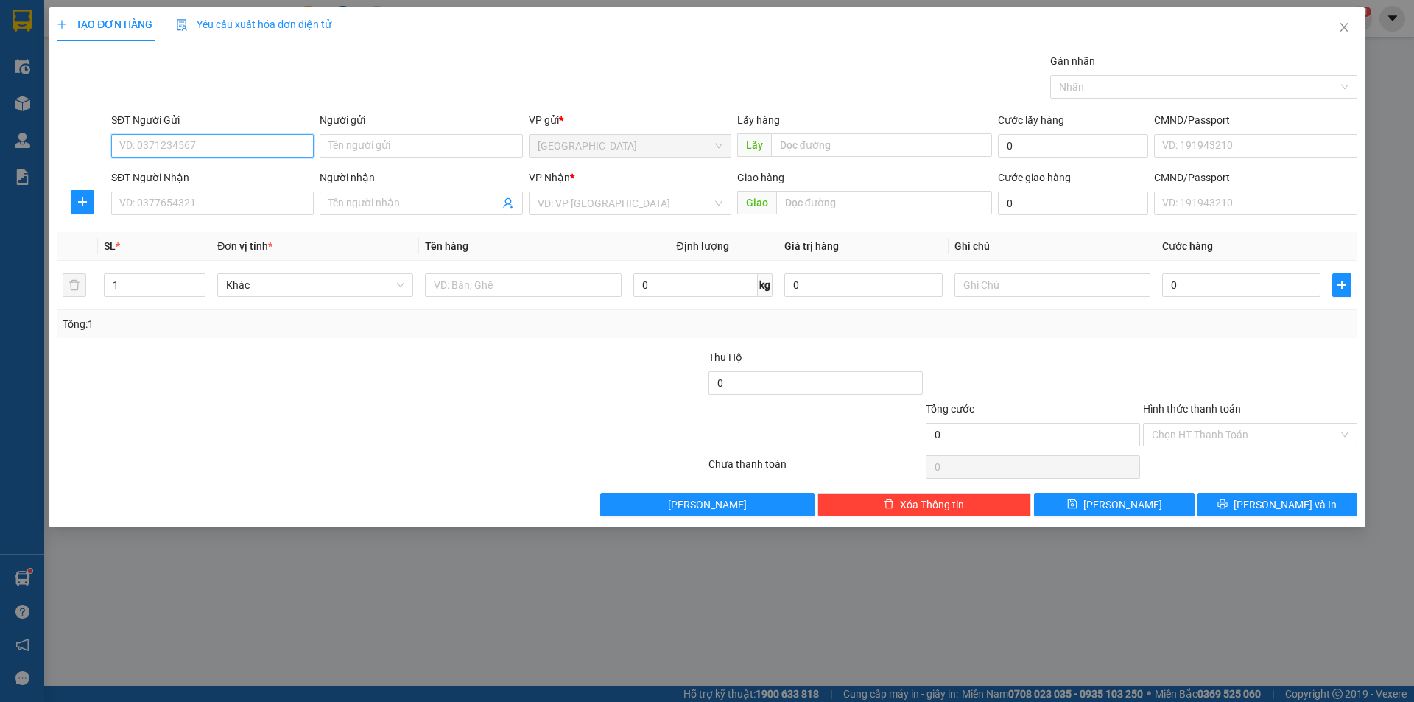
click at [236, 151] on input "SĐT Người Gửi" at bounding box center [212, 146] width 202 height 24
click at [184, 178] on div "0964998656" at bounding box center [212, 175] width 185 height 16
type input "0964998656"
type input "cty Ánh Dương 1- ĐỊNH AN"
type input "gái mn"
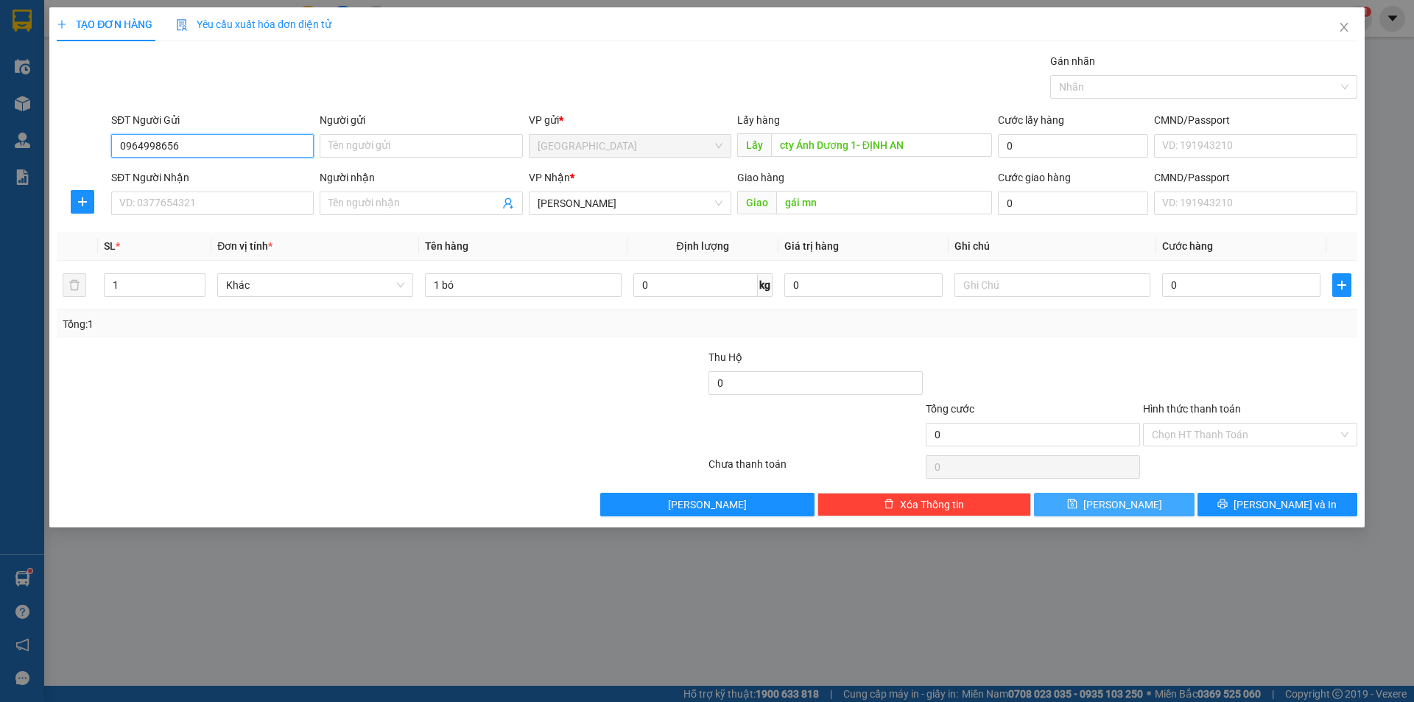
type input "0964998656"
click at [1115, 506] on span "[PERSON_NAME]" at bounding box center [1122, 504] width 79 height 16
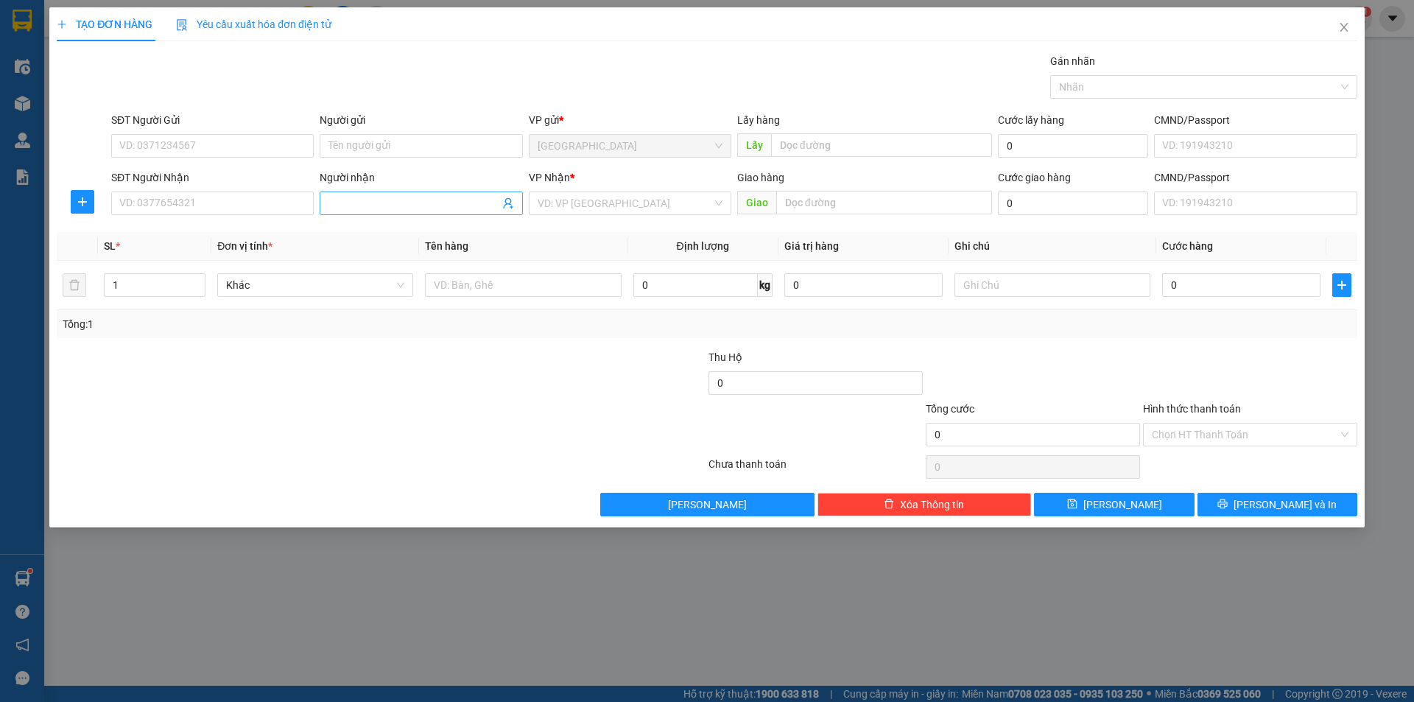
click at [399, 191] on span at bounding box center [421, 203] width 202 height 24
type input "[PERSON_NAME]"
click at [602, 207] on input "search" at bounding box center [624, 203] width 174 height 22
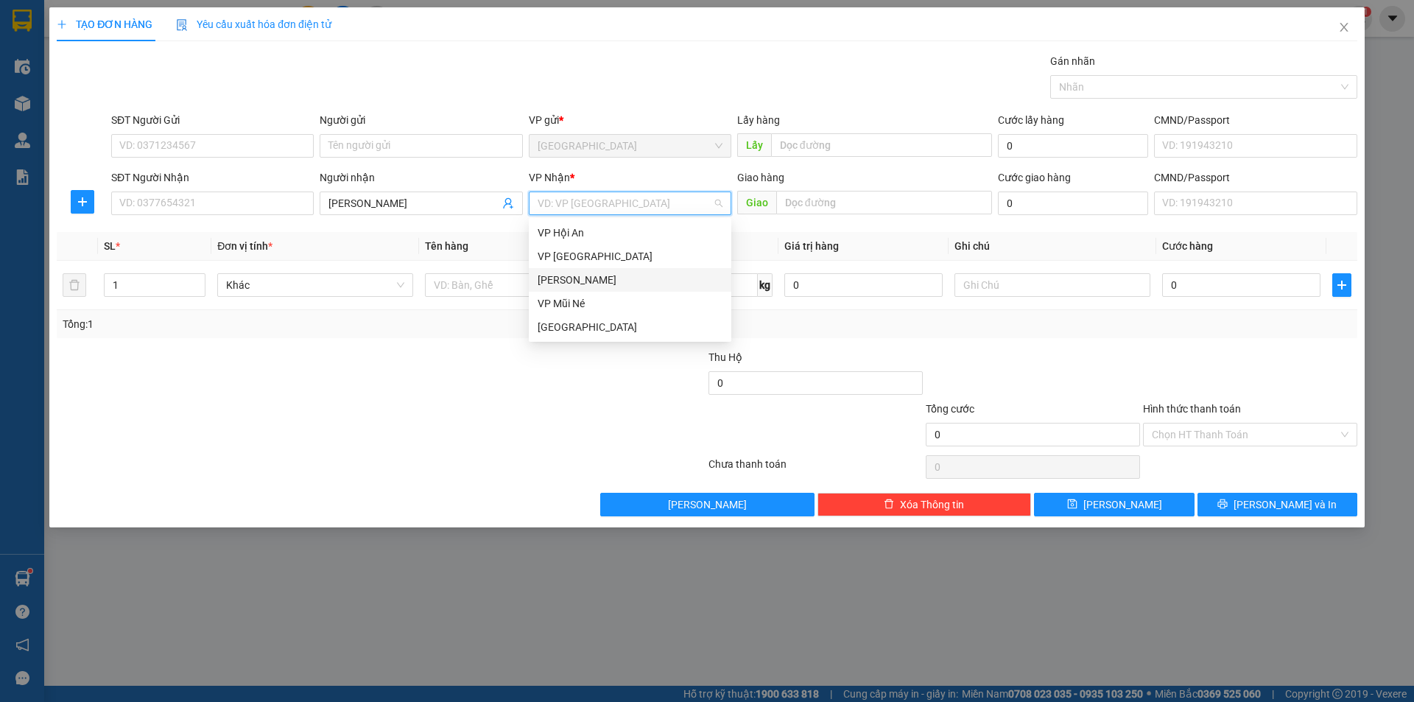
click at [575, 282] on div "[PERSON_NAME]" at bounding box center [629, 280] width 185 height 16
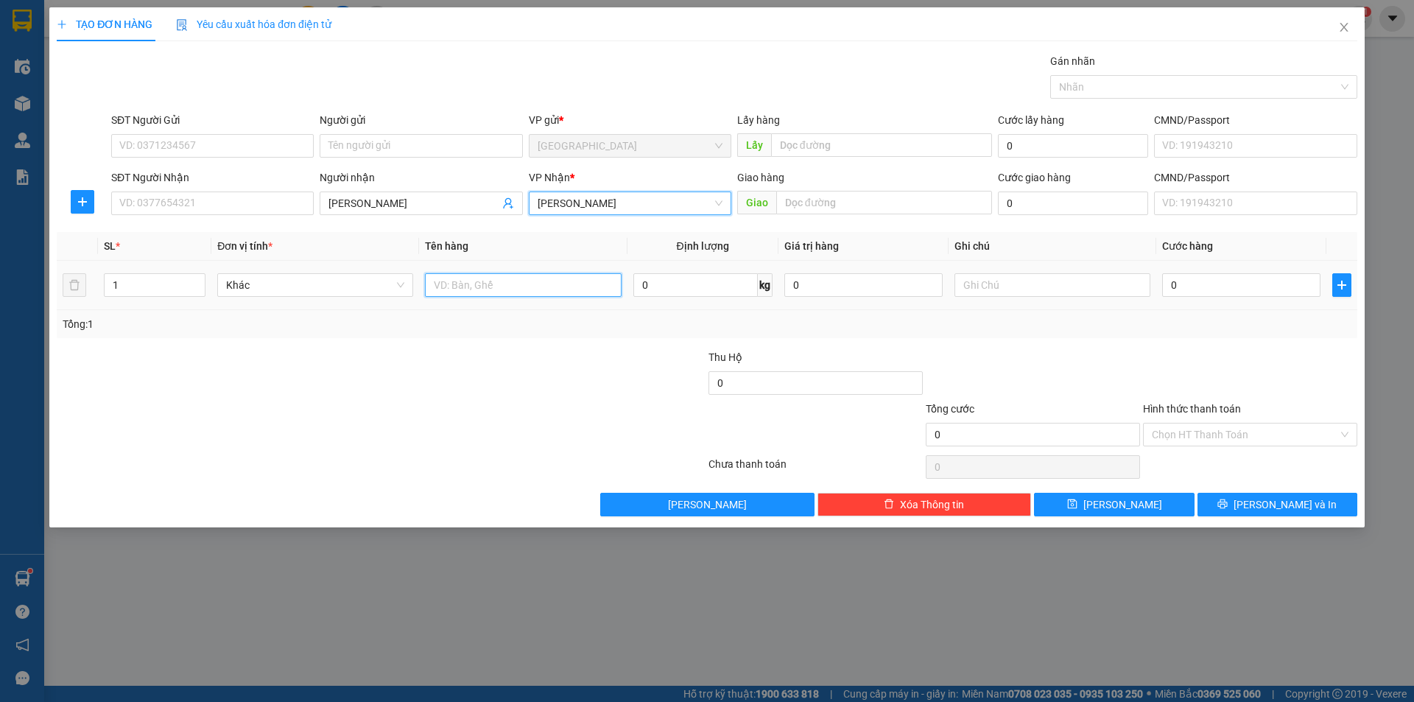
click at [521, 281] on input "text" at bounding box center [523, 285] width 196 height 24
type input "BÔNG"
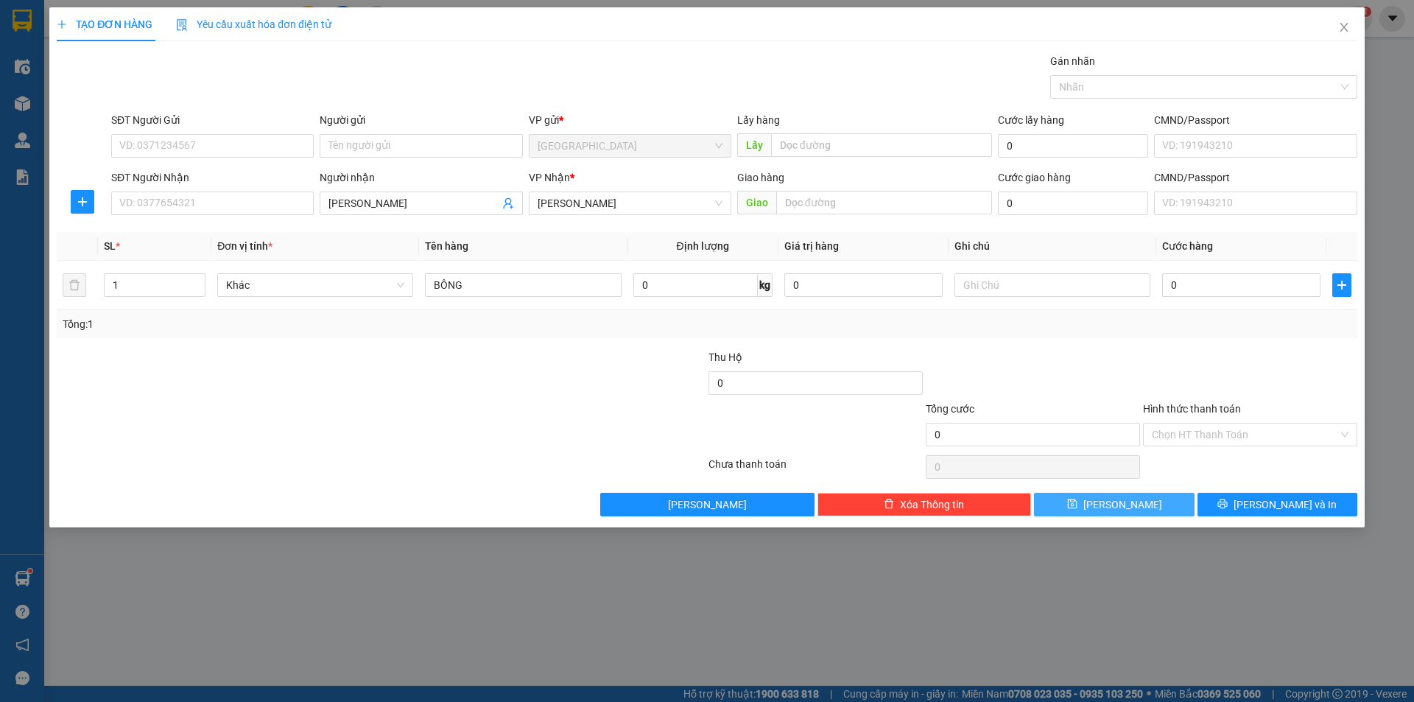
click at [1151, 509] on button "[PERSON_NAME]" at bounding box center [1114, 505] width 160 height 24
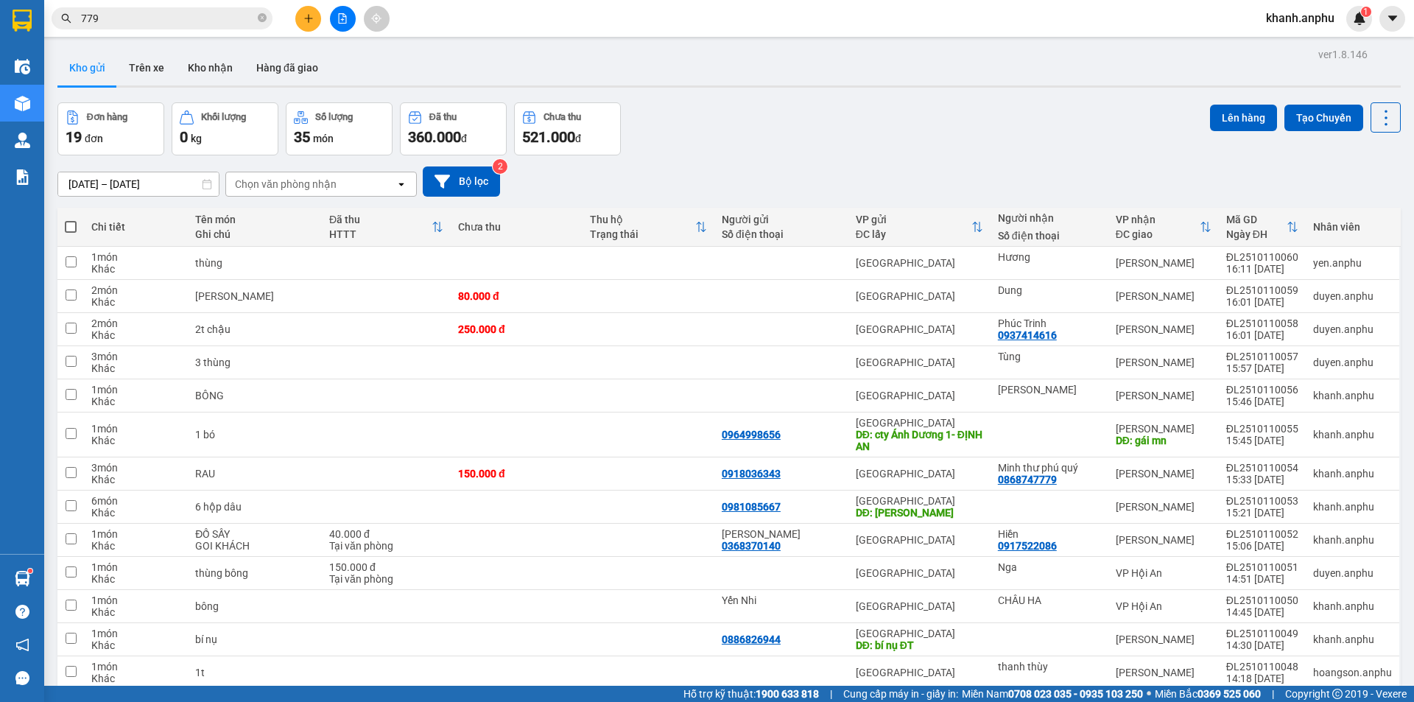
click at [158, 26] on input "779" at bounding box center [168, 18] width 174 height 16
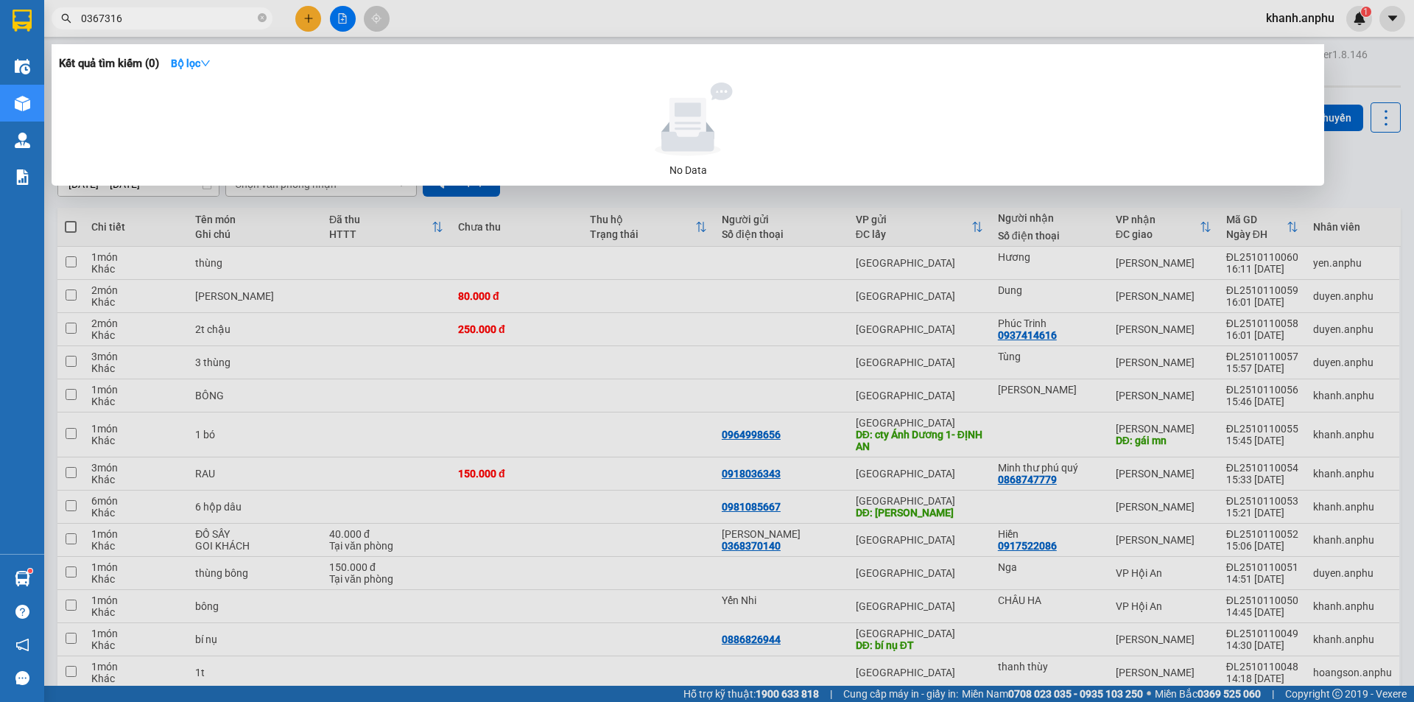
click at [152, 24] on input "0367316" at bounding box center [168, 18] width 174 height 16
type input "0367316"
click at [431, 267] on div at bounding box center [707, 351] width 1414 height 702
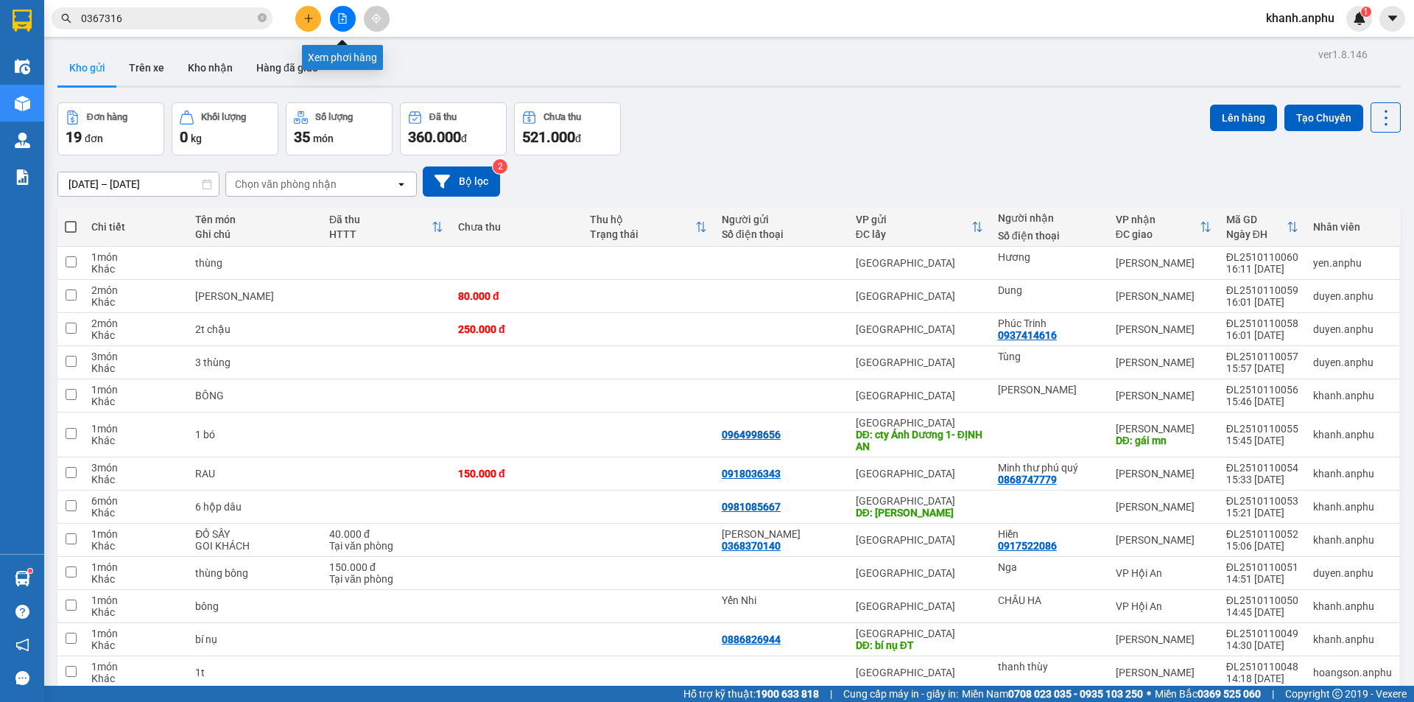
click at [343, 18] on icon "file-add" at bounding box center [342, 18] width 10 height 10
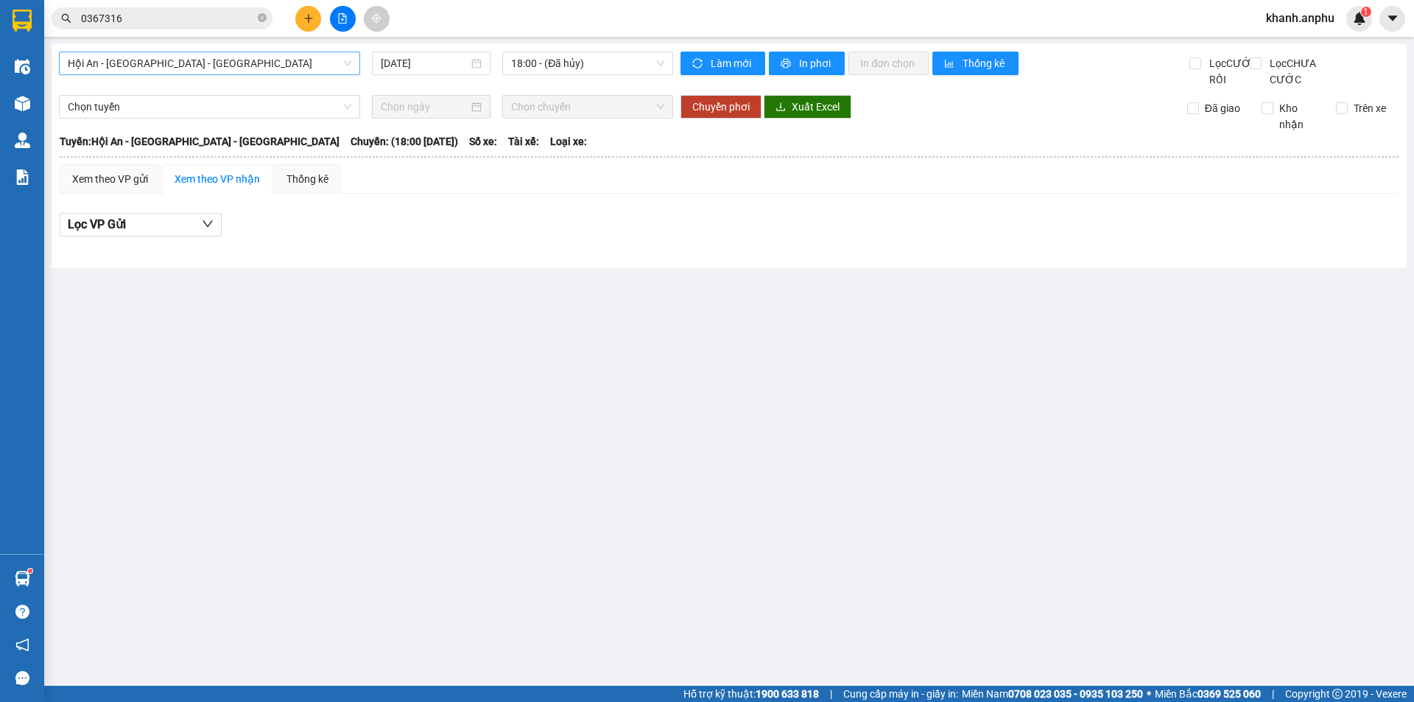
click at [214, 71] on span "Hội An - [GEOGRAPHIC_DATA] - [GEOGRAPHIC_DATA]" at bounding box center [209, 63] width 283 height 22
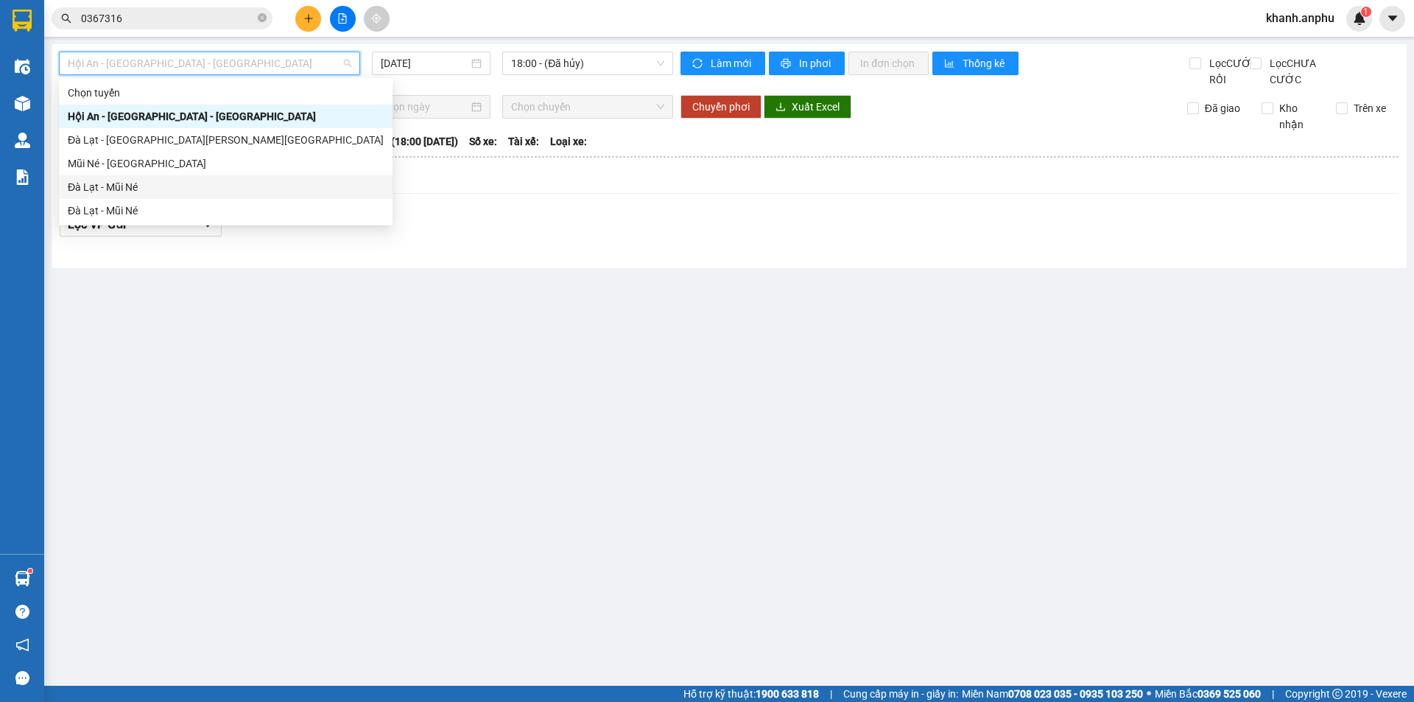
click at [123, 186] on div "Đà Lạt - Mũi Né" at bounding box center [226, 187] width 316 height 16
type input "[DATE]"
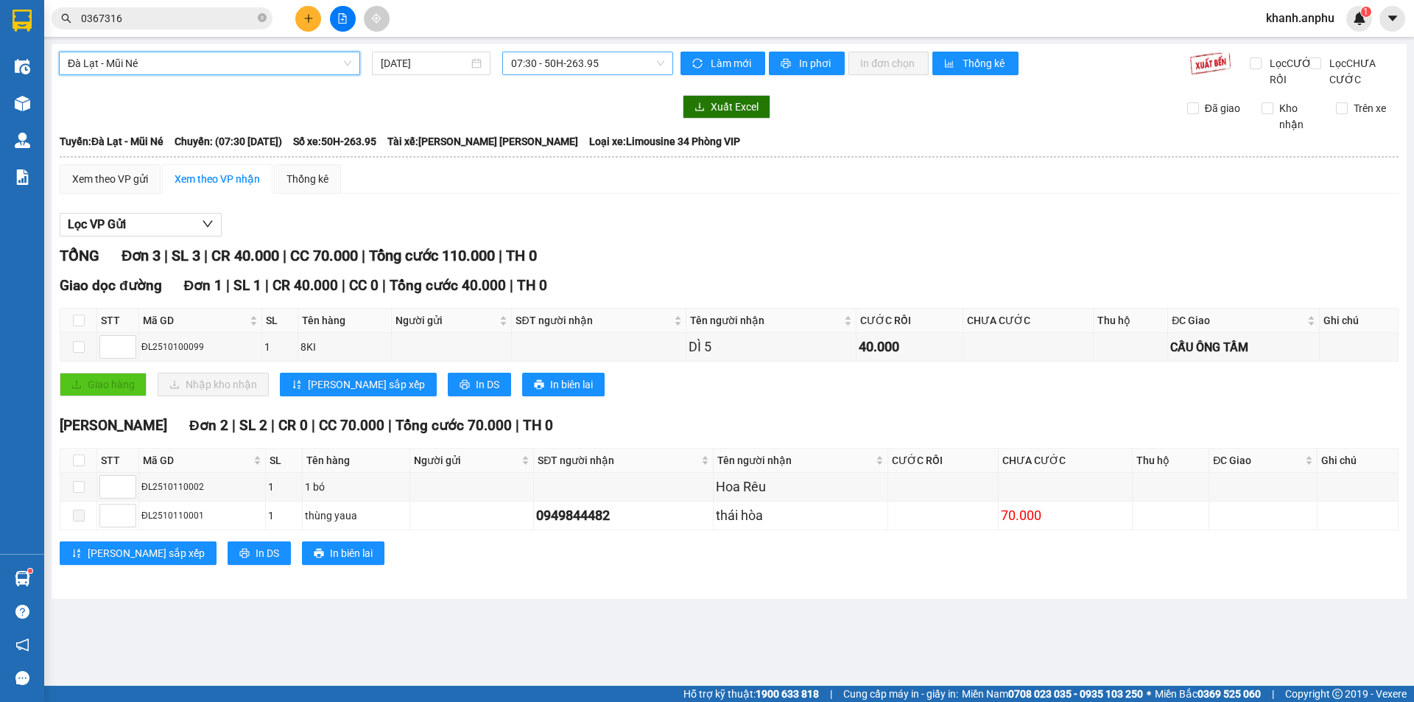
click at [559, 66] on span "07:30 - 50H-263.95" at bounding box center [587, 63] width 153 height 22
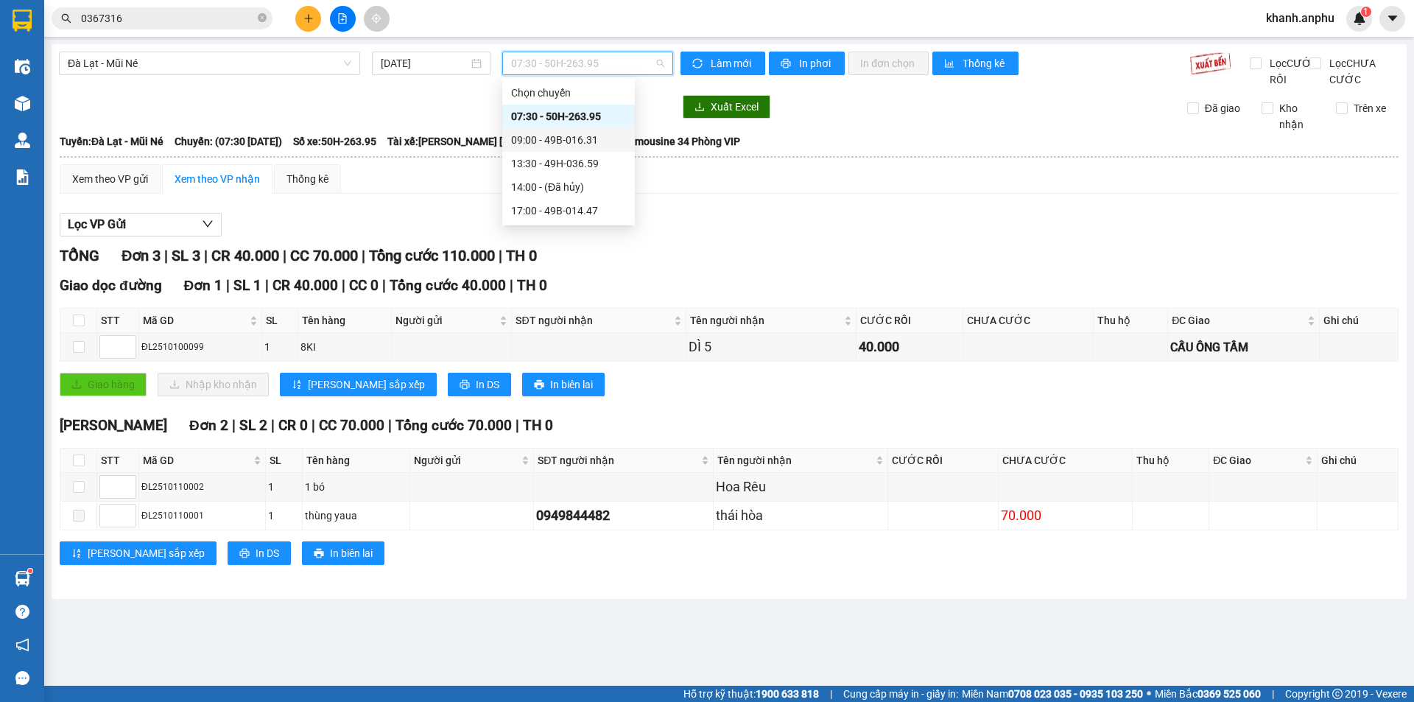
click at [537, 143] on div "09:00 - 49B-016.31" at bounding box center [568, 140] width 115 height 16
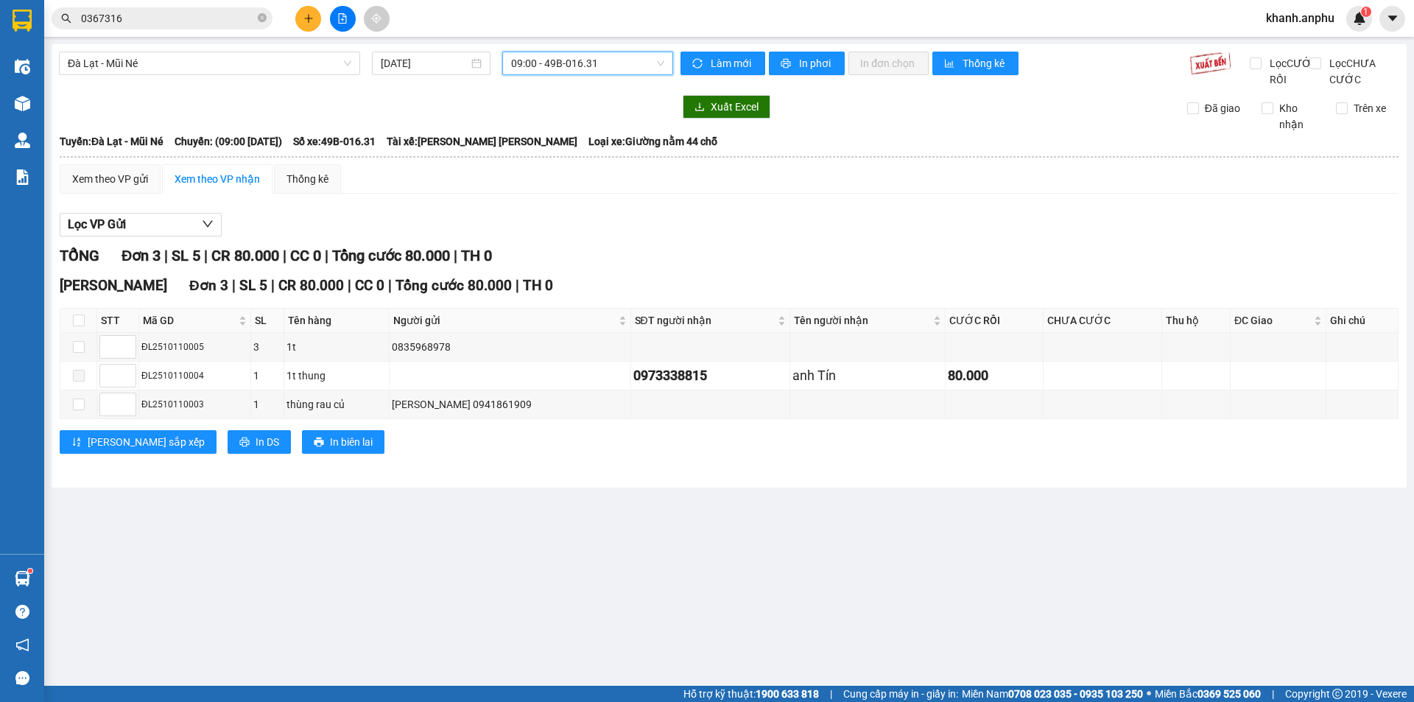
click at [624, 66] on span "09:00 - 49B-016.31" at bounding box center [587, 63] width 153 height 22
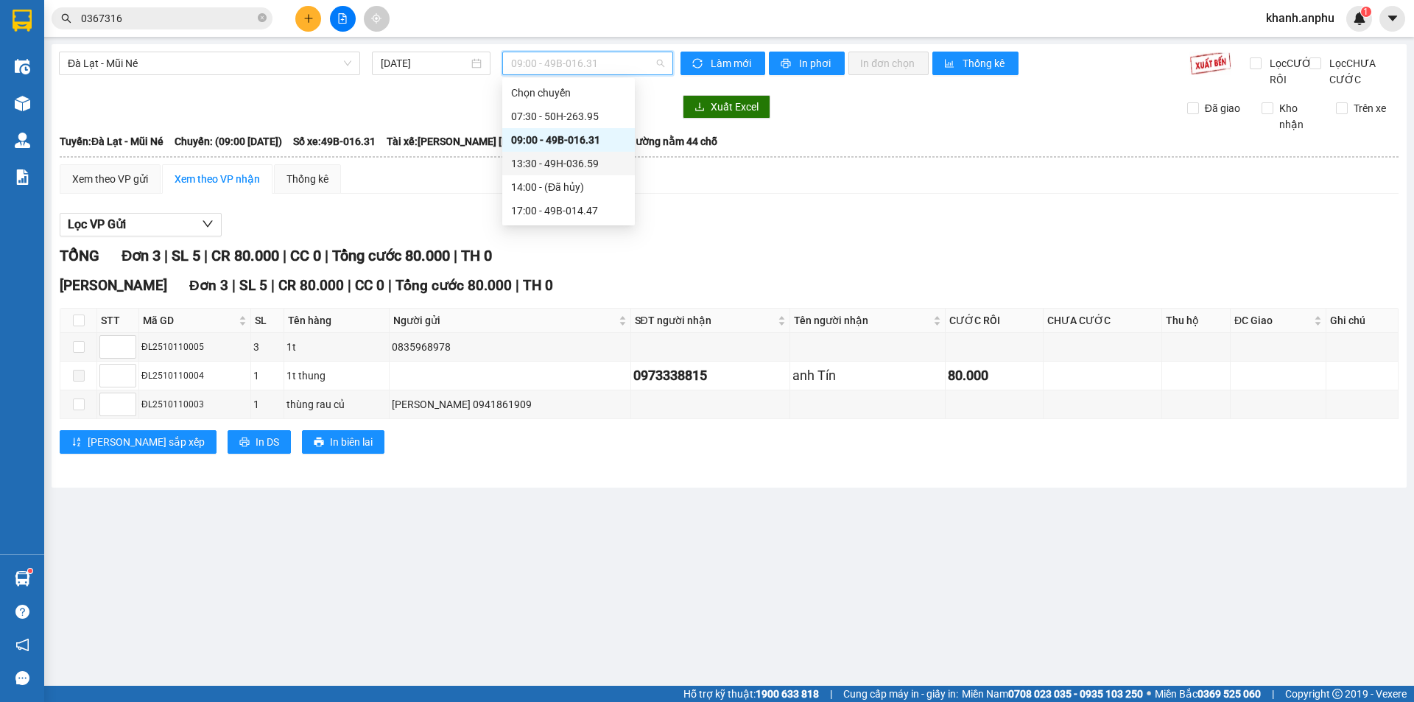
click at [555, 168] on div "13:30 - 49H-036.59" at bounding box center [568, 163] width 115 height 16
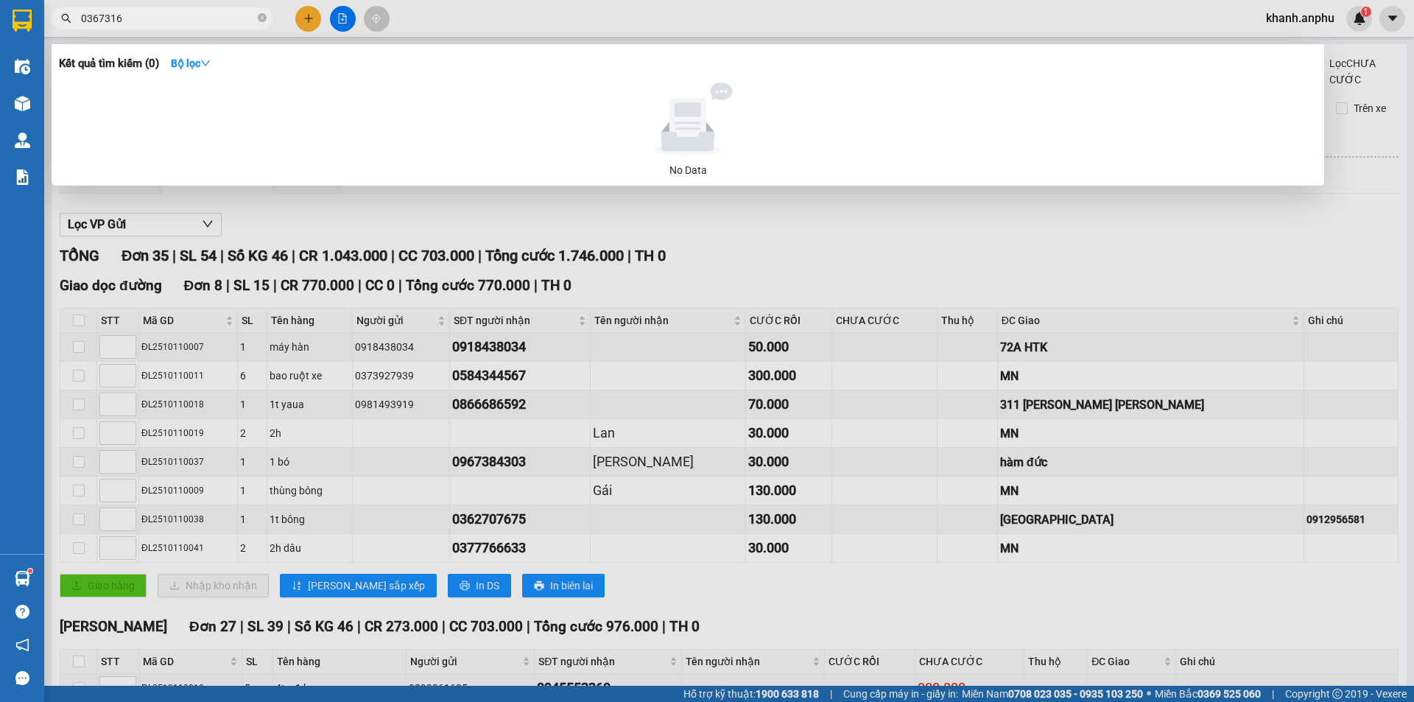
click at [119, 18] on input "0367316" at bounding box center [168, 18] width 174 height 16
click at [101, 29] on span "27498" at bounding box center [162, 18] width 221 height 22
click at [99, 13] on input "27498" at bounding box center [168, 18] width 174 height 16
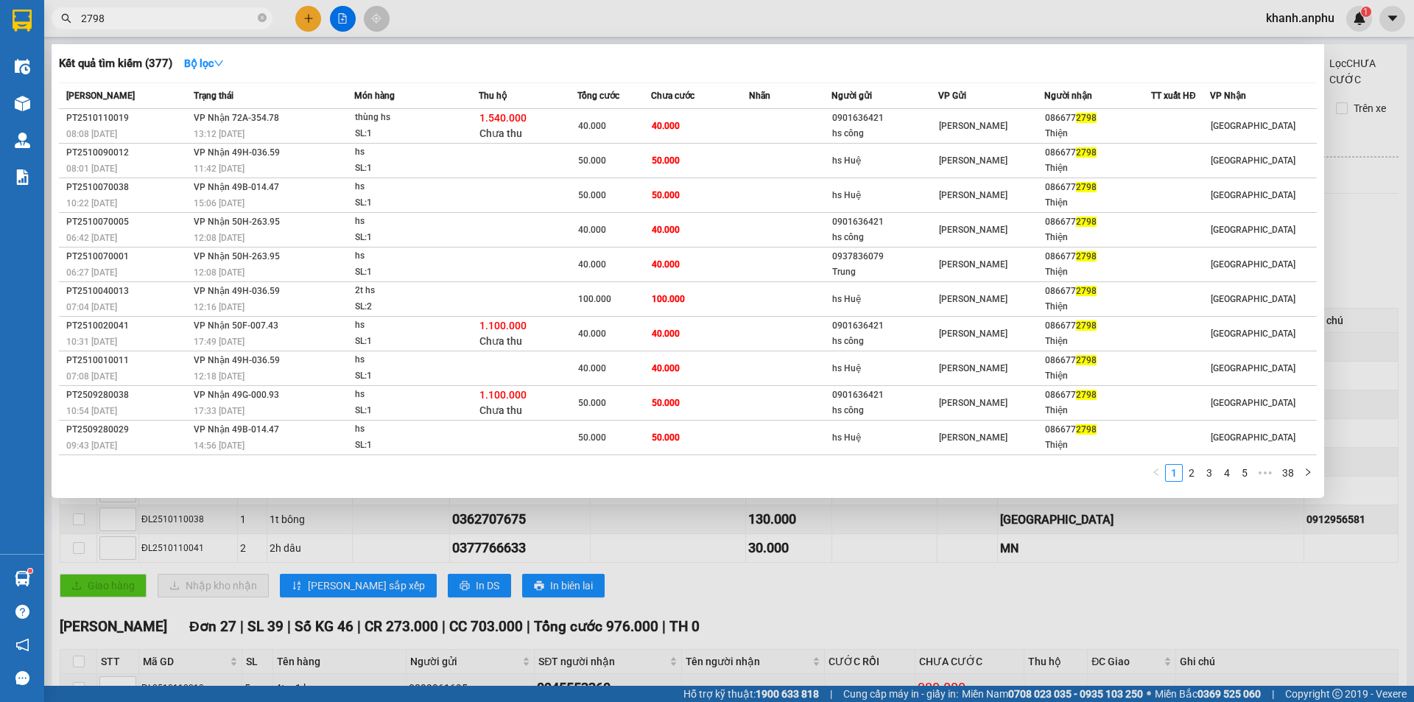
type input "2798"
click at [310, 13] on div at bounding box center [707, 351] width 1414 height 702
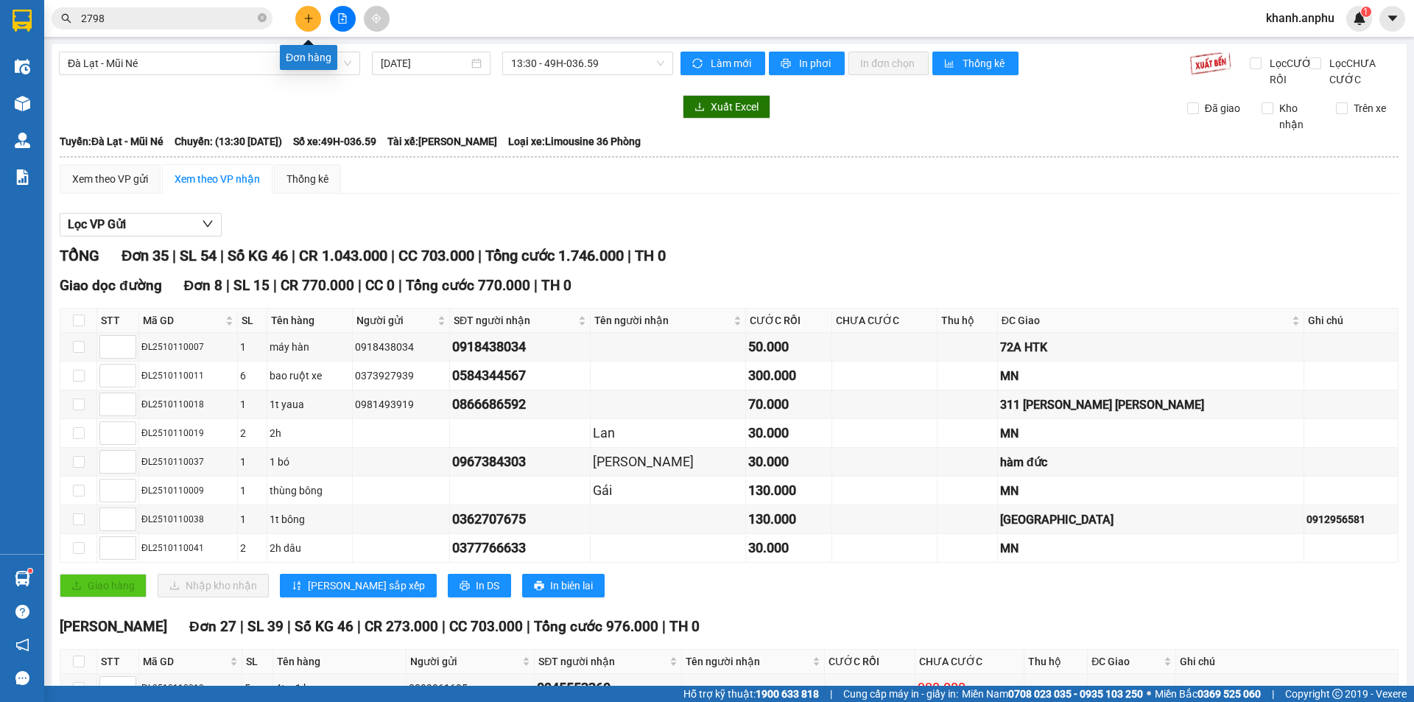
click at [310, 13] on button at bounding box center [308, 19] width 26 height 26
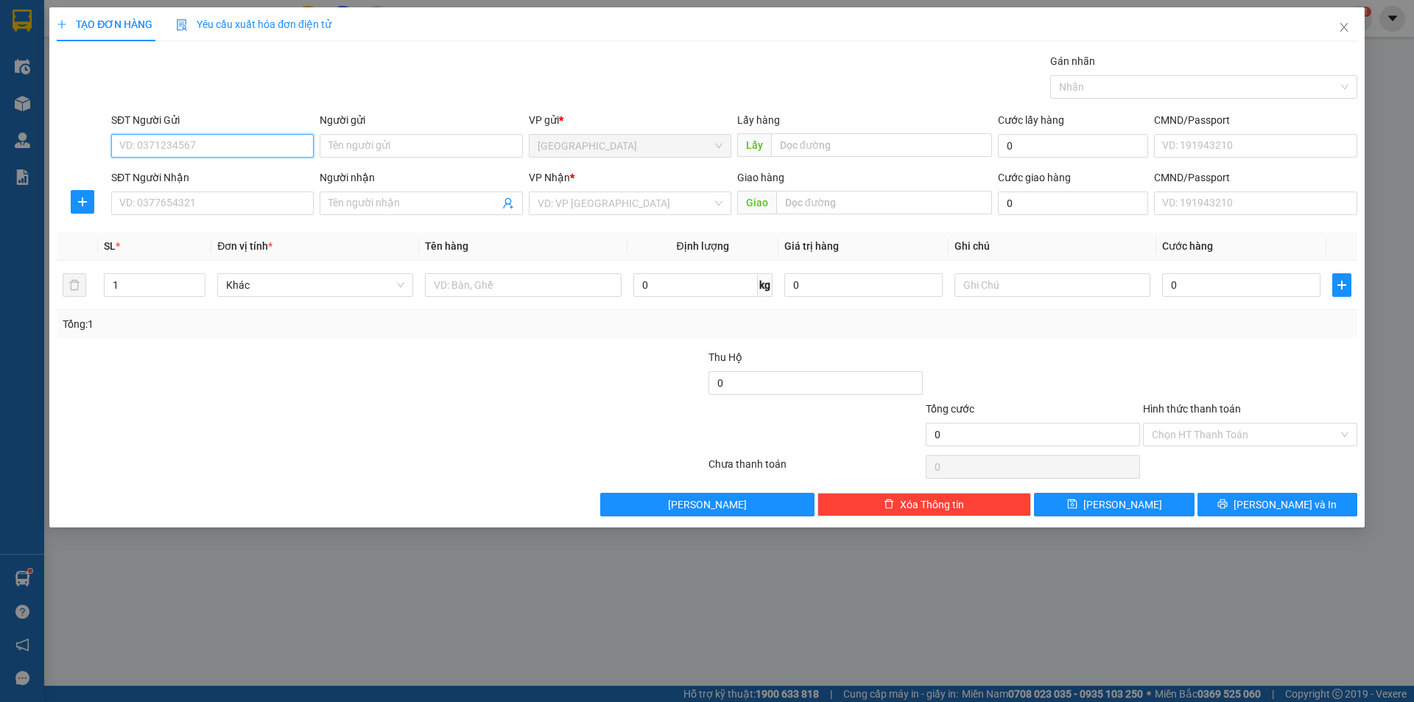
drag, startPoint x: 184, startPoint y: 141, endPoint x: 117, endPoint y: 113, distance: 72.3
click at [183, 138] on input "SĐT Người Gửi" at bounding box center [212, 146] width 202 height 24
click at [177, 176] on div "0901200601" at bounding box center [212, 175] width 185 height 16
type input "0901200601"
type input "CX Mai hoa"
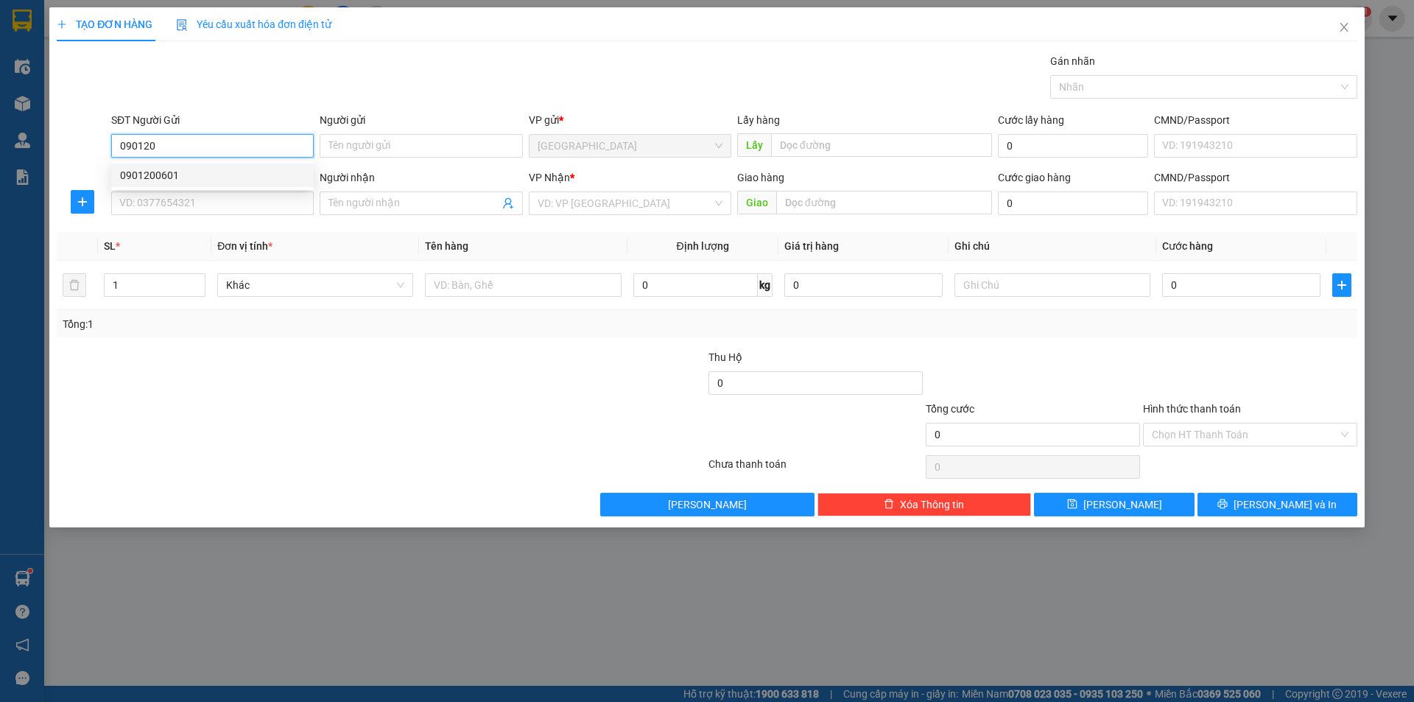
type input "Chợ [GEOGRAPHIC_DATA]"
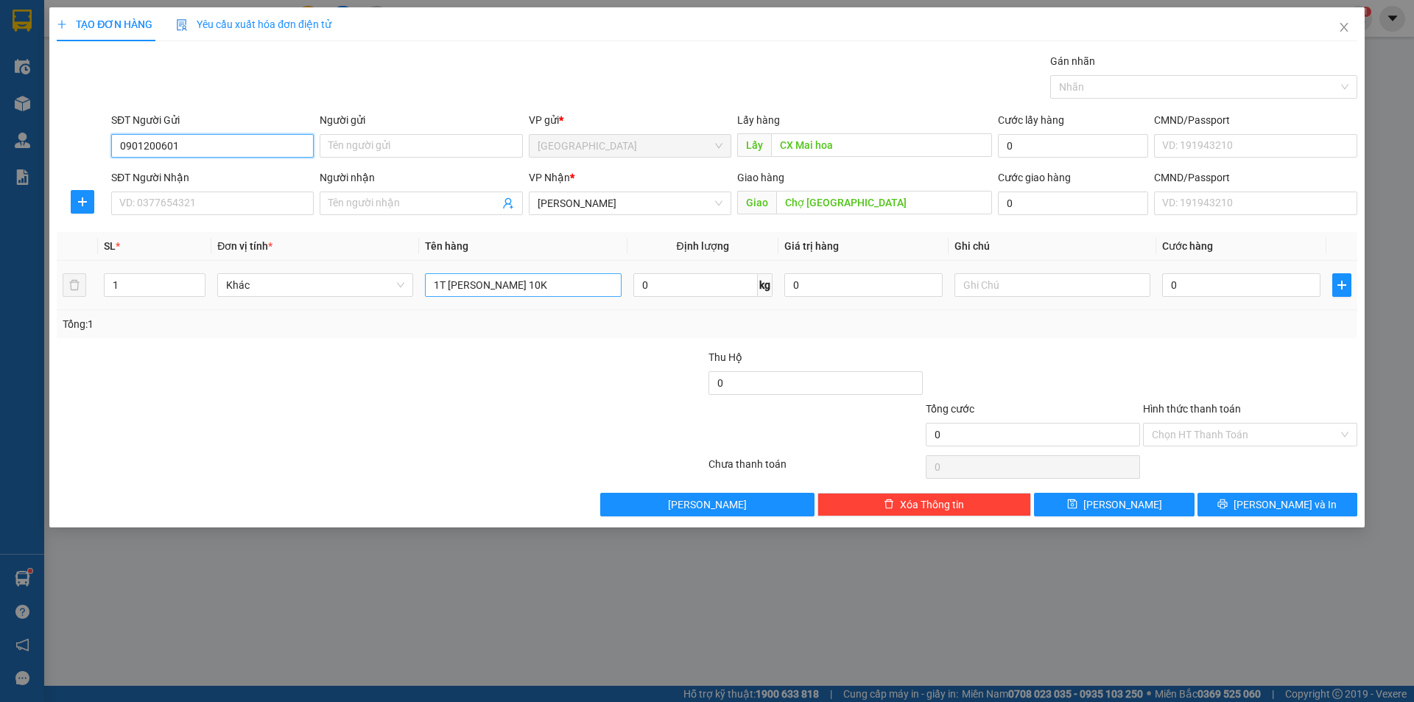
type input "0901200601"
click at [540, 293] on input "1T [PERSON_NAME] 10K" at bounding box center [523, 285] width 196 height 24
drag, startPoint x: 498, startPoint y: 292, endPoint x: 468, endPoint y: 287, distance: 30.5
click at [468, 287] on input "1T [PERSON_NAME] 10K" at bounding box center [523, 285] width 196 height 24
click at [473, 286] on input "1T [PERSON_NAME] 10K" at bounding box center [523, 285] width 196 height 24
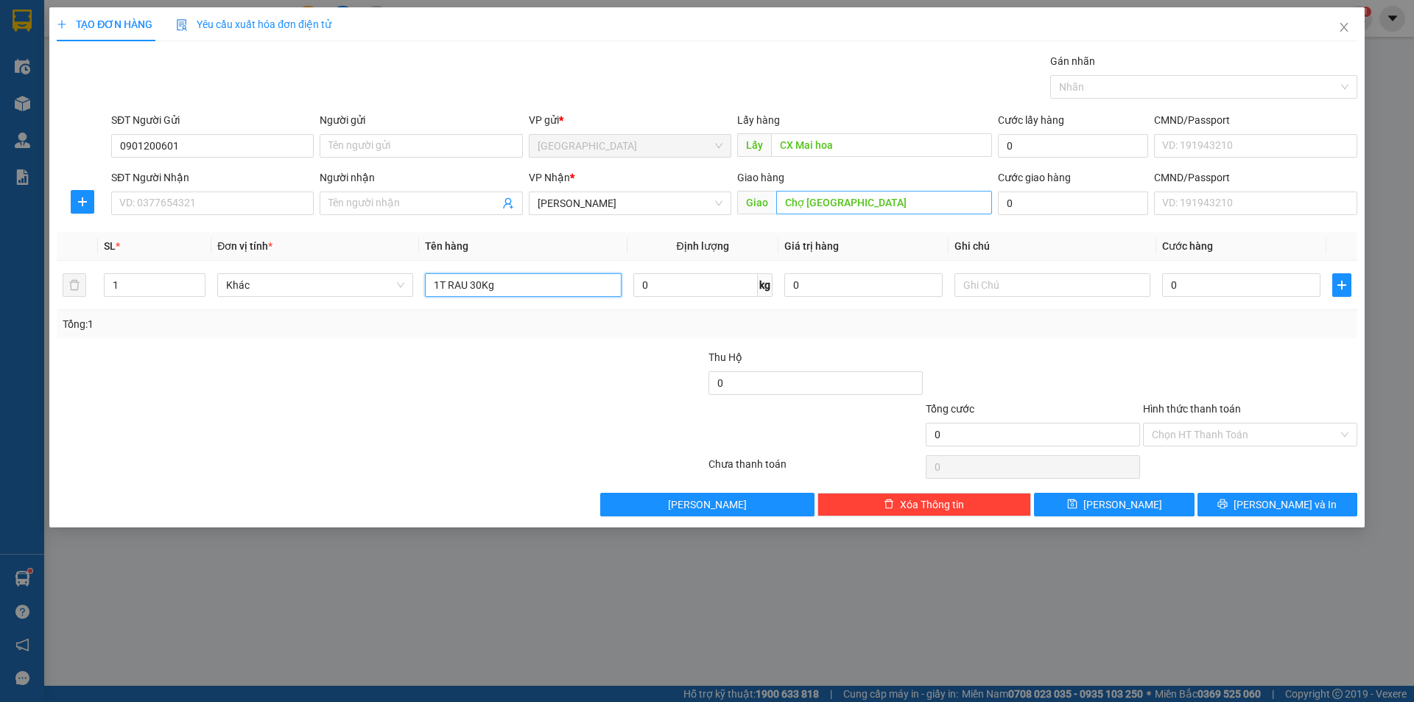
type input "1T RAU 30Kg"
click at [861, 202] on input "Chợ [GEOGRAPHIC_DATA]" at bounding box center [884, 203] width 216 height 24
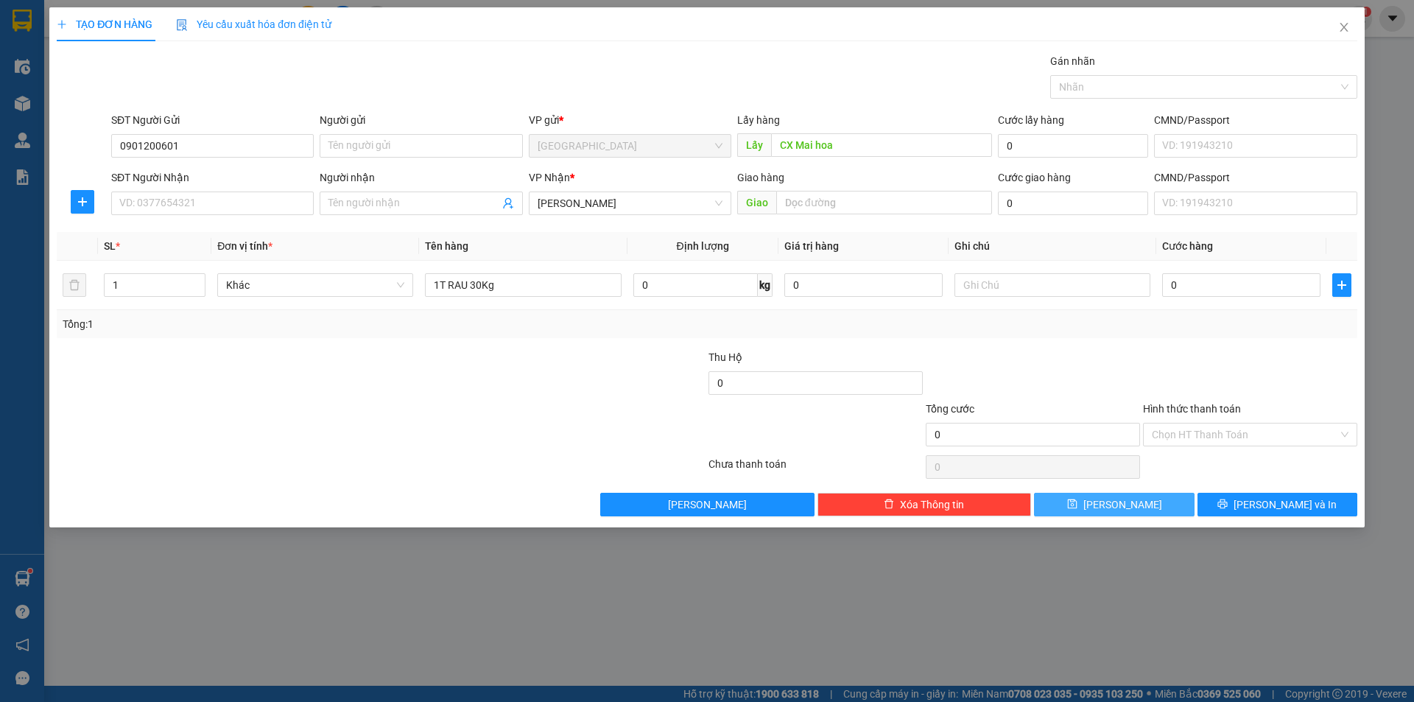
click at [1130, 499] on span "[PERSON_NAME]" at bounding box center [1122, 504] width 79 height 16
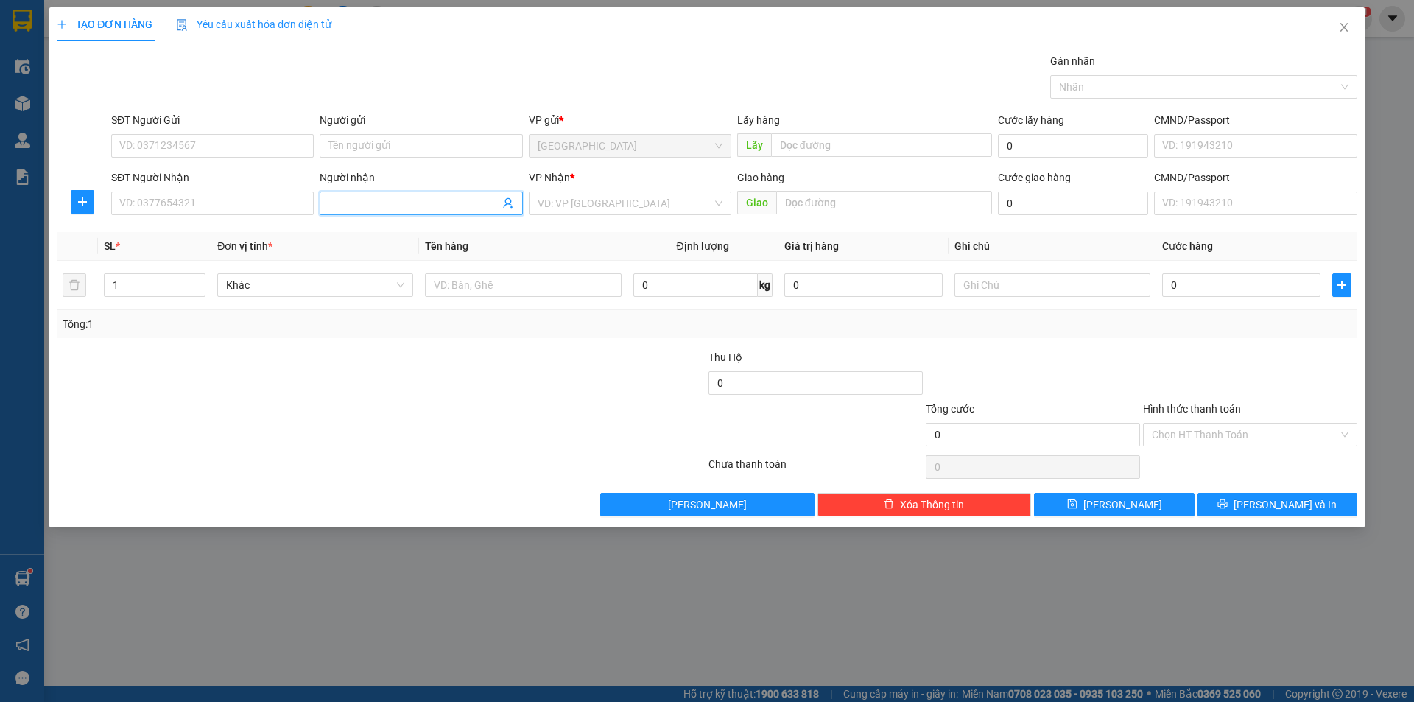
click at [371, 208] on input "Người nhận" at bounding box center [413, 203] width 170 height 16
click at [618, 206] on input "search" at bounding box center [624, 203] width 174 height 22
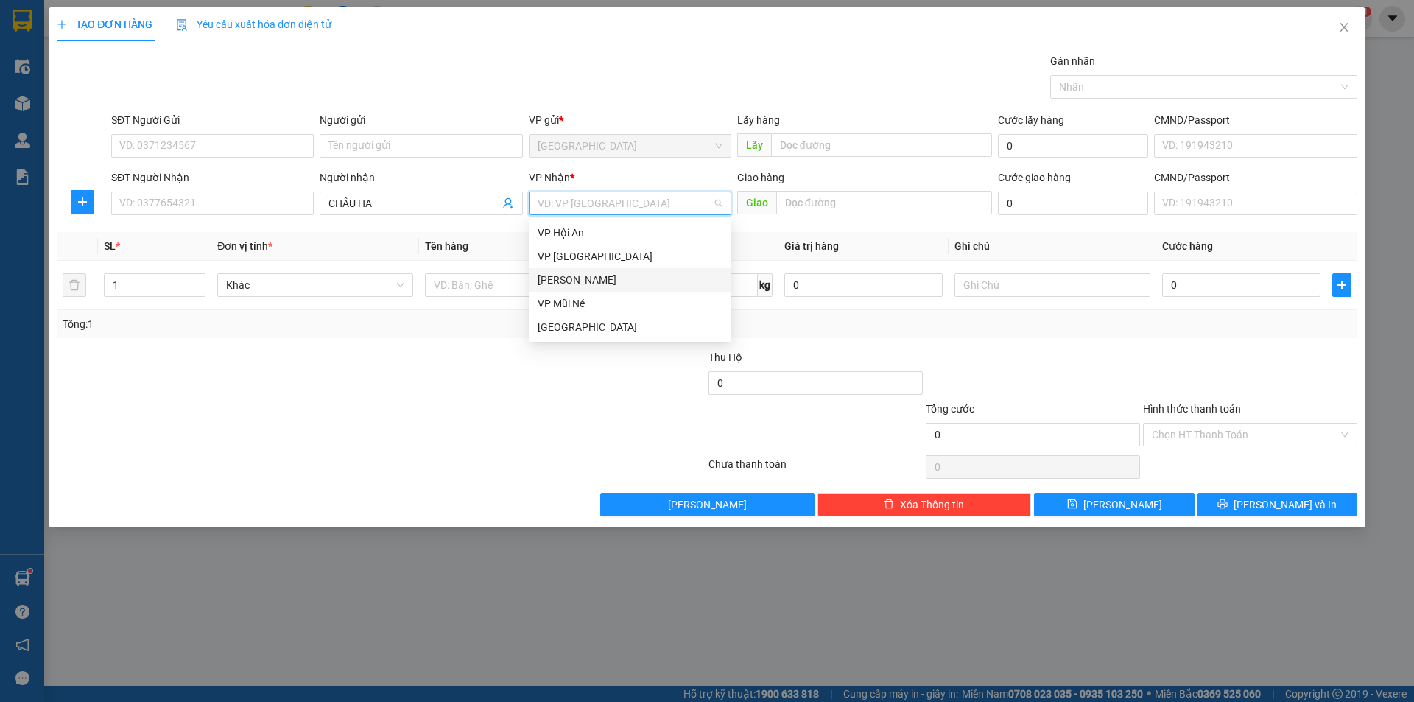
click at [593, 275] on div "[PERSON_NAME]" at bounding box center [629, 280] width 185 height 16
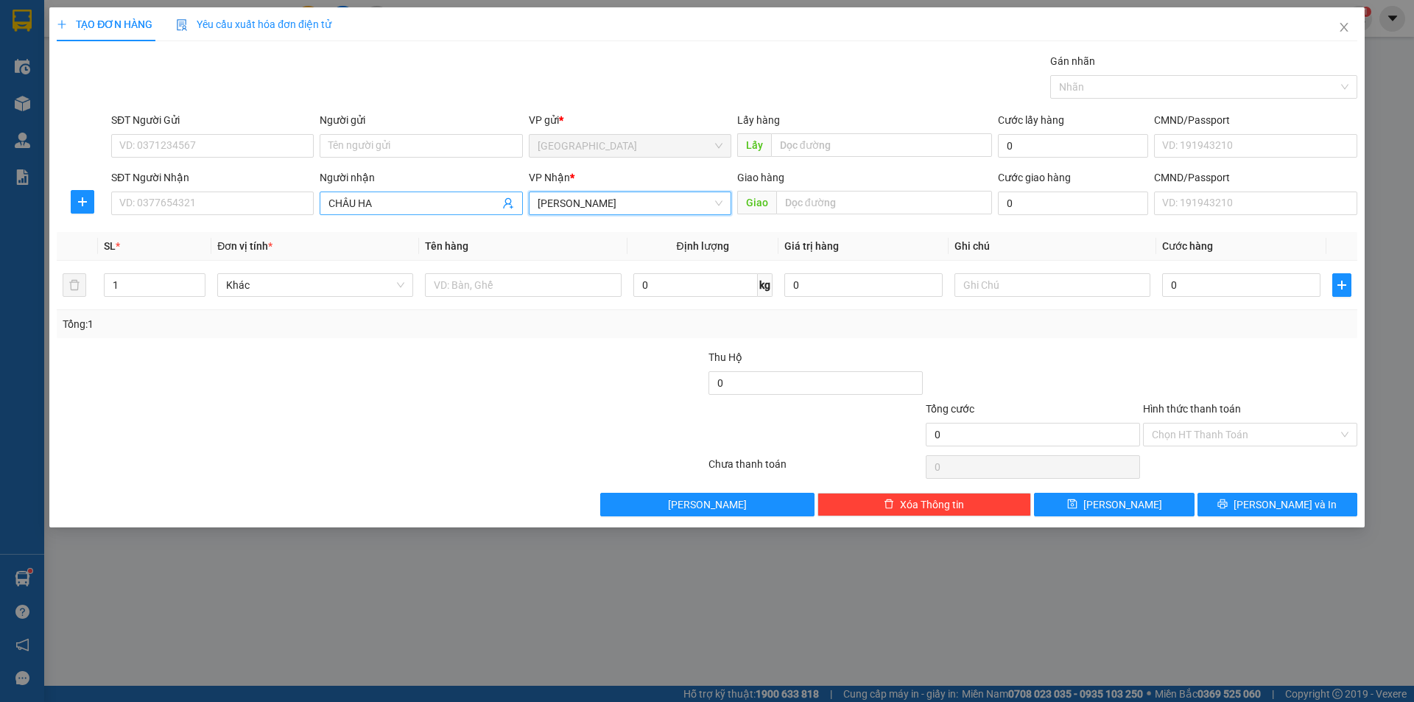
click at [447, 207] on input "CHÂU HA" at bounding box center [413, 203] width 170 height 16
type input "CHÂU"
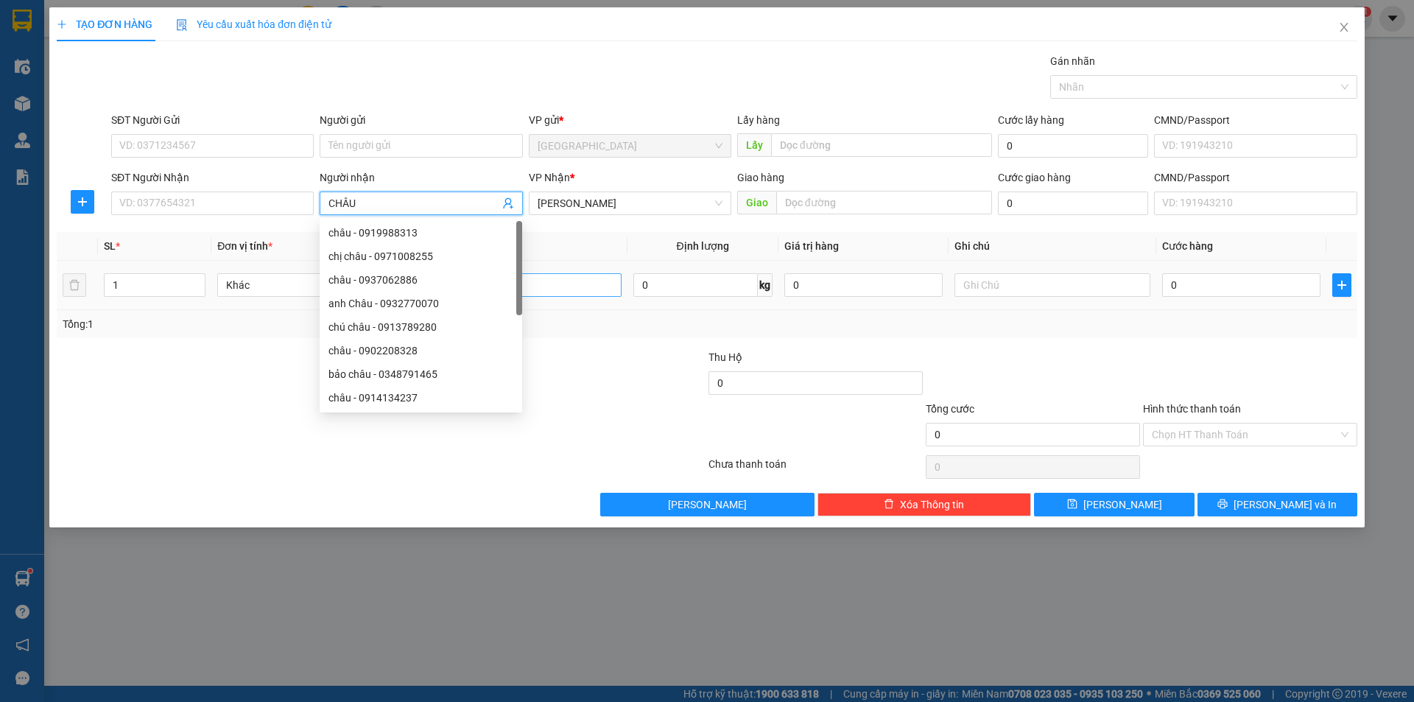
click at [460, 274] on div "châu - 0937062886" at bounding box center [420, 280] width 185 height 16
type input "0937062886"
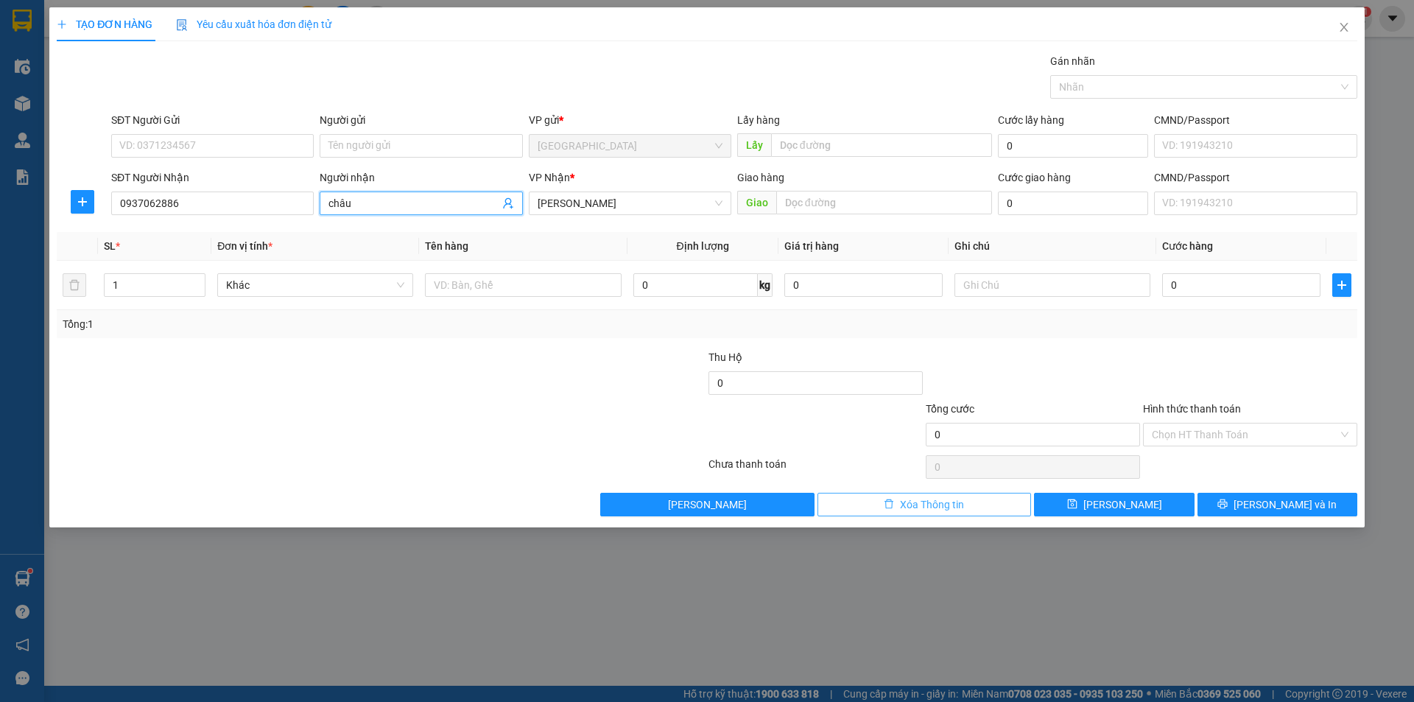
type input "châu"
drag, startPoint x: 959, startPoint y: 506, endPoint x: 247, endPoint y: 216, distance: 769.5
click at [952, 498] on span "Xóa Thông tin" at bounding box center [932, 504] width 64 height 16
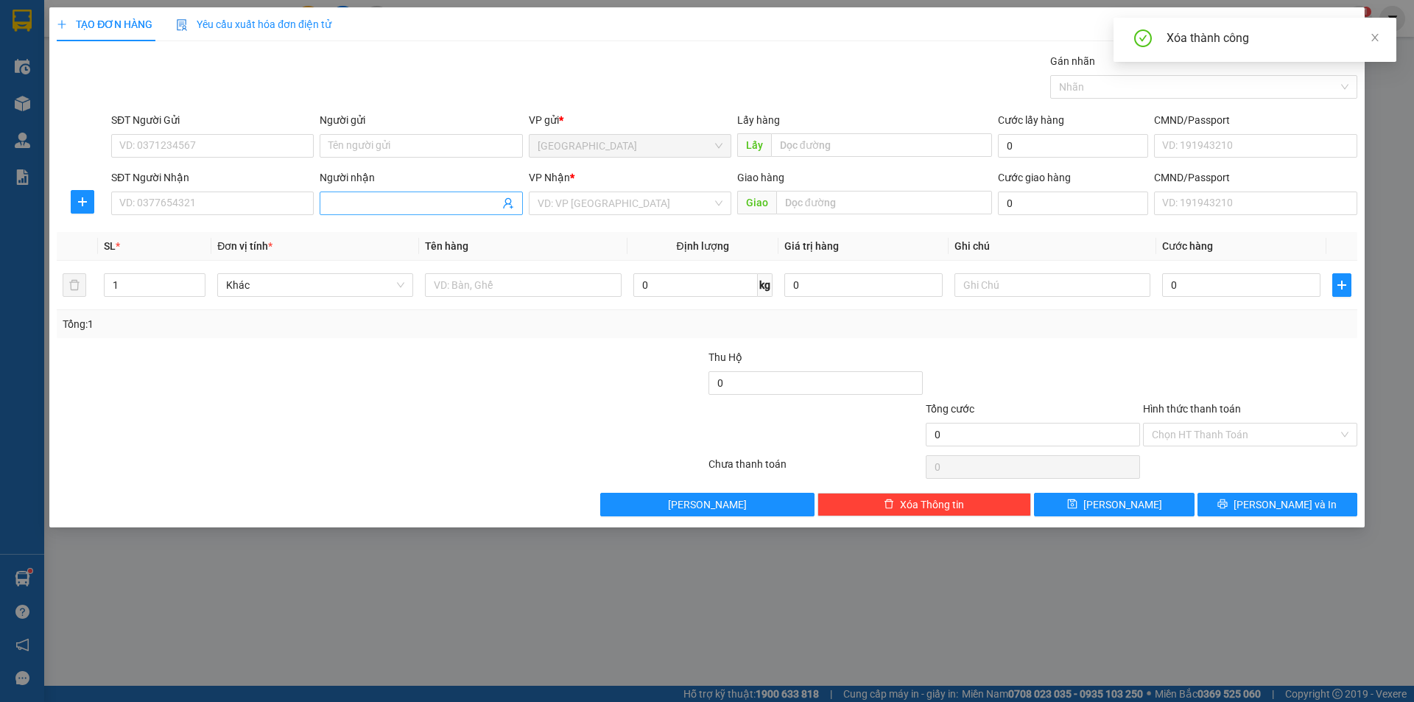
click at [341, 208] on input "Người nhận" at bounding box center [413, 203] width 170 height 16
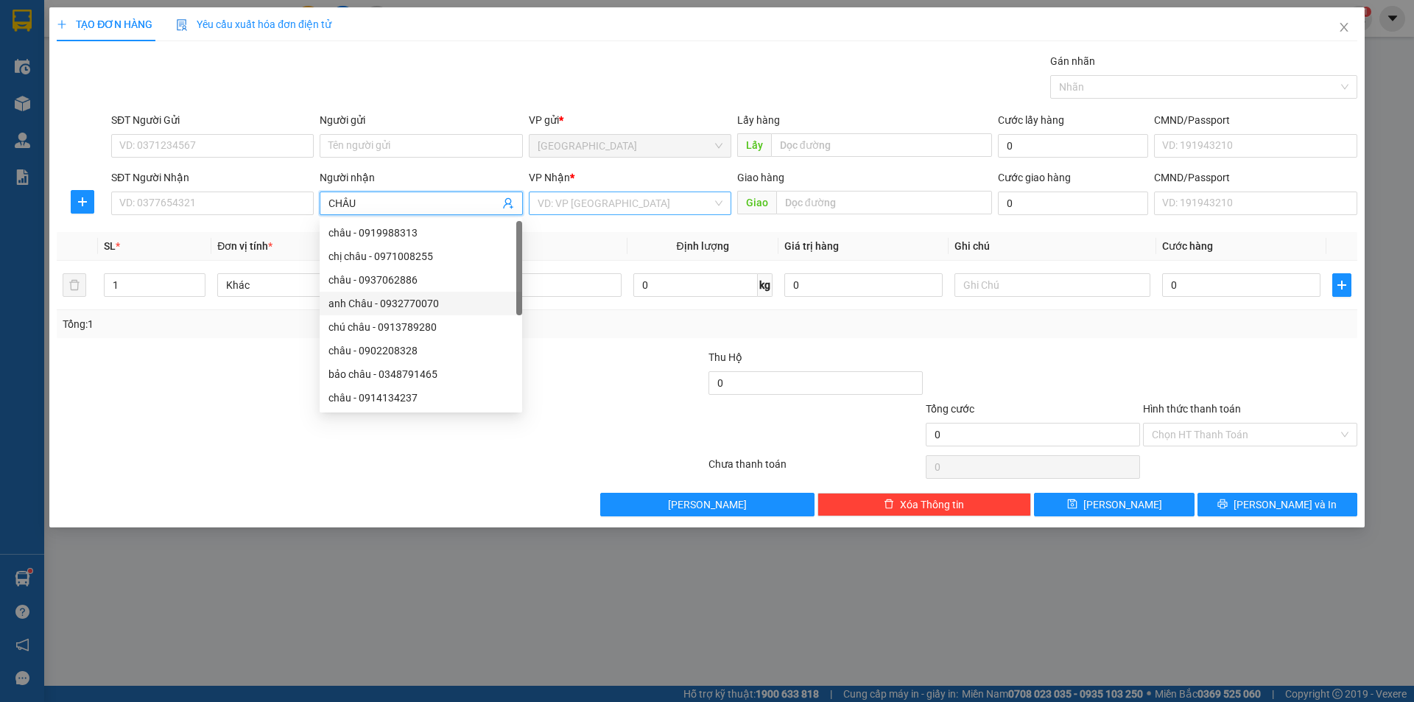
type input "CHÂU"
click at [626, 197] on input "search" at bounding box center [624, 203] width 174 height 22
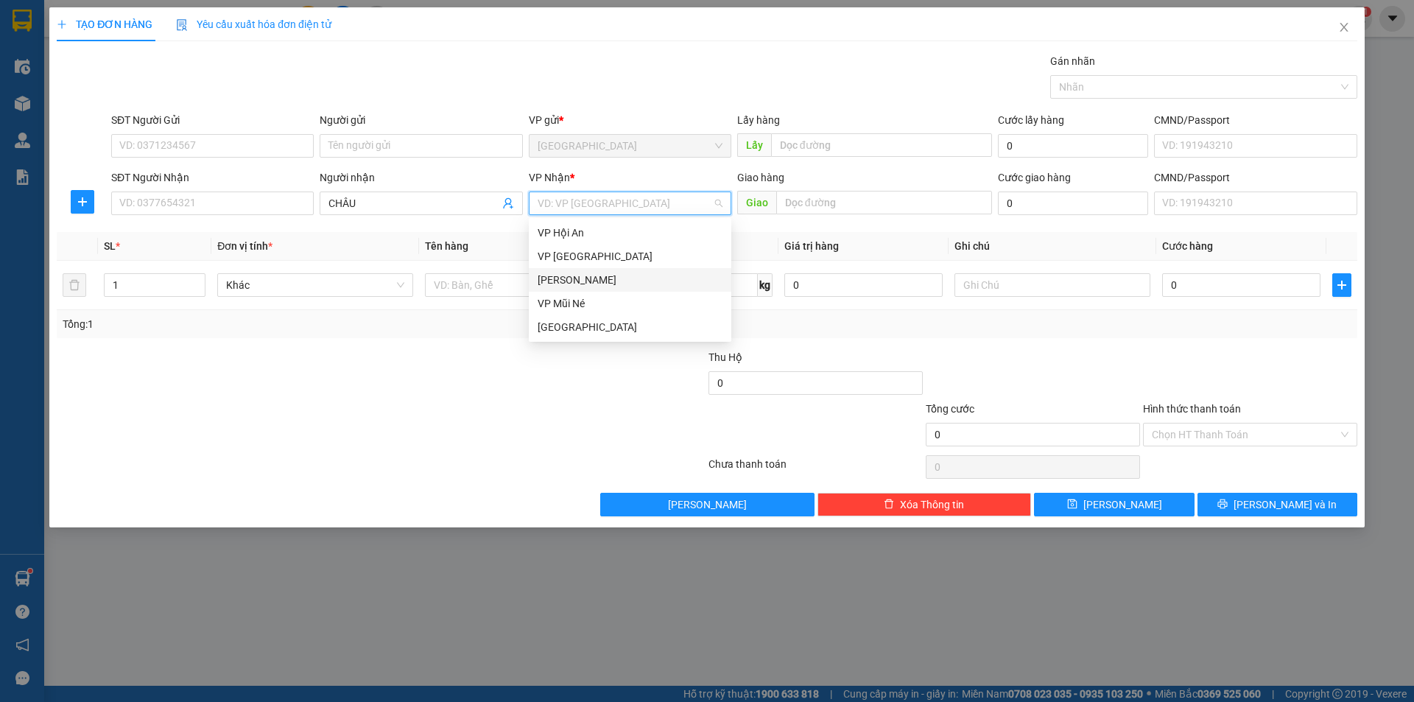
click at [612, 278] on div "[PERSON_NAME]" at bounding box center [629, 280] width 185 height 16
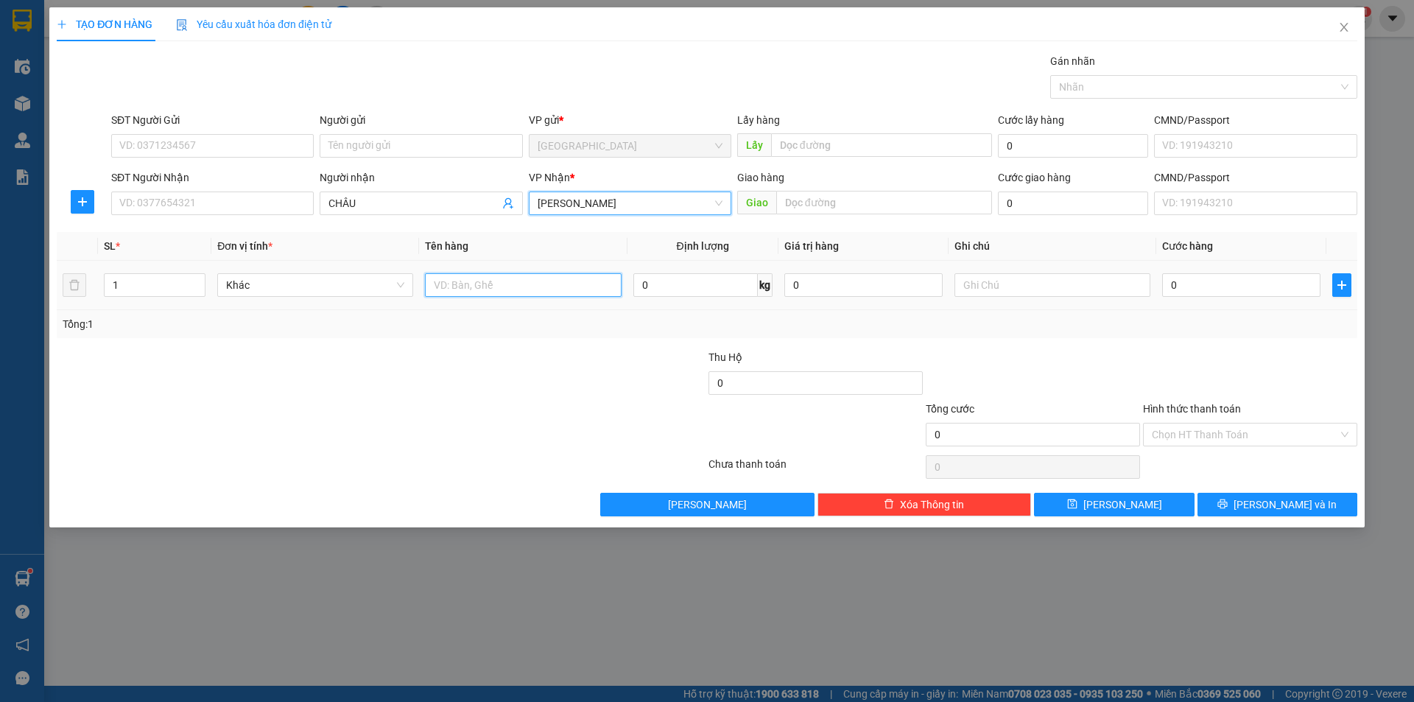
click at [507, 282] on input "text" at bounding box center [523, 285] width 196 height 24
type input "B"
click at [503, 282] on input "text" at bounding box center [523, 285] width 196 height 24
type input "RAU"
click at [1195, 289] on input "0" at bounding box center [1241, 285] width 158 height 24
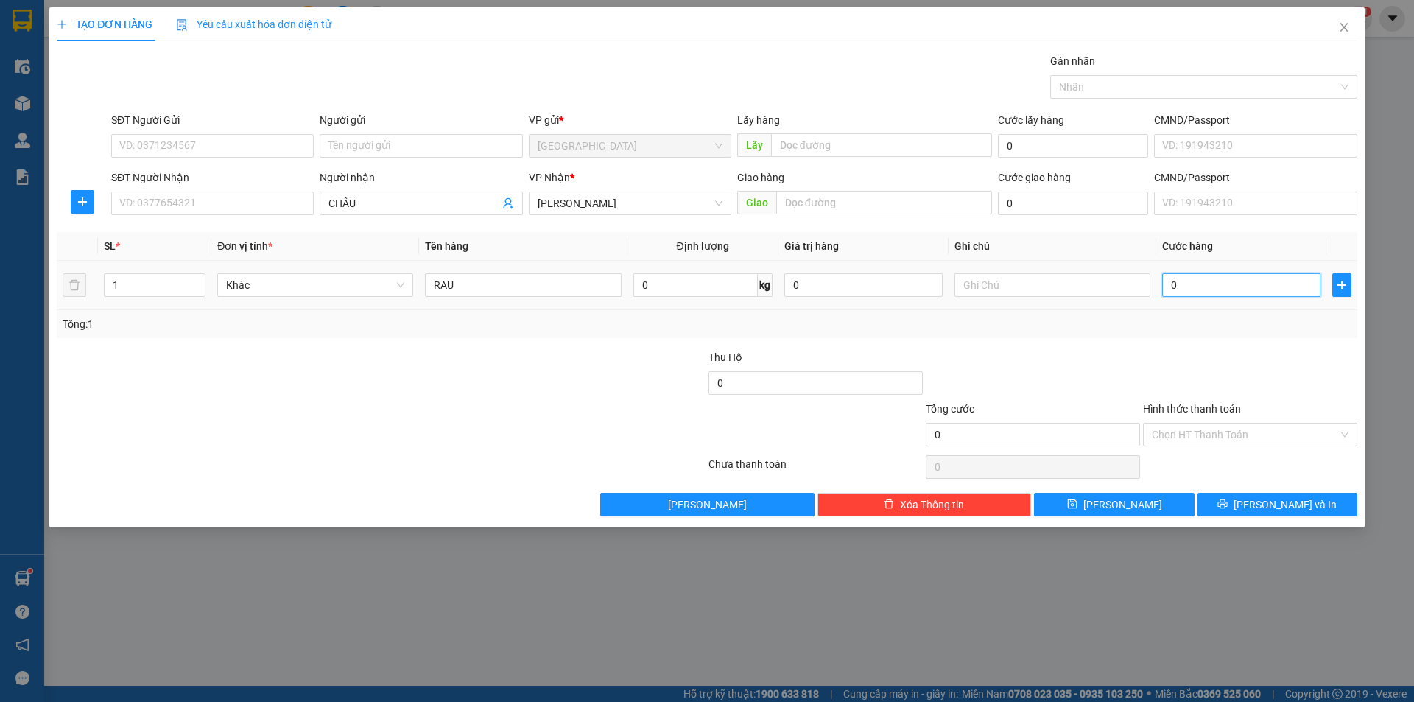
type input "5"
type input "50"
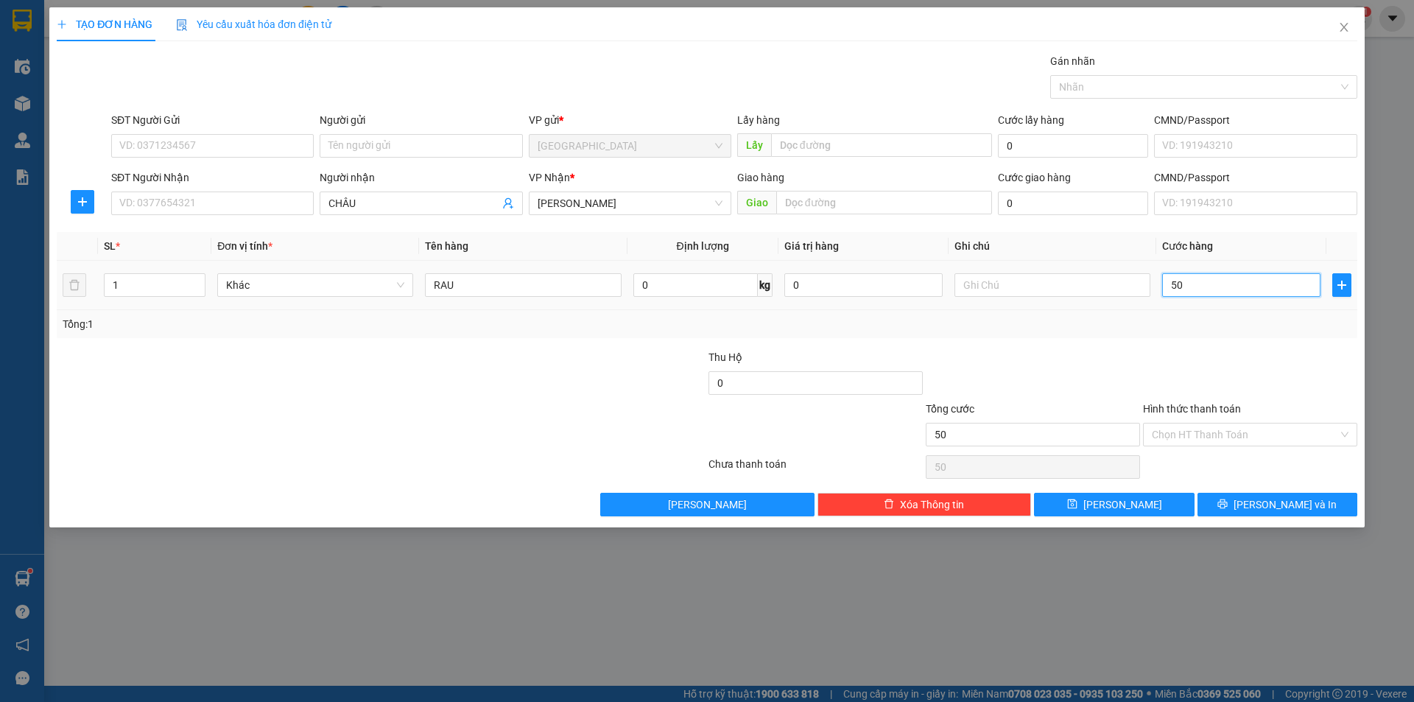
type input "50"
type input "50.000"
click at [1138, 347] on div "Transit Pickup Surcharge Ids Transit Deliver Surcharge Ids Transit Deliver Surc…" at bounding box center [707, 284] width 1300 height 463
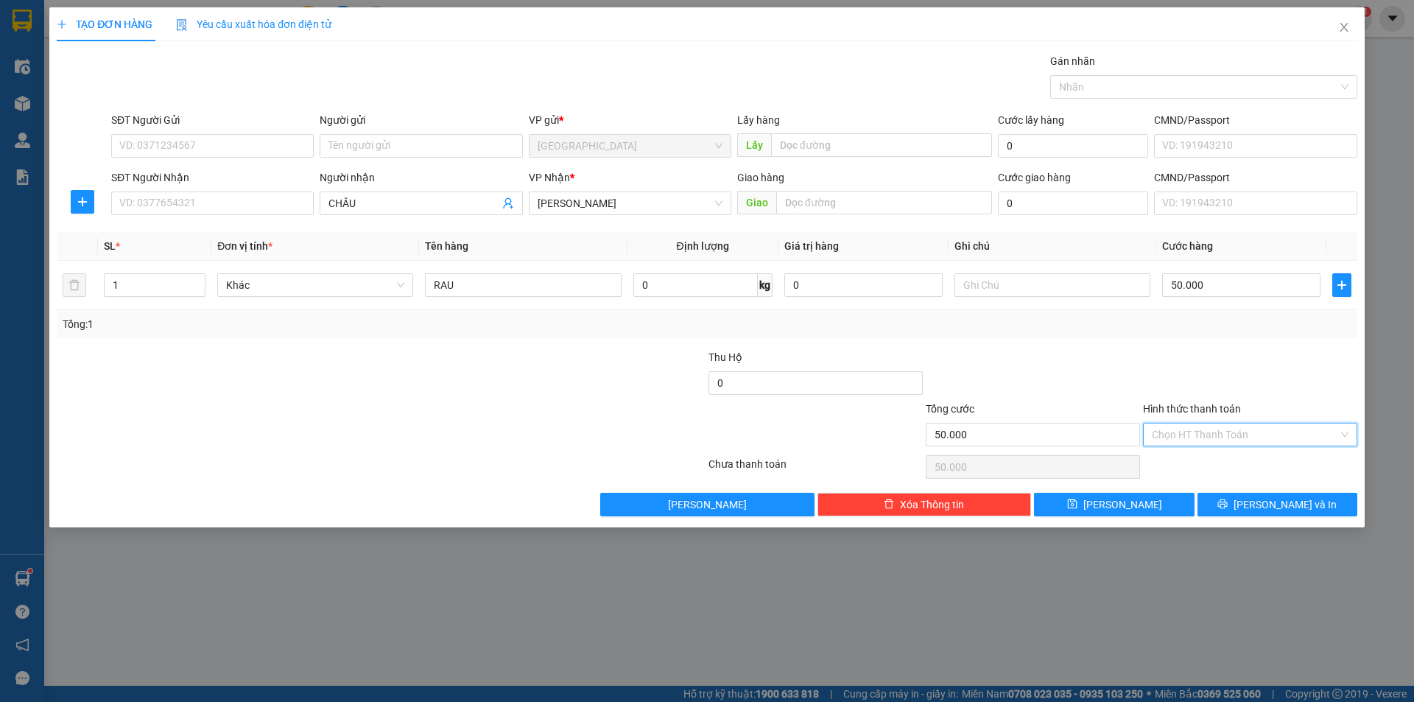
click at [1172, 434] on input "Hình thức thanh toán" at bounding box center [1245, 434] width 186 height 22
click at [1176, 460] on div "Tại văn phòng" at bounding box center [1250, 464] width 197 height 16
type input "0"
click at [1227, 504] on button "[PERSON_NAME] và In" at bounding box center [1277, 505] width 160 height 24
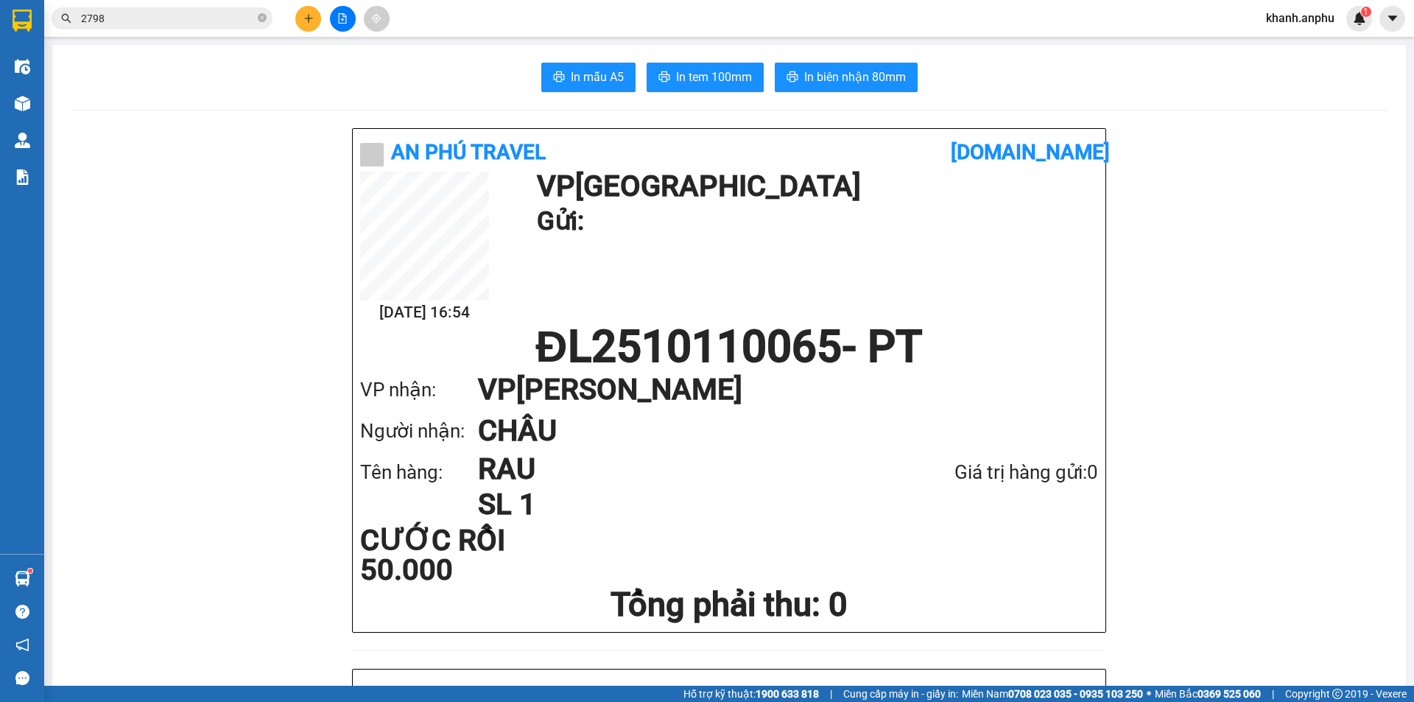
click at [138, 18] on input "2798" at bounding box center [168, 18] width 174 height 16
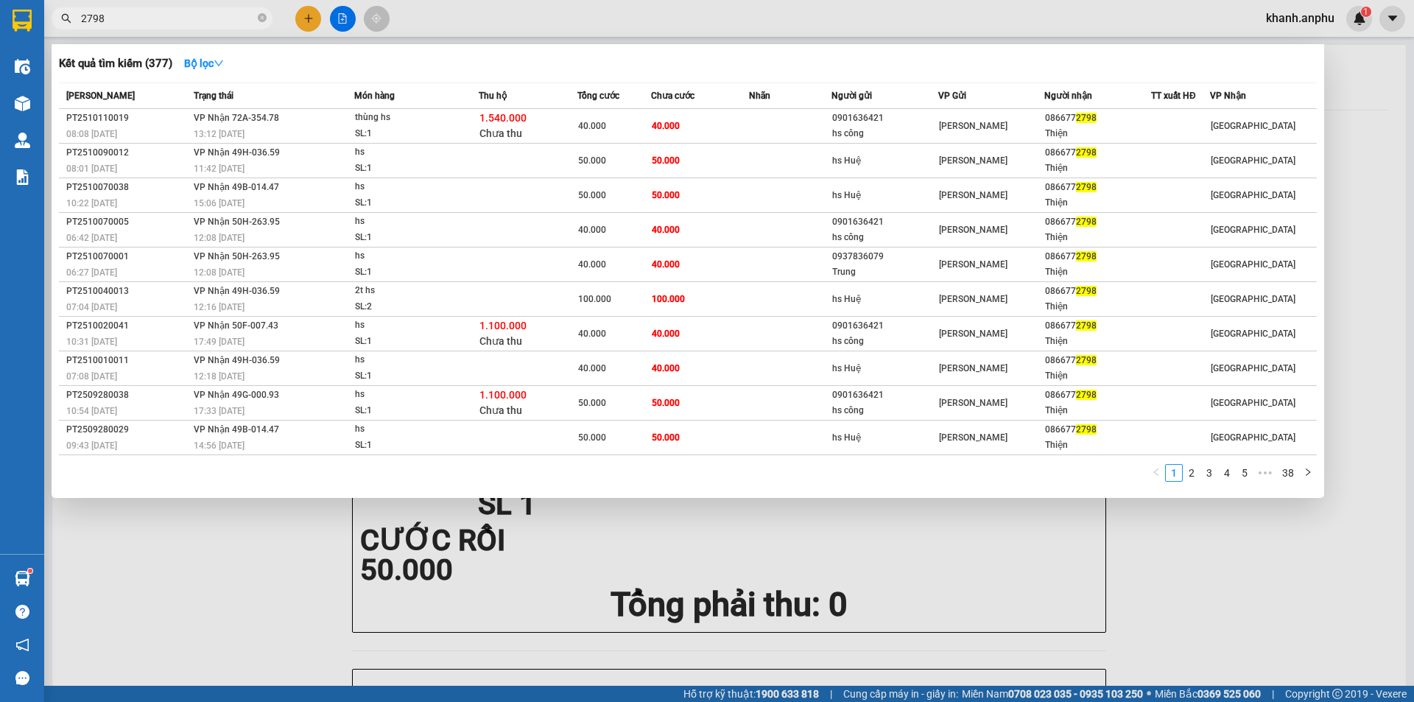
click at [138, 18] on input "2798" at bounding box center [168, 18] width 174 height 16
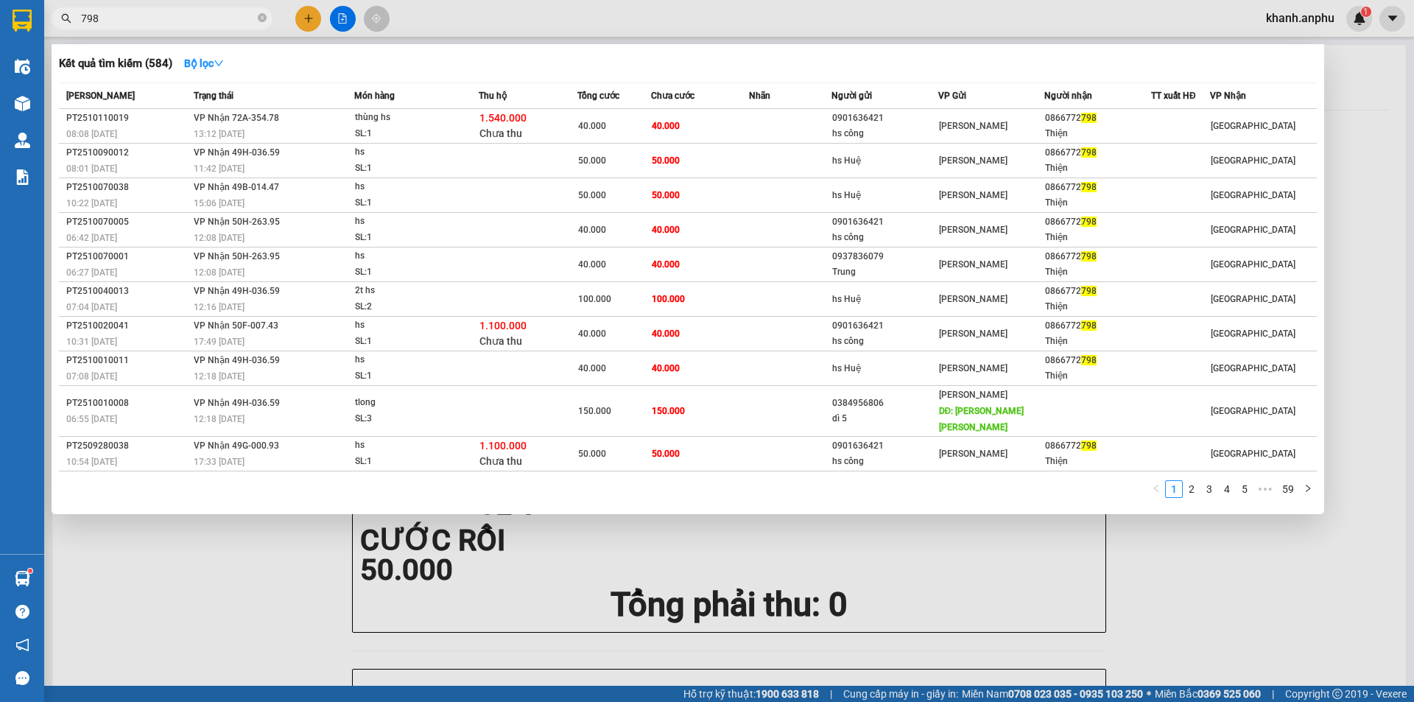
type input "798"
click at [299, 599] on div at bounding box center [707, 351] width 1414 height 702
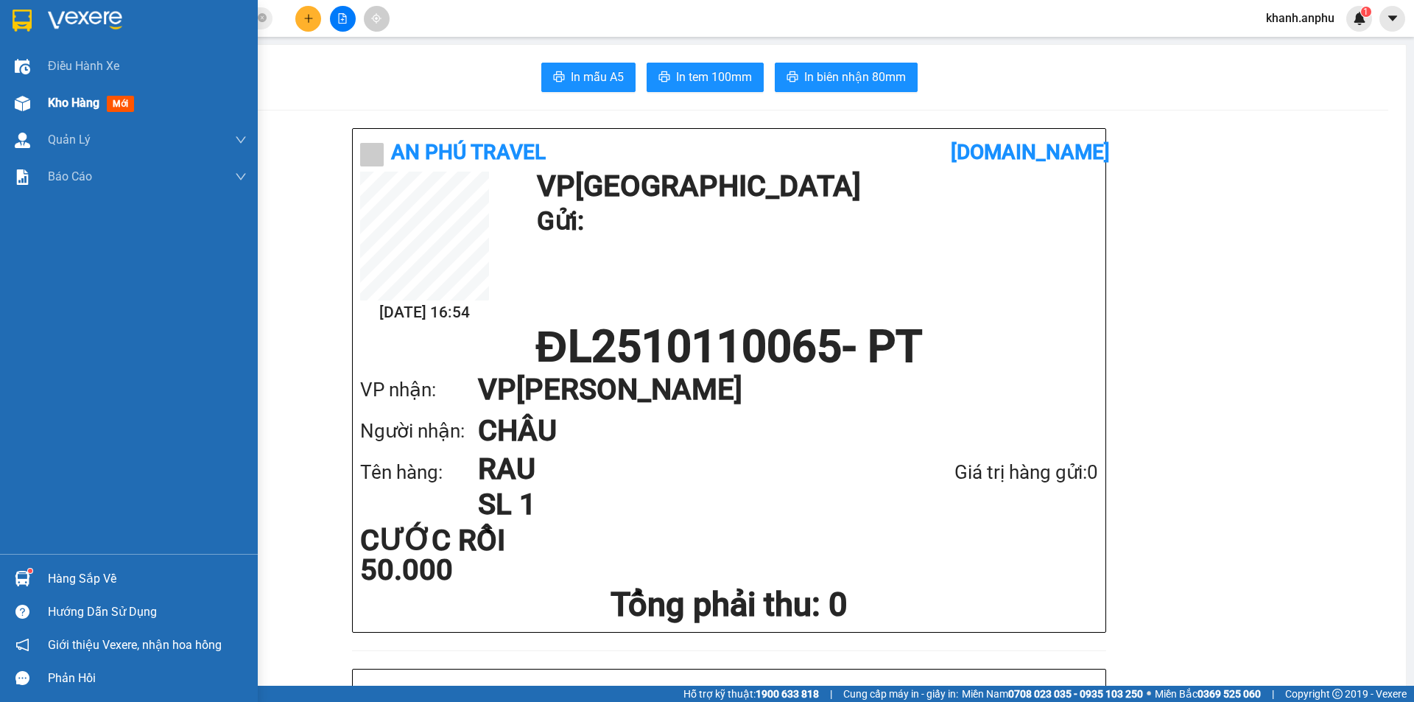
click at [49, 107] on span "Kho hàng" at bounding box center [74, 103] width 52 height 14
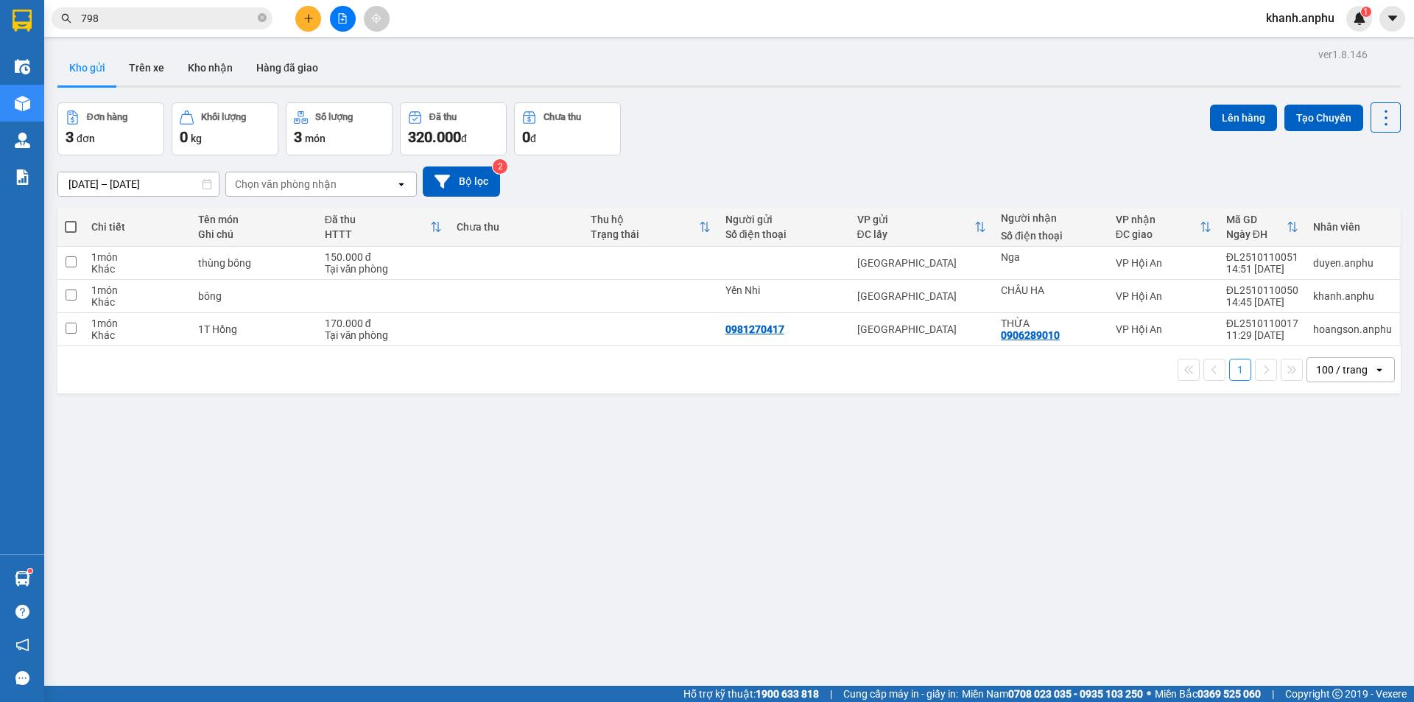
click at [289, 187] on div "Chọn văn phòng nhận" at bounding box center [286, 184] width 102 height 15
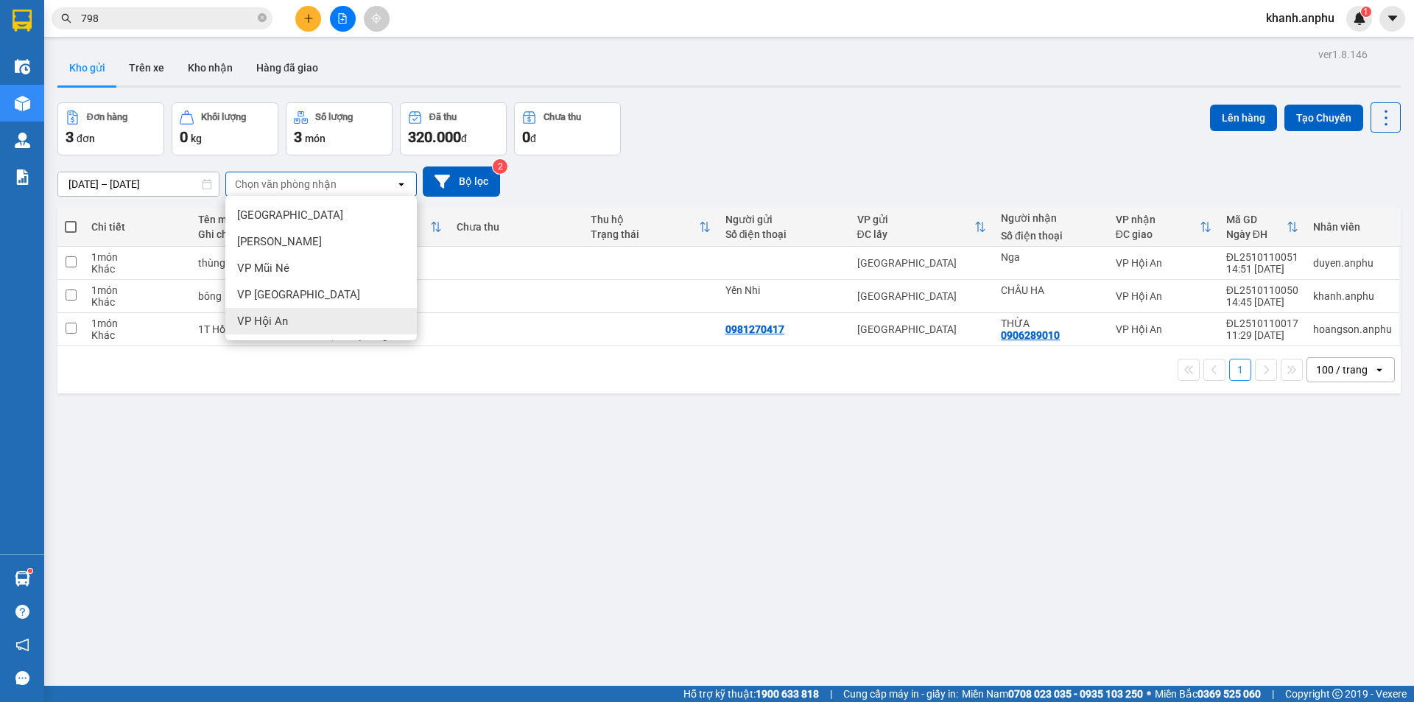
click at [293, 315] on div "VP Hội An" at bounding box center [320, 321] width 191 height 27
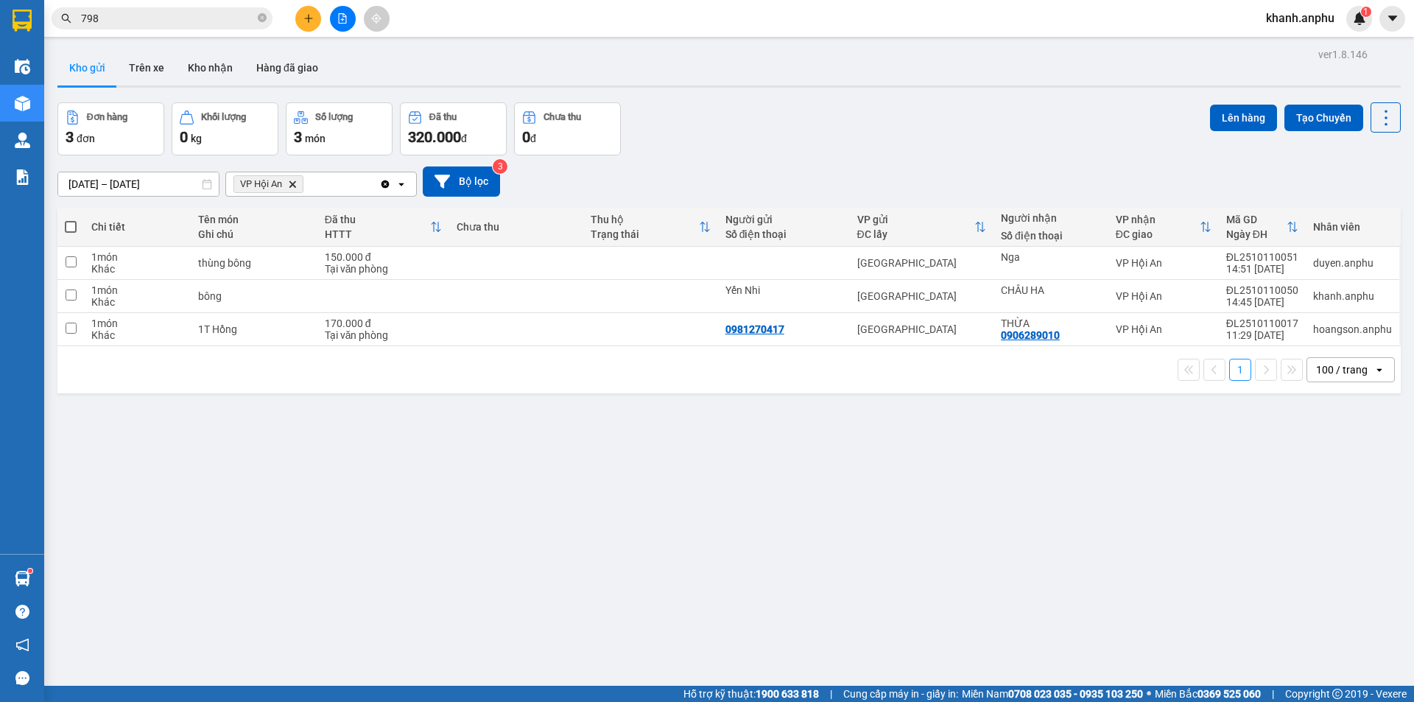
click at [73, 227] on span at bounding box center [71, 227] width 12 height 12
click at [71, 219] on input "checkbox" at bounding box center [71, 219] width 0 height 0
checkbox input "true"
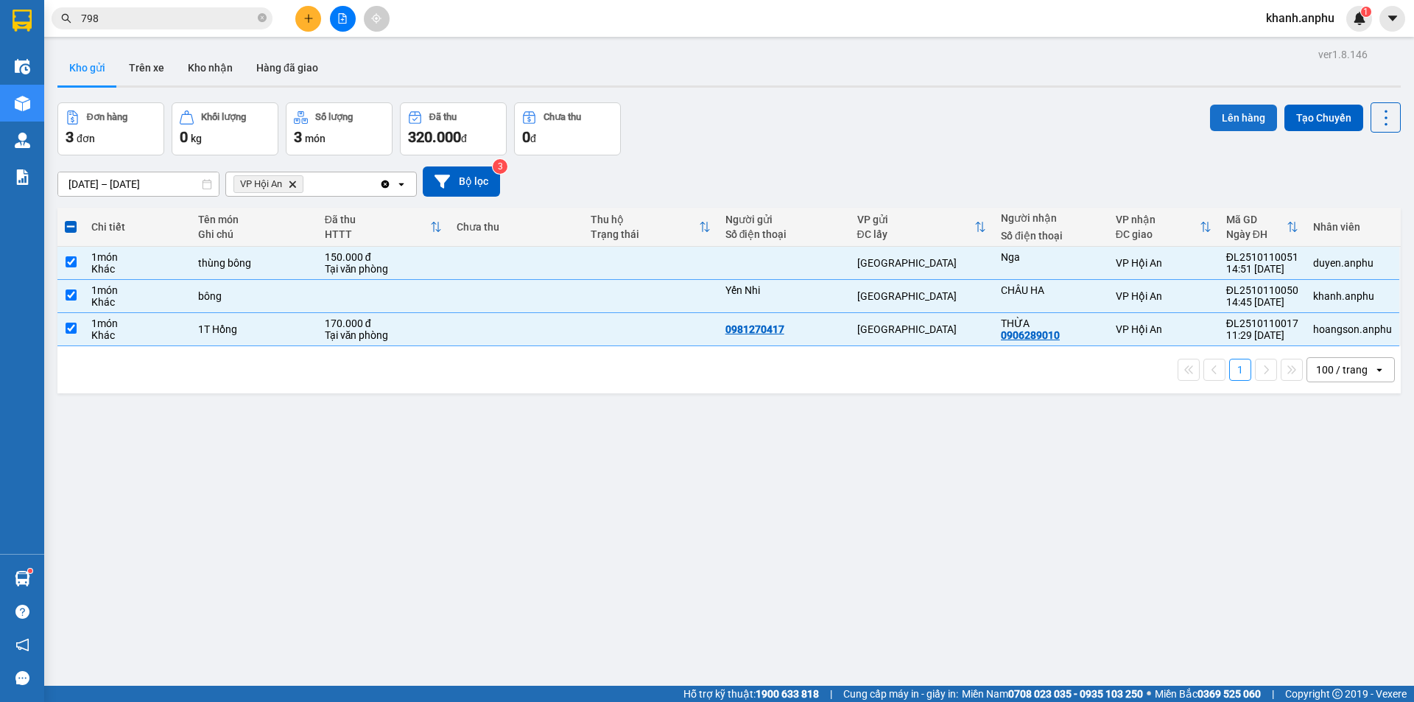
click at [1245, 116] on button "Lên hàng" at bounding box center [1243, 118] width 67 height 27
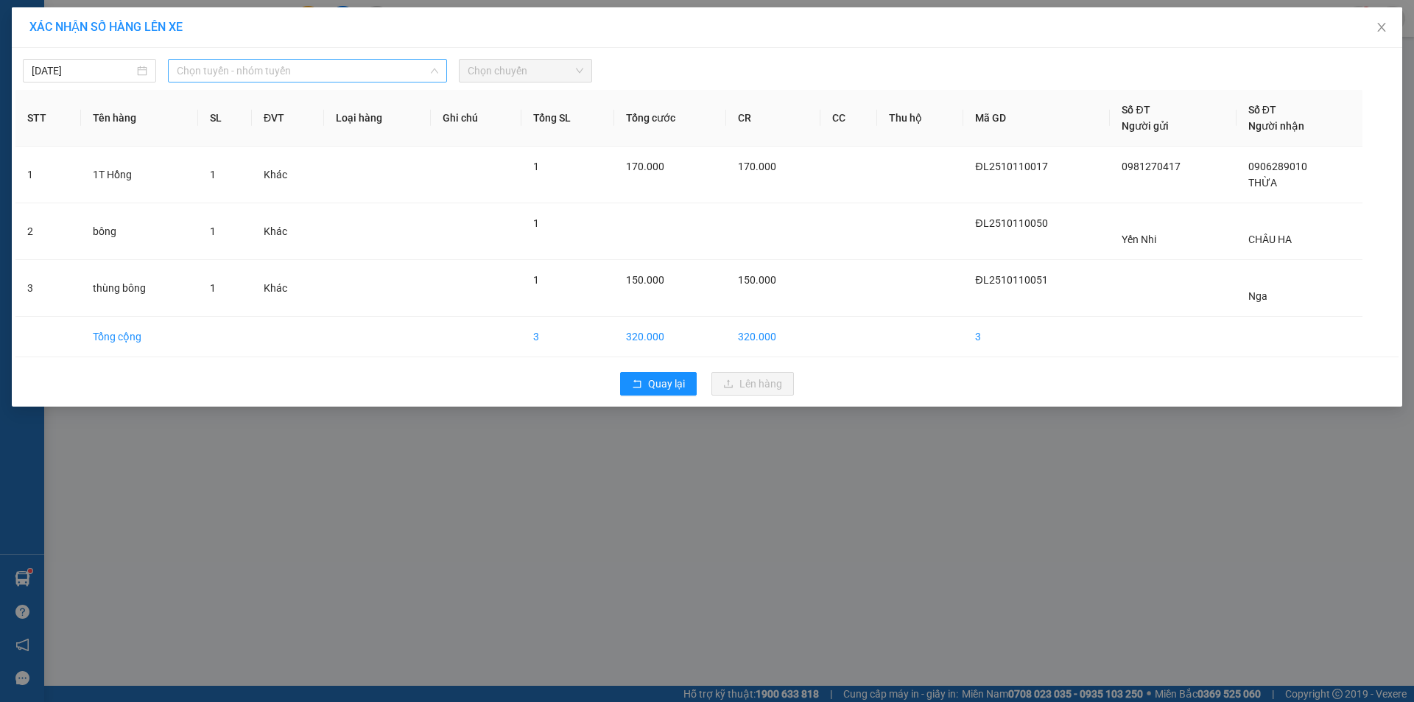
click at [389, 61] on span "Chọn tuyến - nhóm tuyến" at bounding box center [307, 71] width 261 height 22
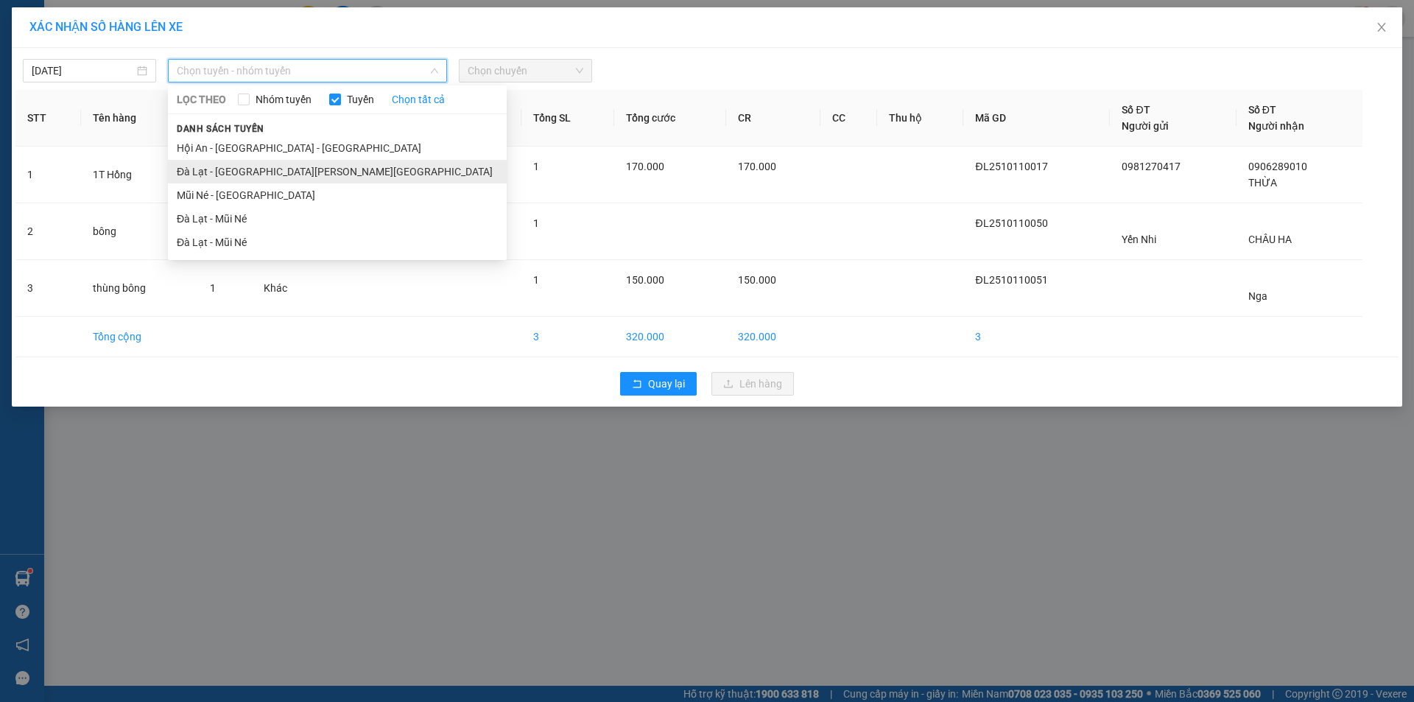
click at [318, 169] on li "Đà Lạt - [GEOGRAPHIC_DATA][PERSON_NAME][GEOGRAPHIC_DATA]" at bounding box center [337, 172] width 339 height 24
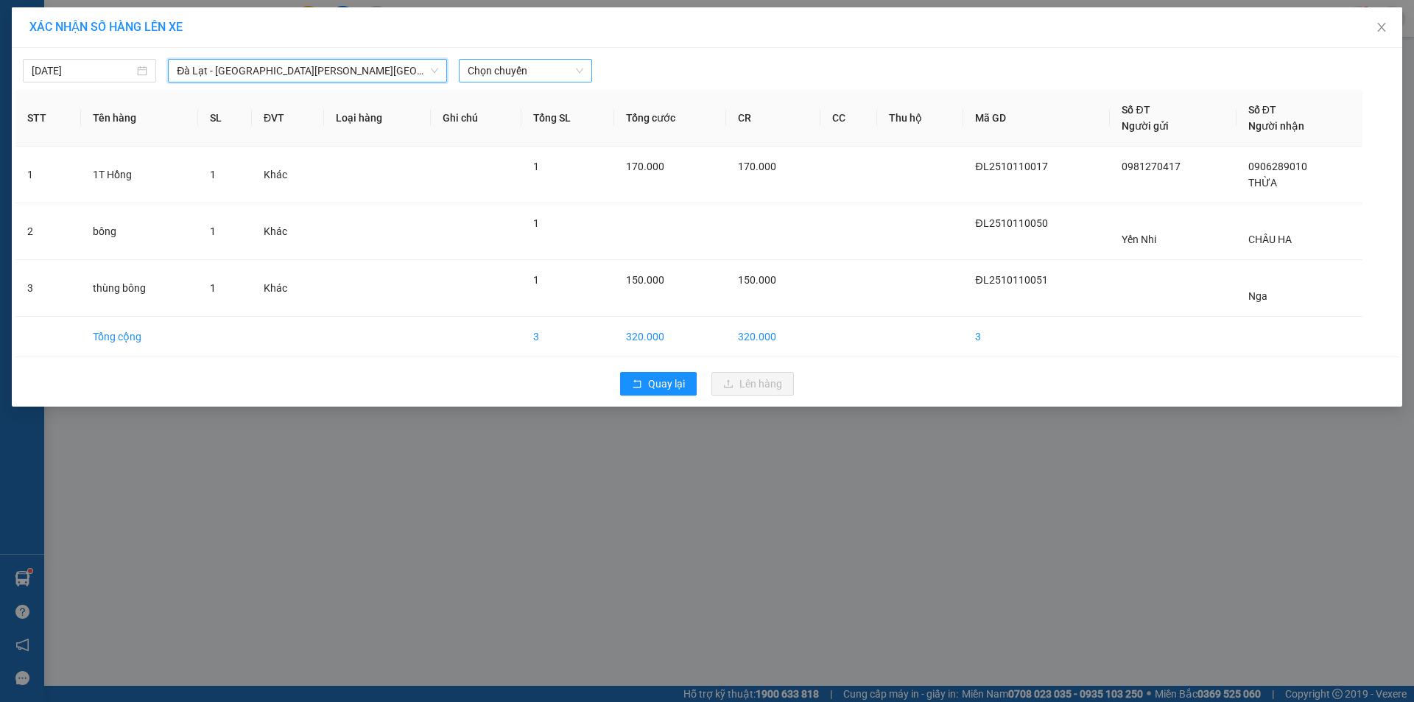
click at [538, 74] on span "Chọn chuyến" at bounding box center [526, 71] width 116 height 22
click at [513, 130] on div "17:30 - 72A-358.47" at bounding box center [525, 124] width 115 height 16
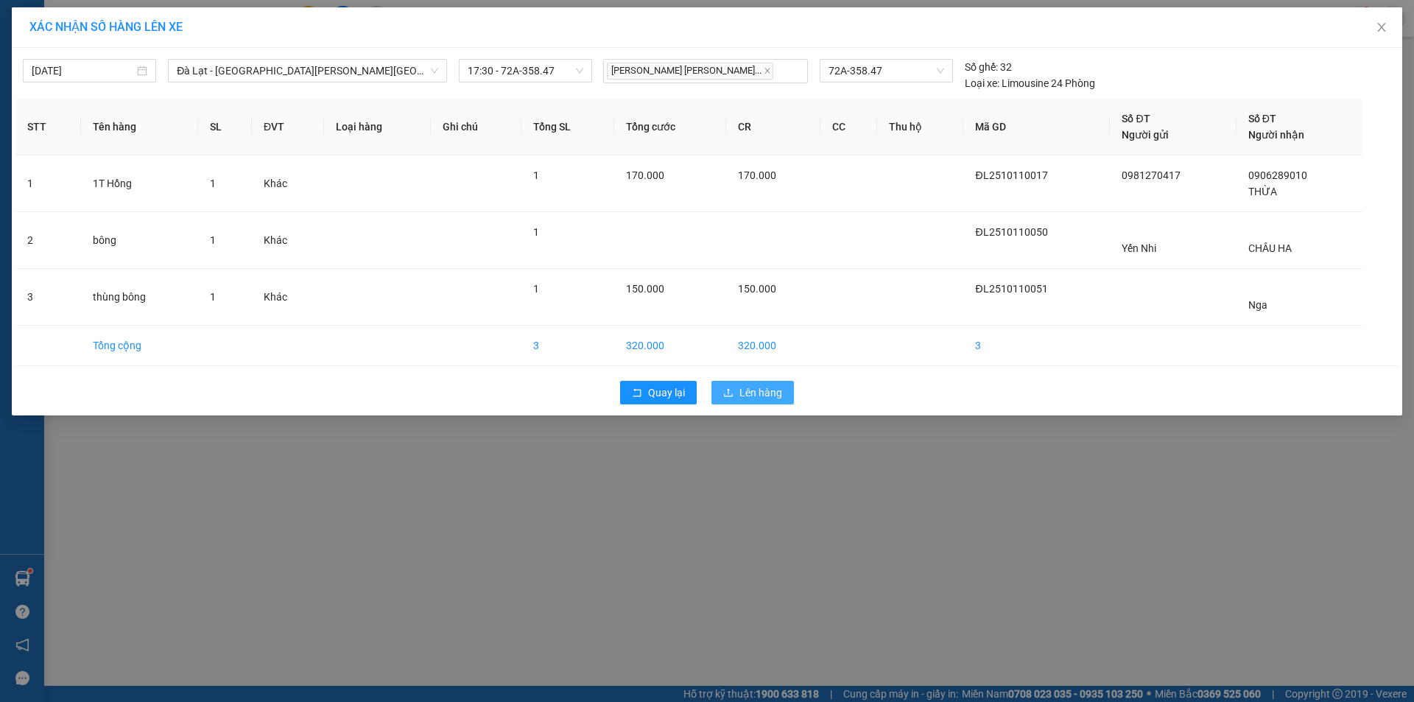
click at [765, 389] on span "Lên hàng" at bounding box center [760, 392] width 43 height 16
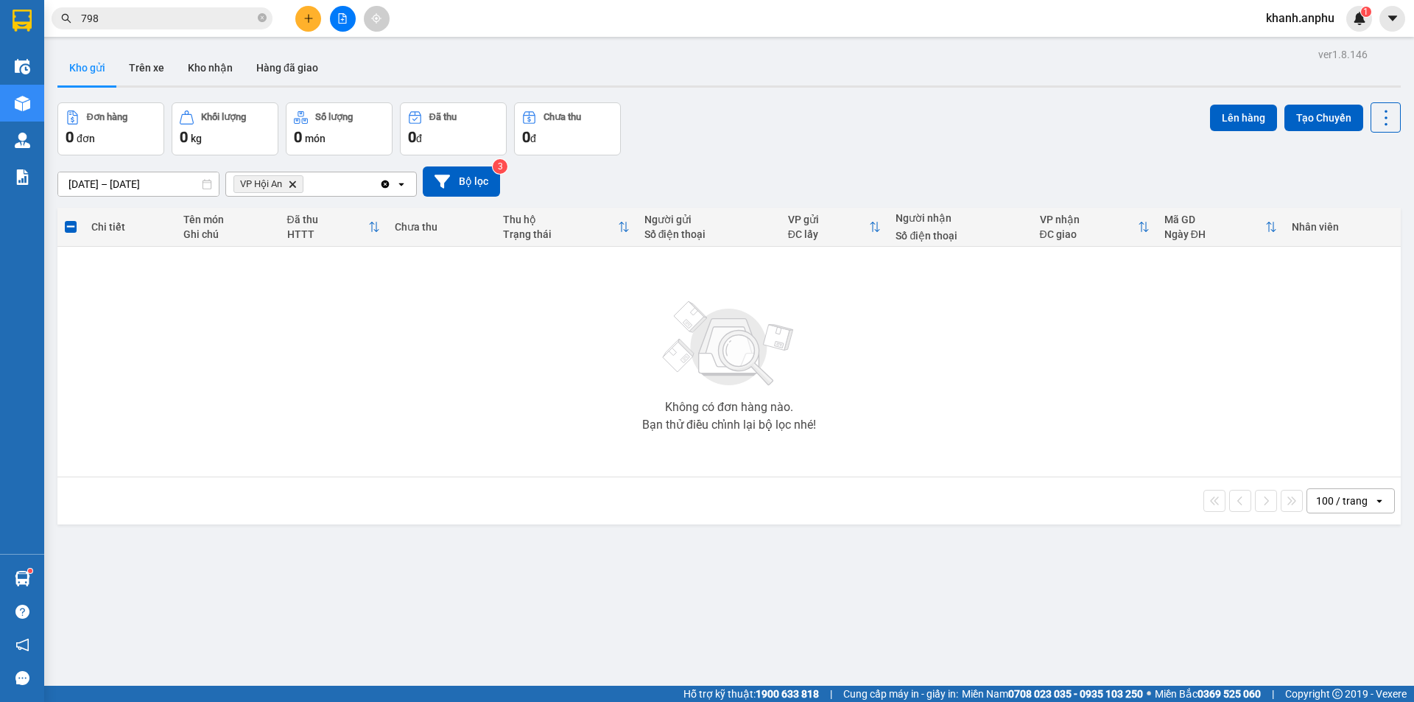
drag, startPoint x: 885, startPoint y: 27, endPoint x: 858, endPoint y: 13, distance: 31.0
click at [883, 26] on div "Kết quả [PERSON_NAME] ( 584 ) Bộ lọc Mã ĐH Trạng thái Món hàng Thu hộ Tổng [PER…" at bounding box center [707, 18] width 1414 height 37
click at [293, 188] on icon "Delete" at bounding box center [292, 184] width 9 height 9
click at [689, 99] on div "ver 1.8.146 Kho gửi Trên xe [PERSON_NAME] Hàng đã [PERSON_NAME] hàng 0 đơn [PER…" at bounding box center [729, 395] width 1355 height 702
click at [345, 26] on button at bounding box center [343, 19] width 26 height 26
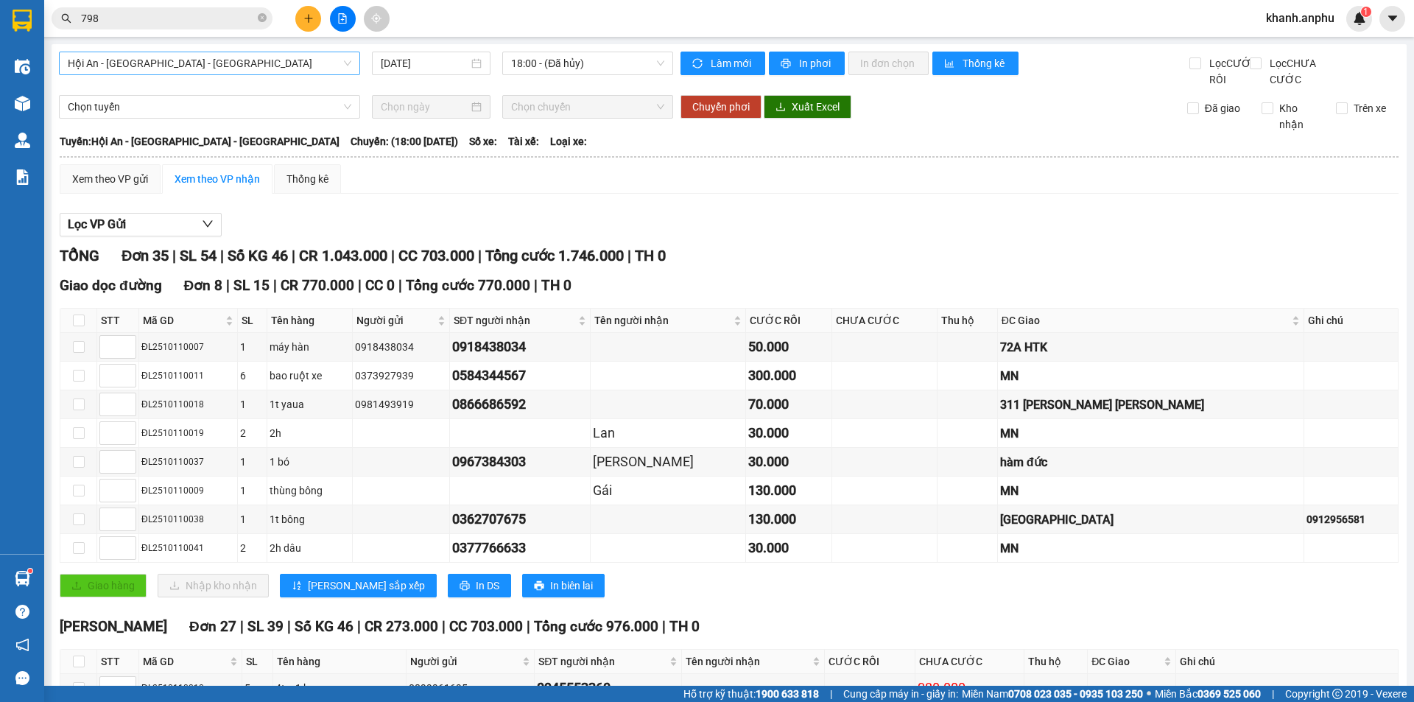
click at [219, 54] on span "Hội An - [GEOGRAPHIC_DATA] - [GEOGRAPHIC_DATA]" at bounding box center [209, 63] width 283 height 22
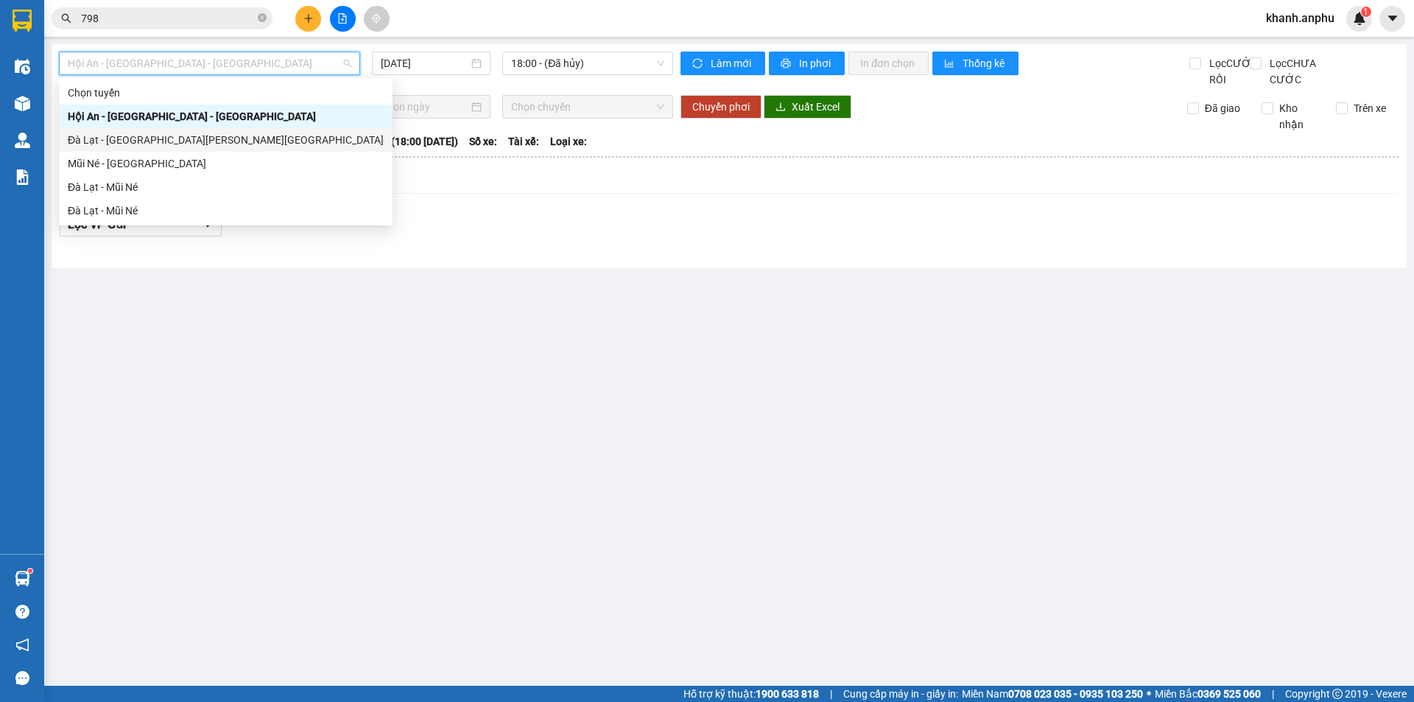
click at [163, 134] on div "Đà Lạt - [GEOGRAPHIC_DATA][PERSON_NAME][GEOGRAPHIC_DATA]" at bounding box center [226, 140] width 316 height 16
type input "[DATE]"
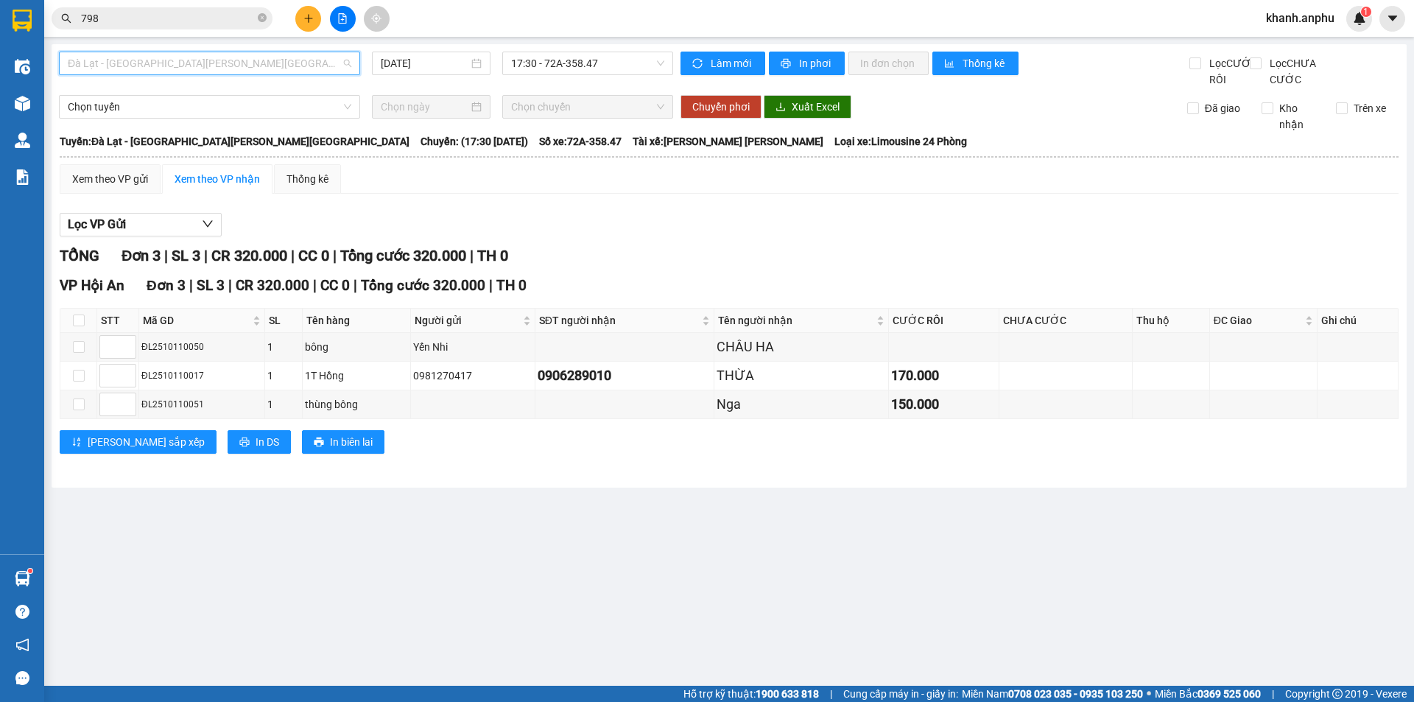
click at [259, 60] on span "Đà Lạt - [GEOGRAPHIC_DATA][PERSON_NAME][GEOGRAPHIC_DATA]" at bounding box center [209, 63] width 283 height 22
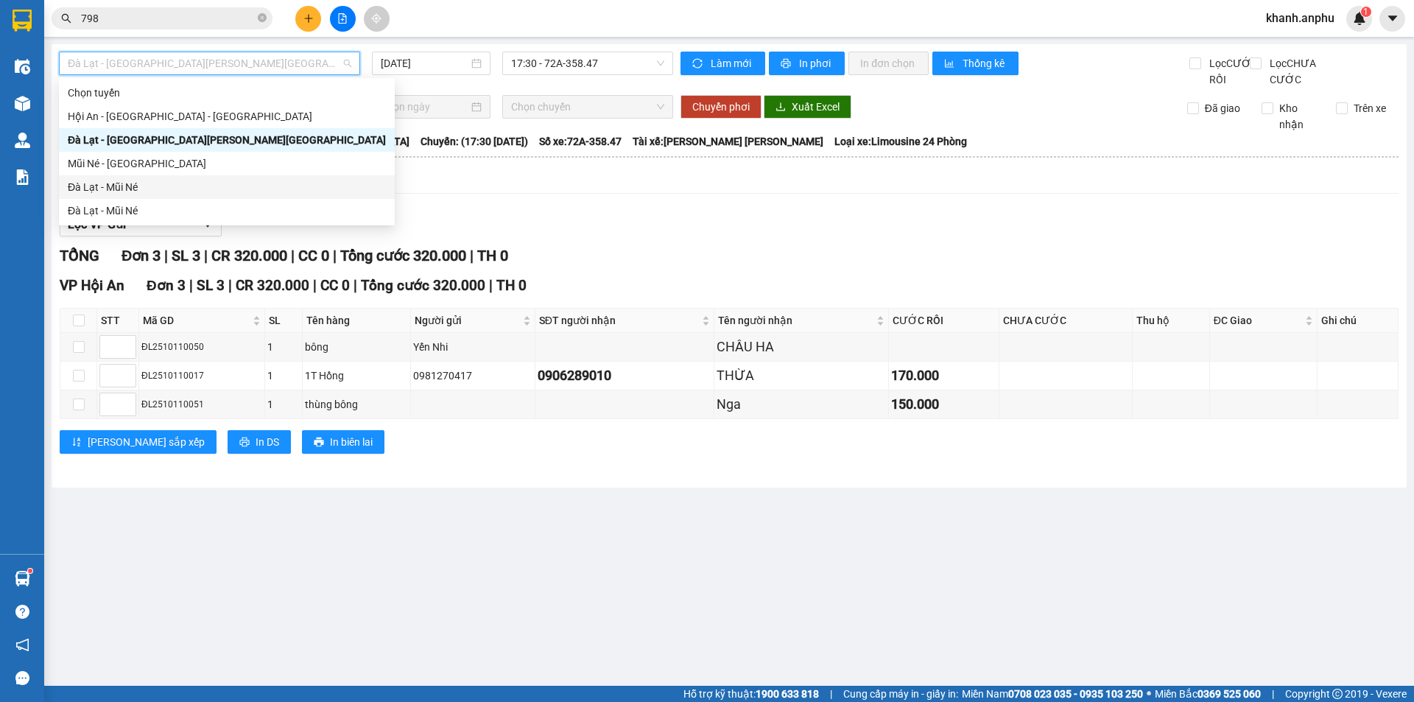
click at [177, 186] on div "Đà Lạt - Mũi Né" at bounding box center [227, 187] width 318 height 16
type input "[DATE]"
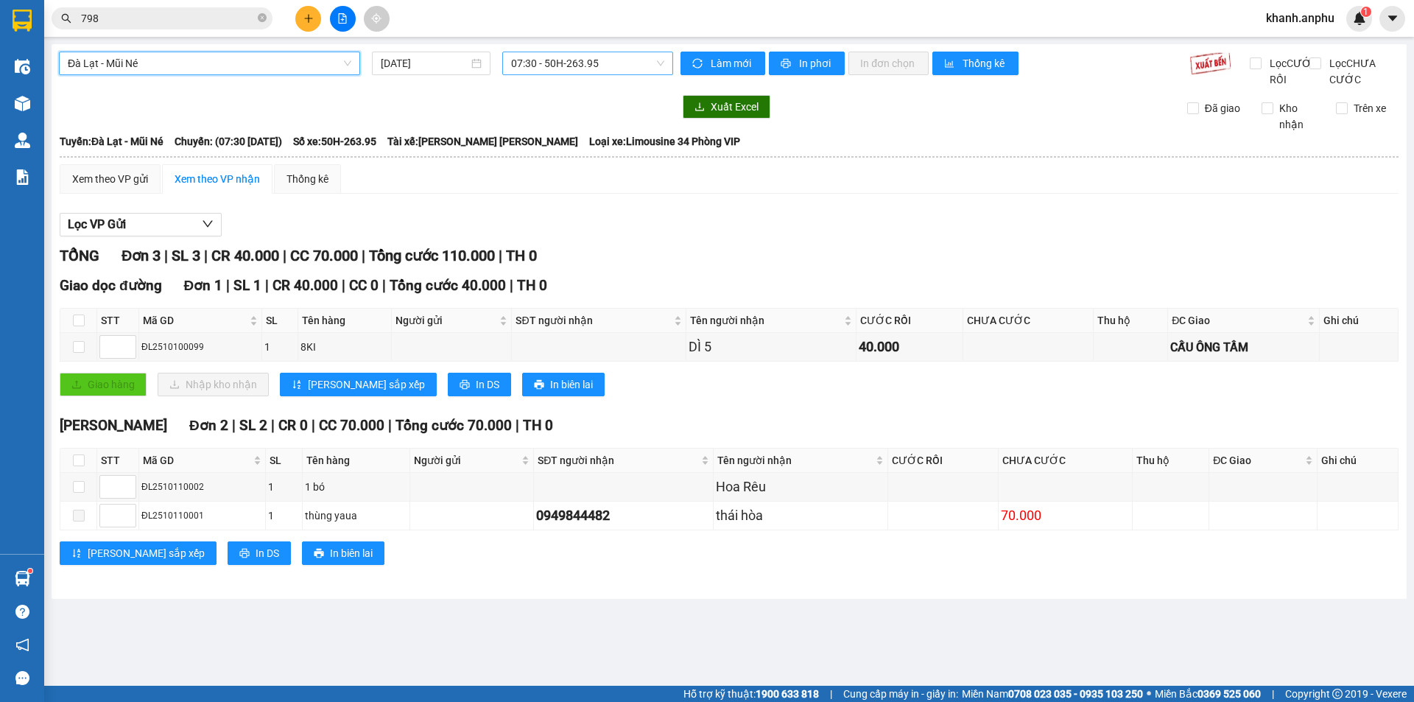
click at [549, 66] on span "07:30 - 50H-263.95" at bounding box center [587, 63] width 153 height 22
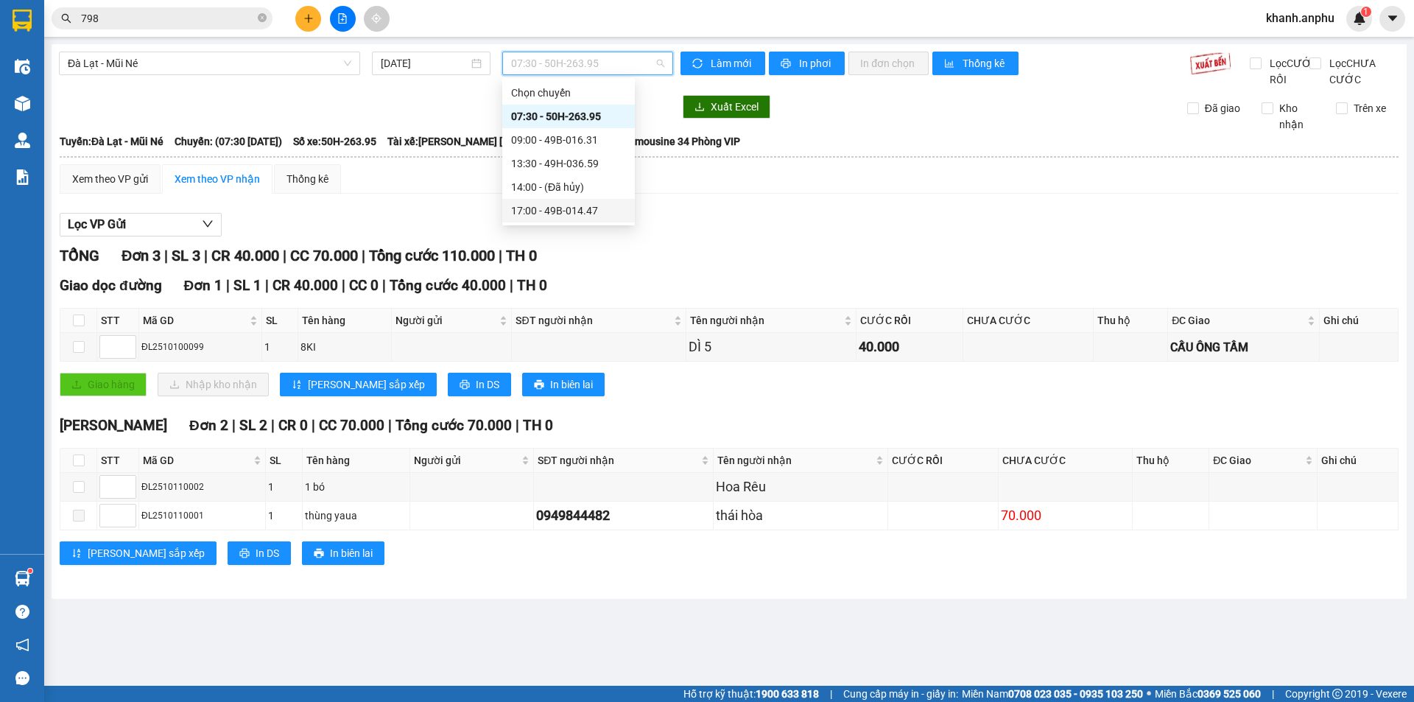
click at [550, 216] on div "17:00 - 49B-014.47" at bounding box center [568, 210] width 115 height 16
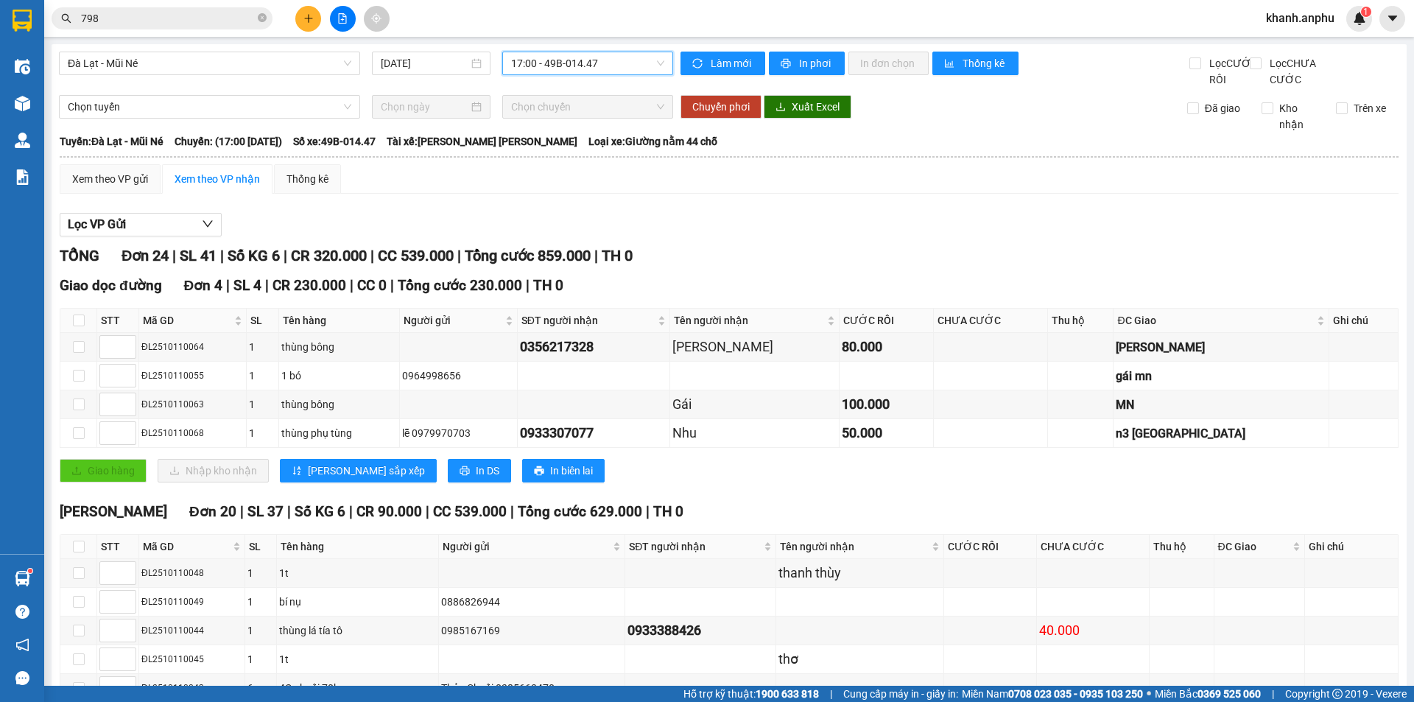
click at [543, 57] on span "17:00 - 49B-014.47" at bounding box center [587, 63] width 153 height 22
click at [918, 237] on div "Lọc VP Gửi" at bounding box center [729, 225] width 1339 height 24
drag, startPoint x: 1180, startPoint y: 154, endPoint x: 1064, endPoint y: 143, distance: 116.9
click at [1179, 149] on div "[PERSON_NAME]: [GEOGRAPHIC_DATA] - Mũi Né Chuyến: (17:00 [DATE]) Số xe: 49B-014…" at bounding box center [729, 141] width 1339 height 16
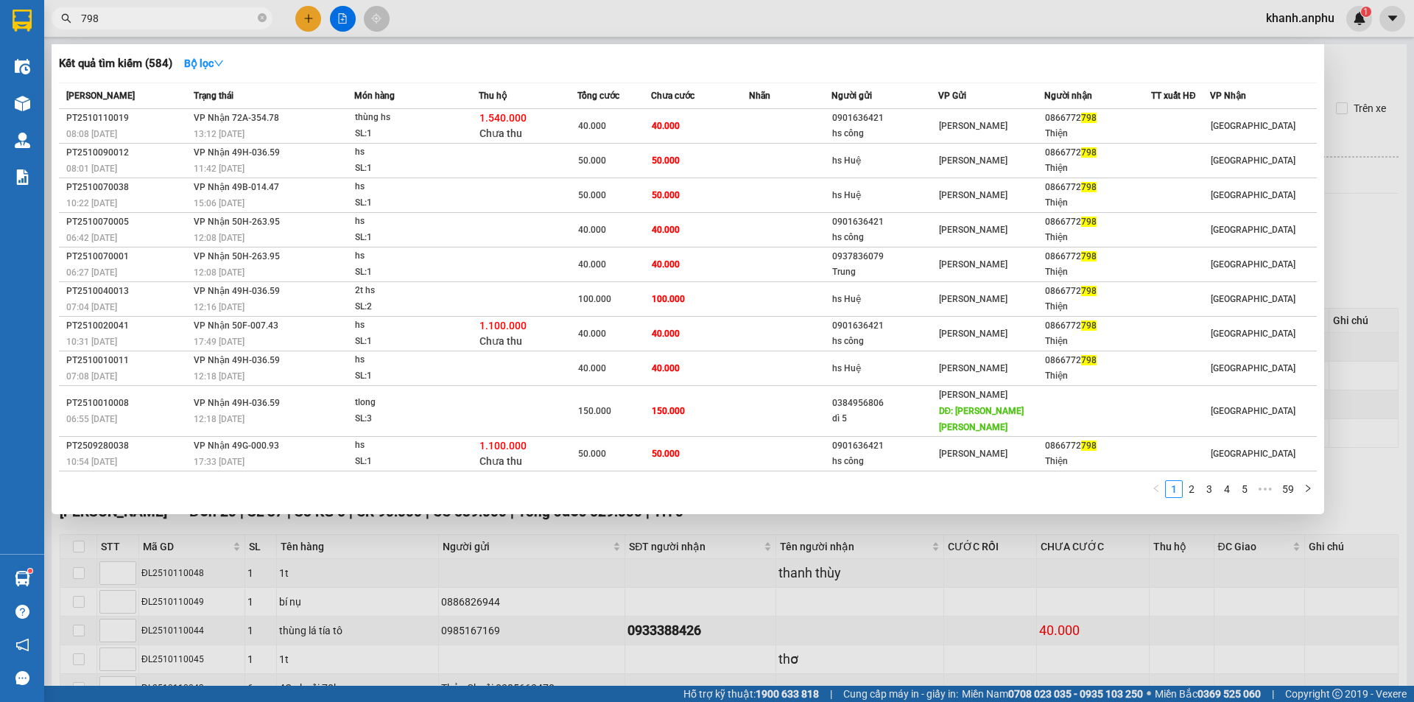
click at [124, 18] on input "798" at bounding box center [168, 18] width 174 height 16
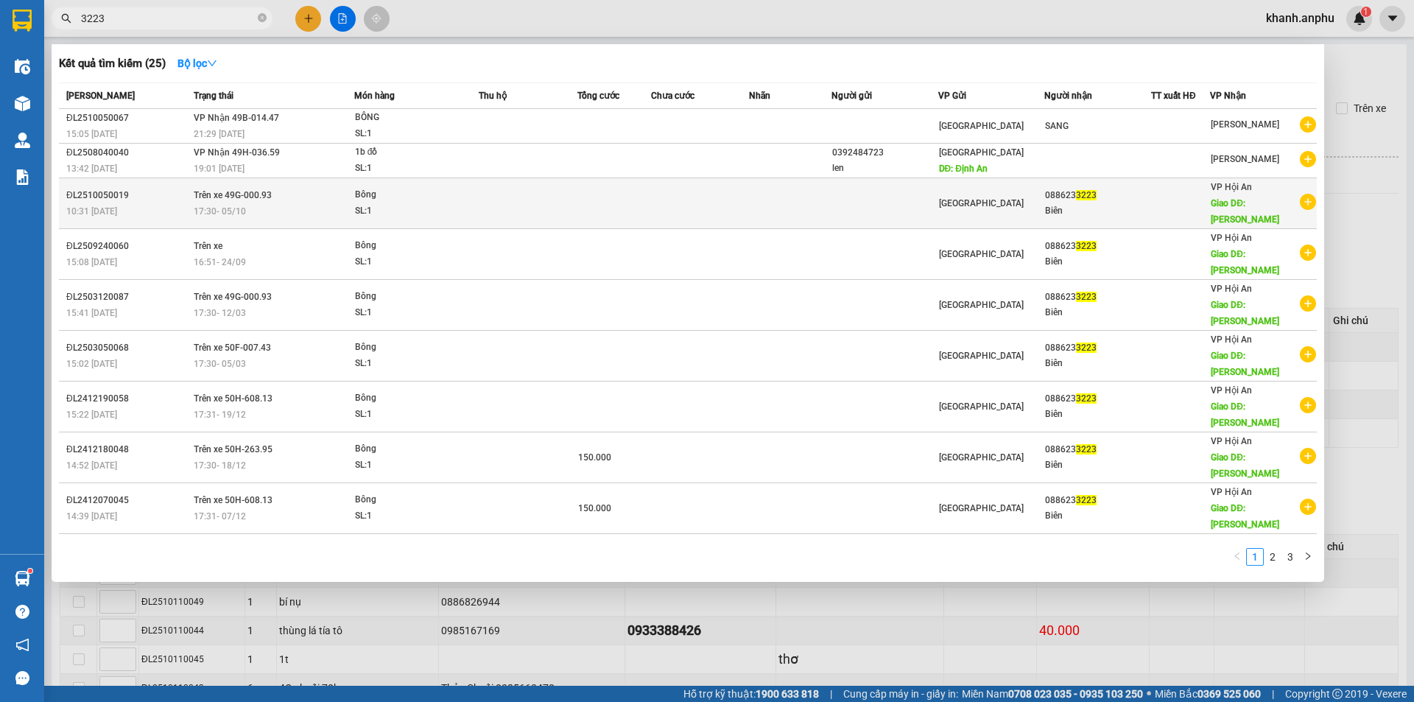
type input "3223"
click at [1308, 197] on icon "plus-circle" at bounding box center [1308, 202] width 16 height 16
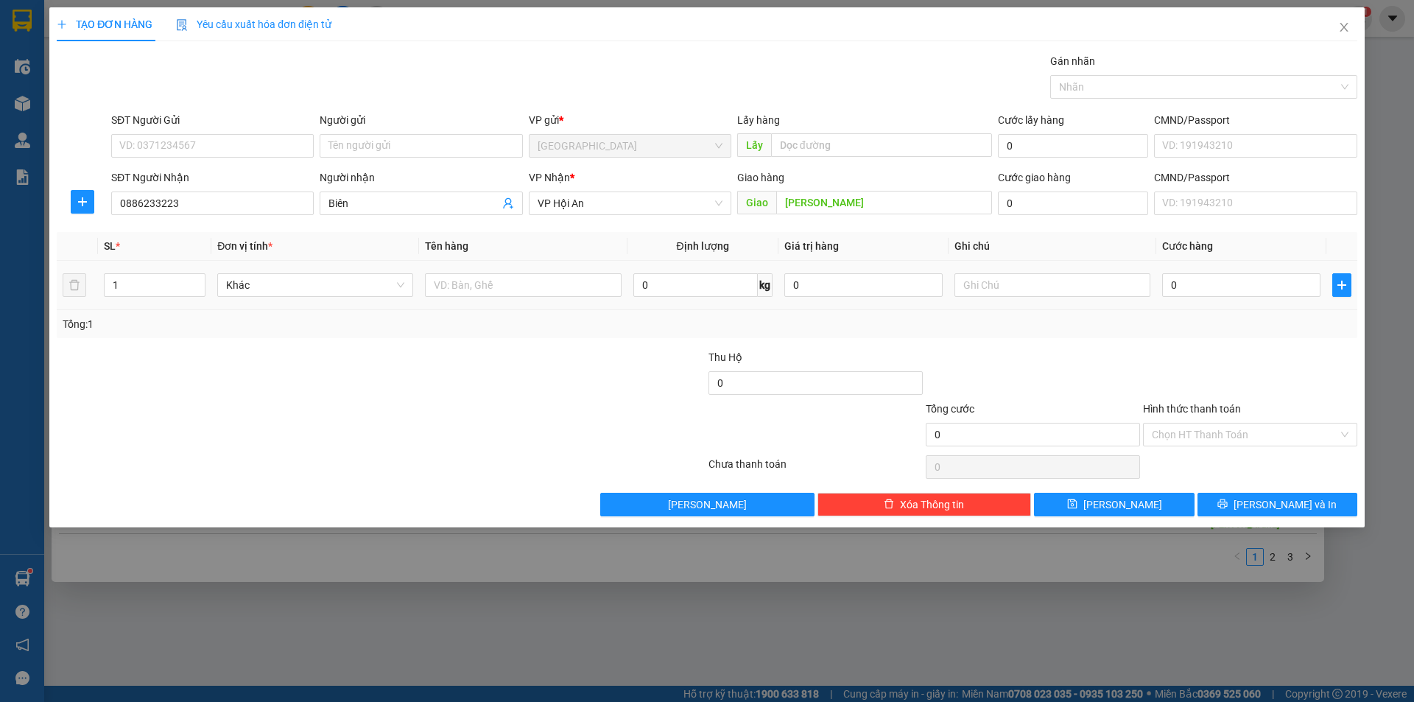
click at [532, 272] on div at bounding box center [523, 284] width 196 height 29
click at [518, 294] on input "text" at bounding box center [523, 285] width 196 height 24
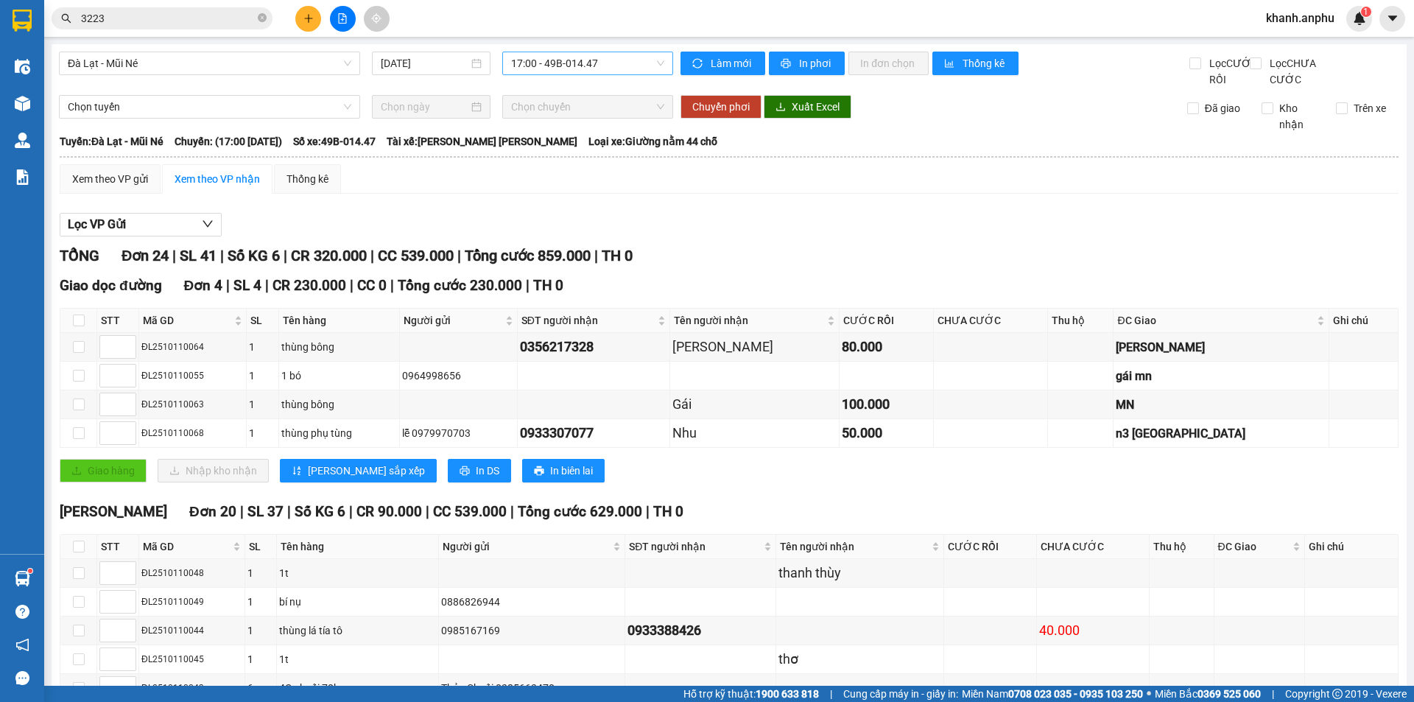
click at [537, 57] on span "17:00 - 49B-014.47" at bounding box center [587, 63] width 153 height 22
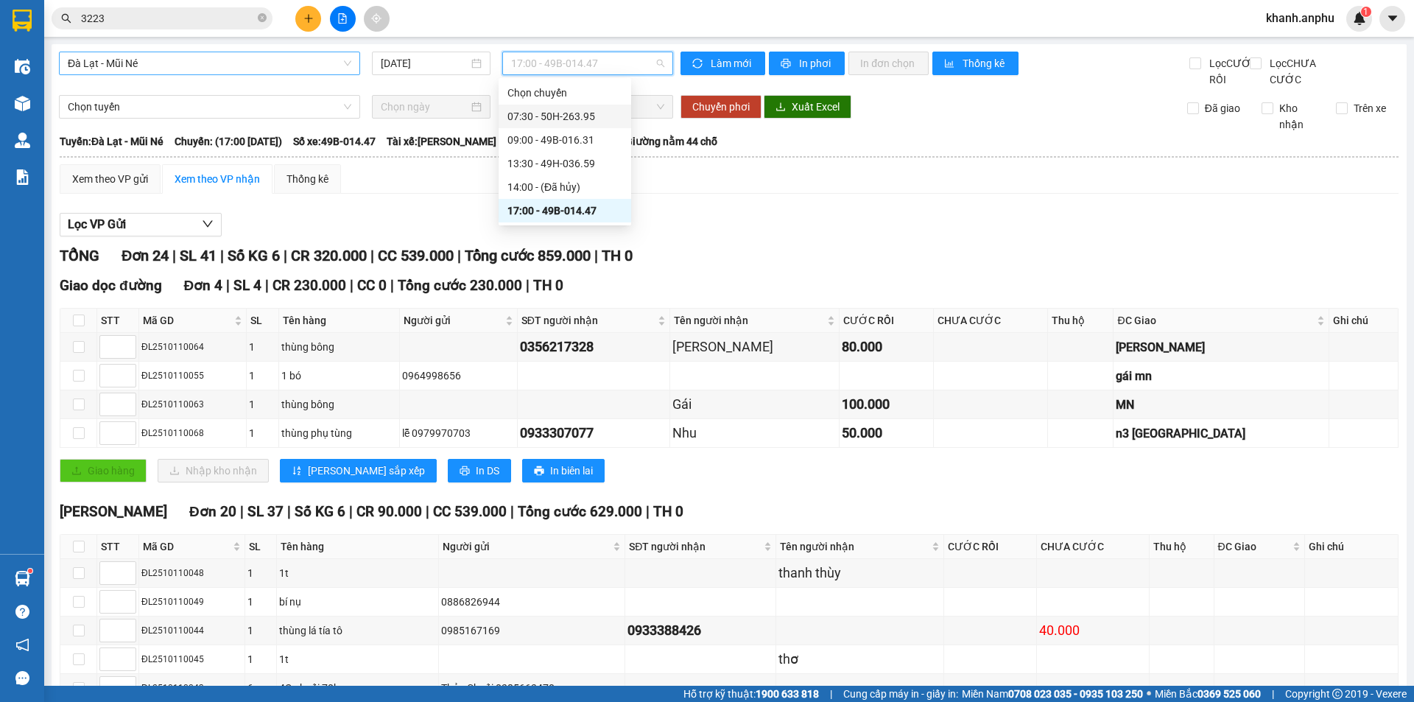
click at [286, 66] on span "Đà Lạt - Mũi Né" at bounding box center [209, 63] width 283 height 22
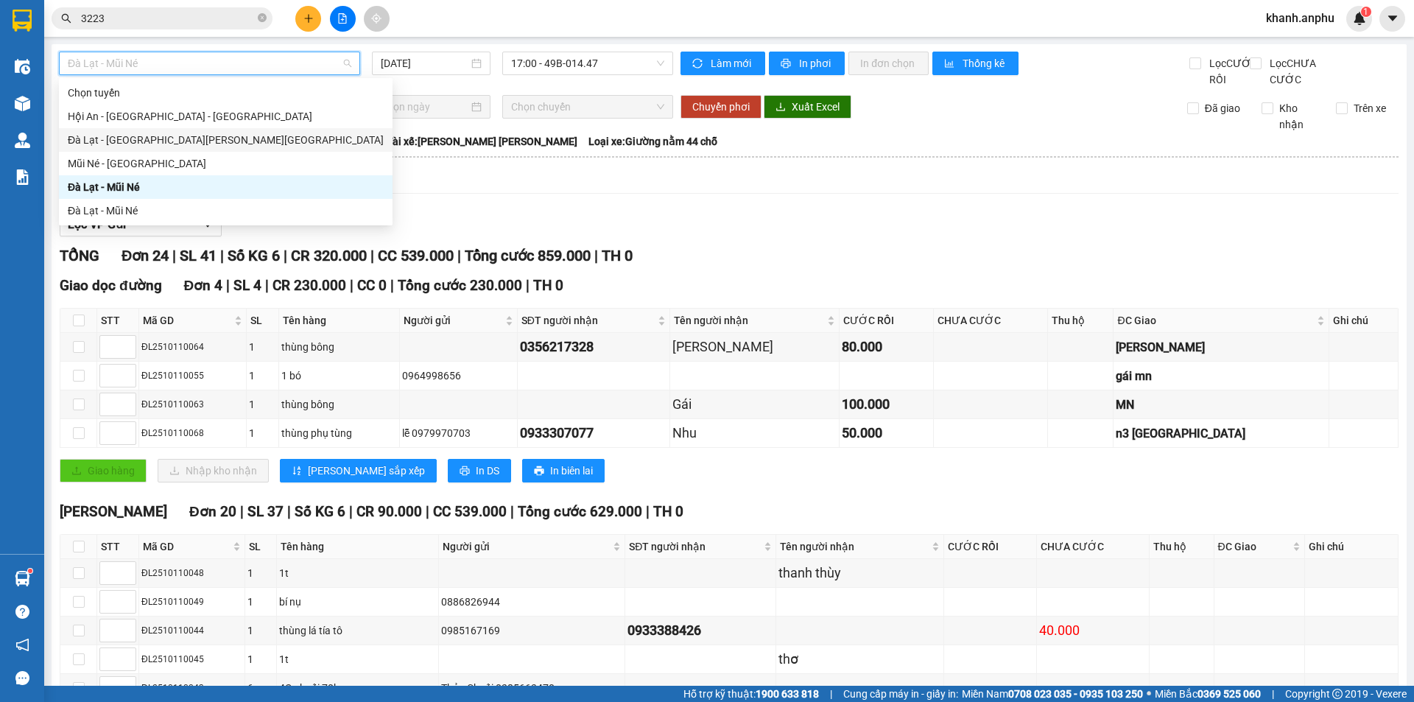
click at [225, 142] on div "Đà Lạt - [GEOGRAPHIC_DATA][PERSON_NAME][GEOGRAPHIC_DATA]" at bounding box center [226, 140] width 316 height 16
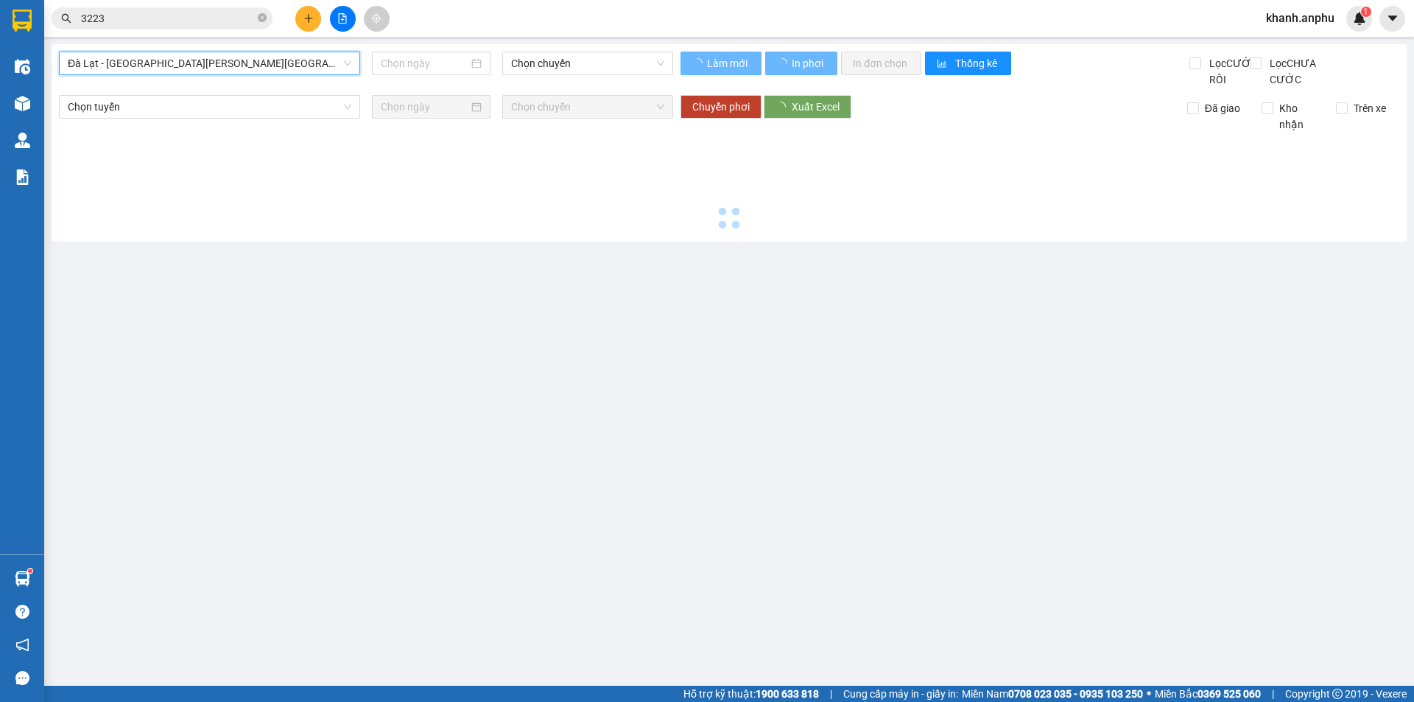
type input "[DATE]"
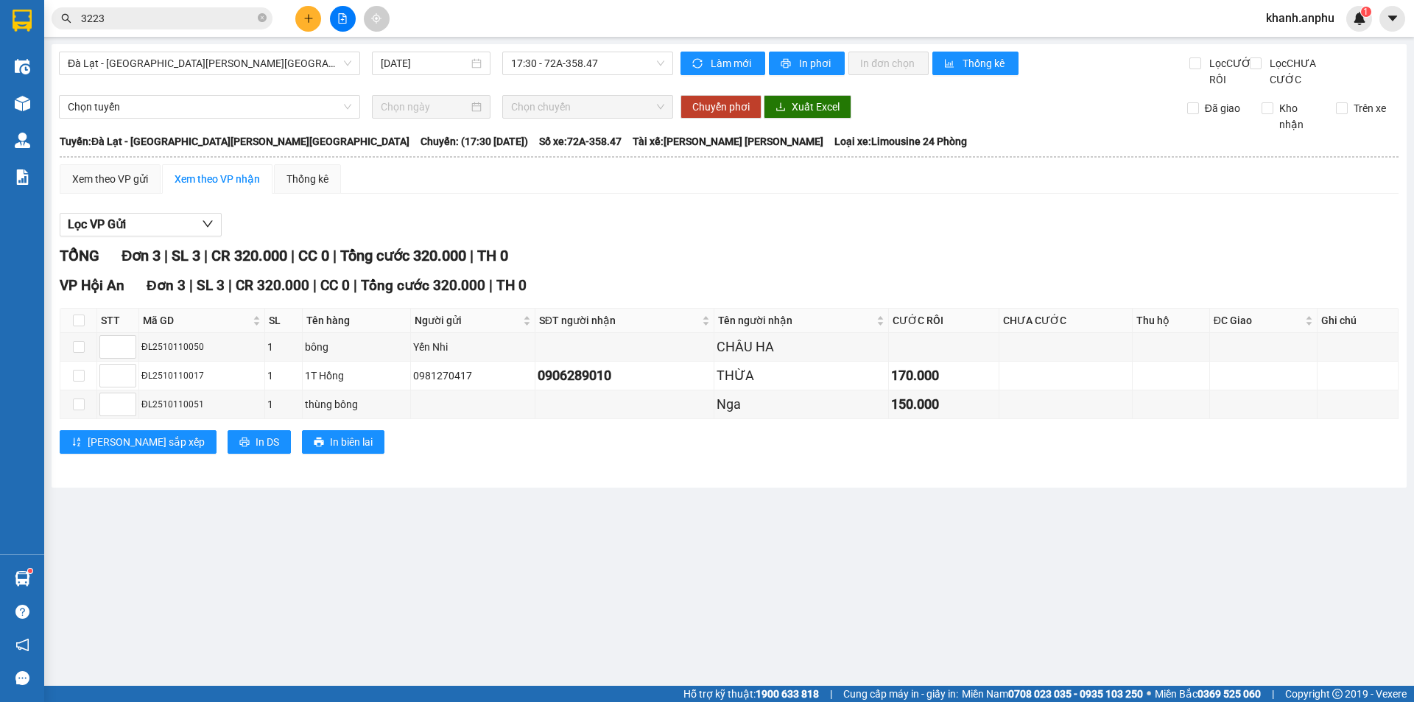
click at [649, 194] on div "Xem theo VP gửi Xem theo VP nhận Thống kê" at bounding box center [729, 178] width 1339 height 29
click at [125, 65] on span "Đà Lạt - [GEOGRAPHIC_DATA][PERSON_NAME][GEOGRAPHIC_DATA]" at bounding box center [209, 63] width 283 height 22
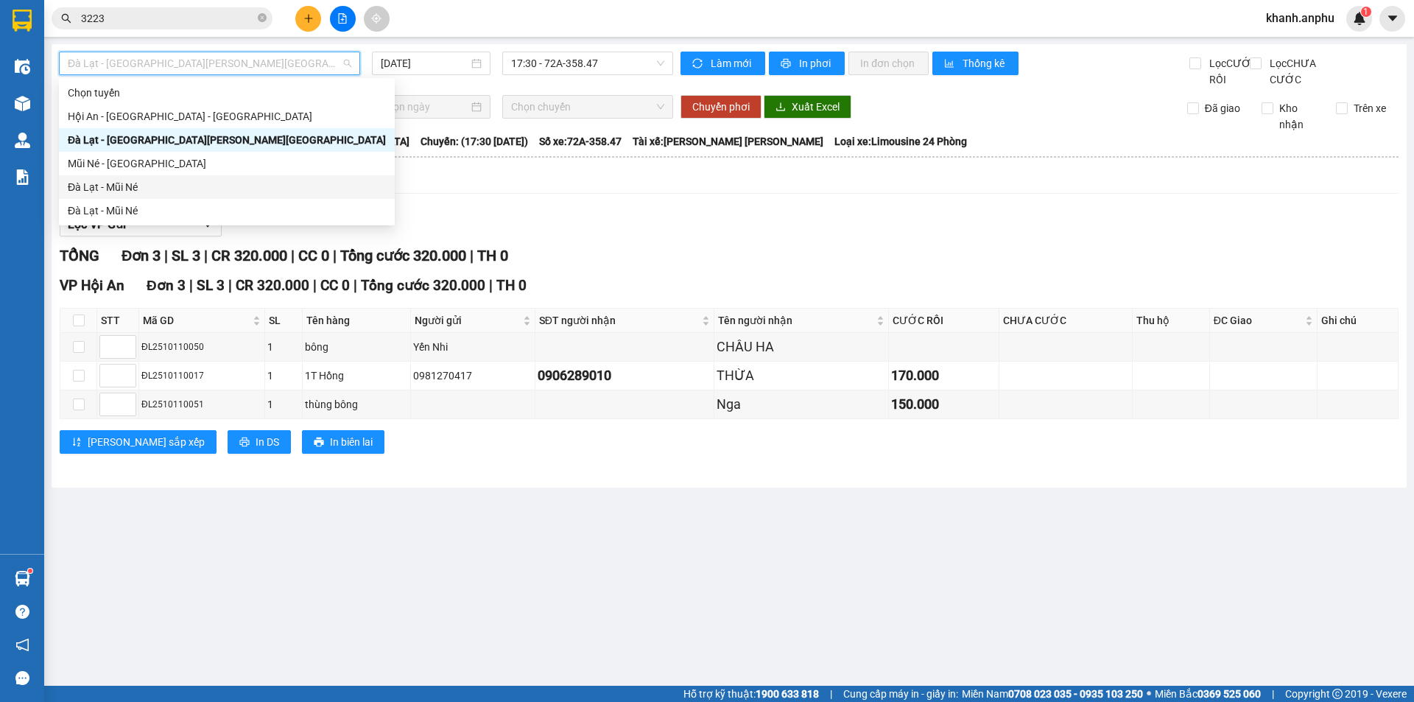
click at [106, 188] on div "Đà Lạt - Mũi Né" at bounding box center [227, 187] width 318 height 16
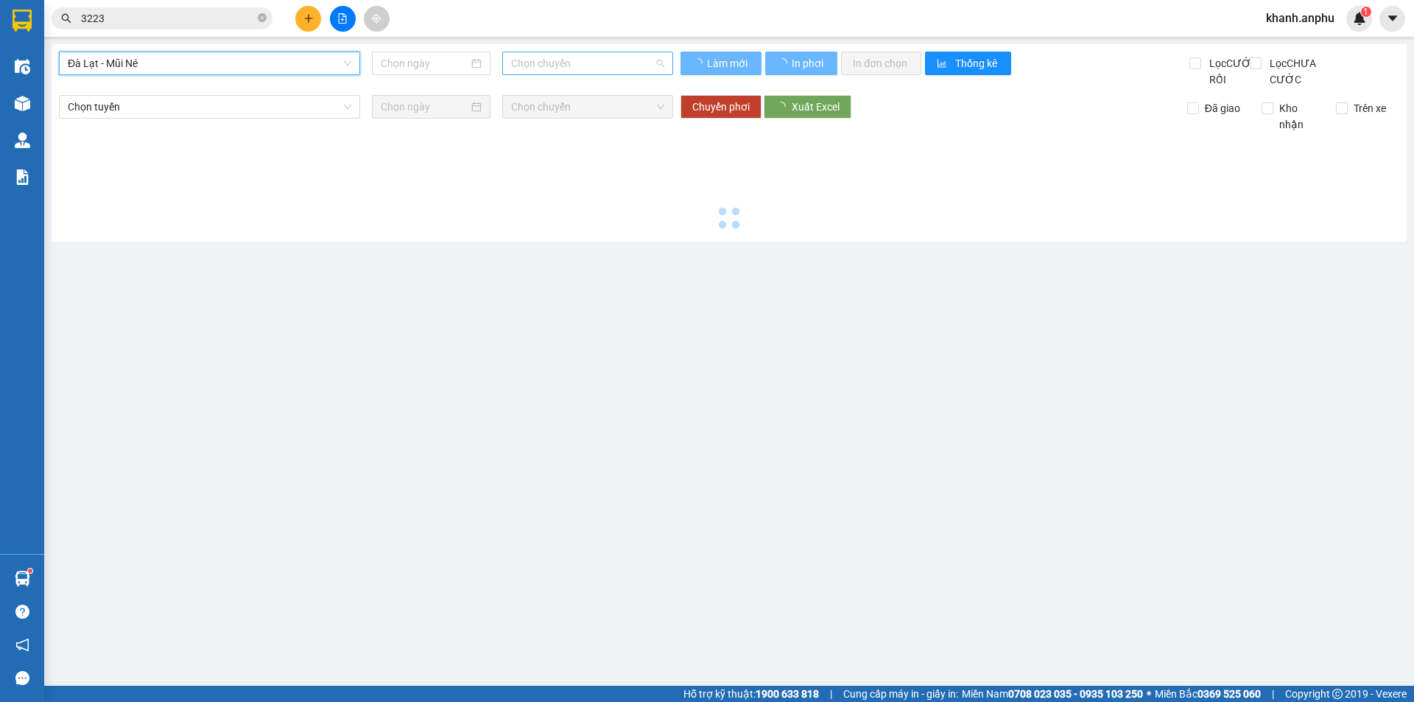
click at [576, 67] on span "Chọn chuyến" at bounding box center [587, 63] width 153 height 22
type input "[DATE]"
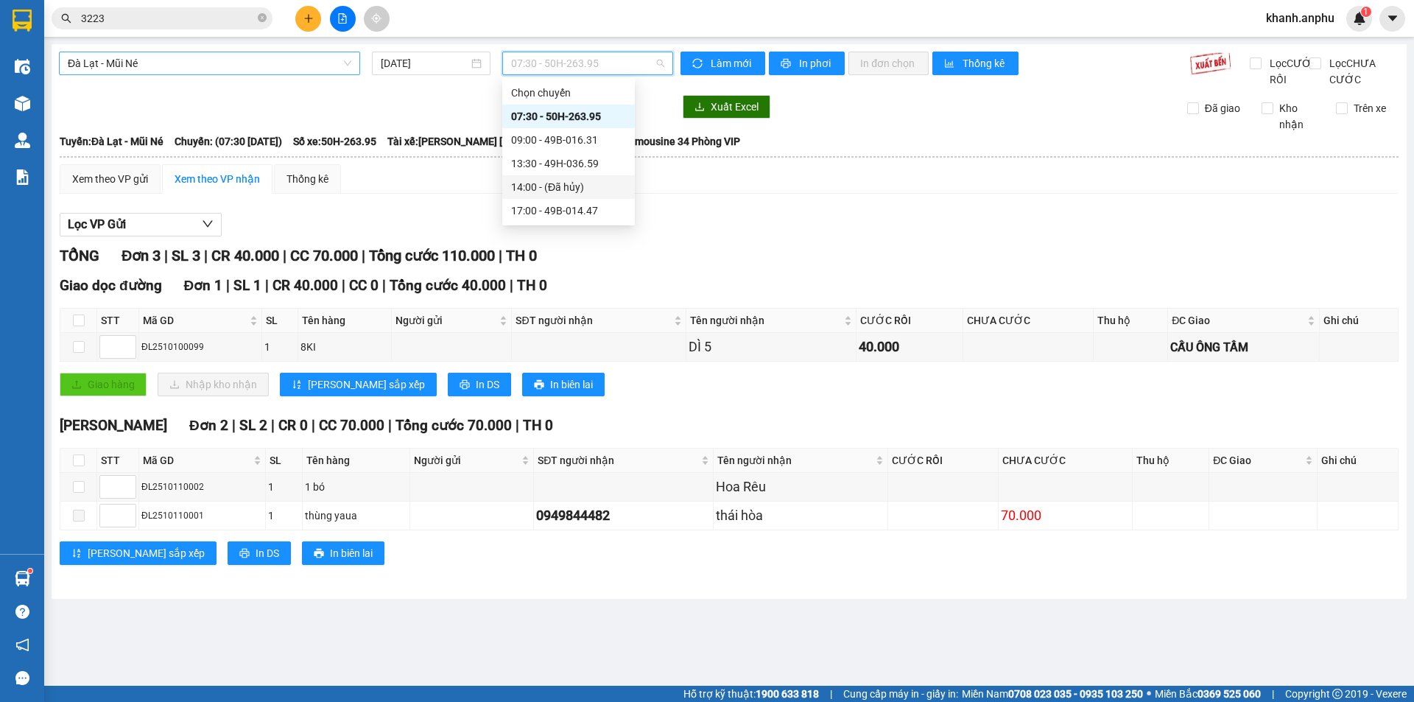
click at [305, 74] on span "Đà Lạt - Mũi Né" at bounding box center [209, 63] width 283 height 22
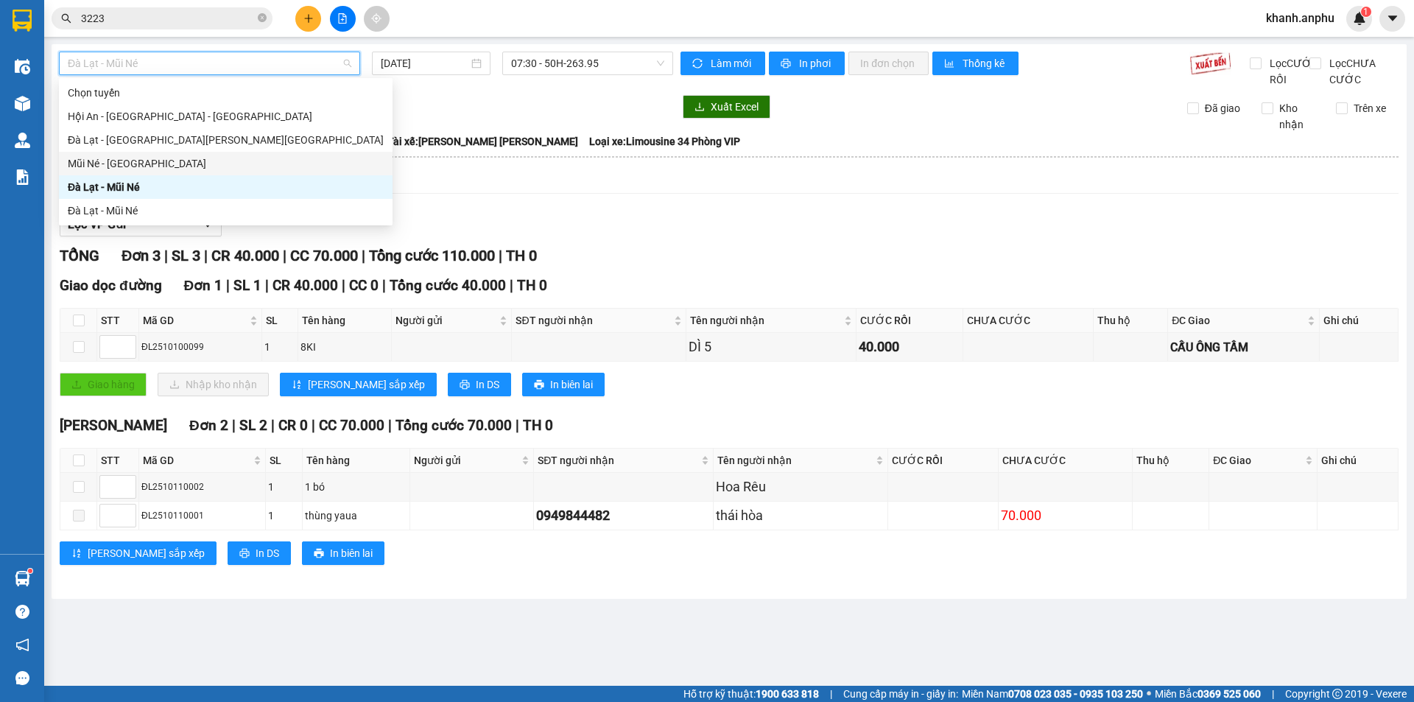
click at [151, 172] on div "Mũi Né - [GEOGRAPHIC_DATA]" at bounding box center [226, 164] width 334 height 24
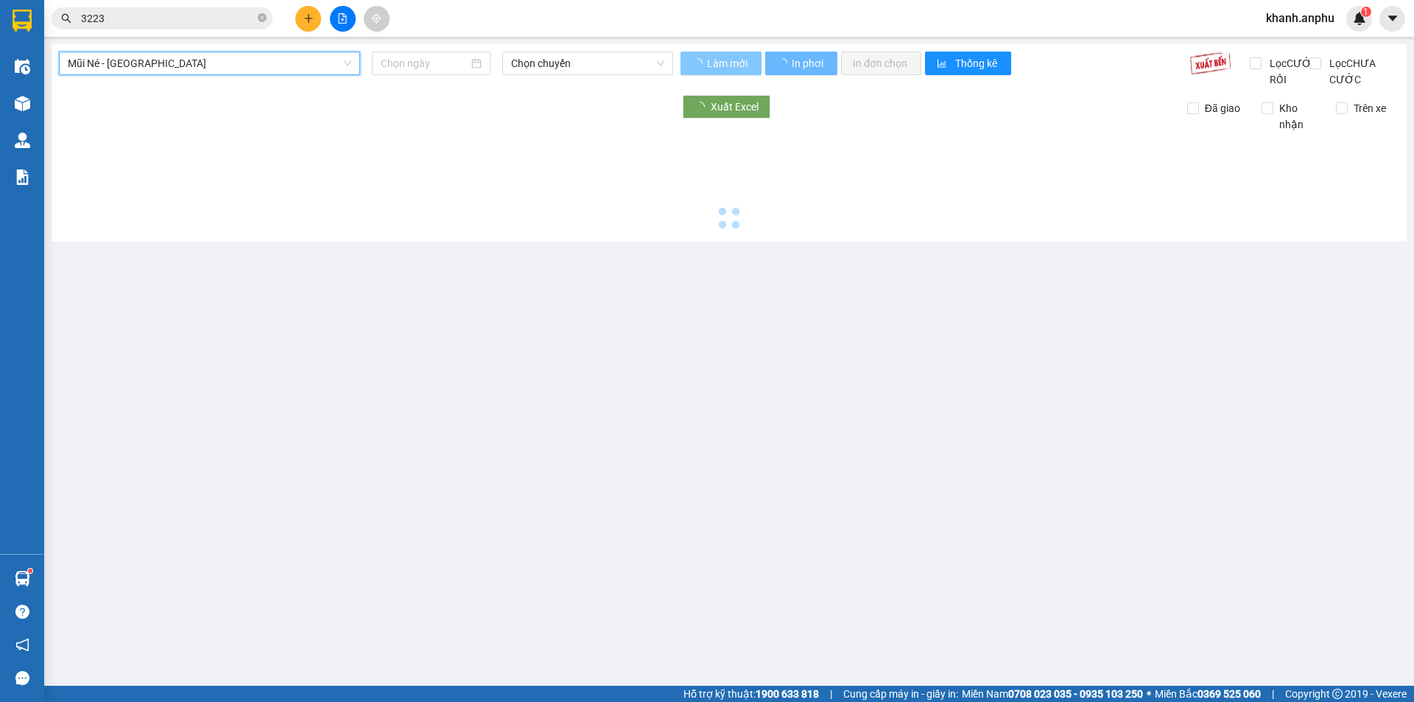
type input "[DATE]"
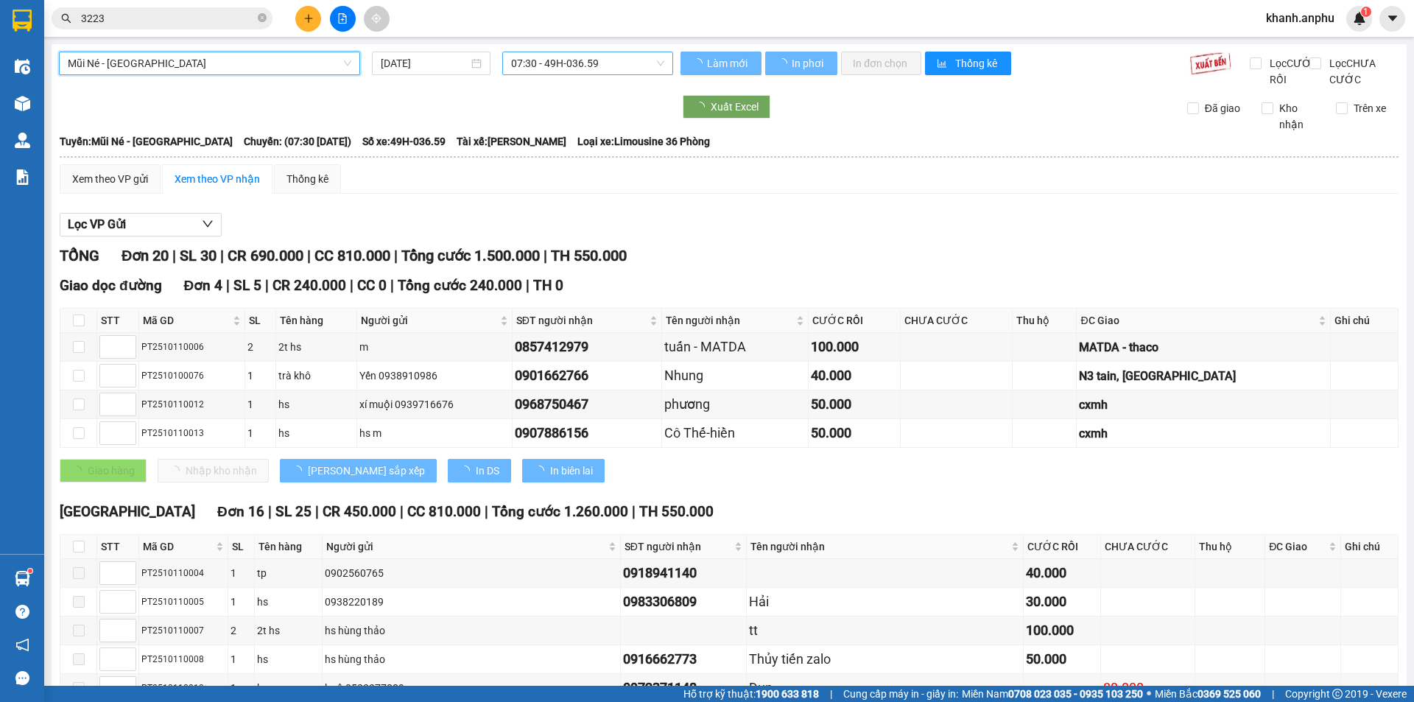
click at [579, 60] on span "07:30 - 49H-036.59" at bounding box center [587, 63] width 153 height 22
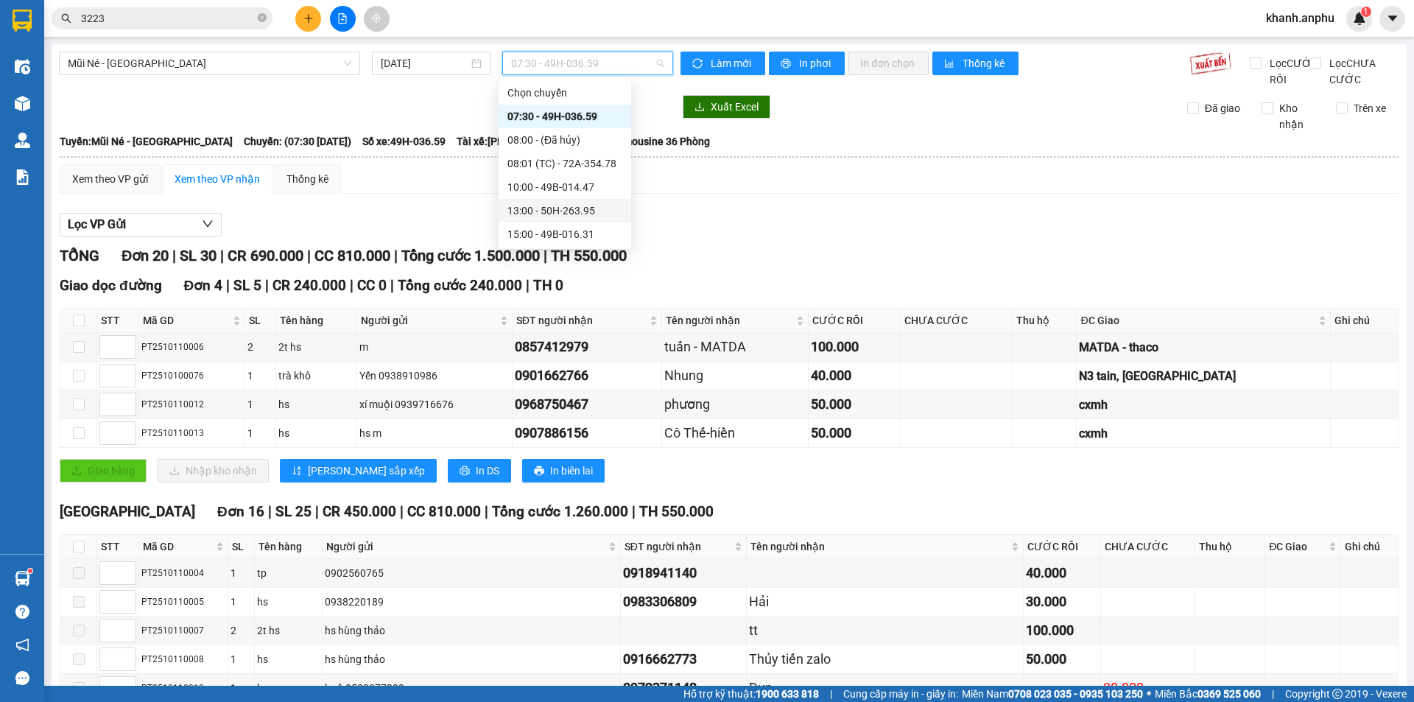
click at [568, 215] on div "13:00 - 50H-263.95" at bounding box center [564, 210] width 115 height 16
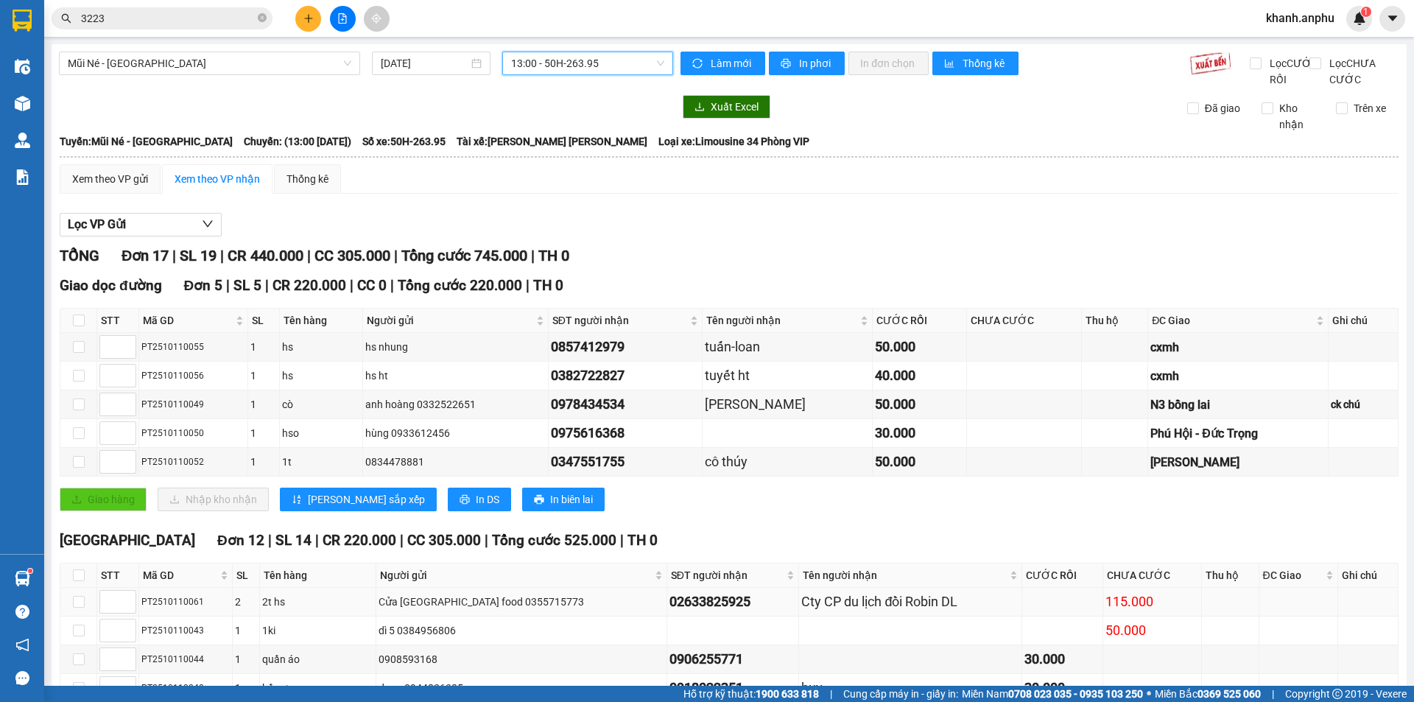
scroll to position [339, 0]
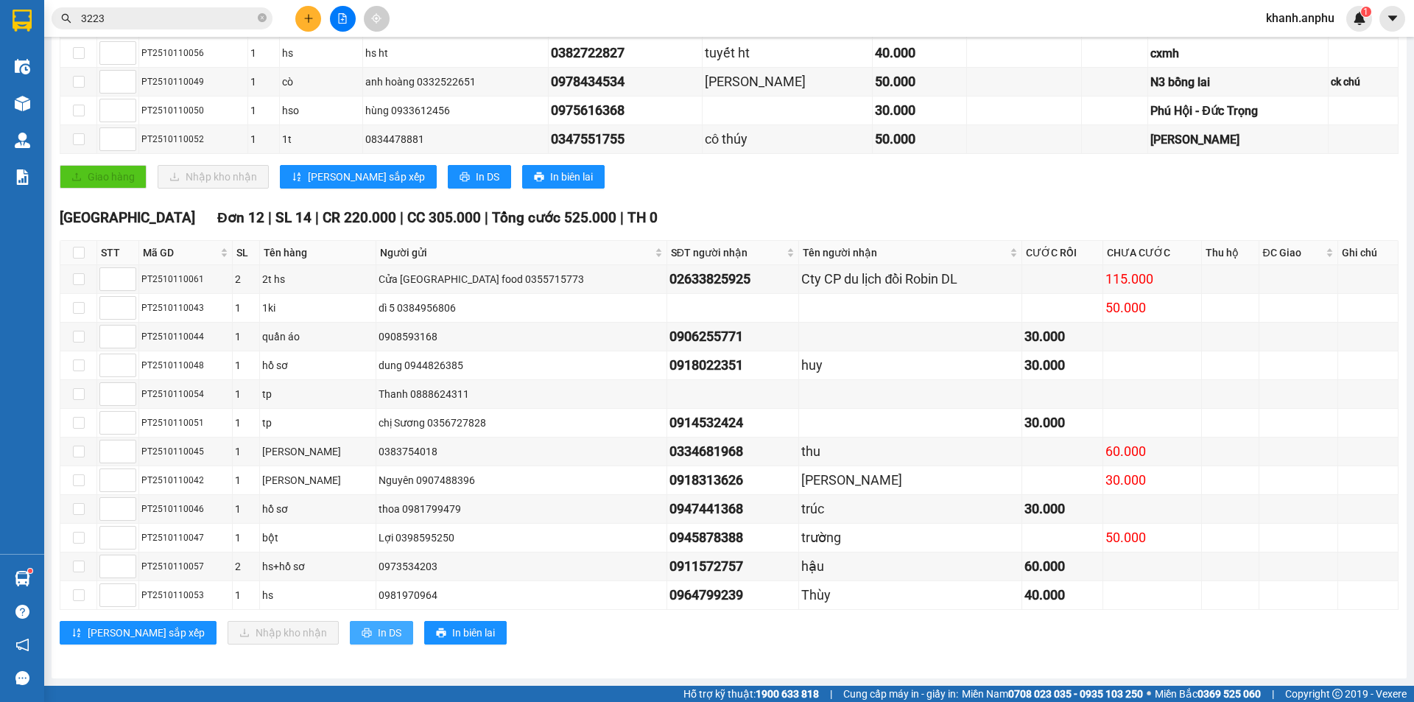
click at [362, 629] on icon "printer" at bounding box center [367, 632] width 10 height 10
click at [893, 148] on div "50.000" at bounding box center [919, 139] width 89 height 21
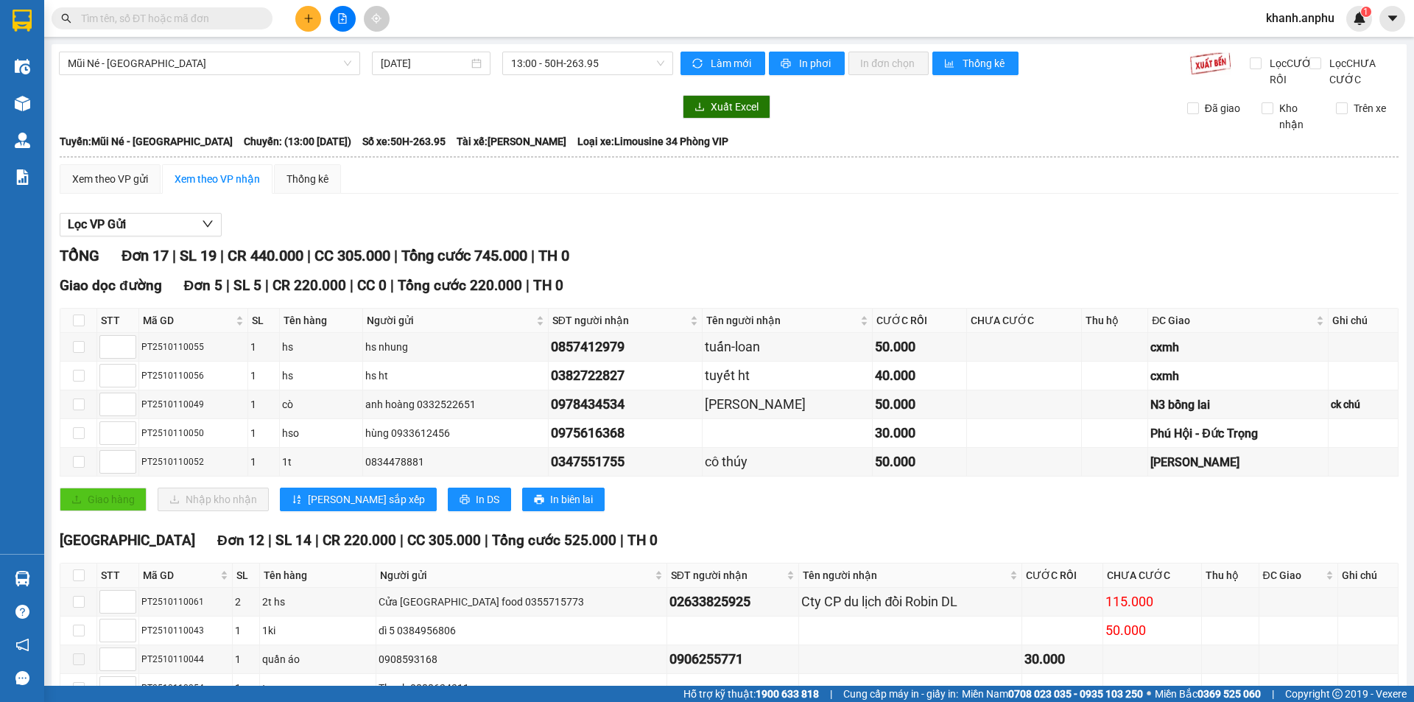
click at [306, 19] on icon "plus" at bounding box center [308, 18] width 10 height 10
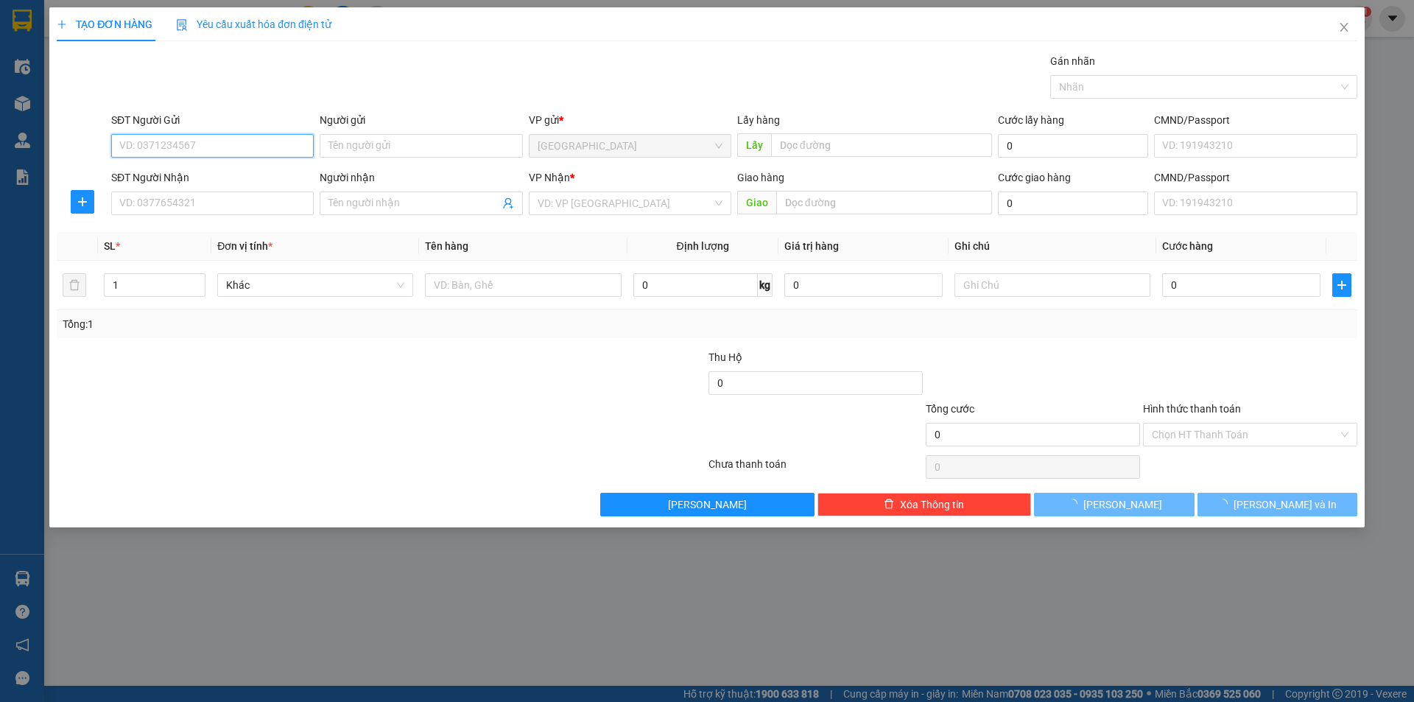
click at [139, 144] on input "SĐT Người Gửi" at bounding box center [212, 146] width 202 height 24
click at [184, 138] on input "SĐT Người Gửi" at bounding box center [212, 146] width 202 height 24
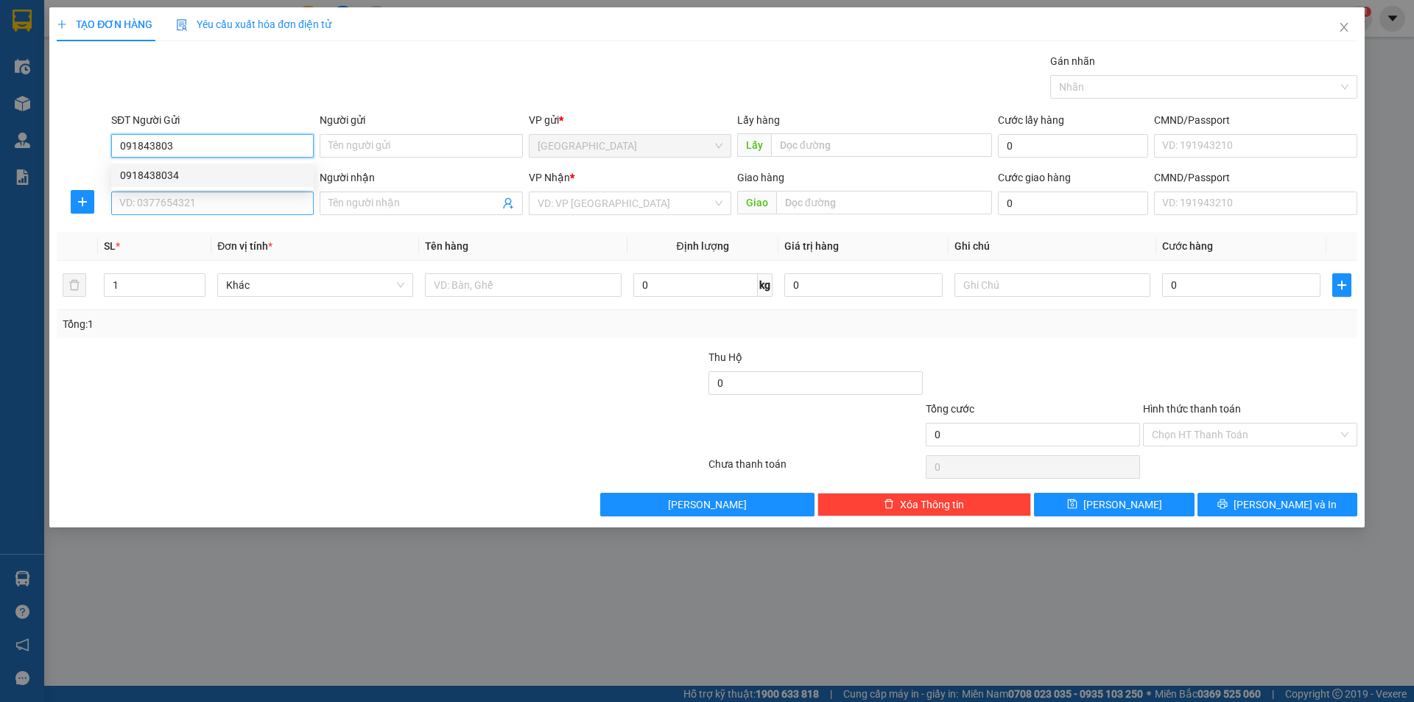
drag, startPoint x: 174, startPoint y: 172, endPoint x: 182, endPoint y: 201, distance: 29.8
click at [174, 172] on div "0918438034" at bounding box center [212, 175] width 185 height 16
type input "0918438034"
type input "72A HTK"
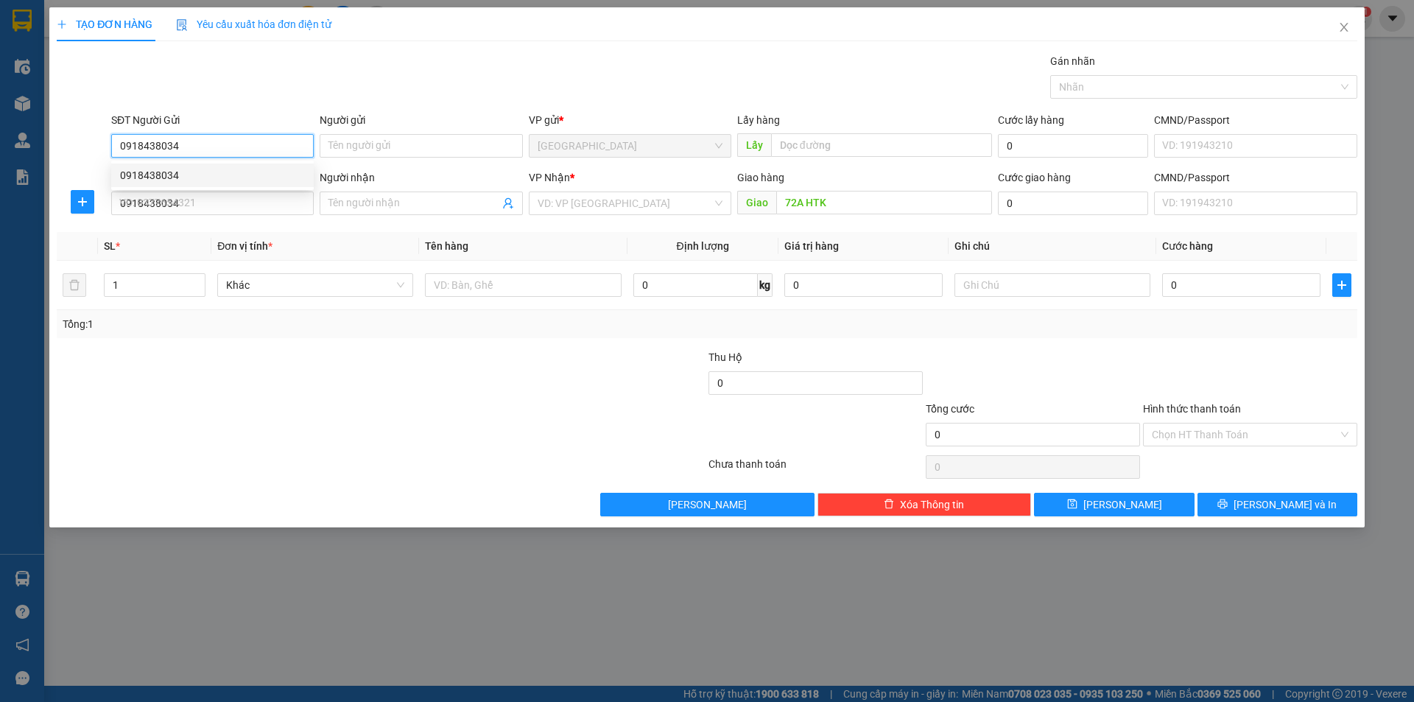
type input "50.000"
type input "0918438034"
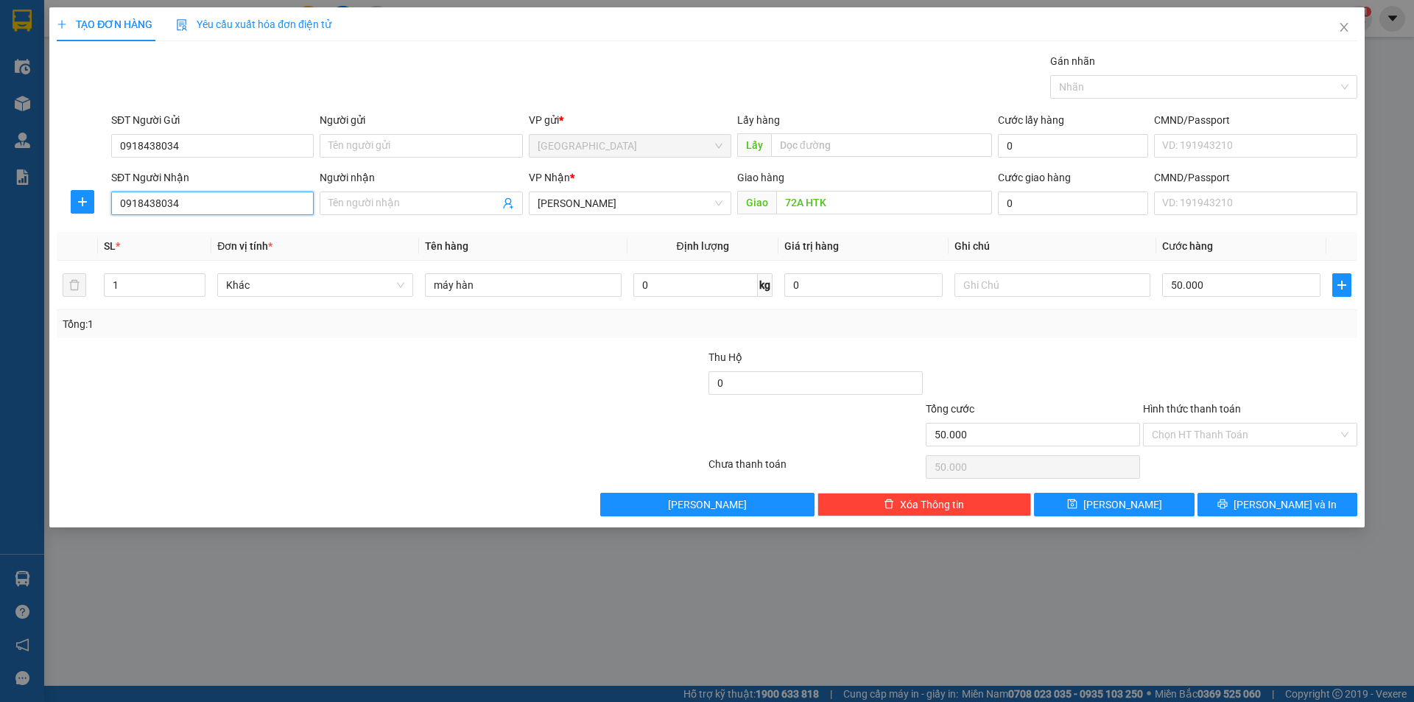
click at [195, 204] on input "0918438034" at bounding box center [212, 203] width 202 height 24
click at [529, 280] on input "máy hàn" at bounding box center [523, 285] width 196 height 24
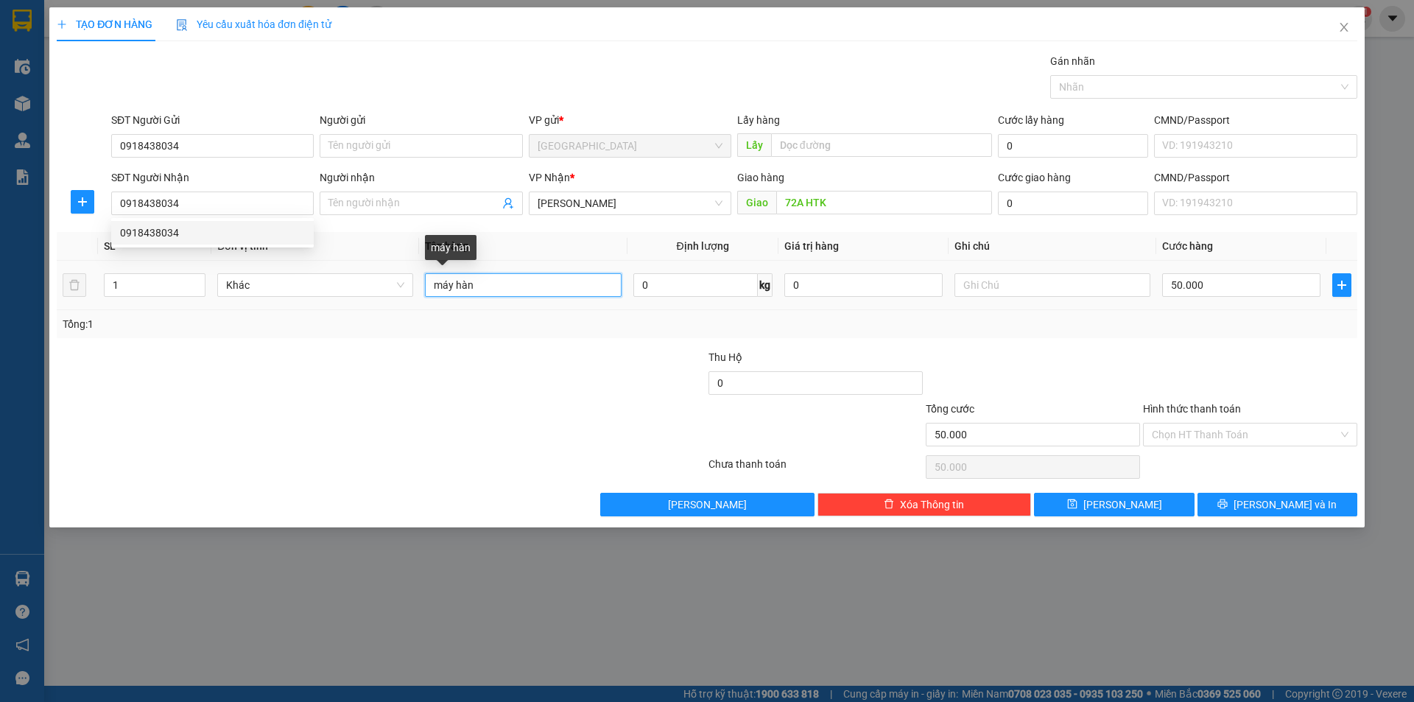
click at [529, 280] on input "máy hàn" at bounding box center [523, 285] width 196 height 24
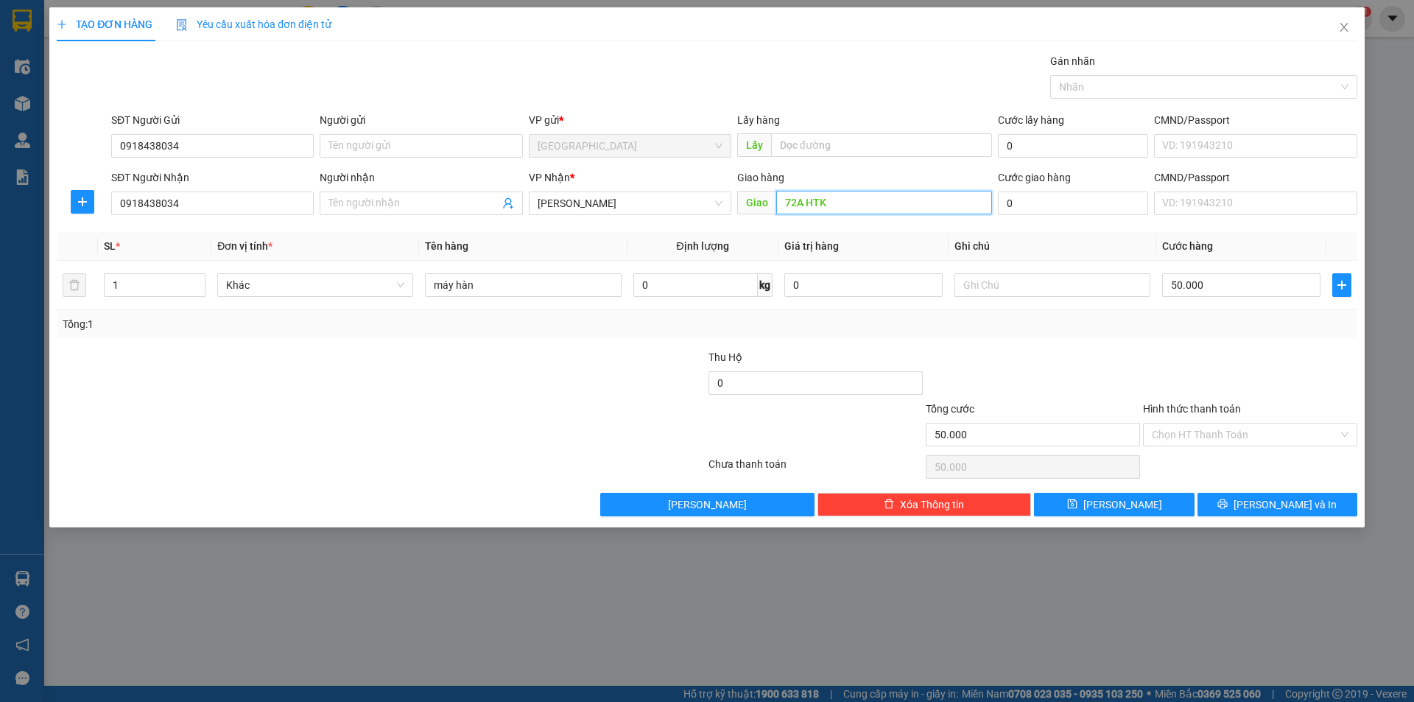
click at [878, 213] on input "72A HTK" at bounding box center [884, 203] width 216 height 24
click at [1212, 437] on input "Hình thức thanh toán" at bounding box center [1245, 434] width 186 height 22
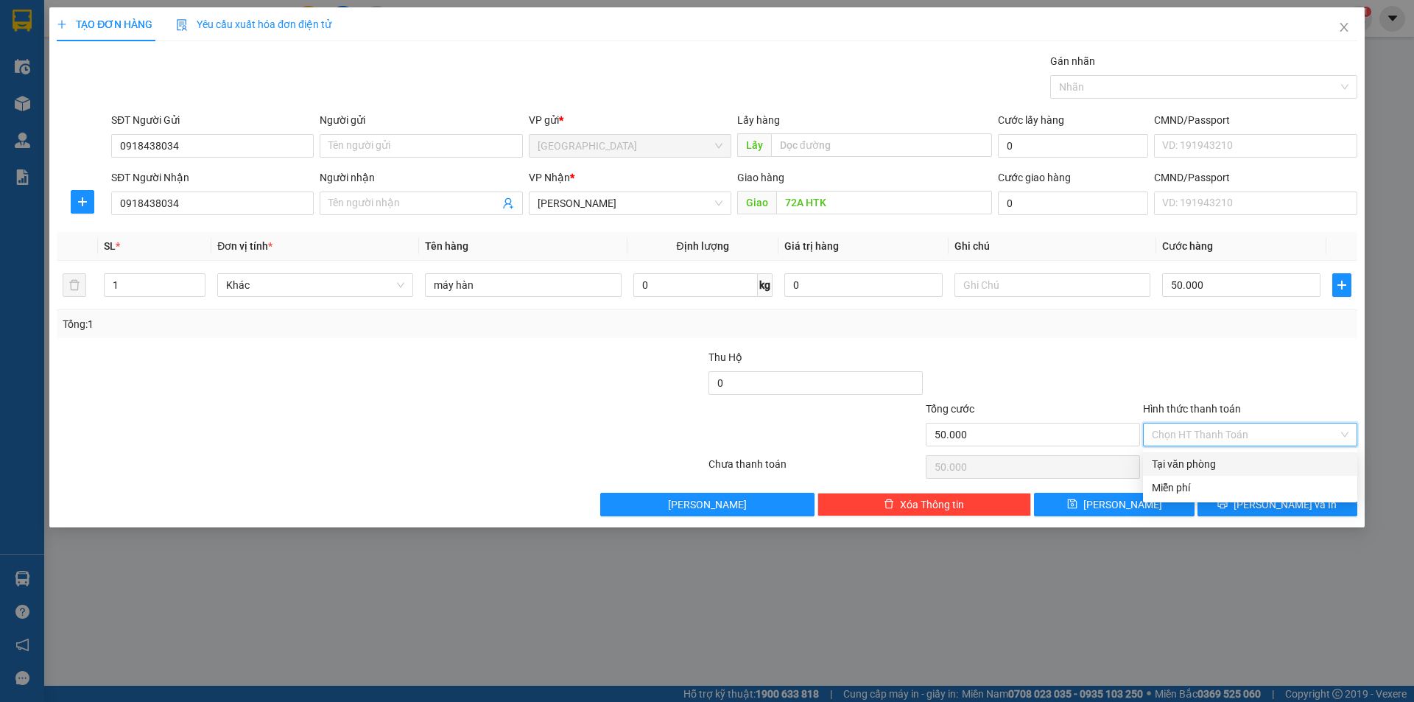
click at [1212, 462] on div "Tại văn phòng" at bounding box center [1250, 464] width 197 height 16
type input "0"
click at [1277, 504] on span "[PERSON_NAME] và In" at bounding box center [1284, 504] width 103 height 16
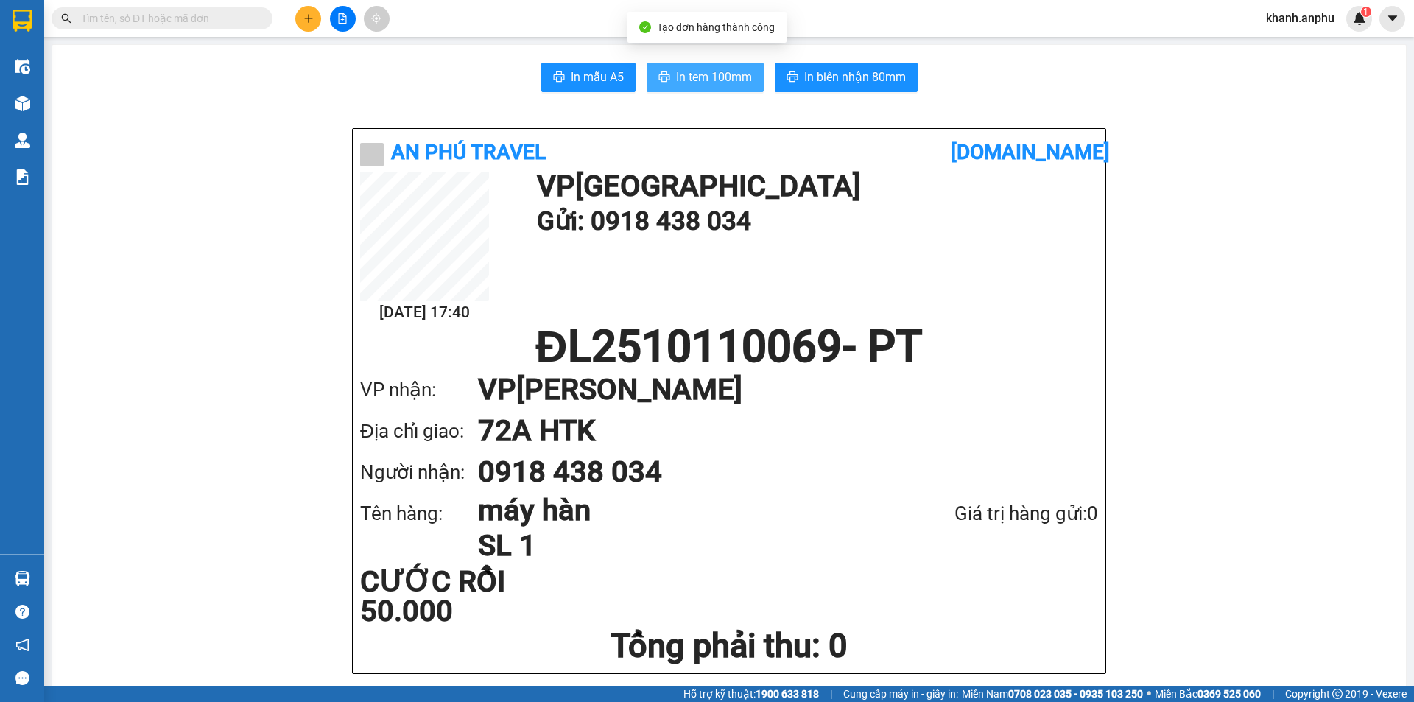
click at [729, 69] on span "In tem 100mm" at bounding box center [714, 77] width 76 height 18
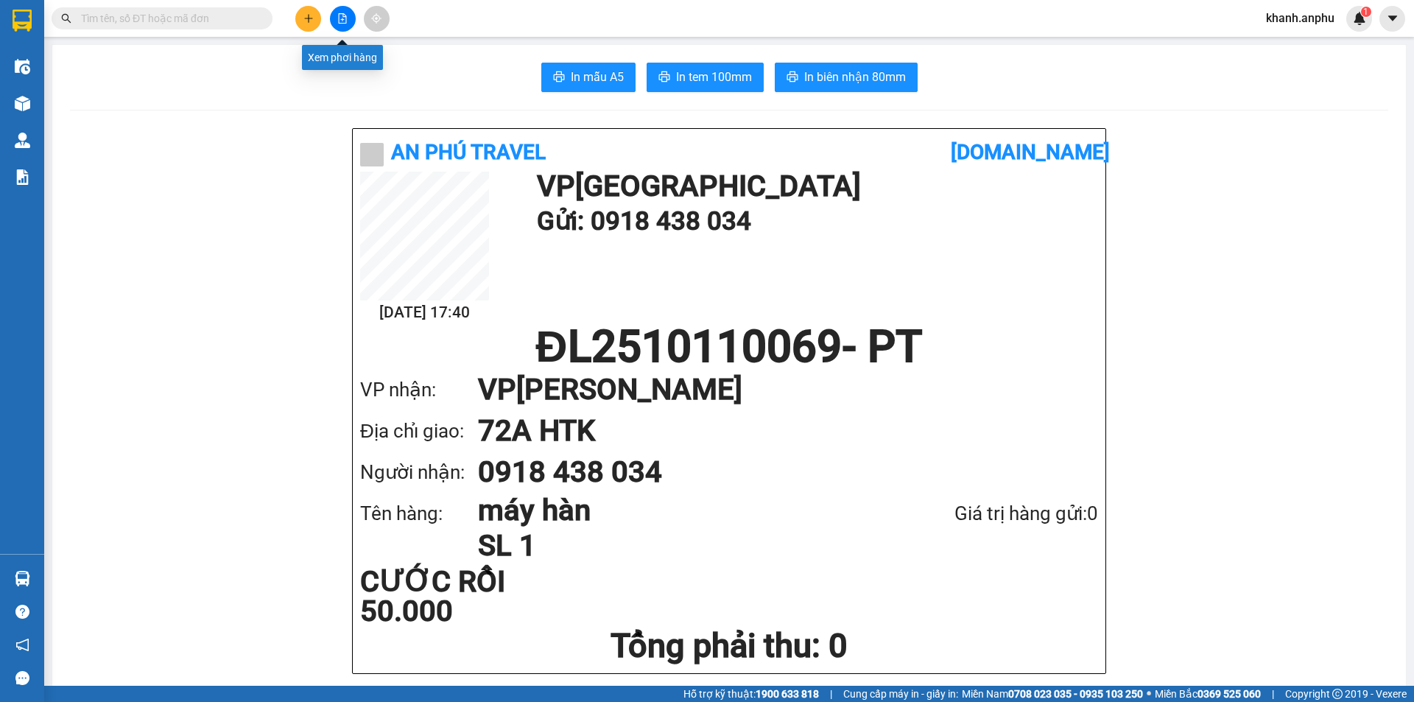
click at [333, 16] on button at bounding box center [343, 19] width 26 height 26
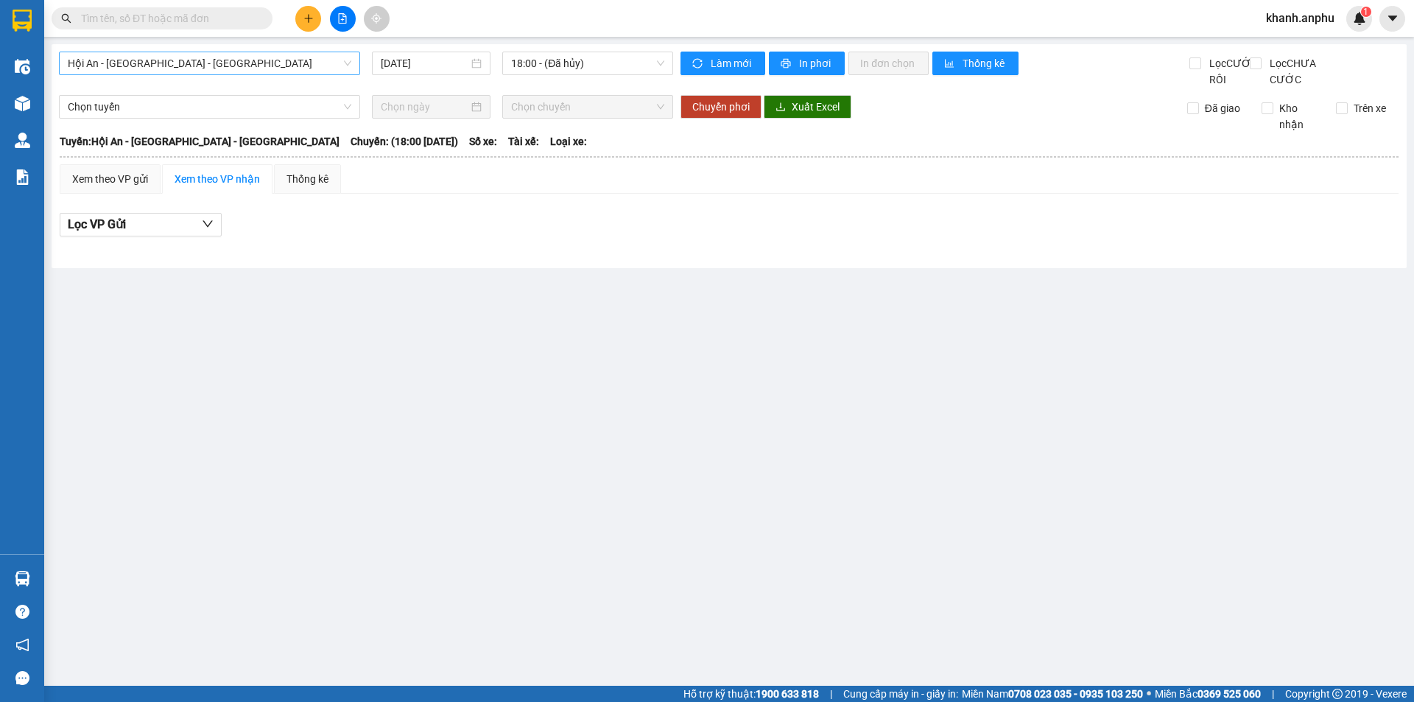
click at [175, 72] on span "Hội An - [GEOGRAPHIC_DATA] - [GEOGRAPHIC_DATA]" at bounding box center [209, 63] width 283 height 22
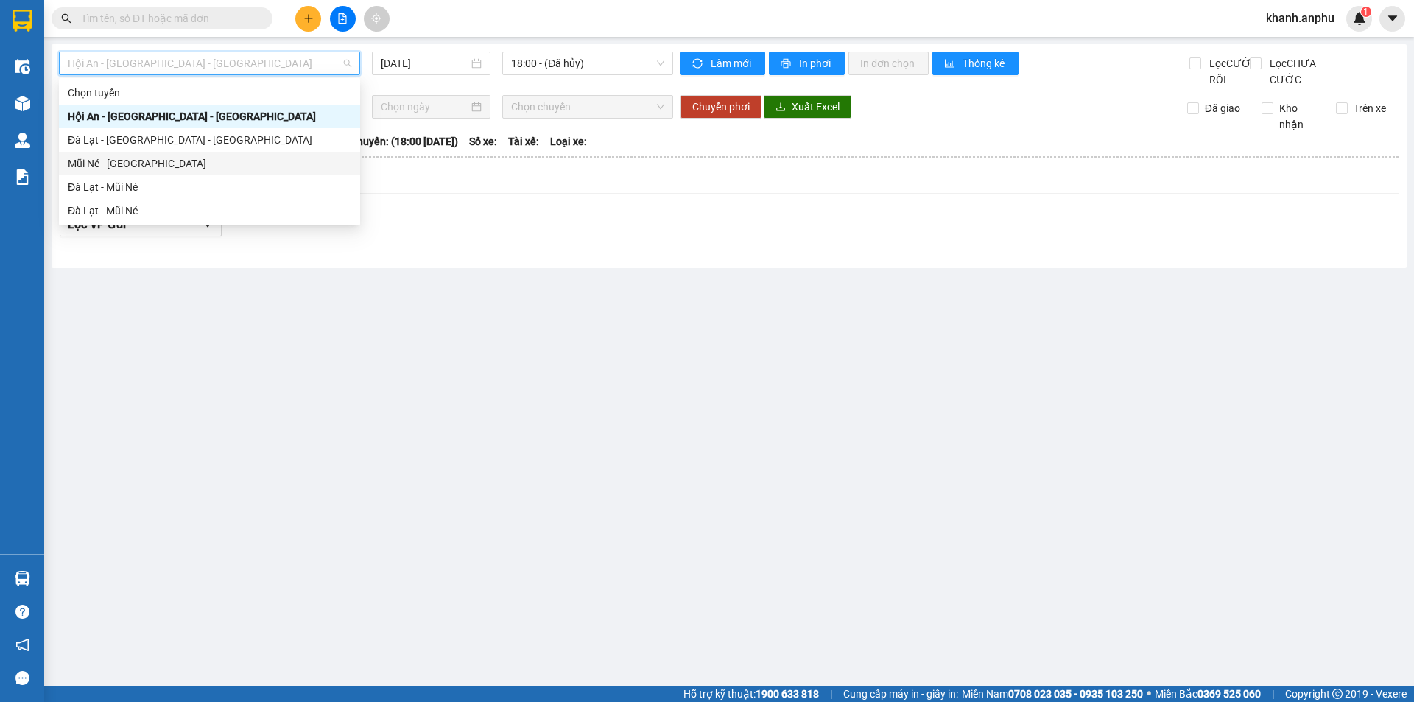
click at [117, 161] on div "Mũi Né - [GEOGRAPHIC_DATA]" at bounding box center [209, 163] width 283 height 16
type input "[DATE]"
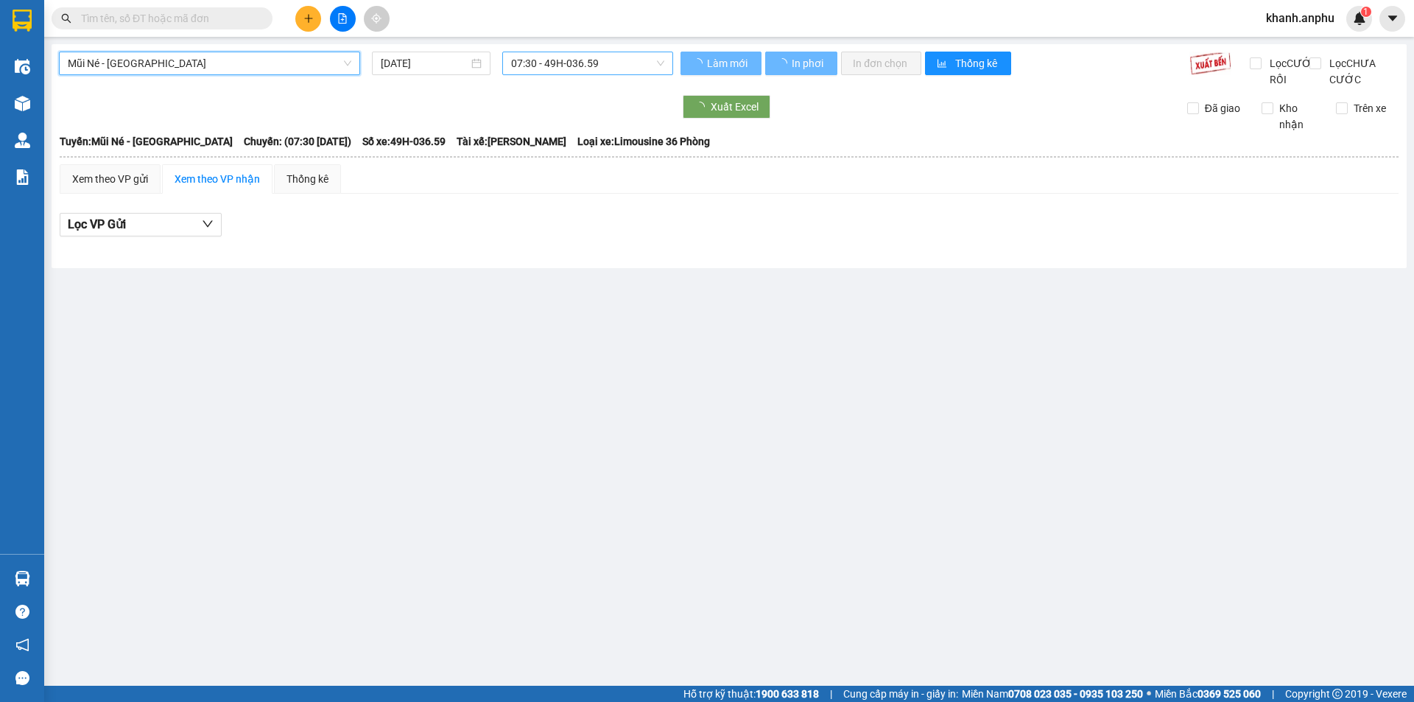
click at [535, 66] on span "07:30 - 49H-036.59" at bounding box center [587, 63] width 153 height 22
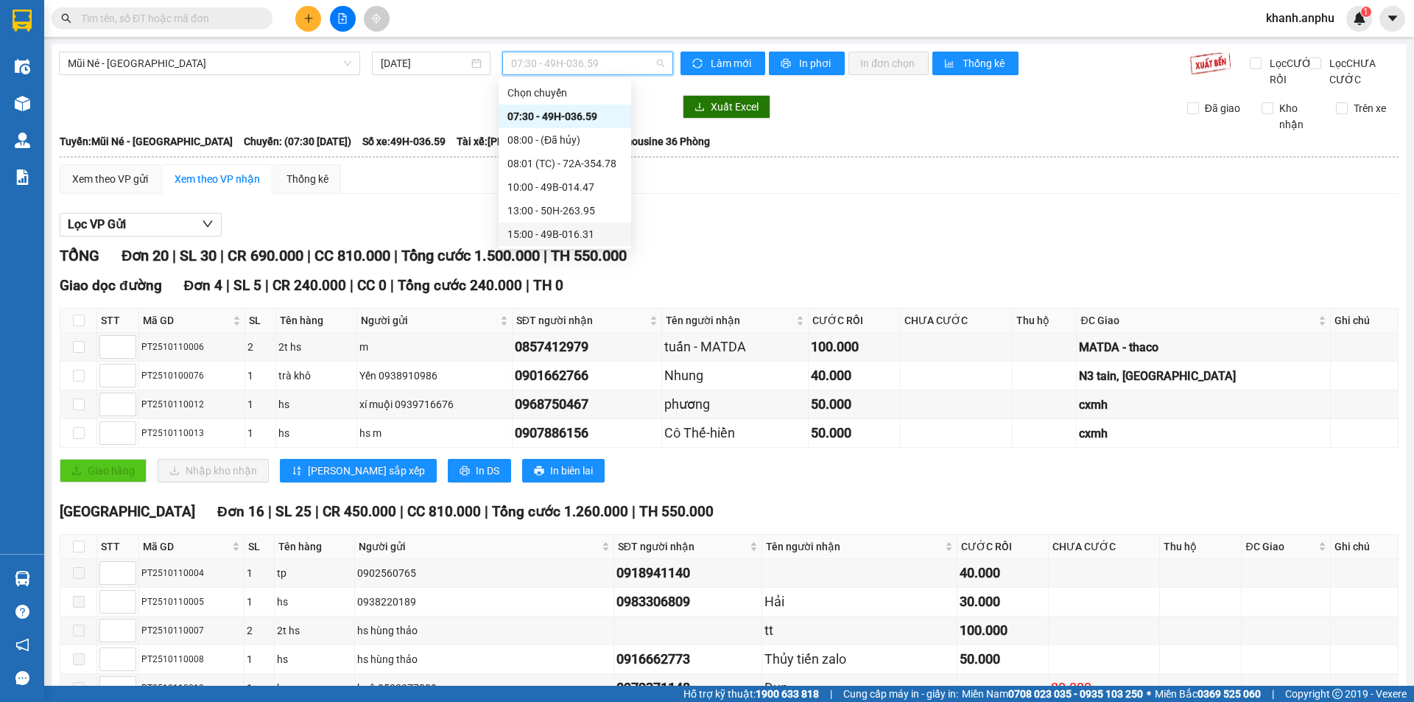
click at [558, 230] on div "15:00 - 49B-016.31" at bounding box center [564, 234] width 115 height 16
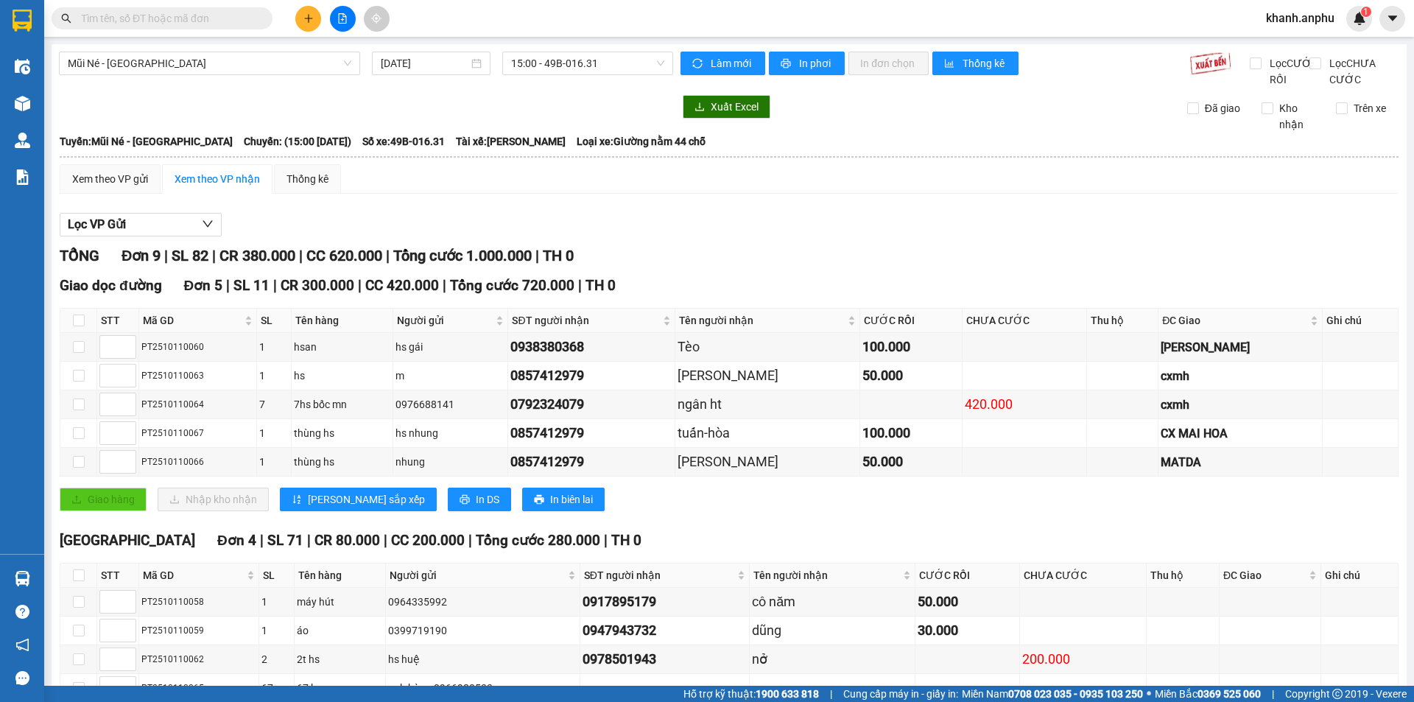
click at [784, 194] on div "Xem theo VP gửi Xem theo VP nhận Thống kê" at bounding box center [729, 178] width 1339 height 29
click at [586, 62] on span "15:00 - 49B-016.31" at bounding box center [587, 63] width 153 height 22
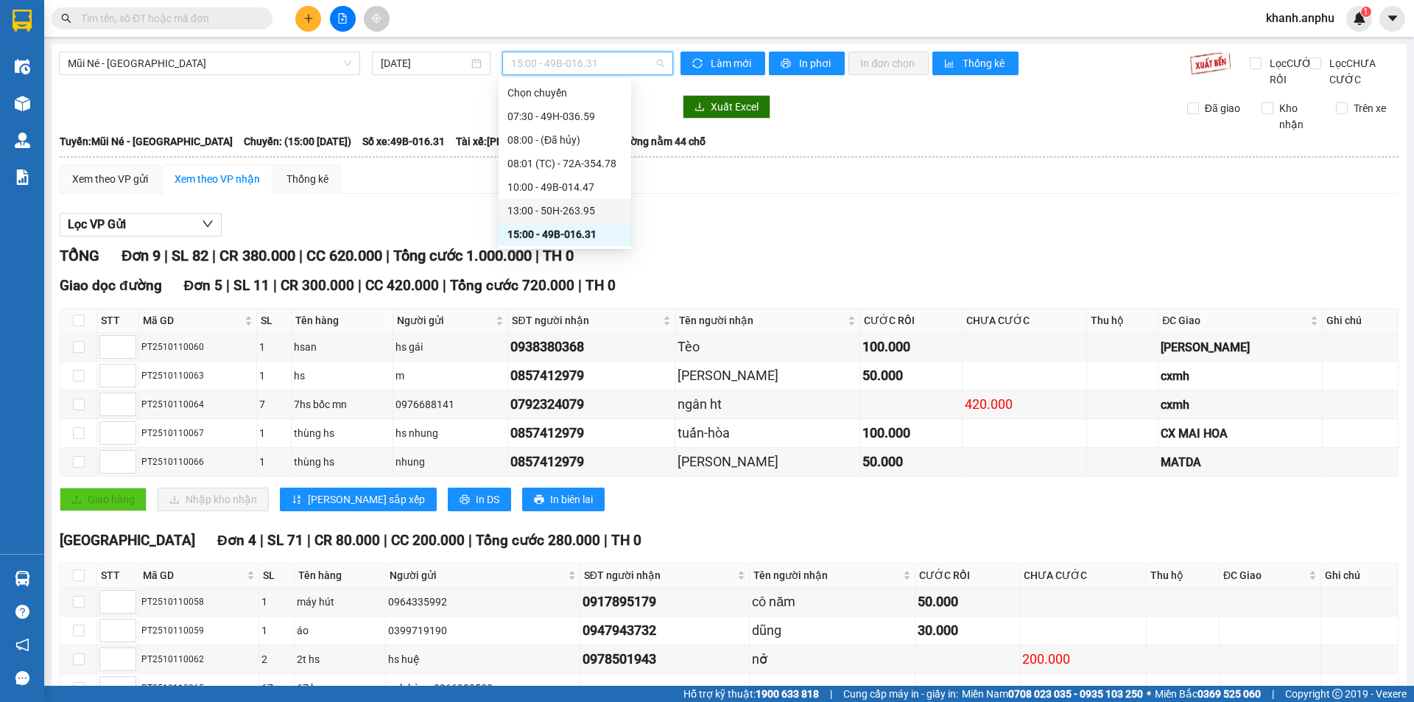
click at [549, 216] on div "13:00 - 50H-263.95" at bounding box center [564, 210] width 115 height 16
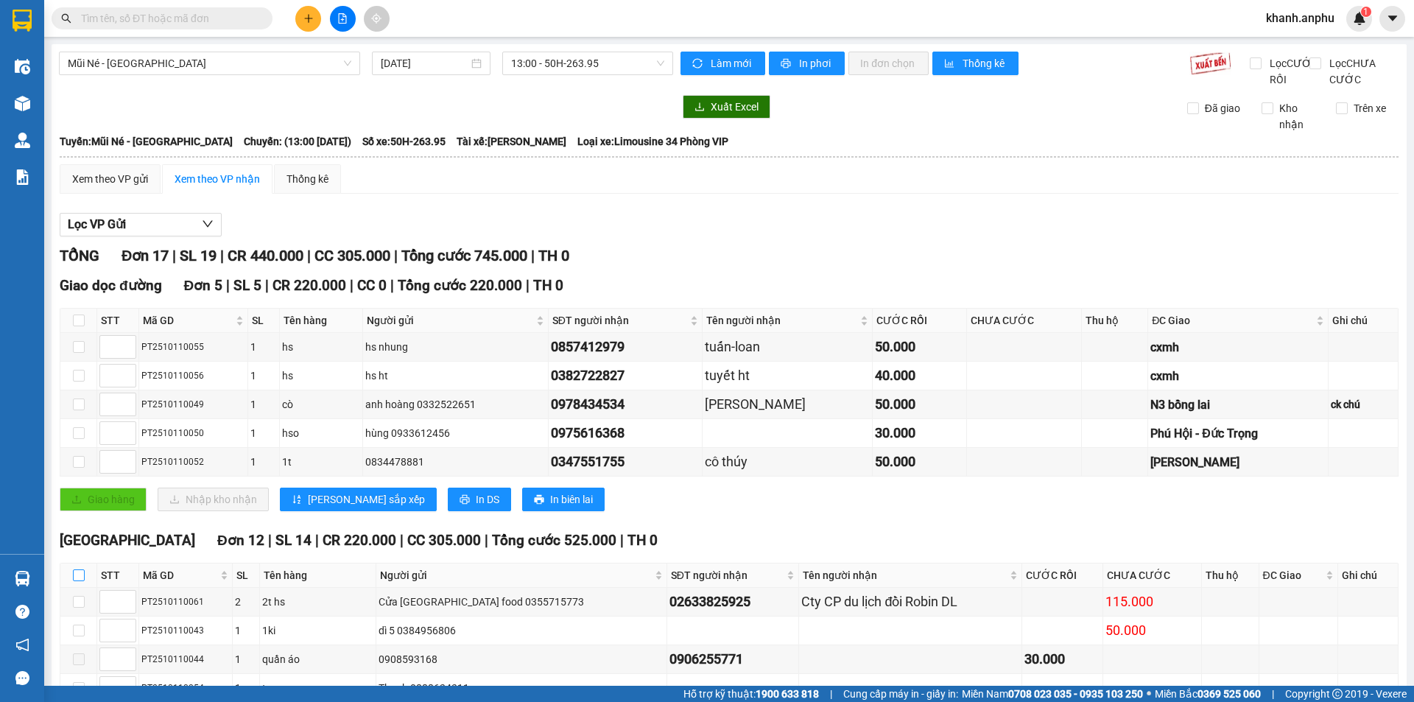
click at [82, 581] on input "checkbox" at bounding box center [79, 575] width 12 height 12
checkbox input "true"
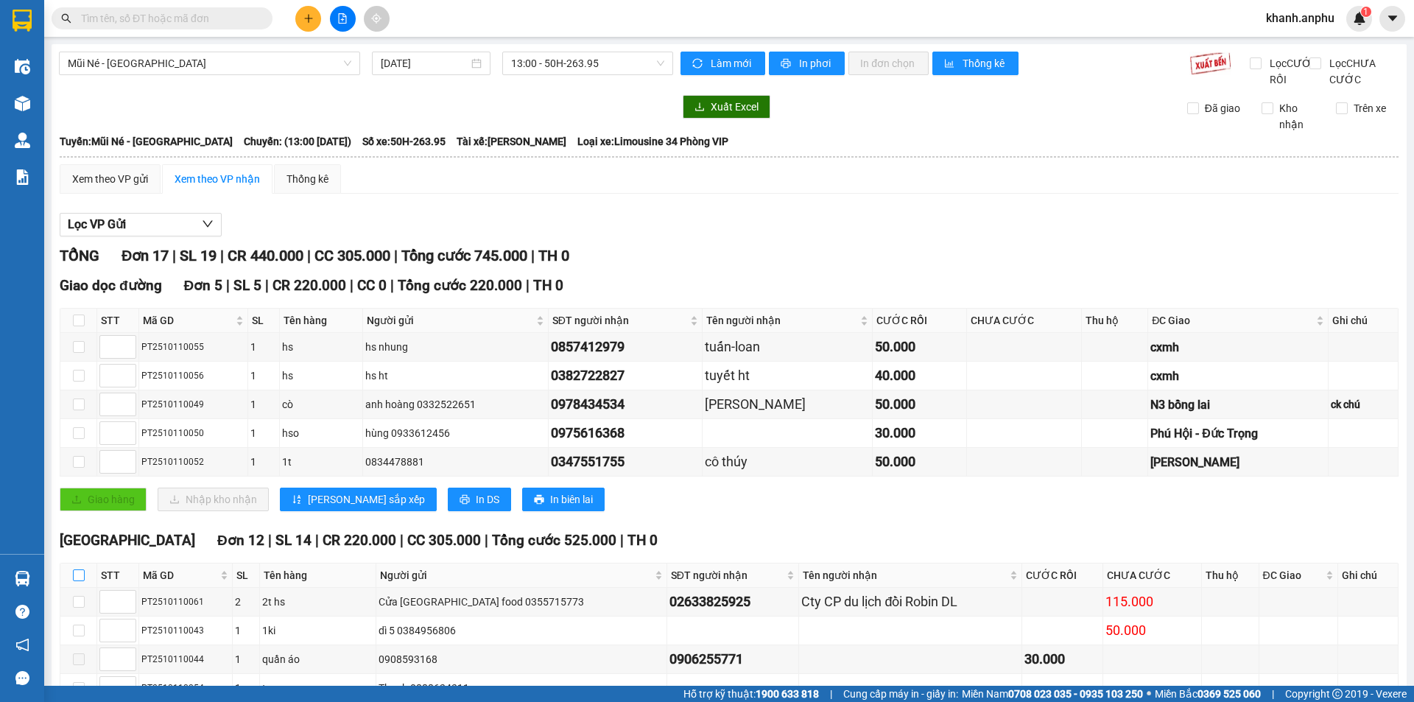
checkbox input "true"
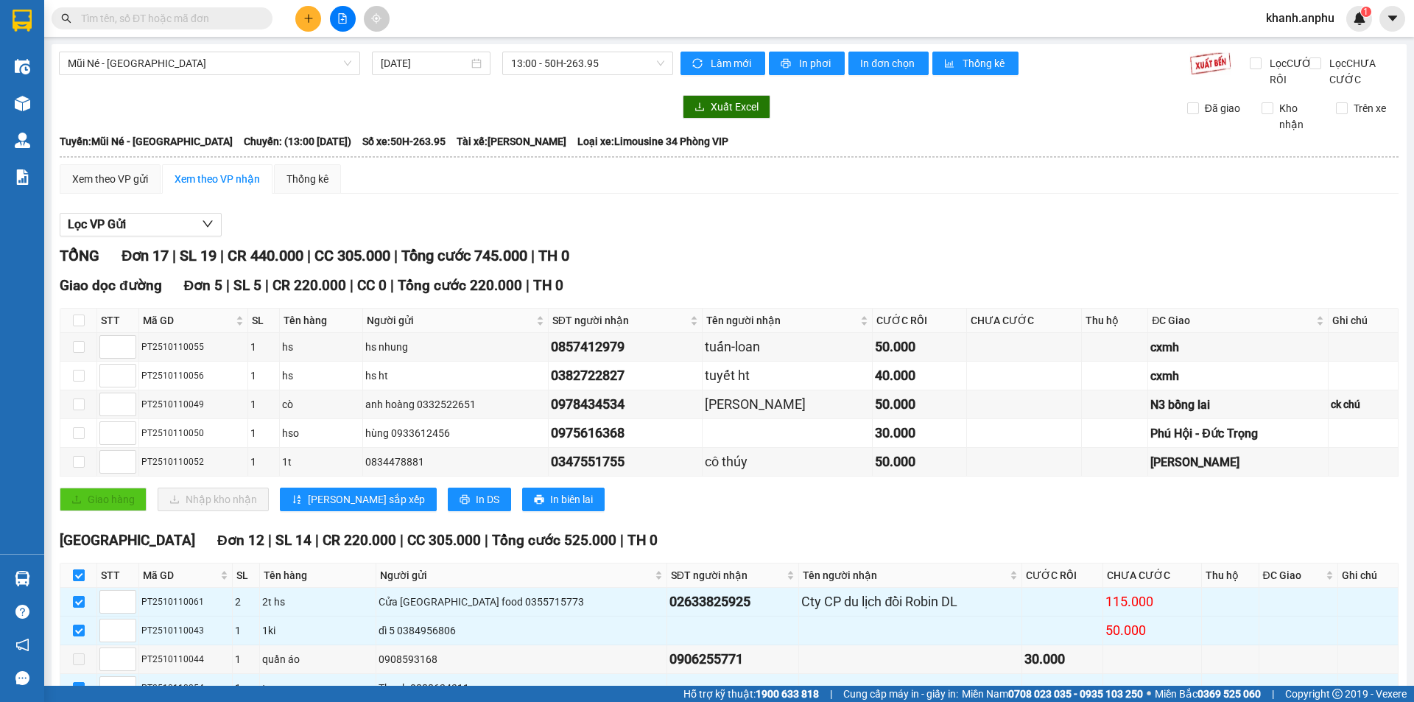
scroll to position [339, 0]
